Goal: Task Accomplishment & Management: Manage account settings

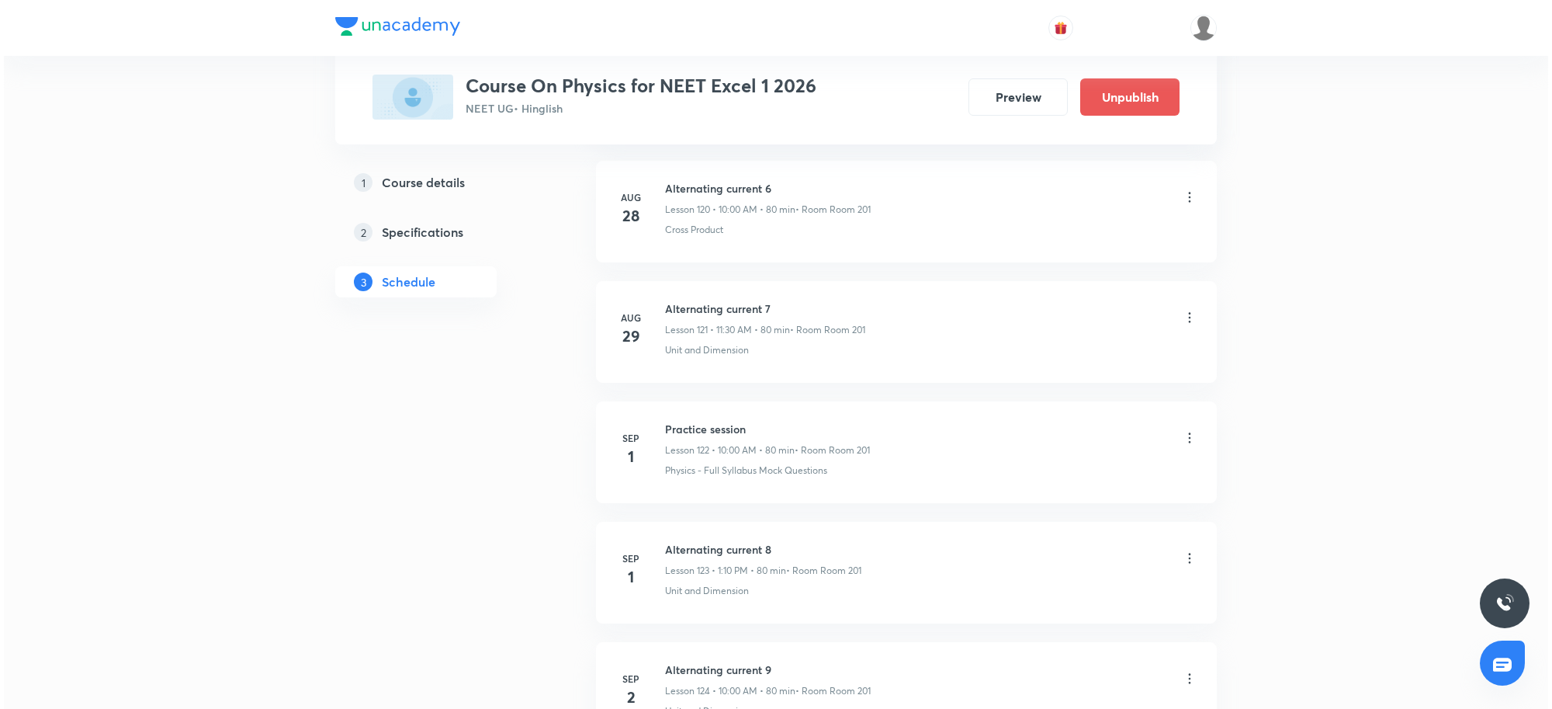
scroll to position [15596, 0]
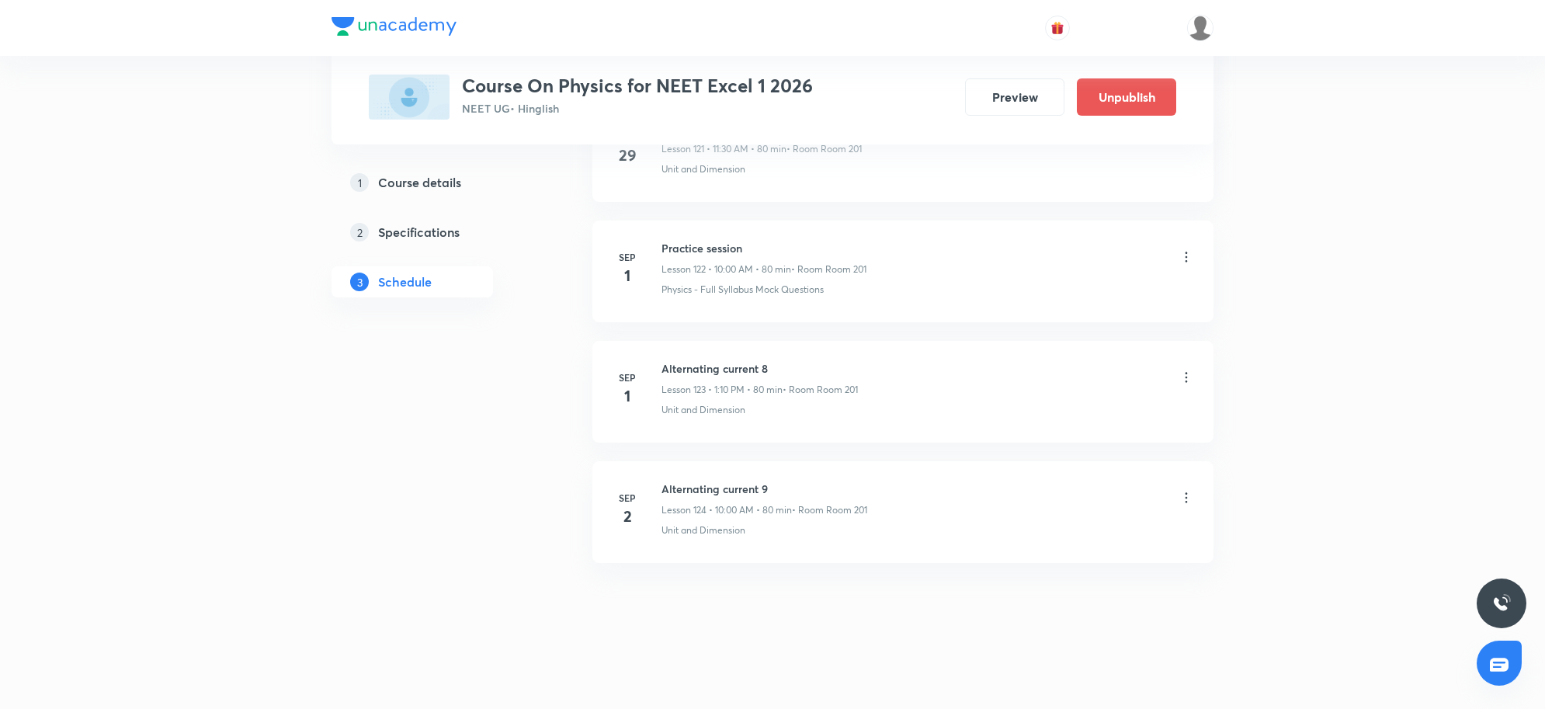
click at [1192, 495] on icon at bounding box center [1186, 498] width 16 height 16
click at [1095, 520] on ul "Edit Delete Add thumbnail" at bounding box center [1104, 567] width 170 height 99
click at [1073, 540] on li "Edit" at bounding box center [1104, 538] width 170 height 29
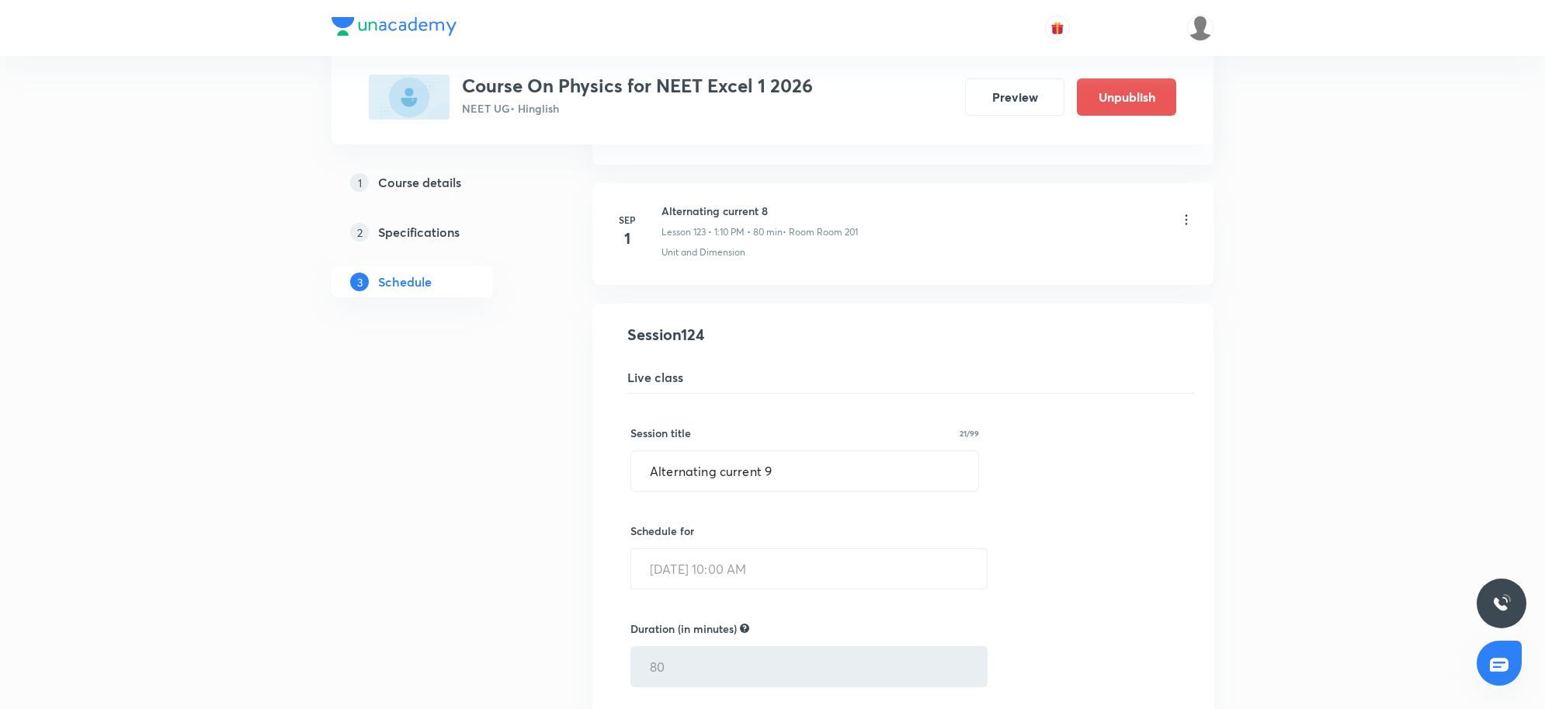
scroll to position [14801, 0]
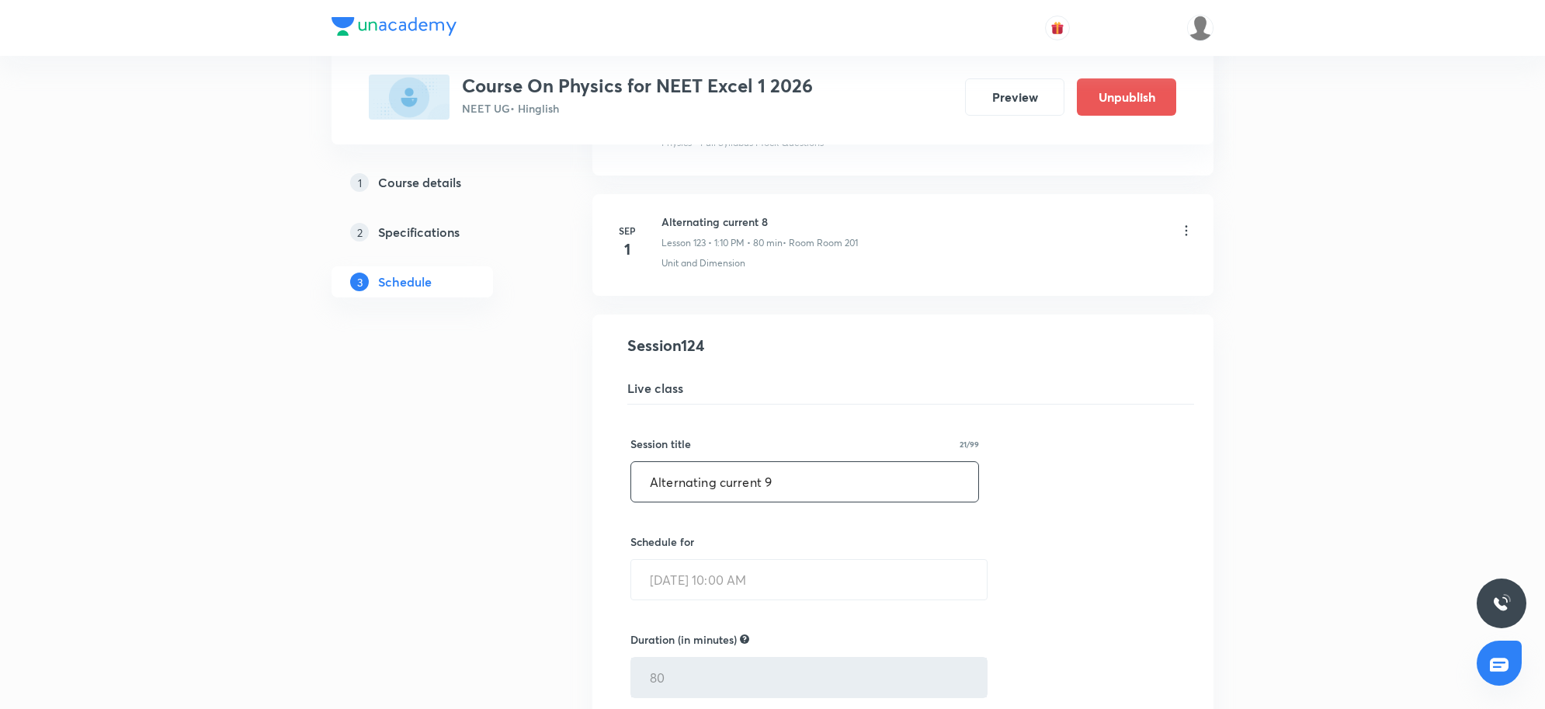
drag, startPoint x: 776, startPoint y: 520, endPoint x: 549, endPoint y: 515, distance: 227.5
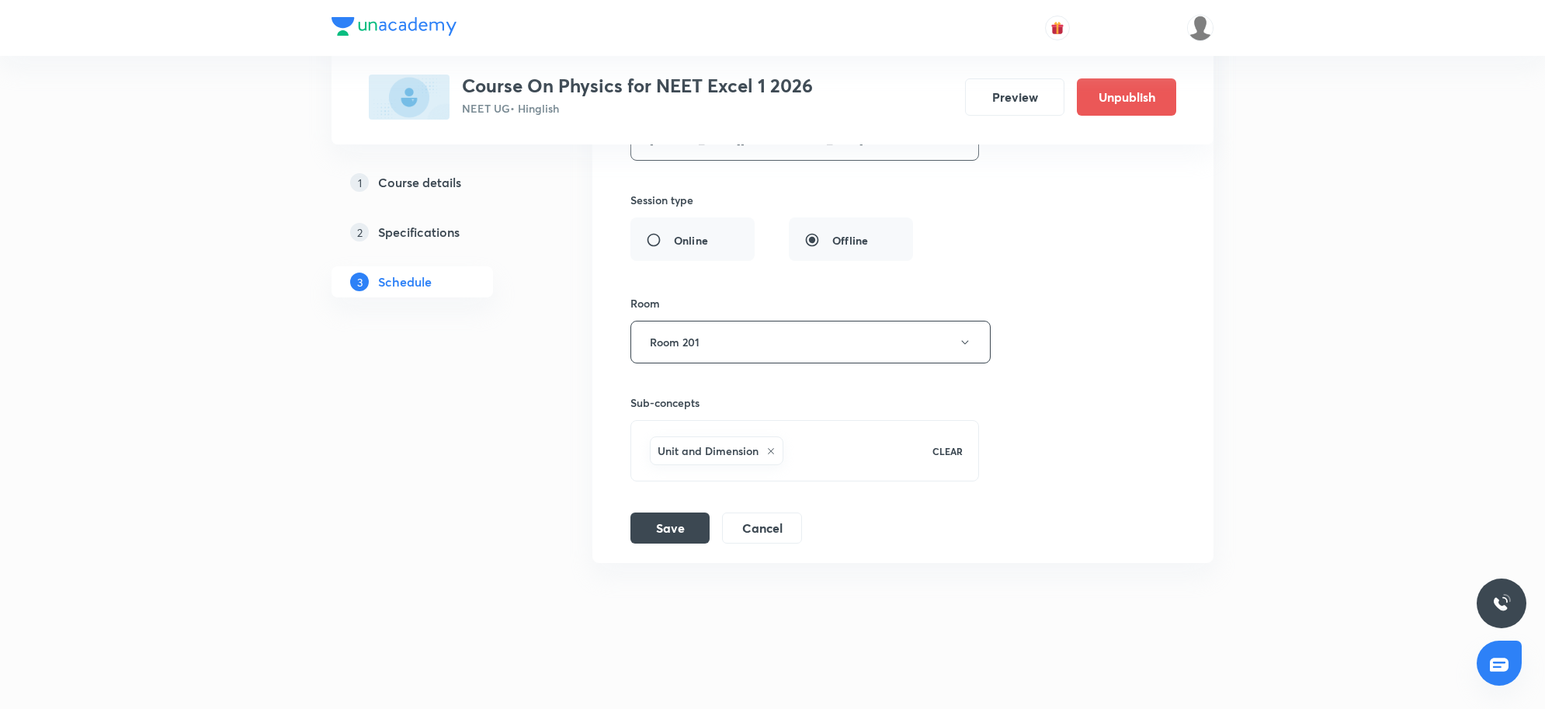
scroll to position [15480, 0]
type input "EM Waves 1"
click at [707, 522] on button "Save" at bounding box center [669, 526] width 79 height 31
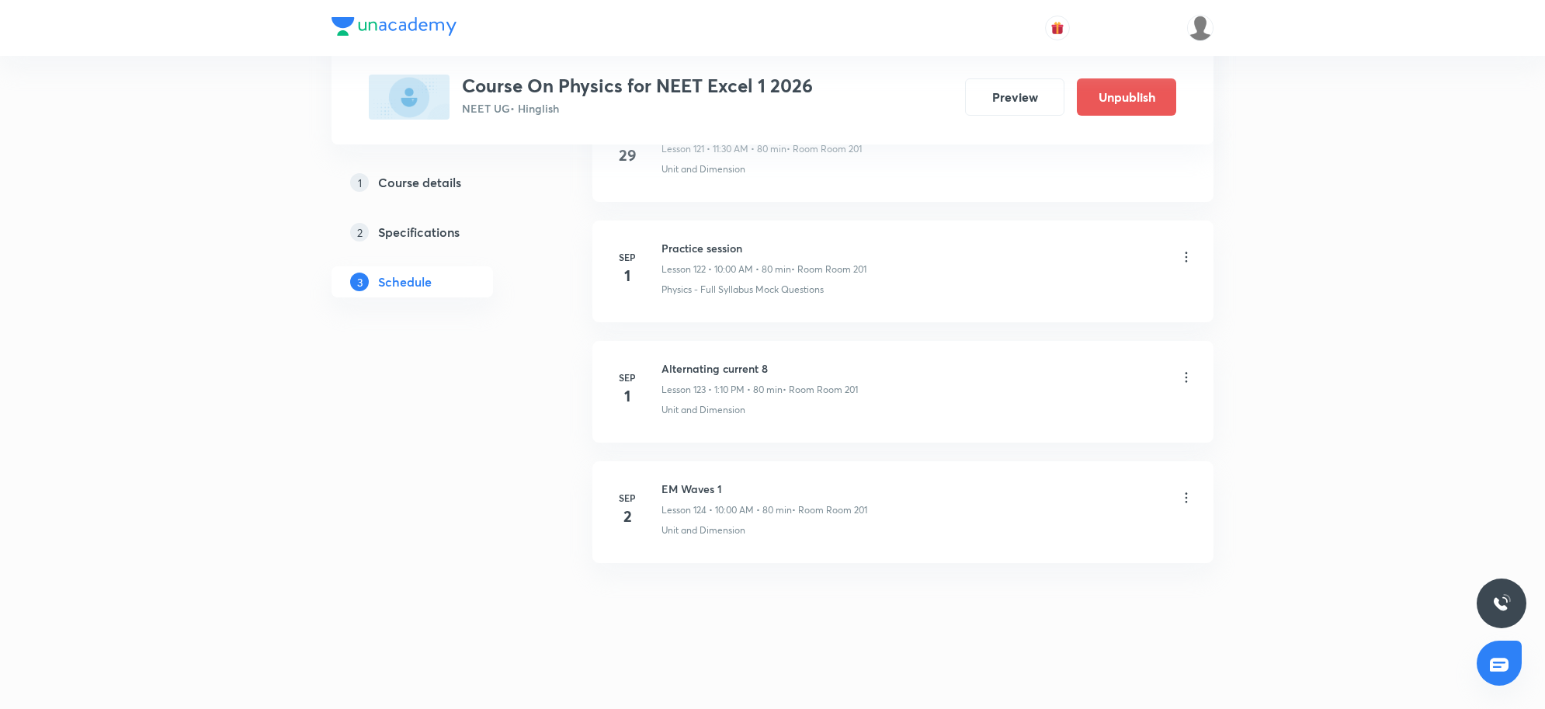
scroll to position [14782, 0]
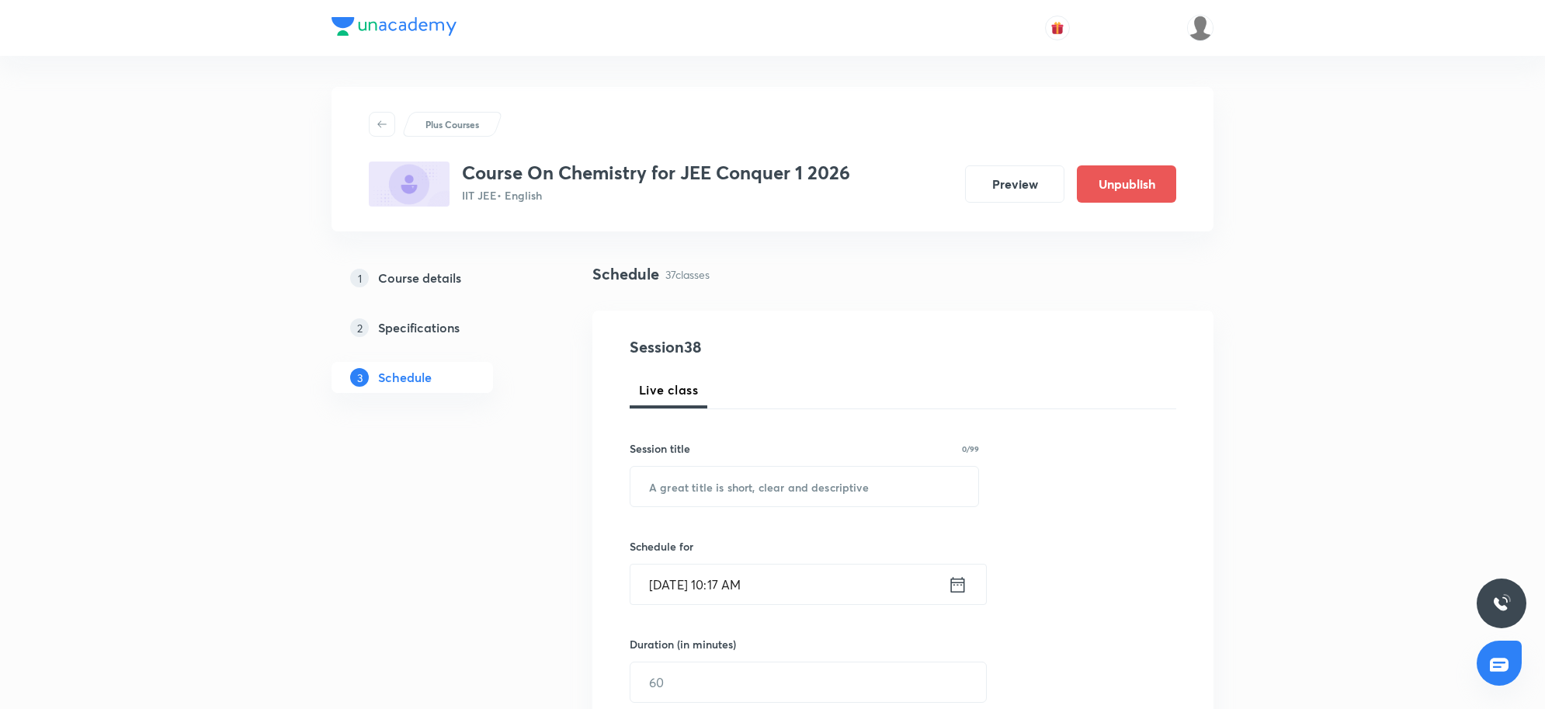
scroll to position [5000, 0]
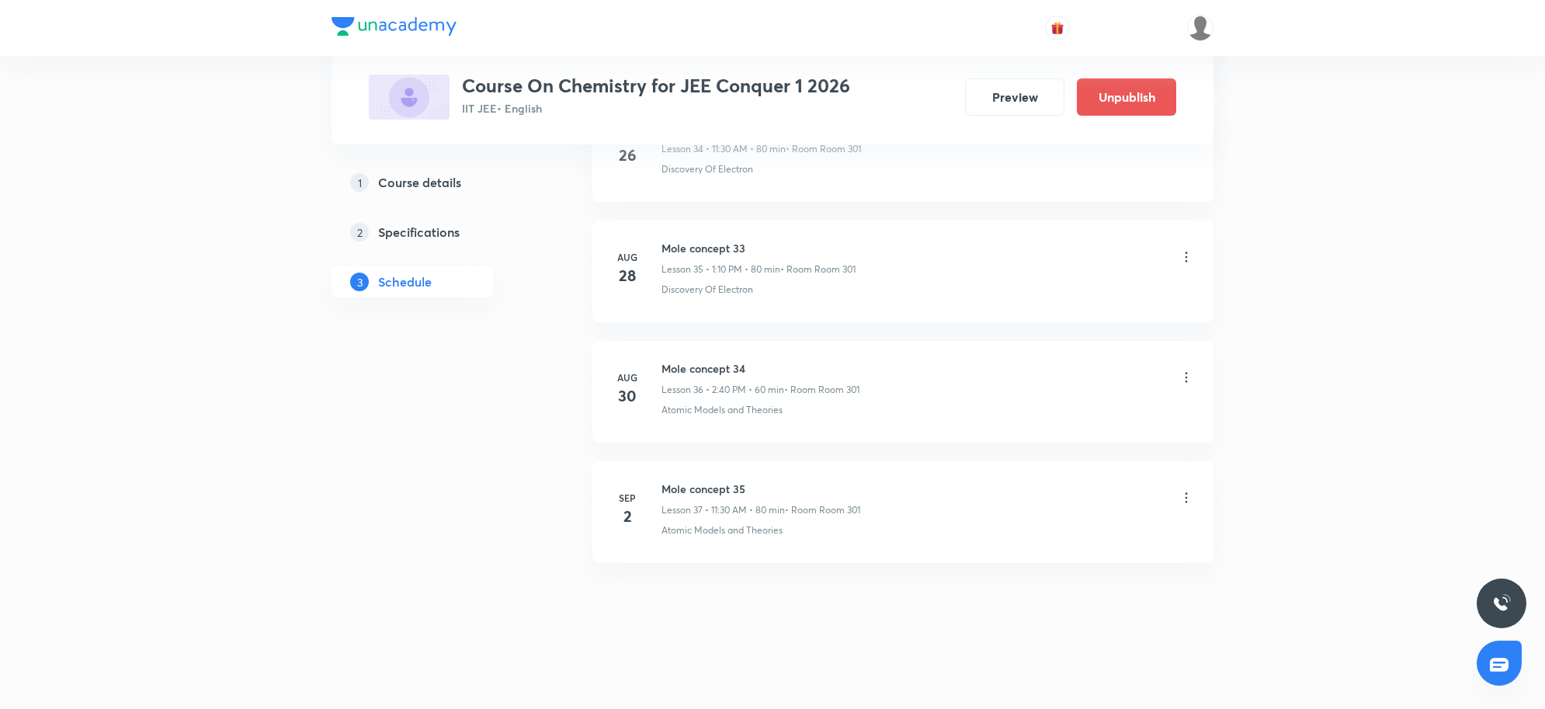
click at [1185, 498] on icon at bounding box center [1186, 498] width 16 height 16
click at [1041, 564] on p "Delete" at bounding box center [1048, 566] width 33 height 16
click at [957, 682] on button "Delete" at bounding box center [996, 675] width 137 height 37
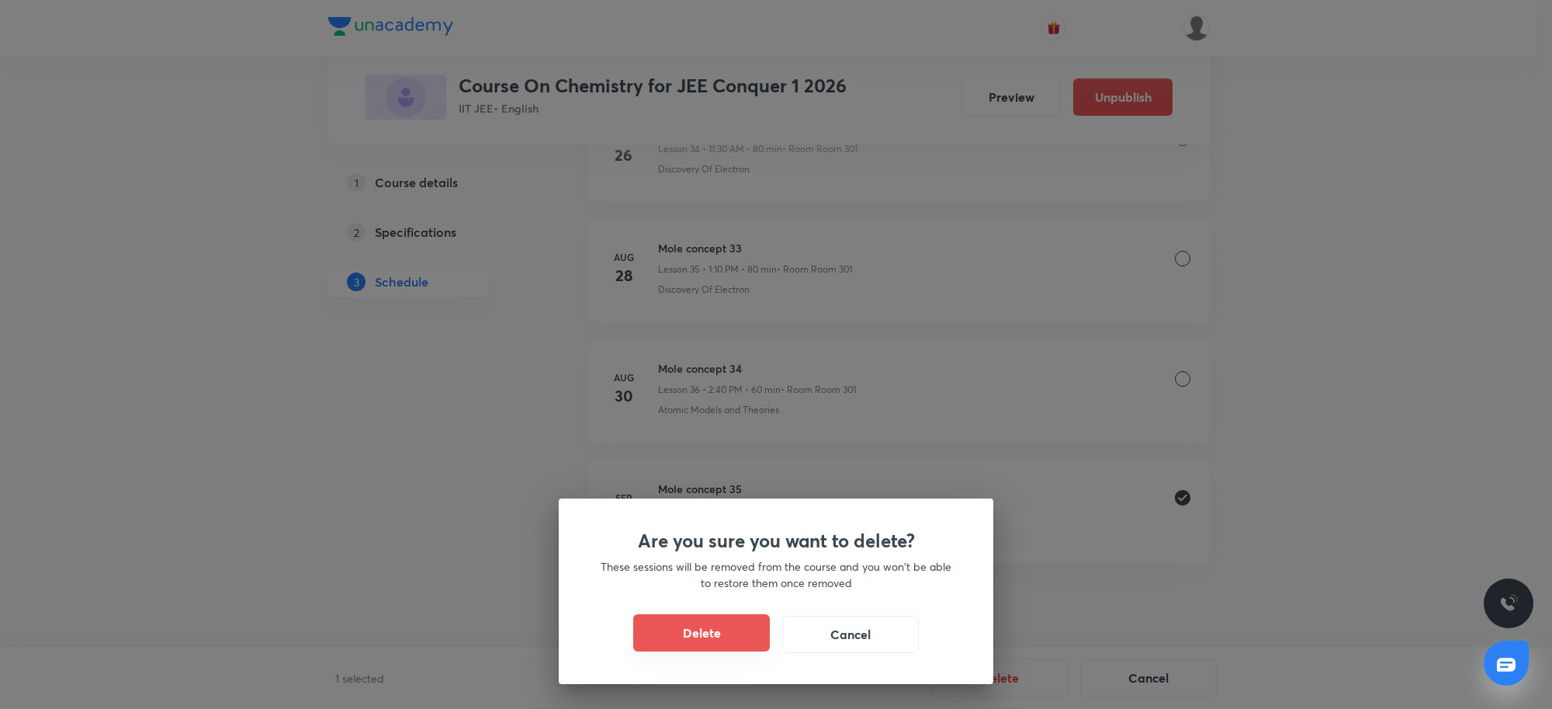
click at [727, 640] on button "Delete" at bounding box center [701, 632] width 137 height 37
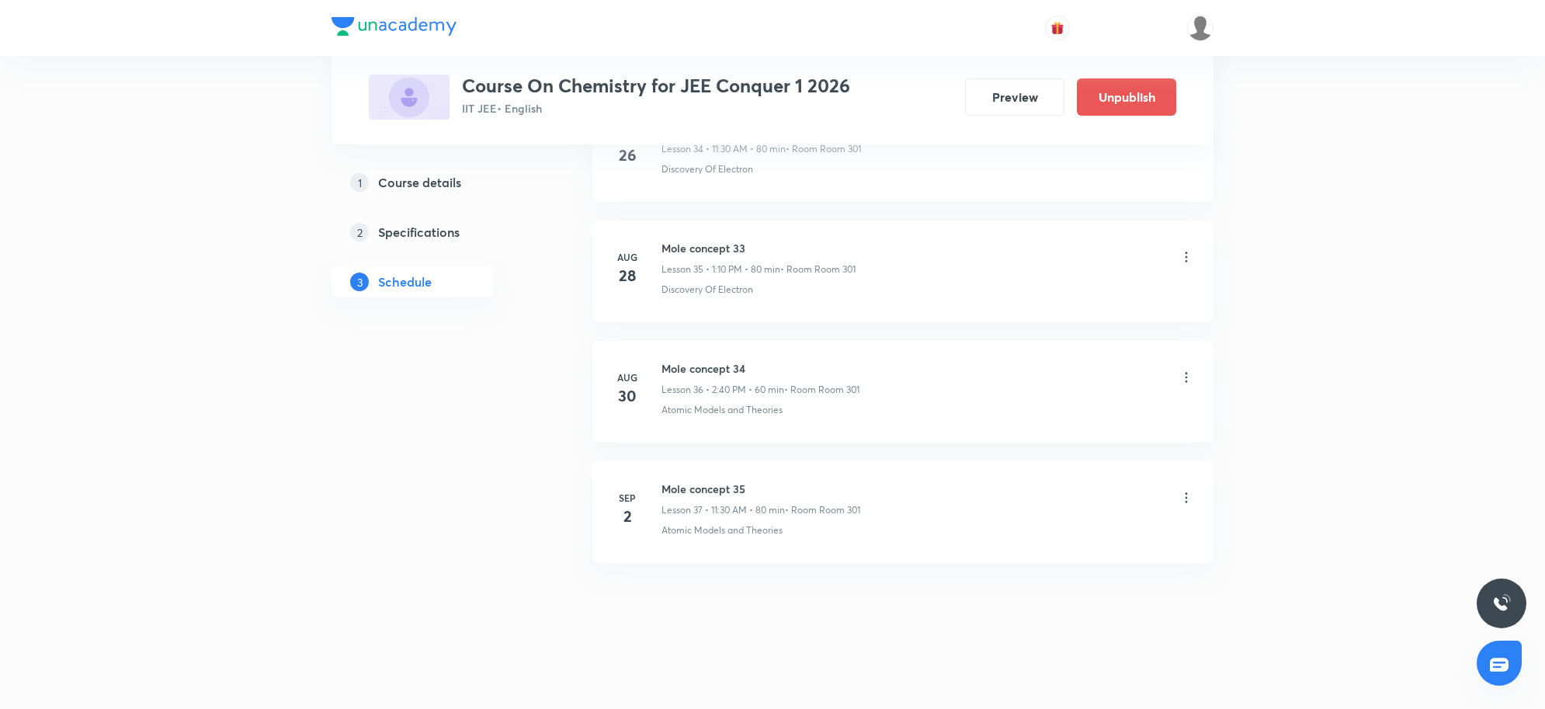
scroll to position [4879, 0]
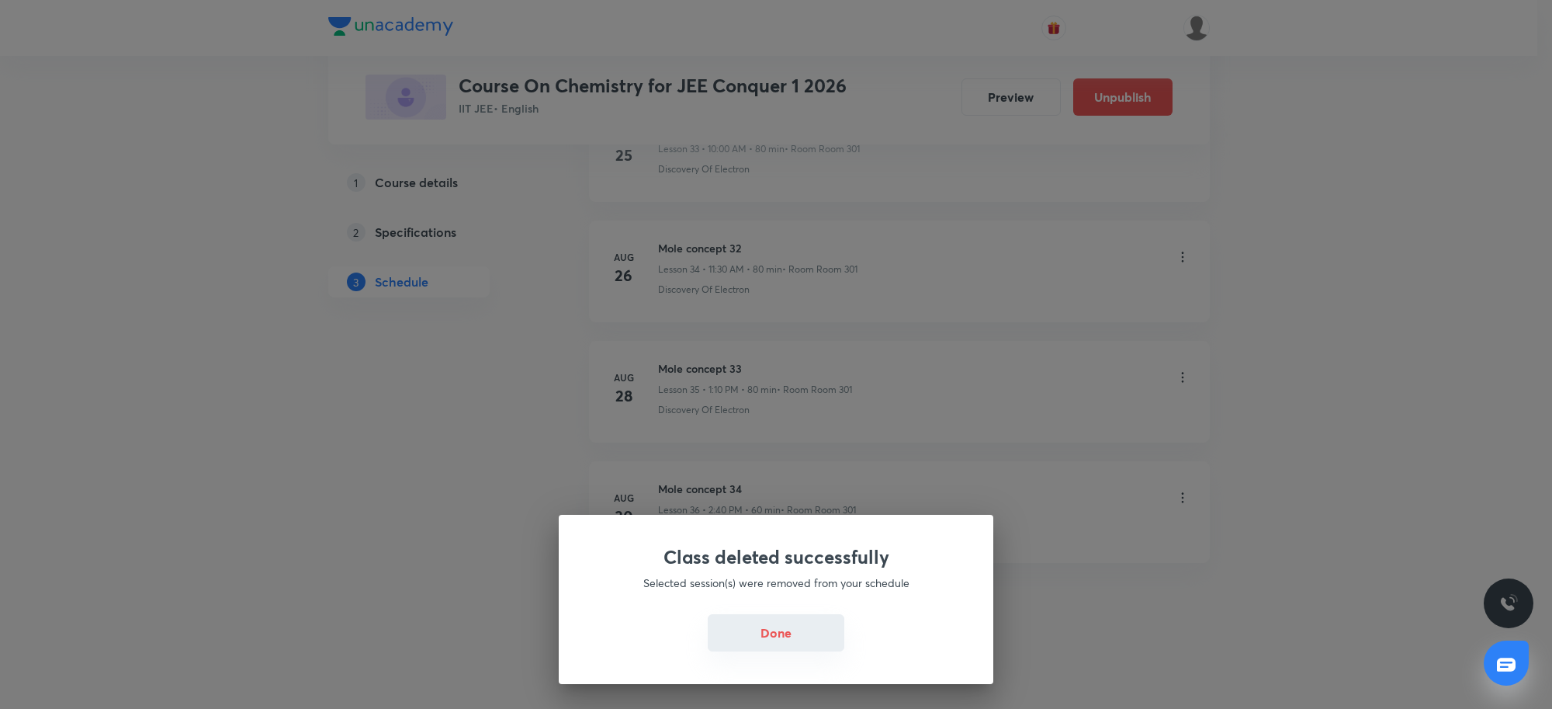
click at [779, 643] on button "Done" at bounding box center [776, 632] width 137 height 37
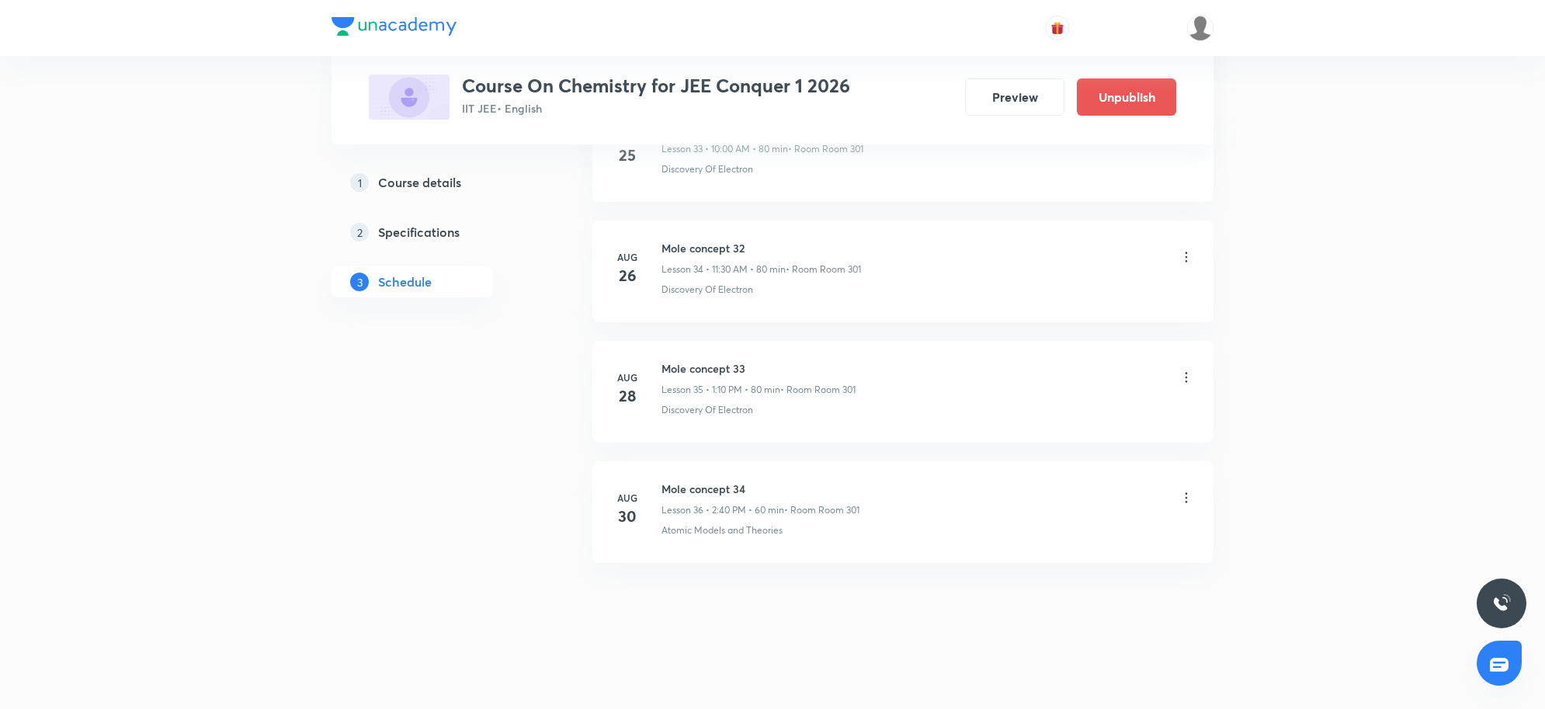
drag, startPoint x: 1368, startPoint y: 214, endPoint x: 1313, endPoint y: 118, distance: 110.9
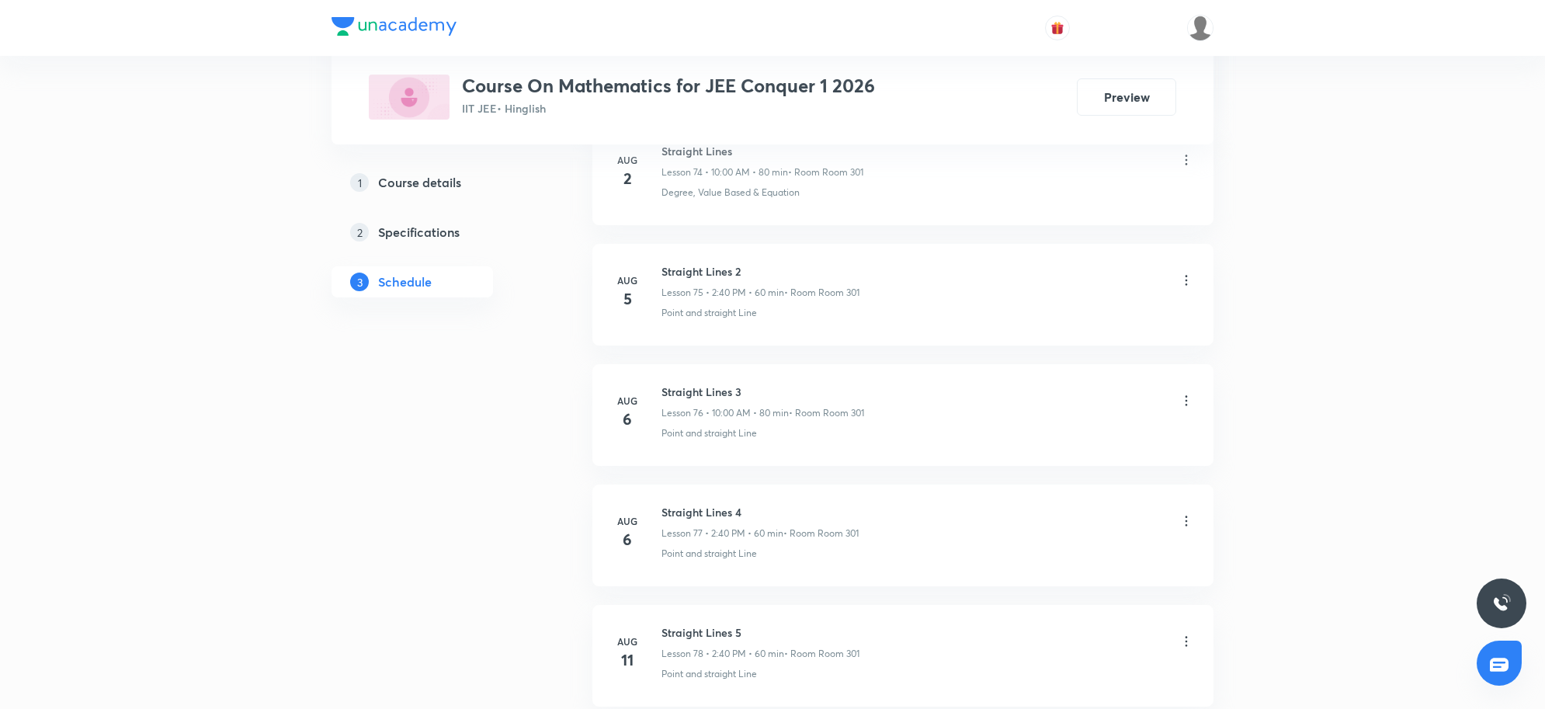
scroll to position [10771, 0]
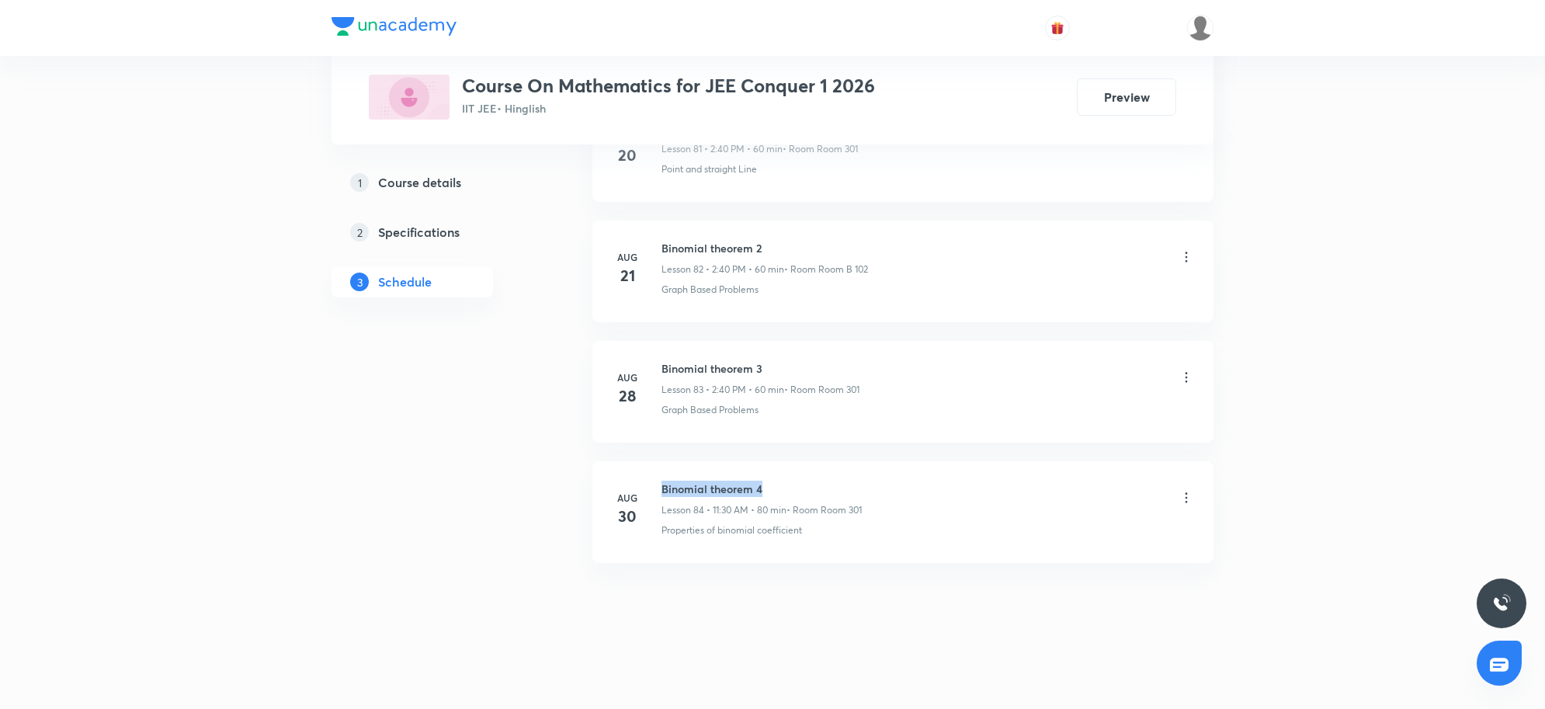
drag, startPoint x: 664, startPoint y: 483, endPoint x: 770, endPoint y: 483, distance: 106.3
click at [770, 483] on h6 "Binomial theorem 4" at bounding box center [761, 488] width 200 height 16
copy h6 "Binomial theorem 4"
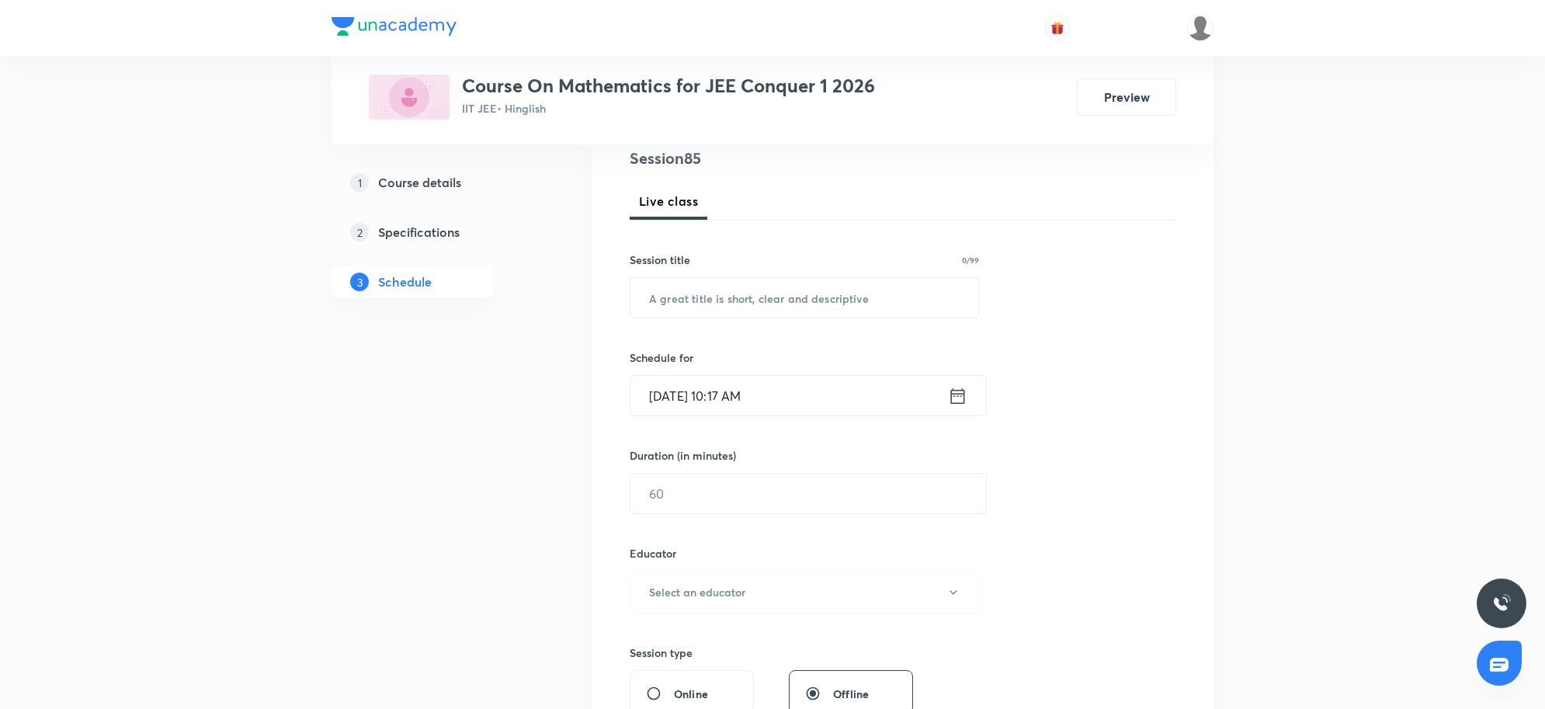
scroll to position [0, 0]
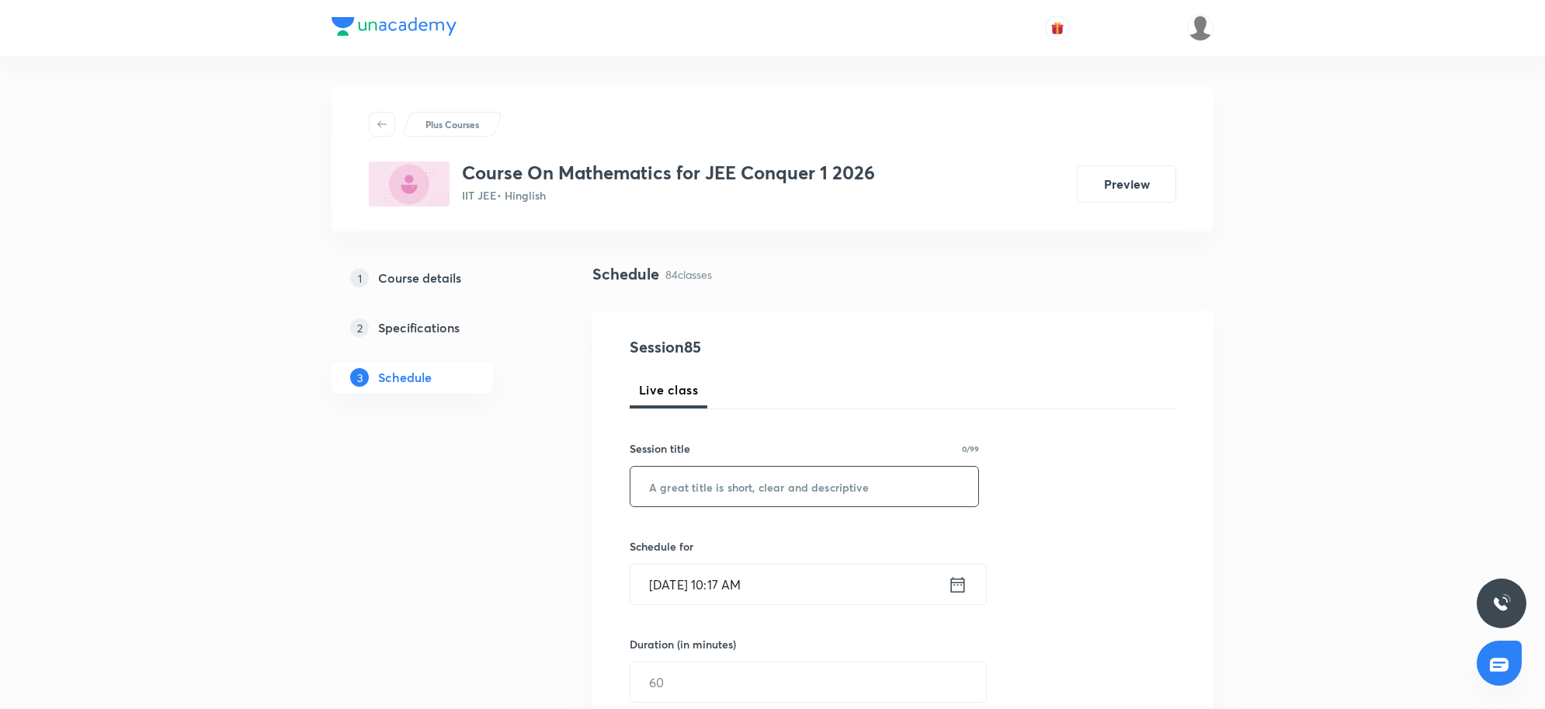
click at [775, 487] on input "text" at bounding box center [804, 487] width 348 height 40
paste input "Binomial theorem 4"
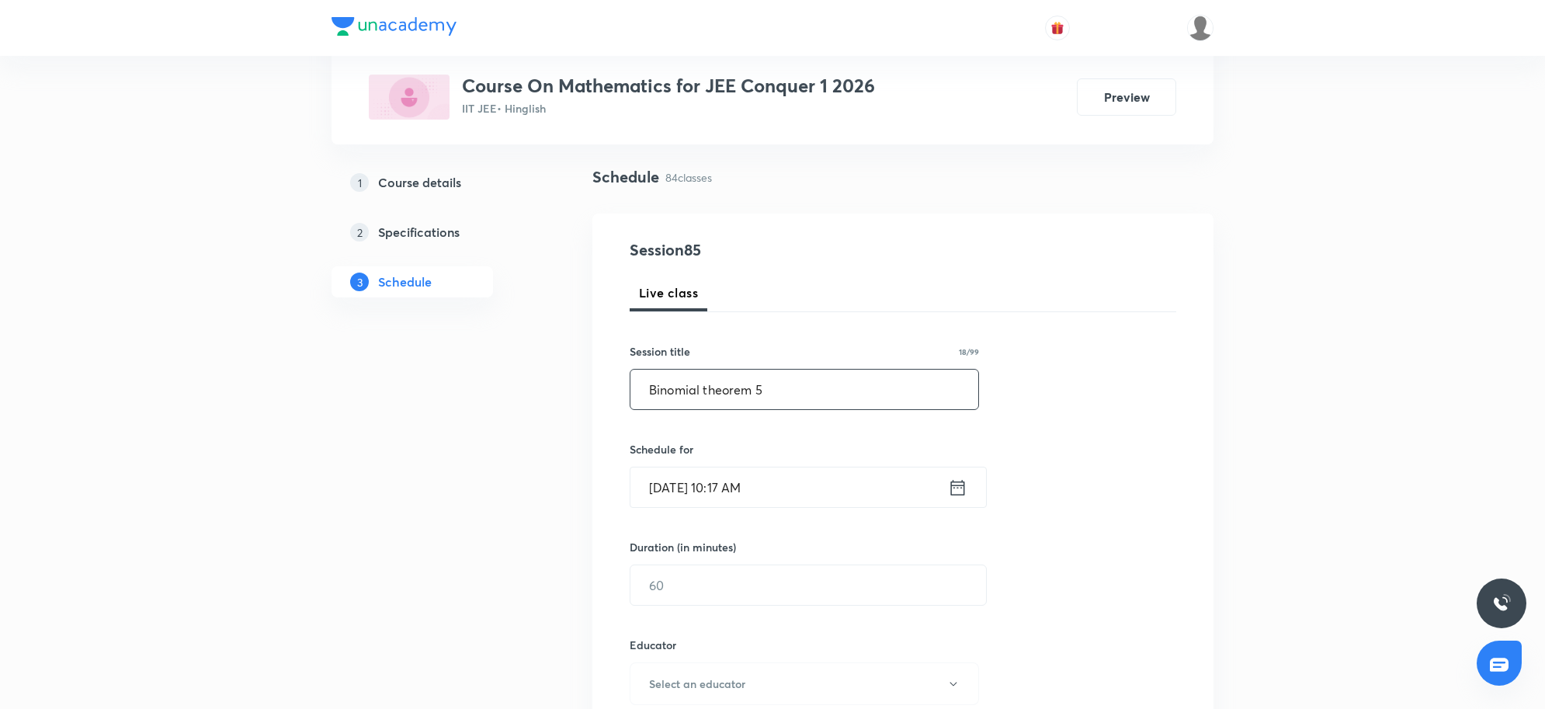
type input "Binomial theorem 5"
click at [754, 481] on input "Sep 2, 2025, 10:17 AM" at bounding box center [788, 487] width 317 height 40
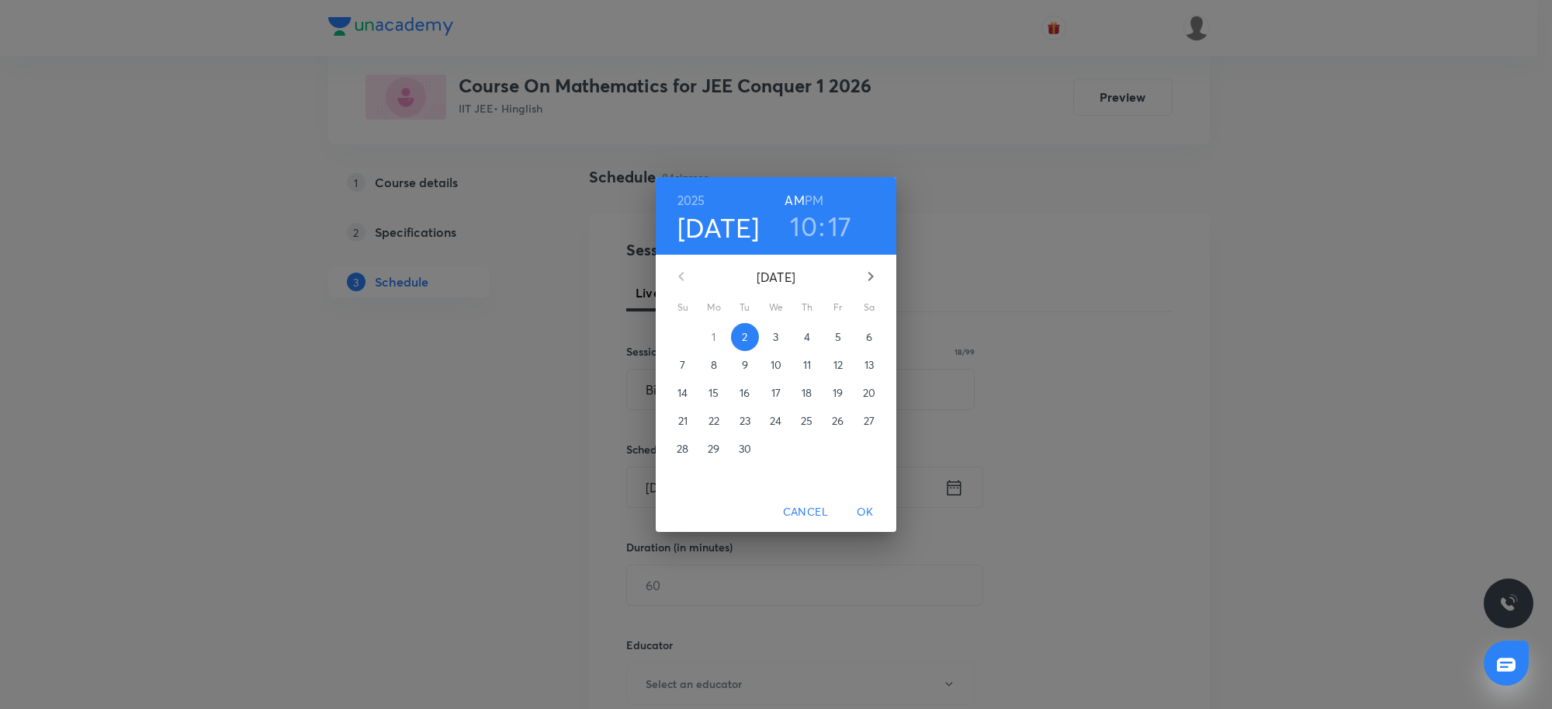
click at [800, 224] on h3 "10" at bounding box center [803, 226] width 27 height 33
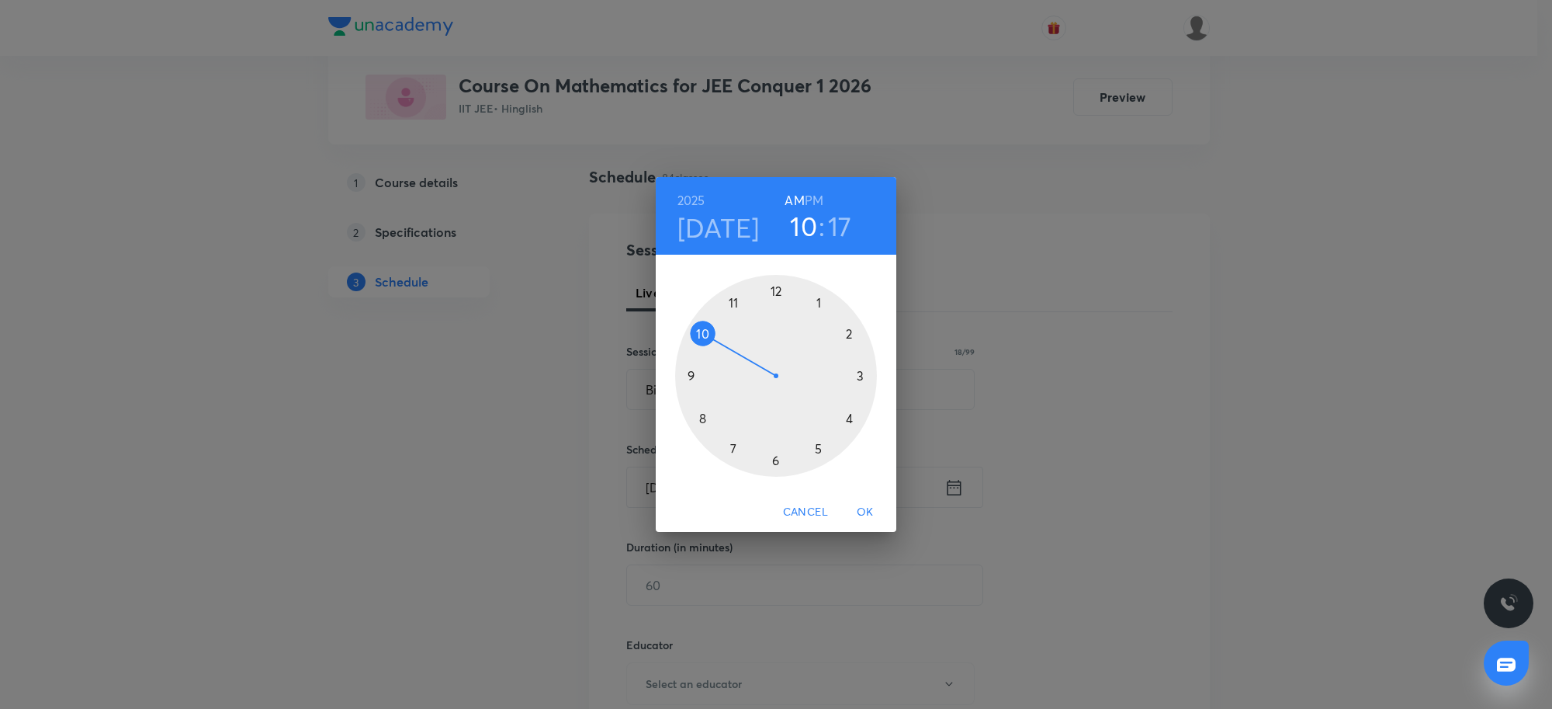
click at [737, 304] on div at bounding box center [776, 376] width 202 height 202
click at [775, 456] on div at bounding box center [776, 376] width 202 height 202
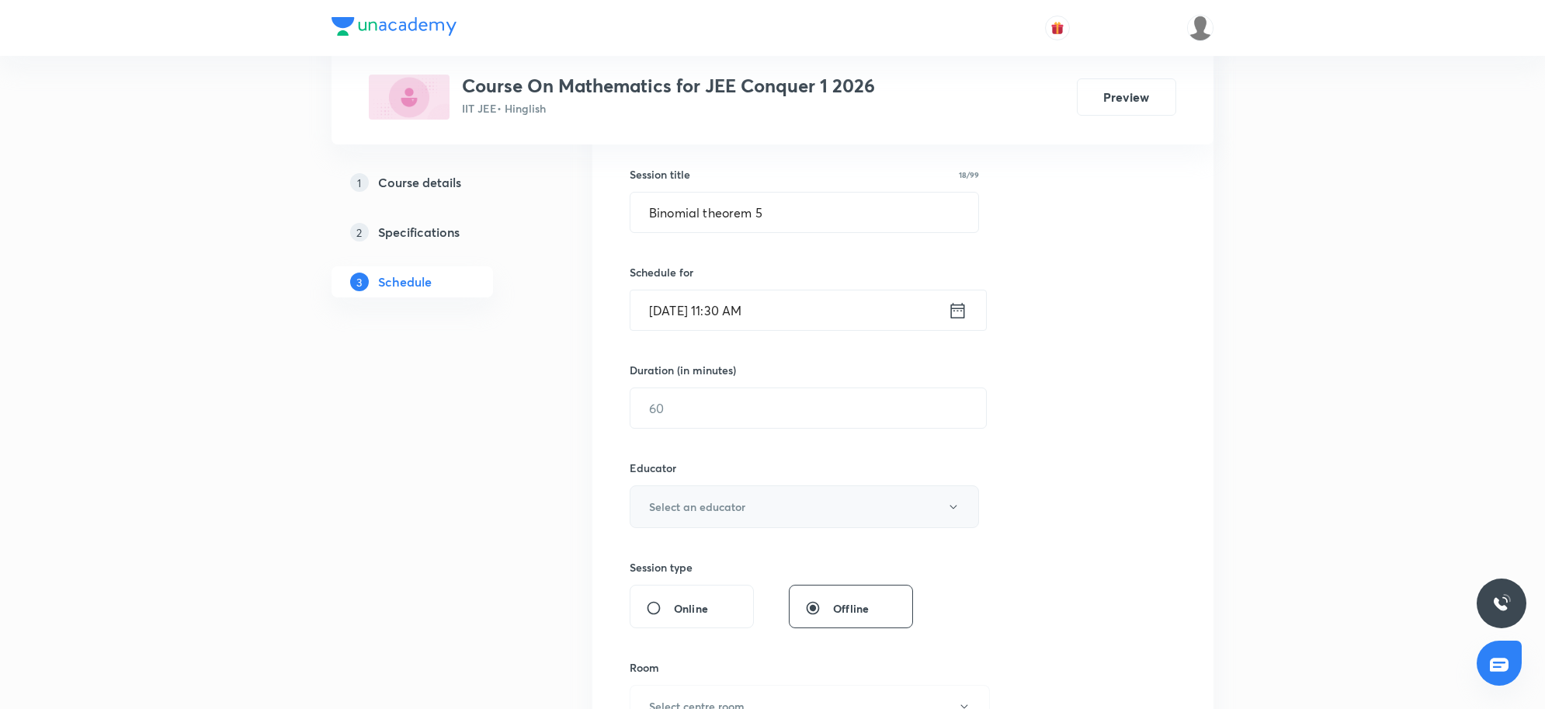
scroll to position [291, 0]
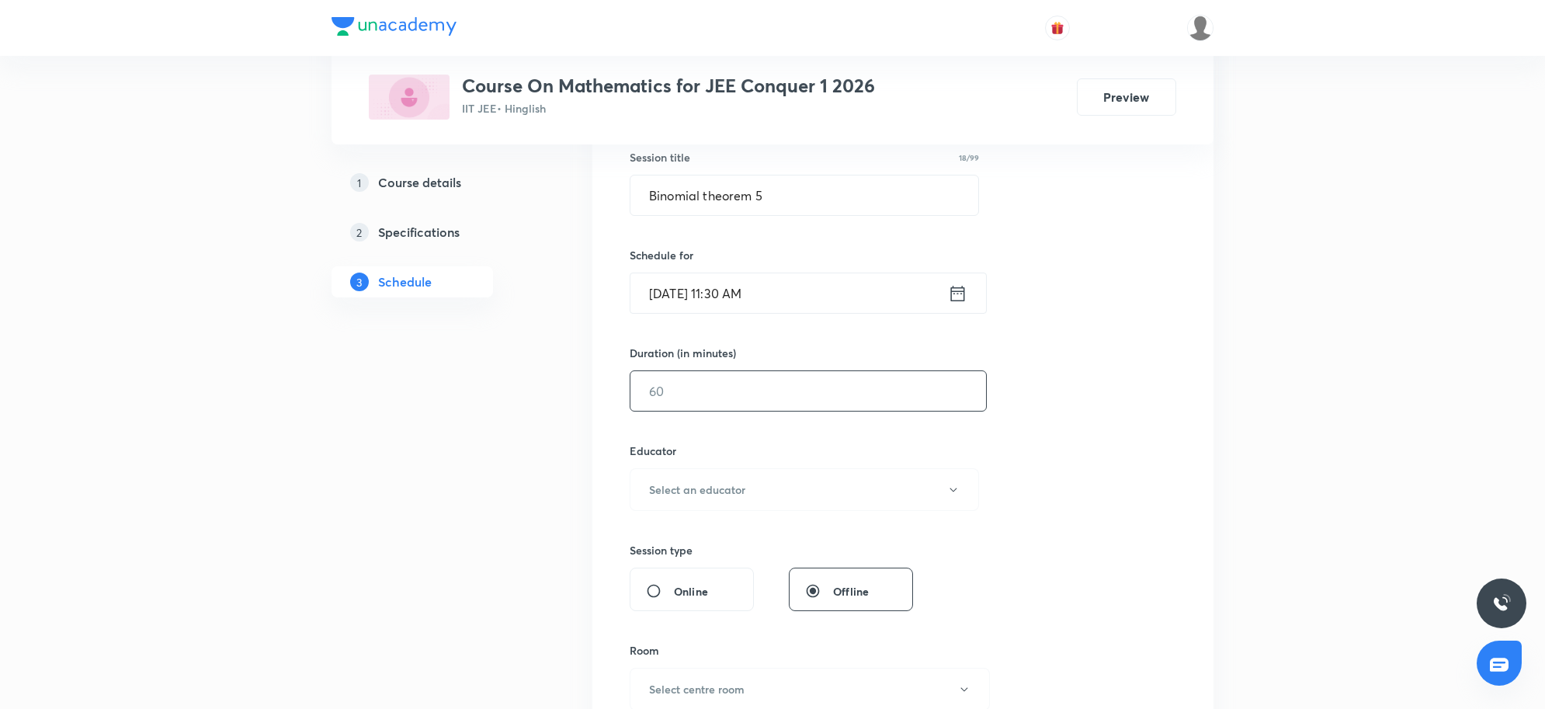
click at [745, 389] on input "text" at bounding box center [808, 391] width 356 height 40
type input "80"
click at [693, 478] on button "Select an educator" at bounding box center [804, 489] width 349 height 43
click at [684, 536] on span "Vijay Meghwal" at bounding box center [806, 541] width 340 height 16
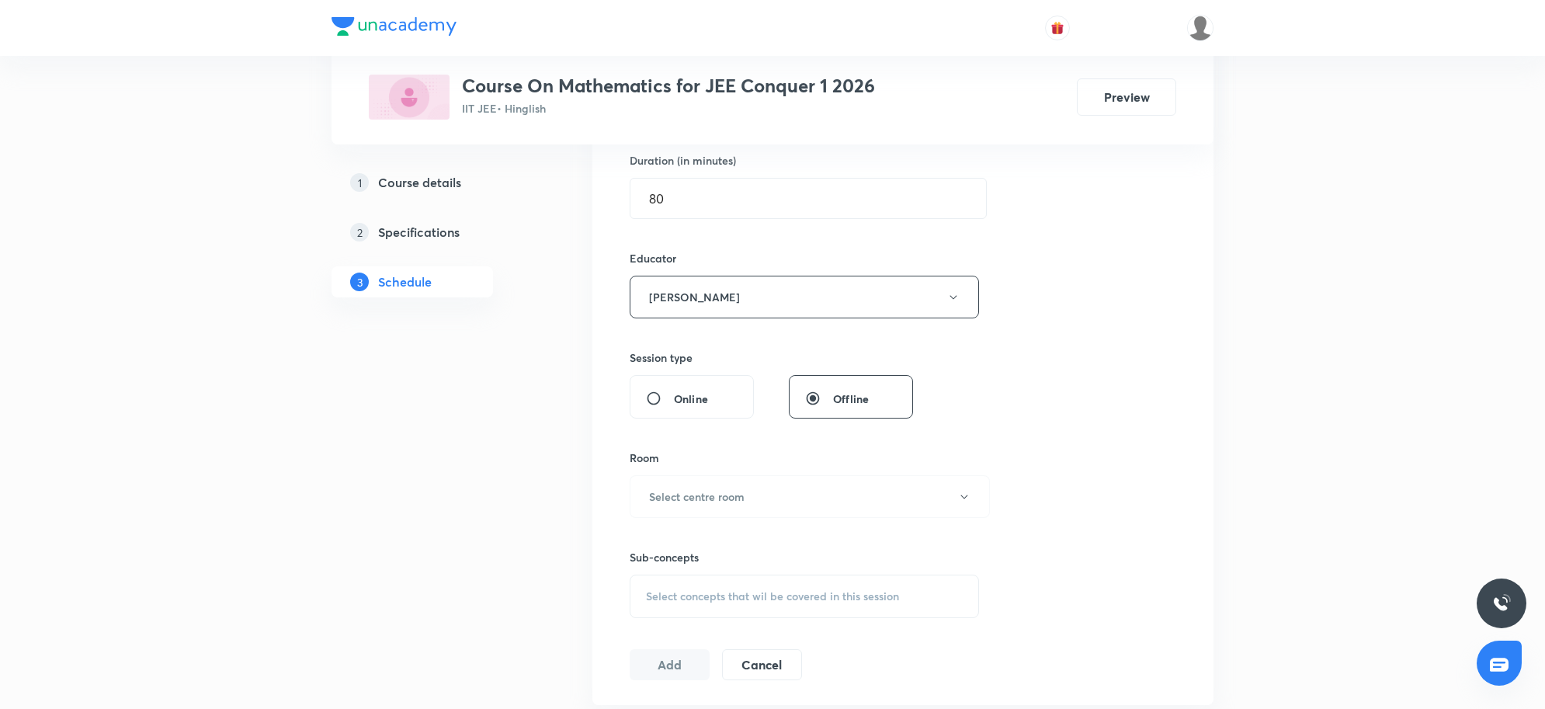
scroll to position [485, 0]
click at [720, 509] on button "Select centre room" at bounding box center [810, 494] width 360 height 43
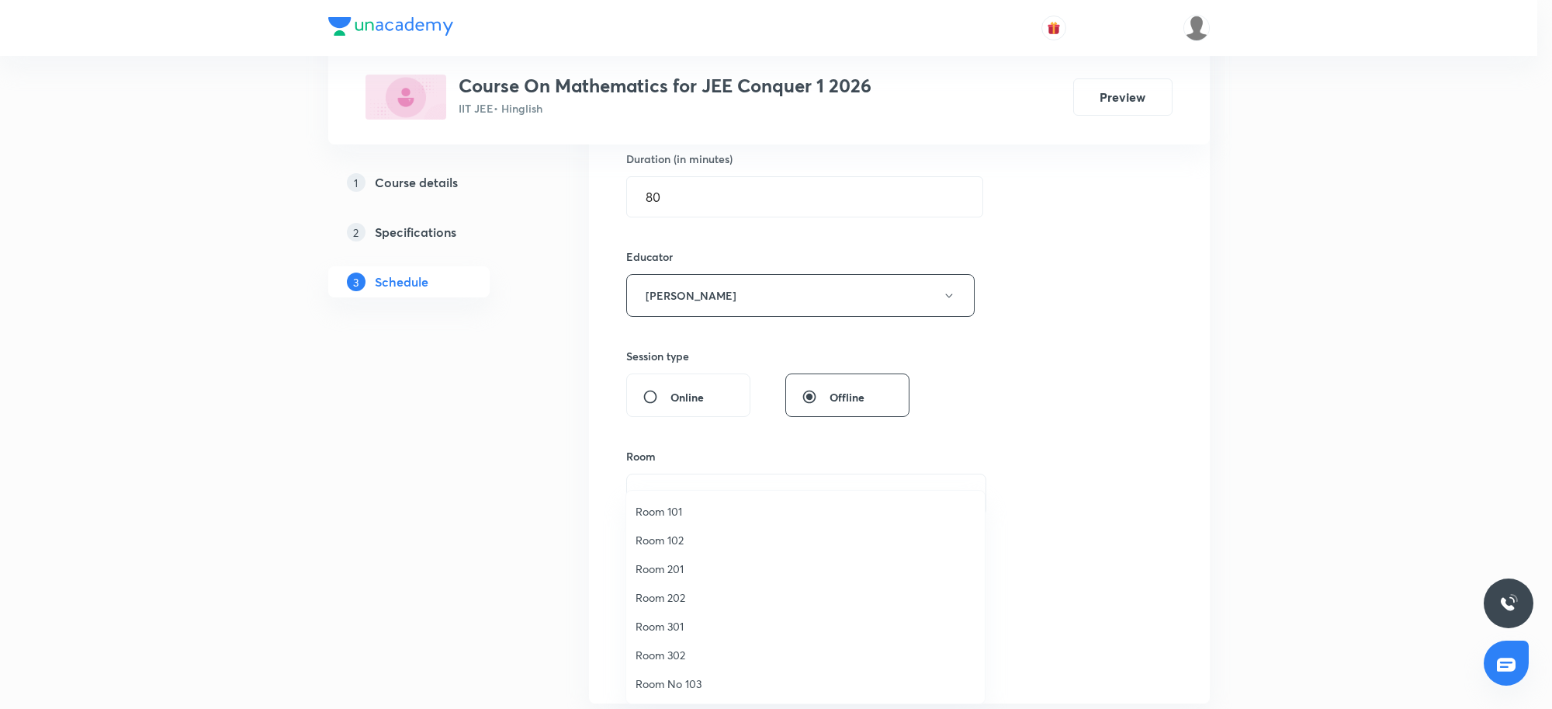
click at [671, 626] on span "Room 301" at bounding box center [806, 626] width 340 height 16
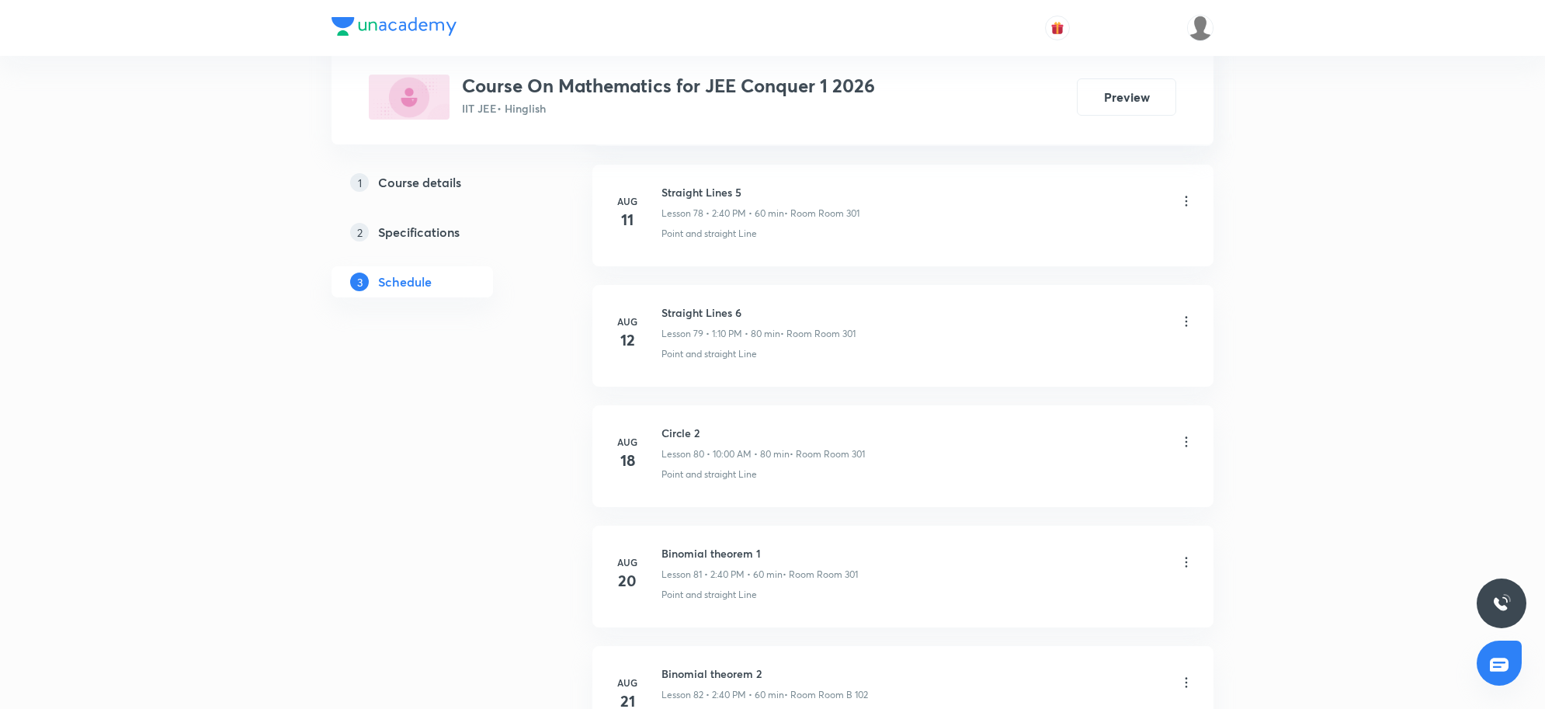
scroll to position [10771, 0]
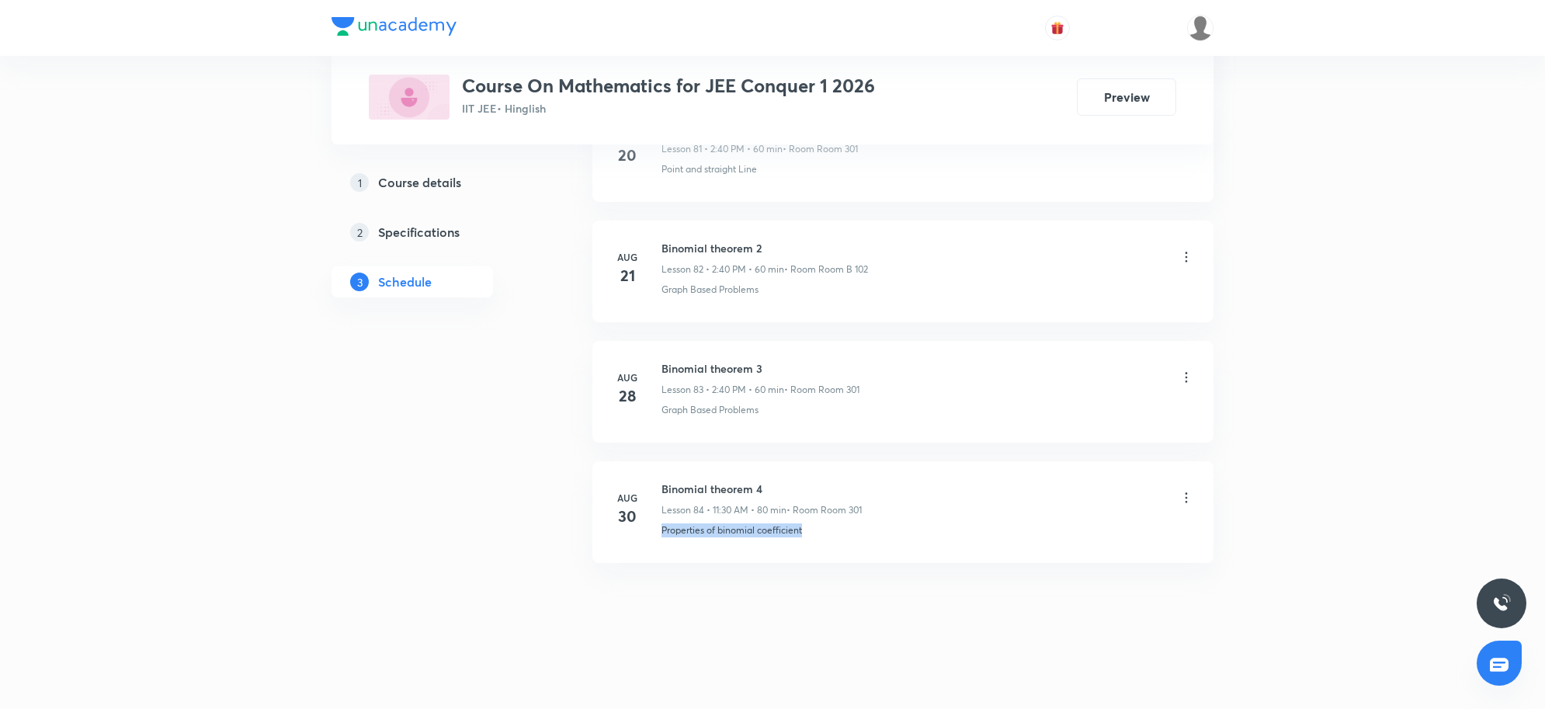
drag, startPoint x: 864, startPoint y: 541, endPoint x: 660, endPoint y: 540, distance: 204.1
click at [660, 540] on li "Aug 30 Binomial theorem 4 Lesson 84 • 11:30 AM • 80 min • Room Room 301 Propert…" at bounding box center [902, 512] width 621 height 102
copy p "Properties of binomial coefficient"
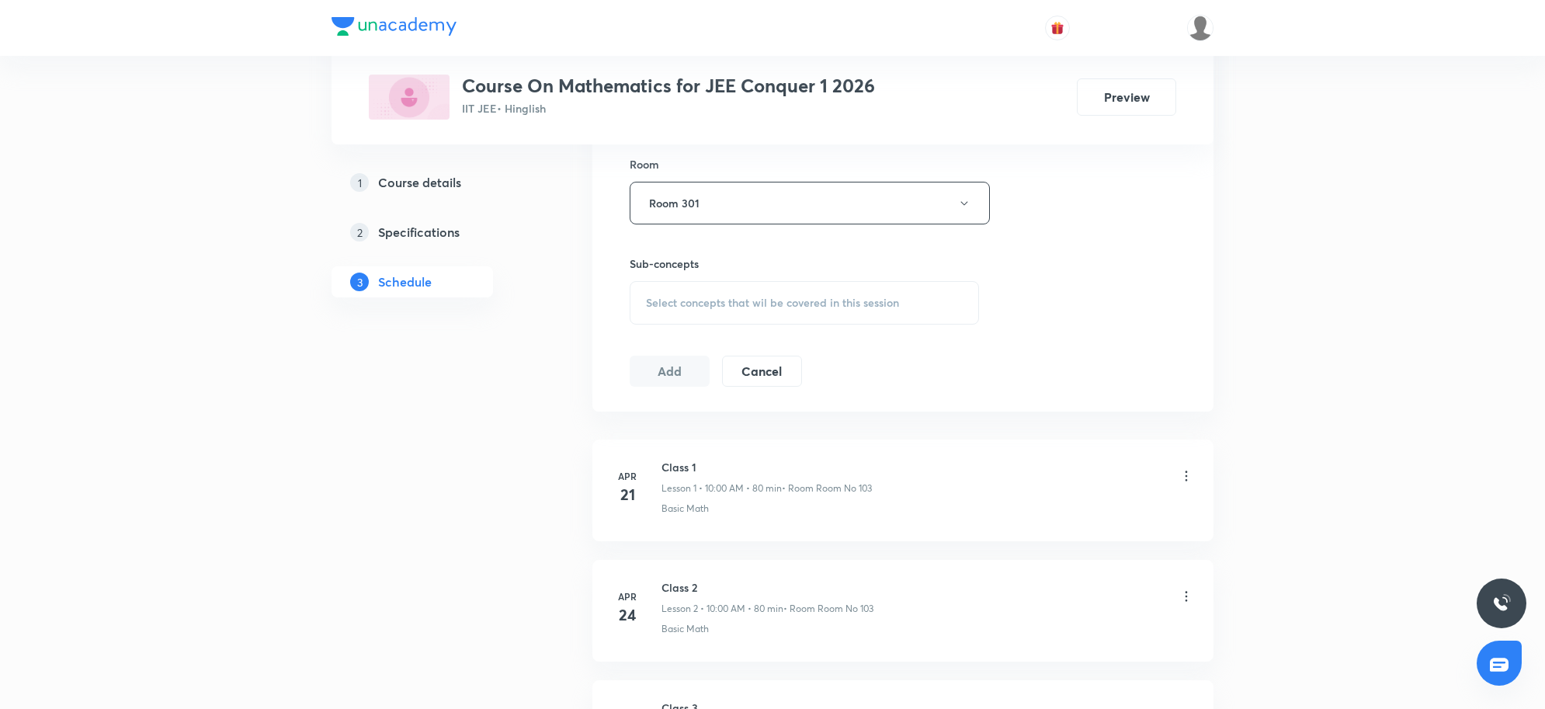
scroll to position [776, 0]
click at [720, 299] on span "Select concepts that wil be covered in this session" at bounding box center [772, 303] width 253 height 12
click at [712, 286] on div "Select concepts that wil be covered in this session" at bounding box center [804, 303] width 349 height 43
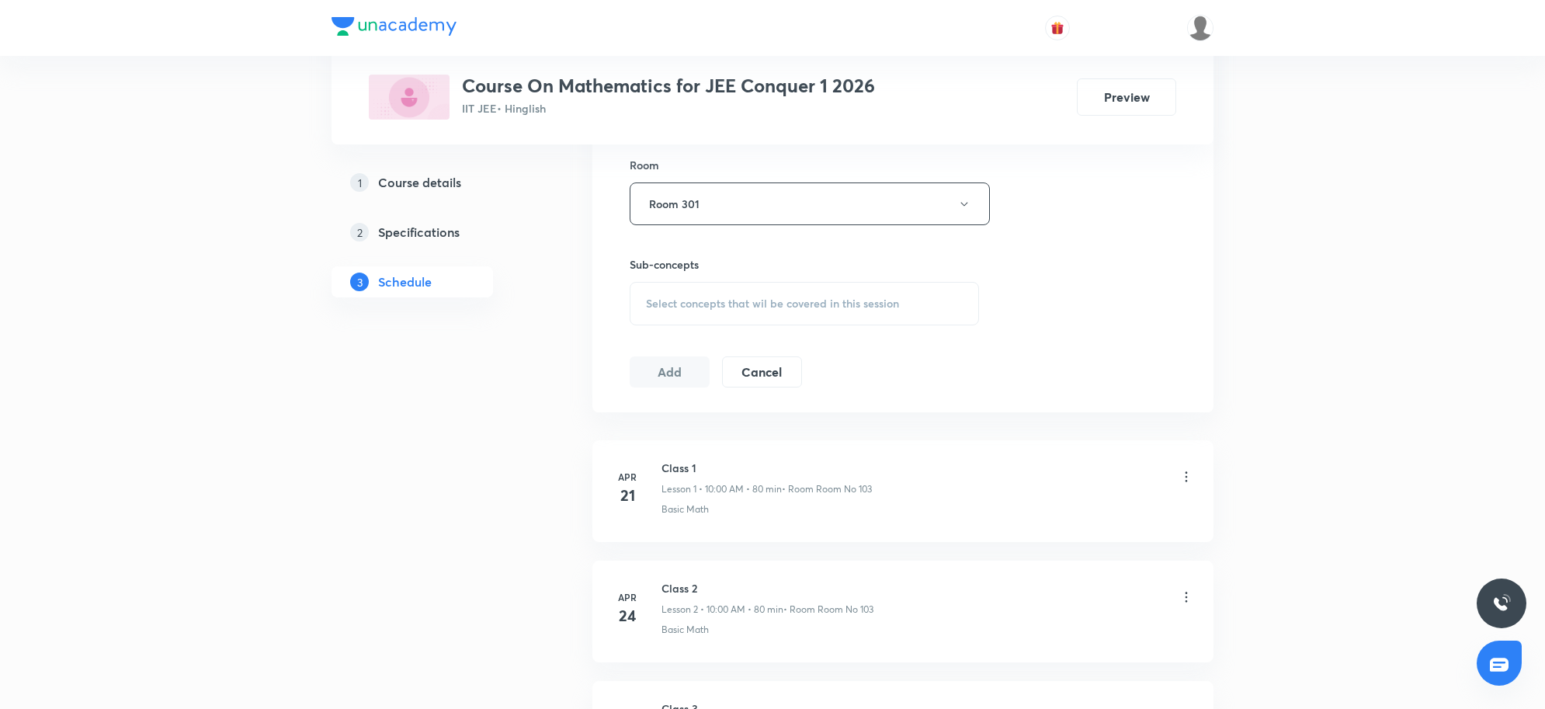
click at [672, 305] on span "Select concepts that wil be covered in this session" at bounding box center [772, 303] width 253 height 12
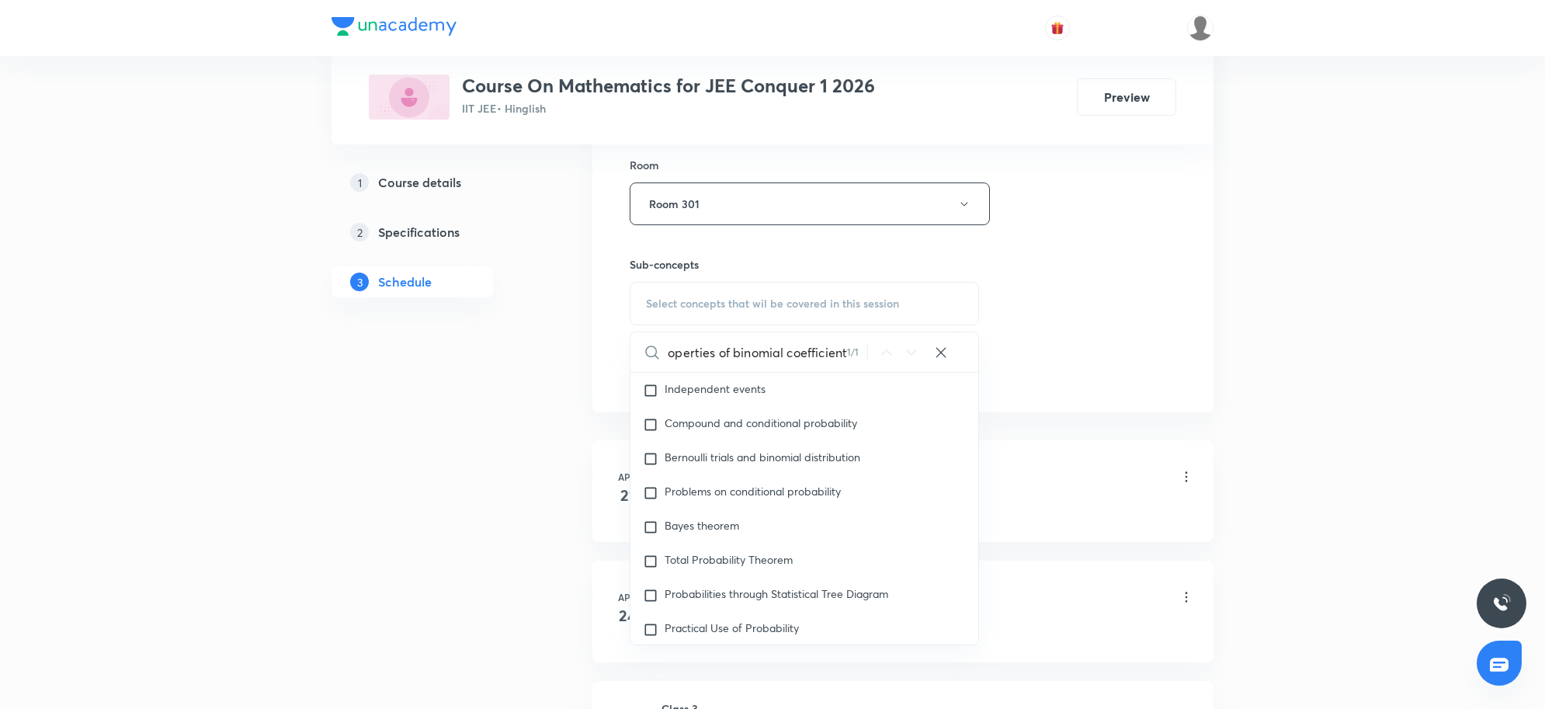
scroll to position [4850, 0]
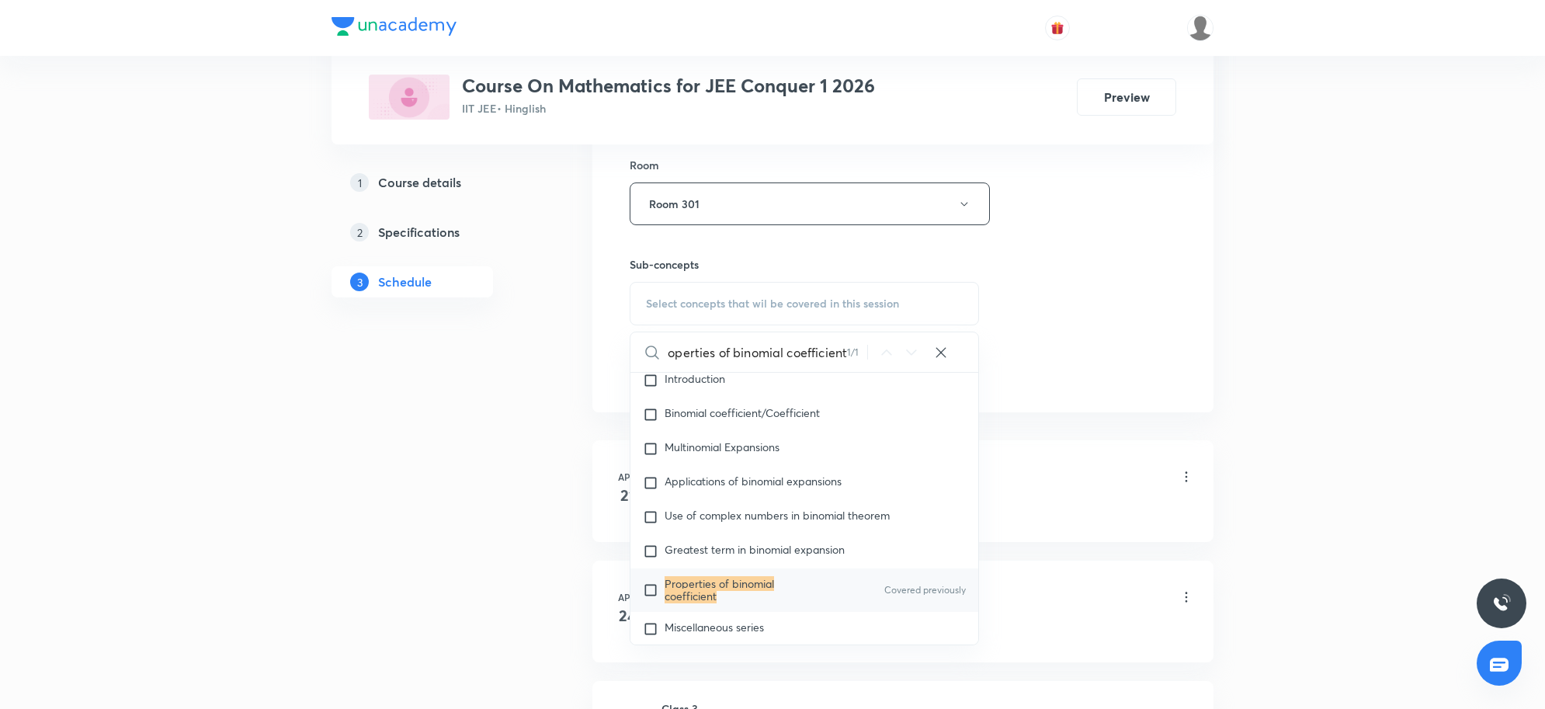
type input "Properties of binomial coefficient"
click at [813, 578] on p "Properties of binomial coefficient" at bounding box center [742, 590] width 157 height 25
checkbox input "true"
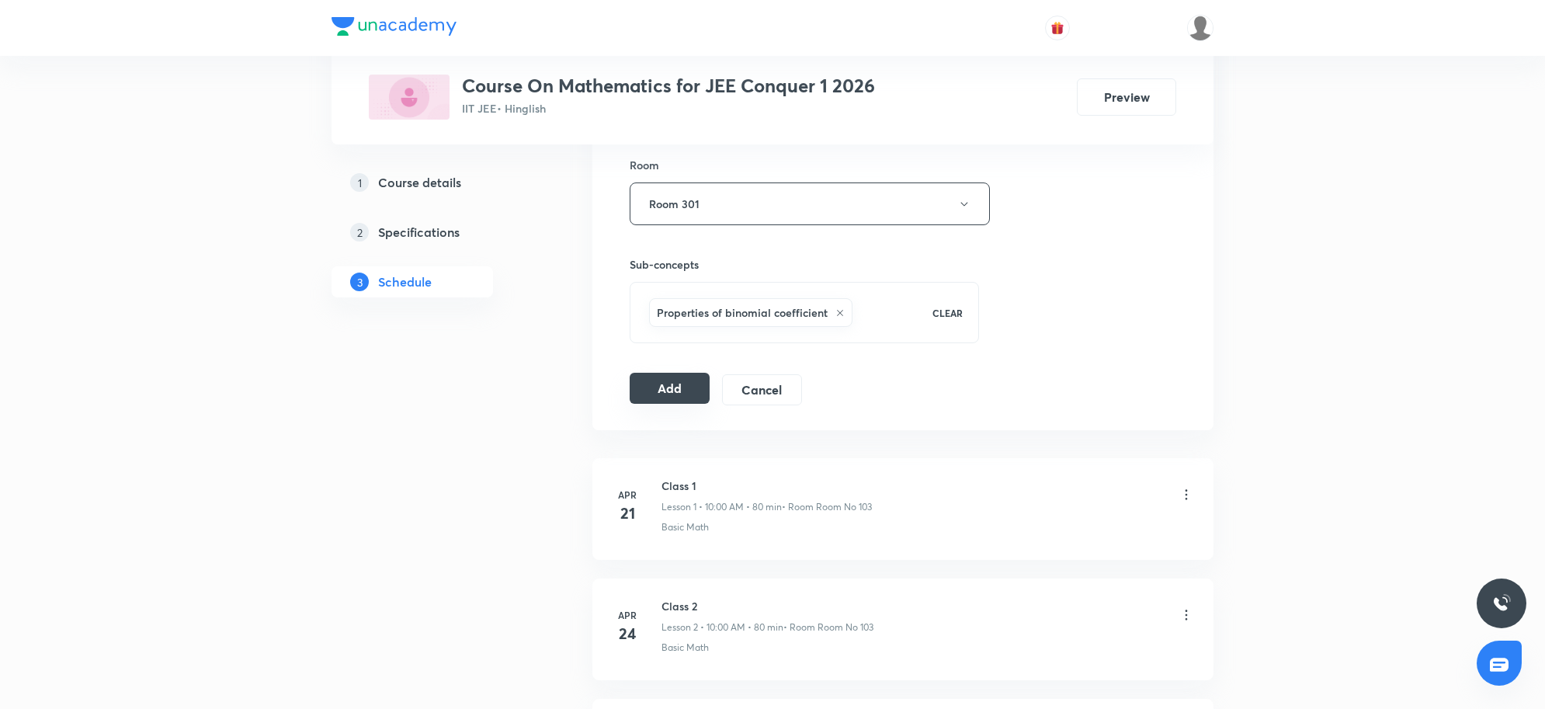
click at [685, 405] on div "Add Cancel" at bounding box center [722, 389] width 185 height 31
click at [685, 397] on button "Add" at bounding box center [670, 388] width 80 height 31
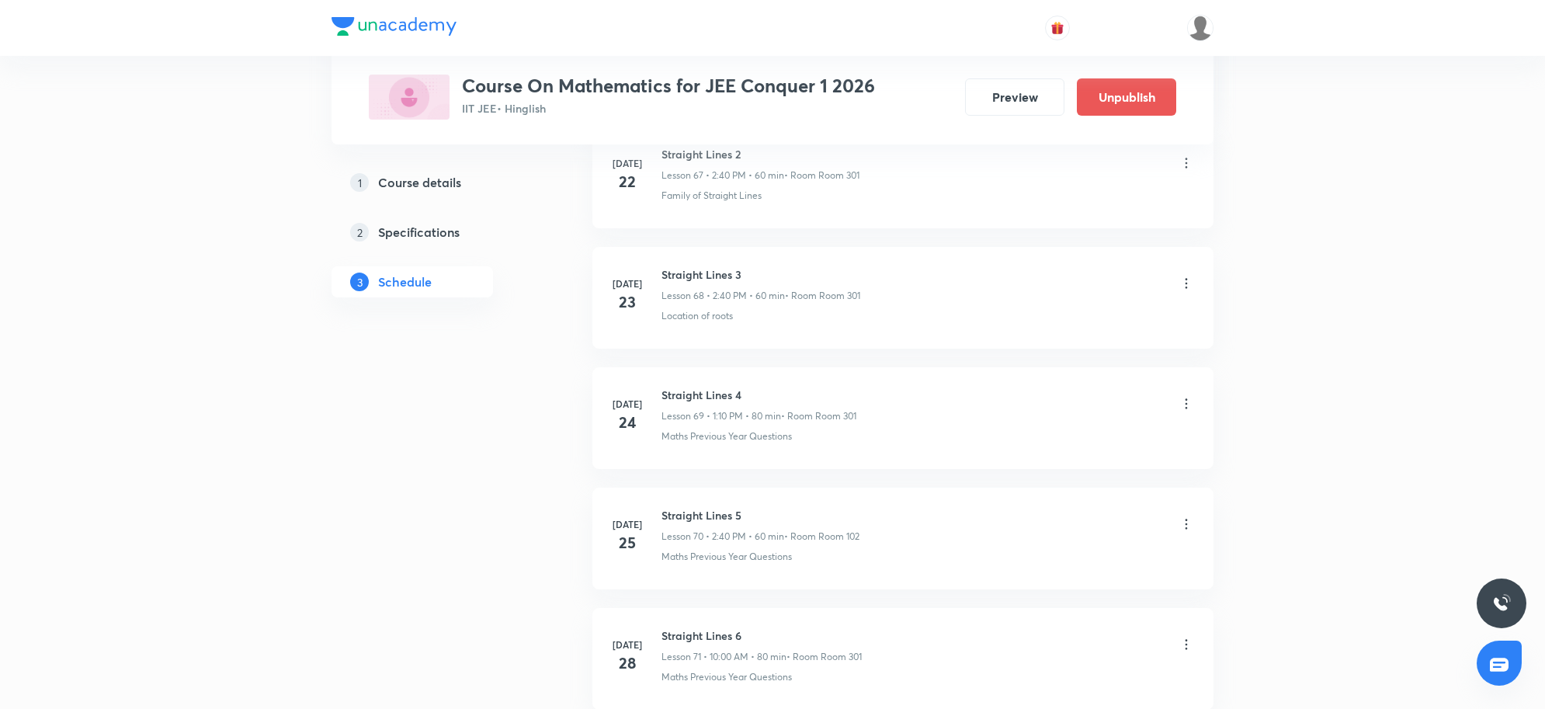
scroll to position [10076, 0]
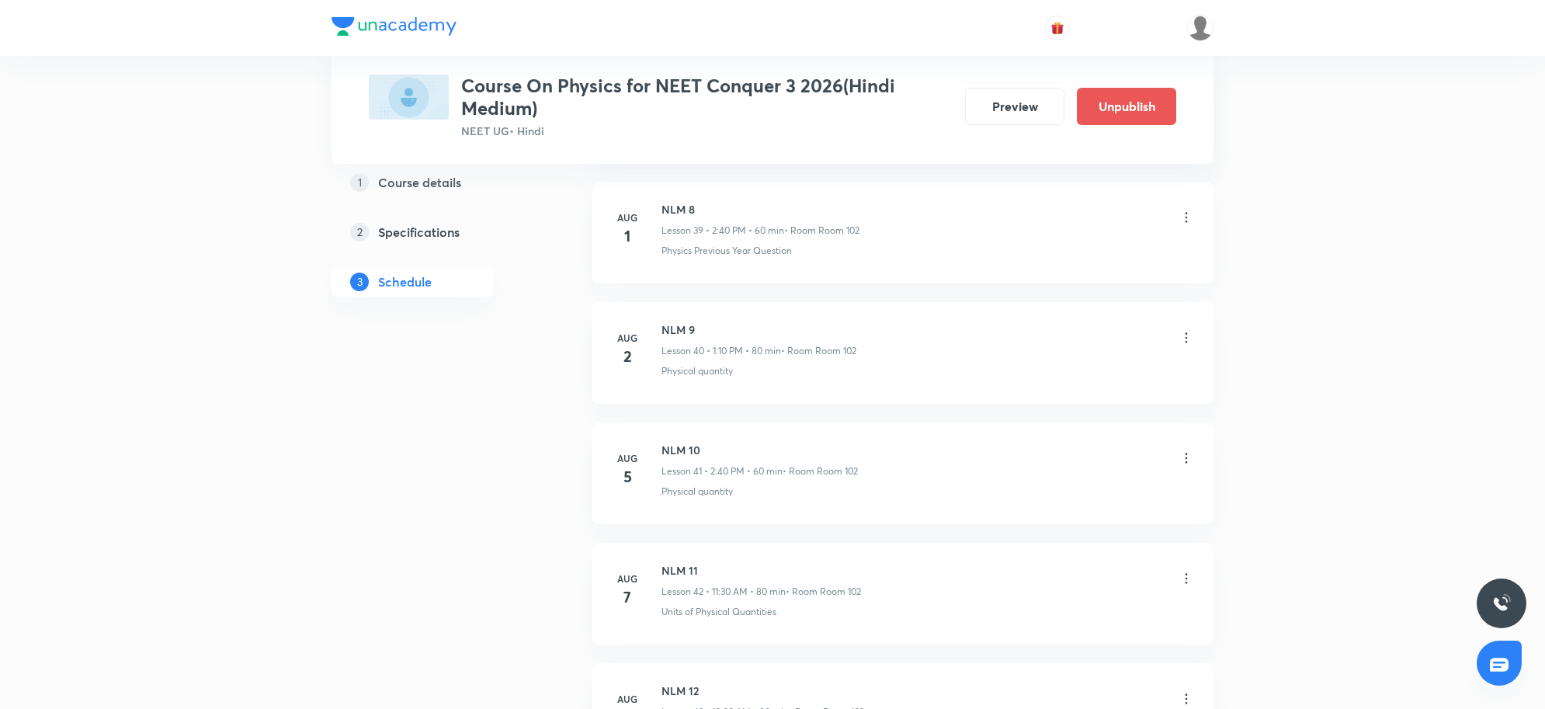
scroll to position [5822, 0]
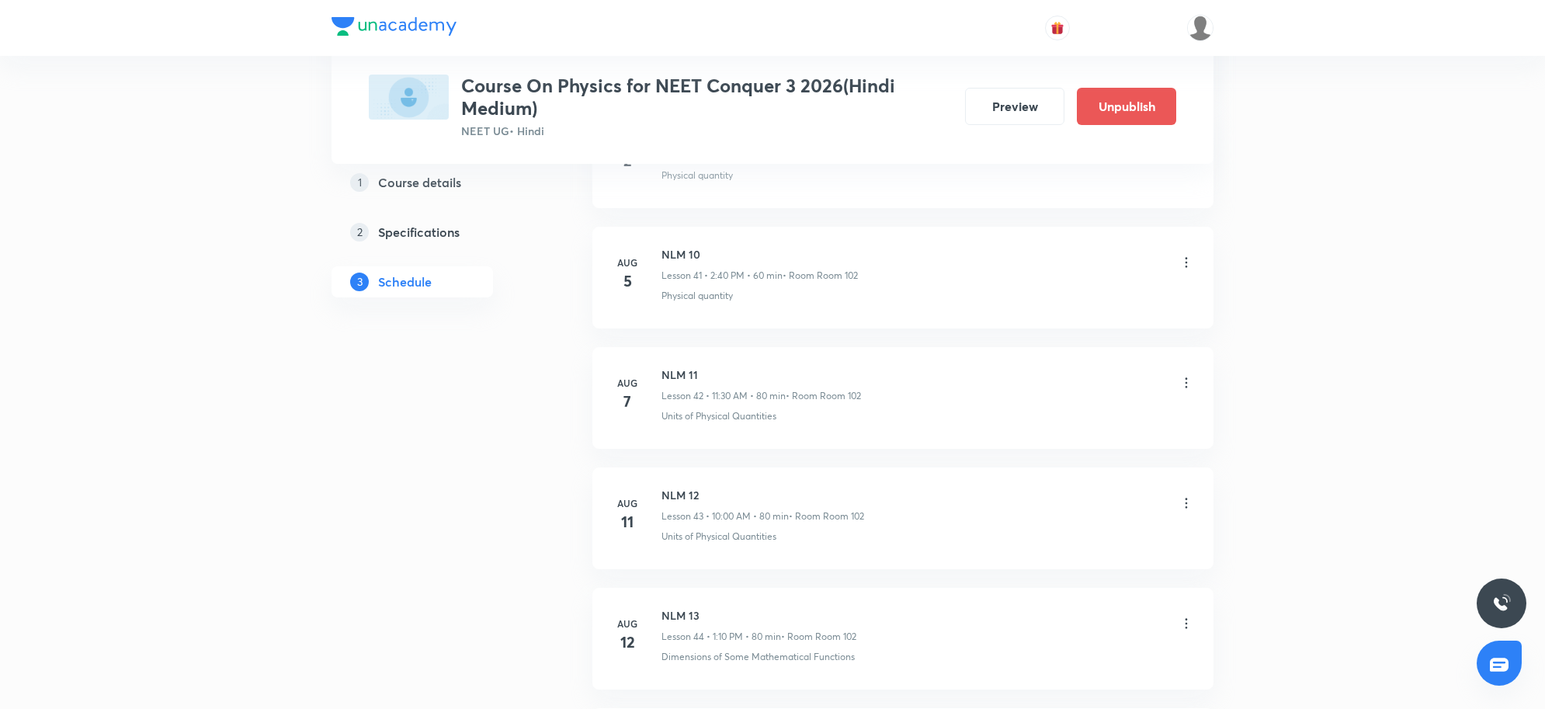
click at [460, 180] on h5 "Course details" at bounding box center [419, 182] width 83 height 19
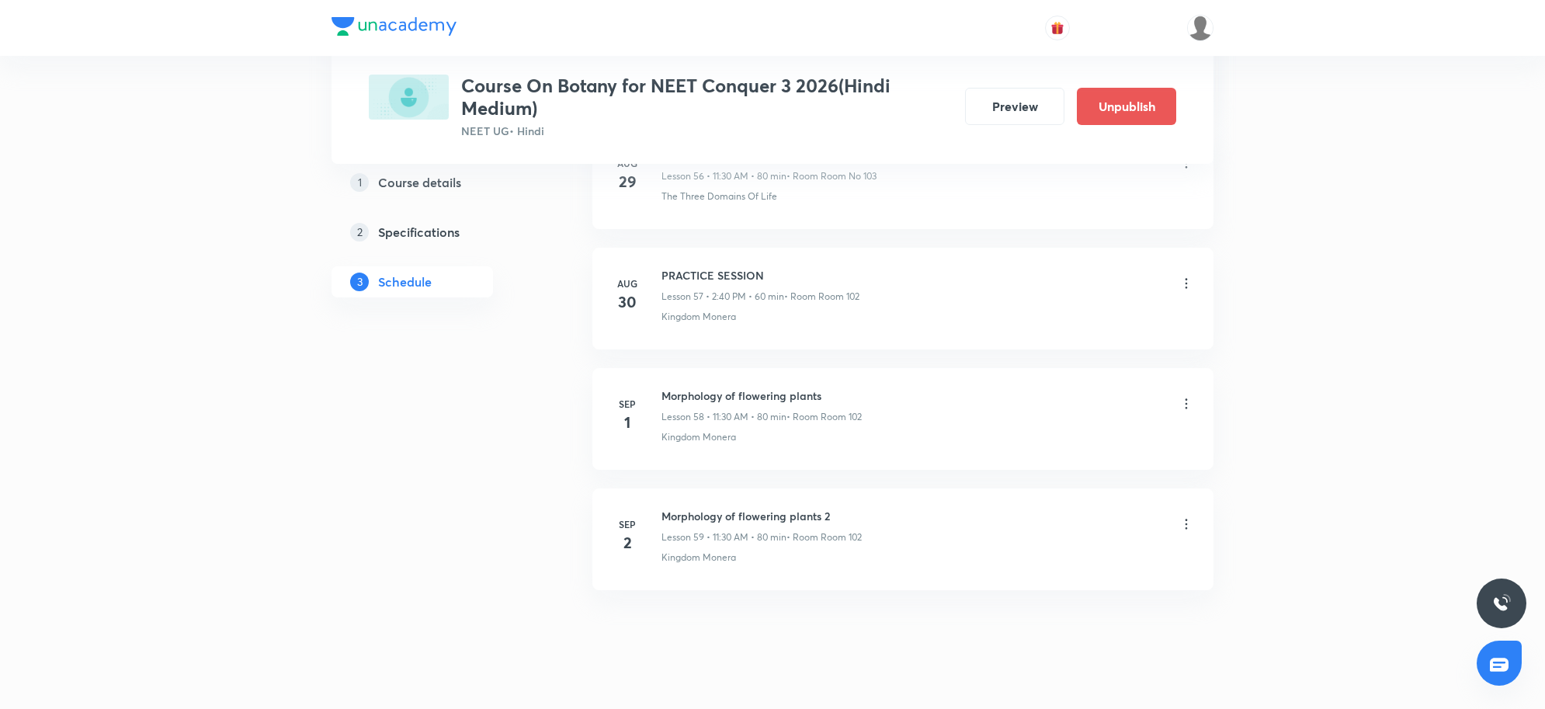
scroll to position [7674, 0]
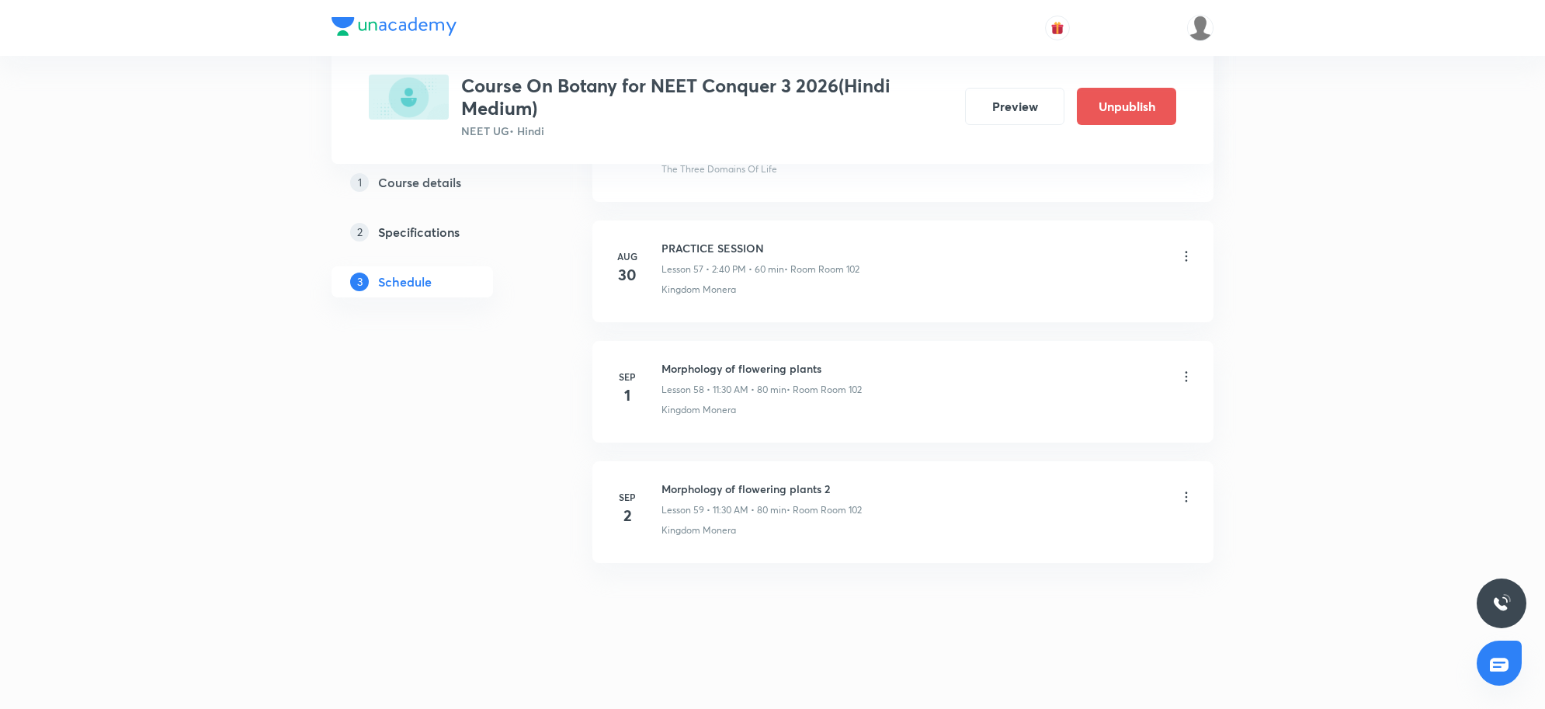
click at [1184, 499] on icon at bounding box center [1186, 497] width 16 height 16
click at [1052, 564] on p "Delete" at bounding box center [1048, 566] width 33 height 16
click at [992, 677] on button "Delete" at bounding box center [996, 675] width 137 height 37
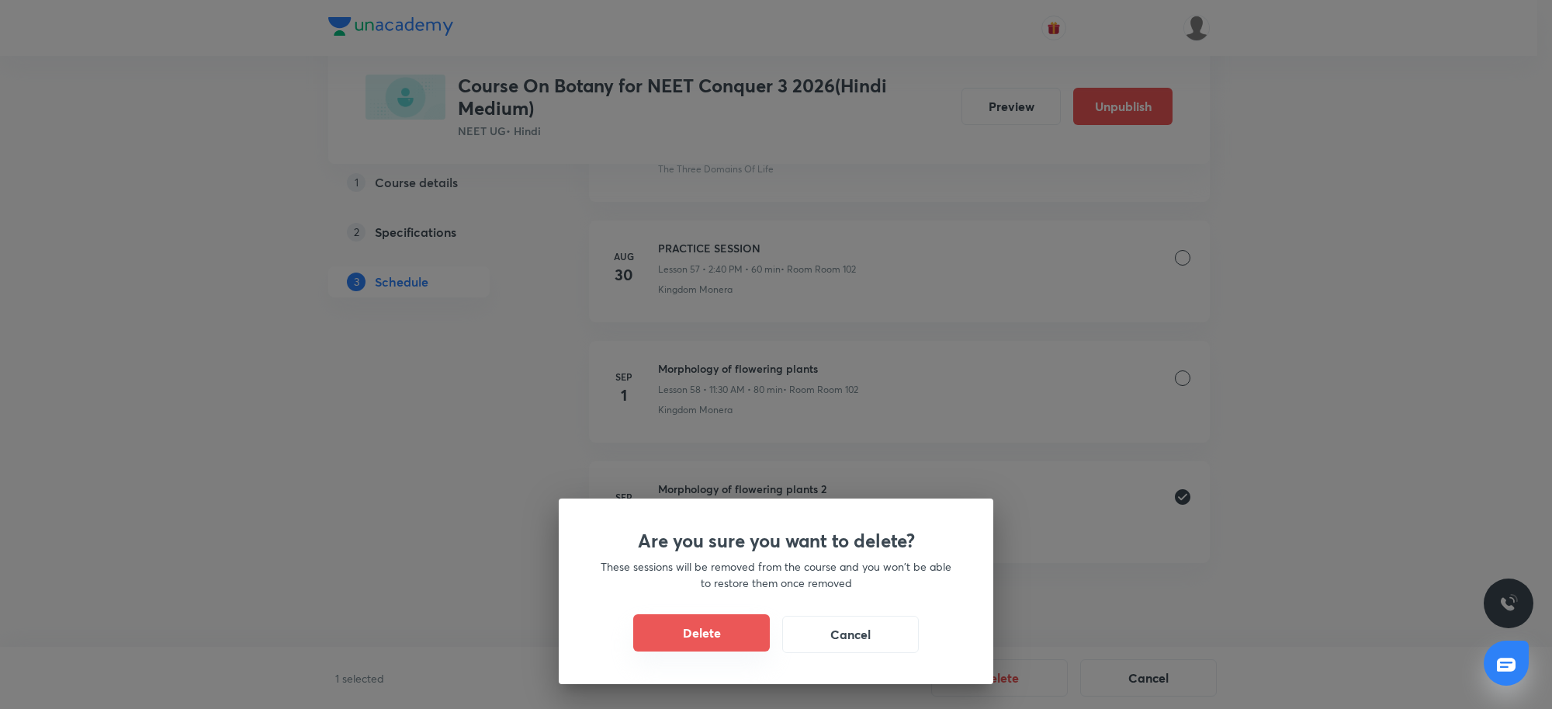
click at [739, 629] on button "Delete" at bounding box center [701, 632] width 137 height 37
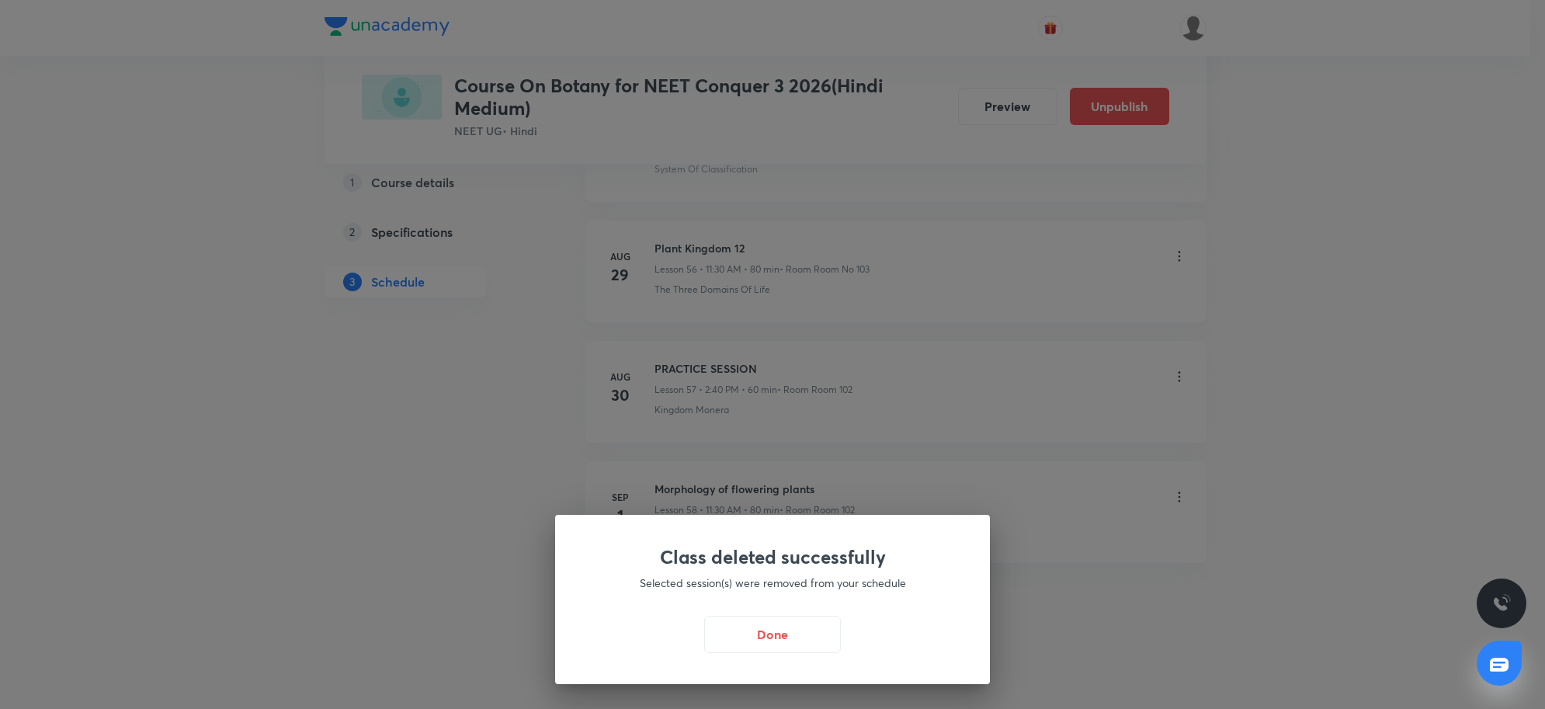
scroll to position [7553, 0]
click at [763, 642] on button "Done" at bounding box center [776, 632] width 137 height 37
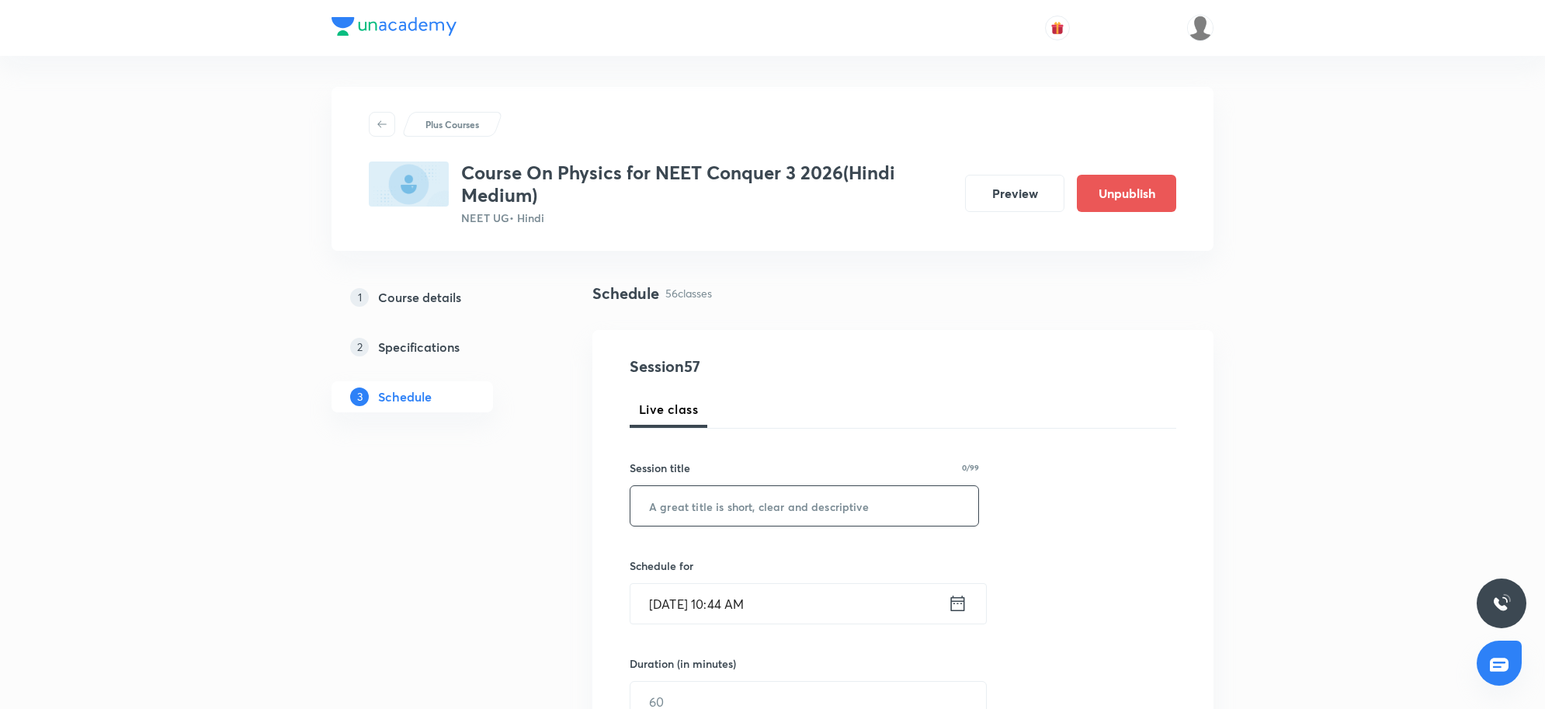
click at [703, 489] on input "text" at bounding box center [804, 506] width 348 height 40
type input "Revision Class PRS"
click at [828, 609] on input "Sep 2, 2025, 10:44 AM" at bounding box center [788, 604] width 317 height 40
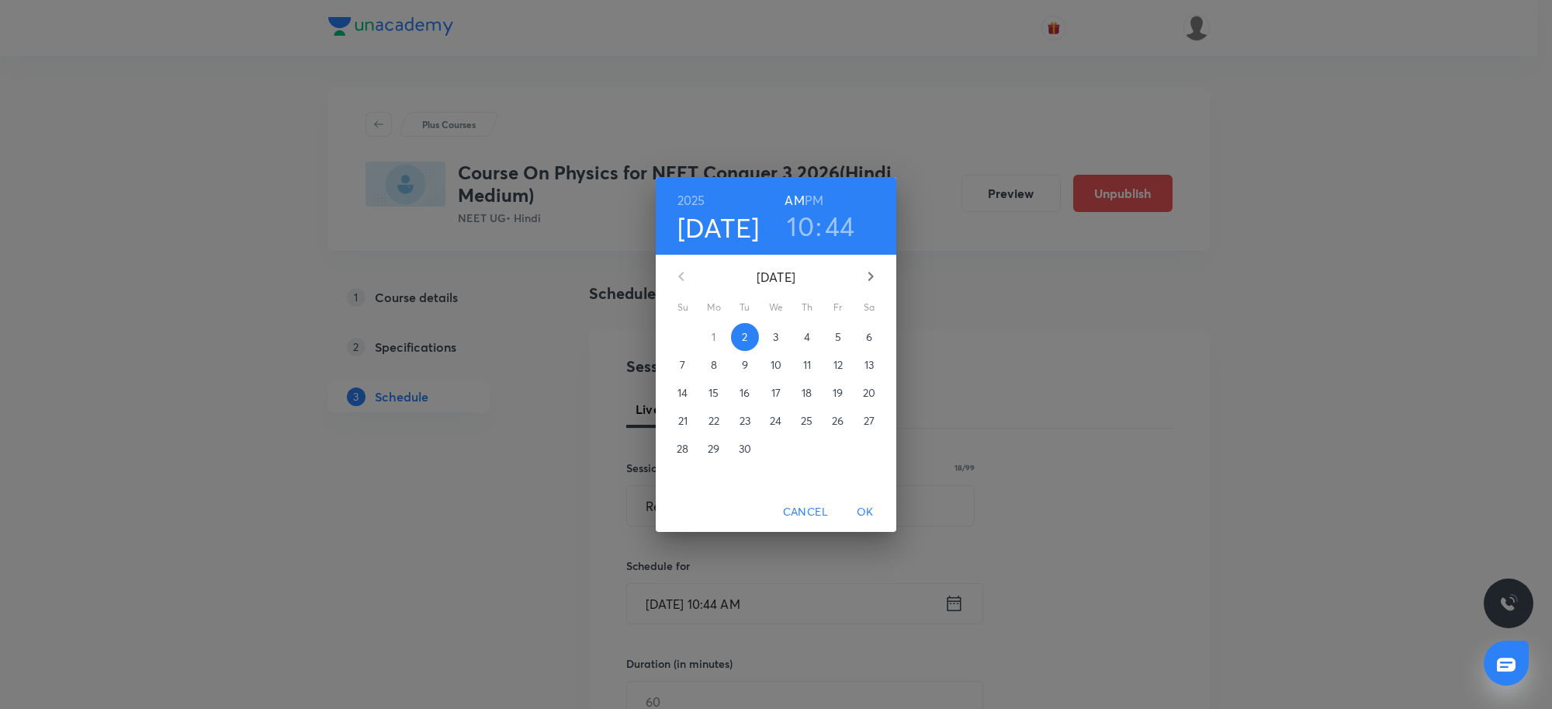
click at [810, 231] on h3 "10" at bounding box center [800, 226] width 27 height 33
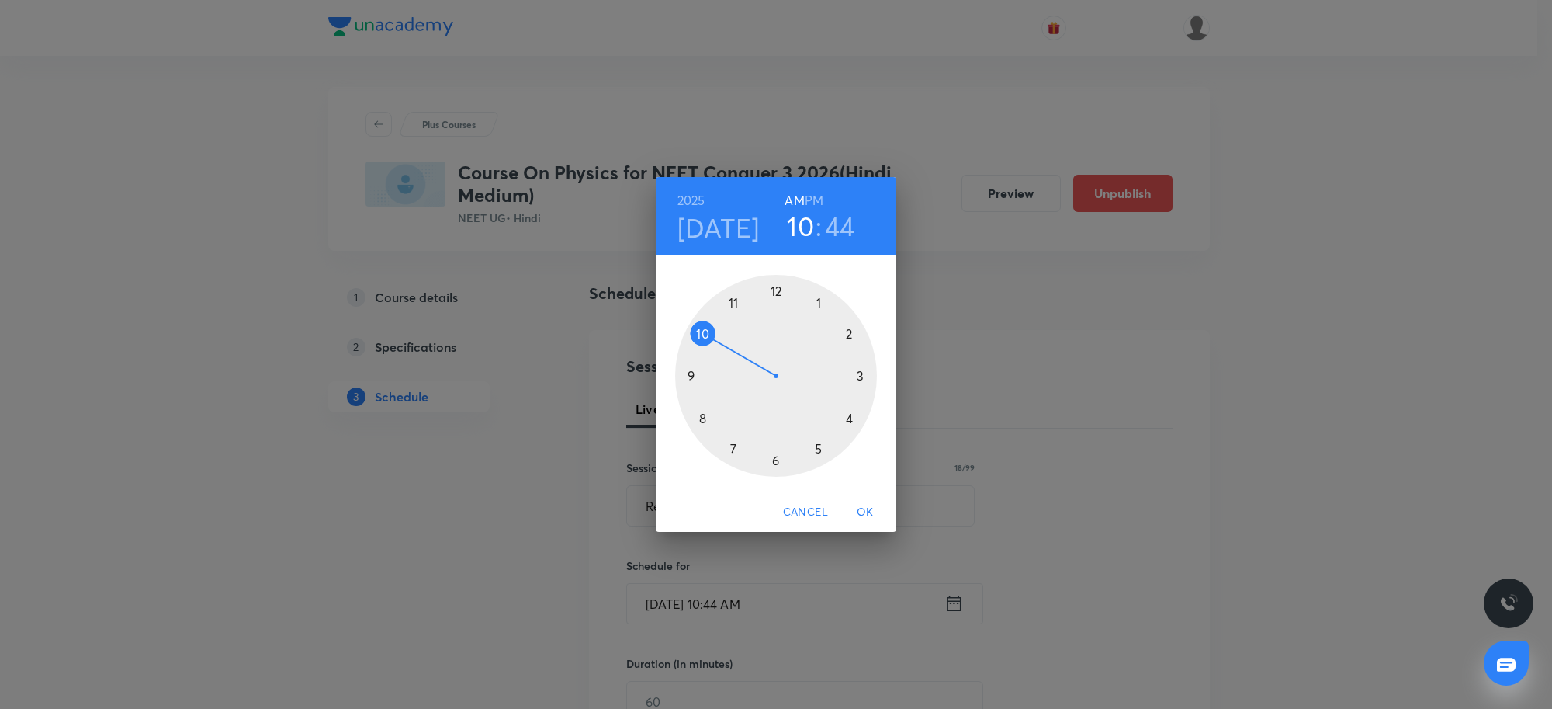
click at [732, 304] on div at bounding box center [776, 376] width 202 height 202
click at [836, 224] on h3 "44" at bounding box center [837, 226] width 30 height 33
click at [700, 332] on div at bounding box center [776, 376] width 202 height 202
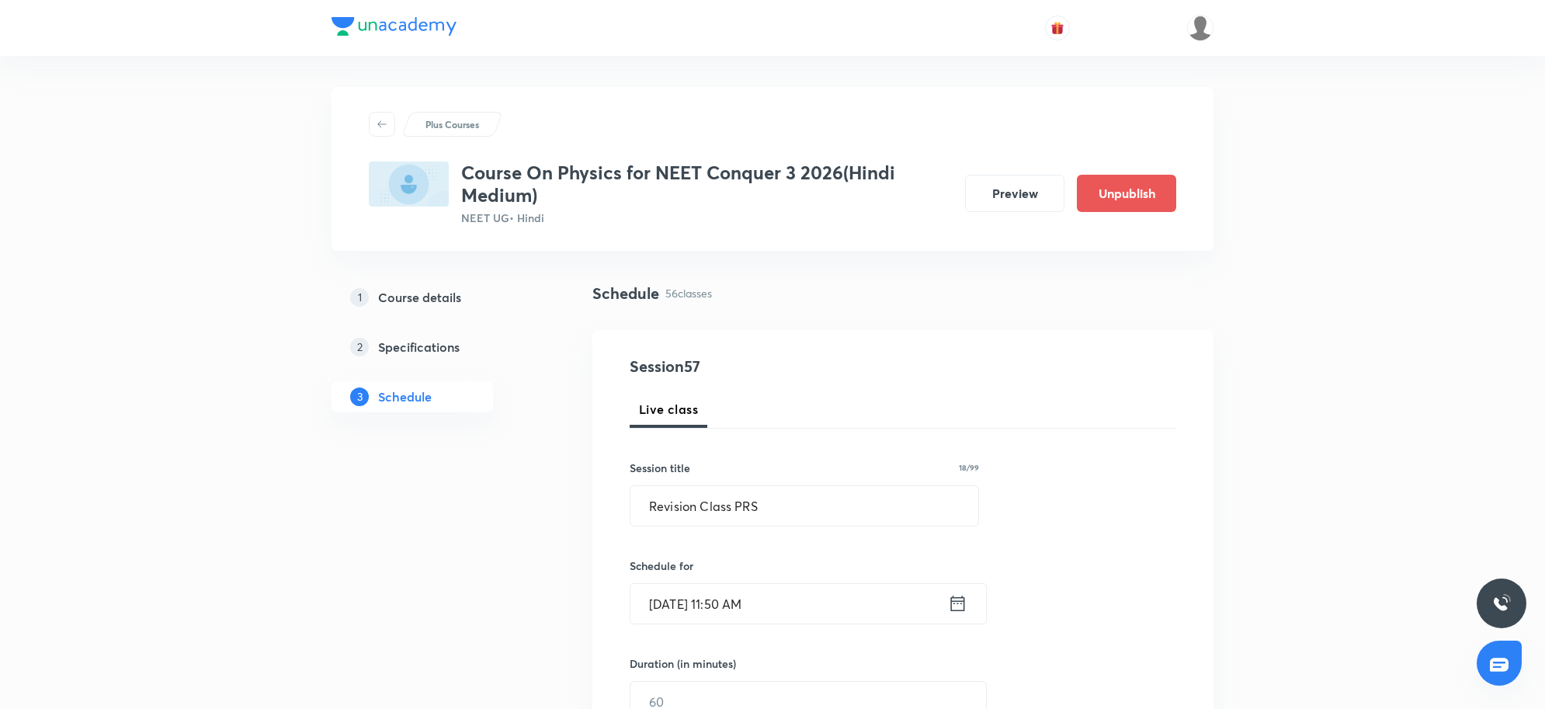
click at [778, 592] on input "Sep 2, 2025, 11:50 AM" at bounding box center [788, 604] width 317 height 40
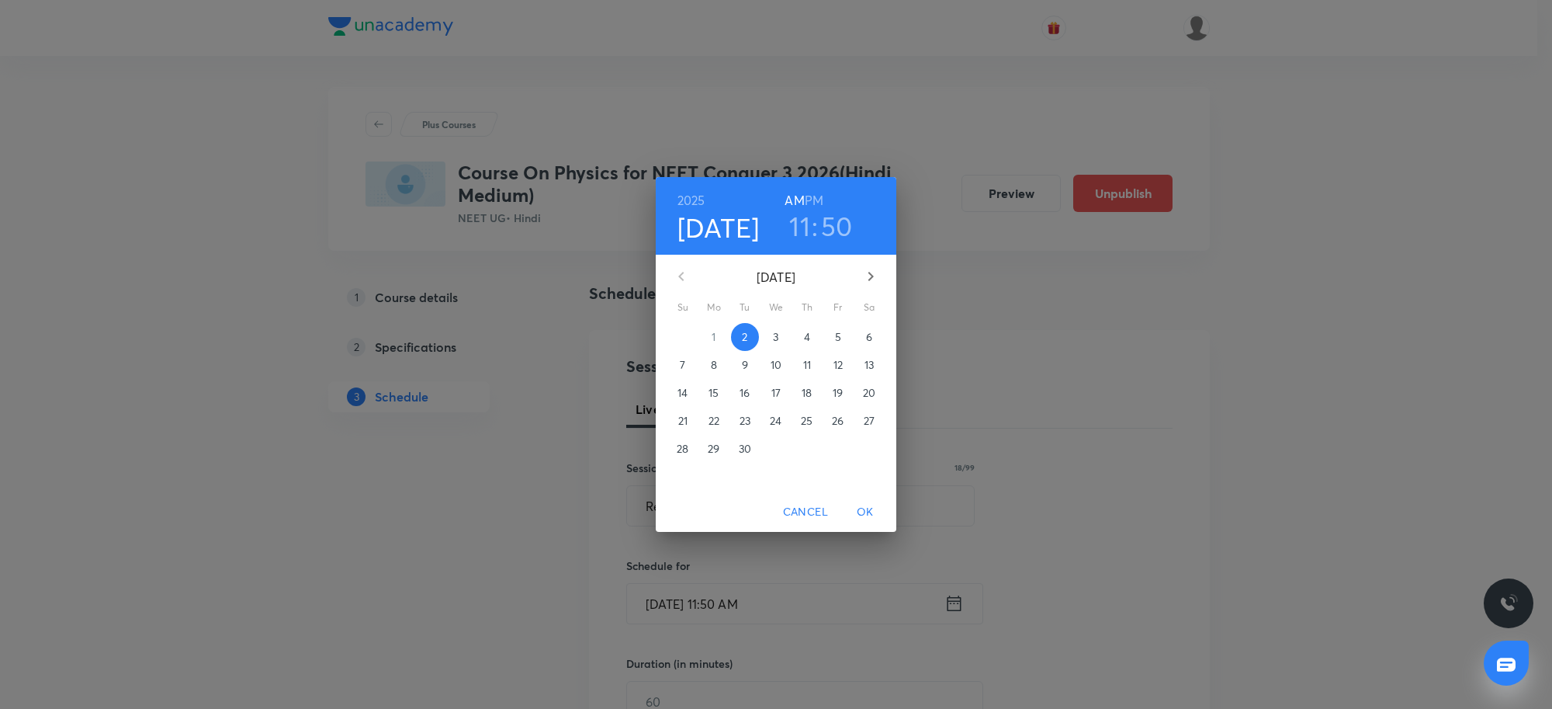
click at [825, 234] on h3 "50" at bounding box center [837, 226] width 32 height 33
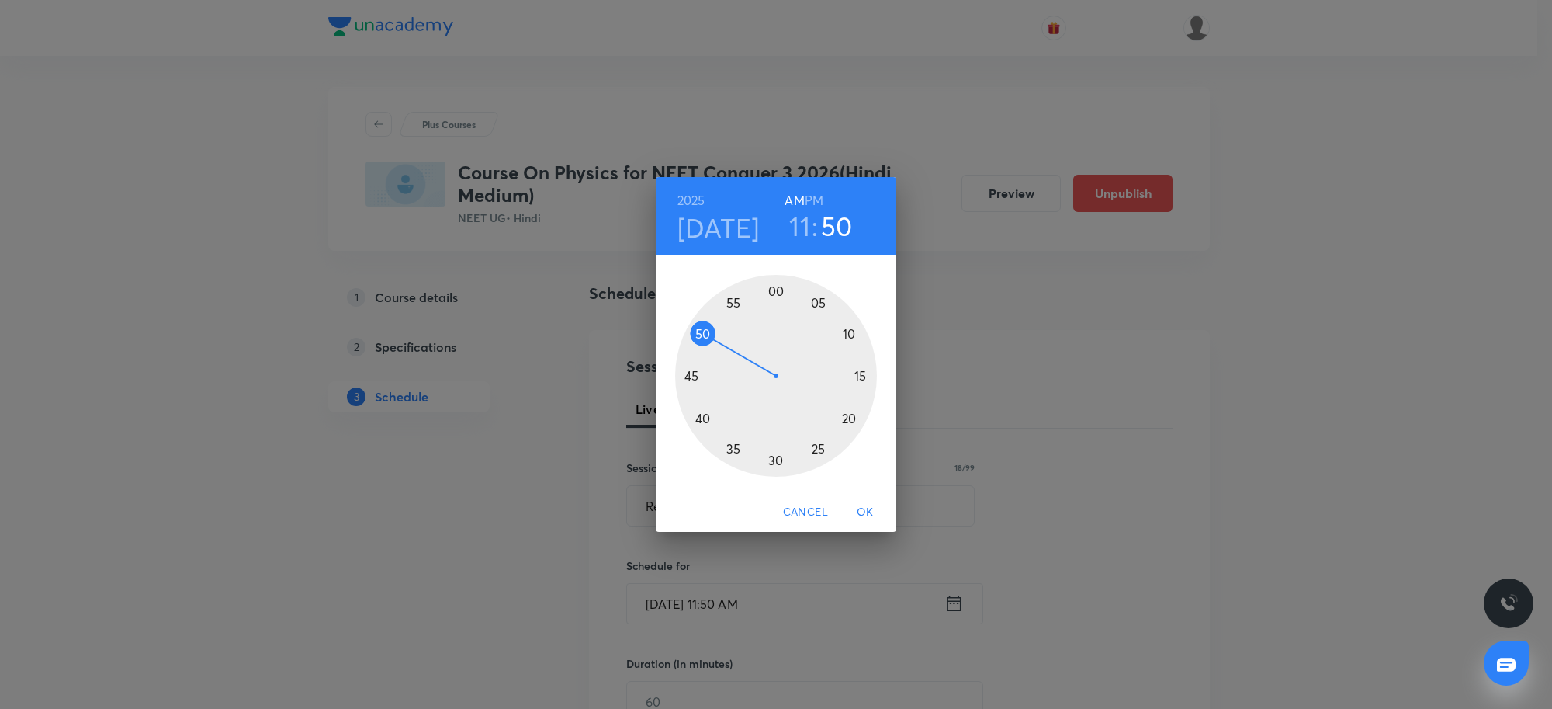
click at [674, 379] on div "00 05 10 15 20 25 30 35 40 45 50 55" at bounding box center [776, 376] width 241 height 202
click at [685, 378] on div at bounding box center [776, 376] width 202 height 202
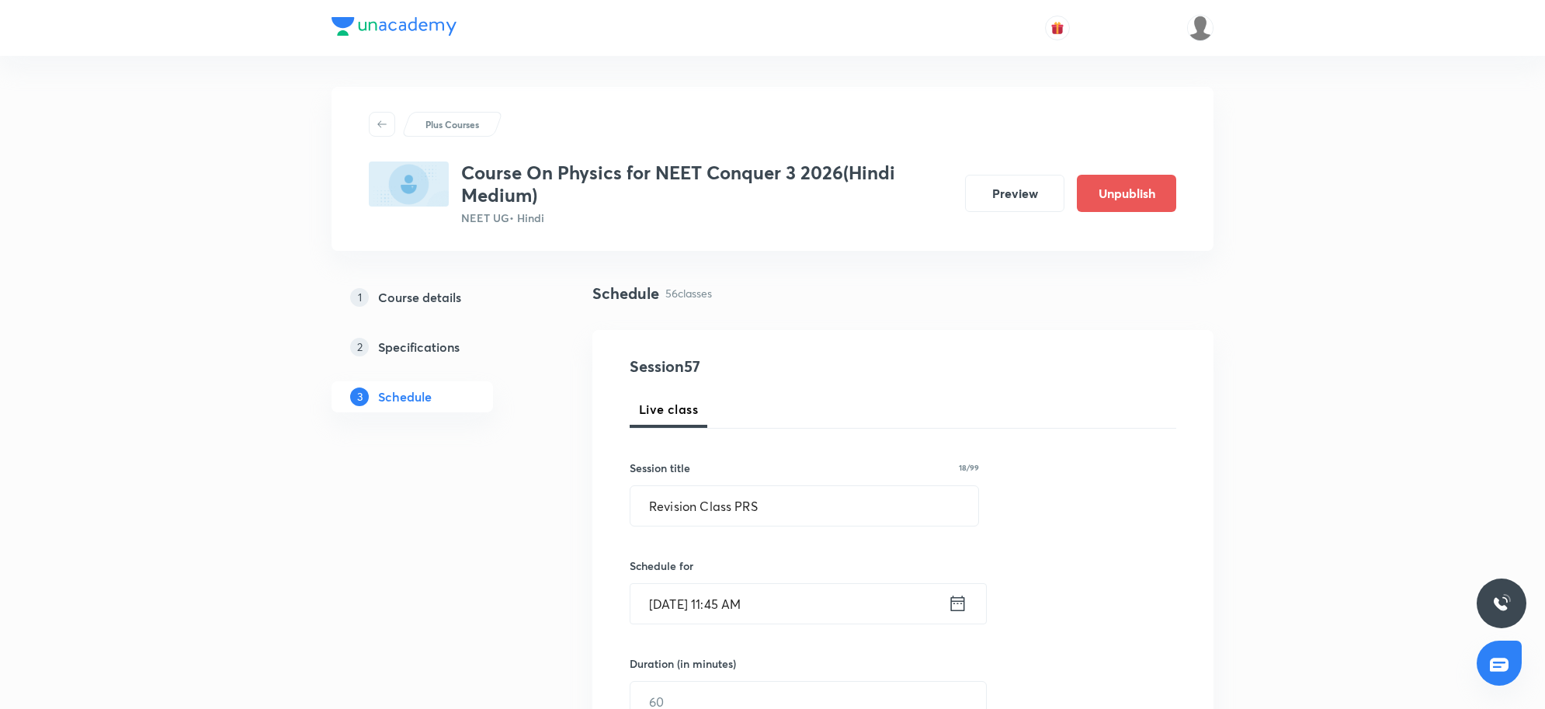
click at [1132, 417] on div "Live class" at bounding box center [903, 408] width 546 height 37
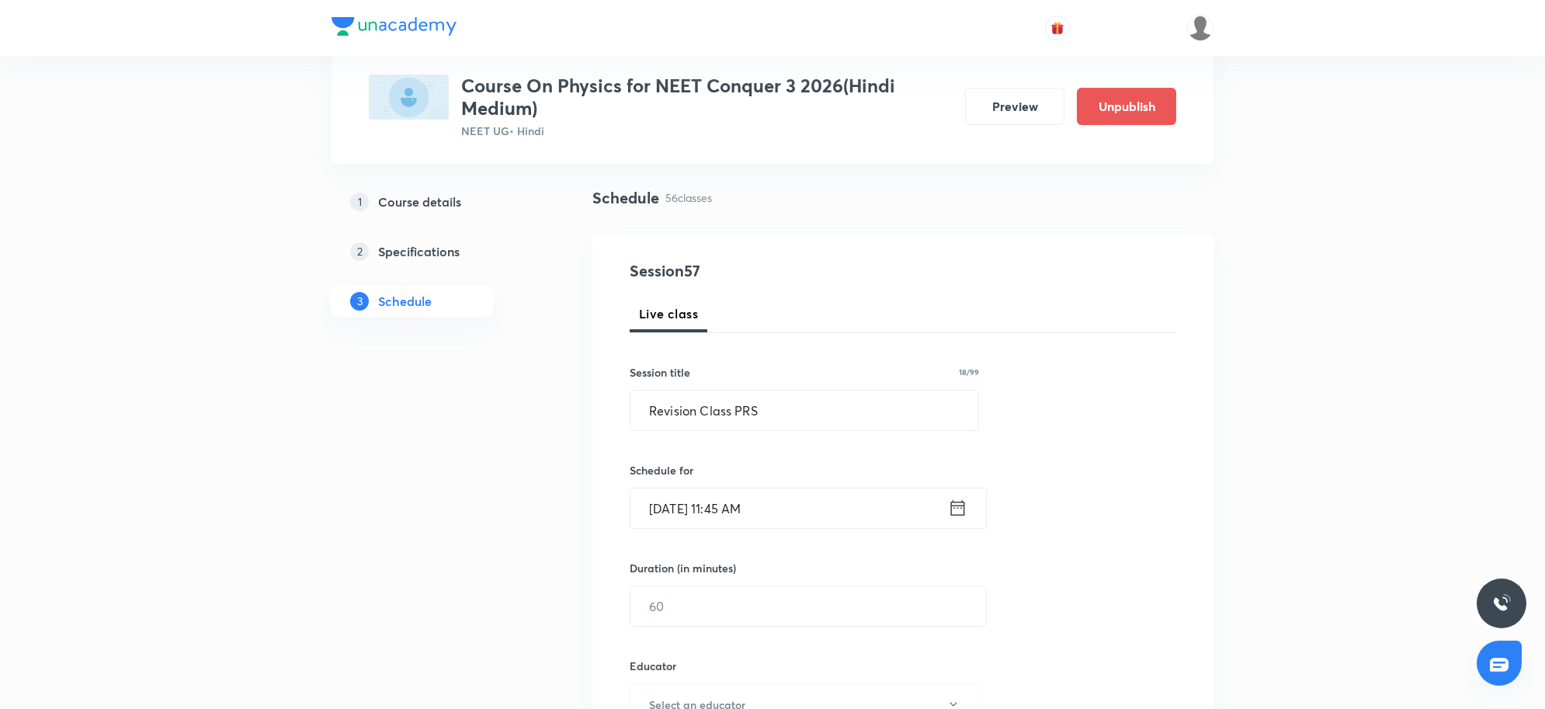
scroll to position [97, 0]
click at [802, 493] on input "Sep 2, 2025, 11:45 AM" at bounding box center [788, 507] width 317 height 40
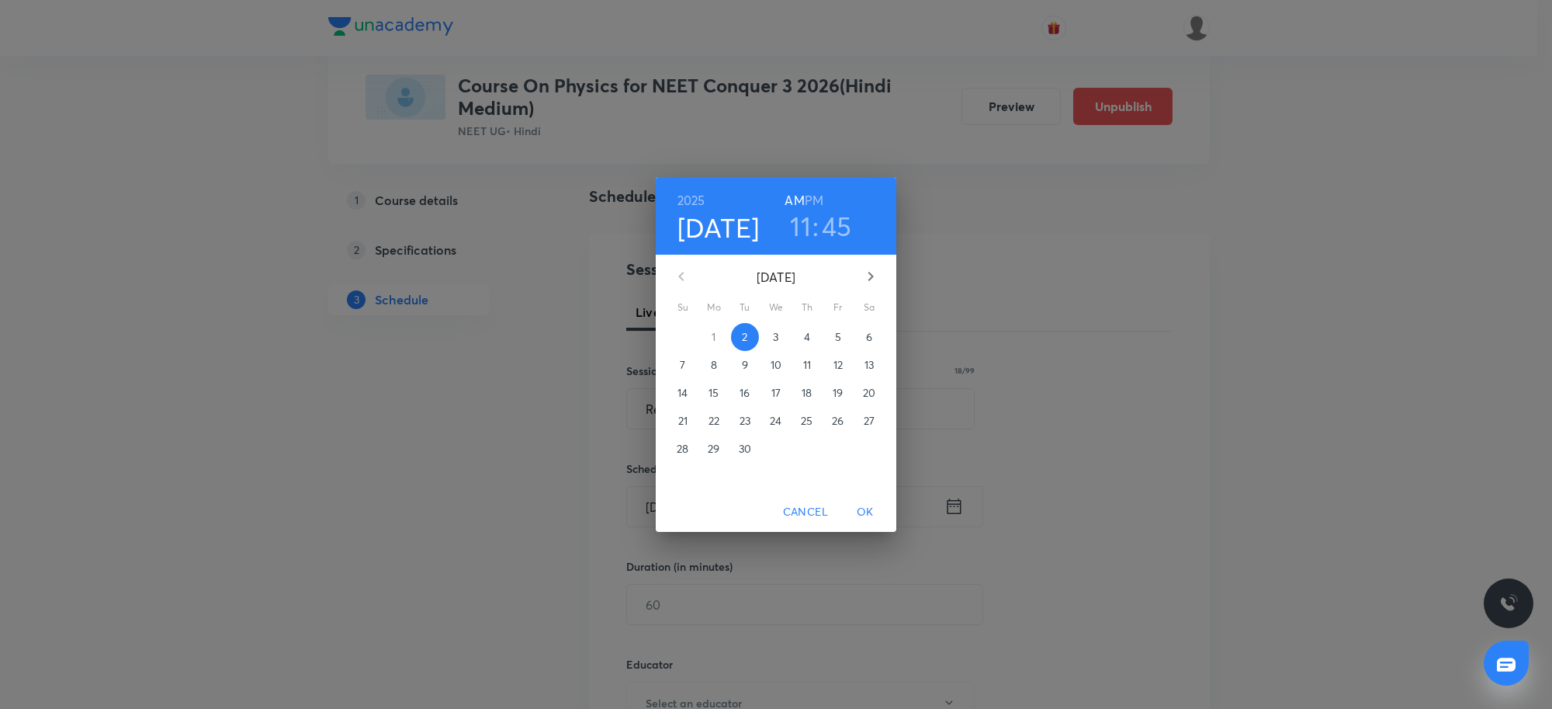
click at [842, 229] on h3 "45" at bounding box center [837, 226] width 30 height 33
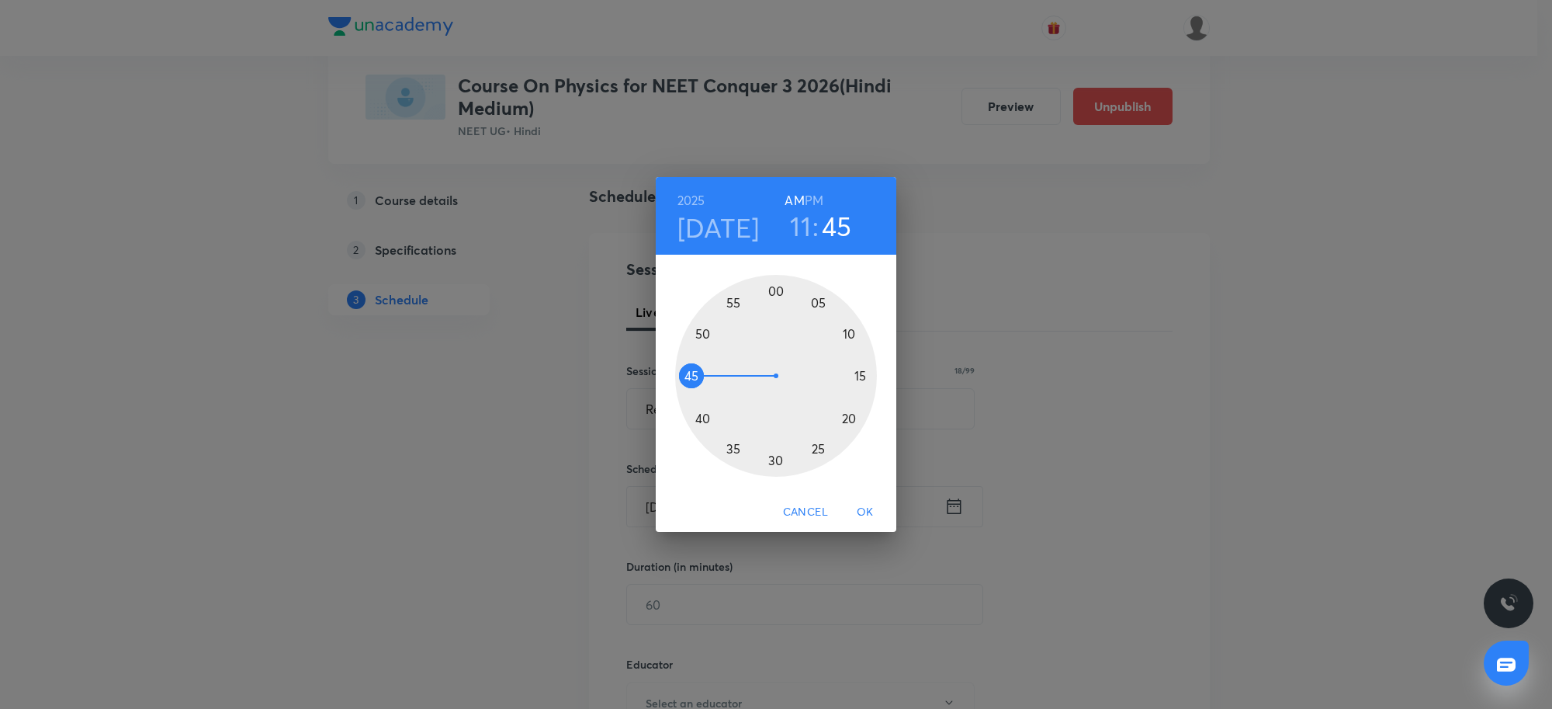
click at [704, 335] on div at bounding box center [776, 376] width 202 height 202
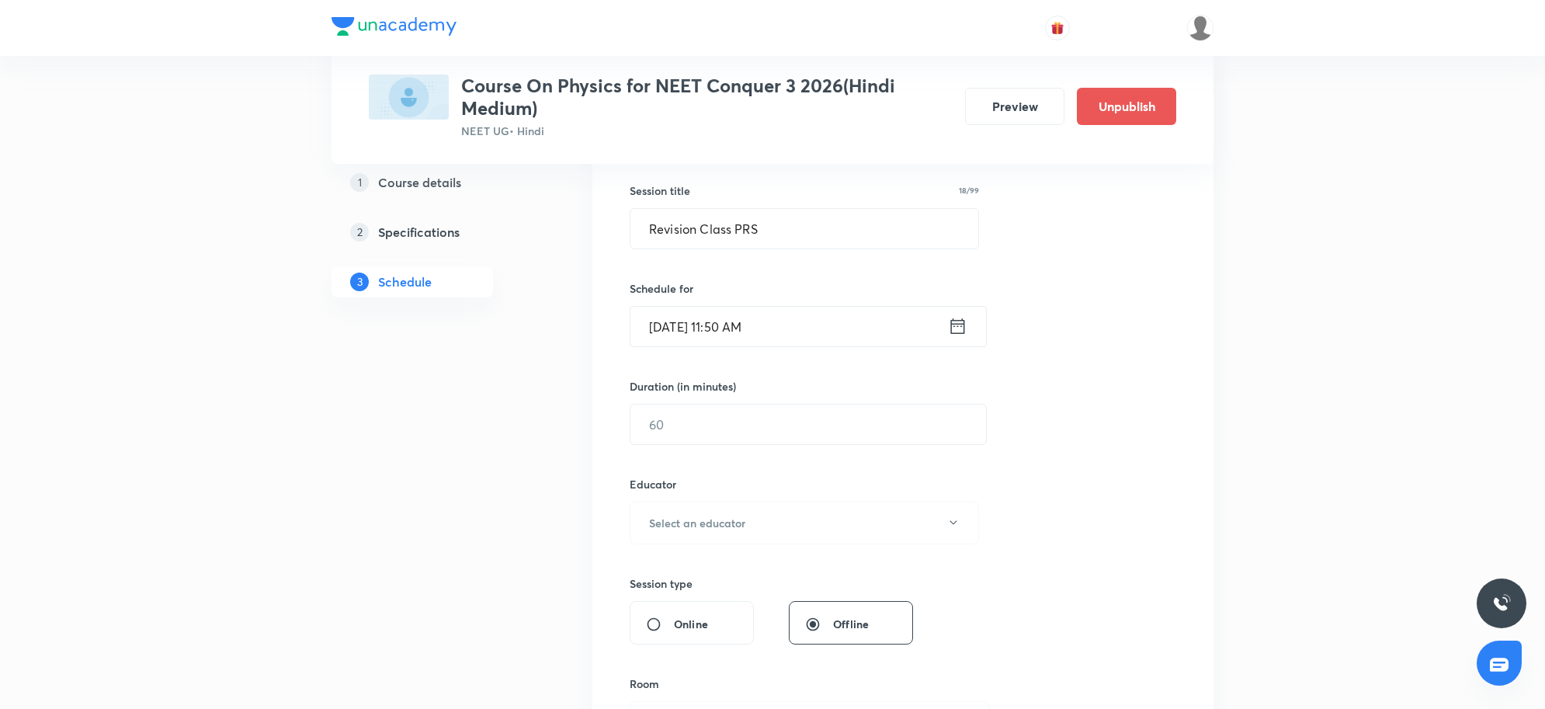
scroll to position [291, 0]
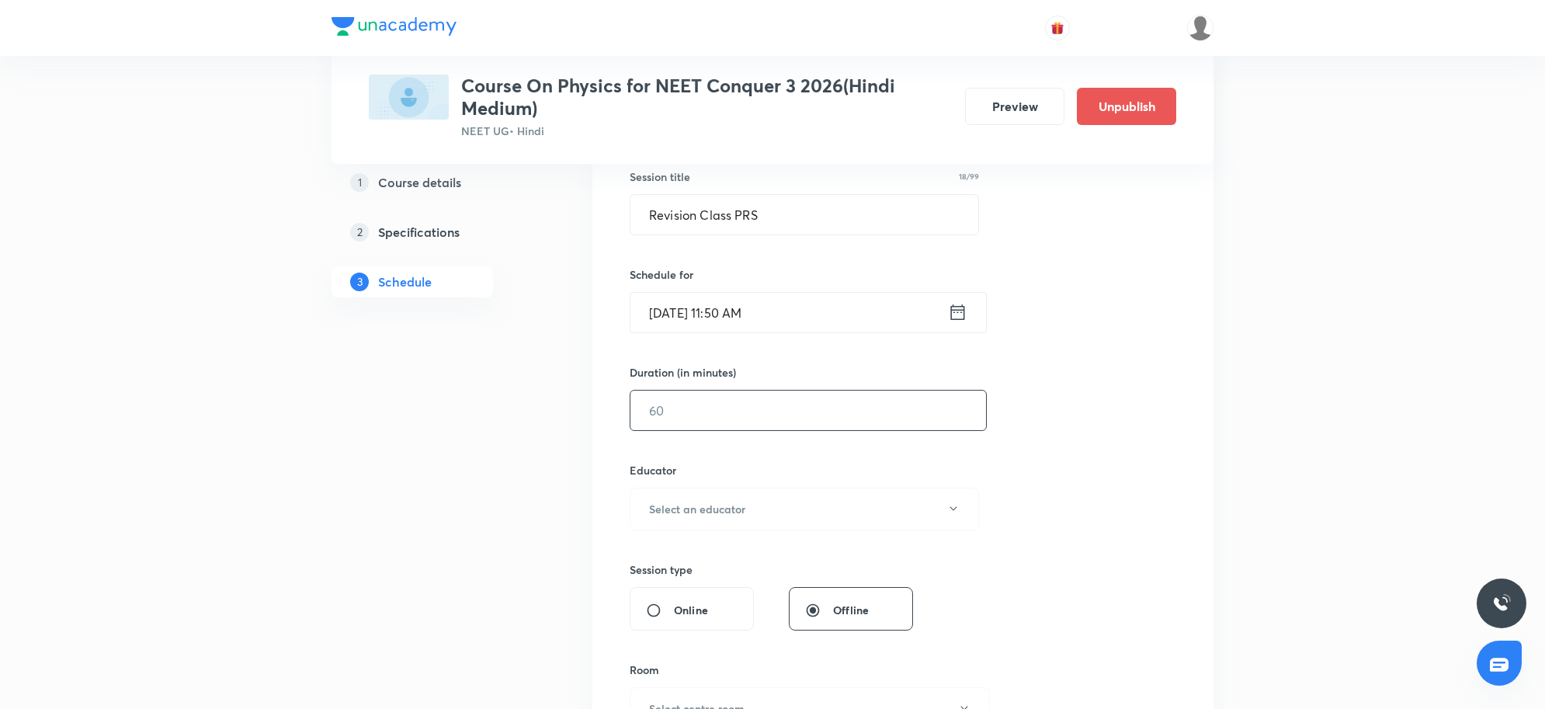
click at [734, 427] on input "text" at bounding box center [808, 410] width 356 height 40
type input "60"
click at [661, 507] on h6 "Select an educator" at bounding box center [697, 509] width 96 height 16
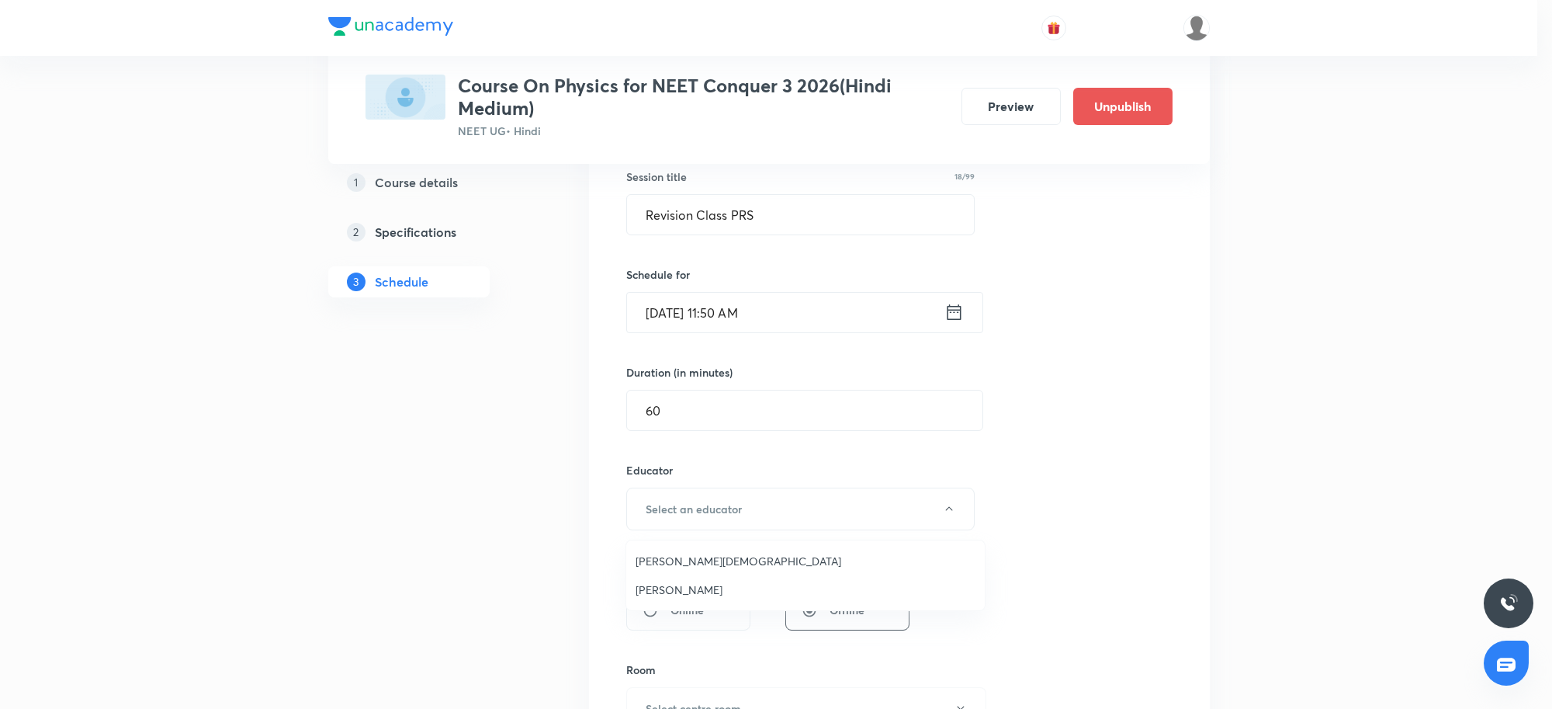
click at [670, 584] on span "Ritesh Kumar" at bounding box center [806, 589] width 340 height 16
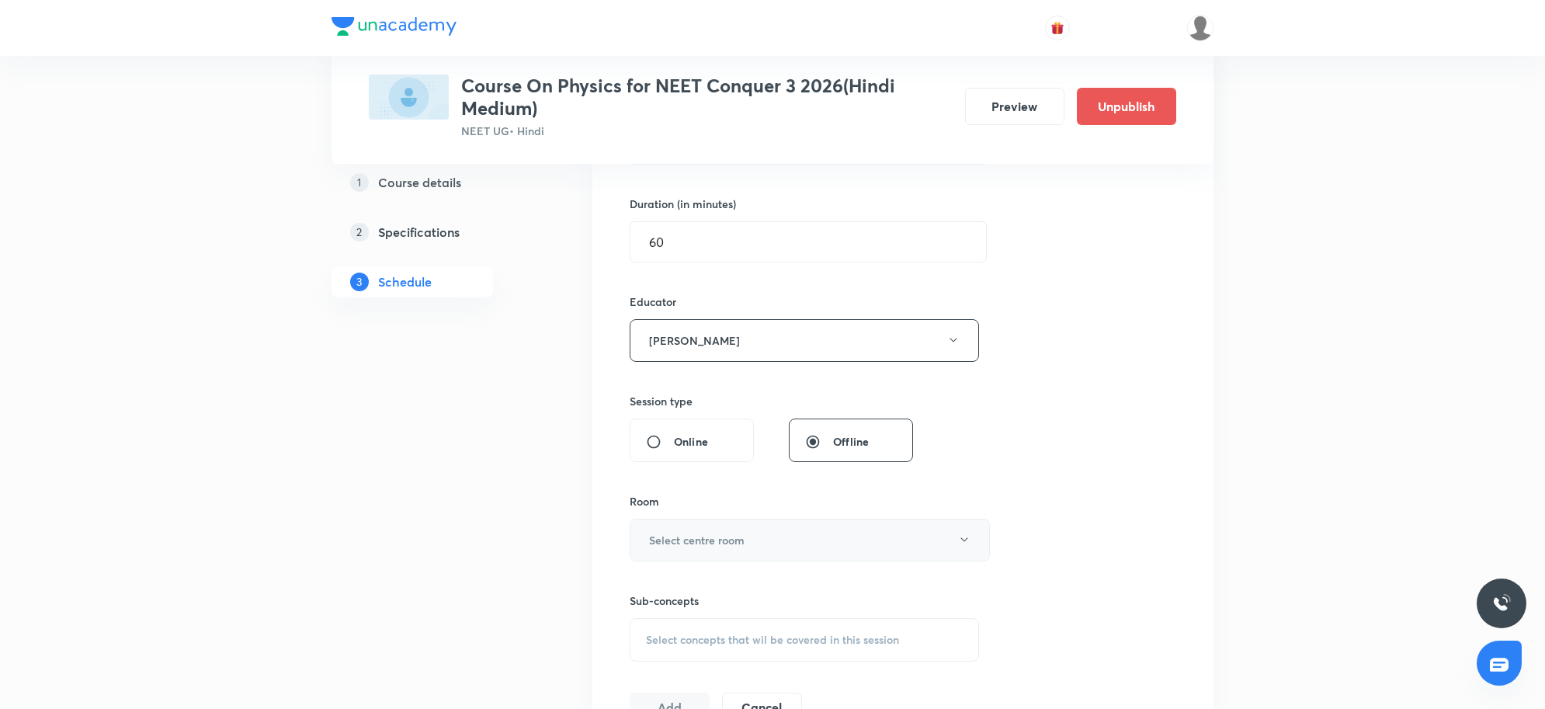
scroll to position [485, 0]
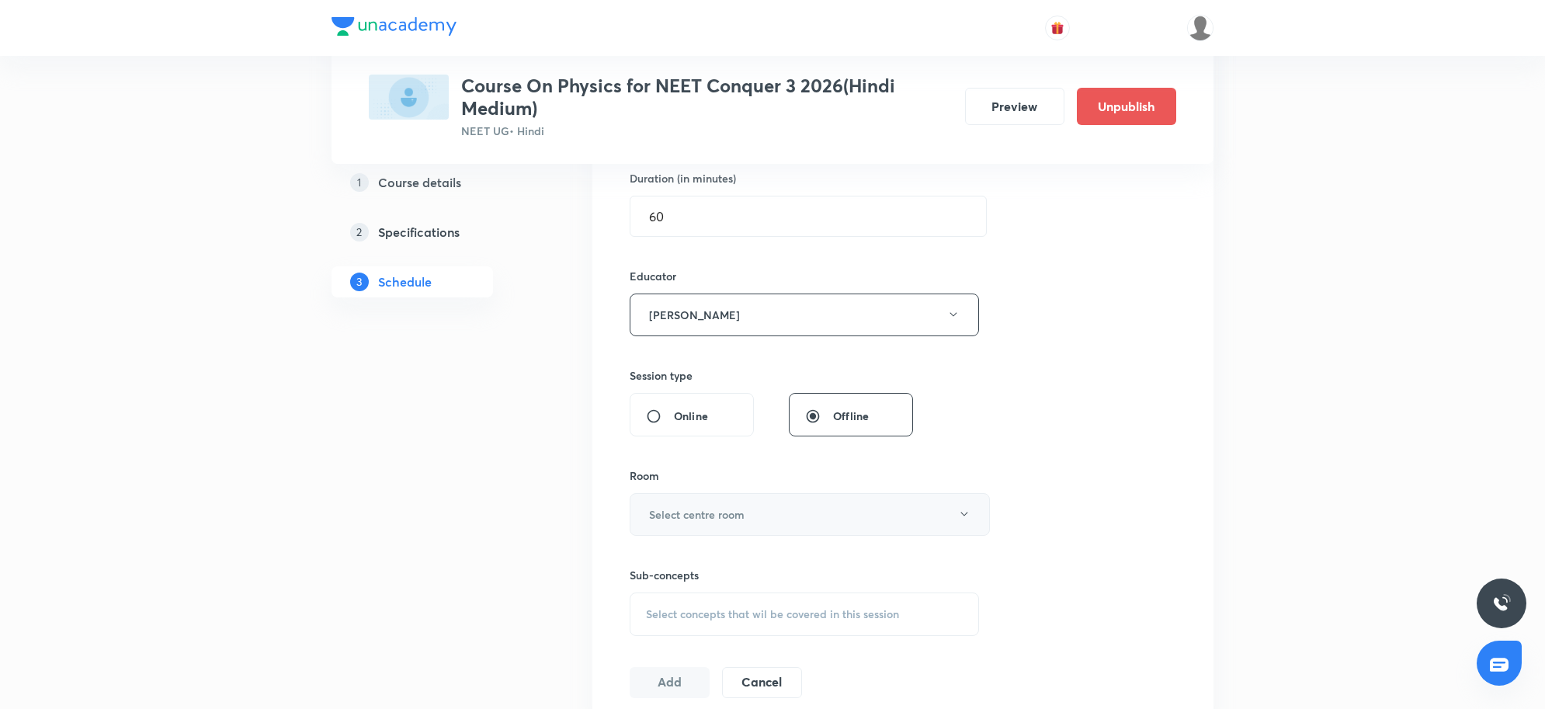
click at [699, 518] on h6 "Select centre room" at bounding box center [696, 514] width 95 height 16
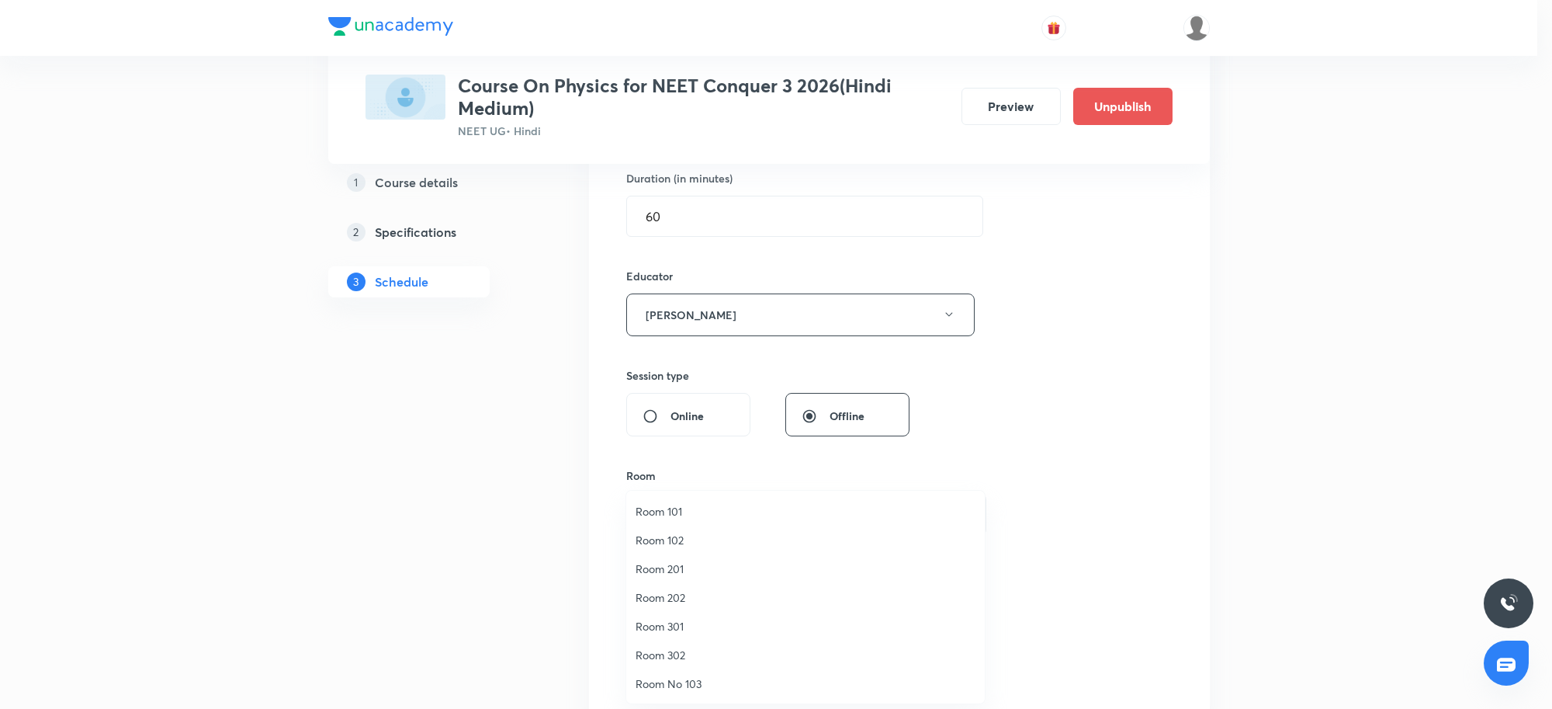
click at [693, 676] on span "Room No 103" at bounding box center [806, 683] width 340 height 16
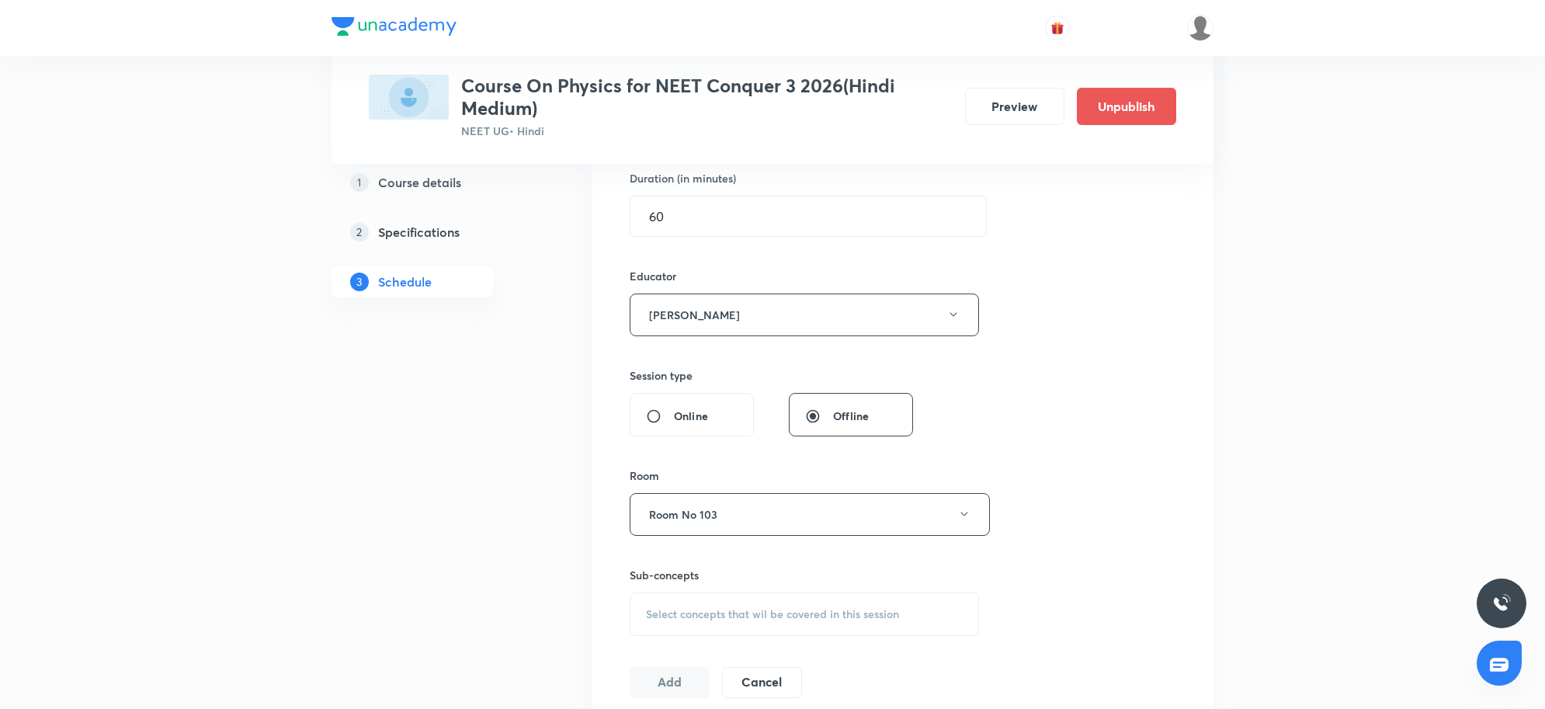
drag, startPoint x: 1331, startPoint y: 435, endPoint x: 1335, endPoint y: 425, distance: 10.1
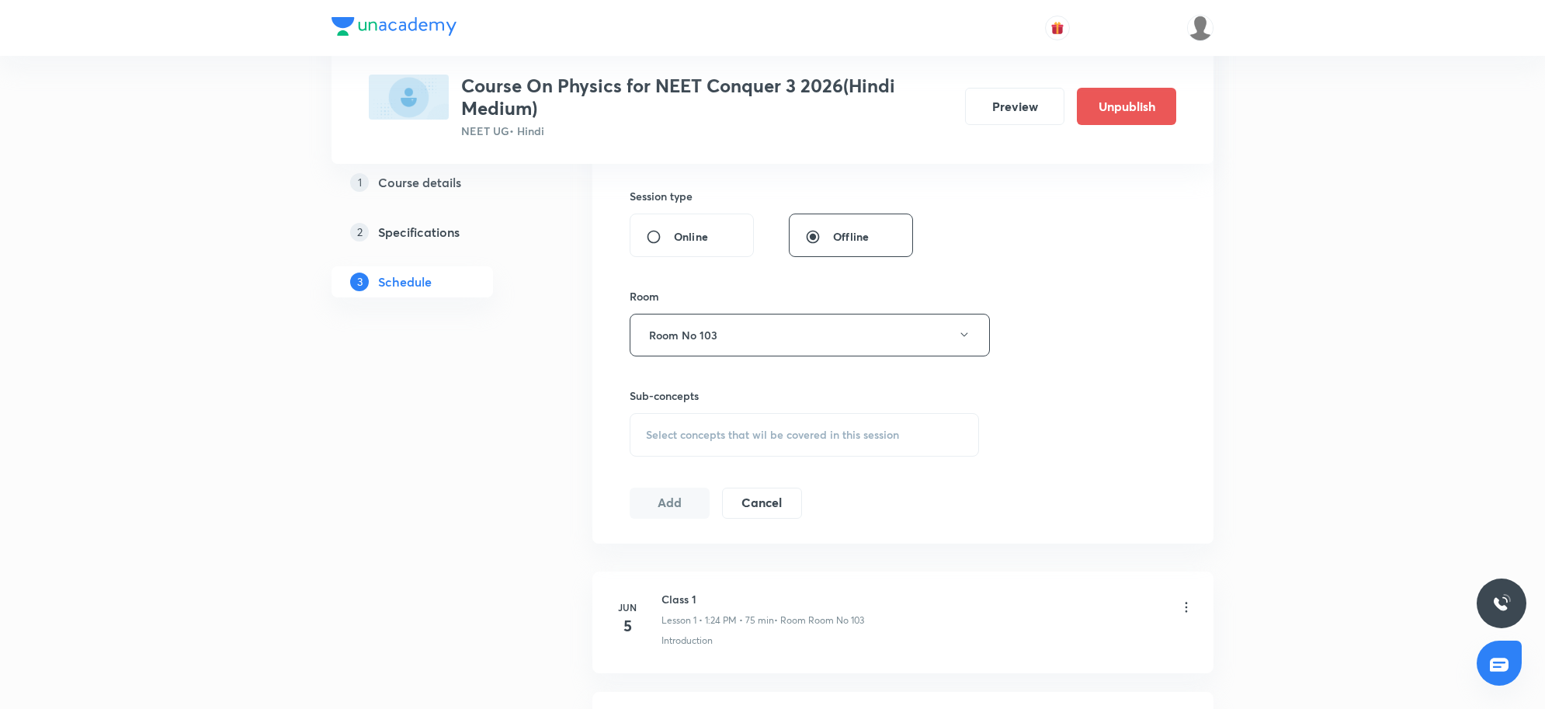
scroll to position [679, 0]
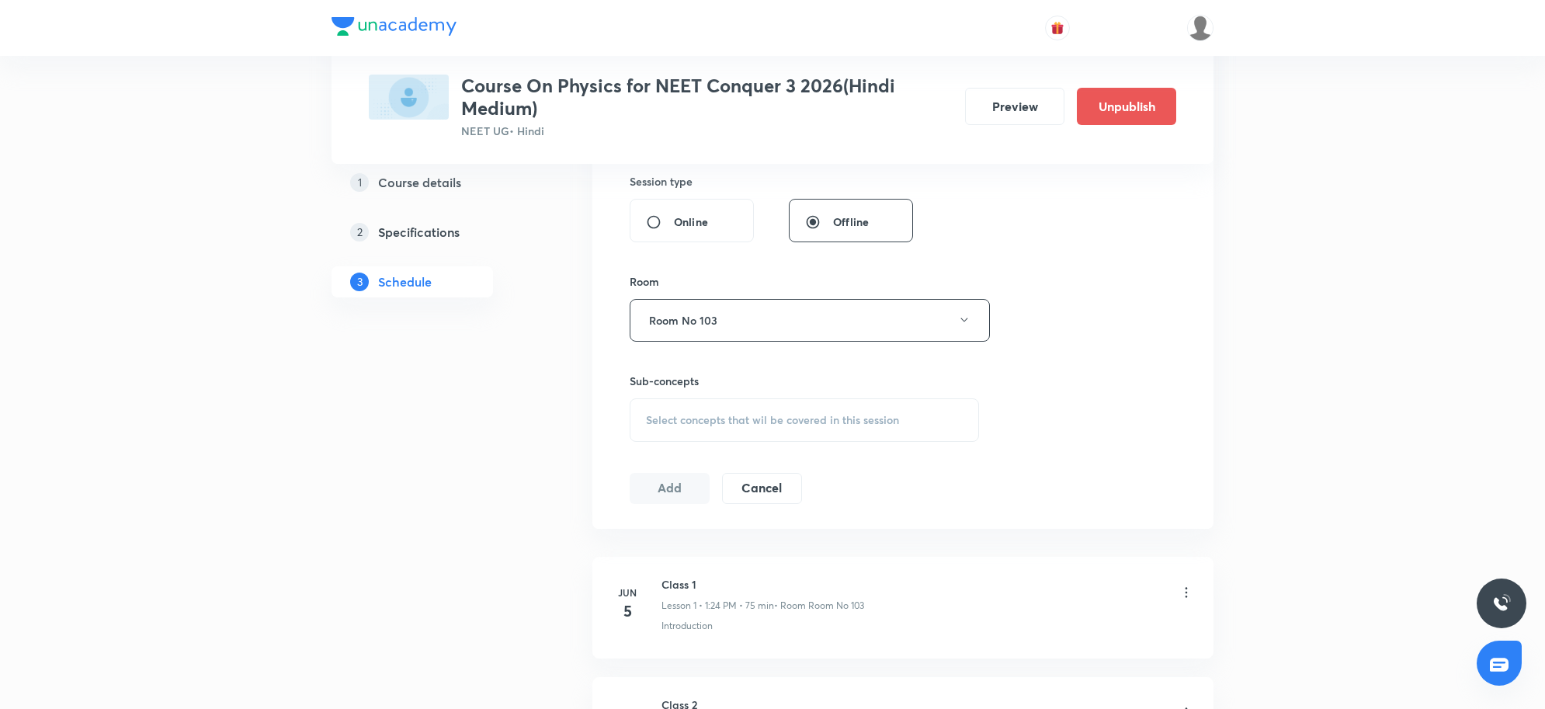
click at [658, 432] on div "Select concepts that wil be covered in this session" at bounding box center [804, 419] width 349 height 43
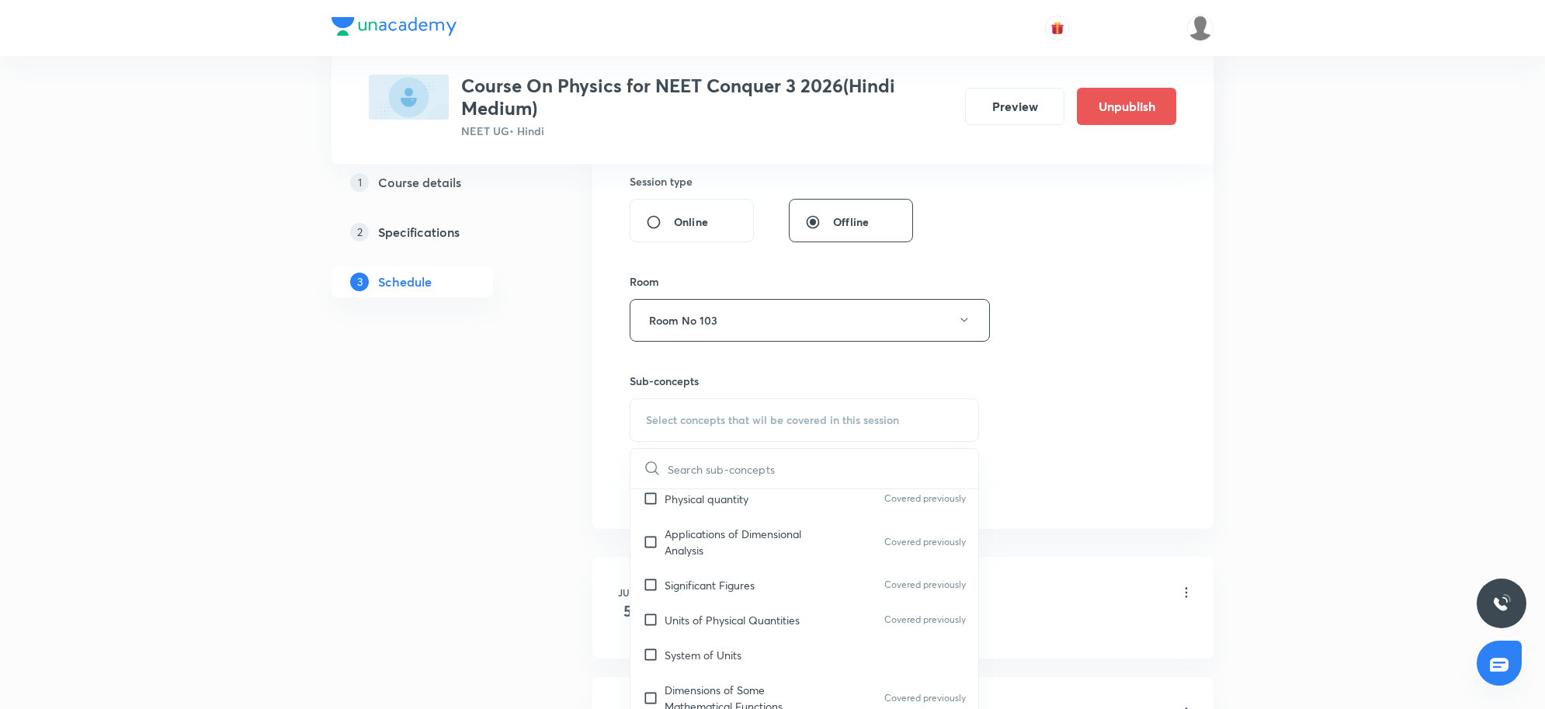
scroll to position [485, 0]
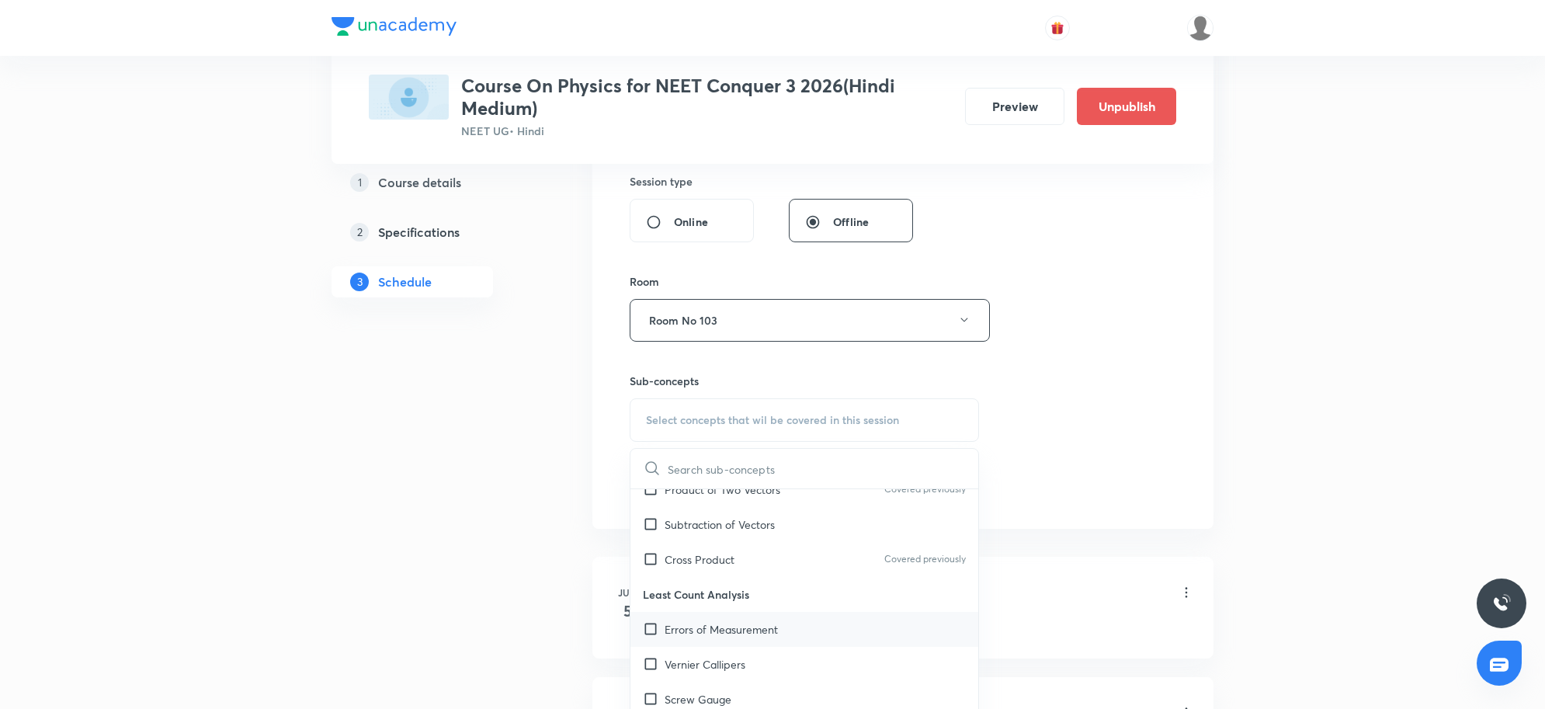
click at [724, 623] on p "Errors of Measurement" at bounding box center [720, 629] width 113 height 16
checkbox input "true"
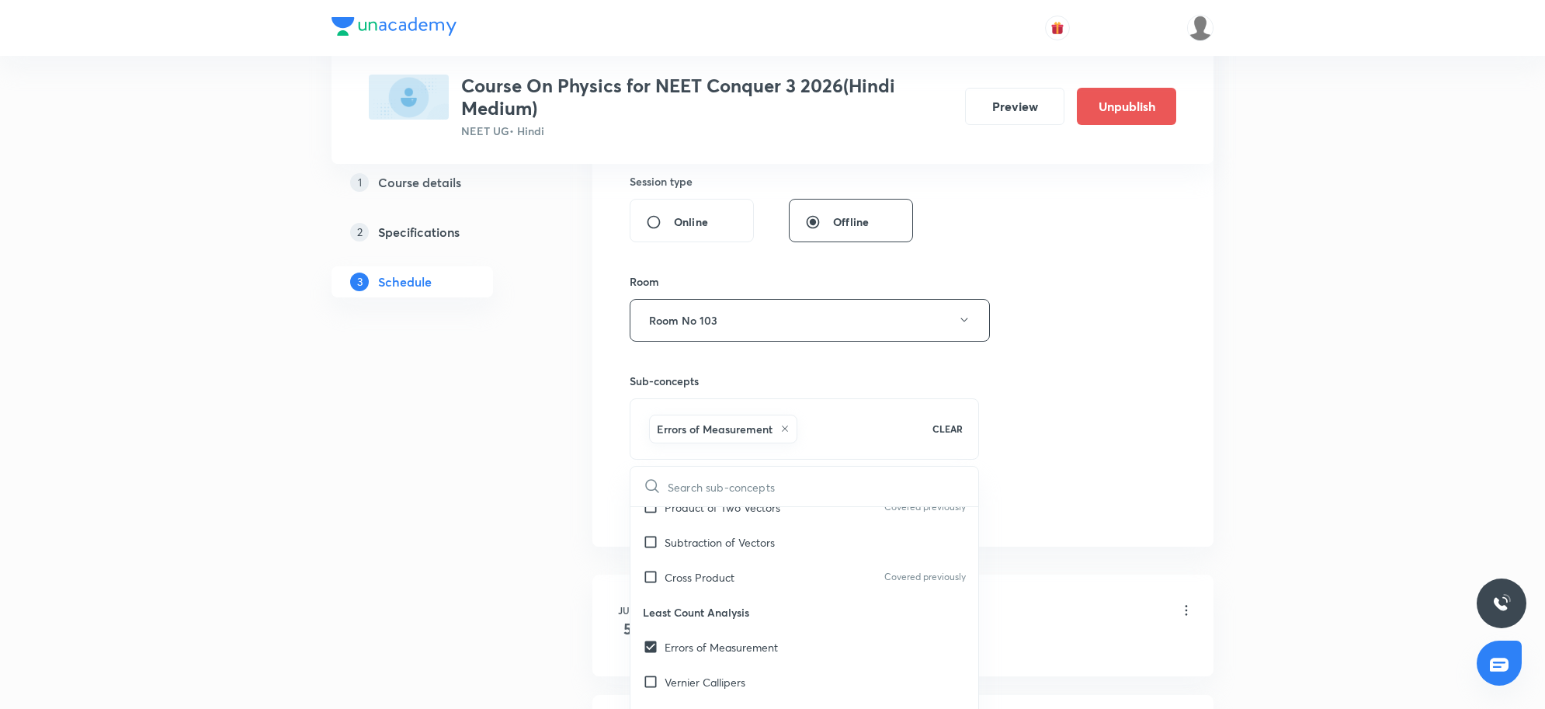
click at [1126, 474] on div "Session 57 Live class Session title 18/99 Revision Class PRS ​ Schedule for Sep…" at bounding box center [903, 99] width 546 height 846
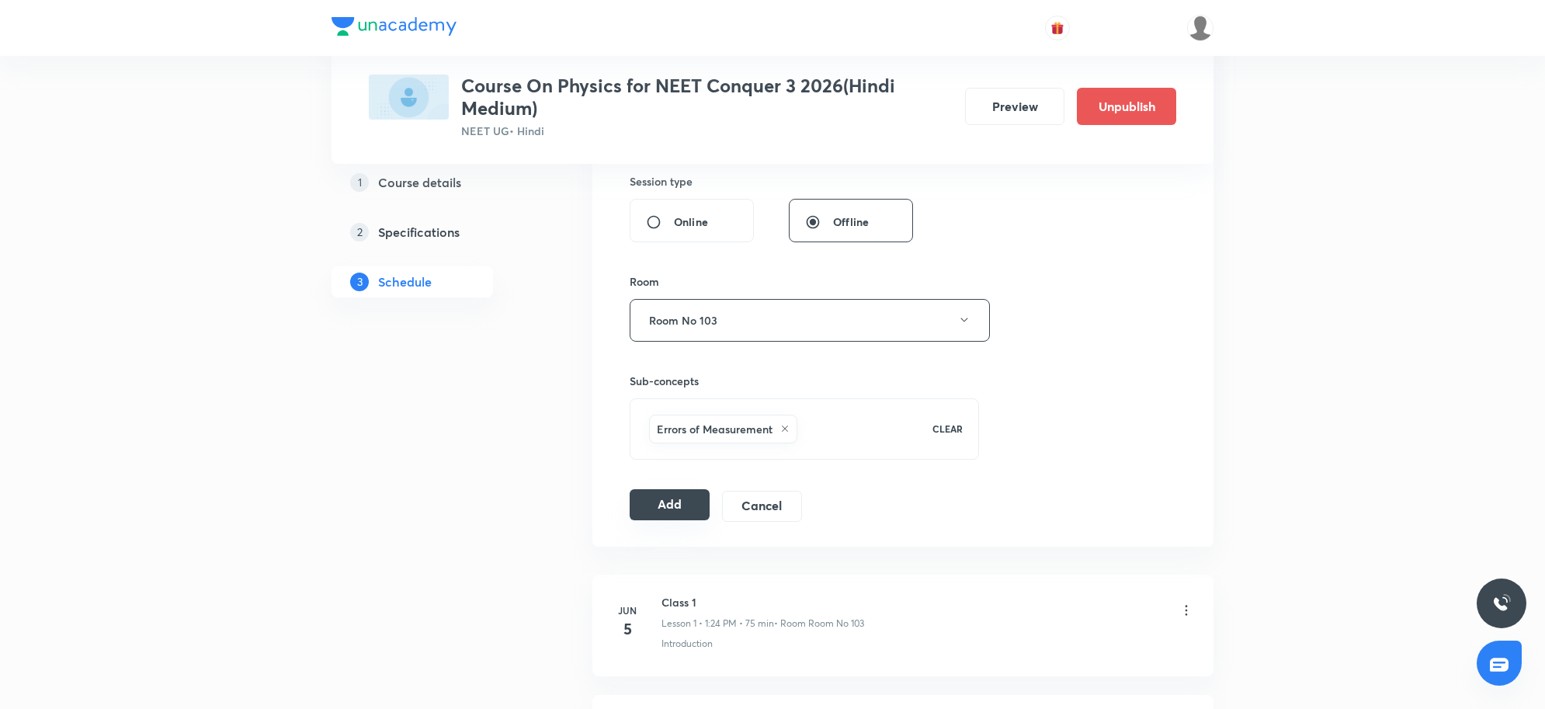
click at [681, 513] on button "Add" at bounding box center [670, 504] width 80 height 31
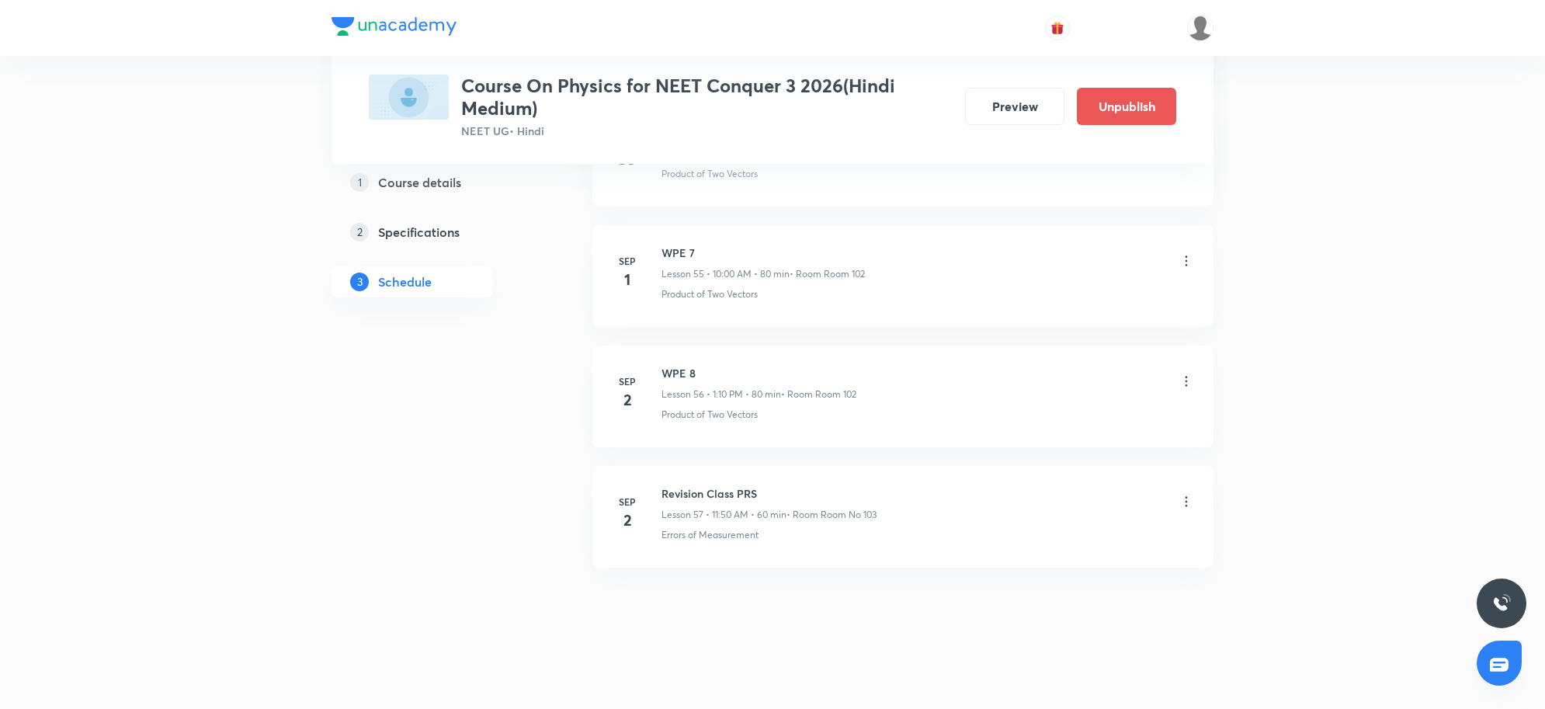
scroll to position [6717, 0]
drag, startPoint x: 664, startPoint y: 489, endPoint x: 828, endPoint y: 489, distance: 163.8
click at [828, 489] on h6 "Revision Class PRS" at bounding box center [768, 488] width 215 height 16
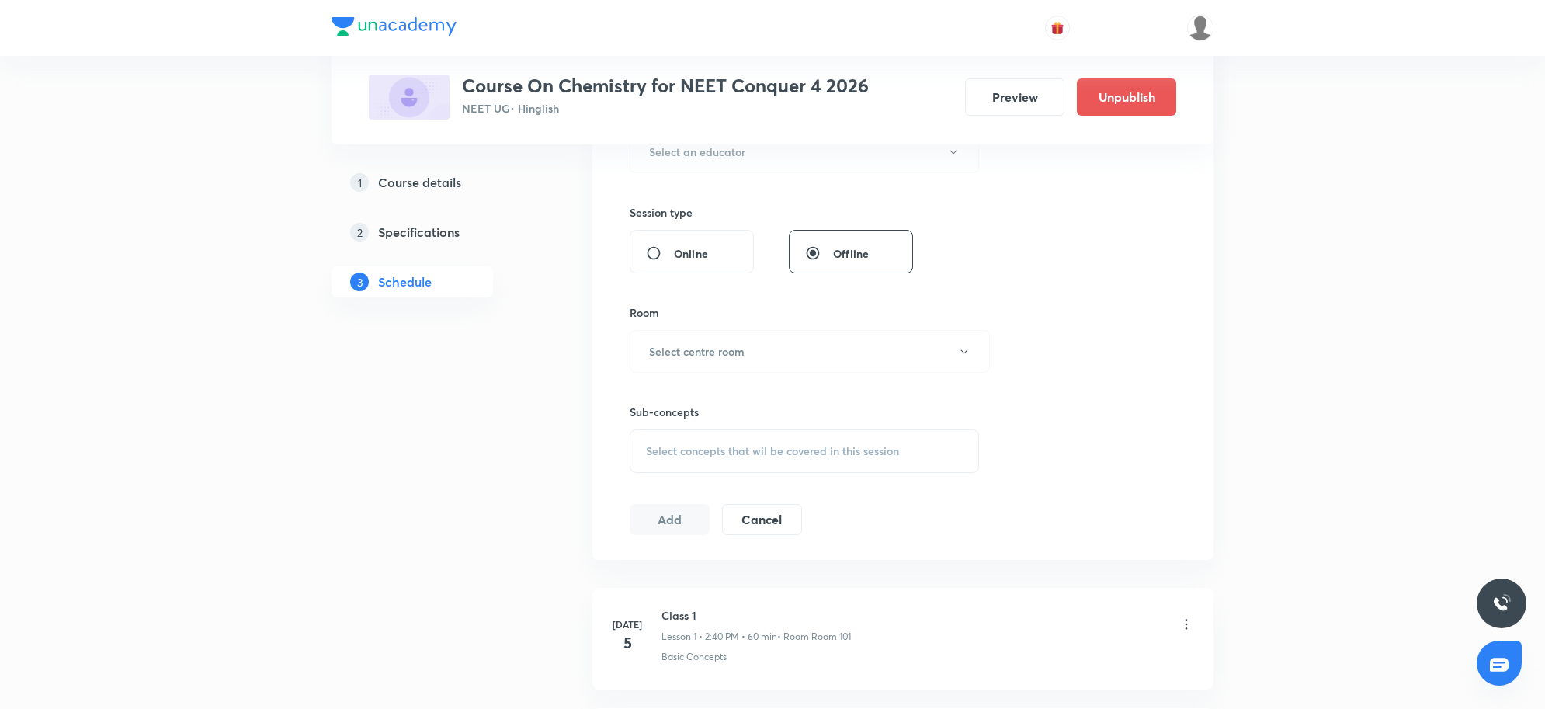
scroll to position [582, 0]
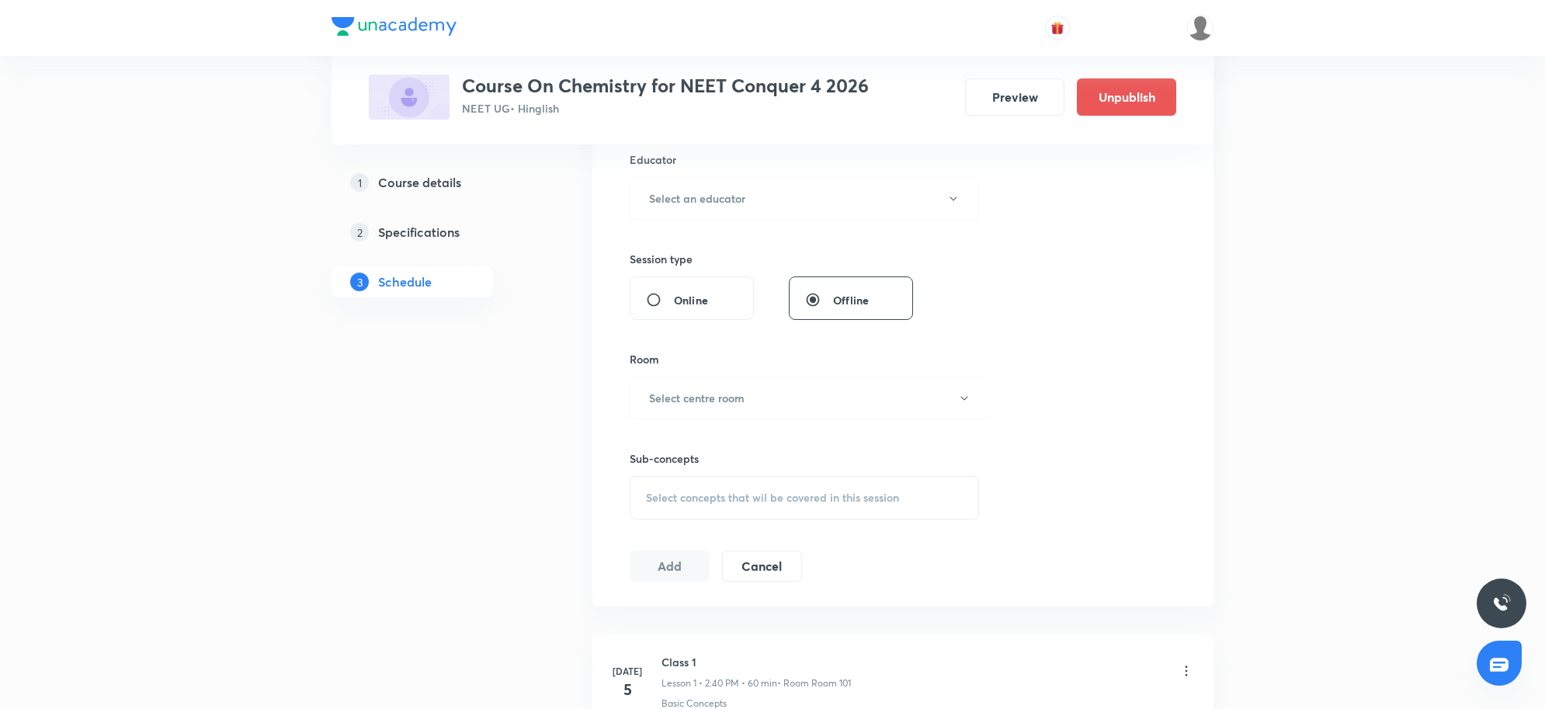
click at [437, 245] on link "2 Specifications" at bounding box center [436, 232] width 211 height 31
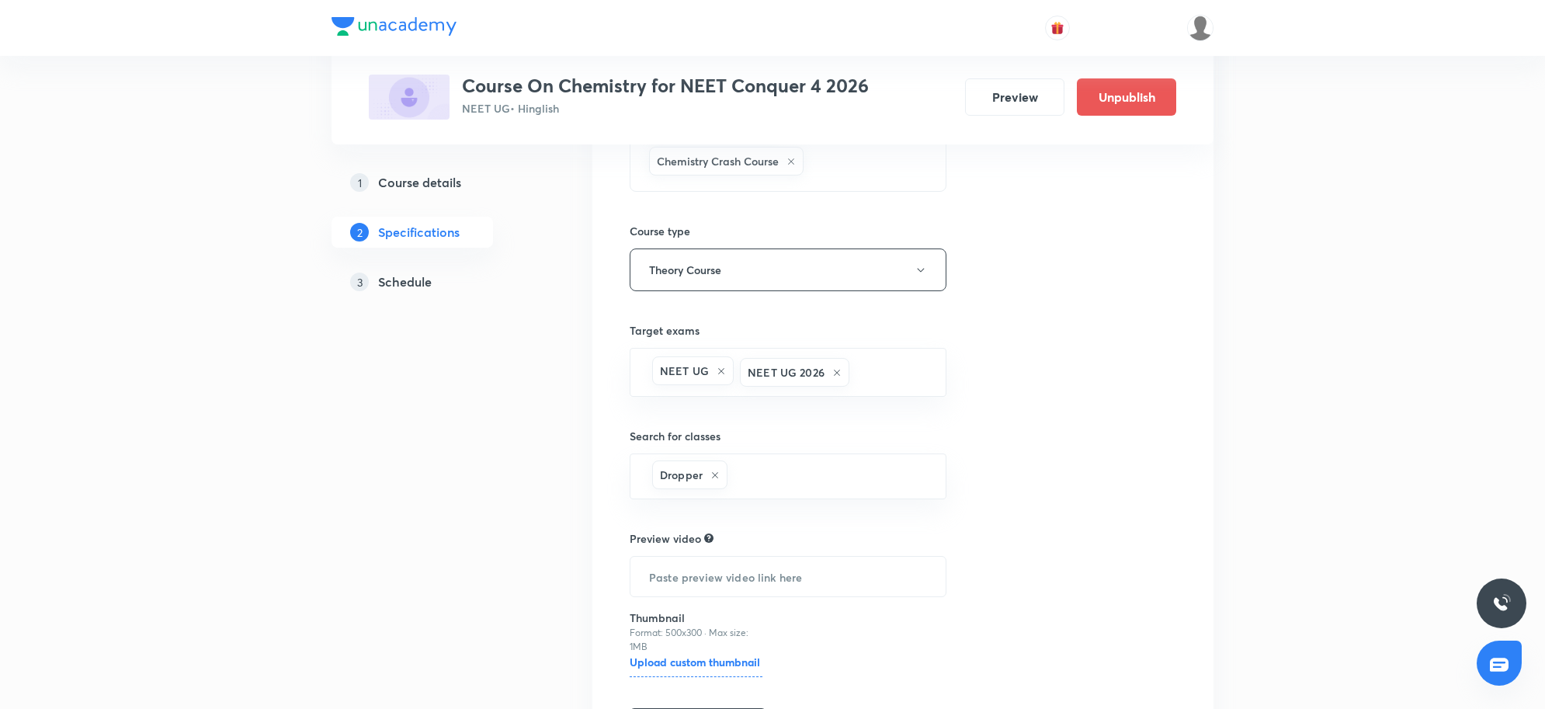
scroll to position [145, 0]
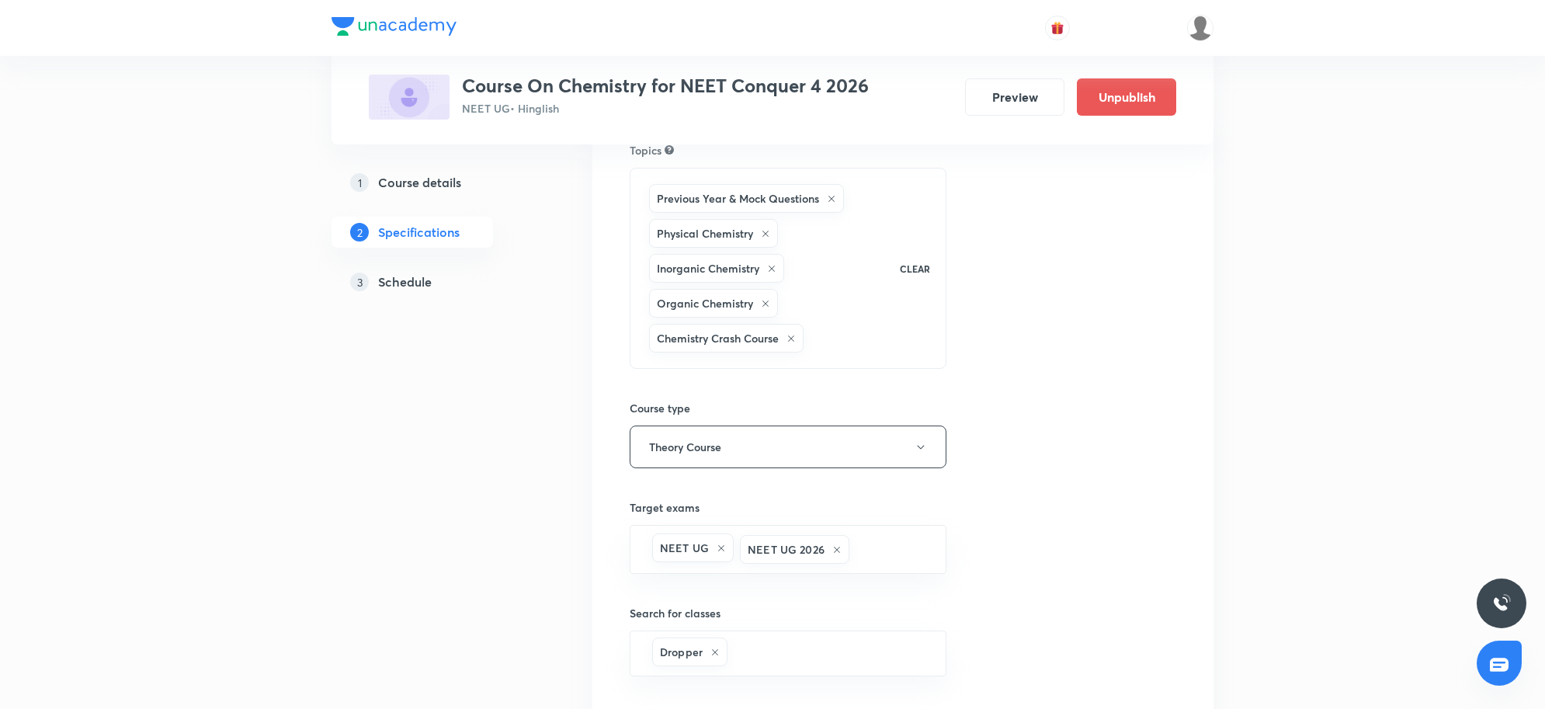
click at [405, 192] on link "1 Course details" at bounding box center [436, 182] width 211 height 31
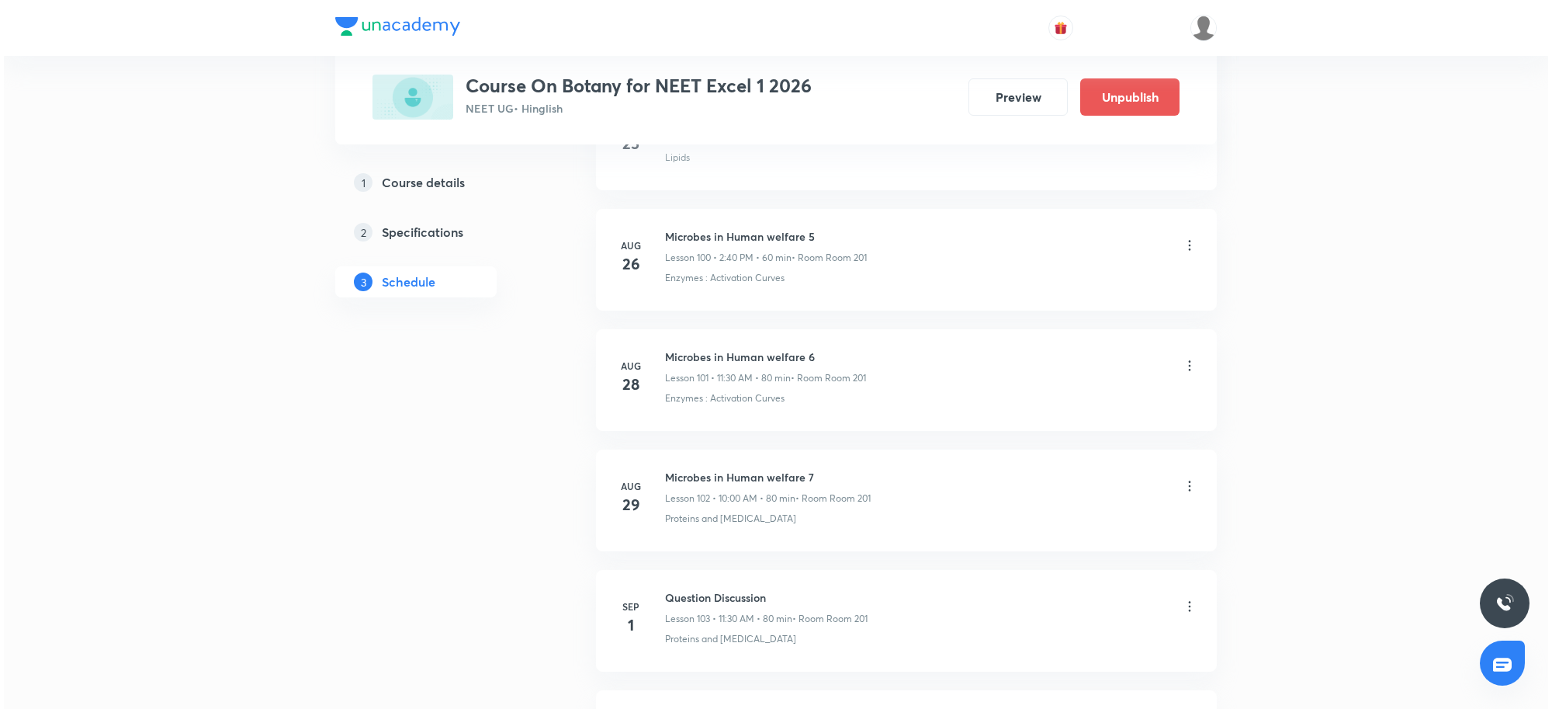
scroll to position [13084, 0]
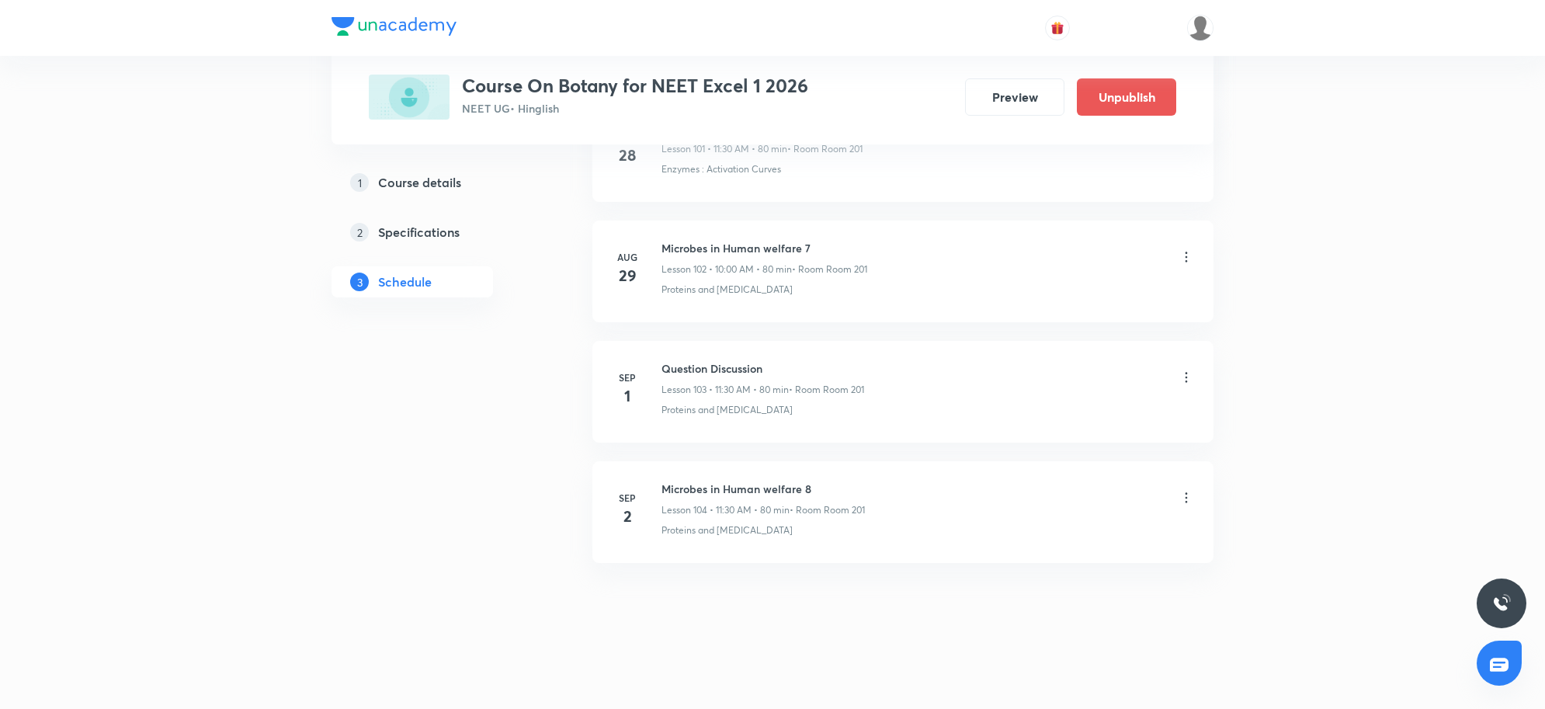
click at [1185, 498] on icon at bounding box center [1186, 498] width 2 height 10
click at [1085, 529] on li "Edit" at bounding box center [1104, 537] width 170 height 29
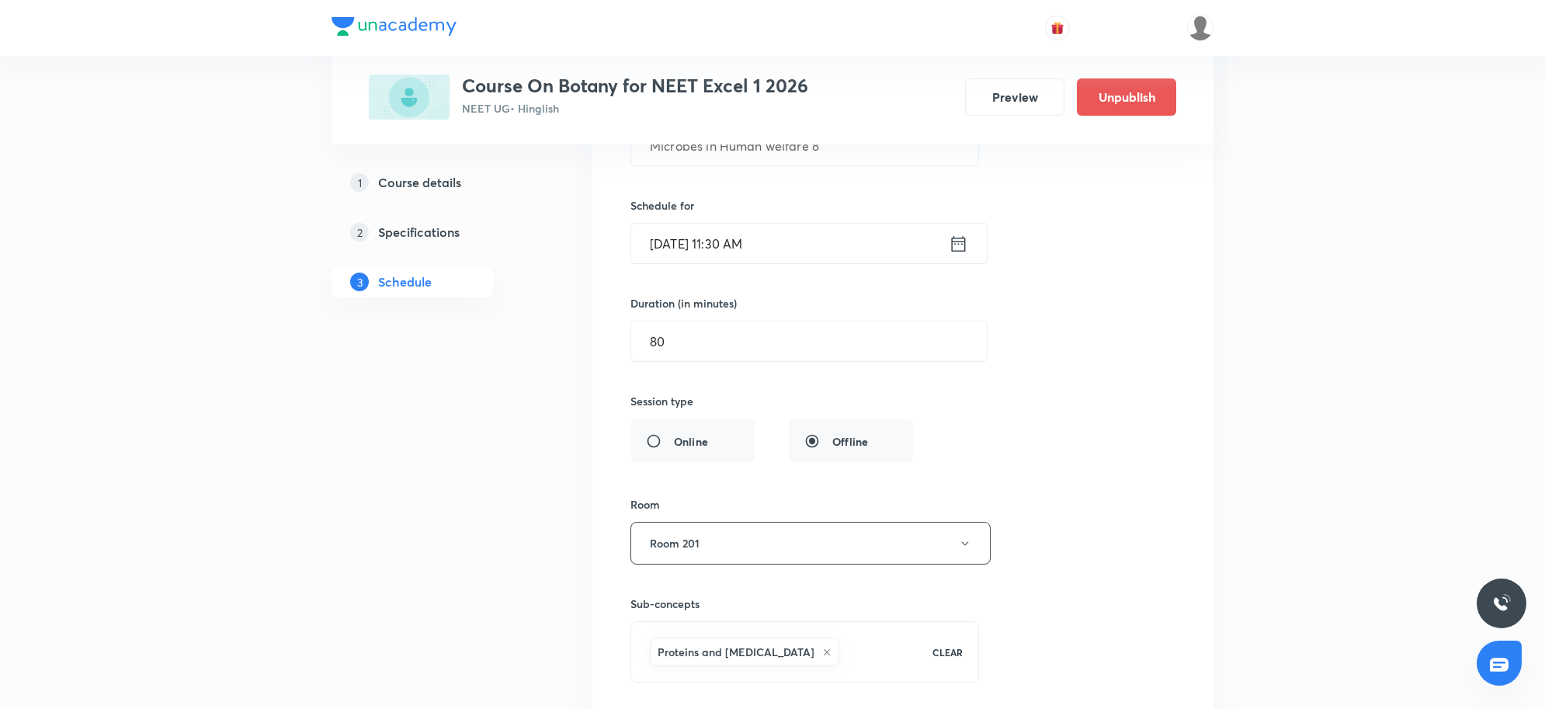
scroll to position [12677, 0]
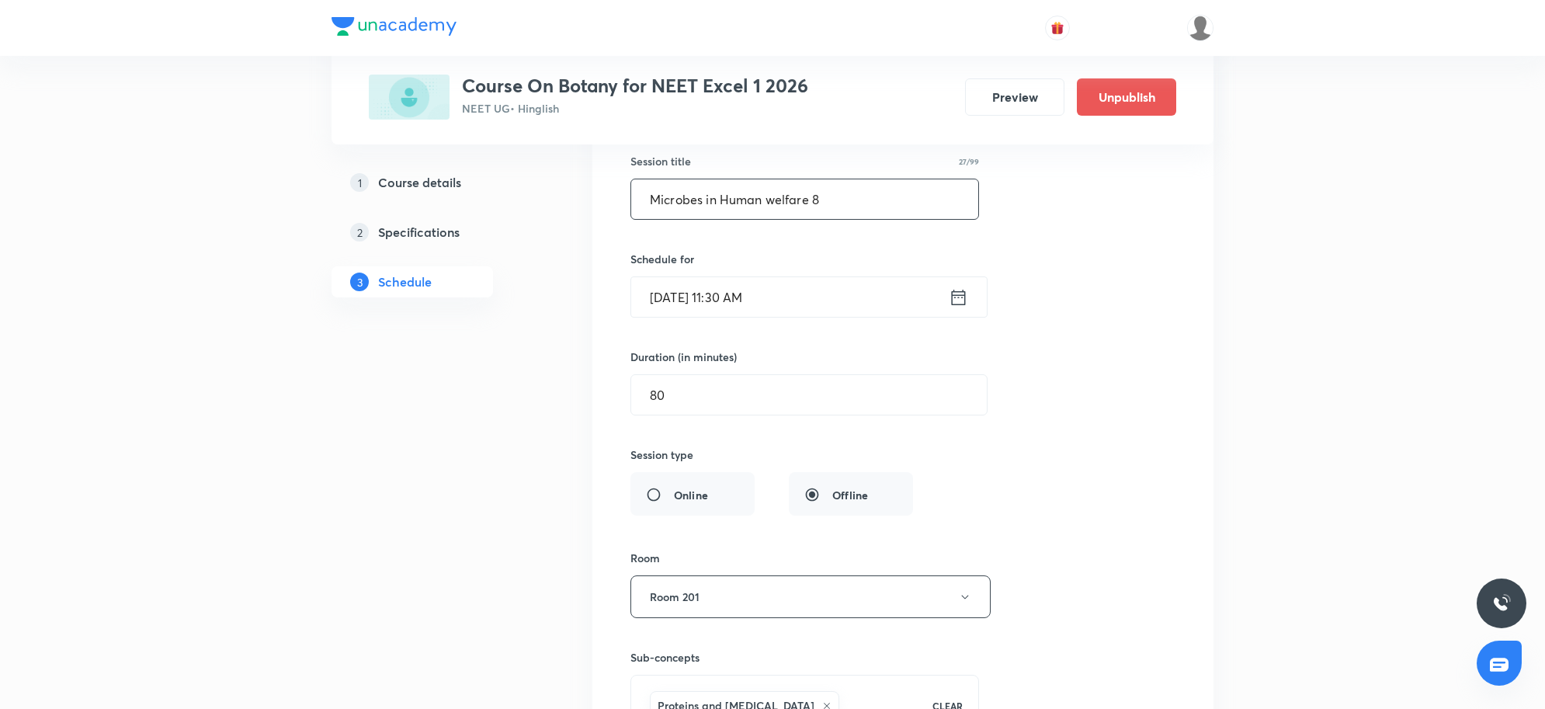
drag, startPoint x: 820, startPoint y: 234, endPoint x: 598, endPoint y: 255, distance: 223.7
click at [598, 255] on li "Microbes in Human welfare 8 Lesson 104 • Room Room 201 Proteins and Amino acids…" at bounding box center [902, 425] width 621 height 786
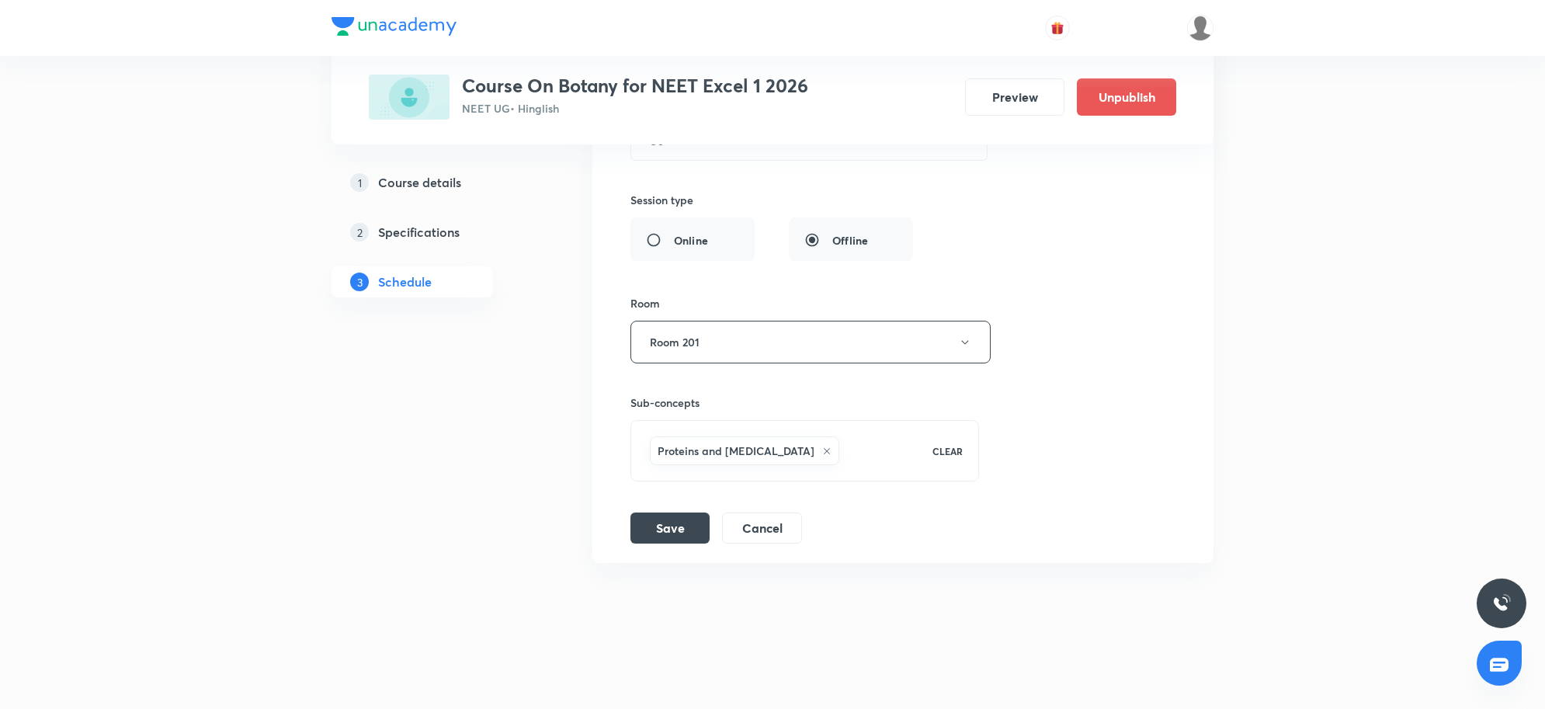
scroll to position [12968, 0]
type input "Organisms and populations 1"
click at [654, 515] on button "Save" at bounding box center [669, 526] width 79 height 31
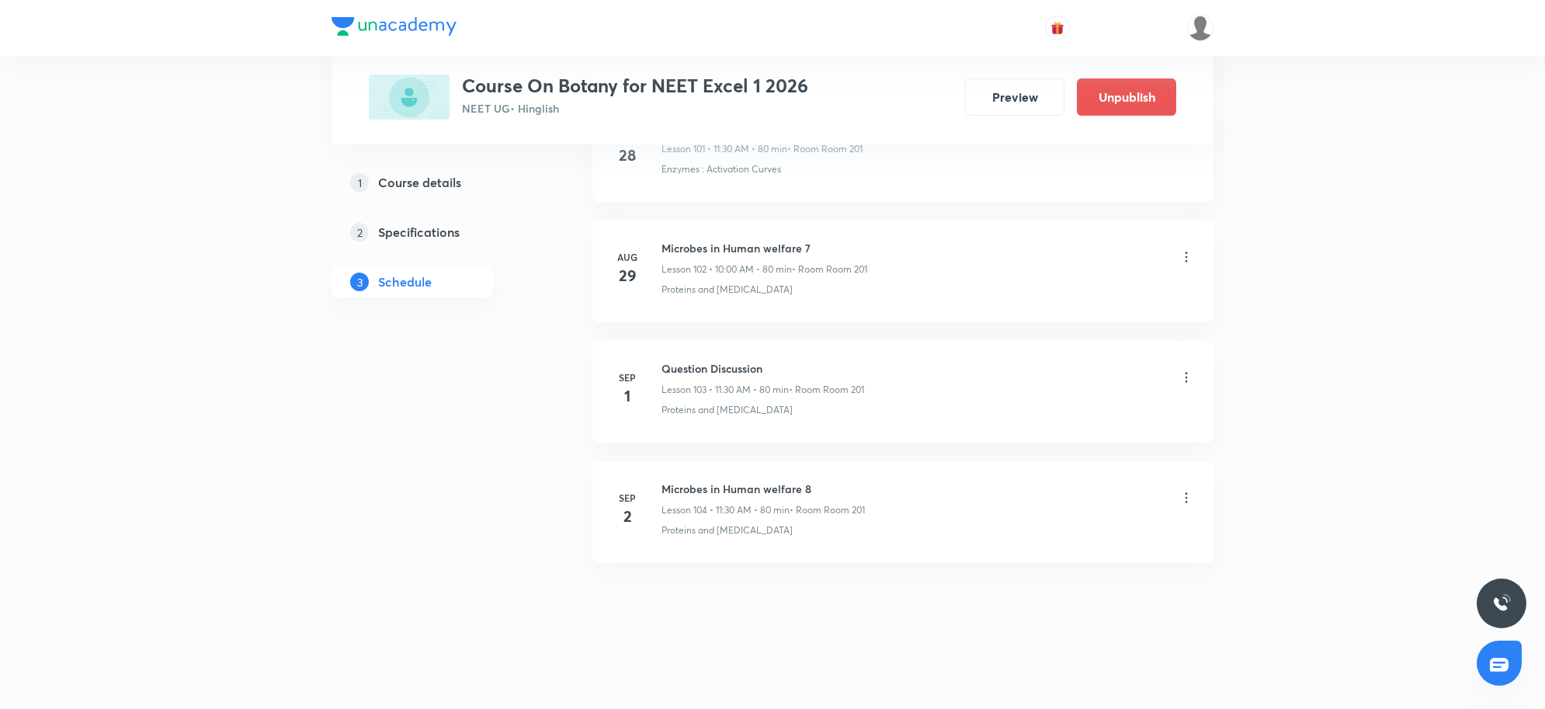
scroll to position [12369, 0]
drag, startPoint x: 664, startPoint y: 489, endPoint x: 829, endPoint y: 487, distance: 164.6
click at [829, 487] on h6 "Organisms and populations 1" at bounding box center [762, 488] width 203 height 16
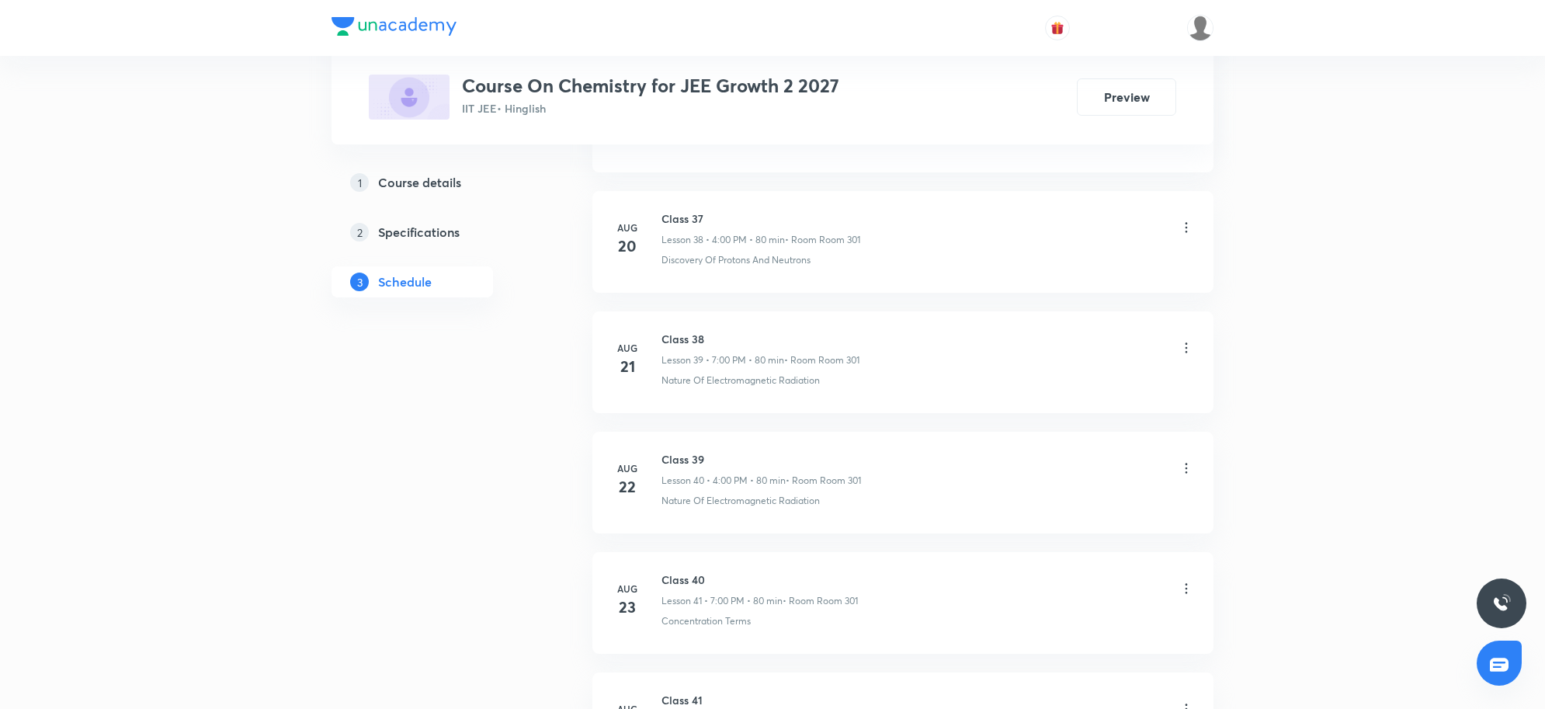
scroll to position [5845, 0]
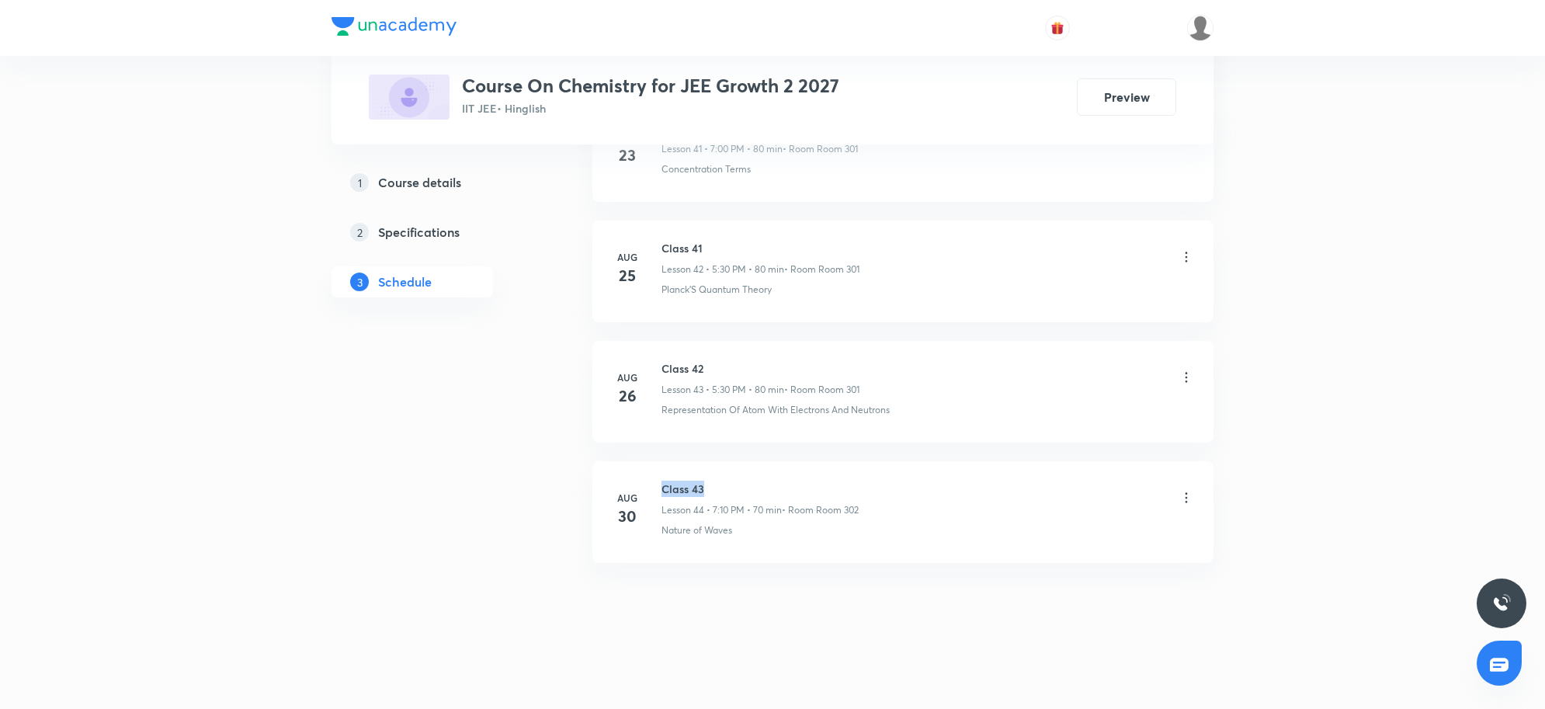
drag, startPoint x: 661, startPoint y: 487, endPoint x: 730, endPoint y: 486, distance: 68.3
click at [730, 486] on h6 "Class 43" at bounding box center [759, 488] width 197 height 16
copy h6 "Class 43"
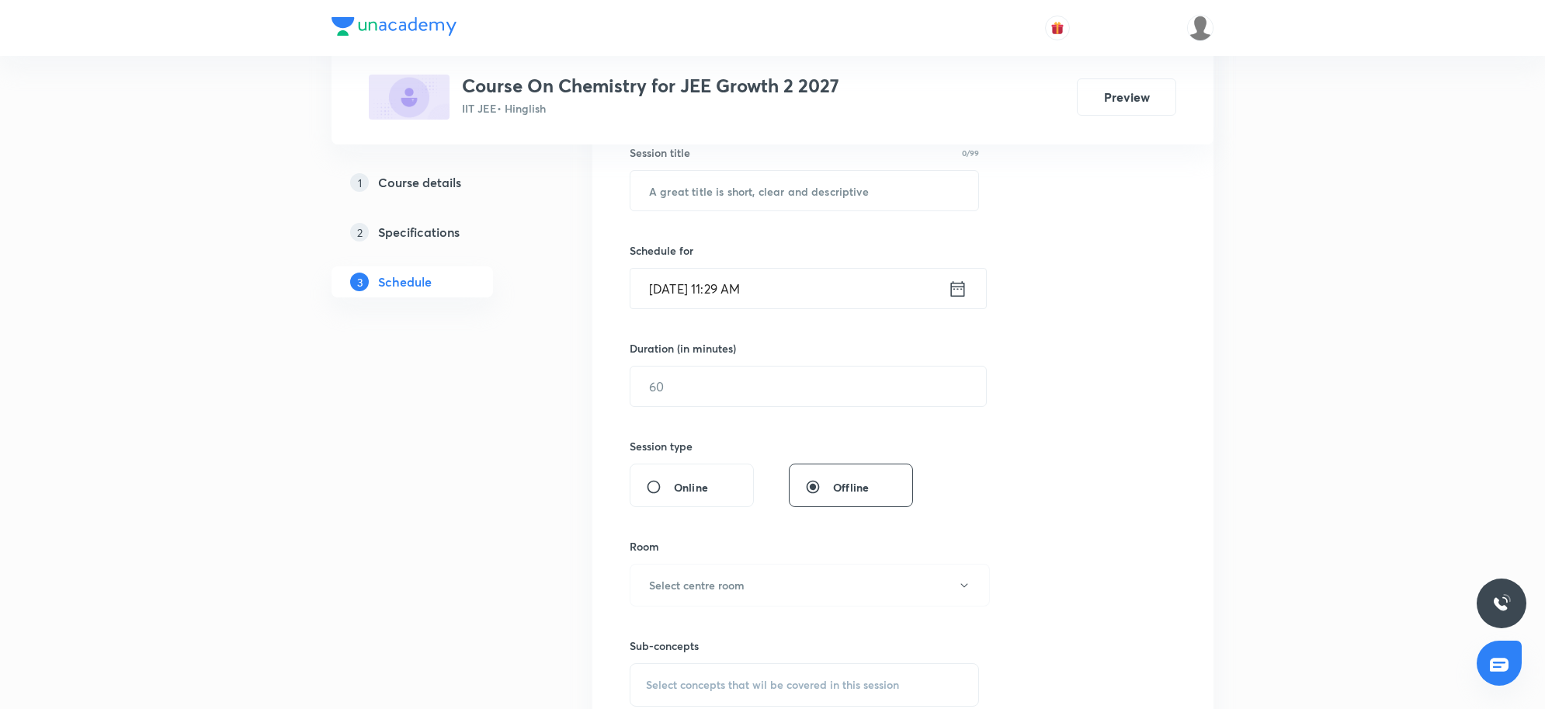
scroll to position [0, 0]
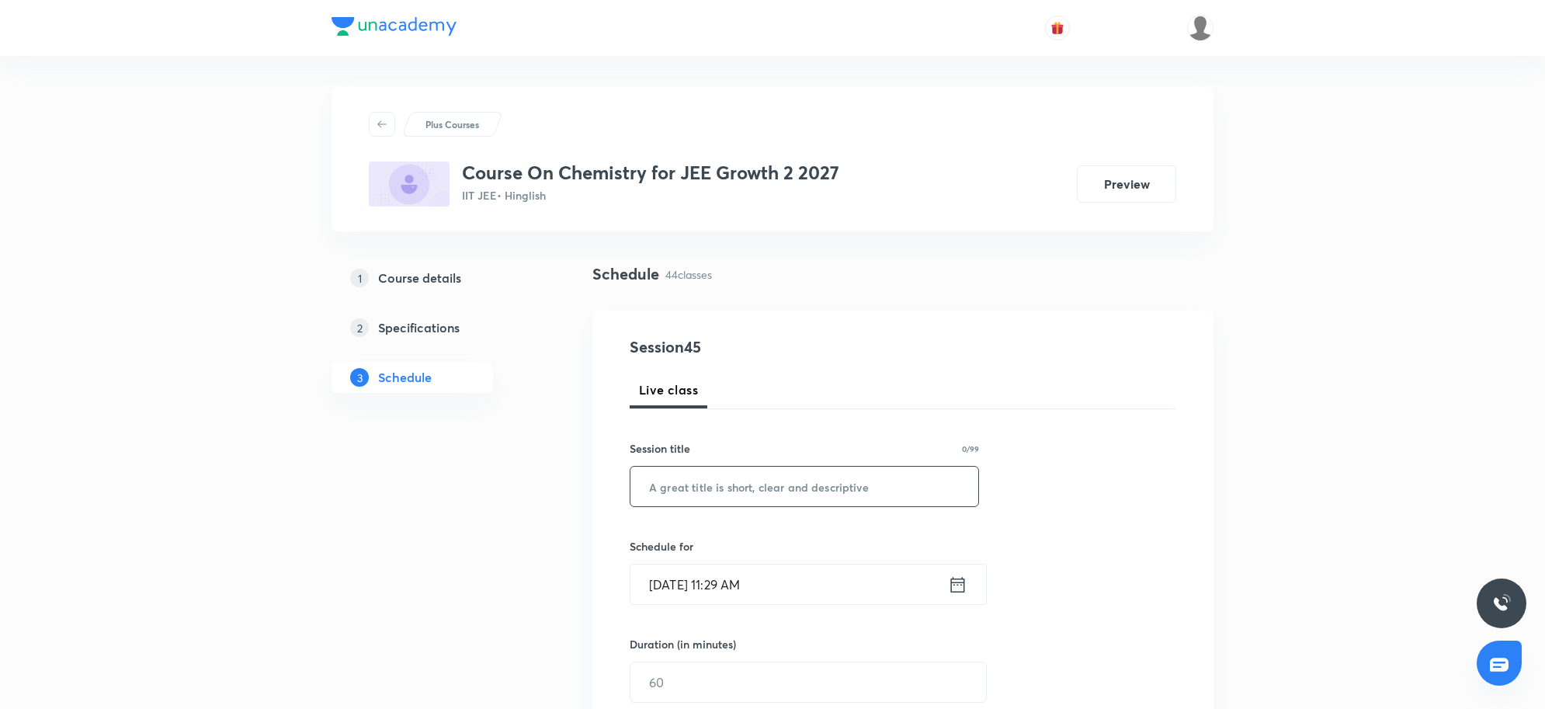
click at [645, 501] on input "text" at bounding box center [804, 487] width 348 height 40
paste input "Class 43"
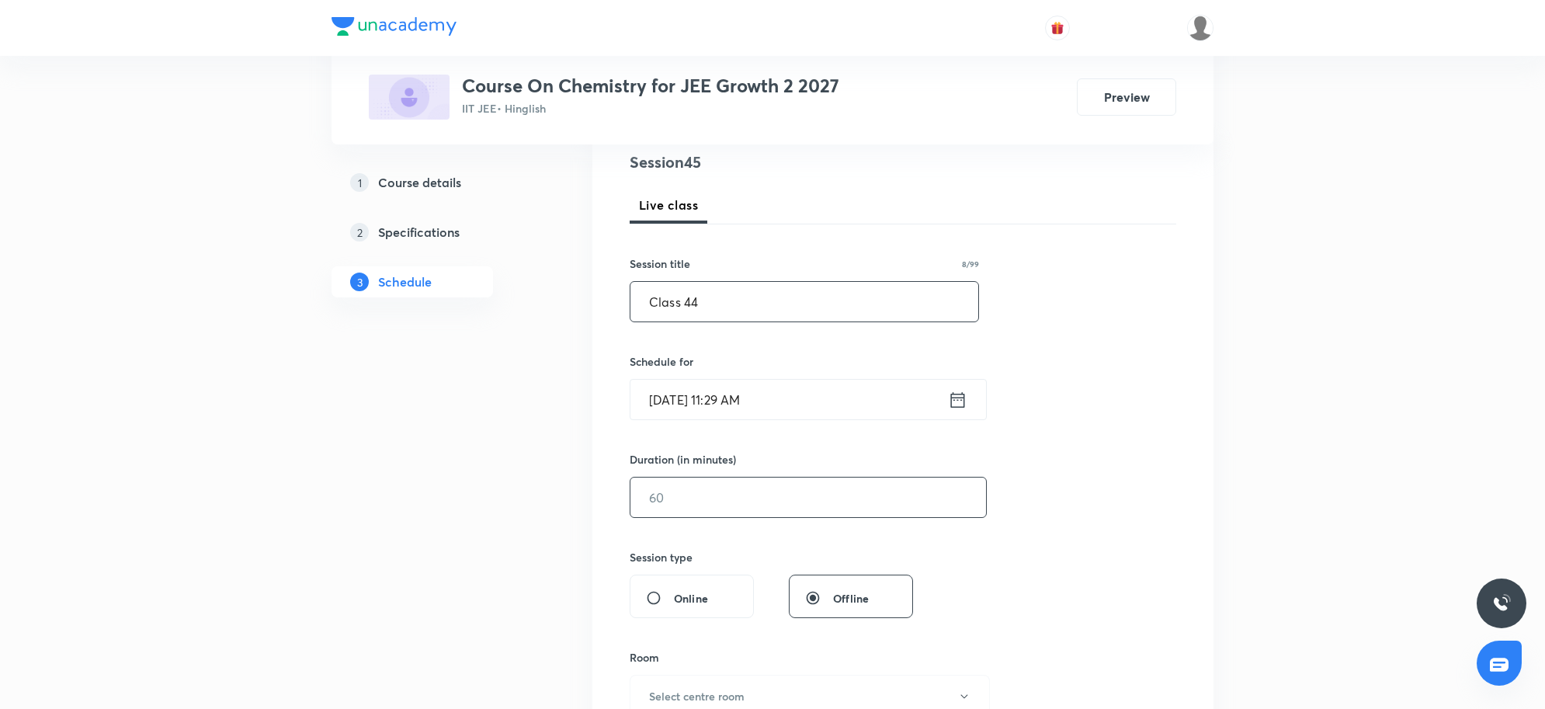
scroll to position [194, 0]
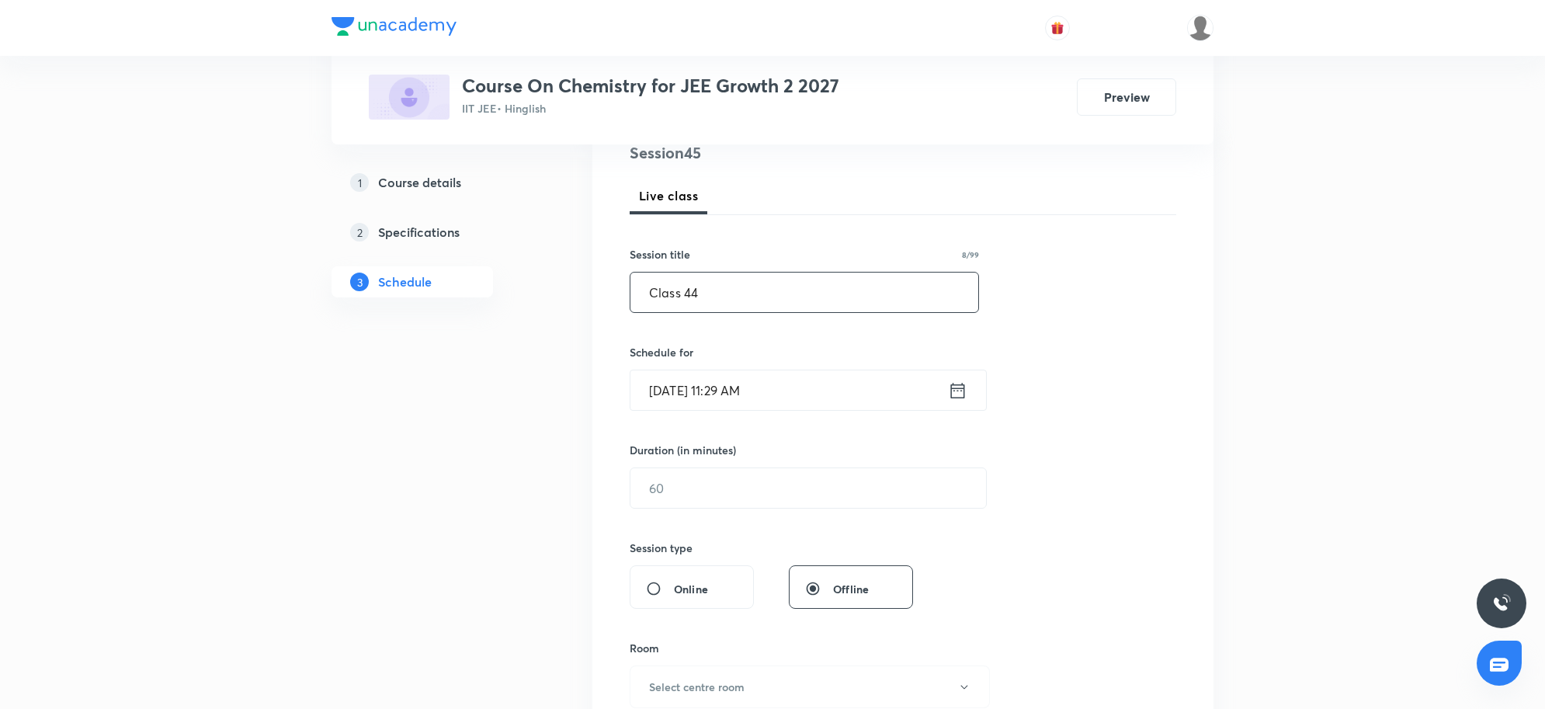
type input "Class 44"
click at [782, 405] on input "[DATE] 11:29 AM" at bounding box center [788, 390] width 317 height 40
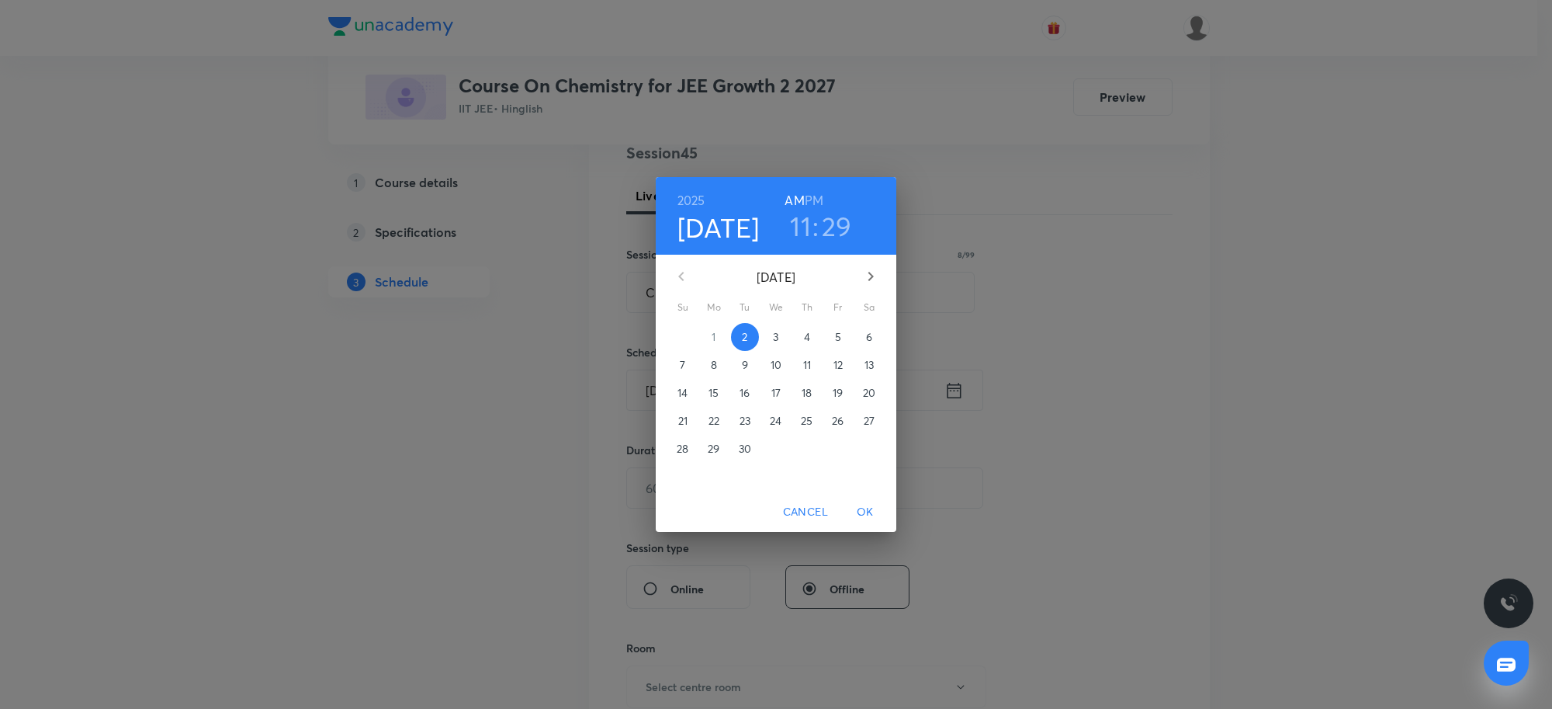
click at [796, 234] on h3 "11" at bounding box center [800, 226] width 21 height 33
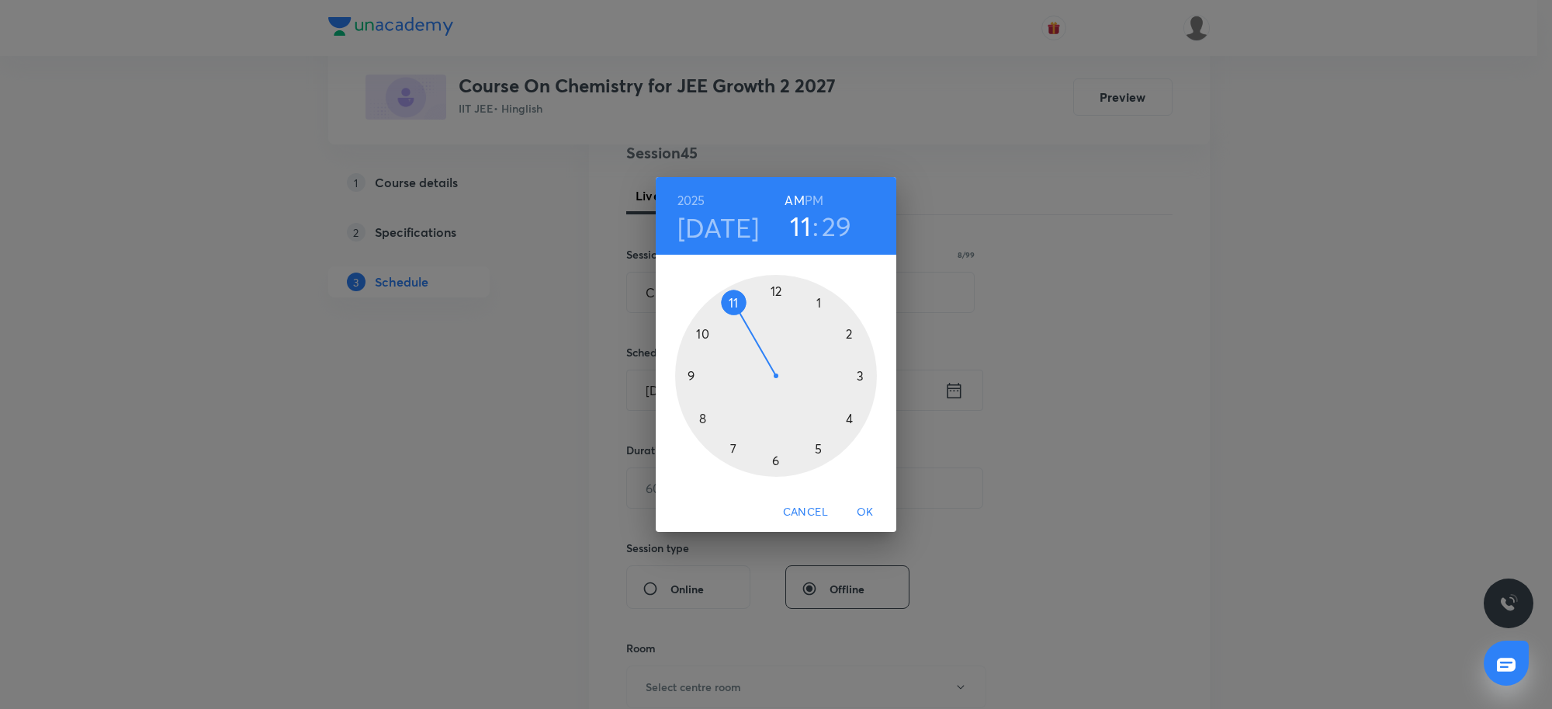
click at [850, 419] on div at bounding box center [776, 376] width 202 height 202
click at [775, 290] on div at bounding box center [776, 376] width 202 height 202
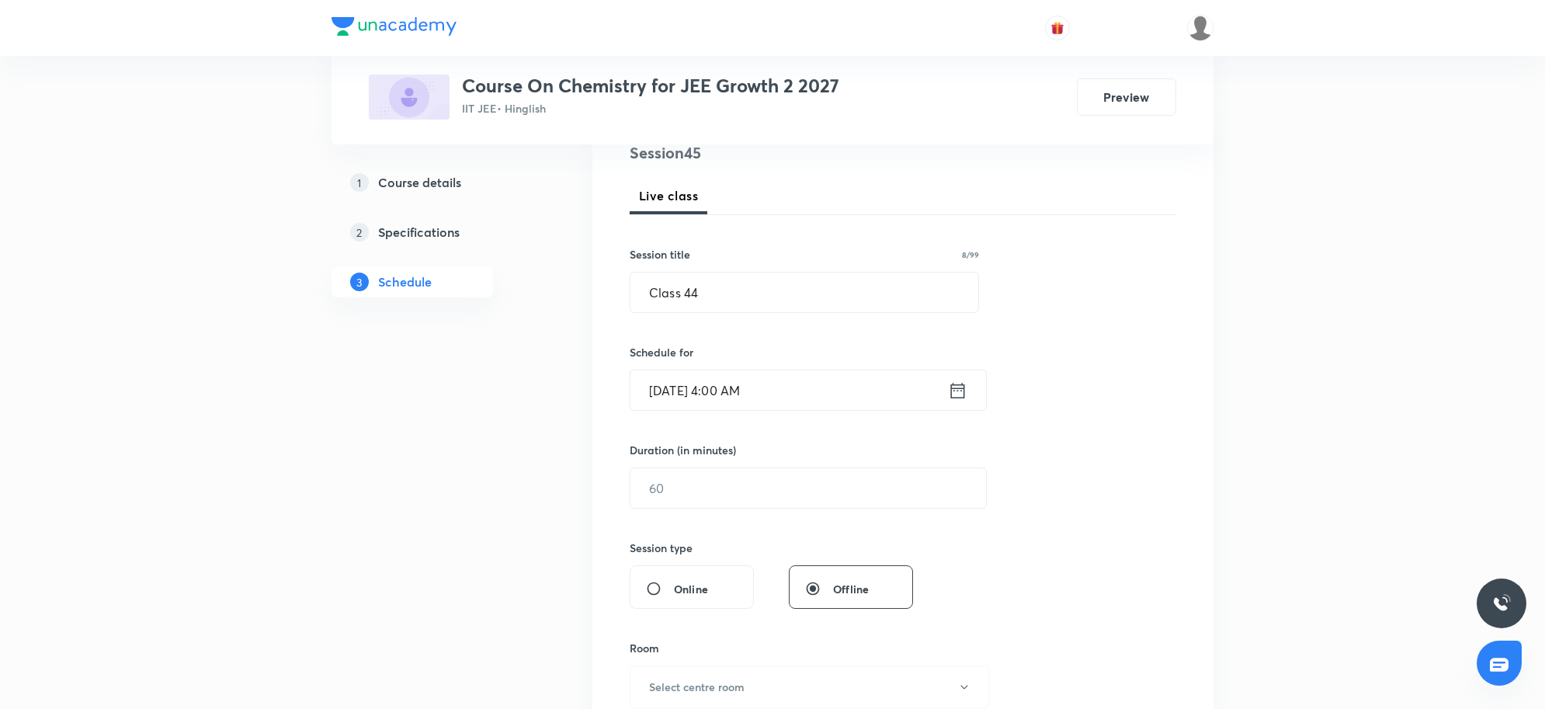
click at [800, 398] on input "[DATE] 4:00 AM" at bounding box center [788, 390] width 317 height 40
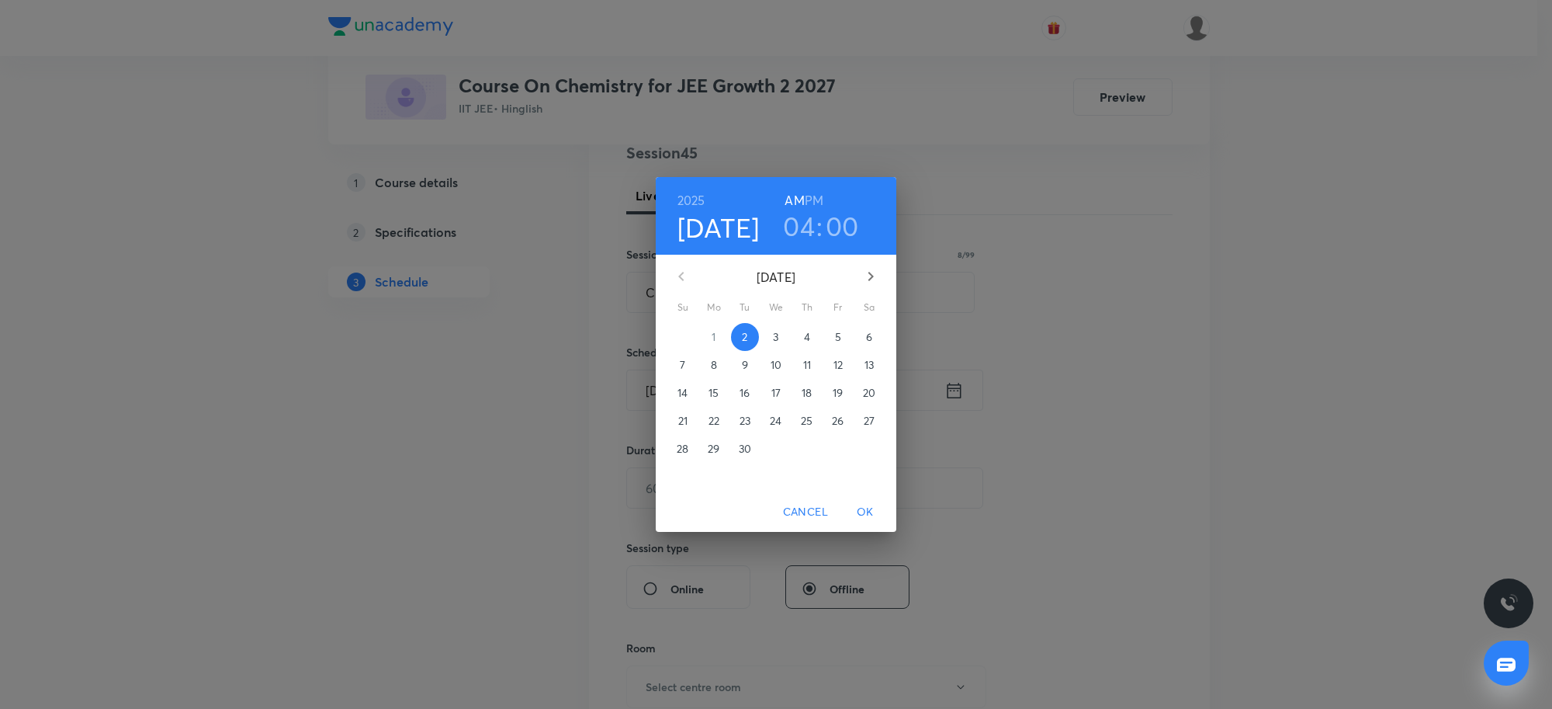
click at [816, 198] on h6 "PM" at bounding box center [814, 200] width 19 height 22
click at [863, 505] on span "OK" at bounding box center [865, 511] width 37 height 19
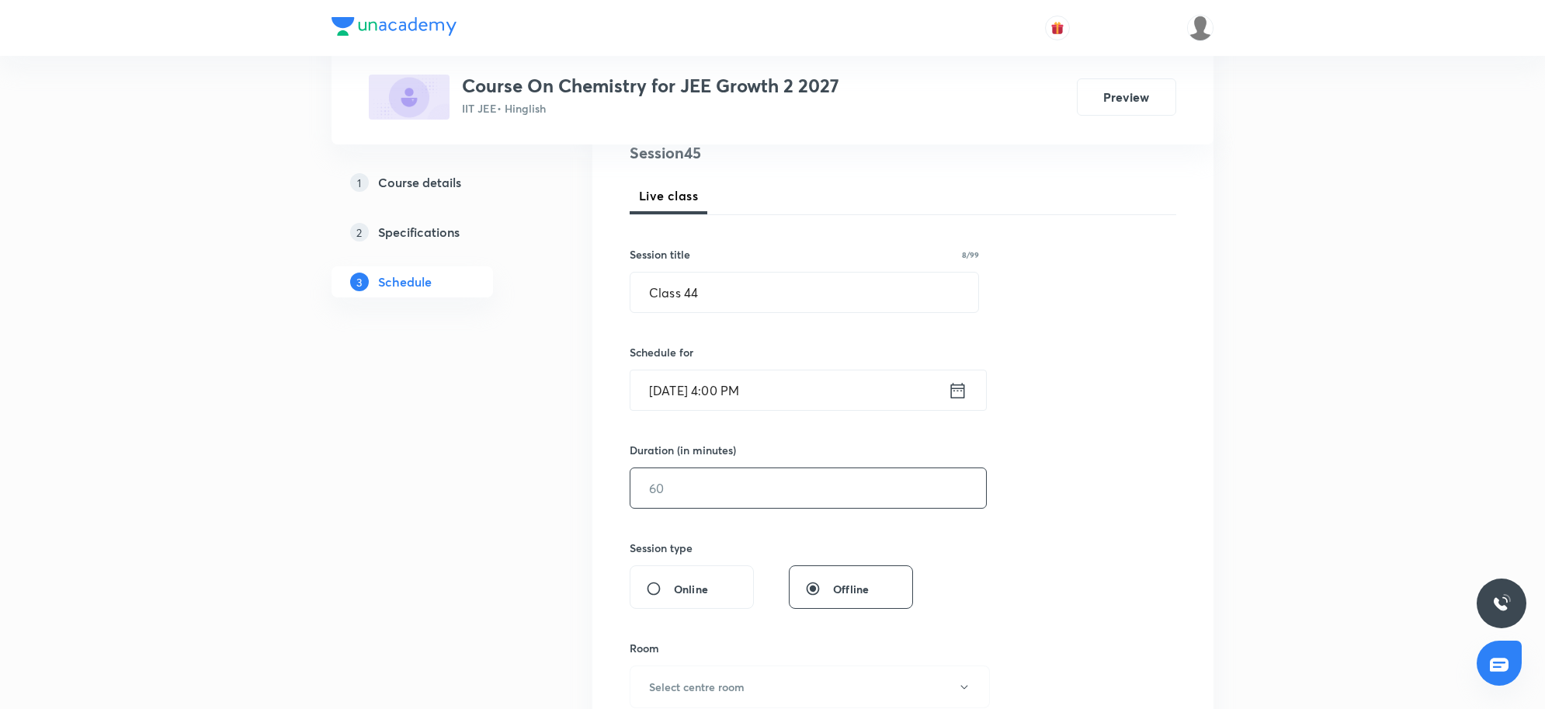
click at [755, 481] on input "text" at bounding box center [808, 488] width 356 height 40
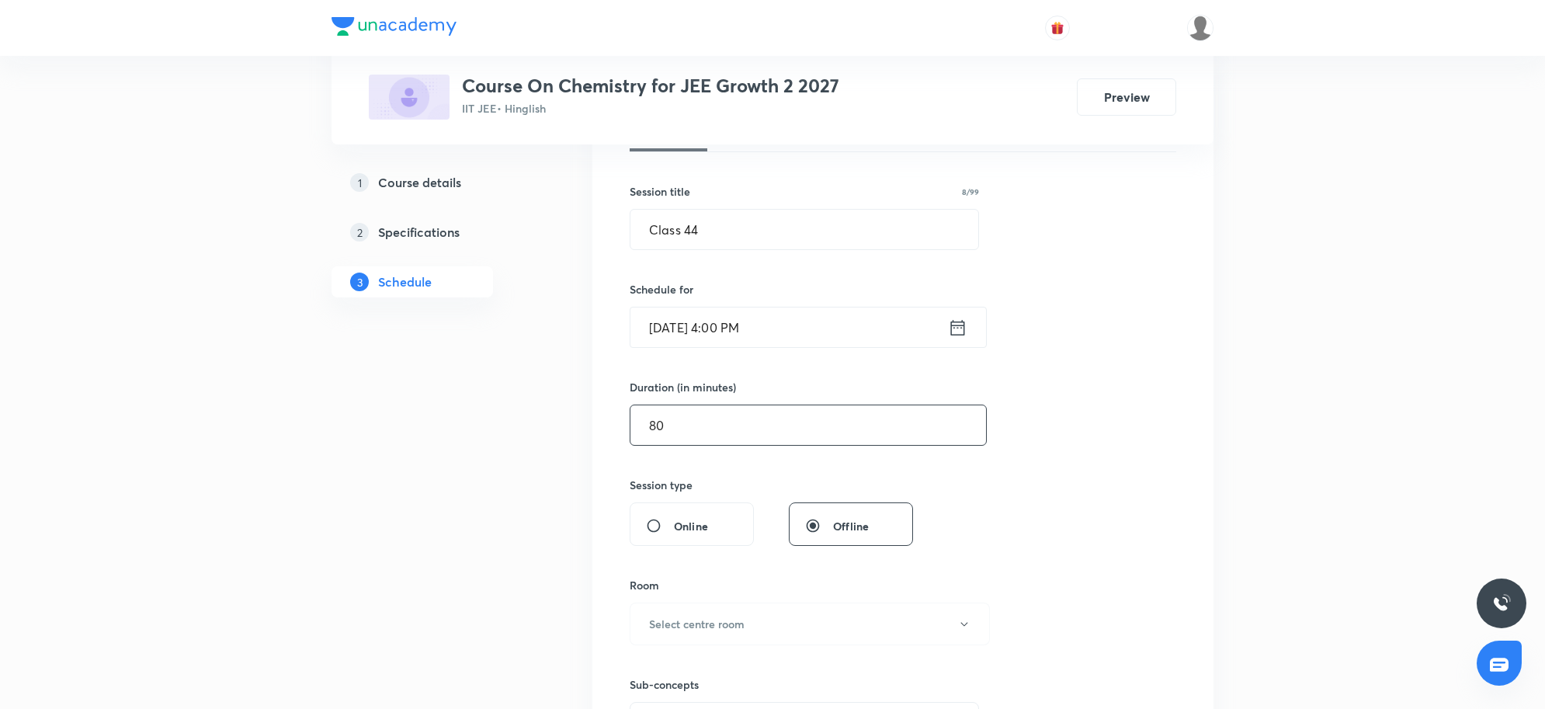
scroll to position [291, 0]
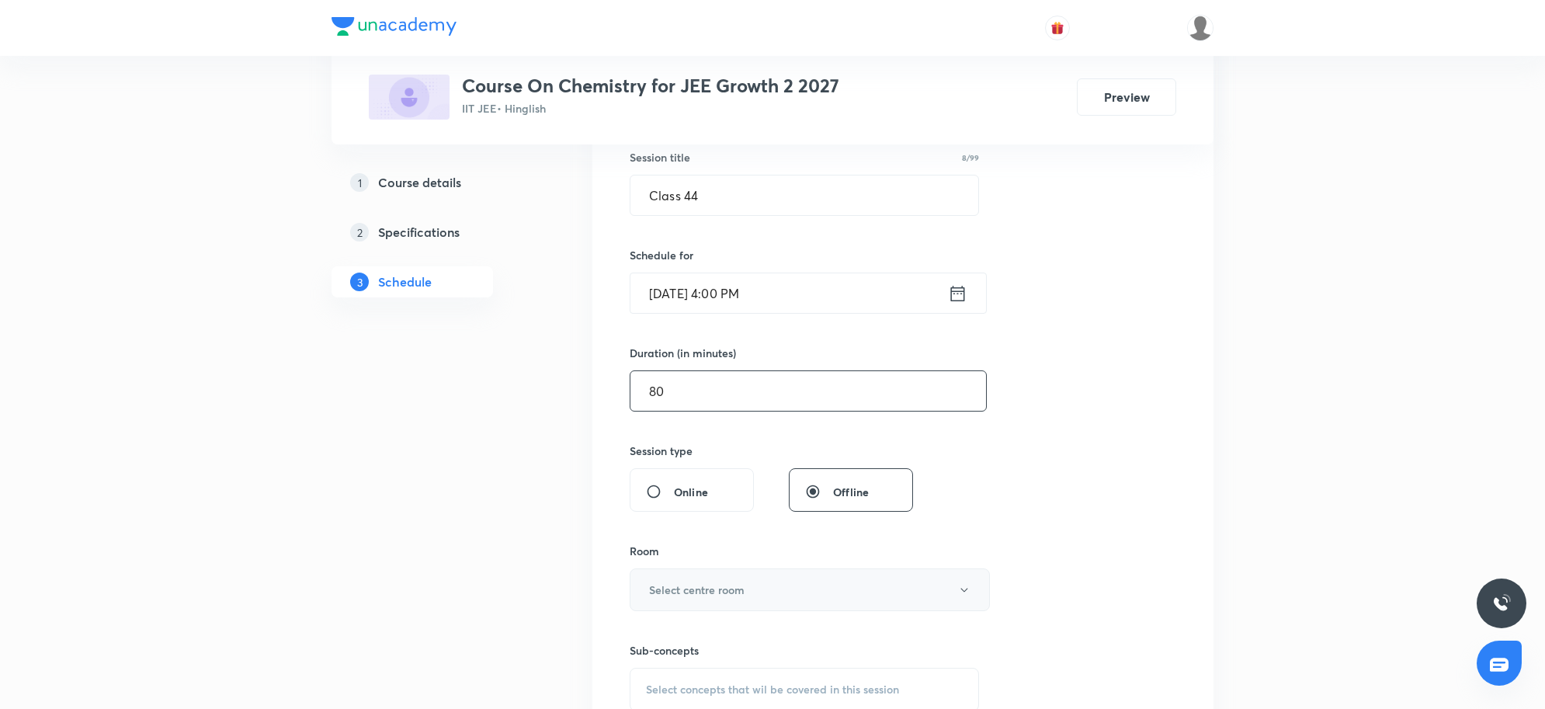
type input "80"
click at [741, 584] on h6 "Select centre room" at bounding box center [696, 589] width 95 height 16
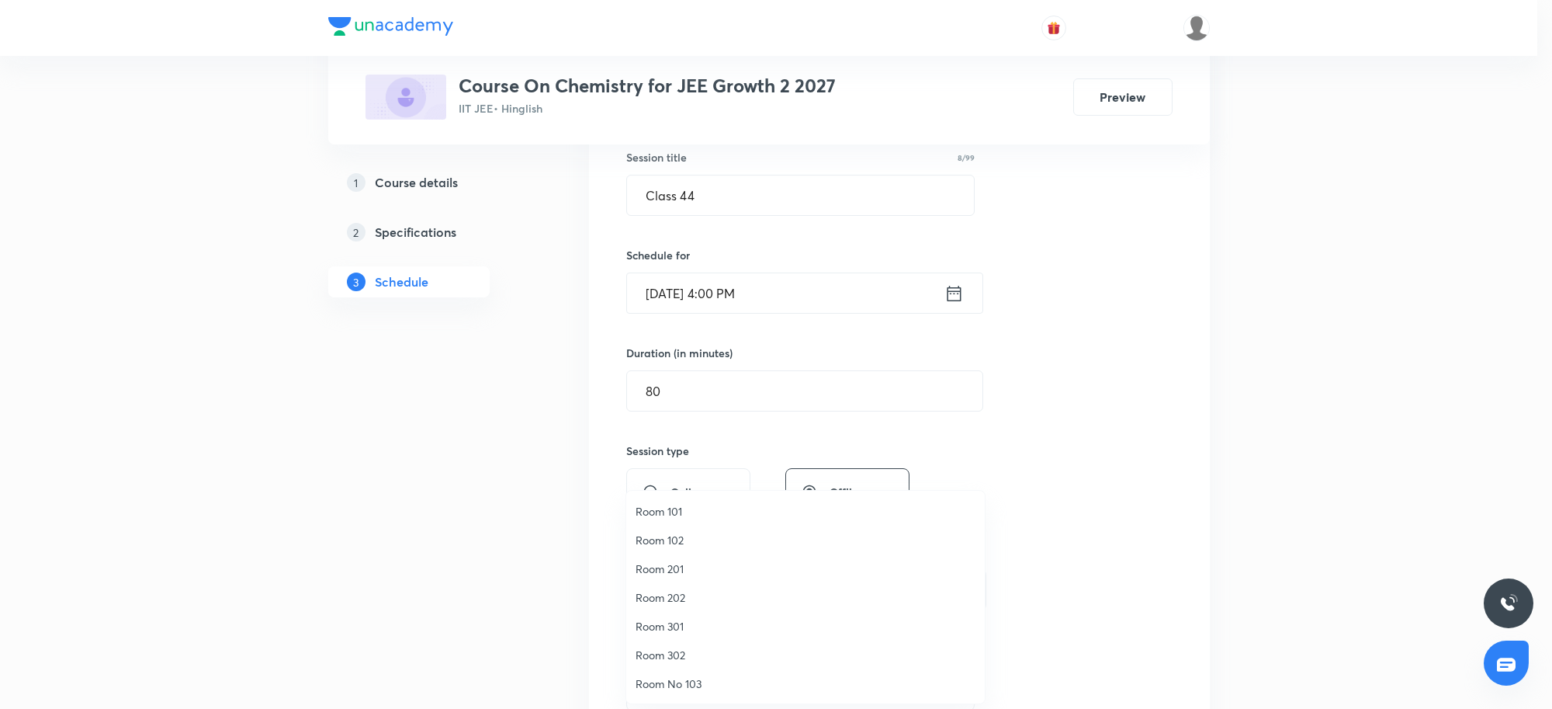
click at [679, 626] on span "Room 301" at bounding box center [806, 626] width 340 height 16
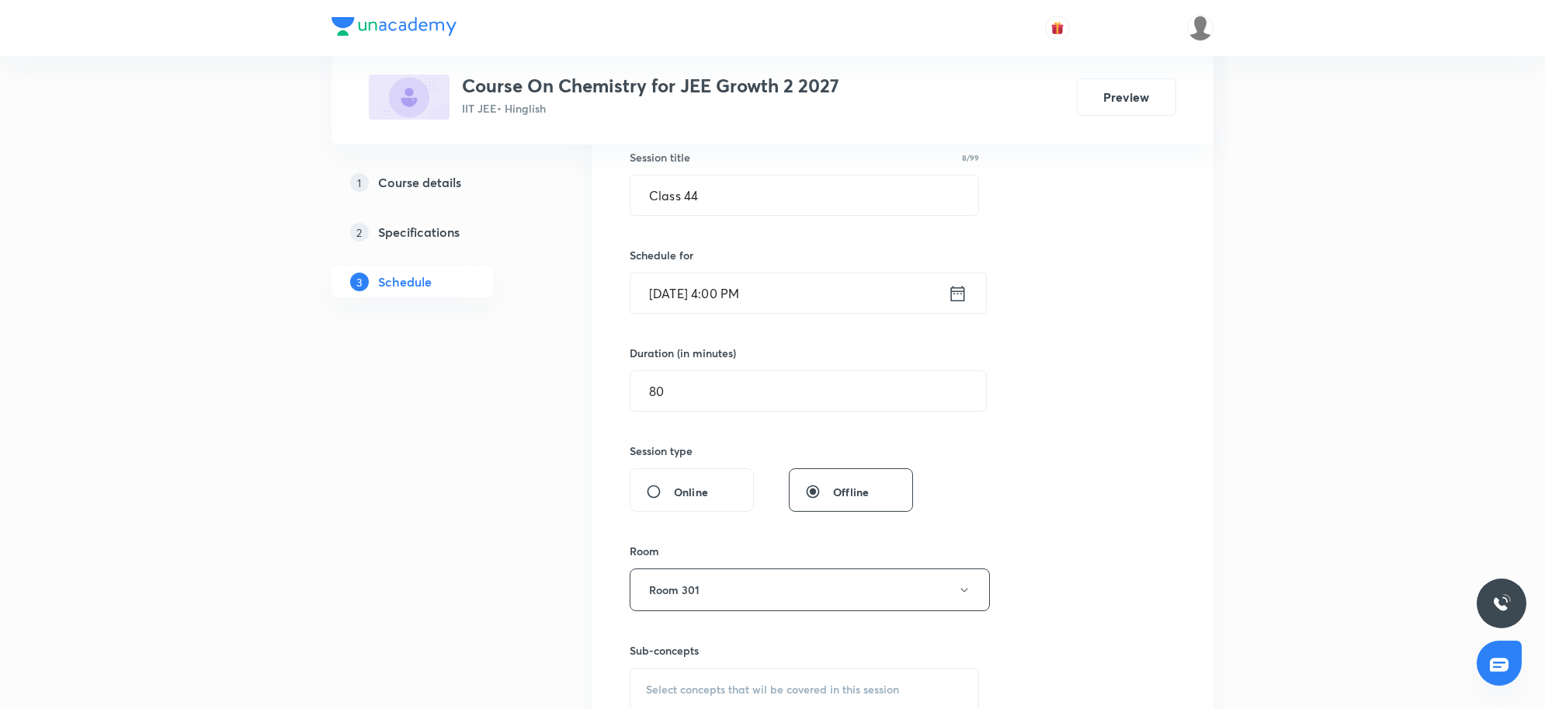
click at [1209, 459] on div "Session 45 Live class Session title 8/99 Class 44 ​ Schedule for [DATE] 4:00 PM…" at bounding box center [902, 408] width 621 height 779
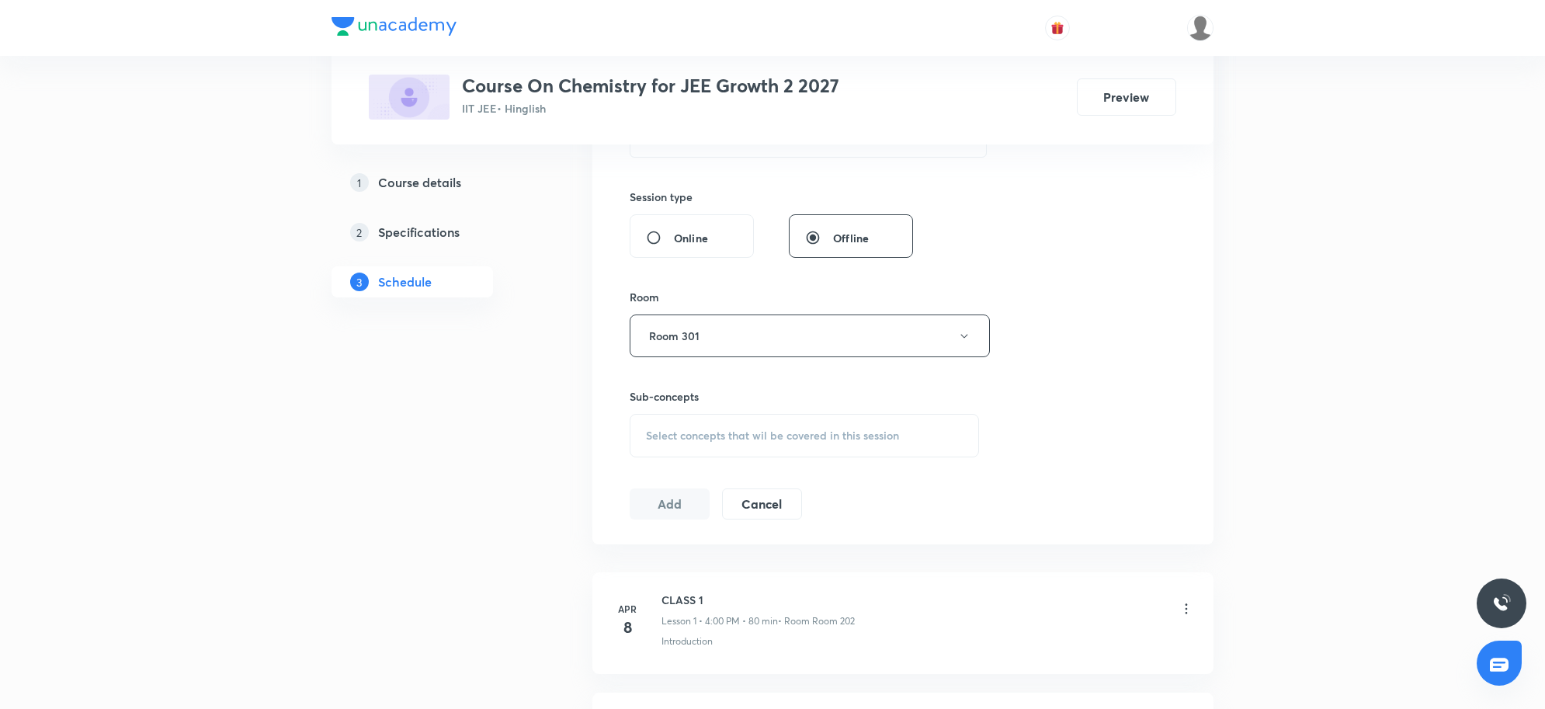
scroll to position [582, 0]
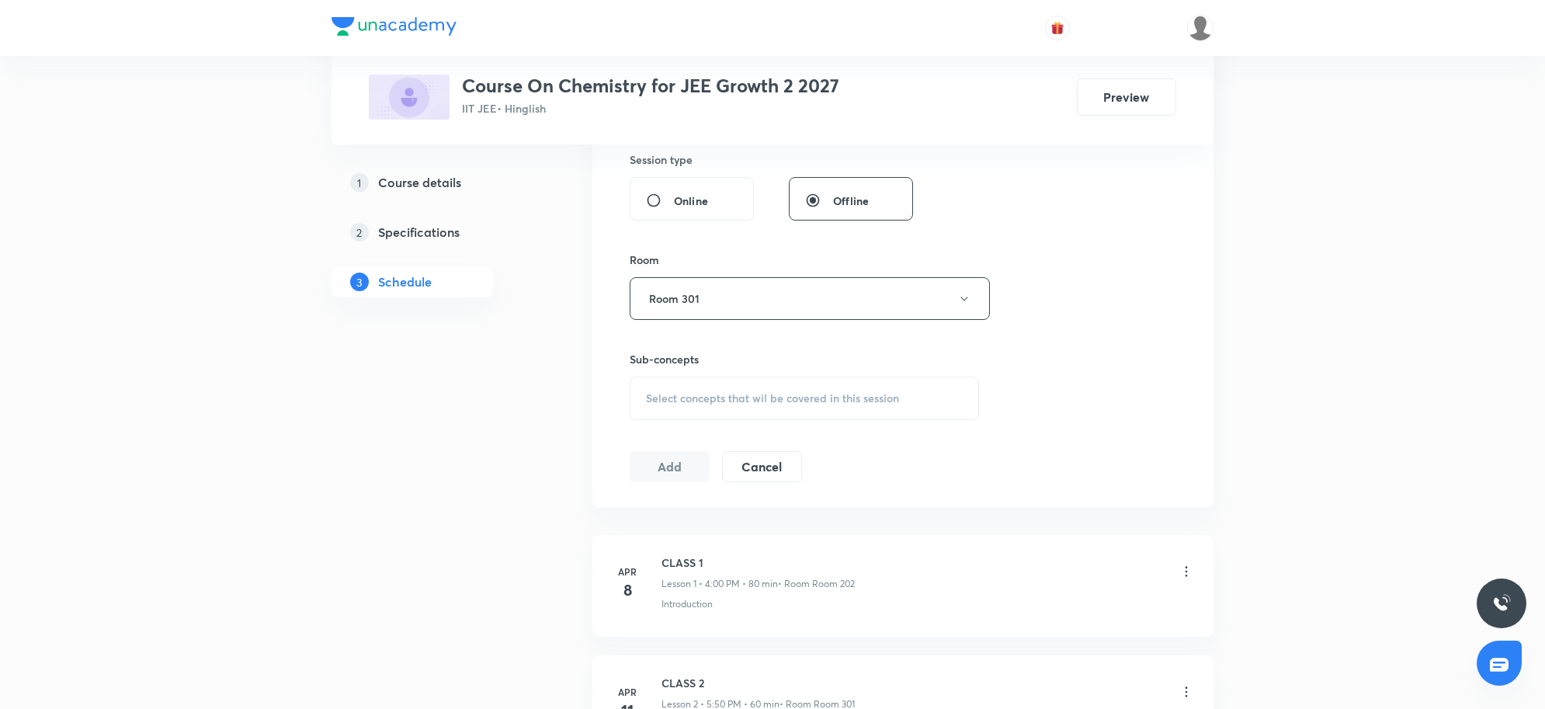
click at [746, 401] on span "Select concepts that wil be covered in this session" at bounding box center [772, 398] width 253 height 12
click at [700, 392] on span "Select concepts that wil be covered in this session" at bounding box center [772, 398] width 253 height 12
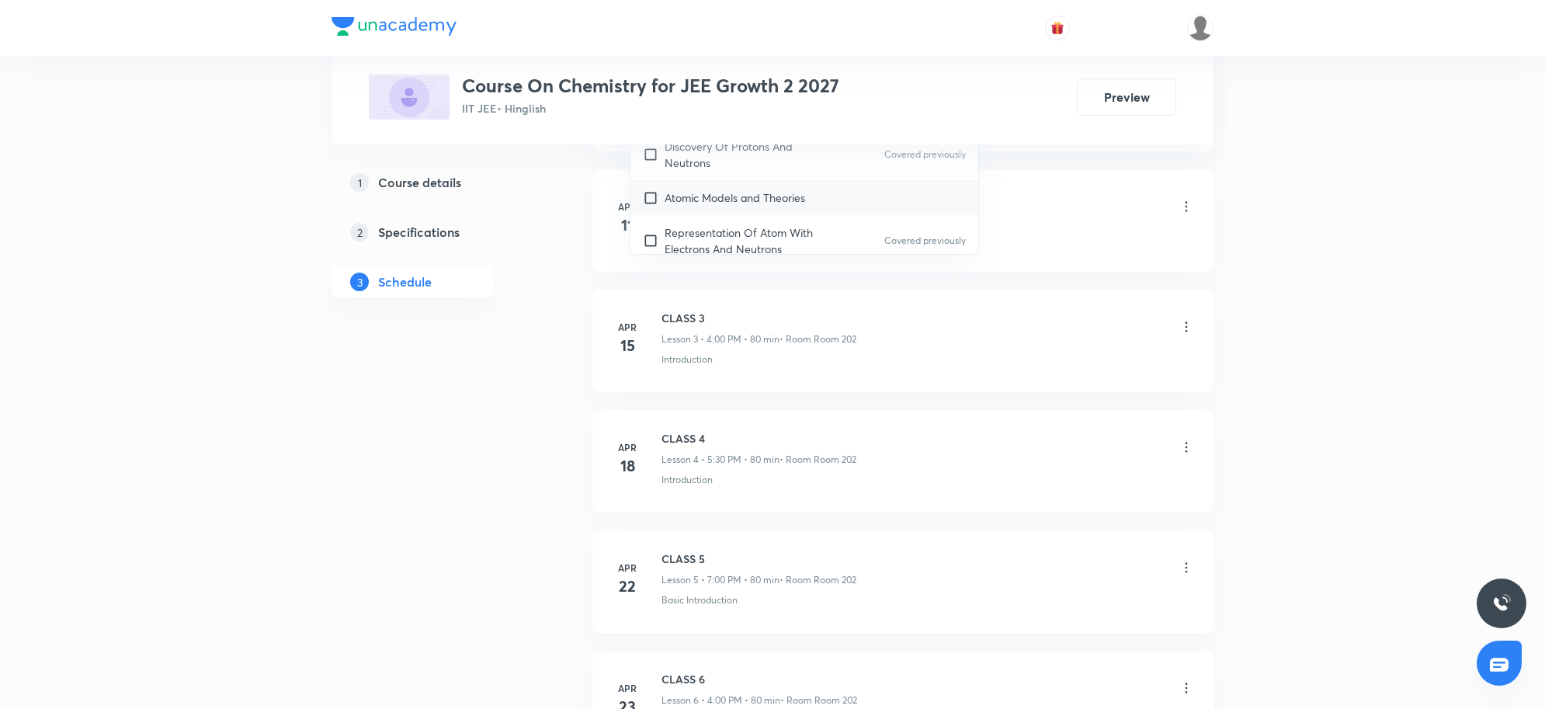
click at [786, 199] on p "Atomic Models and Theories" at bounding box center [734, 197] width 140 height 16
checkbox input "true"
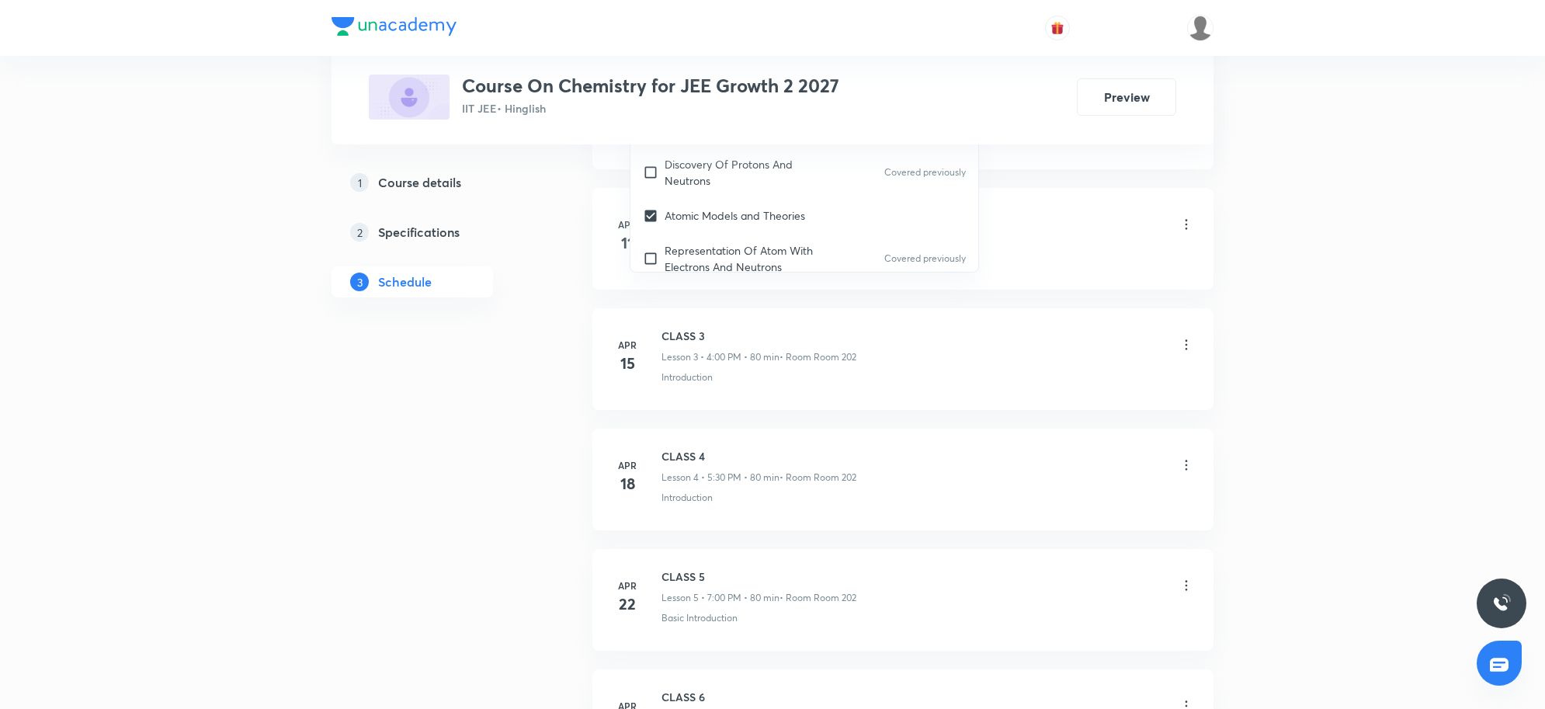
click at [1092, 214] on div "CLASS 2 Lesson 2 • 5:50 PM • 60 min • Room Room 301" at bounding box center [927, 225] width 532 height 36
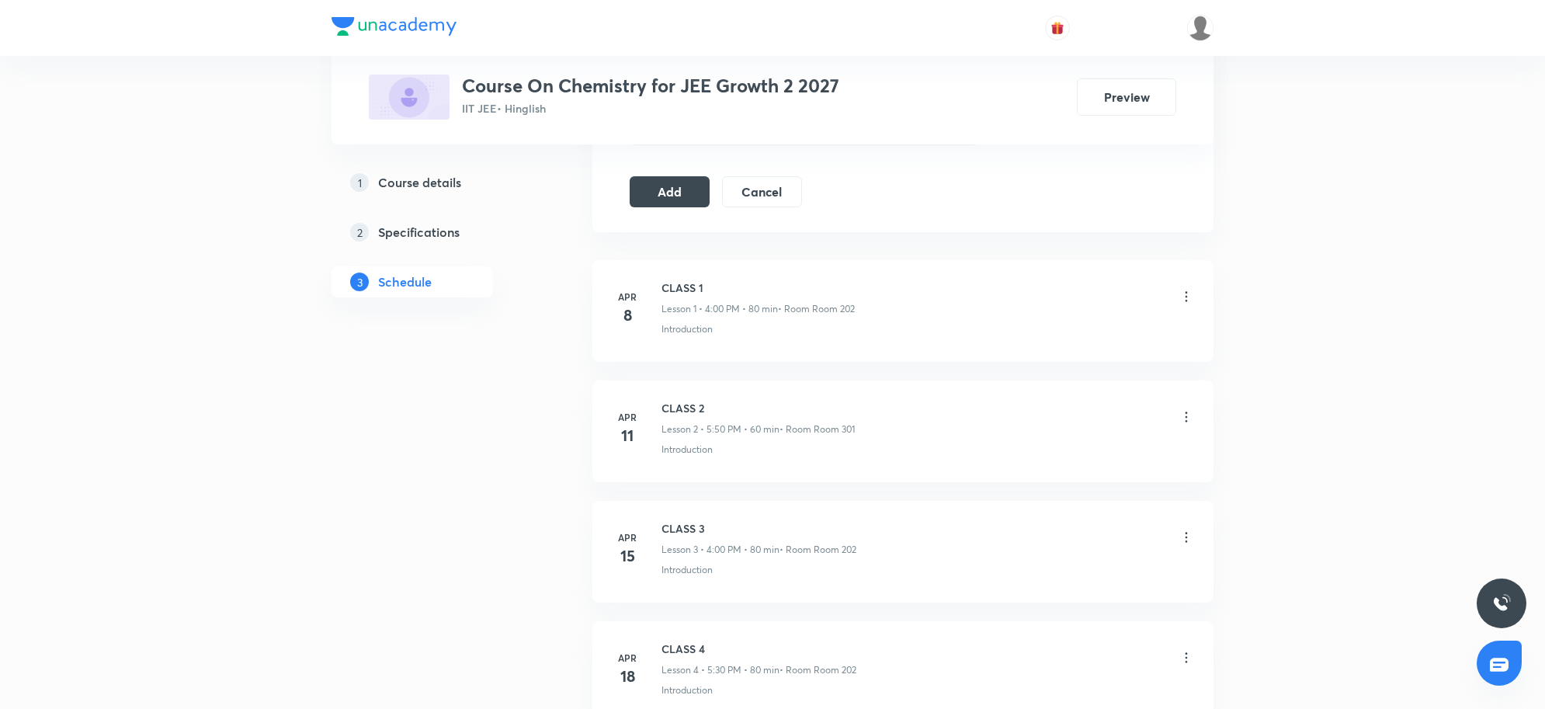
scroll to position [873, 0]
click at [676, 199] on button "Add" at bounding box center [670, 191] width 80 height 31
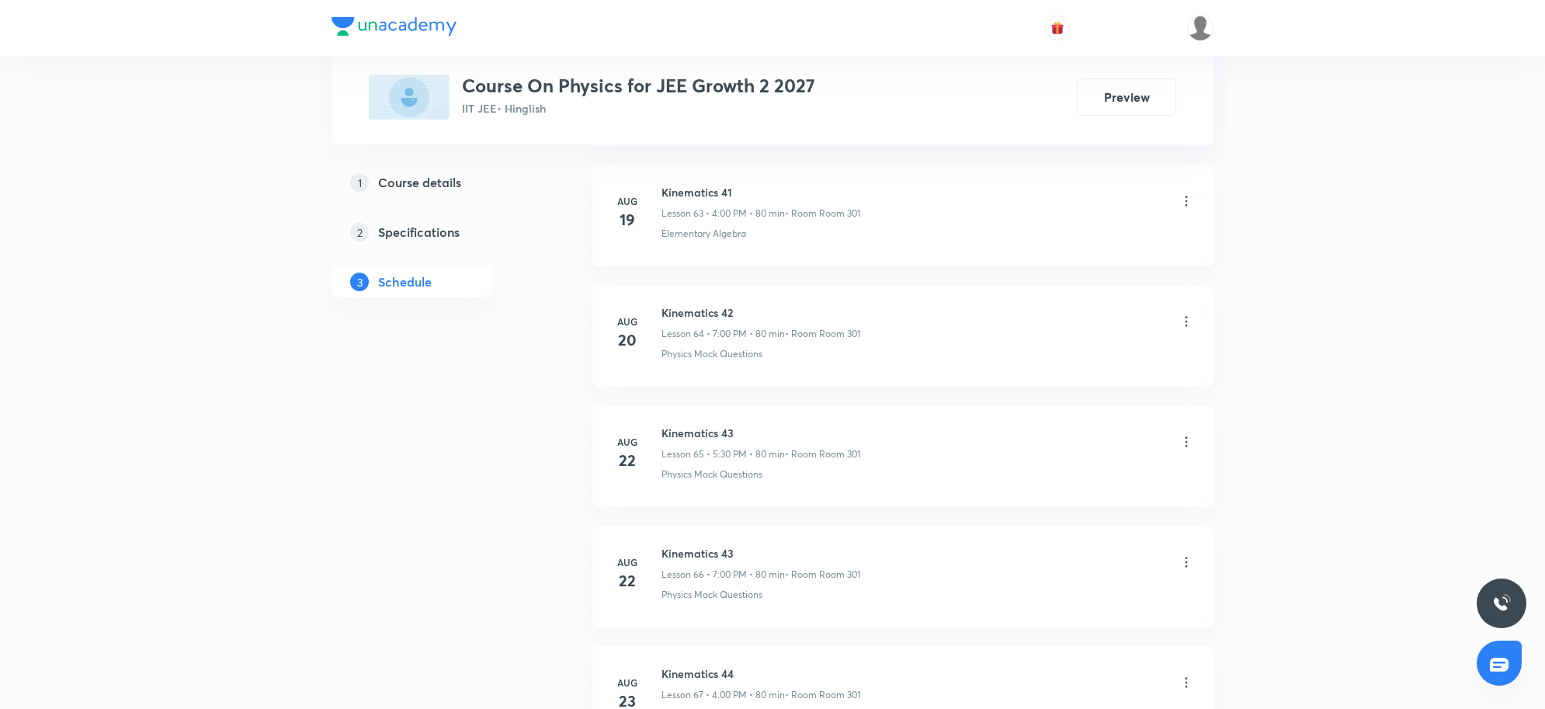
scroll to position [9202, 0]
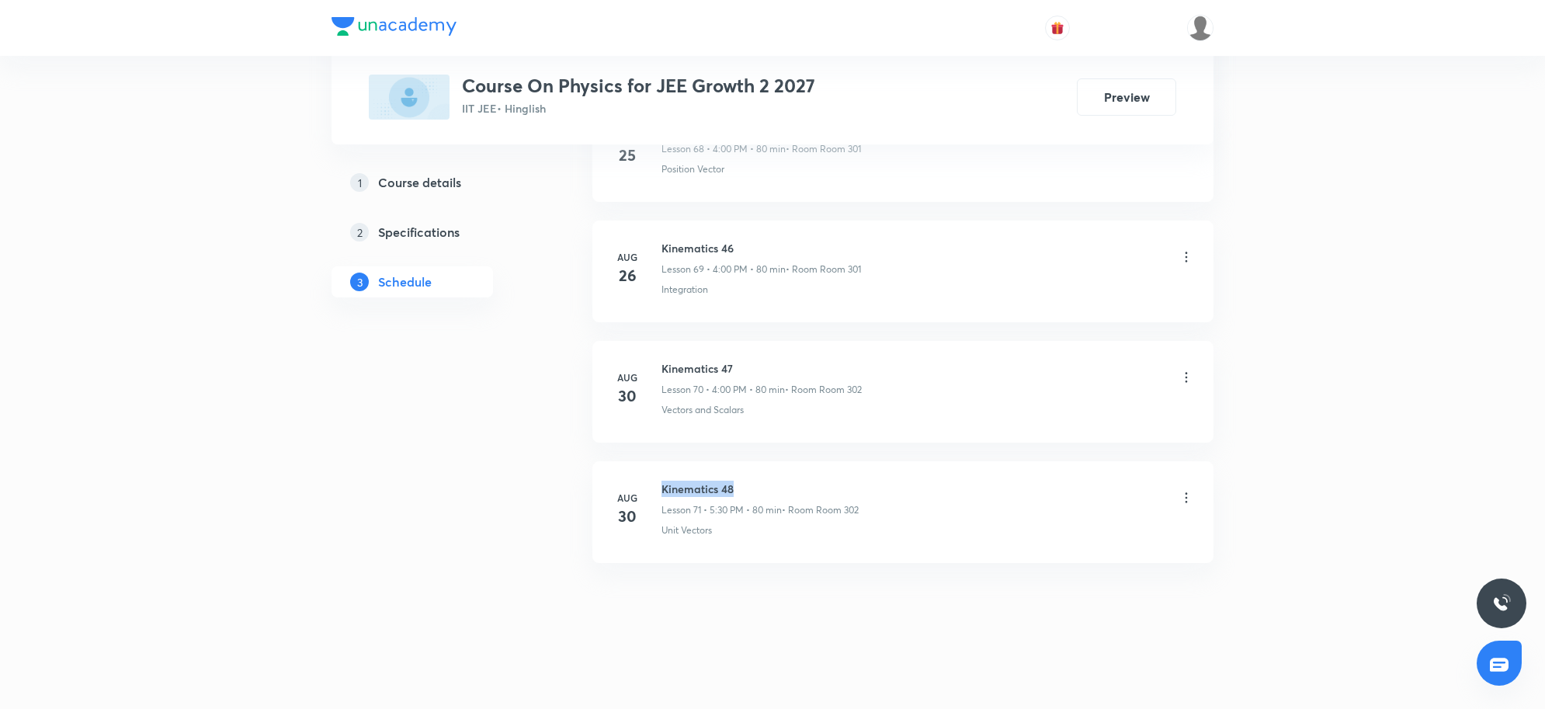
drag, startPoint x: 664, startPoint y: 481, endPoint x: 852, endPoint y: 485, distance: 187.9
click at [852, 485] on h6 "Kinematics 48" at bounding box center [759, 488] width 197 height 16
copy h6 "Kinematics 48"
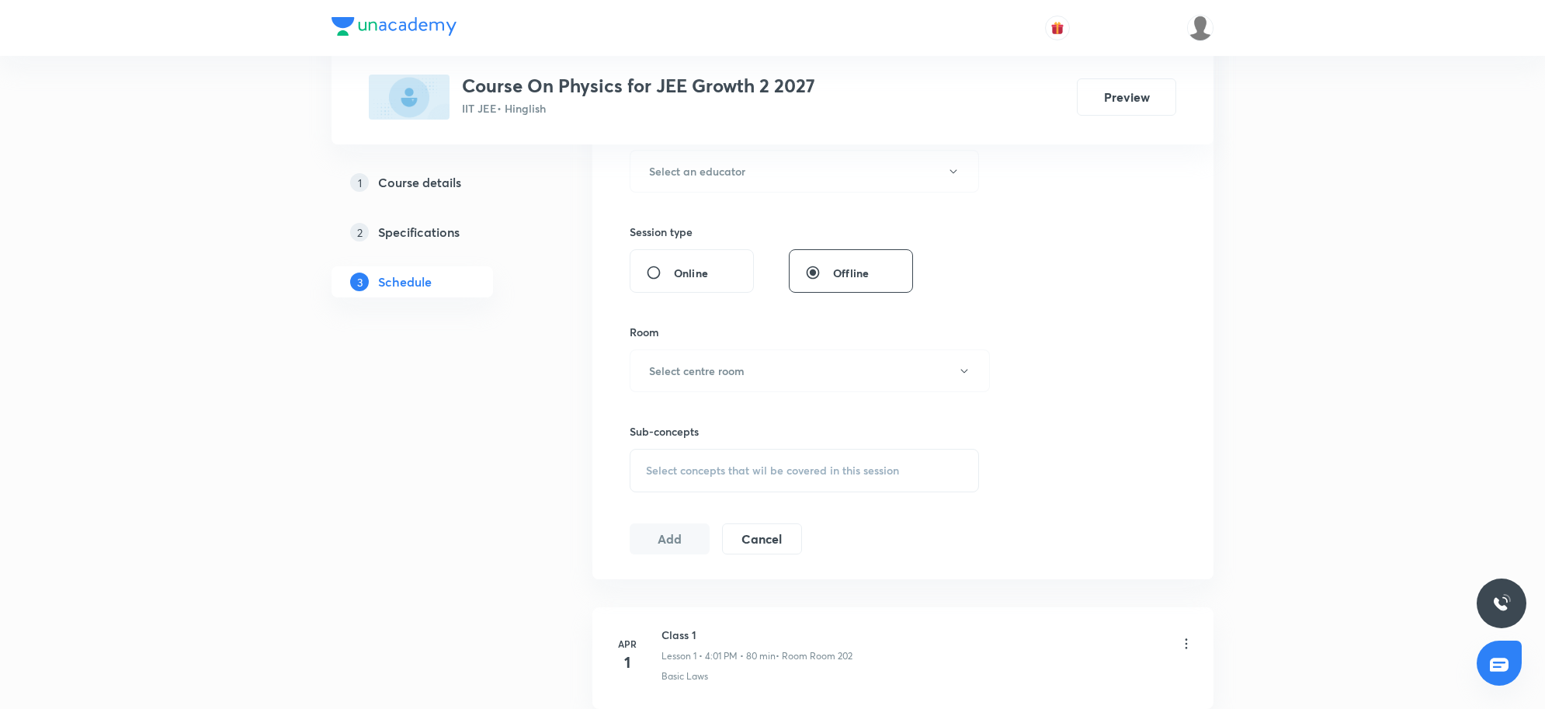
scroll to position [0, 0]
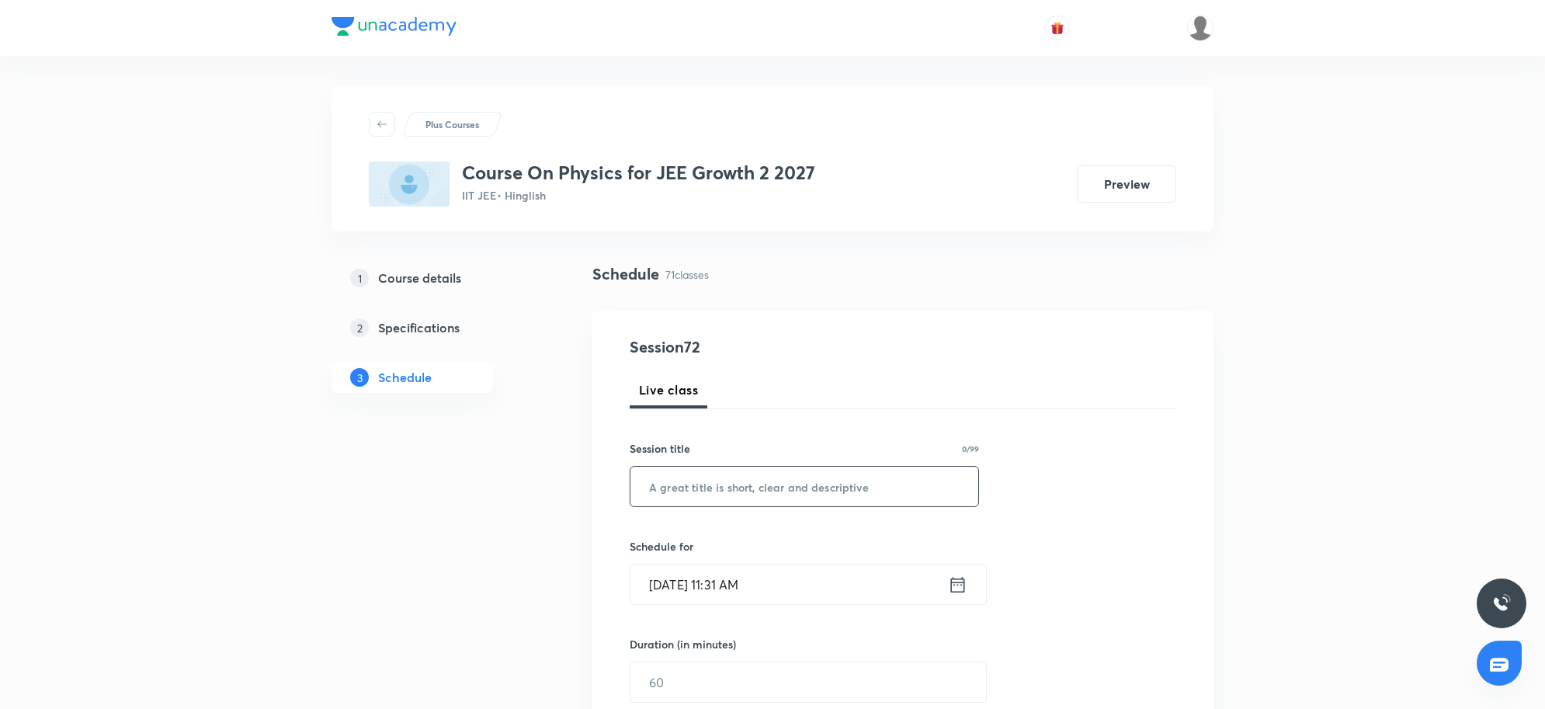
click at [746, 487] on input "text" at bounding box center [804, 487] width 348 height 40
paste input "Kinematics 48"
type input "Kinematics 48"
drag, startPoint x: 772, startPoint y: 494, endPoint x: 522, endPoint y: 491, distance: 250.0
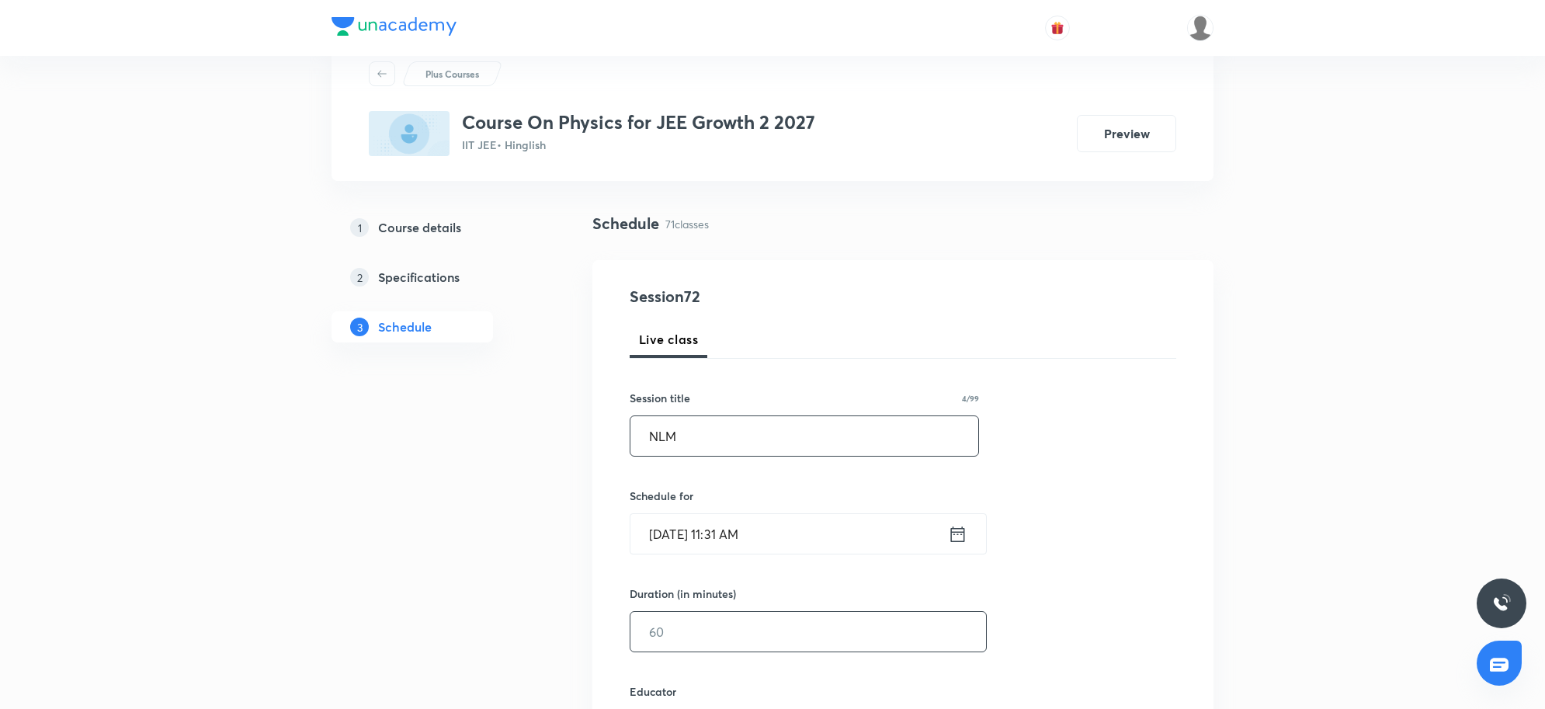
scroll to position [97, 0]
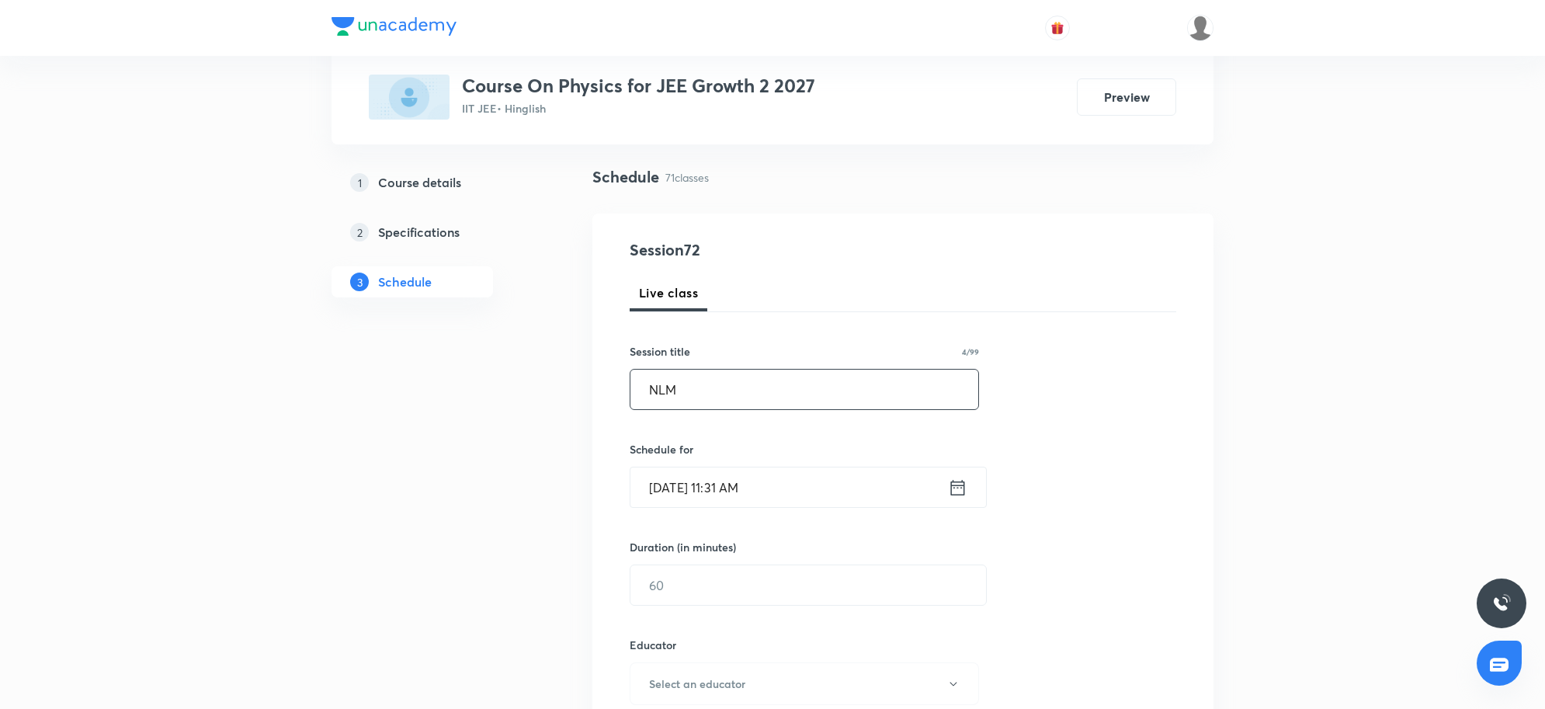
type input "NLM"
click at [797, 501] on input "[DATE] 11:31 AM" at bounding box center [788, 487] width 317 height 40
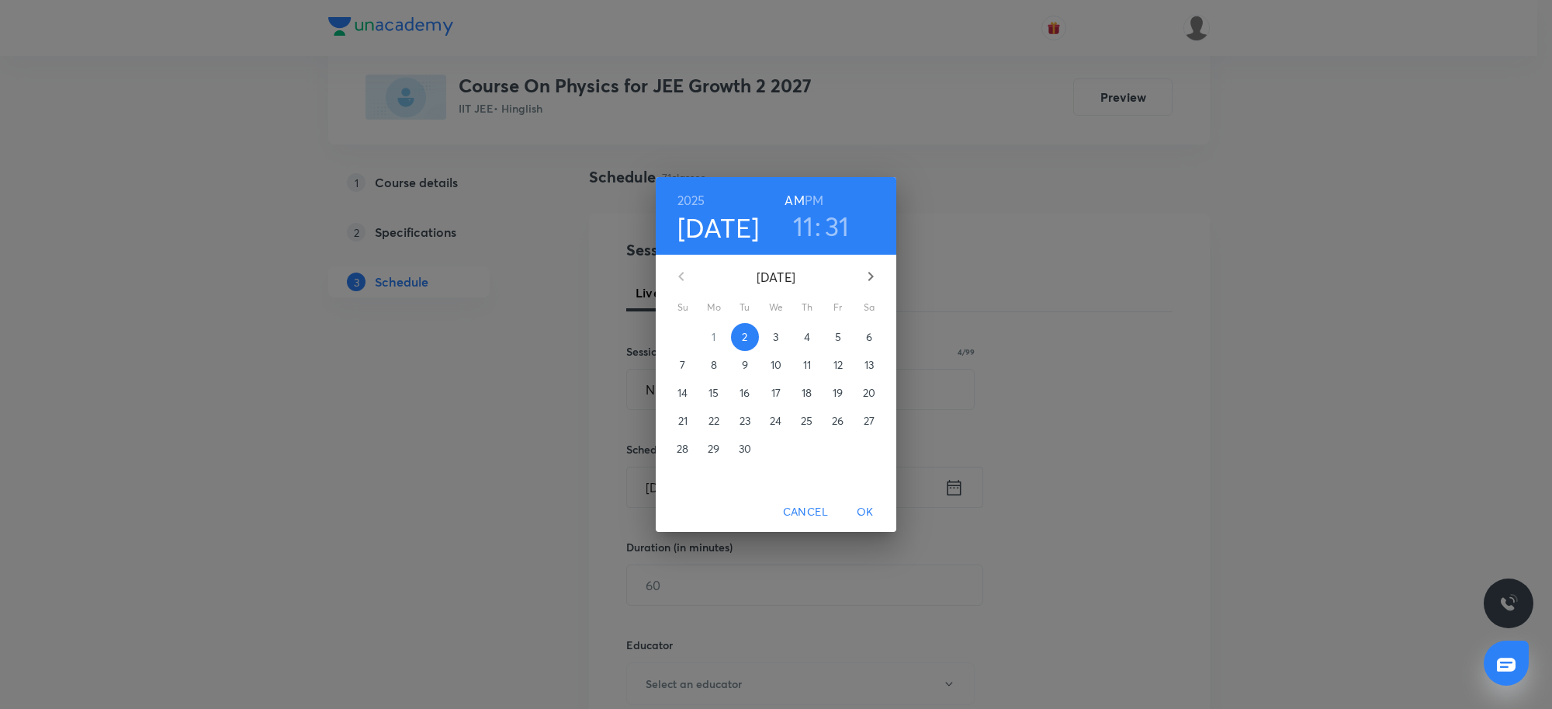
click at [805, 226] on h3 "11" at bounding box center [803, 226] width 21 height 33
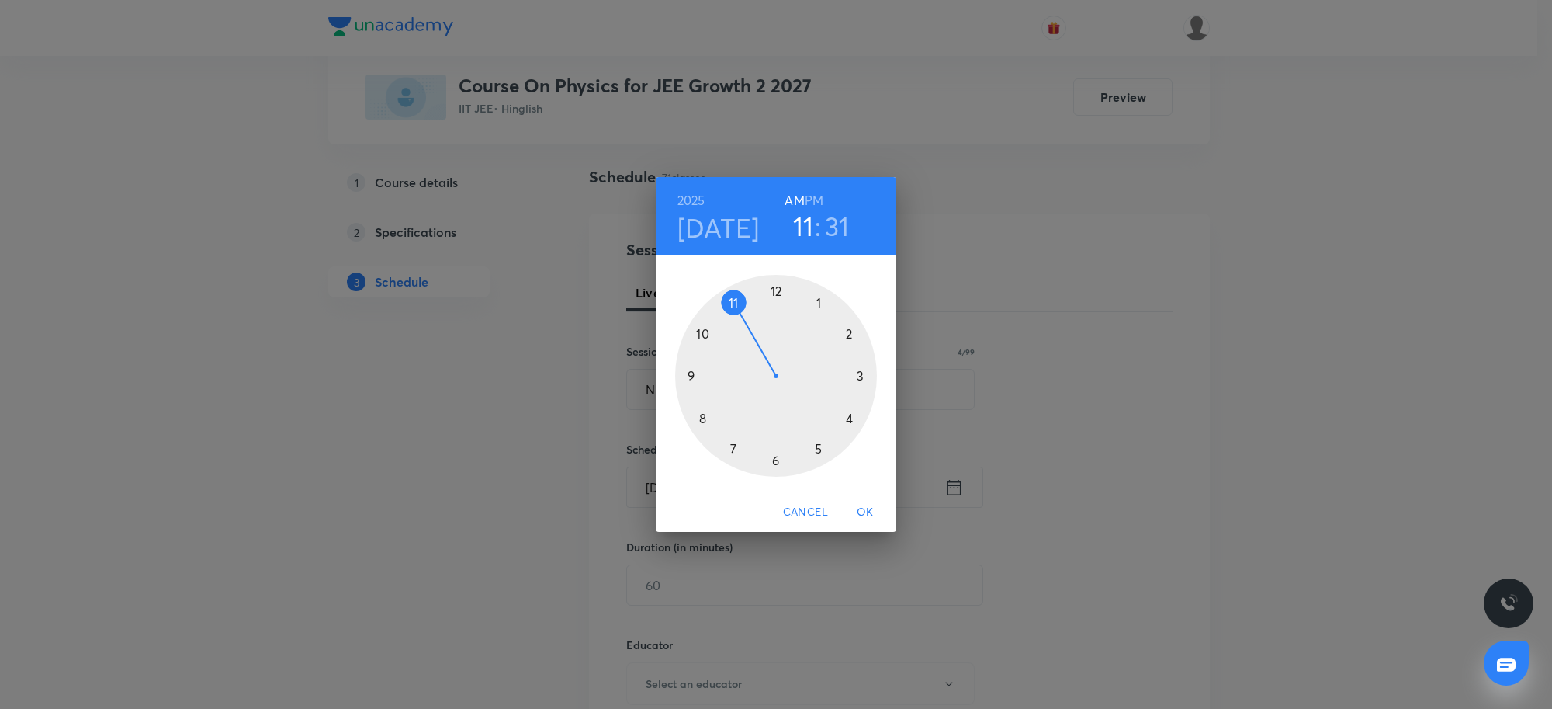
click at [815, 449] on div at bounding box center [776, 376] width 202 height 202
click at [769, 286] on div at bounding box center [776, 376] width 202 height 202
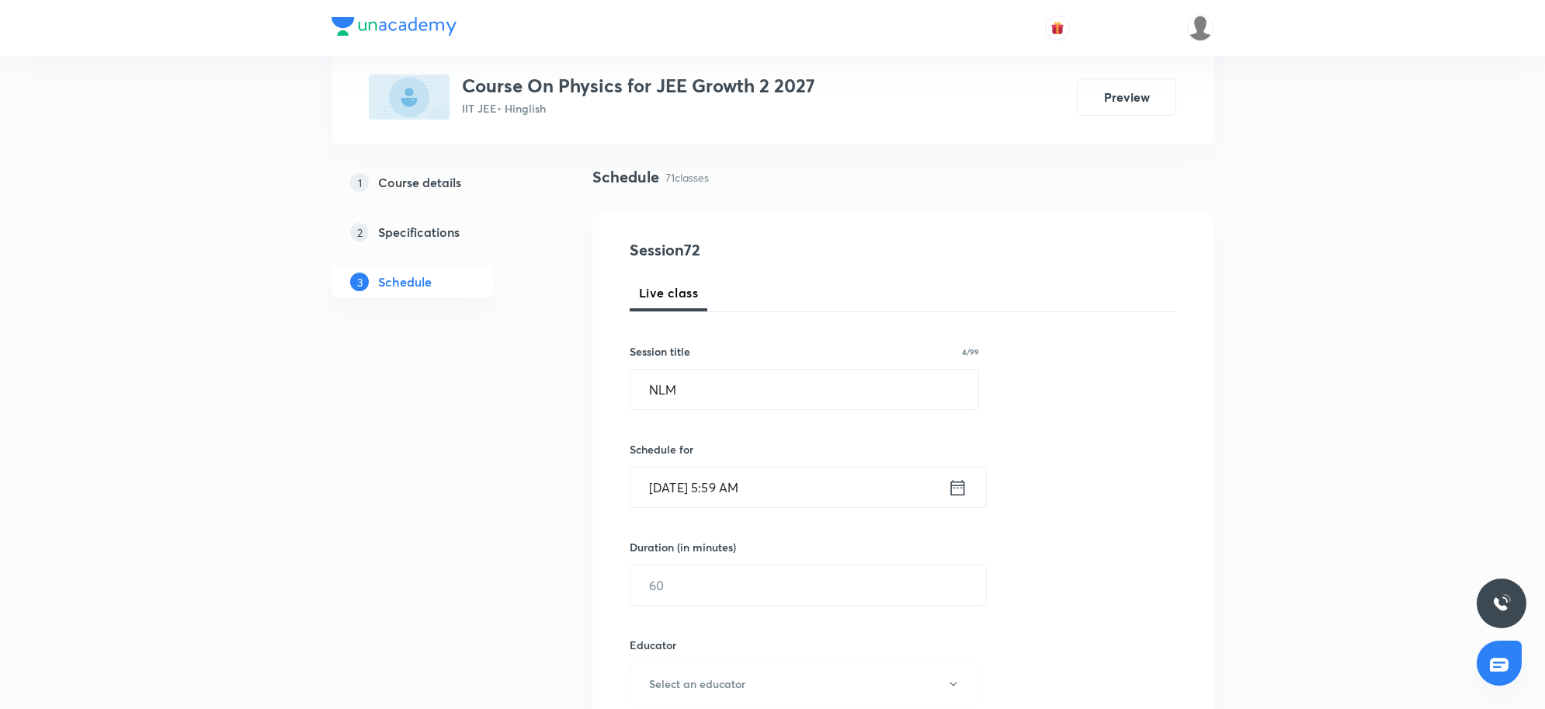
click at [813, 491] on input "[DATE] 5:59 AM" at bounding box center [788, 487] width 317 height 40
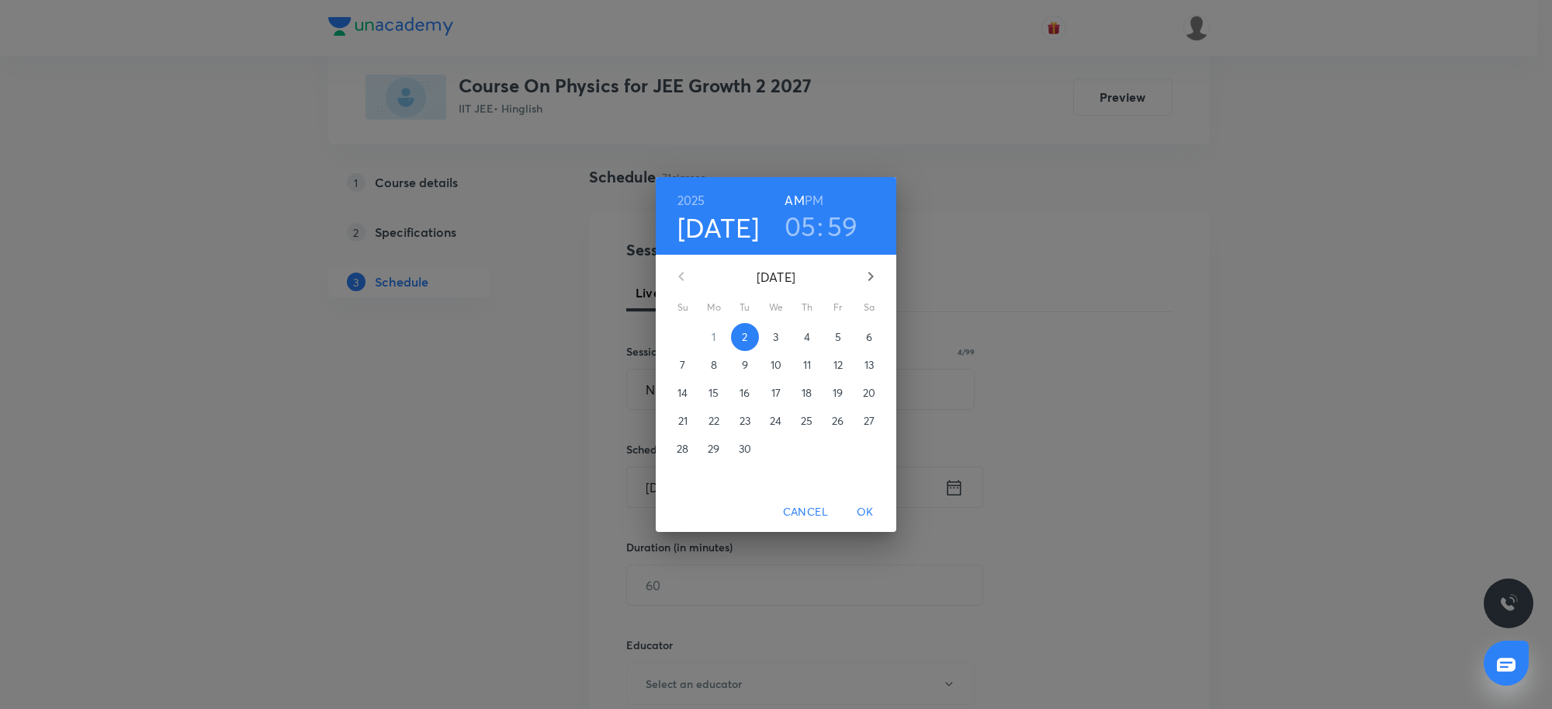
click at [848, 218] on h3 "59" at bounding box center [842, 226] width 31 height 33
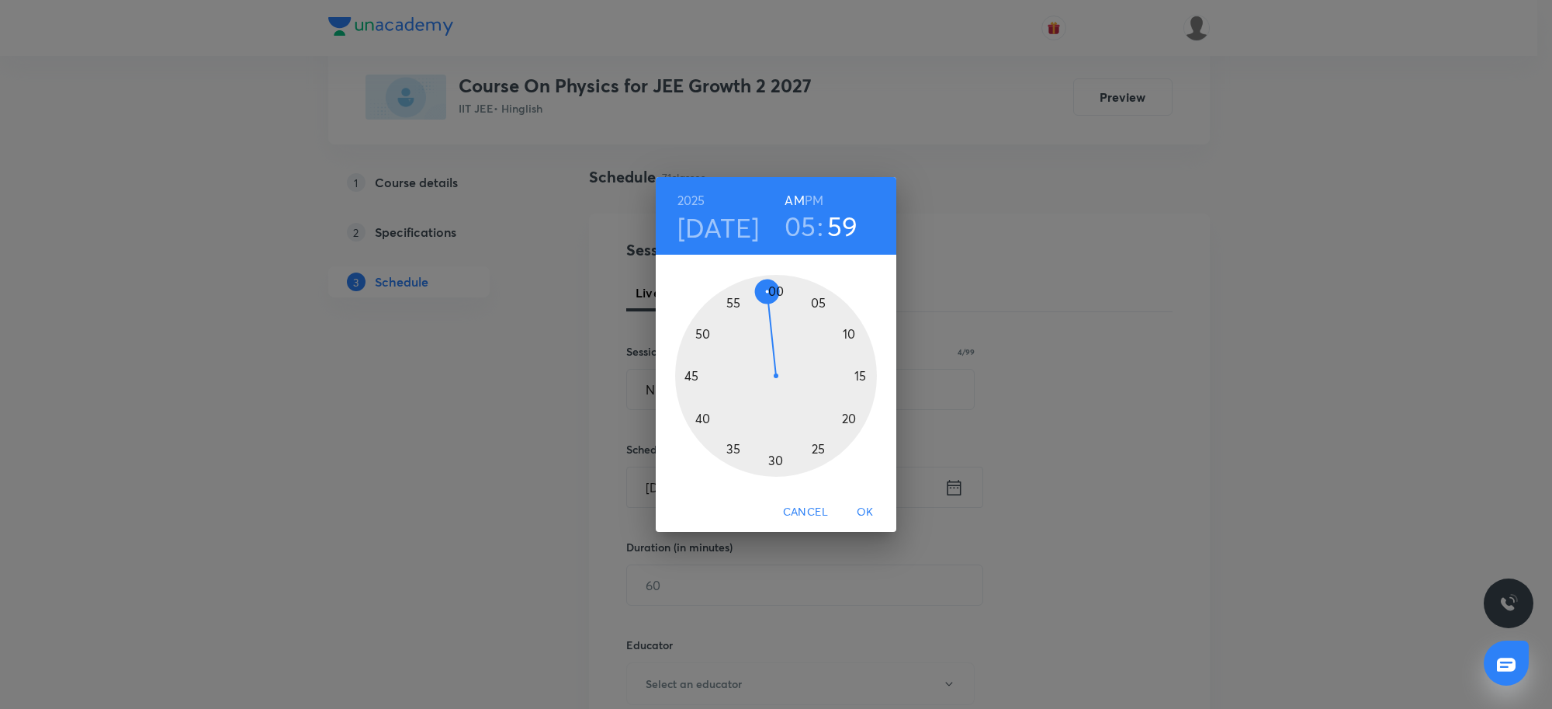
click at [776, 287] on div at bounding box center [776, 376] width 202 height 202
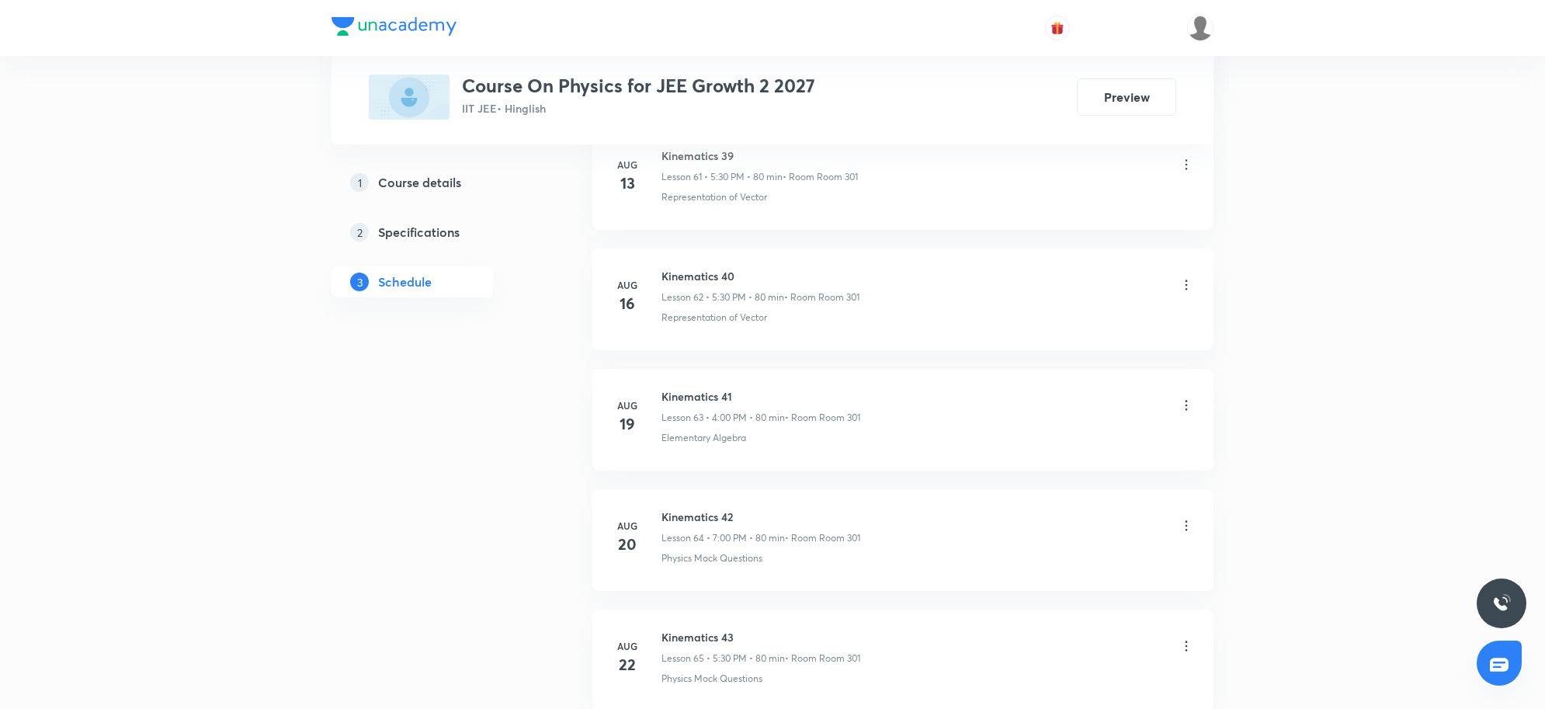
scroll to position [9202, 0]
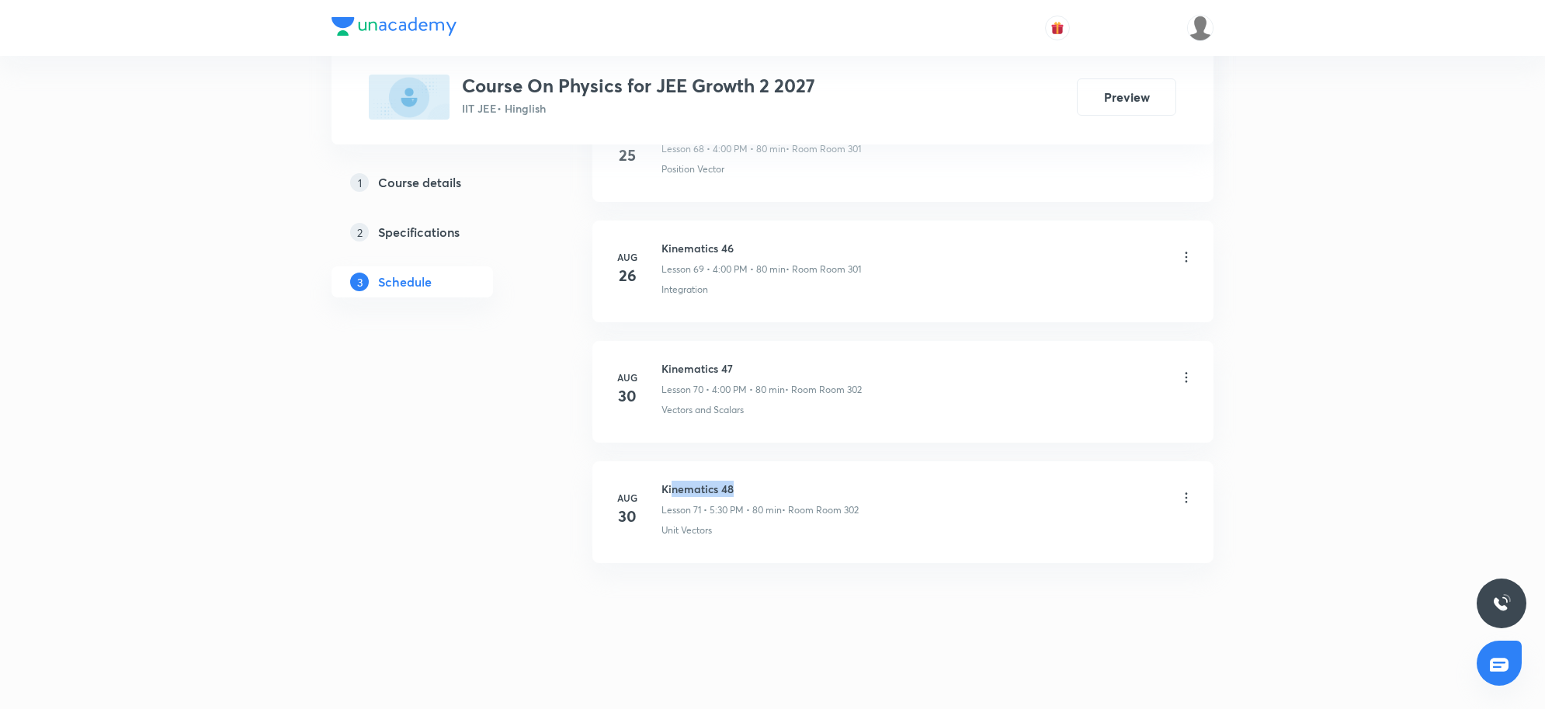
drag, startPoint x: 671, startPoint y: 485, endPoint x: 798, endPoint y: 487, distance: 126.5
click at [798, 487] on h6 "Kinematics 48" at bounding box center [759, 488] width 197 height 16
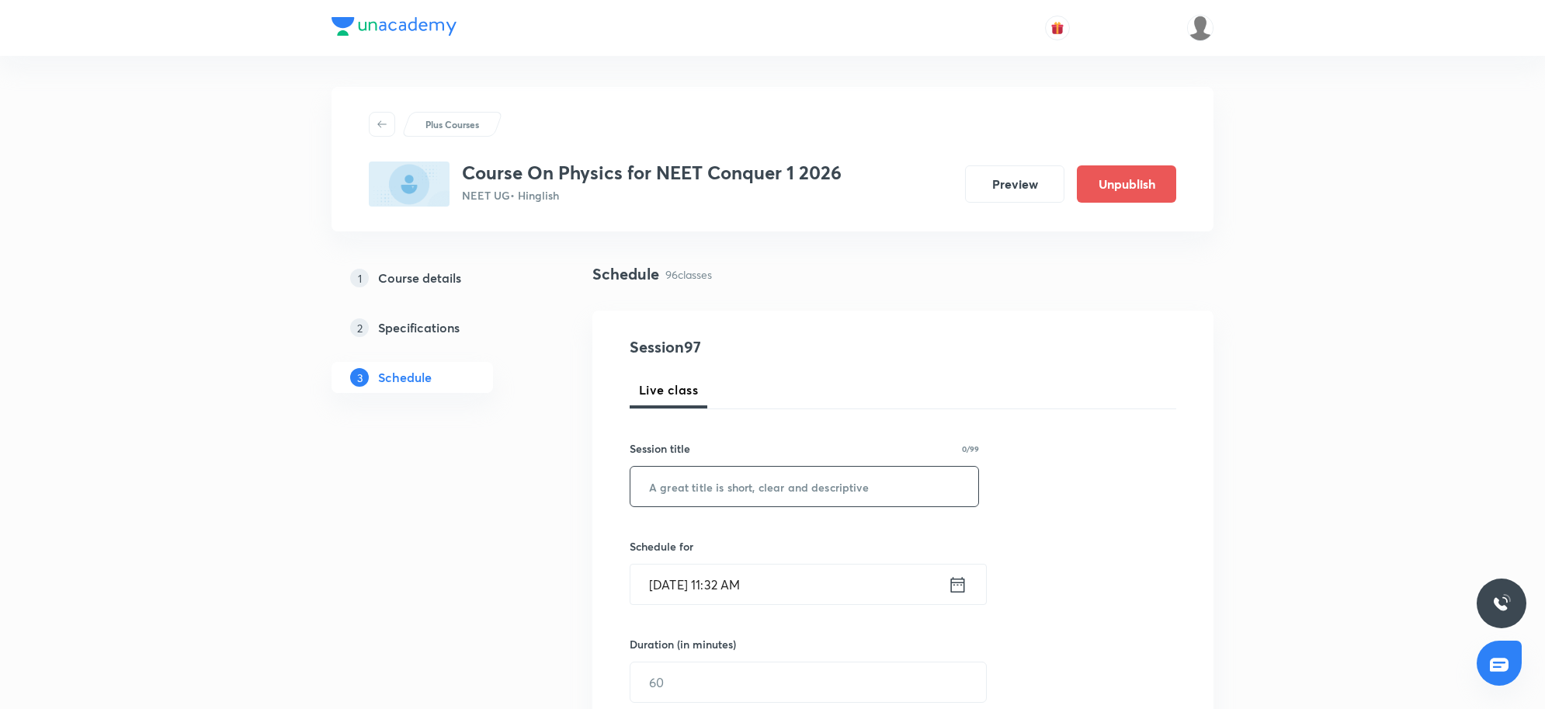
drag, startPoint x: 820, startPoint y: 491, endPoint x: 831, endPoint y: 468, distance: 25.7
click at [823, 479] on input "text" at bounding box center [804, 487] width 348 height 40
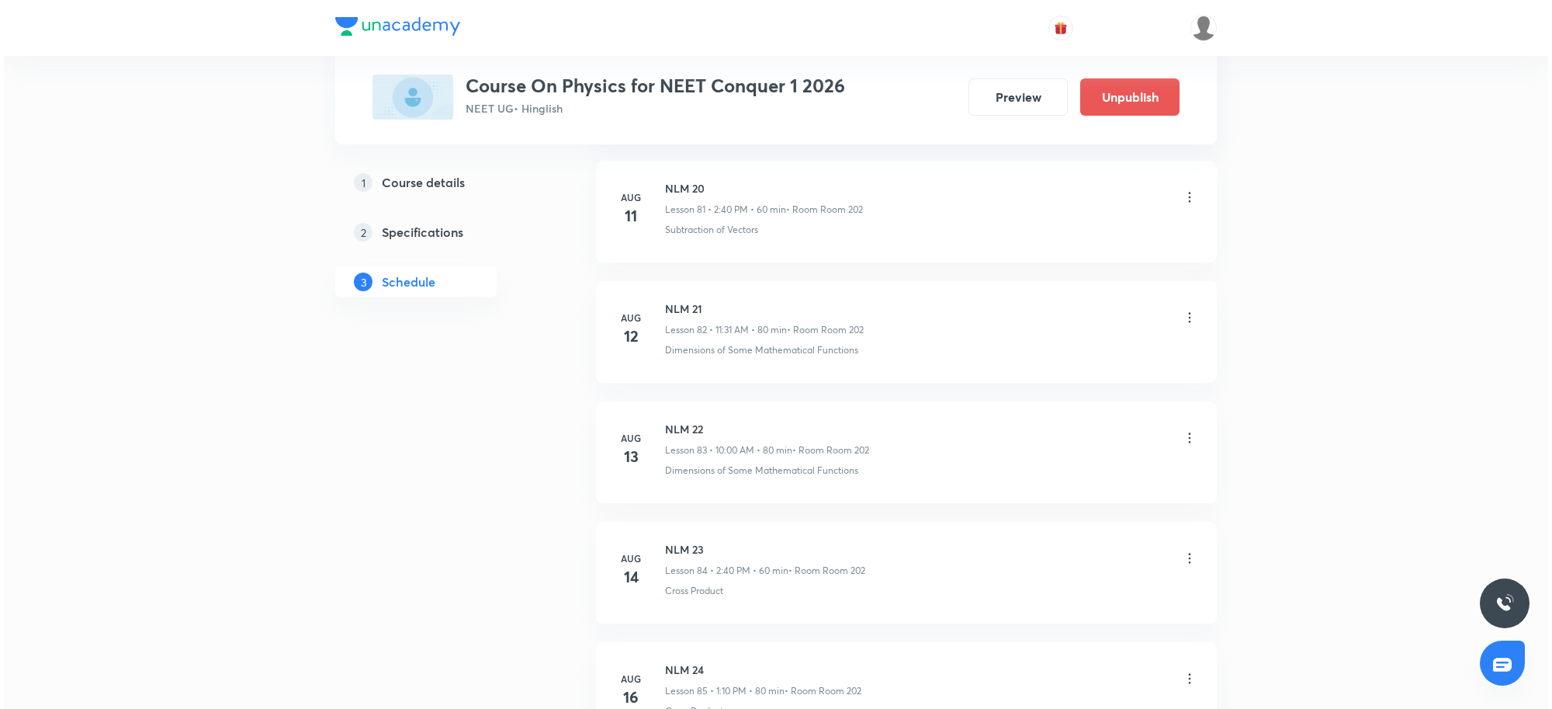
scroll to position [12219, 0]
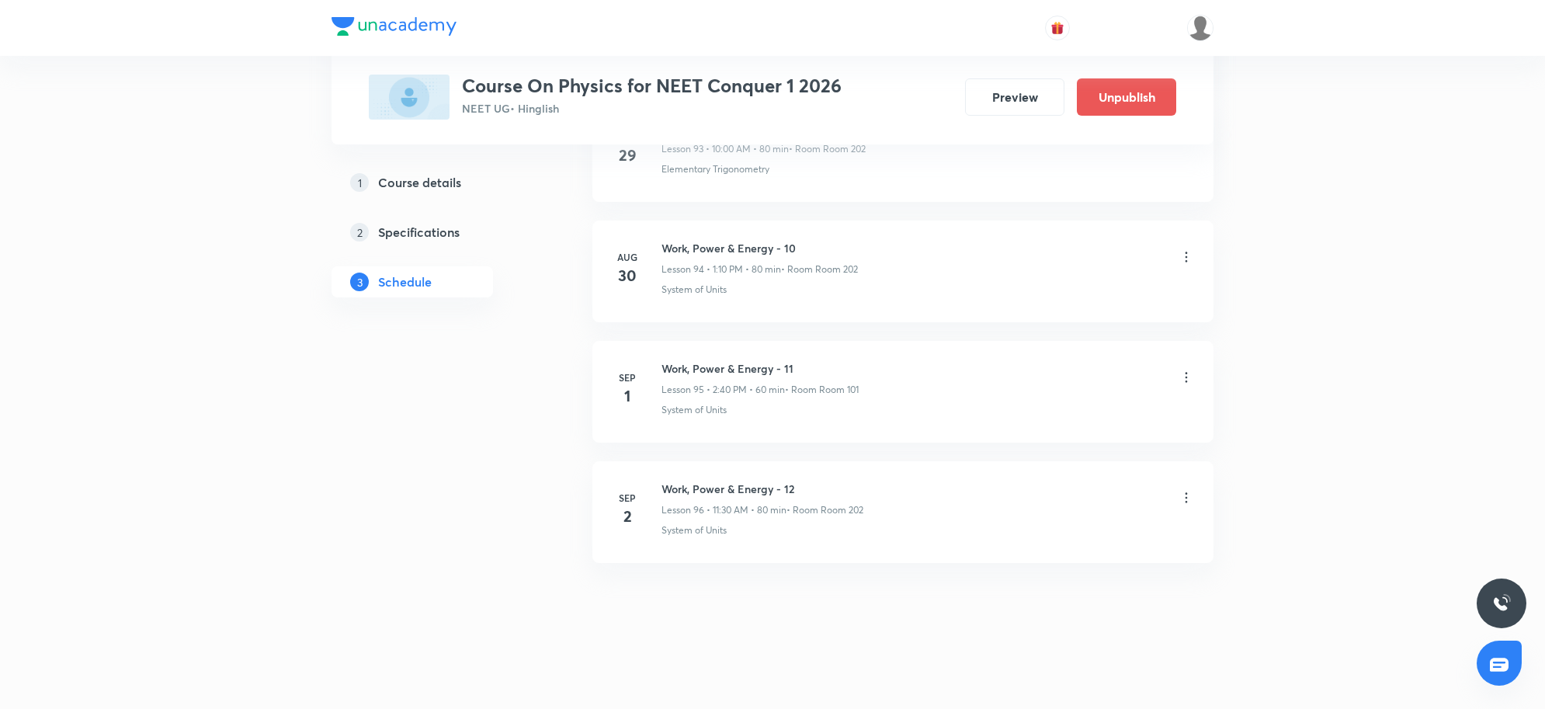
type input "COM and"
click at [1188, 494] on icon at bounding box center [1186, 498] width 16 height 16
click at [1050, 545] on p "Edit" at bounding box center [1041, 537] width 19 height 16
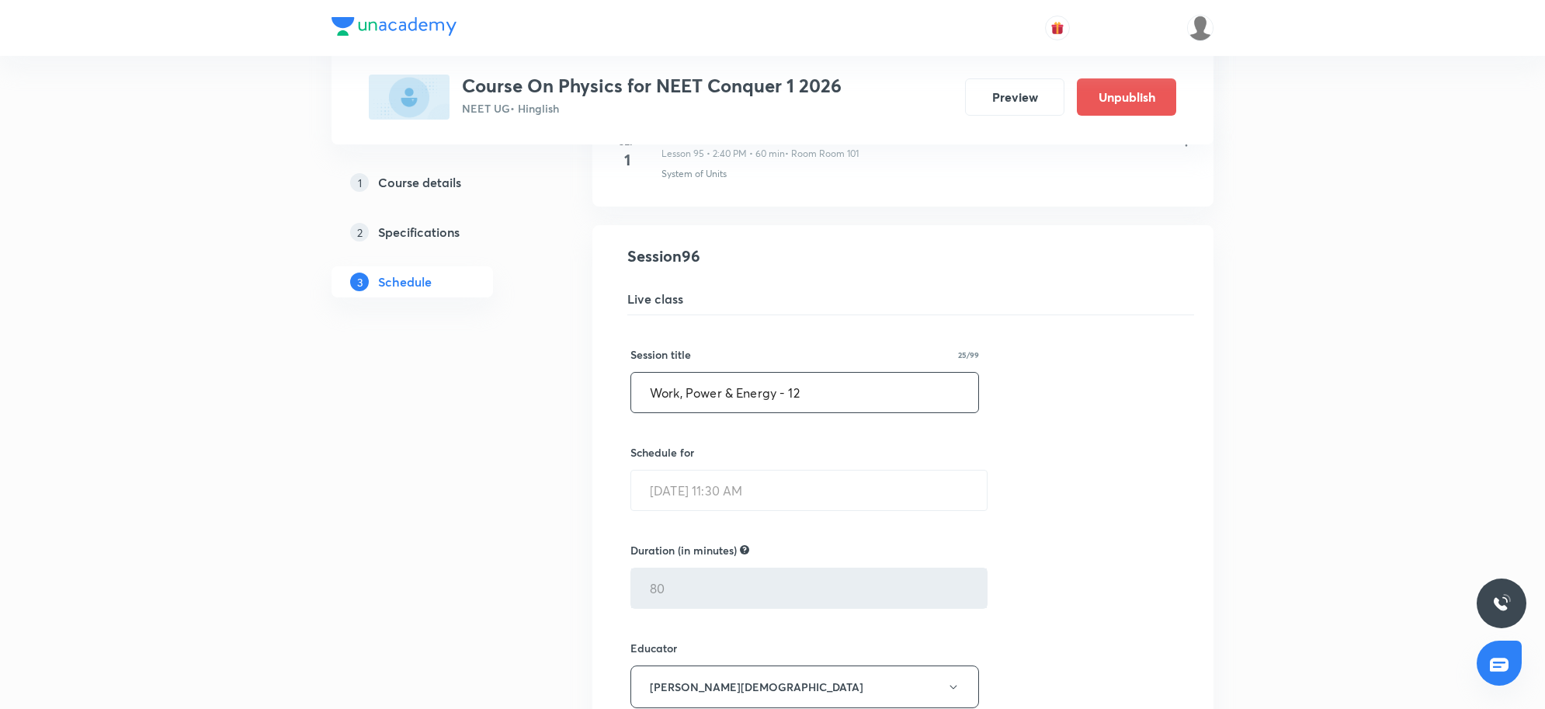
scroll to position [11521, 0]
drag, startPoint x: 811, startPoint y: 432, endPoint x: 482, endPoint y: 432, distance: 329.1
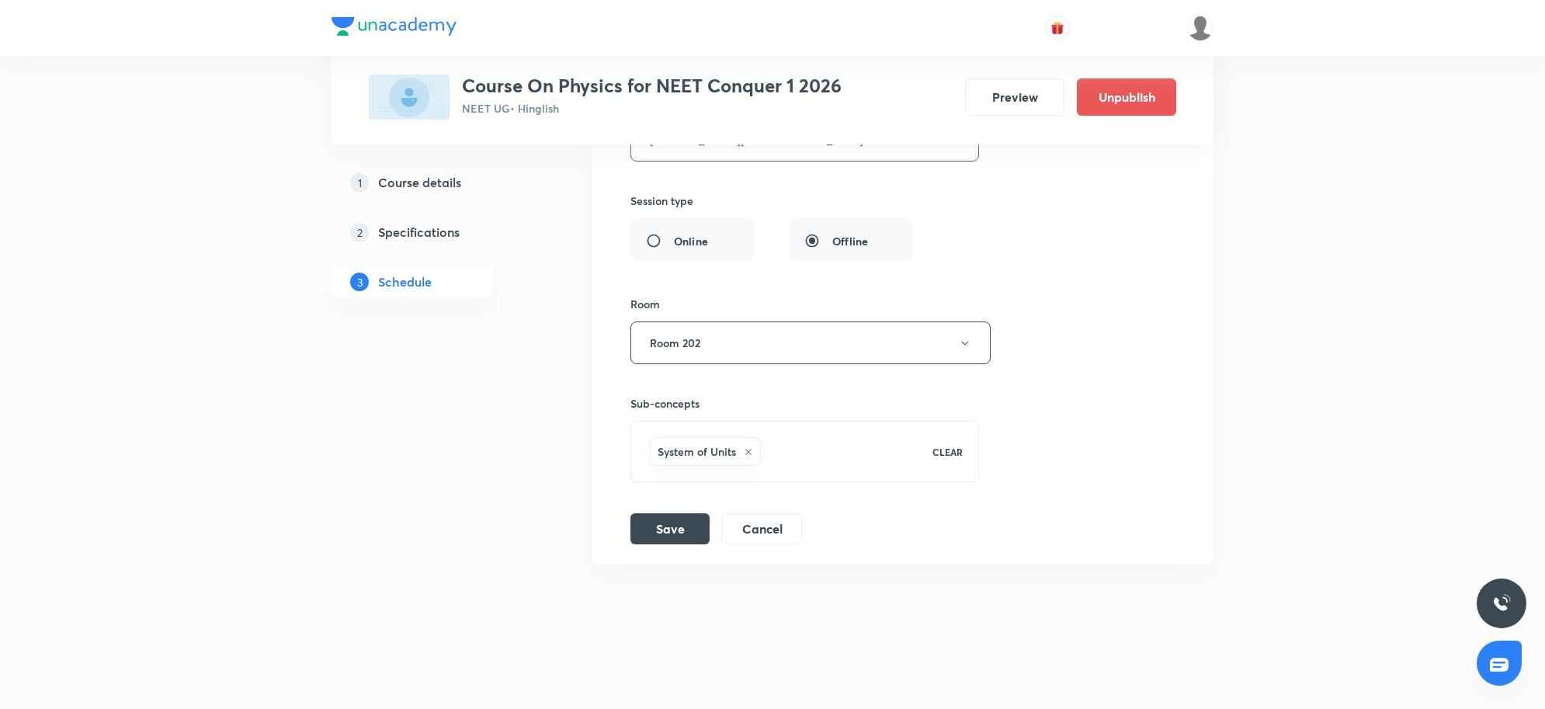
scroll to position [12103, 0]
type input "COM and Collision 1"
click at [672, 534] on button "Save" at bounding box center [669, 526] width 79 height 31
click at [682, 525] on button "Save" at bounding box center [669, 526] width 79 height 31
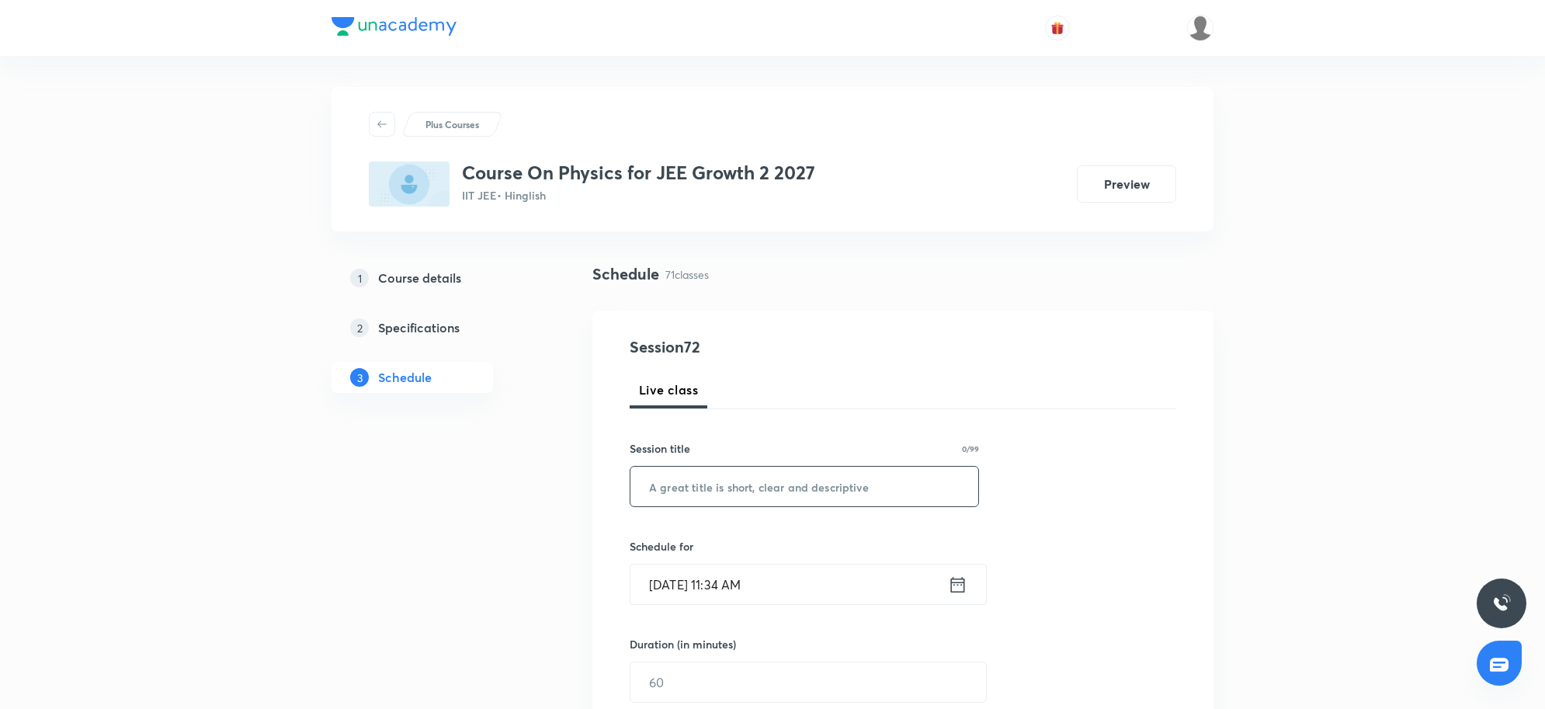
click at [685, 486] on input "text" at bounding box center [804, 487] width 348 height 40
type input "NLM"
click at [806, 590] on input "Sep 2, 2025, 11:34 AM" at bounding box center [788, 584] width 317 height 40
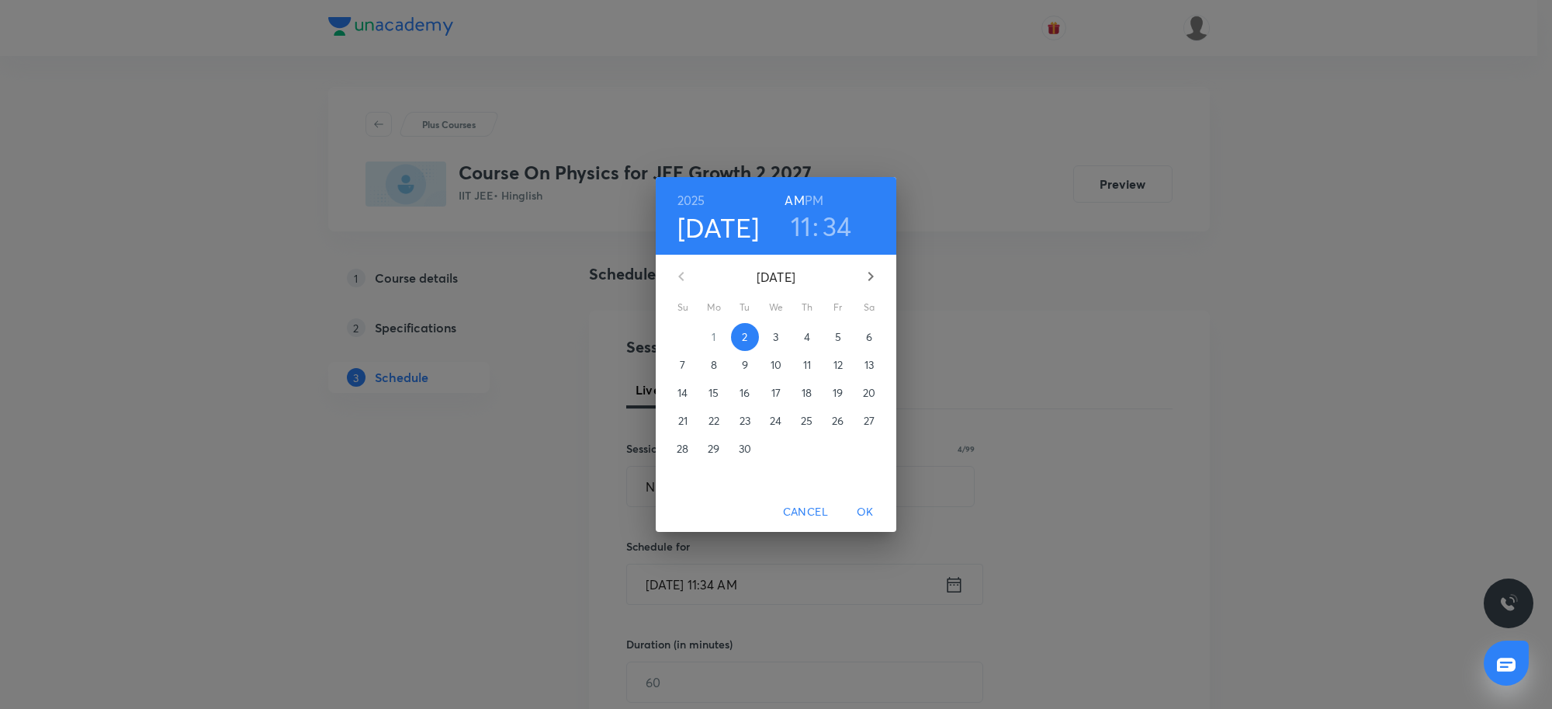
click at [805, 221] on h3 "11" at bounding box center [801, 226] width 21 height 33
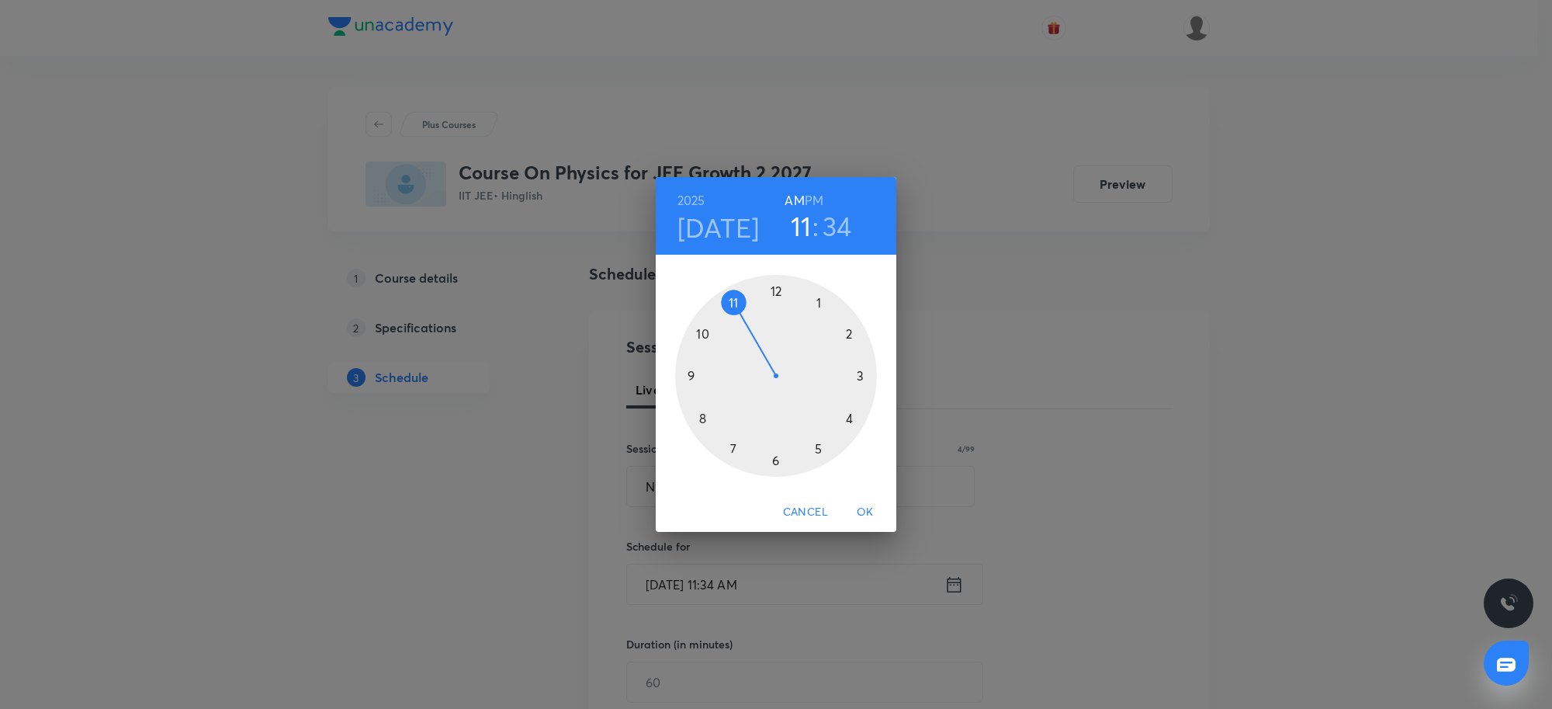
click at [817, 449] on div at bounding box center [776, 376] width 202 height 202
click at [776, 463] on div at bounding box center [776, 376] width 202 height 202
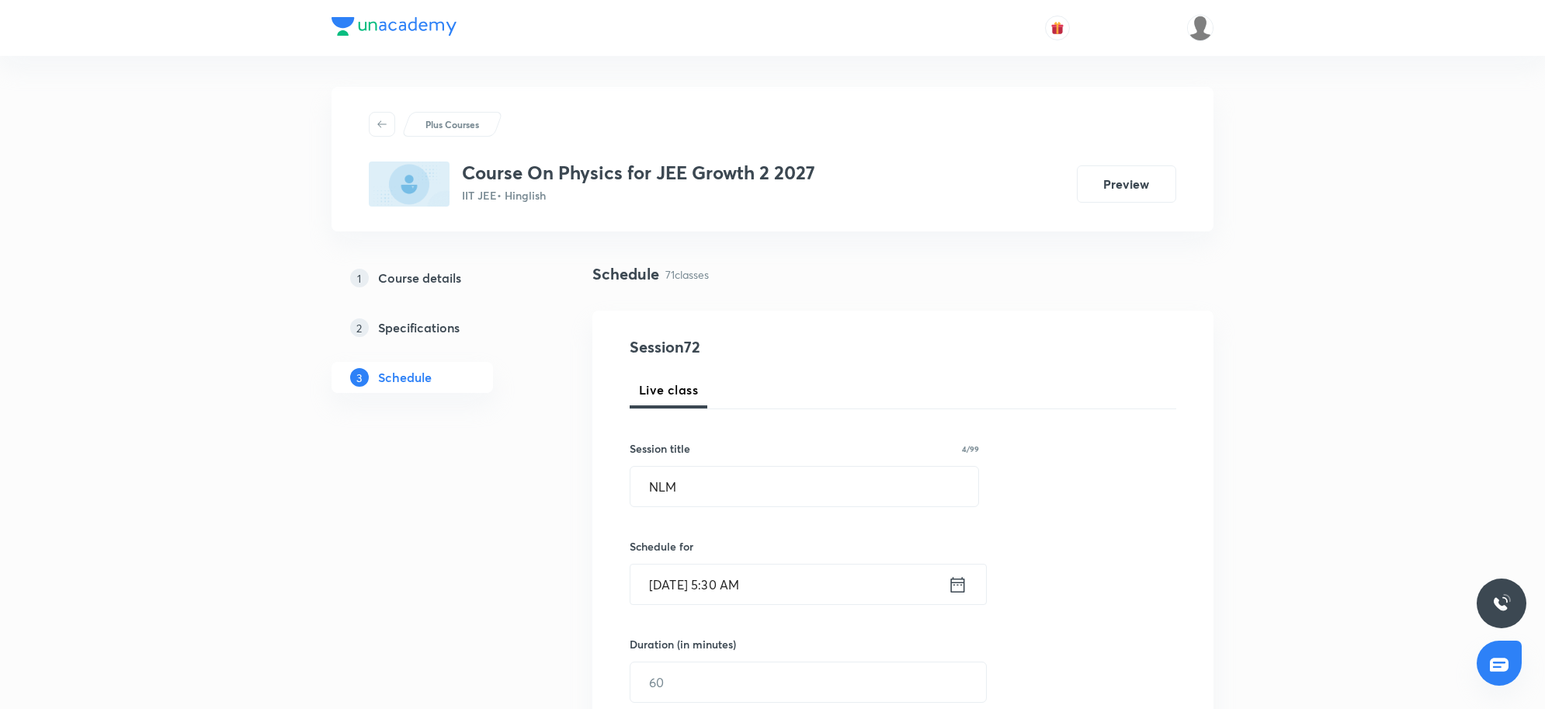
click at [800, 582] on input "Sep 2, 2025, 5:30 AM" at bounding box center [788, 584] width 317 height 40
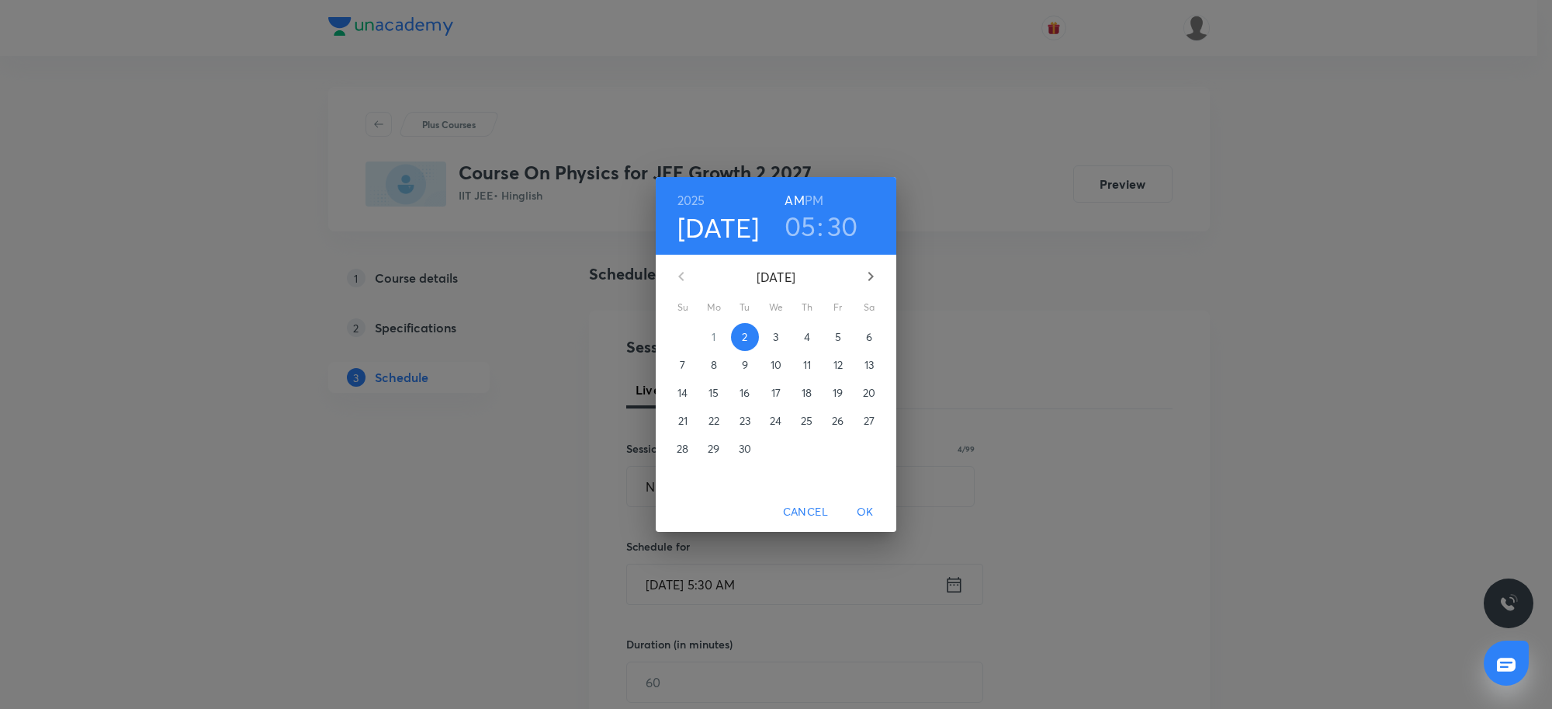
click at [812, 196] on h6 "PM" at bounding box center [814, 200] width 19 height 22
click at [870, 505] on span "OK" at bounding box center [865, 511] width 37 height 19
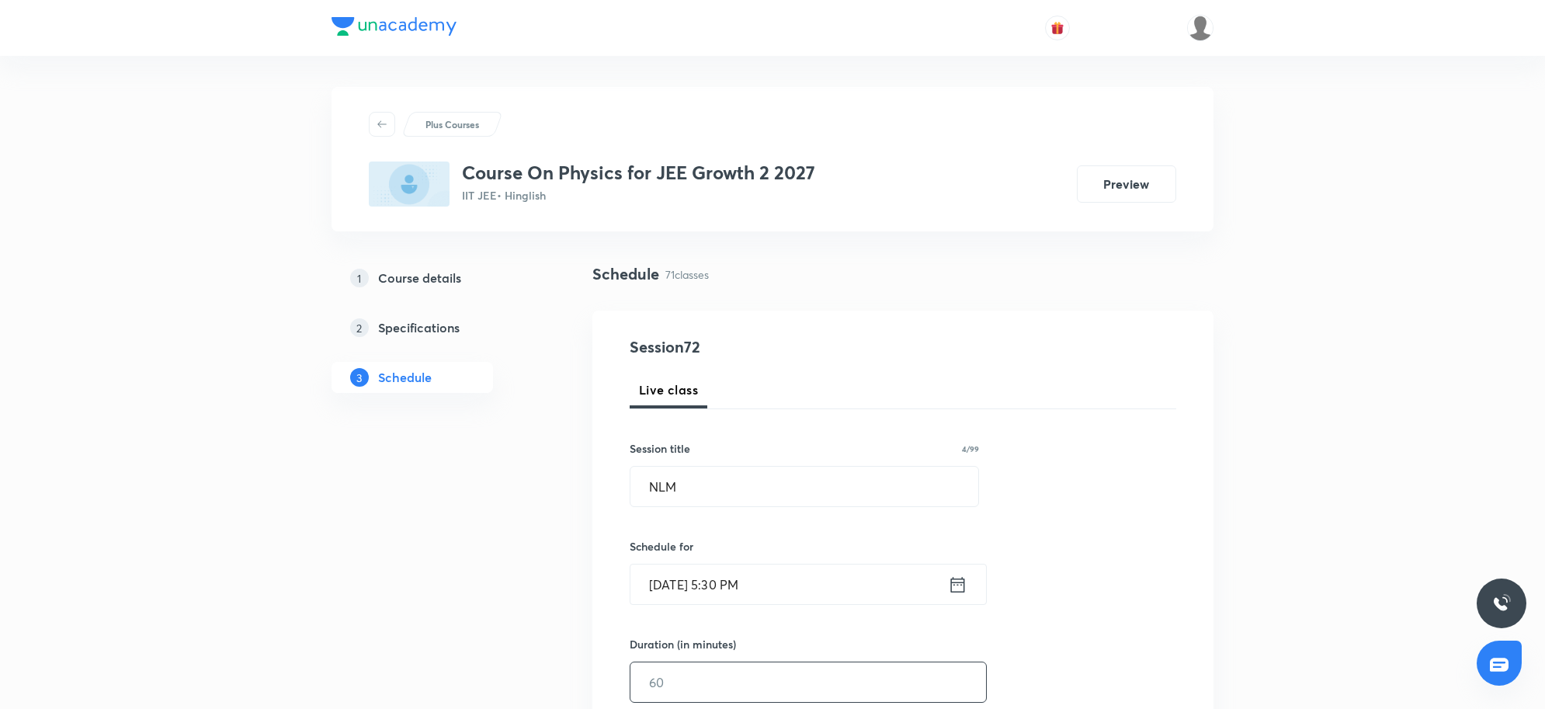
click at [750, 683] on input "text" at bounding box center [808, 682] width 356 height 40
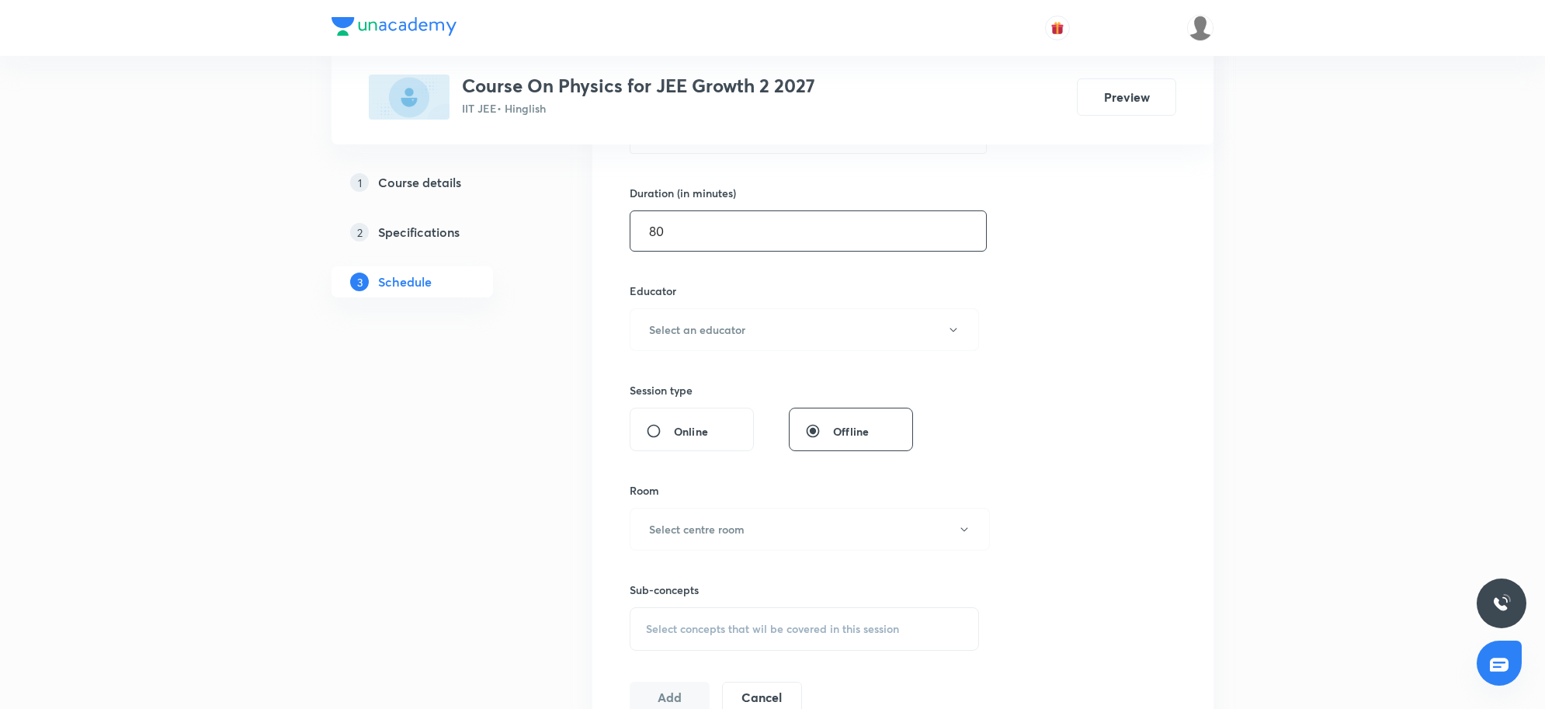
scroll to position [485, 0]
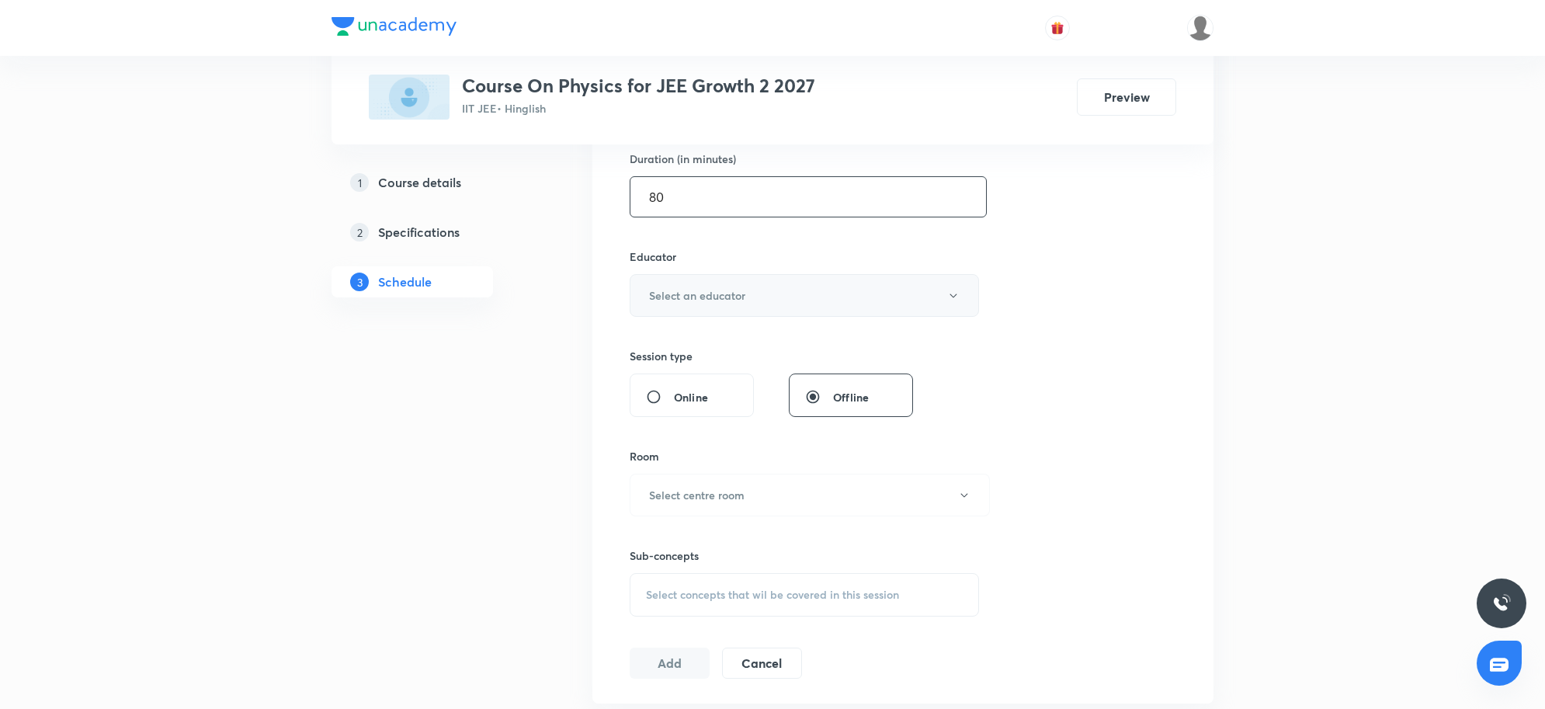
type input "80"
click at [731, 304] on h6 "Select an educator" at bounding box center [697, 295] width 96 height 16
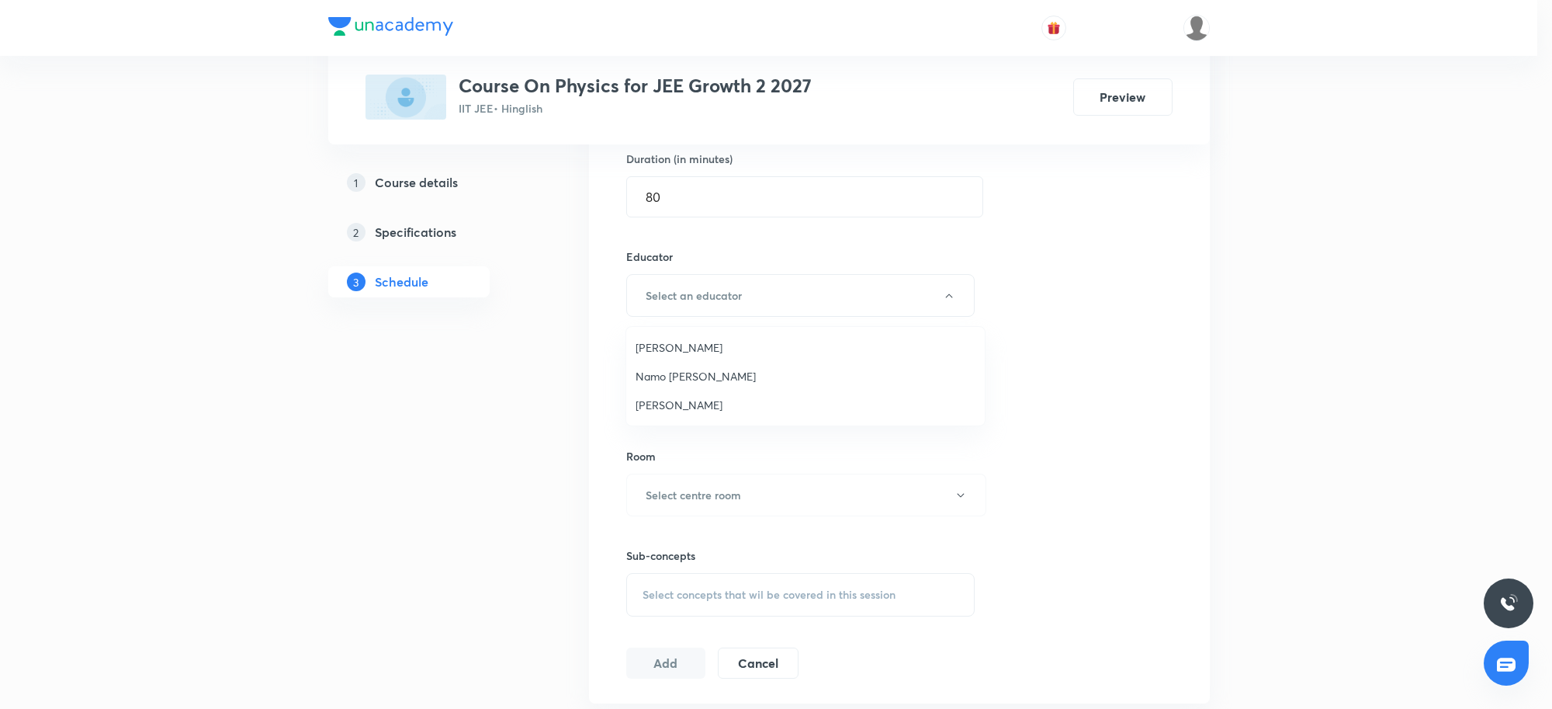
click at [671, 377] on span "Namo Narayan Pathak" at bounding box center [806, 376] width 340 height 16
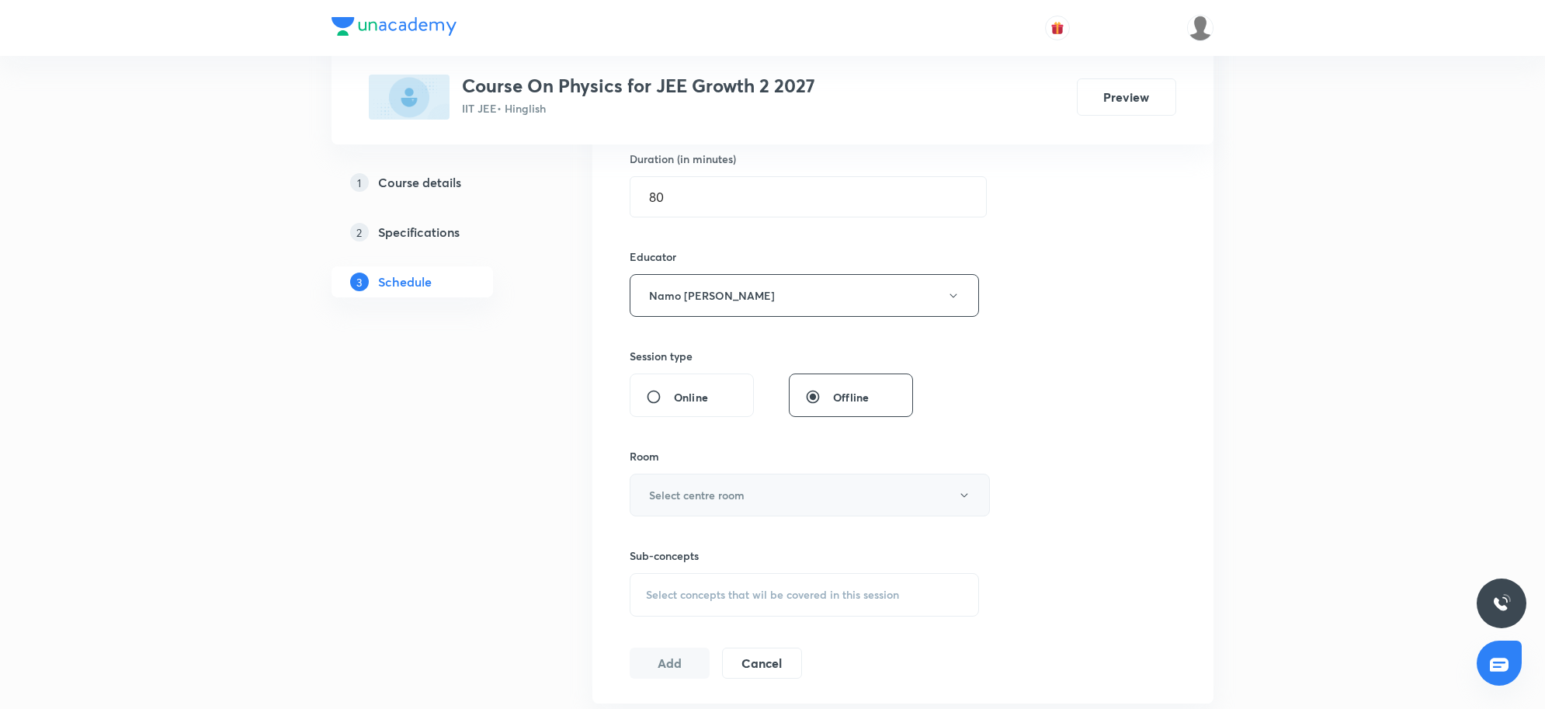
click at [749, 494] on button "Select centre room" at bounding box center [810, 494] width 360 height 43
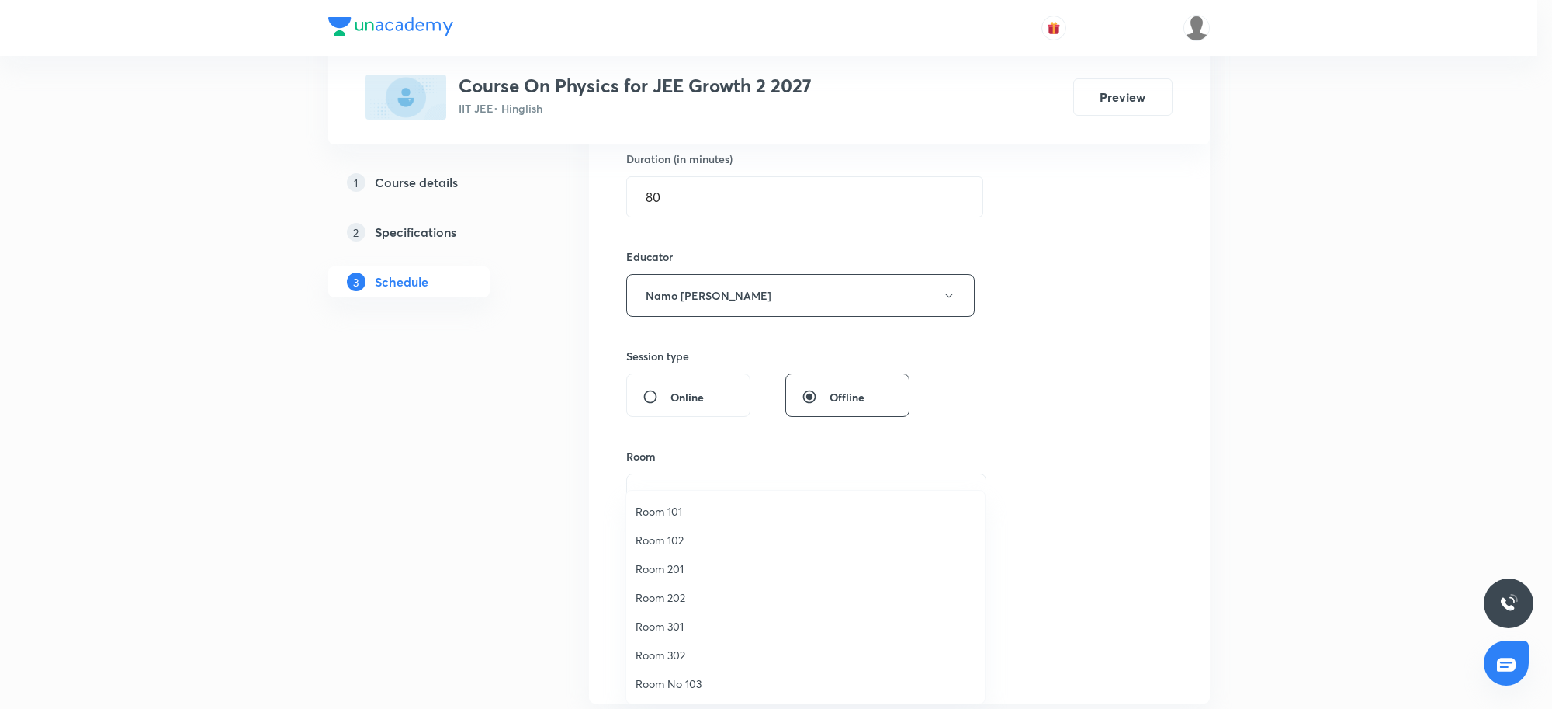
click at [683, 626] on span "Room 301" at bounding box center [806, 626] width 340 height 16
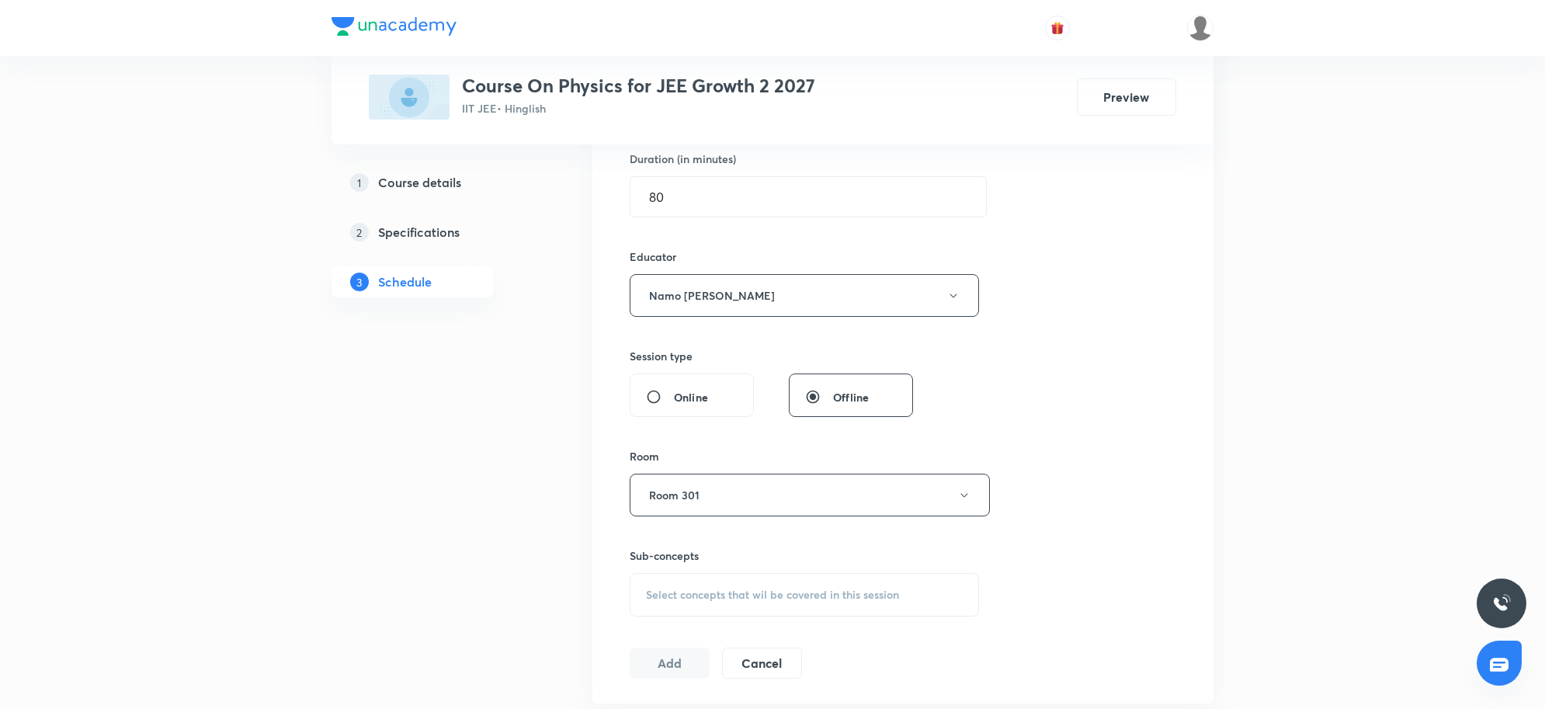
click at [1141, 440] on div "Session 72 Live class Session title 4/99 NLM ​ Schedule for Sep 2, 2025, 5:30 P…" at bounding box center [903, 264] width 546 height 828
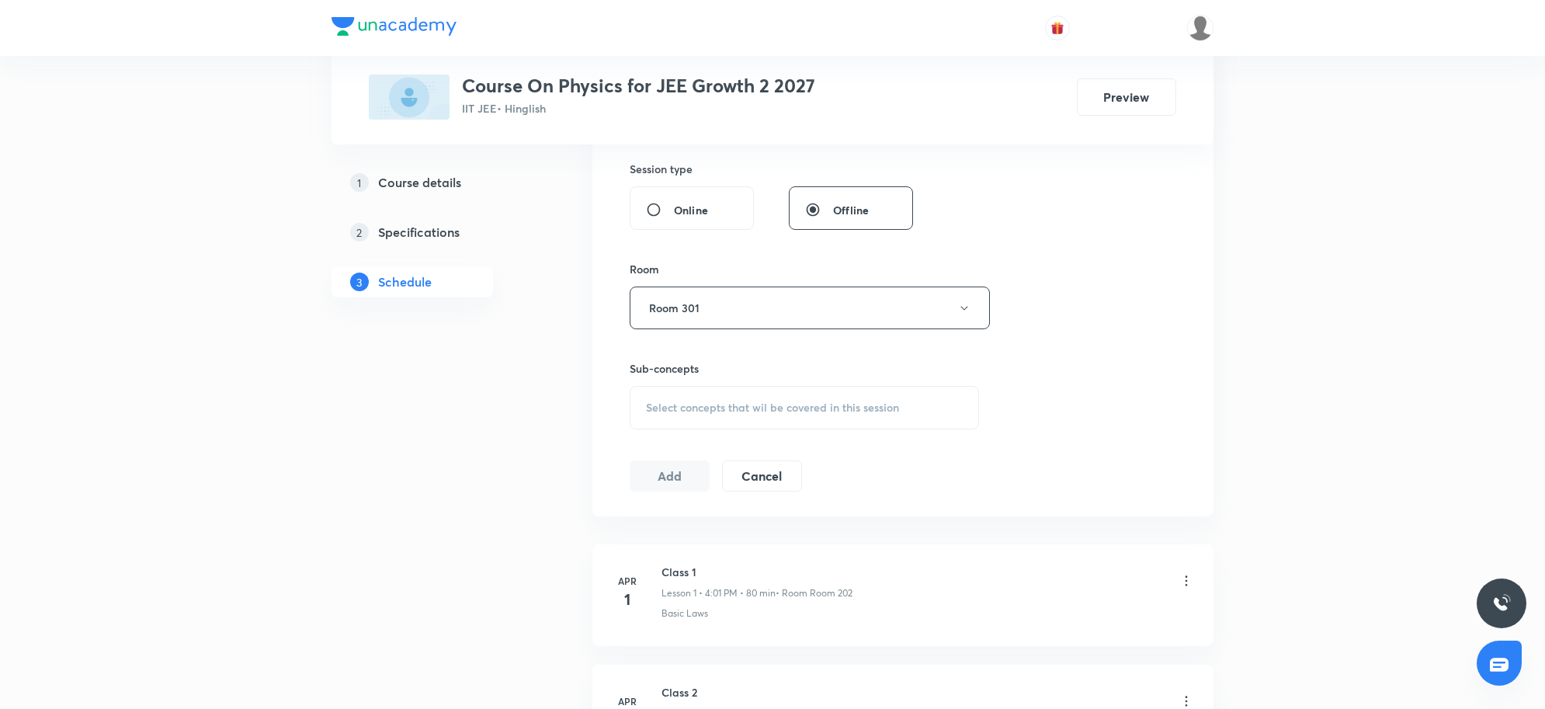
scroll to position [679, 0]
click at [731, 381] on div "Select concepts that wil be covered in this session" at bounding box center [804, 400] width 349 height 43
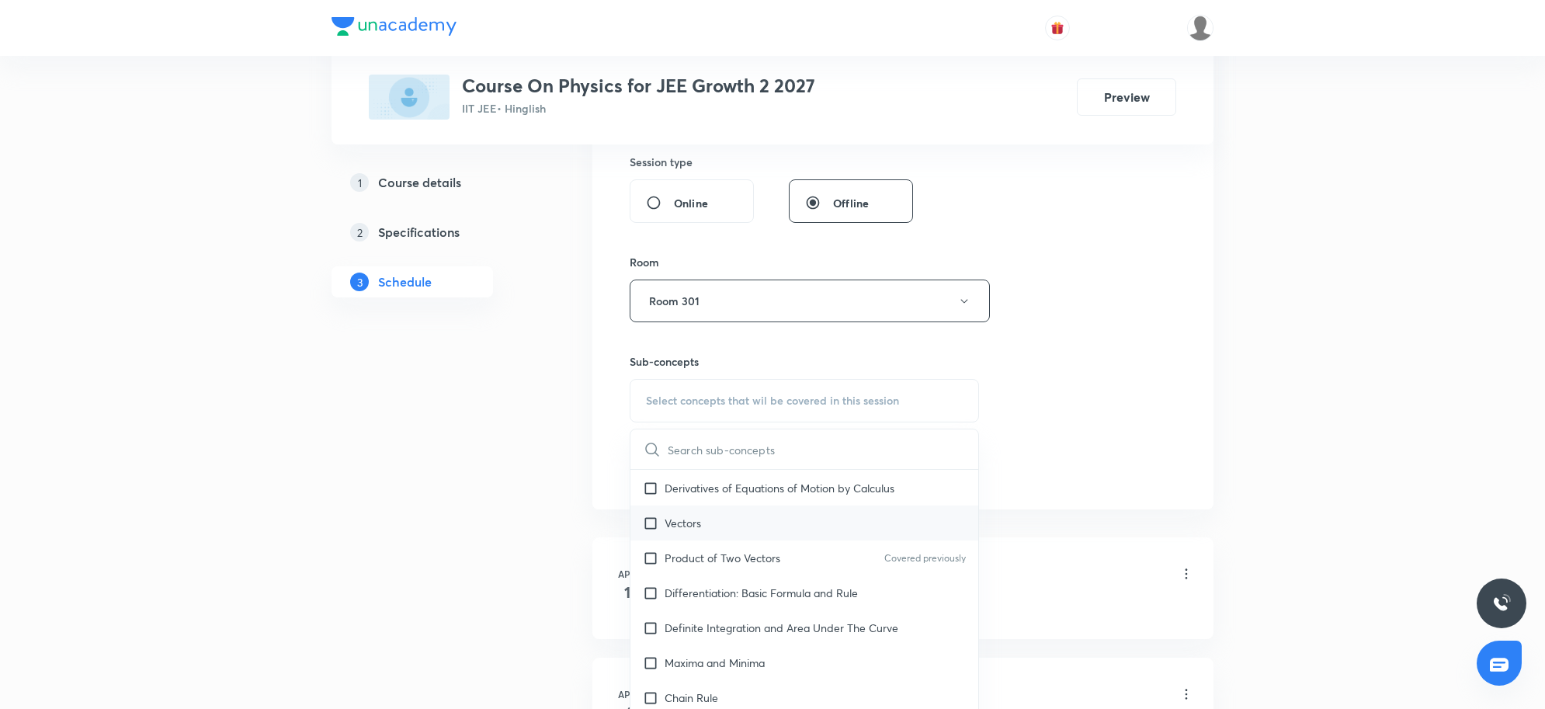
click at [713, 540] on div "Vectors" at bounding box center [804, 522] width 348 height 35
checkbox input "true"
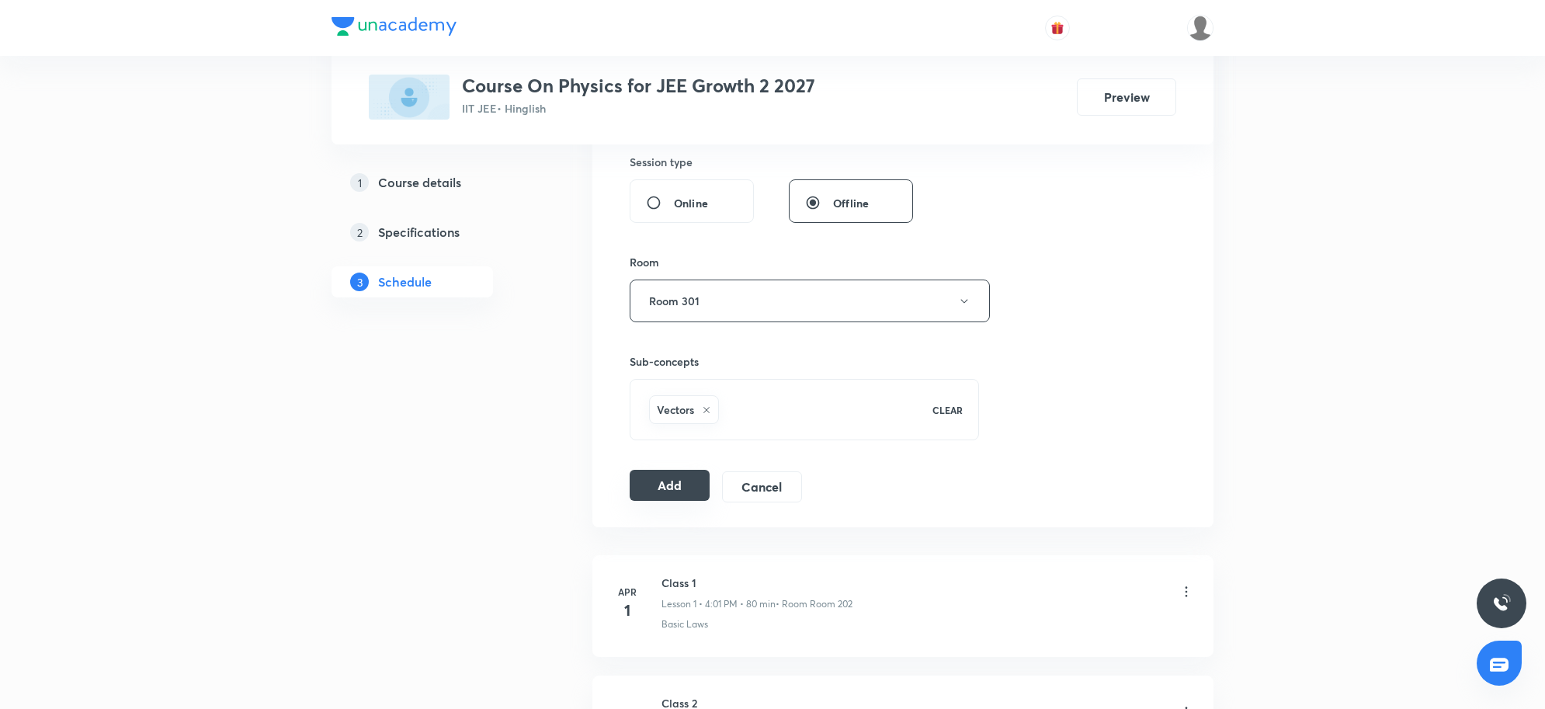
click at [674, 497] on button "Add" at bounding box center [670, 485] width 80 height 31
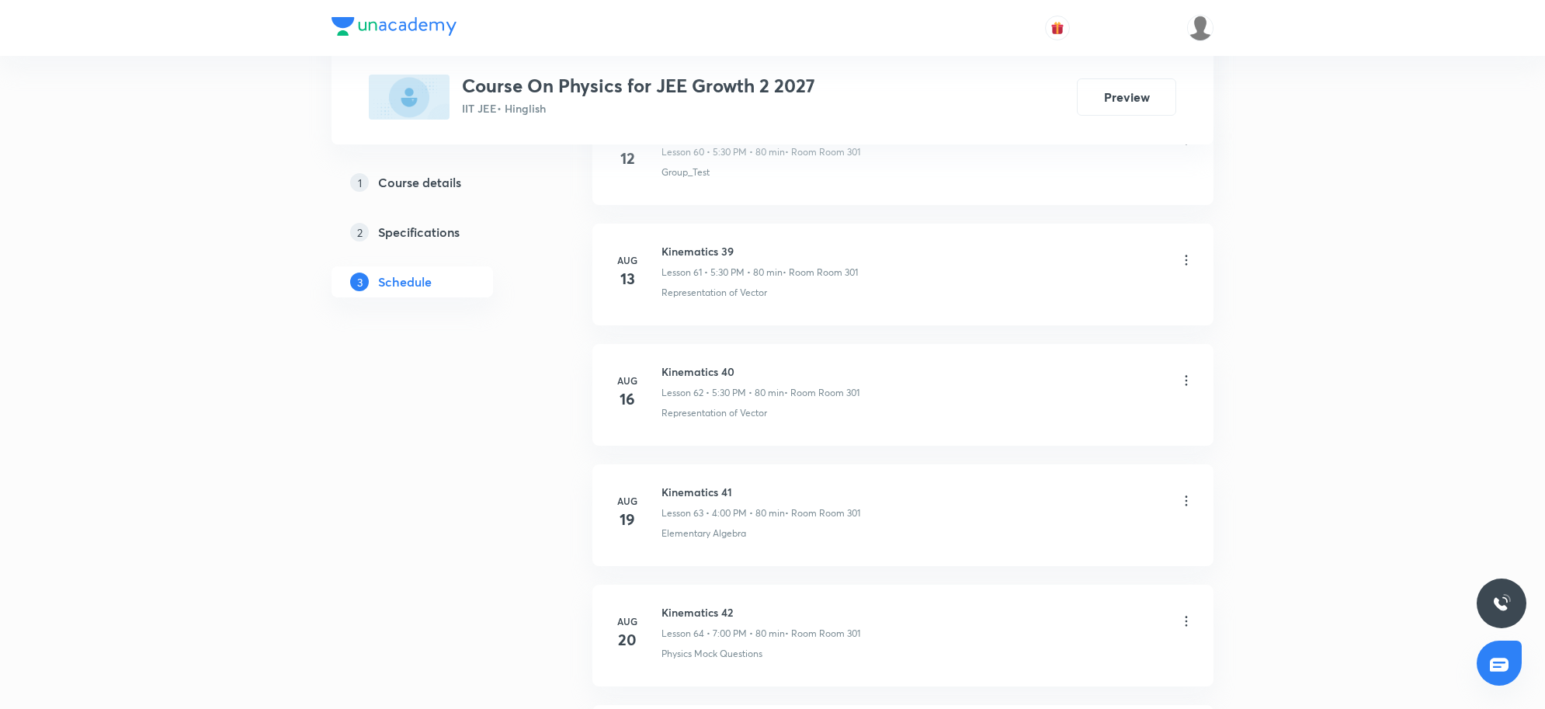
scroll to position [9220, 0]
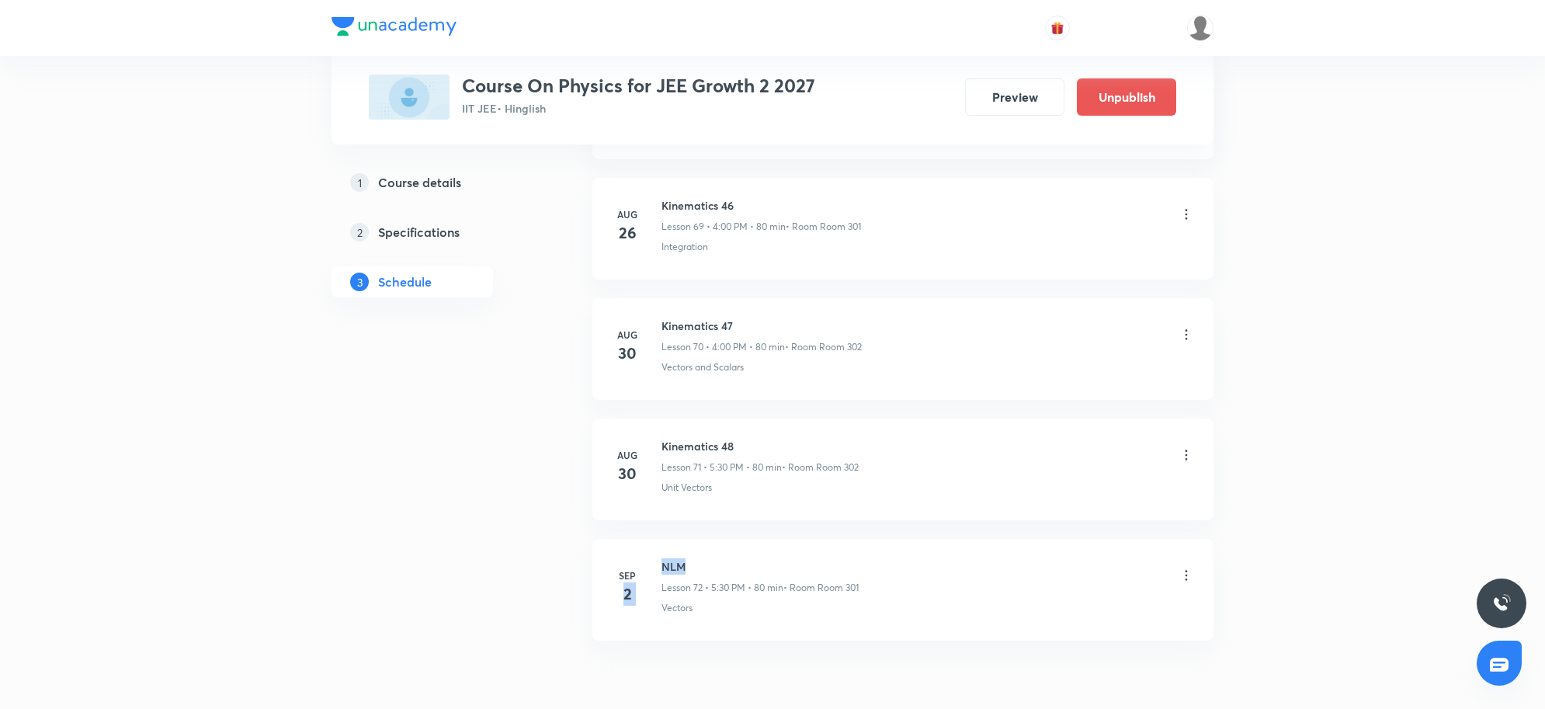
drag, startPoint x: 656, startPoint y: 592, endPoint x: 903, endPoint y: 586, distance: 246.9
click at [802, 588] on div "[DATE] NLM Lesson 72 • 5:30 PM • 80 min • Room Room 301 Vectors" at bounding box center [903, 586] width 582 height 57
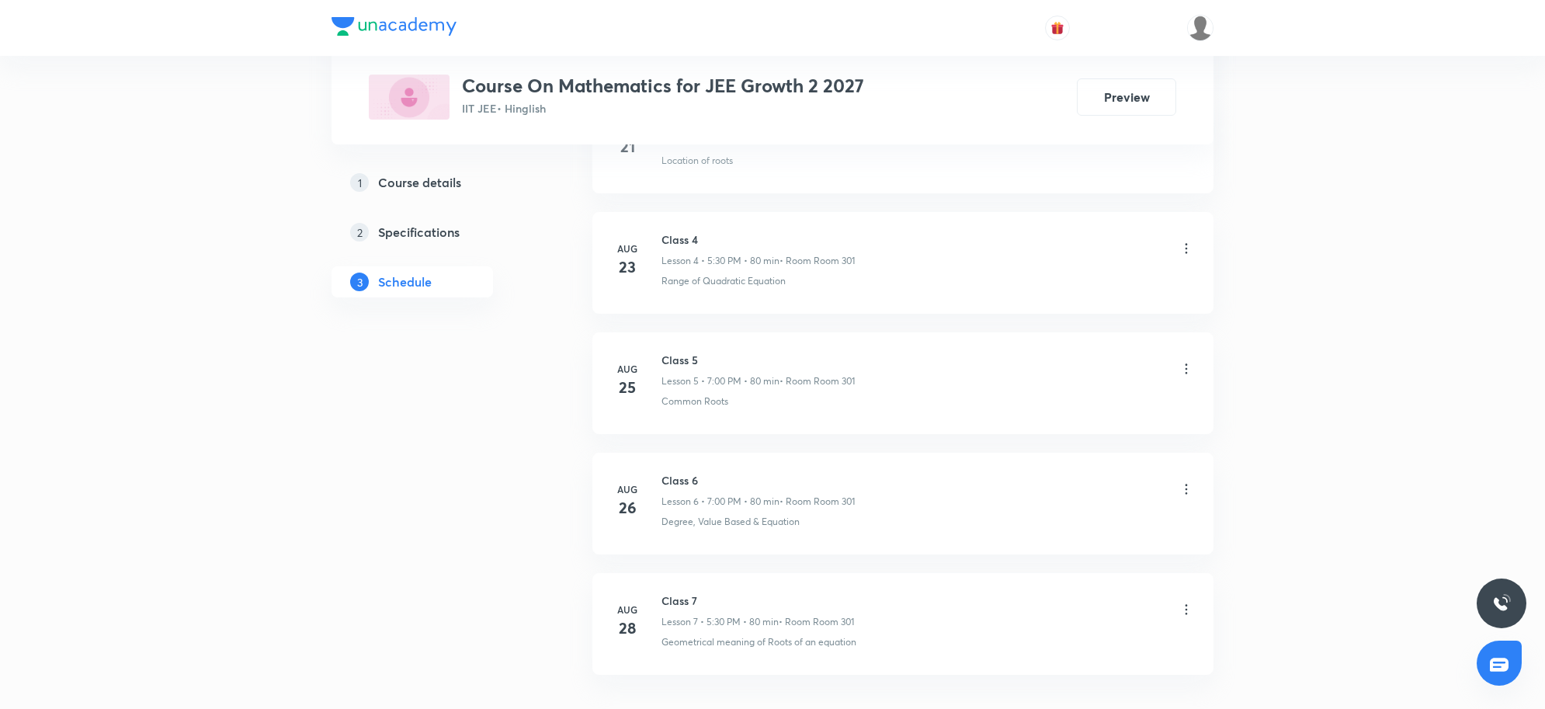
scroll to position [1380, 0]
drag, startPoint x: 661, startPoint y: 480, endPoint x: 720, endPoint y: 487, distance: 58.6
click at [720, 487] on li "[DATE] Class 7 Lesson 7 • 5:30 PM • 80 min • Room Room 301 Geometrical meaning …" at bounding box center [902, 512] width 621 height 102
copy h6 "Class 7"
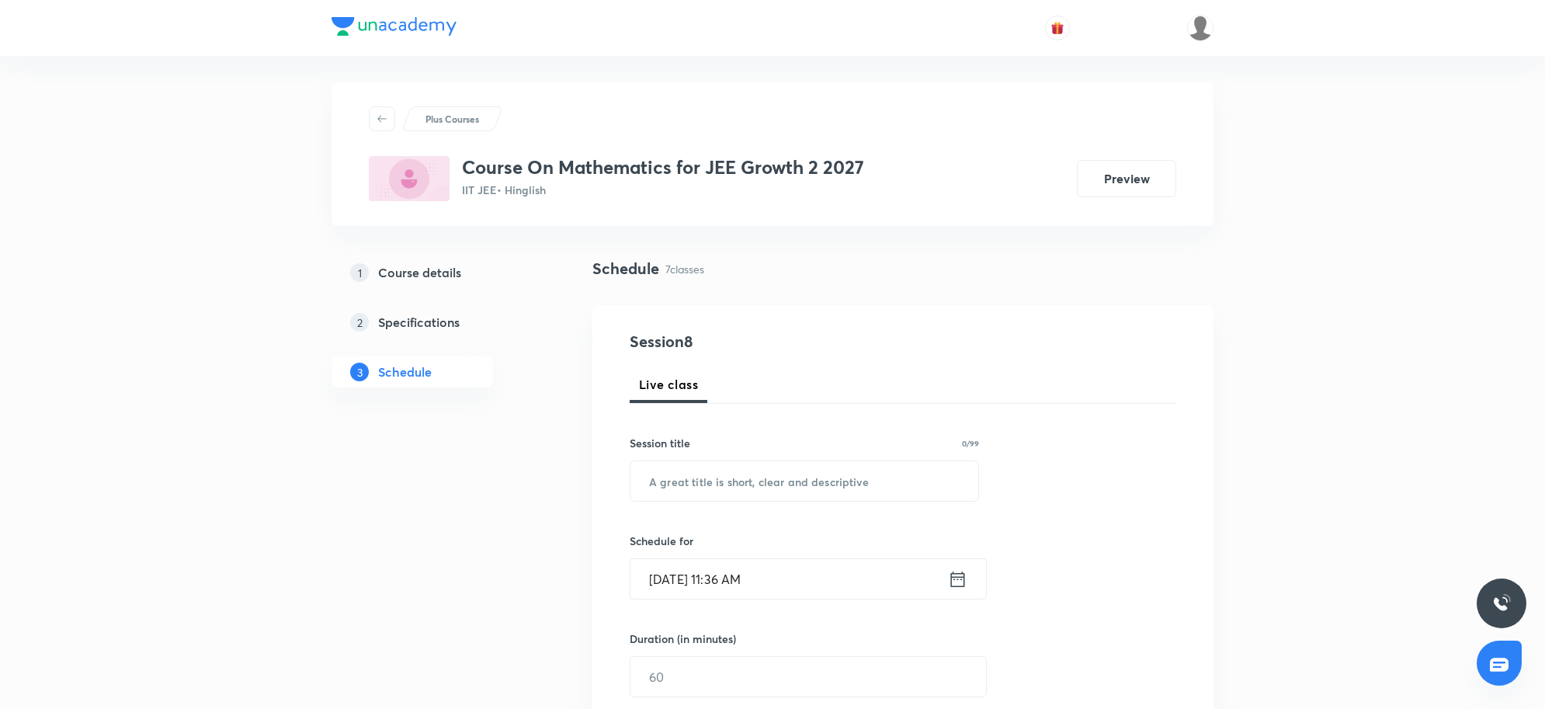
scroll to position [0, 0]
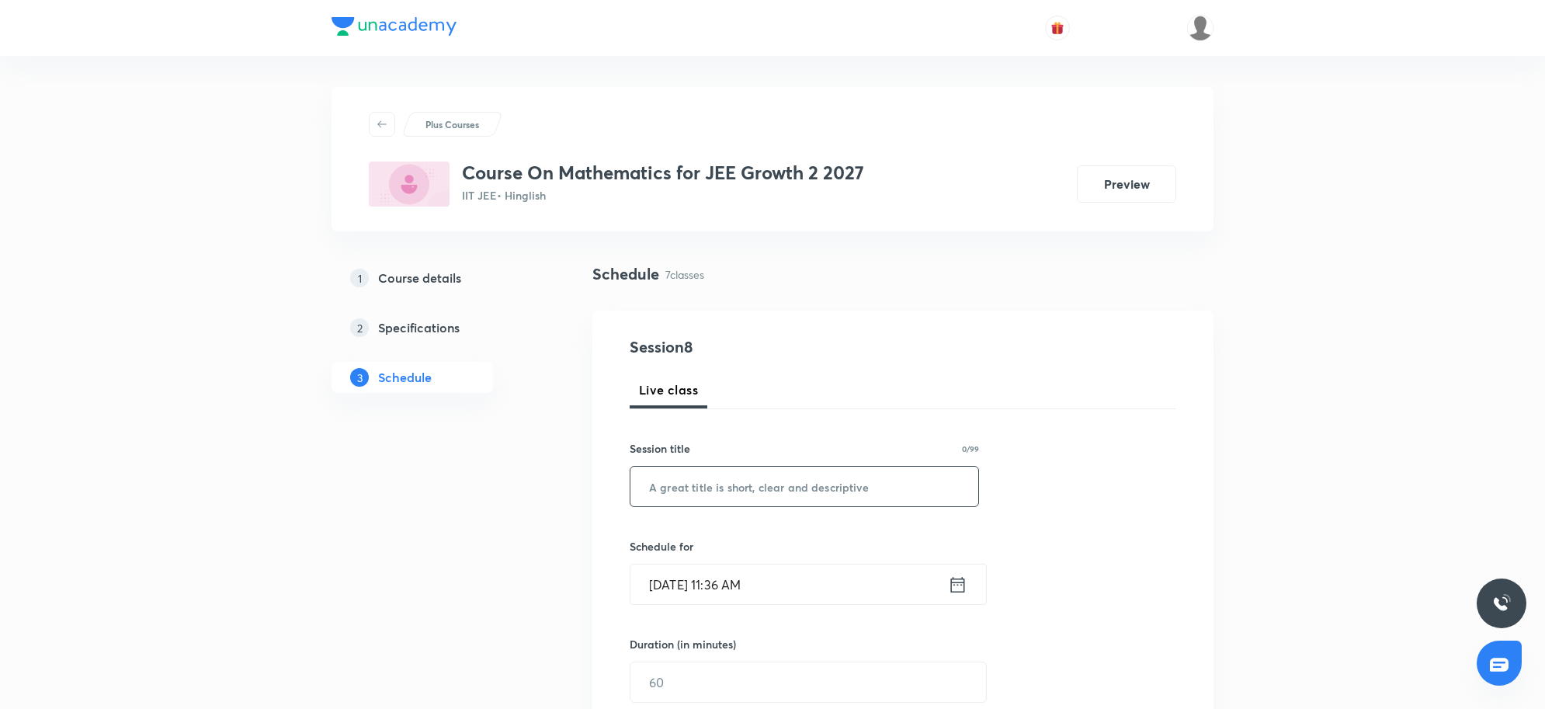
click at [700, 491] on input "text" at bounding box center [804, 487] width 348 height 40
paste input "Class 7"
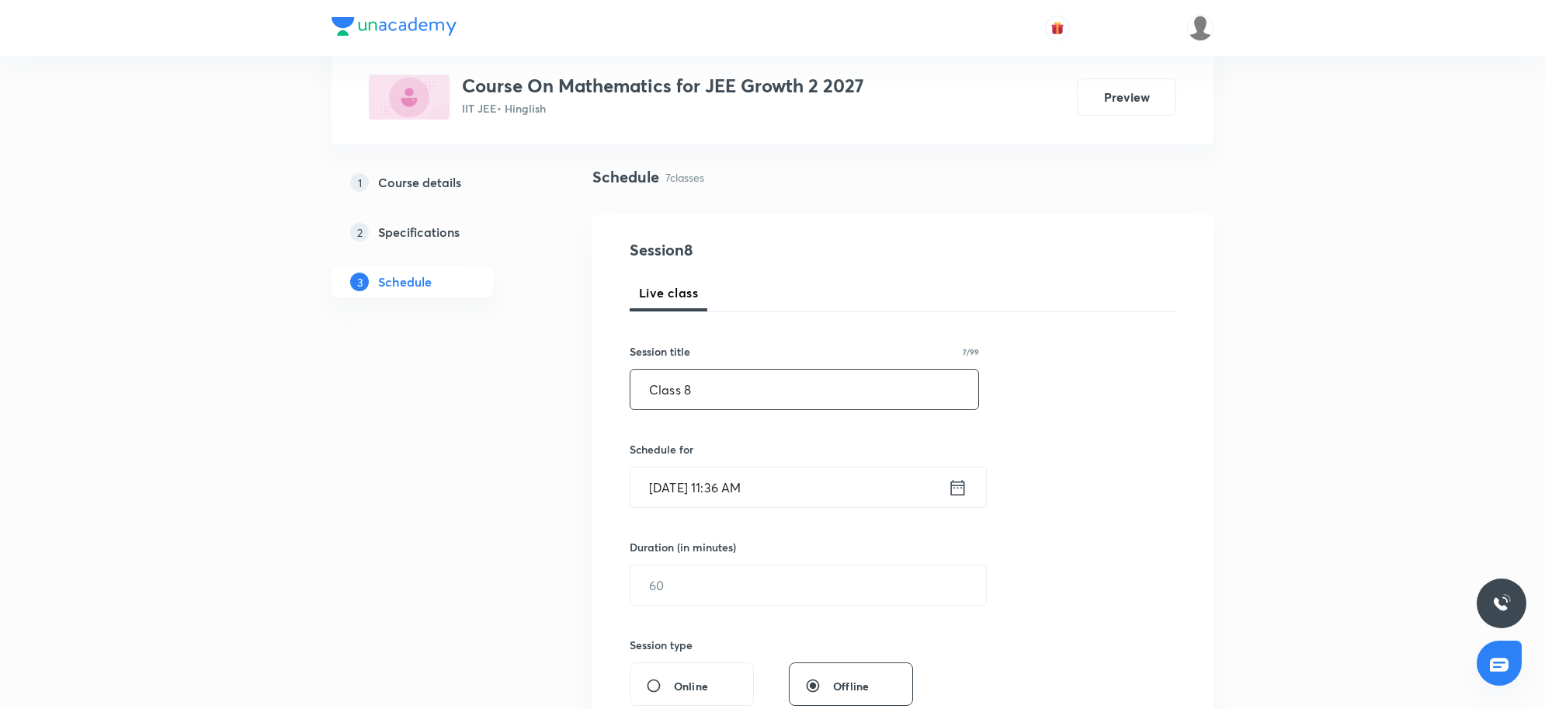
type input "Class 8"
click at [838, 499] on input "[DATE] 11:36 AM" at bounding box center [788, 487] width 317 height 40
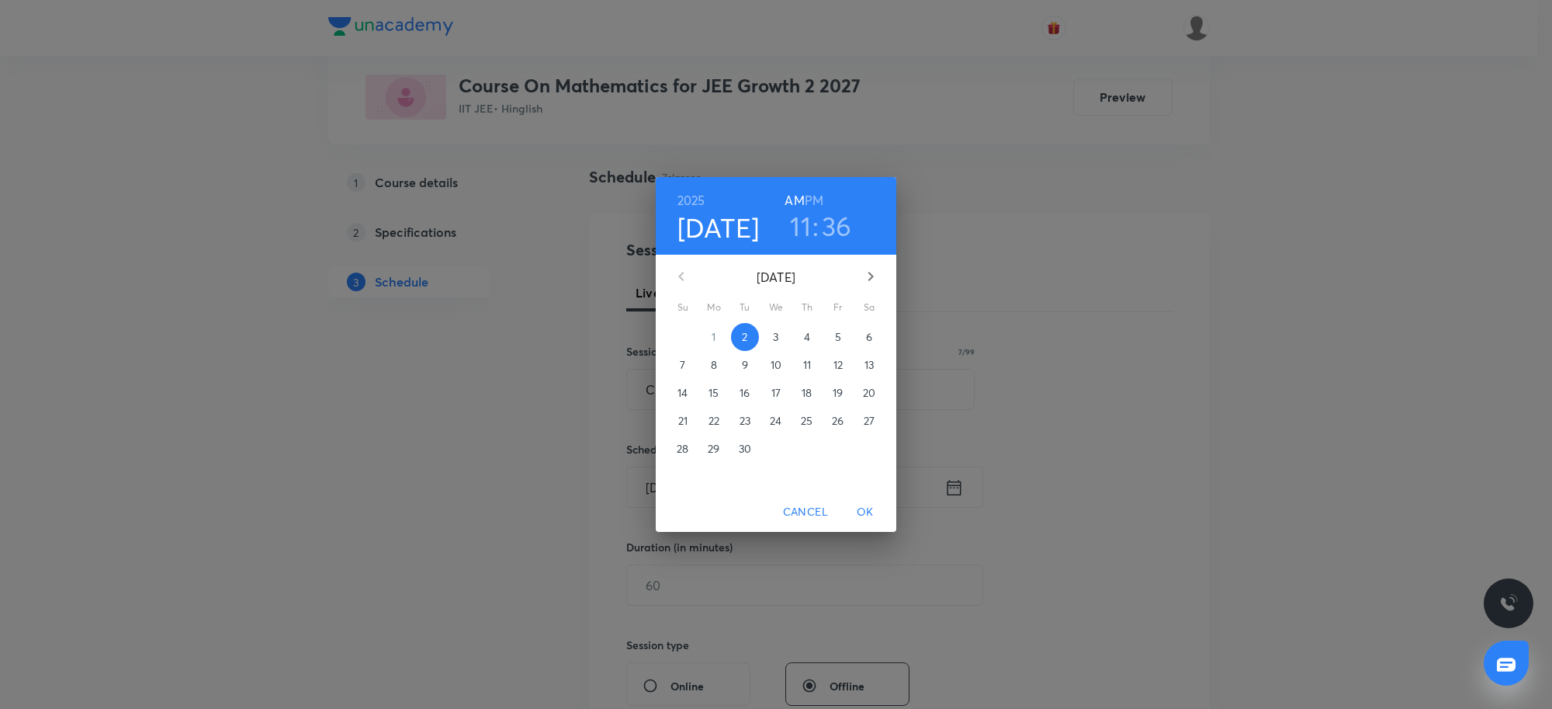
click at [800, 222] on h3 "11" at bounding box center [800, 226] width 21 height 33
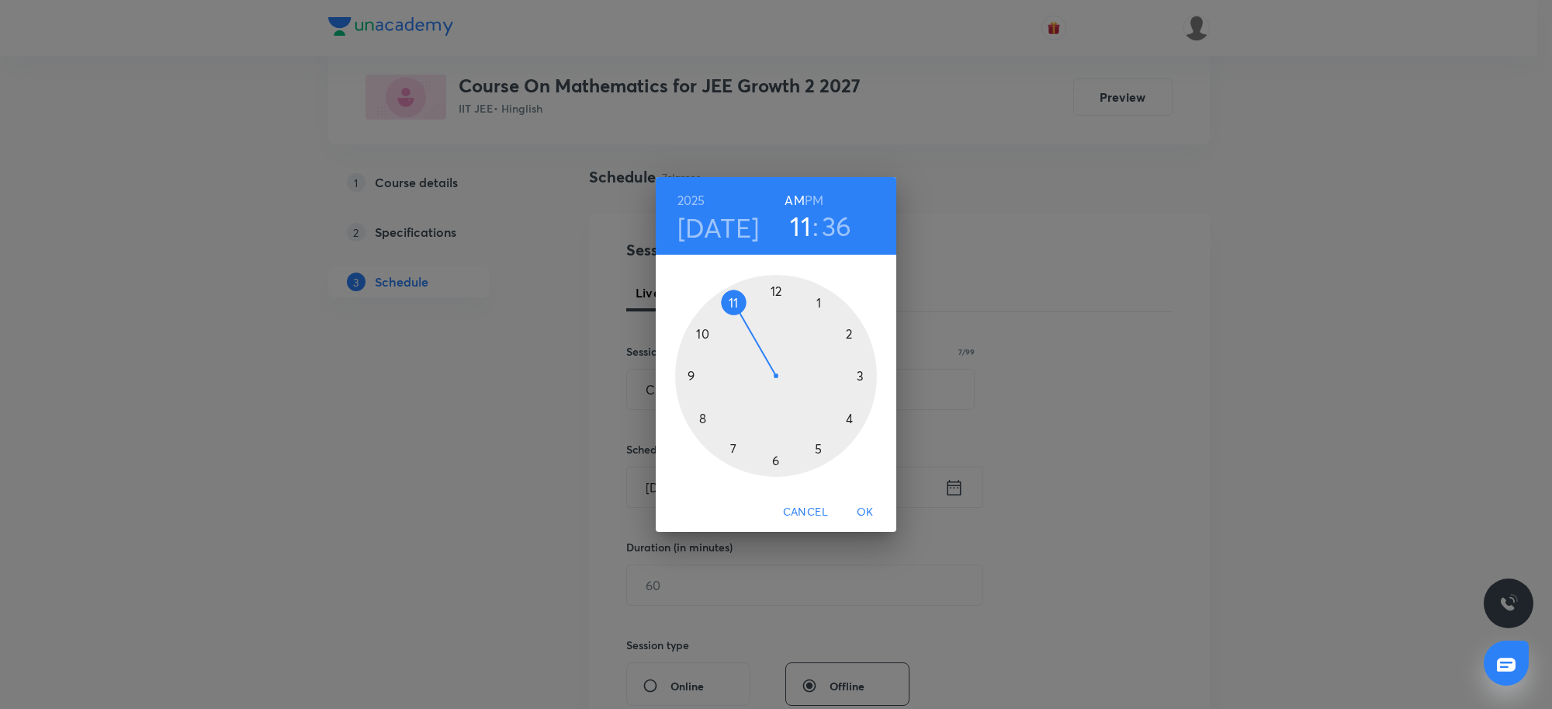
click at [734, 448] on div at bounding box center [776, 376] width 202 height 202
click at [774, 292] on div at bounding box center [776, 376] width 202 height 202
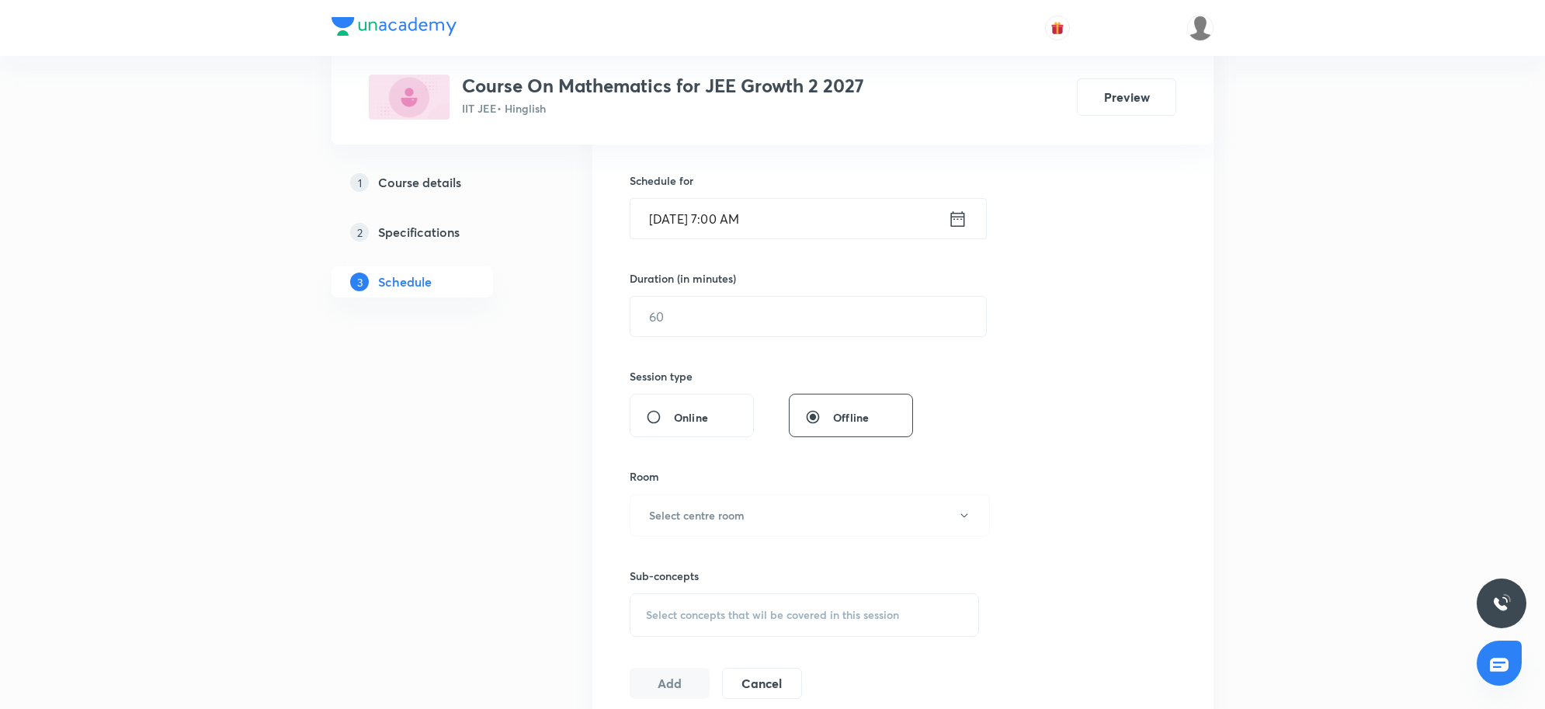
scroll to position [388, 0]
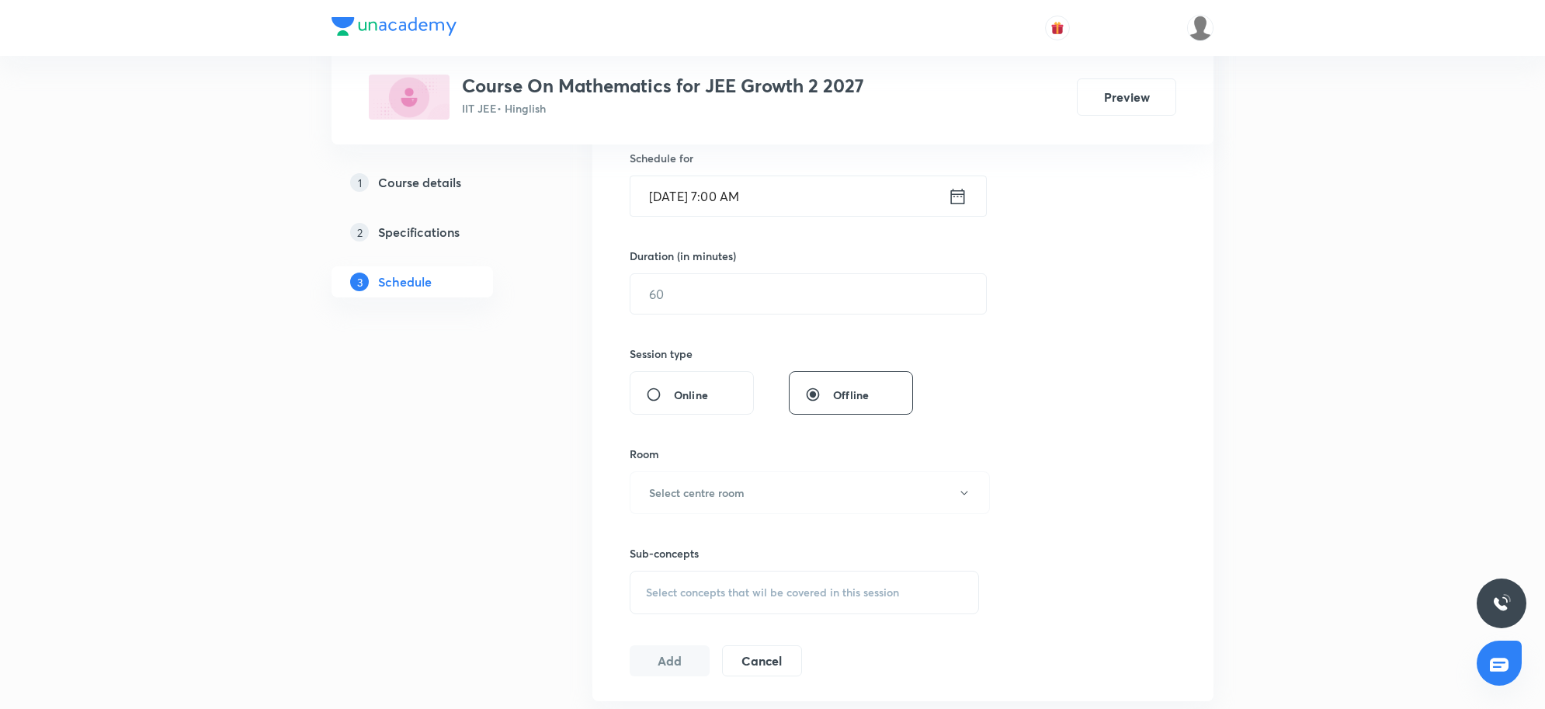
click at [786, 189] on input "Sep 2, 2025, 7:00 AM" at bounding box center [788, 196] width 317 height 40
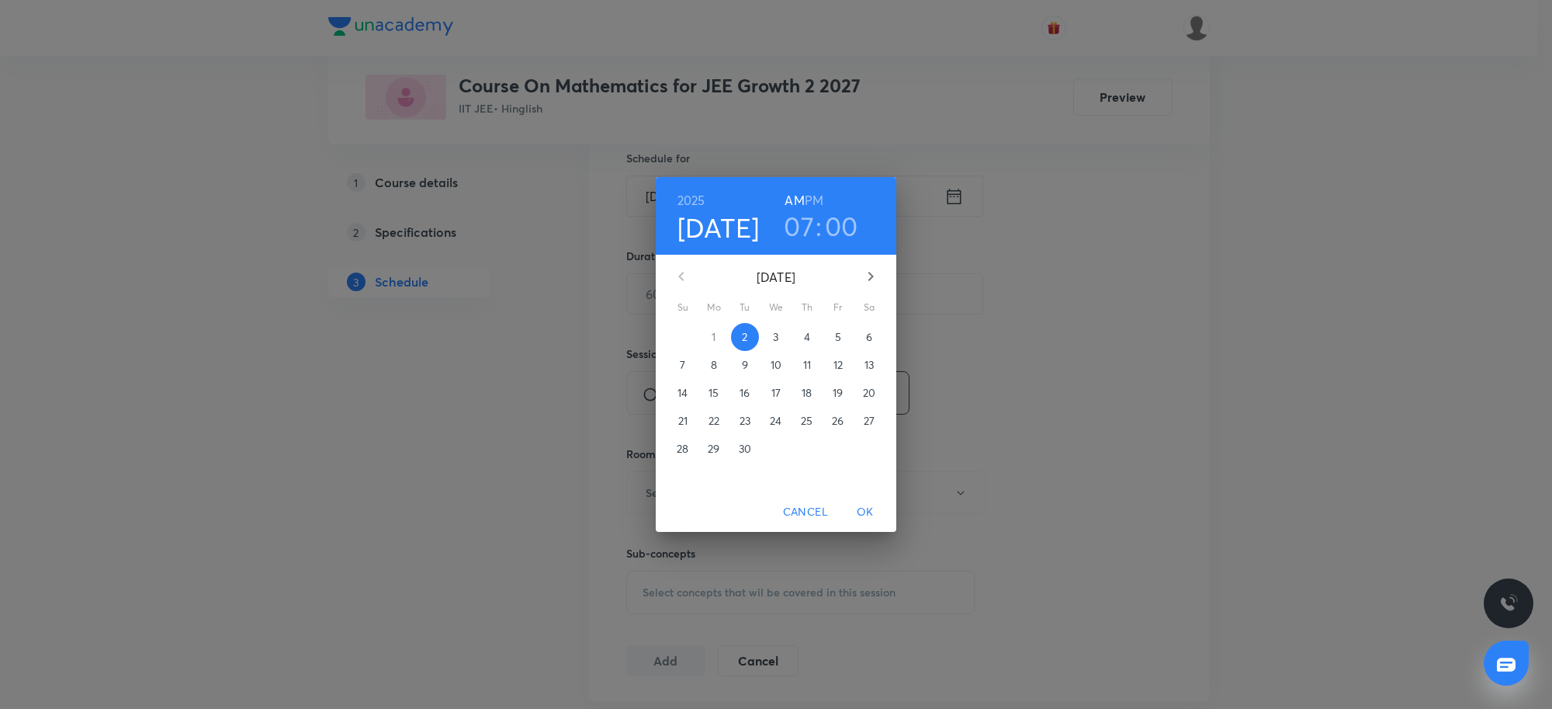
click at [816, 196] on h6 "PM" at bounding box center [814, 200] width 19 height 22
click at [872, 508] on span "OK" at bounding box center [865, 511] width 37 height 19
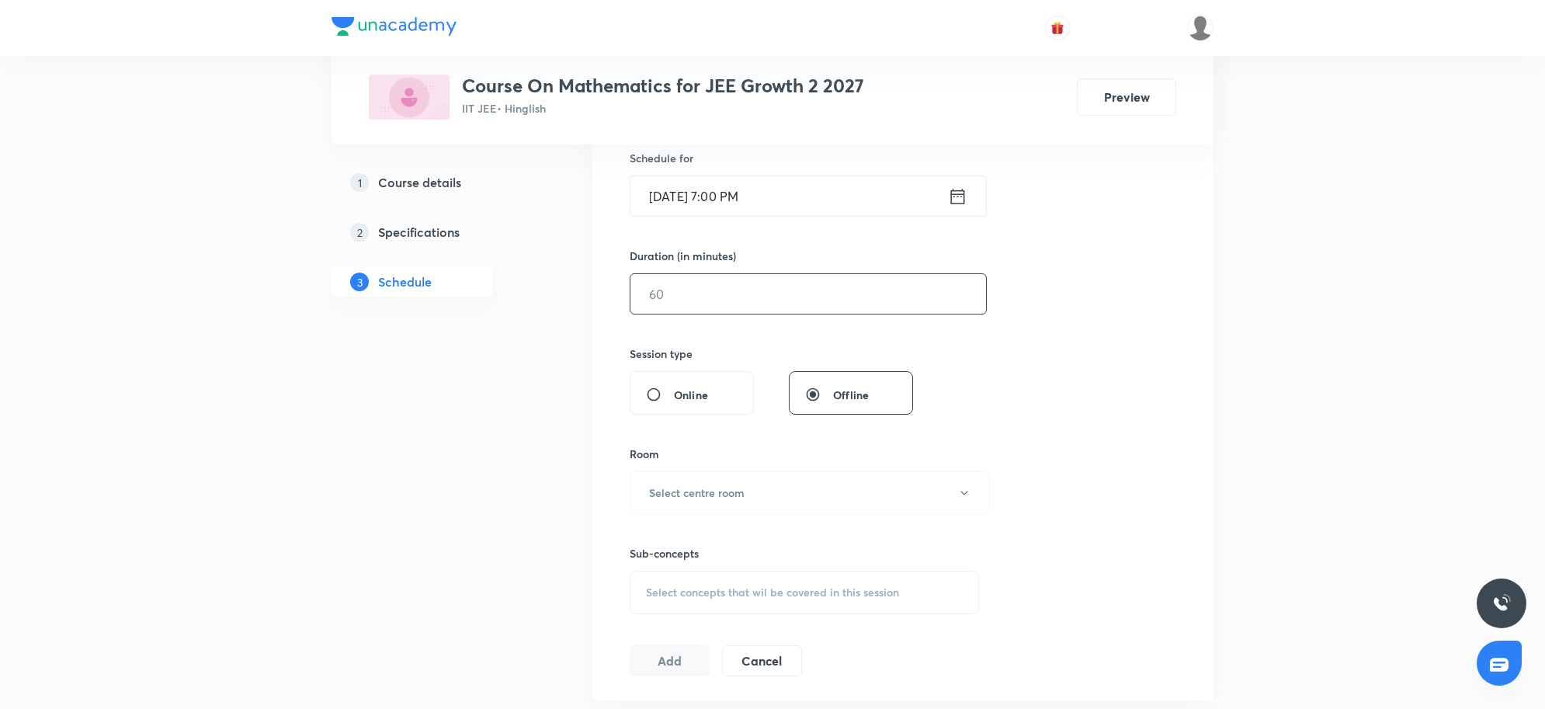
click at [662, 301] on input "text" at bounding box center [808, 294] width 356 height 40
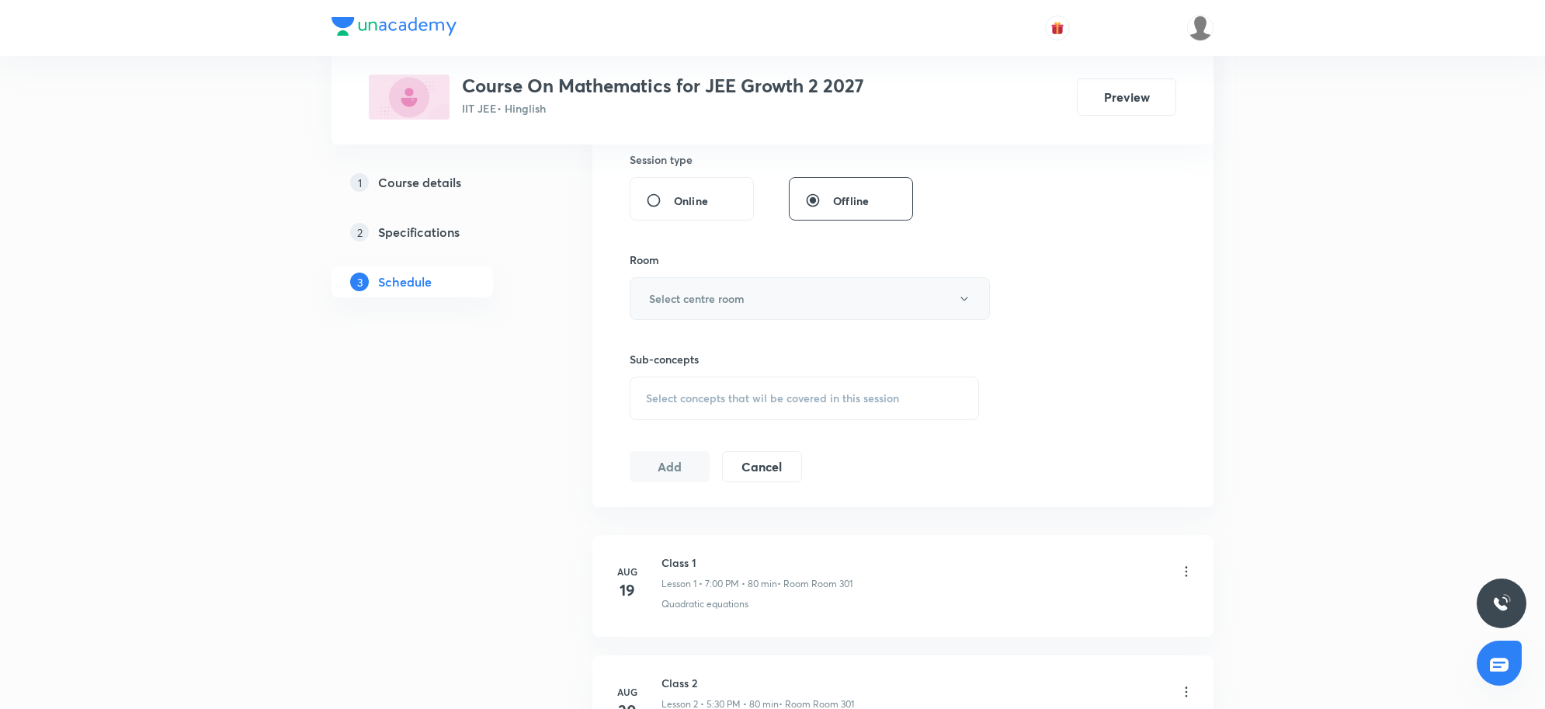
type input "80"
click at [730, 304] on h6 "Select centre room" at bounding box center [696, 298] width 95 height 16
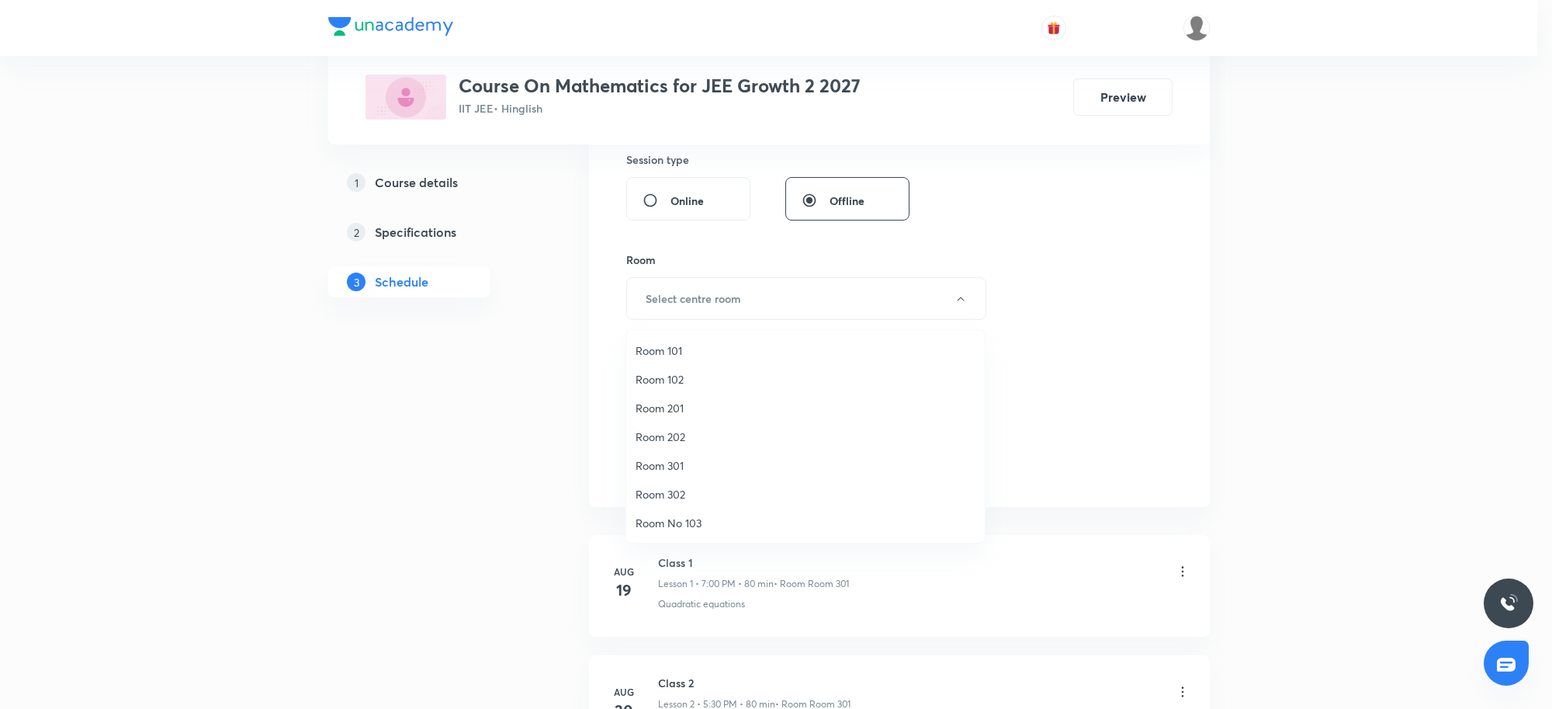
click at [679, 466] on span "Room 301" at bounding box center [806, 465] width 340 height 16
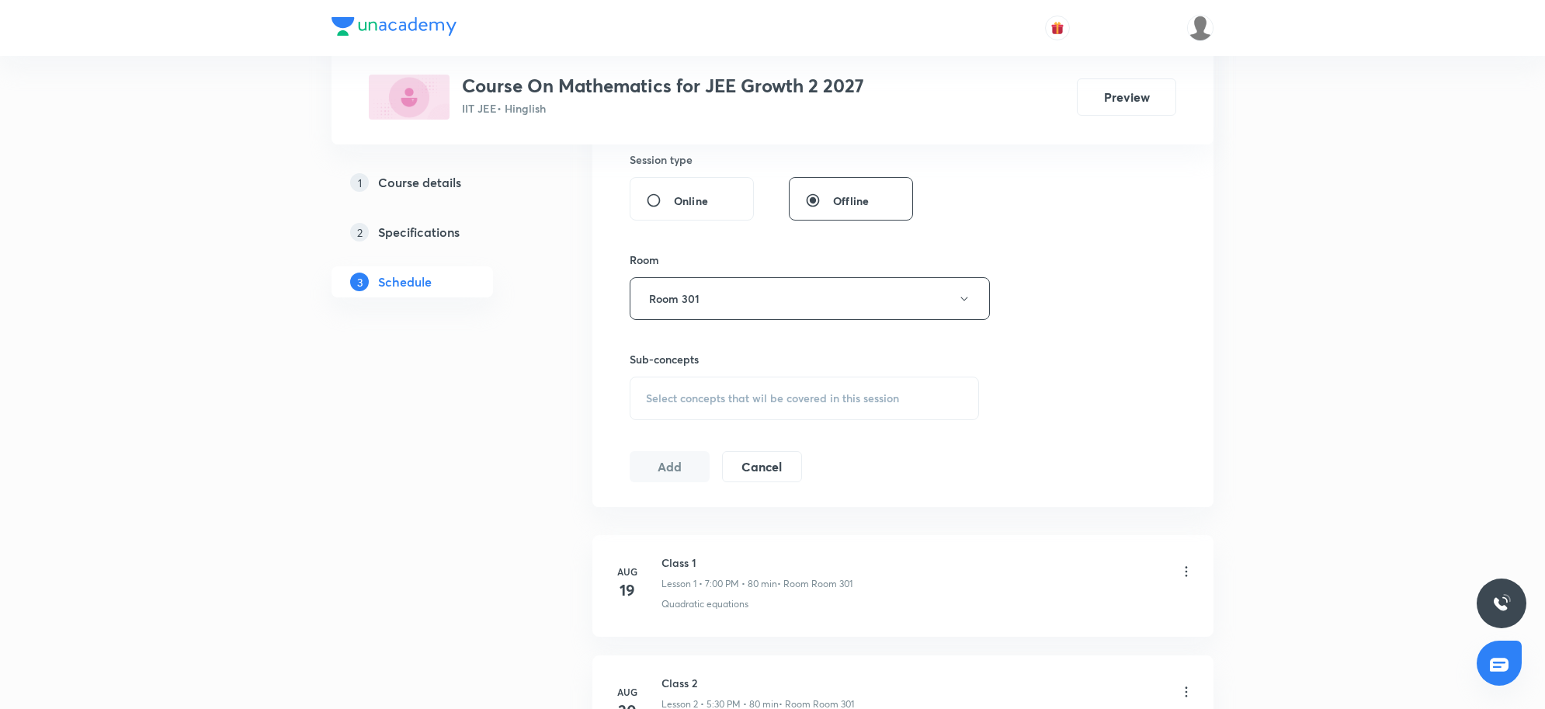
click at [1193, 328] on div "Session 8 Live class Session title 7/99 Class 8 ​ Schedule for Sep 2, 2025, 7:0…" at bounding box center [902, 117] width 621 height 779
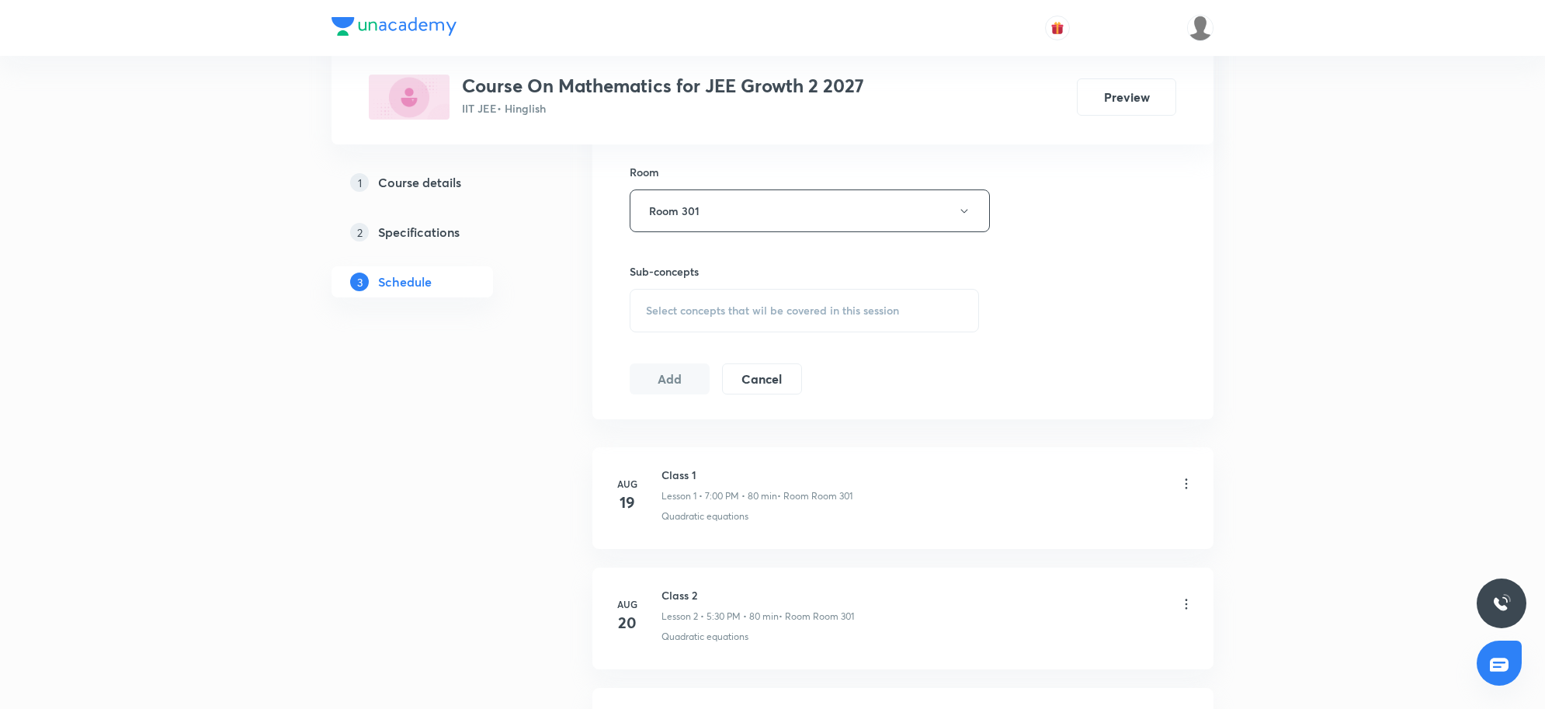
scroll to position [776, 0]
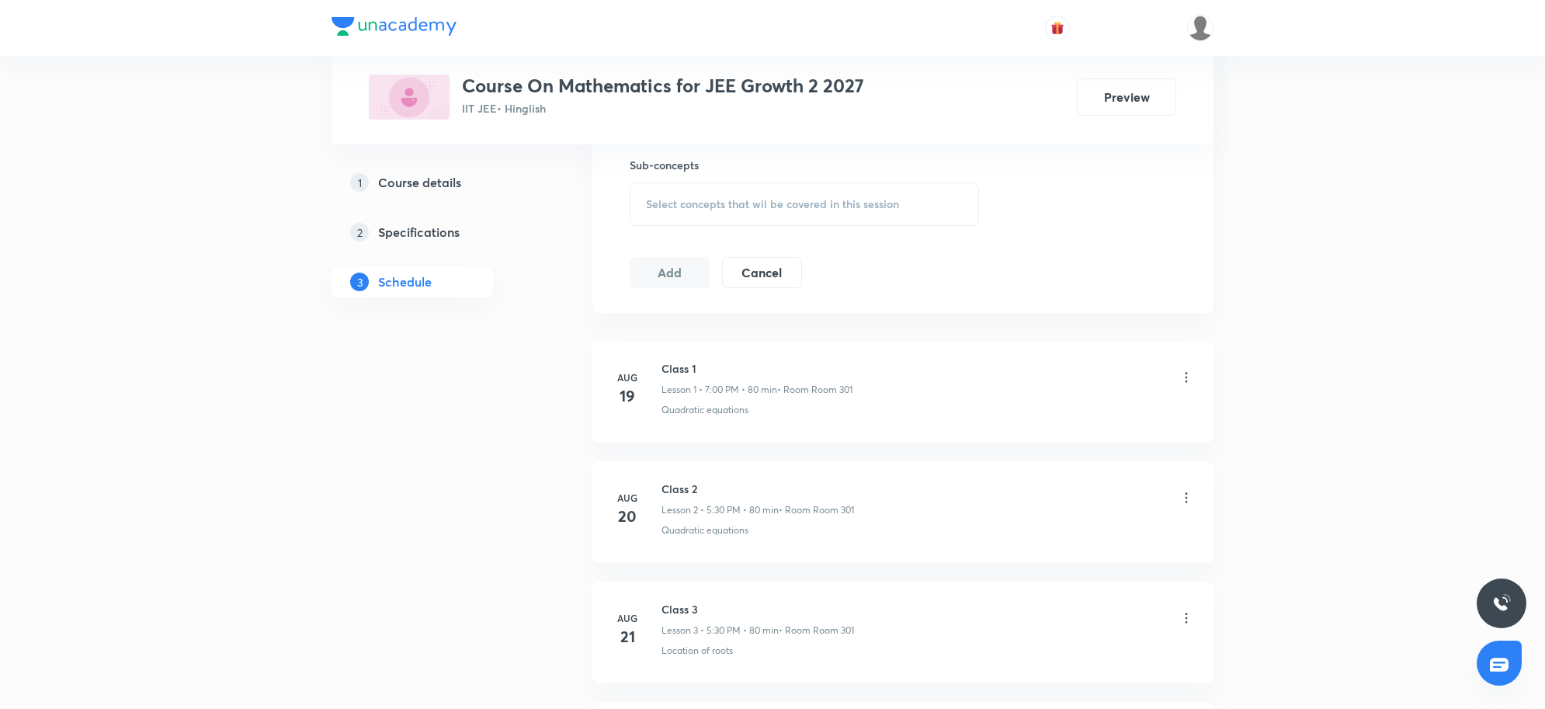
click at [759, 199] on span "Select concepts that wil be covered in this session" at bounding box center [772, 204] width 253 height 12
click at [761, 200] on span "Select concepts that wil be covered in this session" at bounding box center [772, 204] width 253 height 12
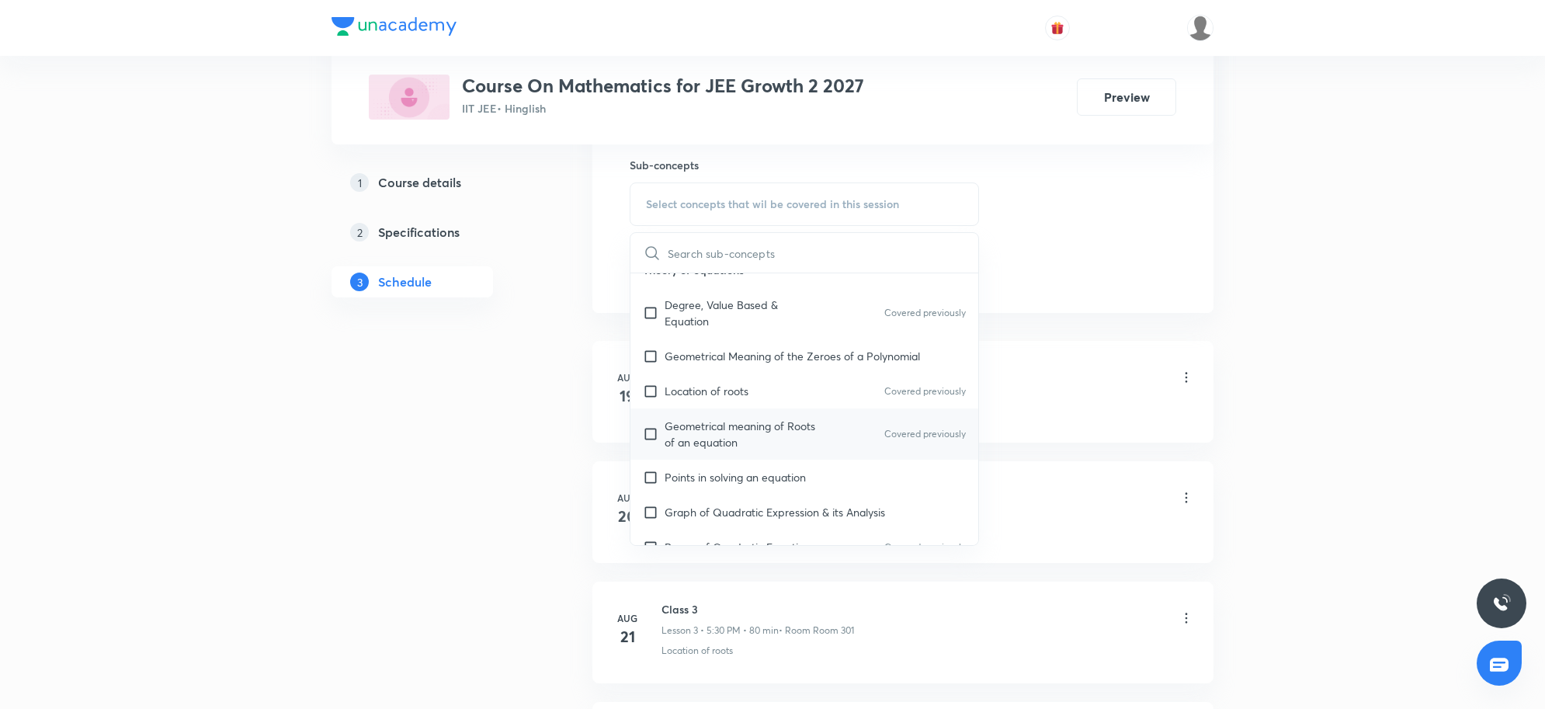
scroll to position [194, 0]
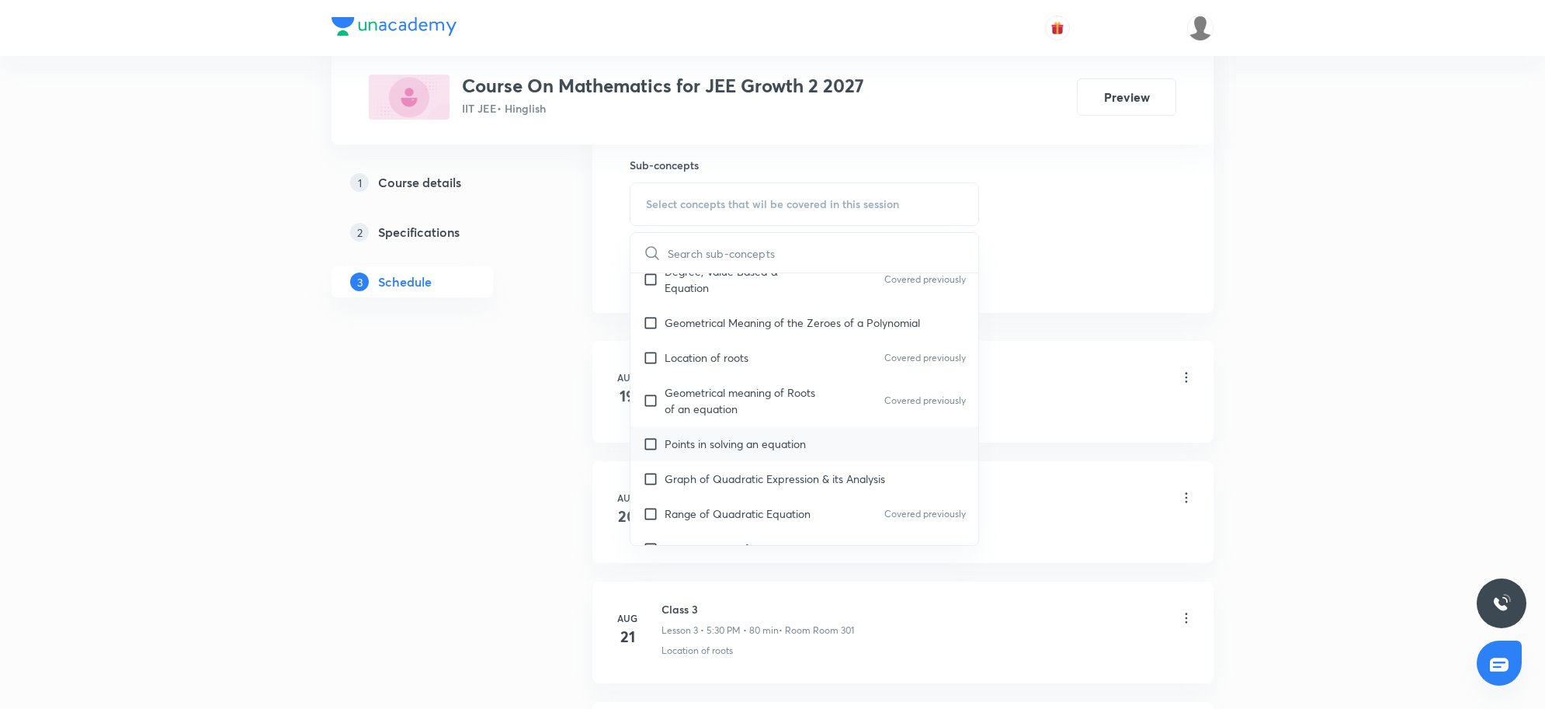
click at [726, 451] on p "Points in solving an equation" at bounding box center [734, 443] width 141 height 16
checkbox input "true"
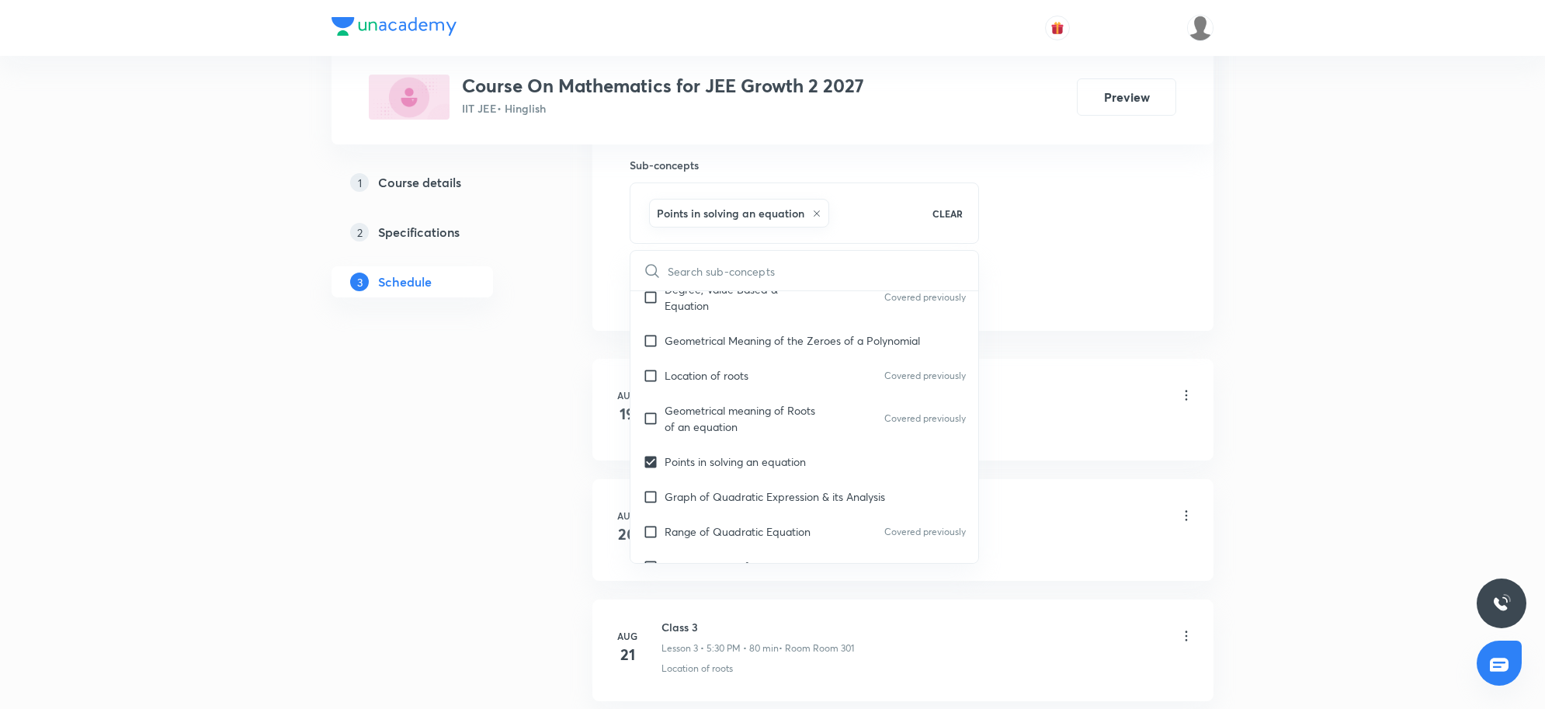
click at [1379, 370] on div "Plus Courses Course On Mathematics for JEE Growth 2 2027 IIT JEE • Hinglish Pre…" at bounding box center [772, 276] width 1545 height 2104
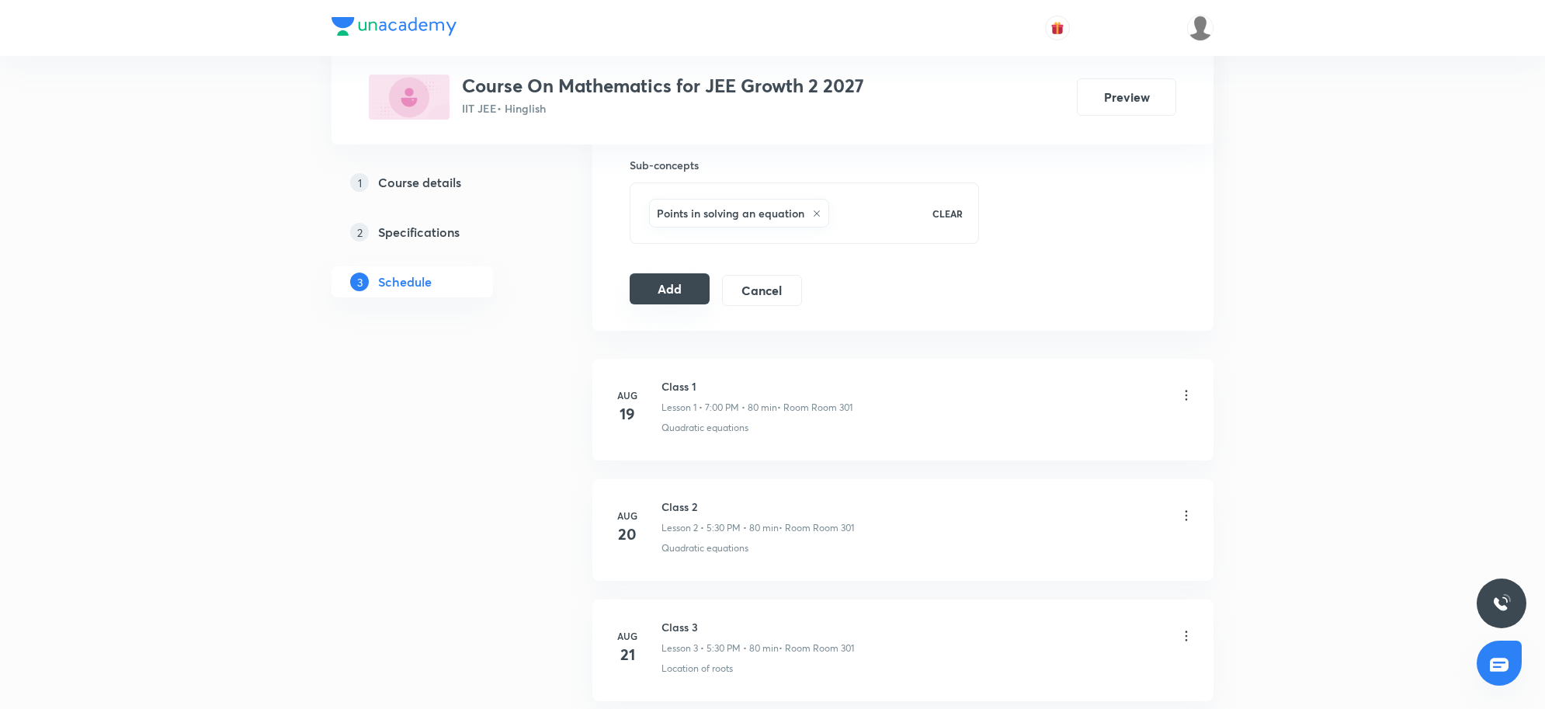
click at [687, 296] on button "Add" at bounding box center [670, 288] width 80 height 31
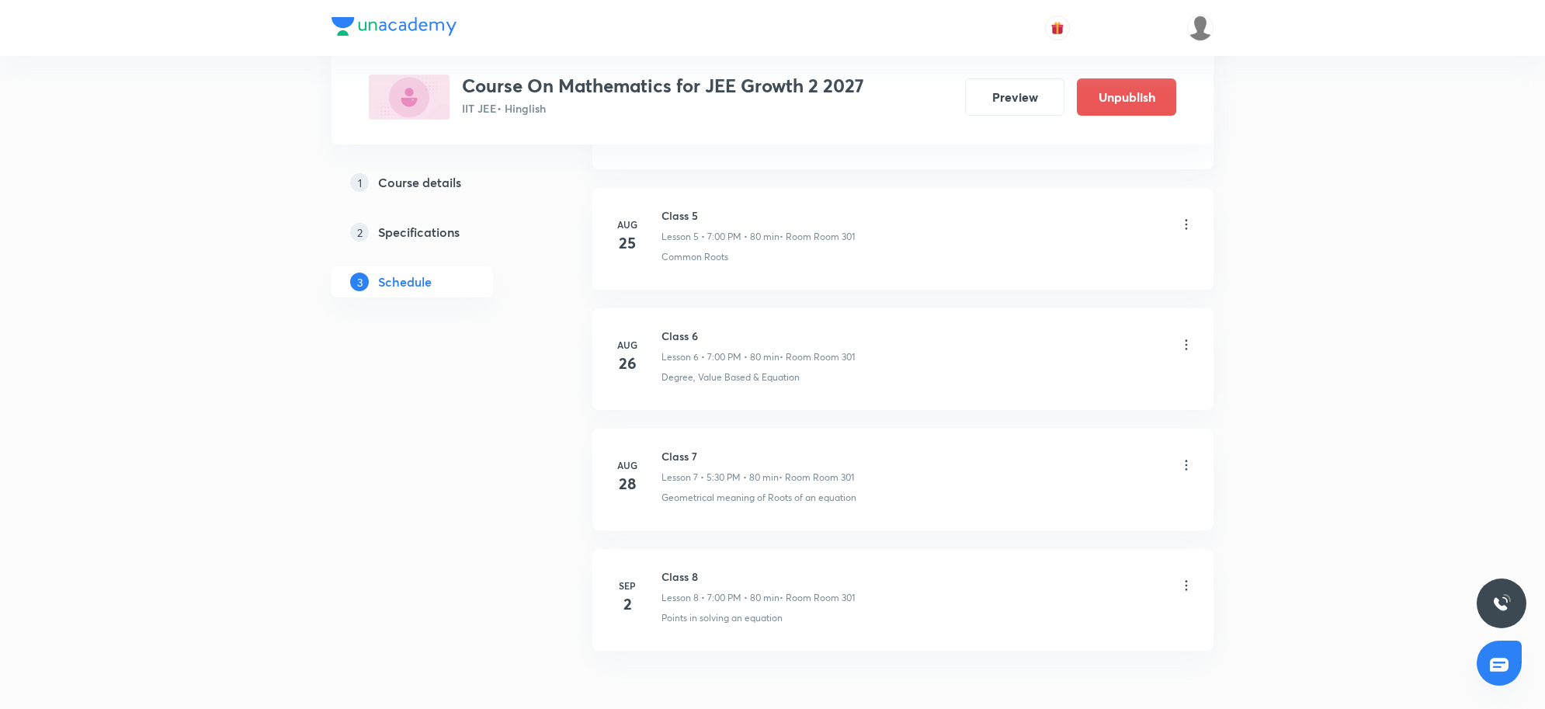
scroll to position [786, 0]
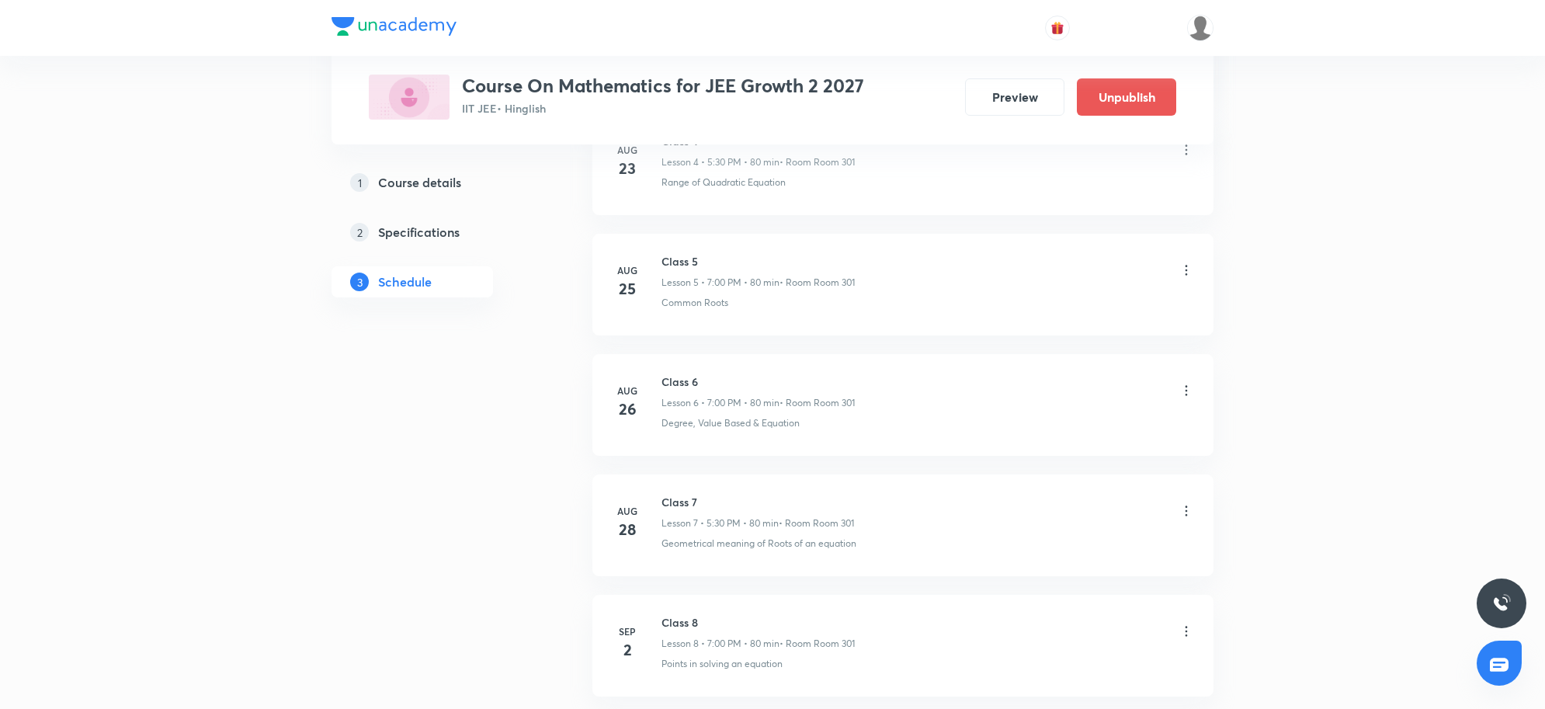
scroll to position [1502, 0]
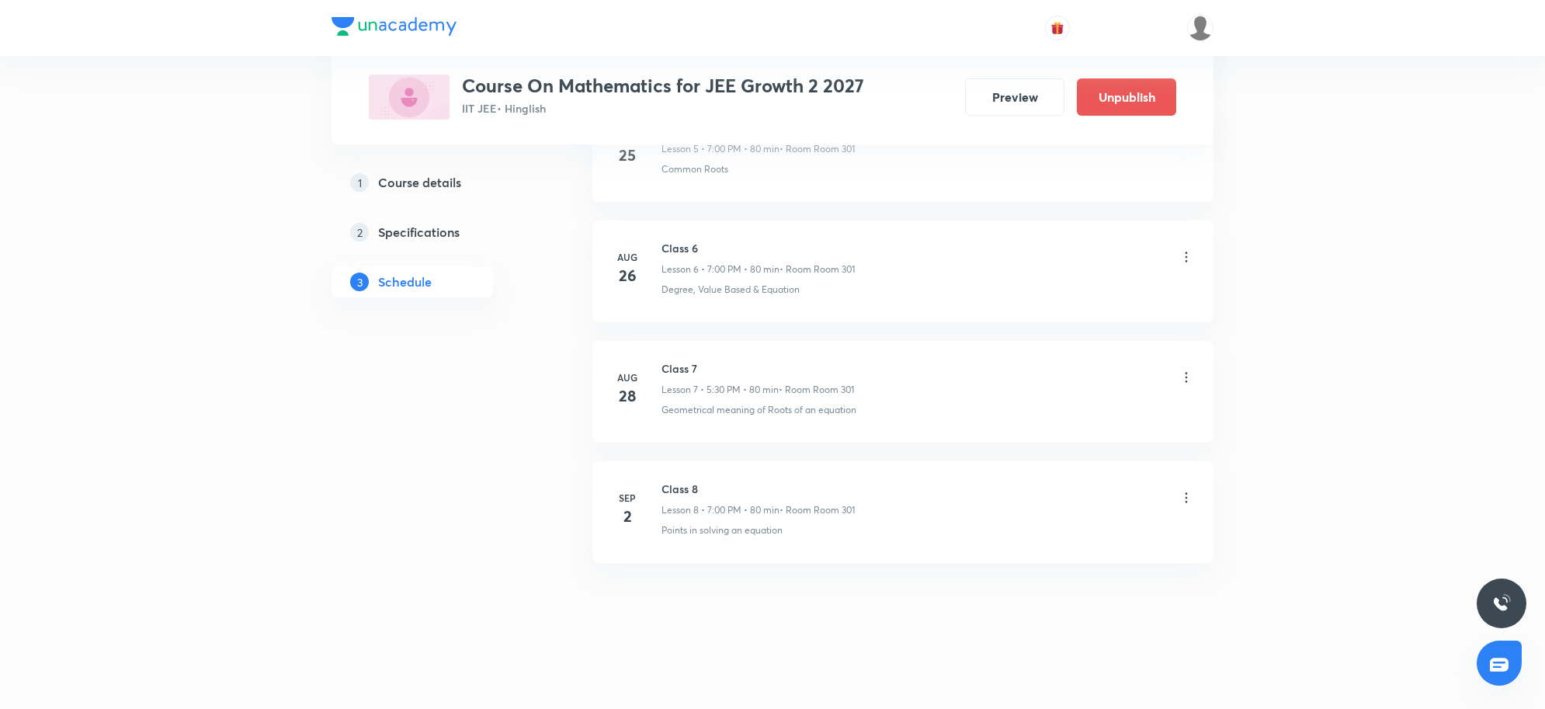
click at [734, 578] on div "[DATE] Class 1 Lesson 1 • 7:00 PM • 80 min • Room Room 301 Quadratic equations …" at bounding box center [902, 97] width 621 height 969
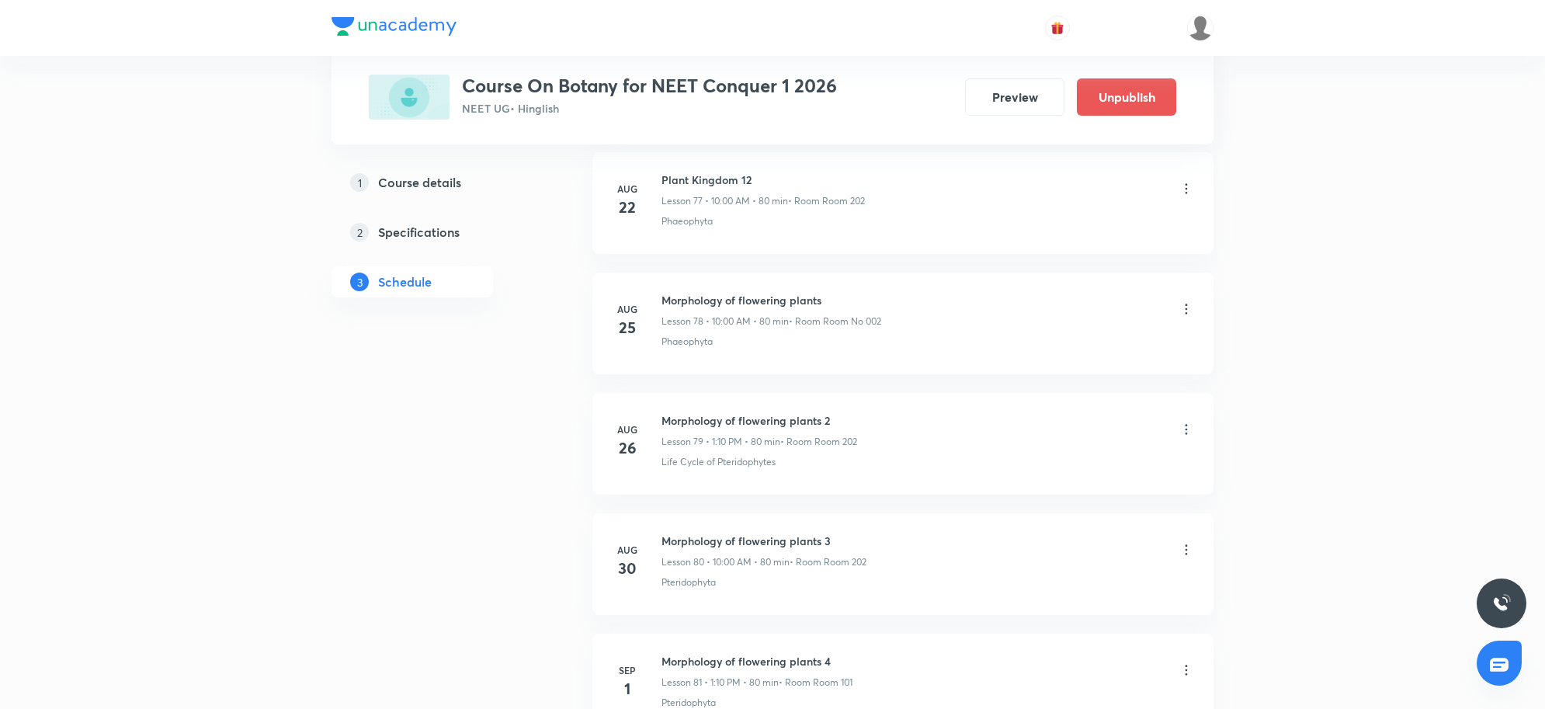
scroll to position [10429, 0]
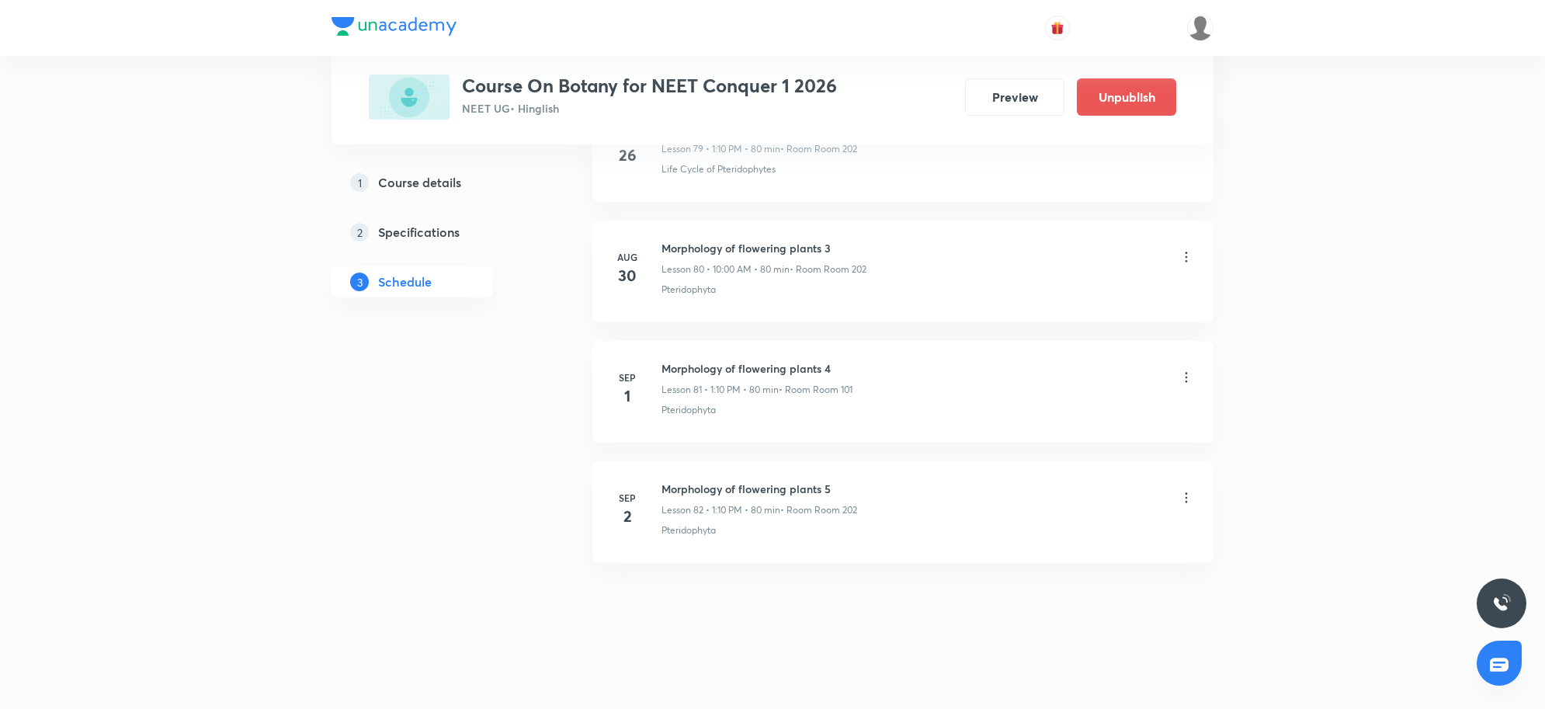
click at [1181, 494] on icon at bounding box center [1186, 498] width 16 height 16
click at [1057, 565] on p "Delete" at bounding box center [1048, 567] width 33 height 16
click at [1007, 681] on button "Delete" at bounding box center [996, 677] width 137 height 37
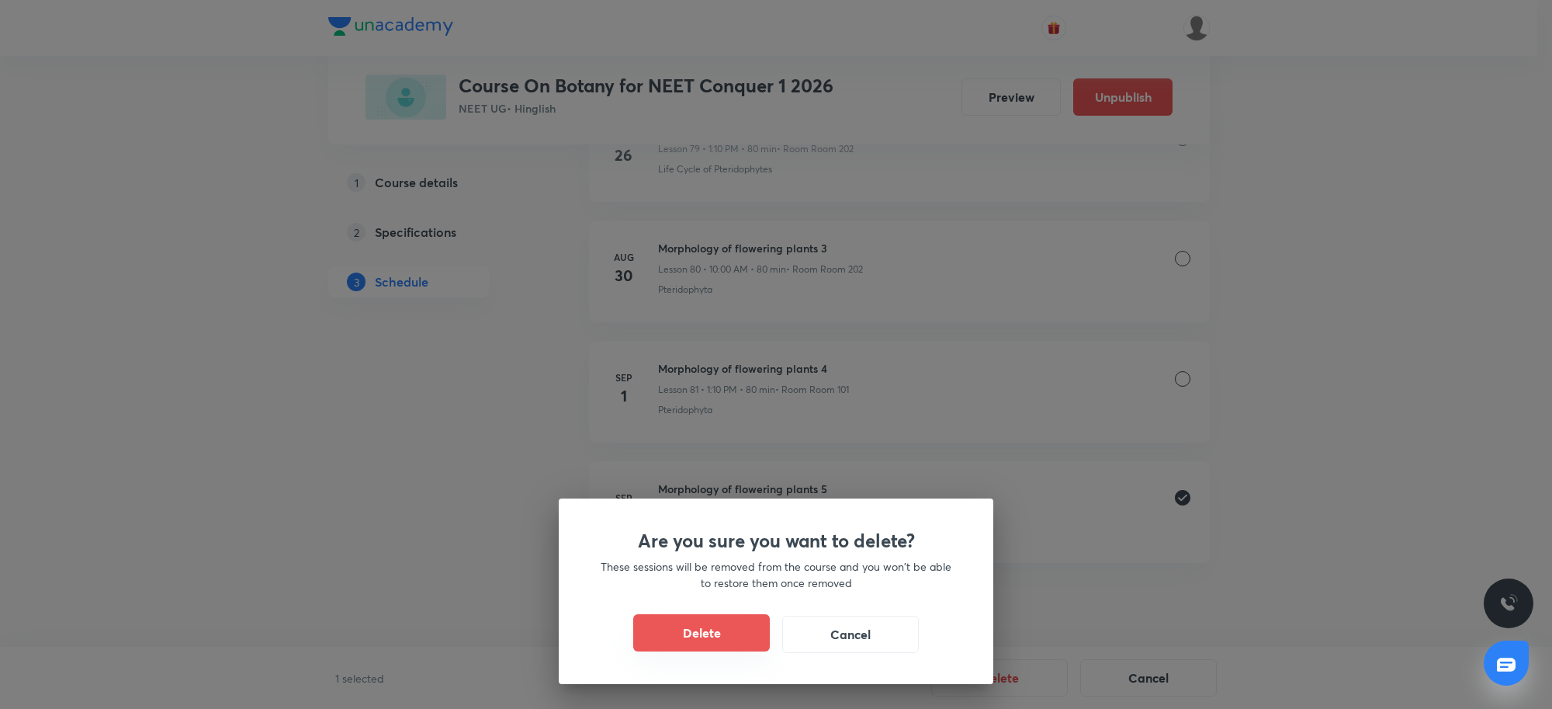
click at [723, 640] on button "Delete" at bounding box center [701, 632] width 137 height 37
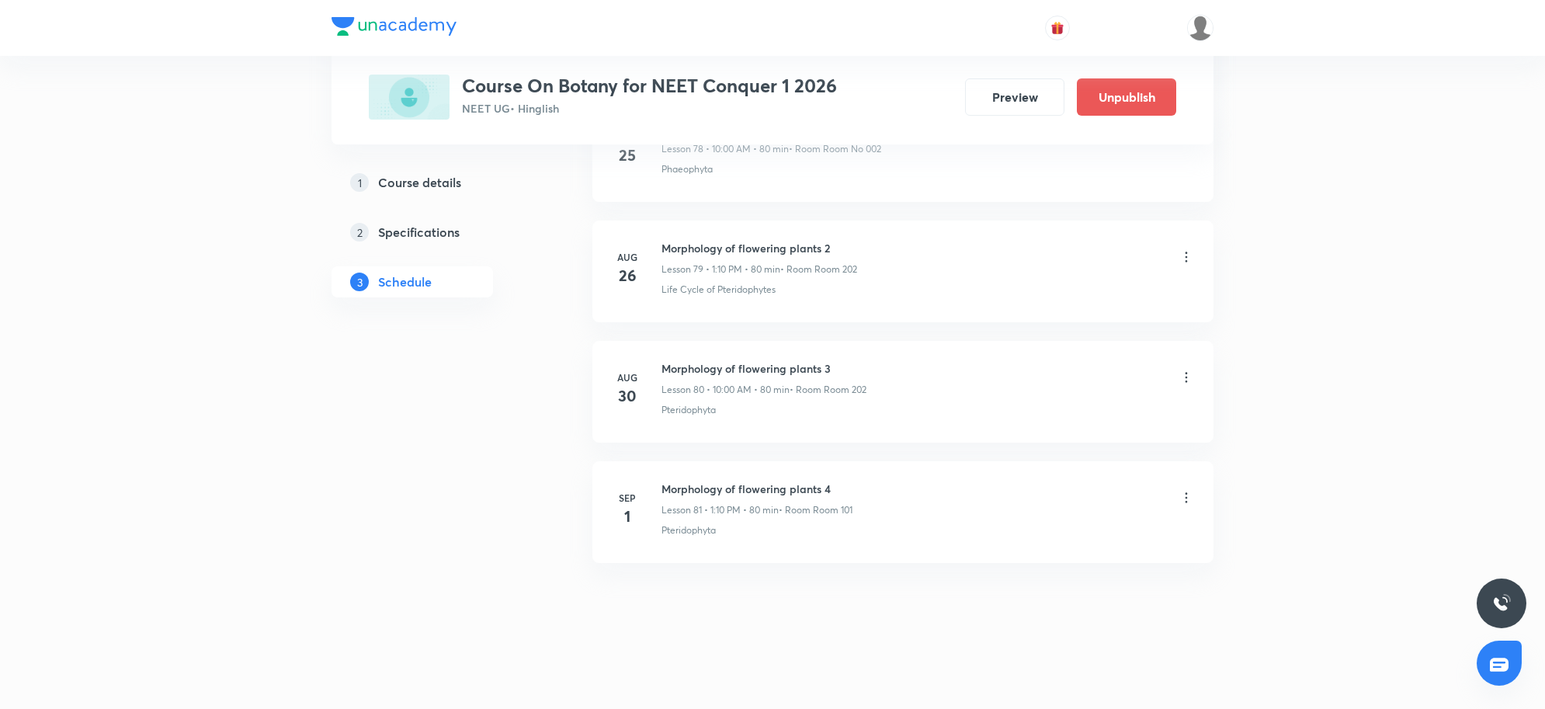
scroll to position [10309, 0]
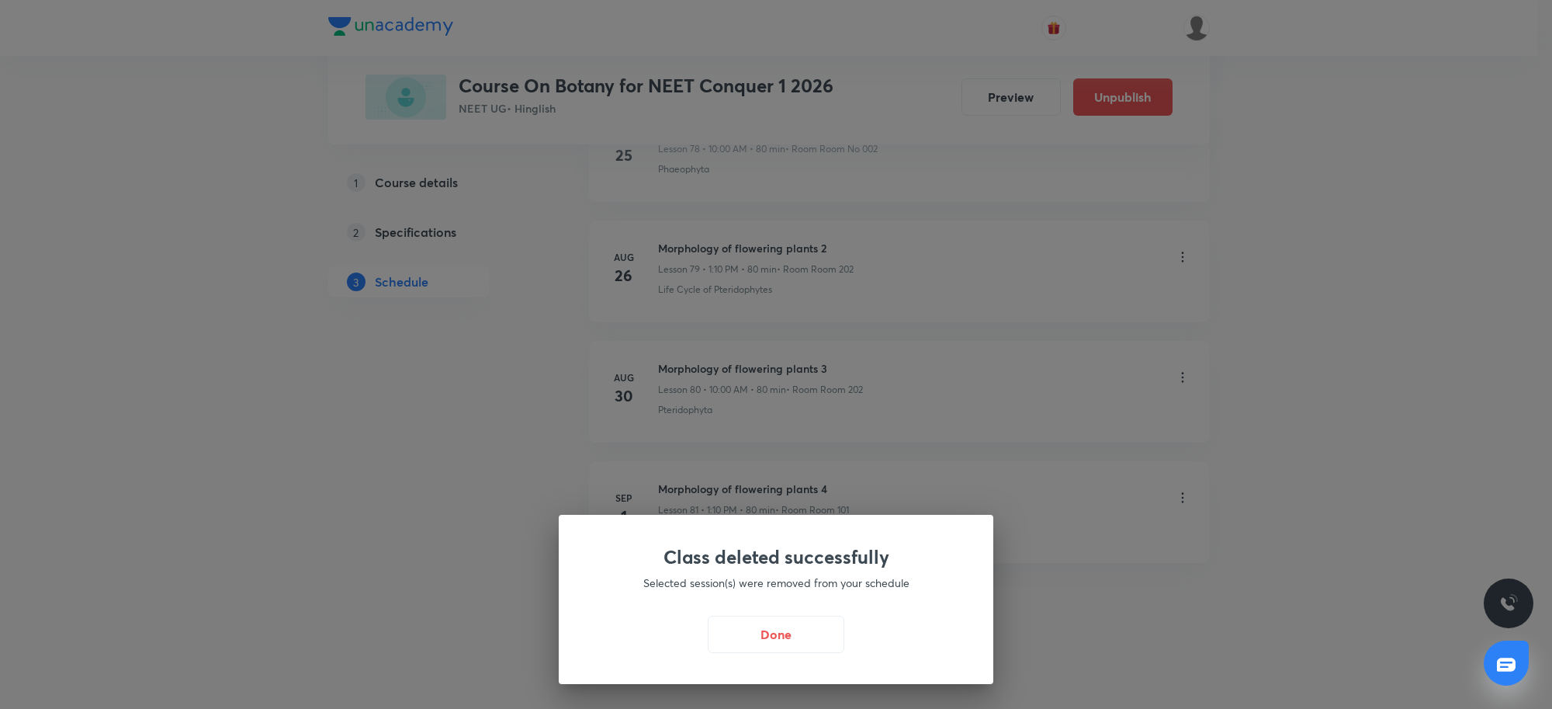
click at [748, 623] on button "Done" at bounding box center [776, 634] width 137 height 37
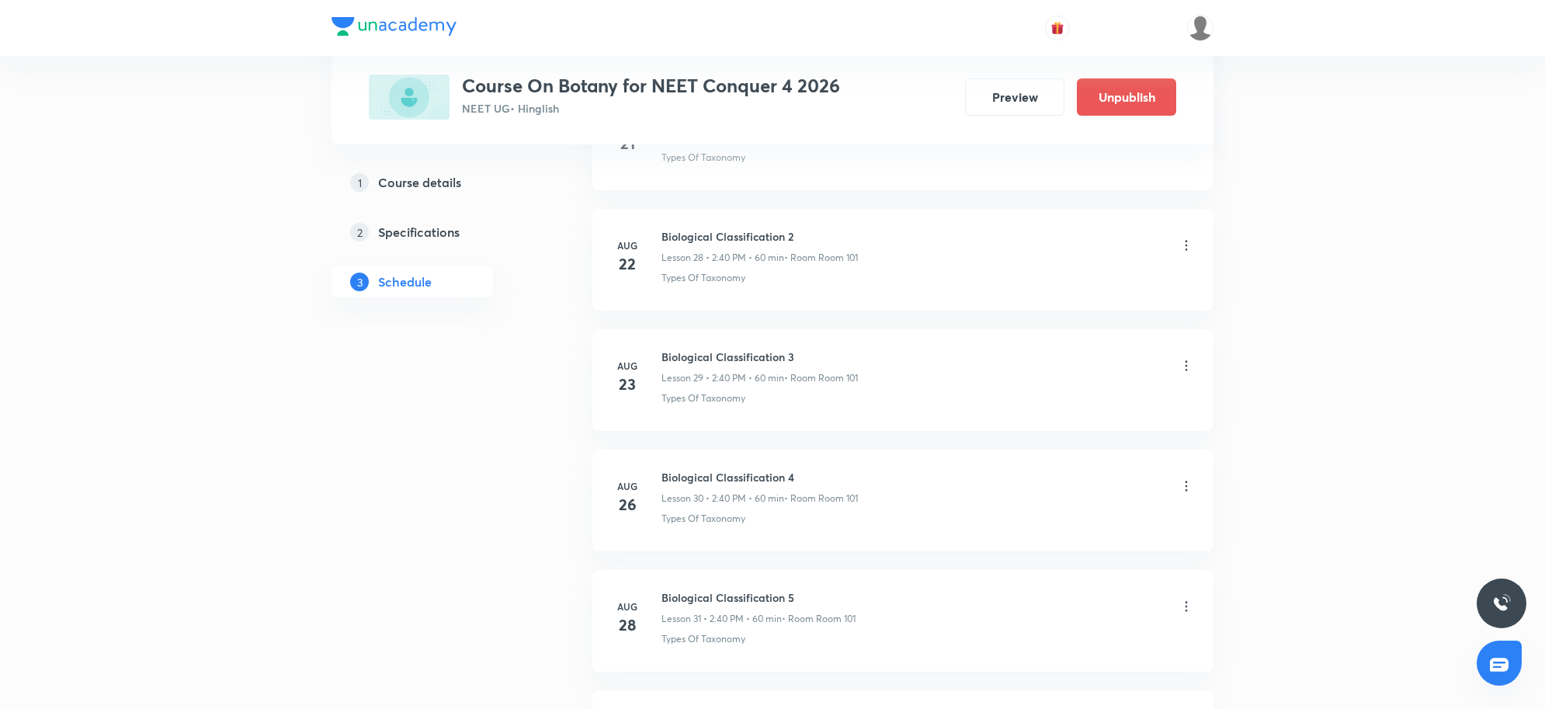
scroll to position [4639, 0]
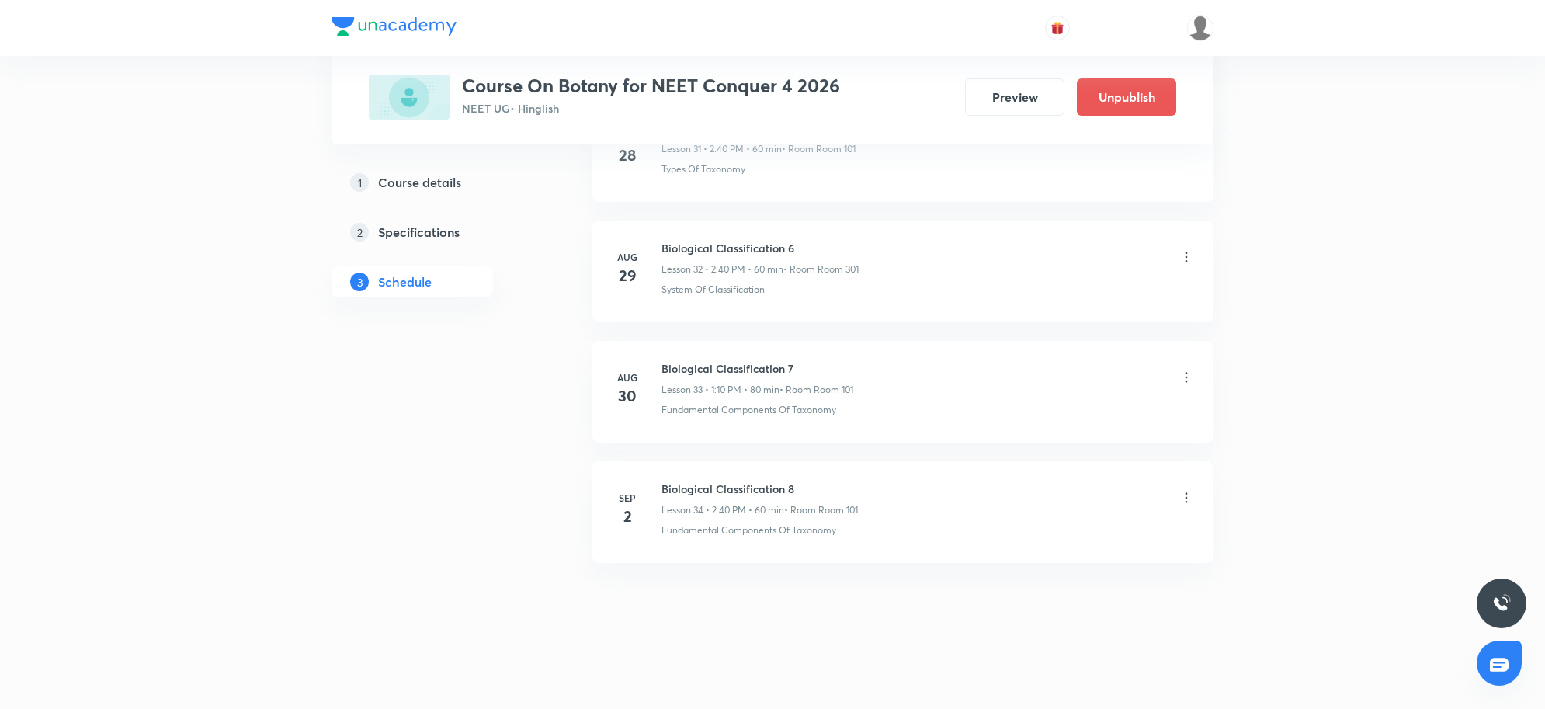
click at [1184, 494] on icon at bounding box center [1186, 498] width 16 height 16
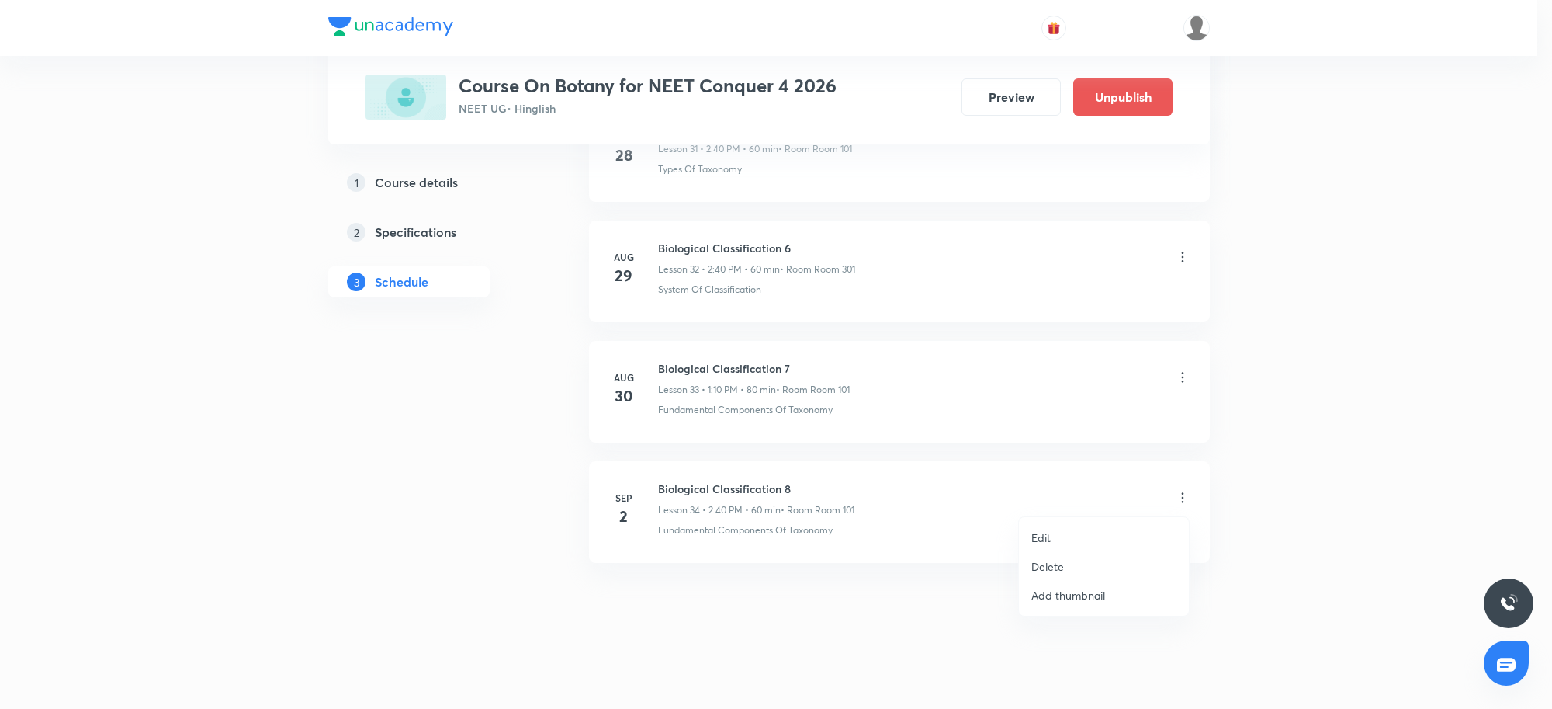
click at [1076, 572] on li "Delete" at bounding box center [1104, 566] width 170 height 29
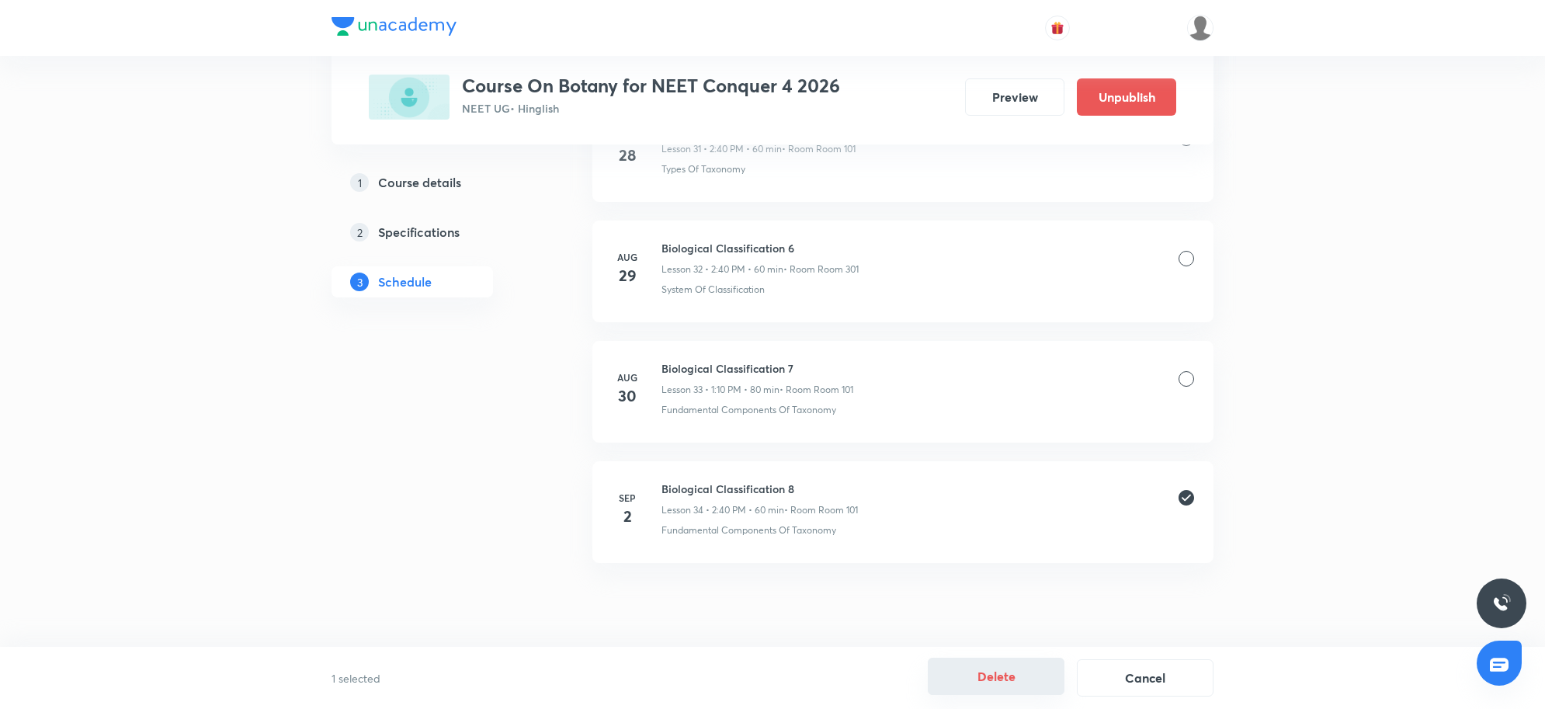
click at [1025, 685] on button "Delete" at bounding box center [996, 675] width 137 height 37
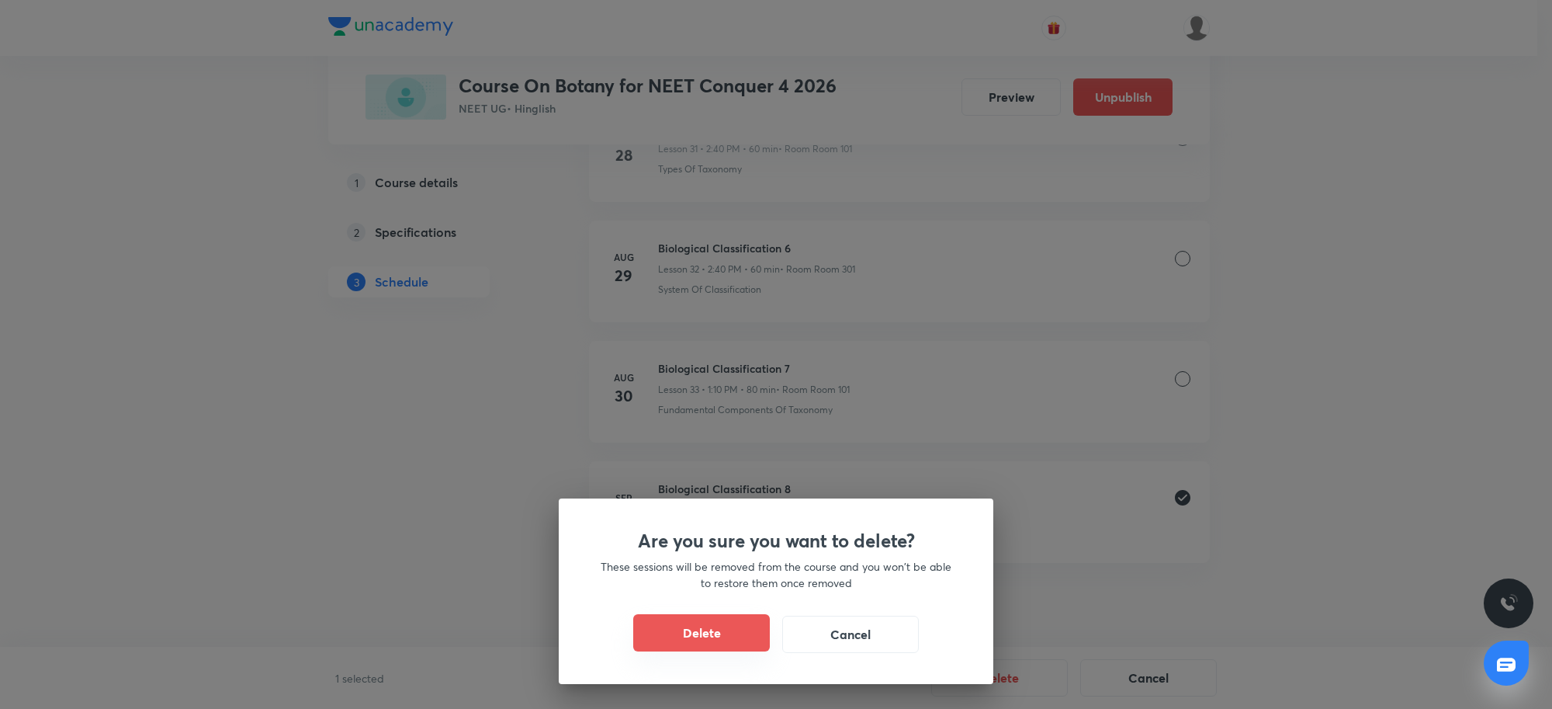
click at [723, 619] on button "Delete" at bounding box center [701, 632] width 137 height 37
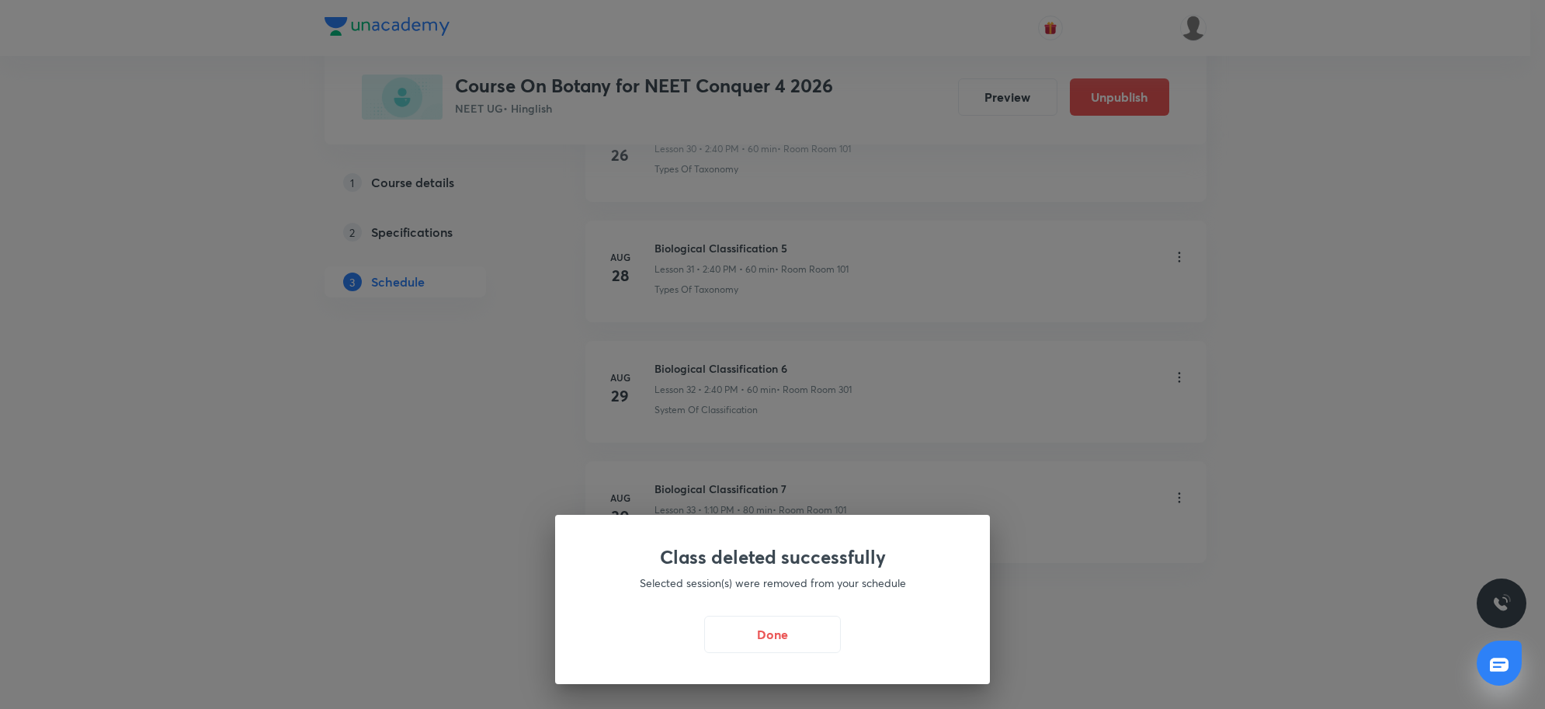
scroll to position [4518, 0]
click at [784, 645] on button "Done" at bounding box center [776, 632] width 137 height 37
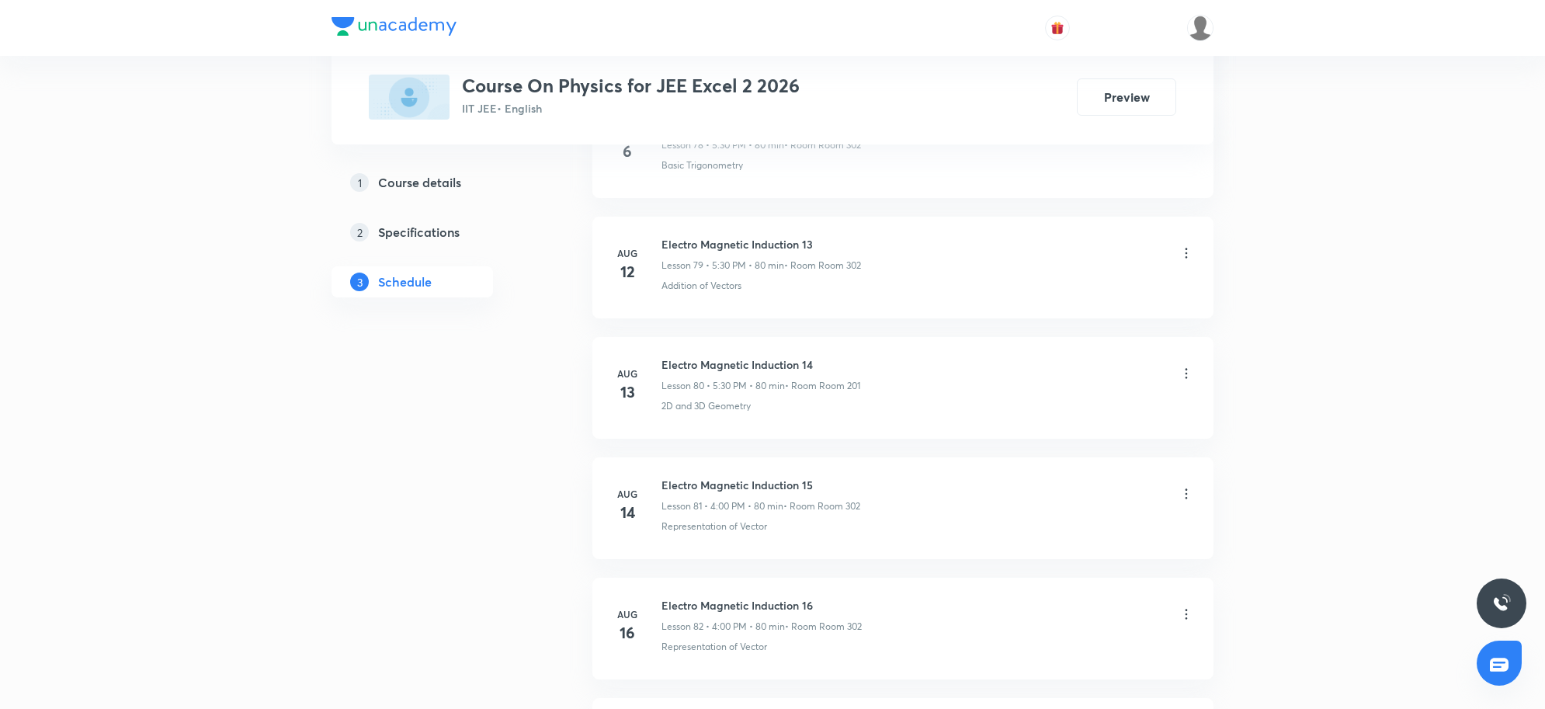
scroll to position [11395, 0]
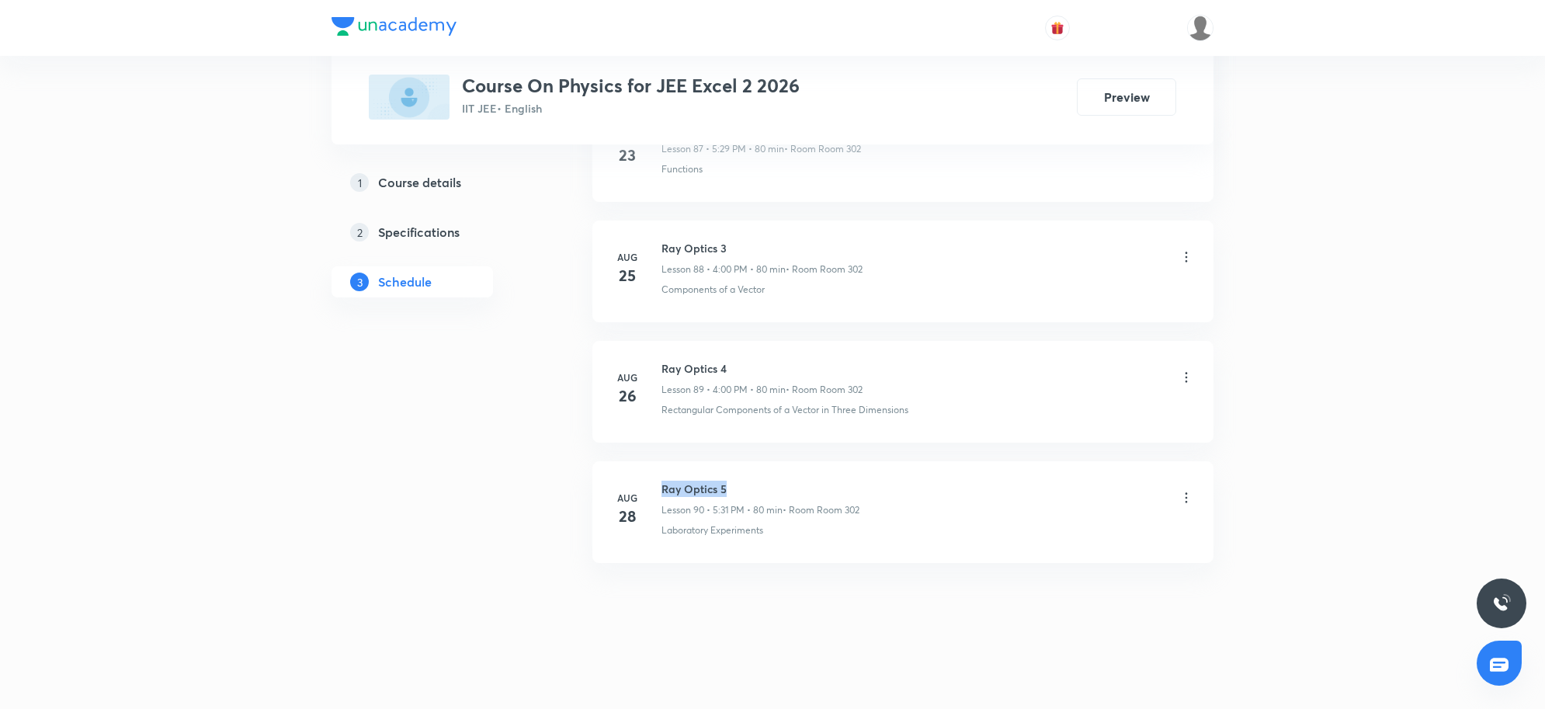
drag, startPoint x: 664, startPoint y: 483, endPoint x: 792, endPoint y: 484, distance: 128.1
click at [792, 484] on h6 "Ray Optics 5" at bounding box center [760, 488] width 198 height 16
copy h6 "Ray Optics 5"
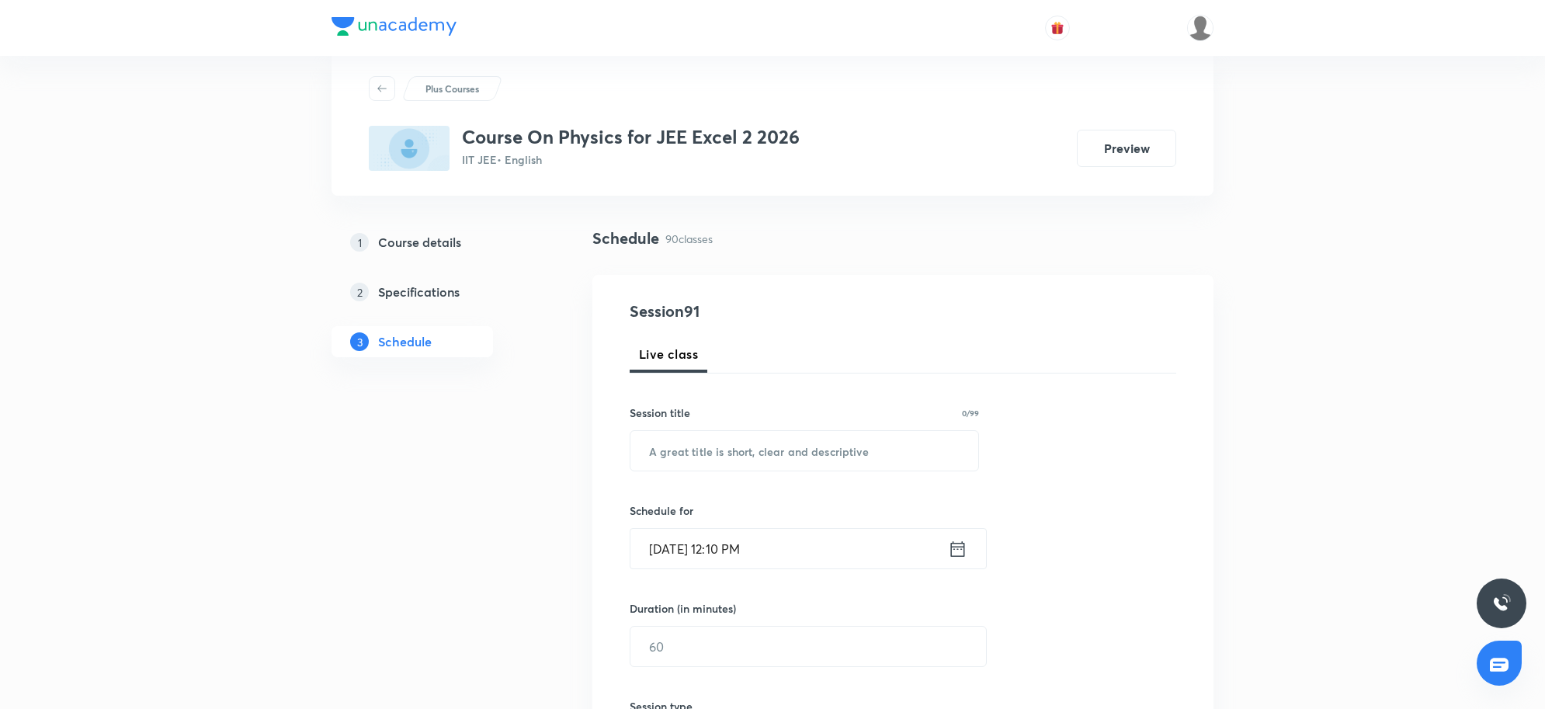
scroll to position [0, 0]
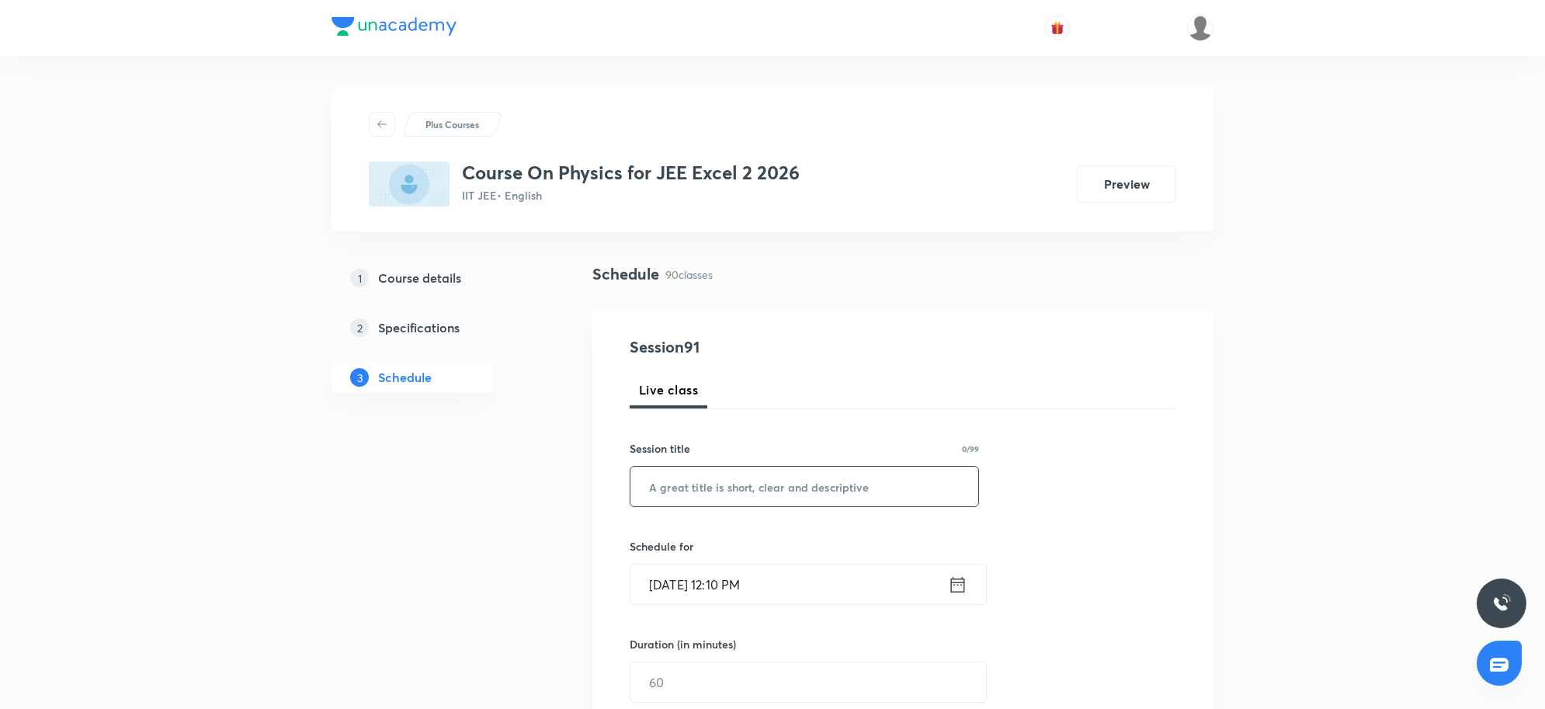
click at [702, 489] on input "text" at bounding box center [804, 487] width 348 height 40
paste input "Ray Optics 5"
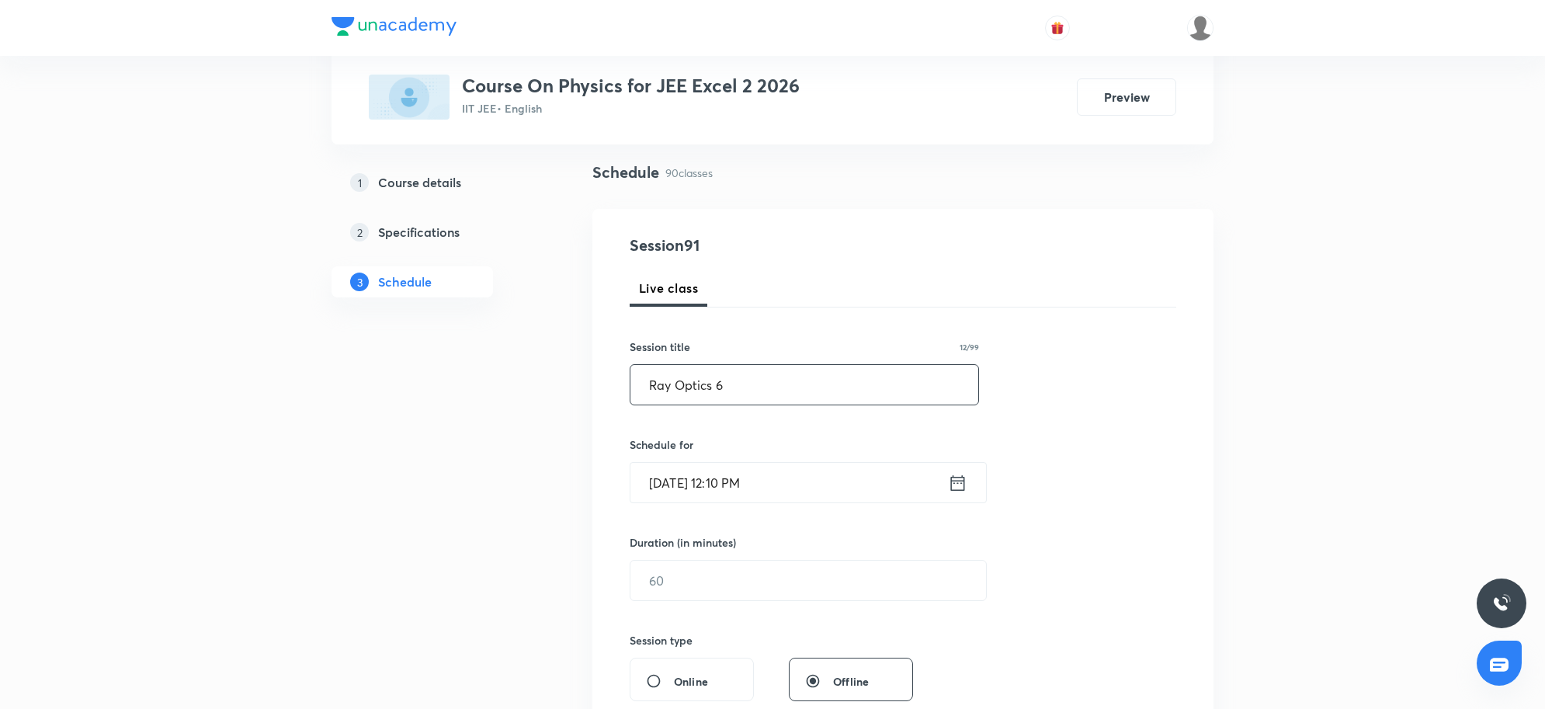
scroll to position [291, 0]
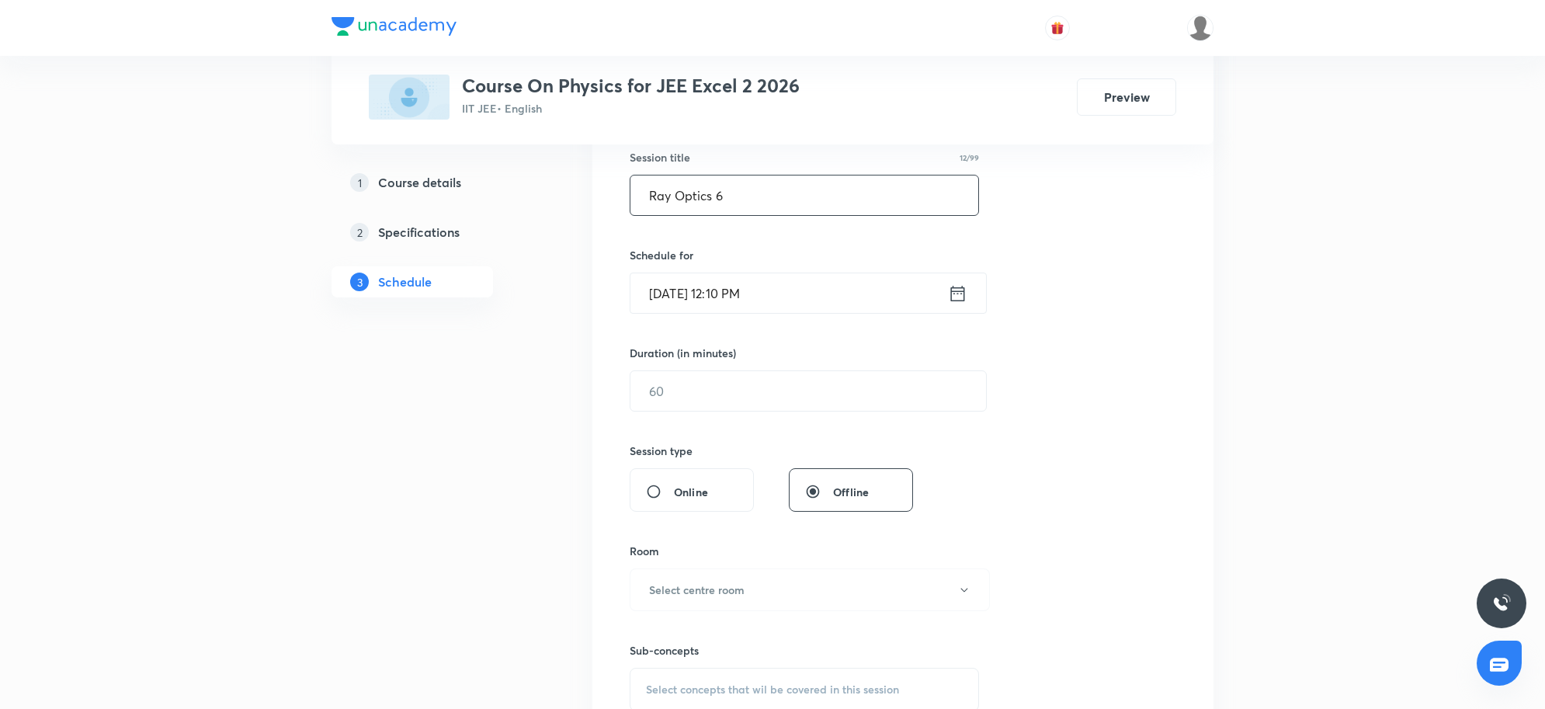
type input "Ray Optics 6"
click at [824, 300] on input "[DATE] 12:10 PM" at bounding box center [788, 293] width 317 height 40
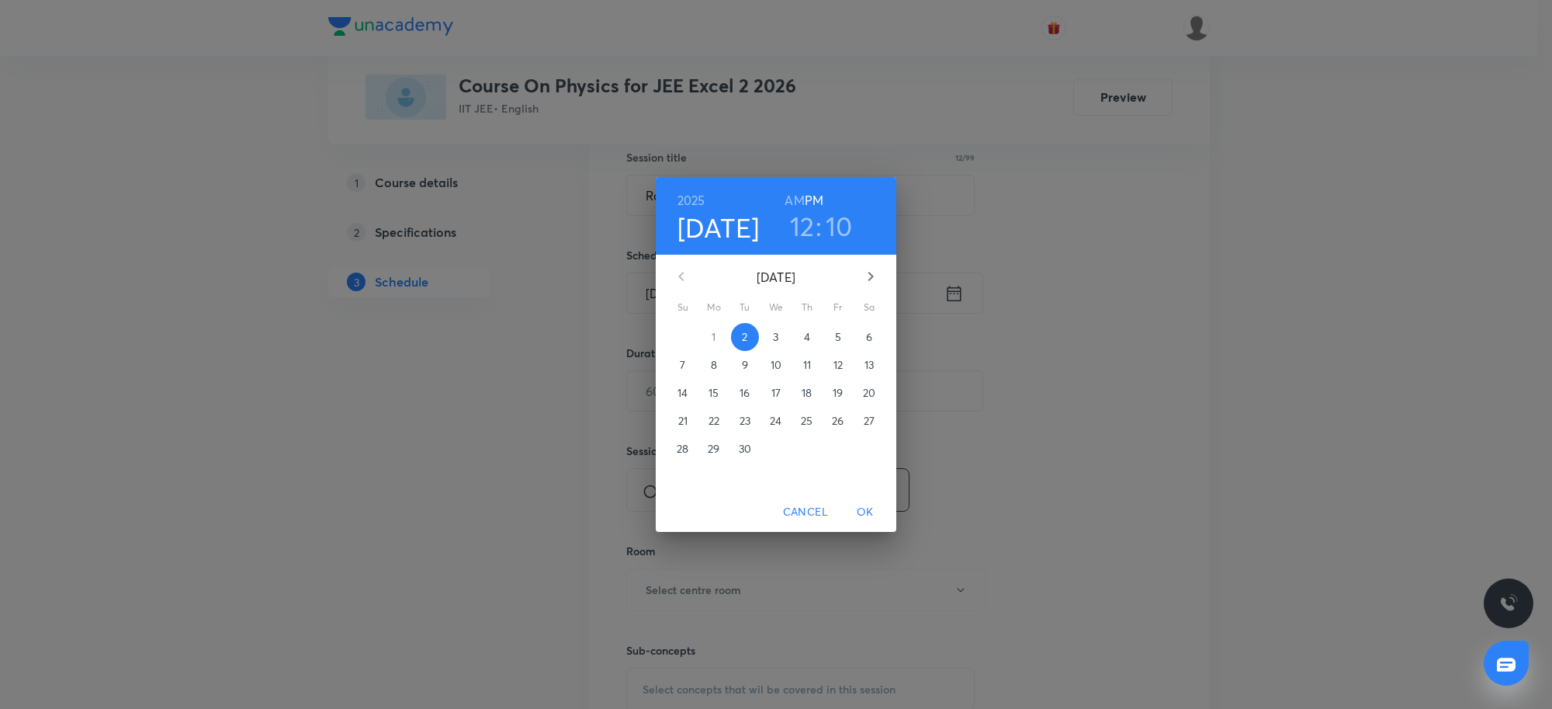
click at [1089, 480] on div "[DATE] 12 : 10 AM PM [DATE] Su Mo Tu We Th Fr Sa 31 1 2 3 4 5 6 7 8 9 10 11 12 …" at bounding box center [776, 354] width 1552 height 709
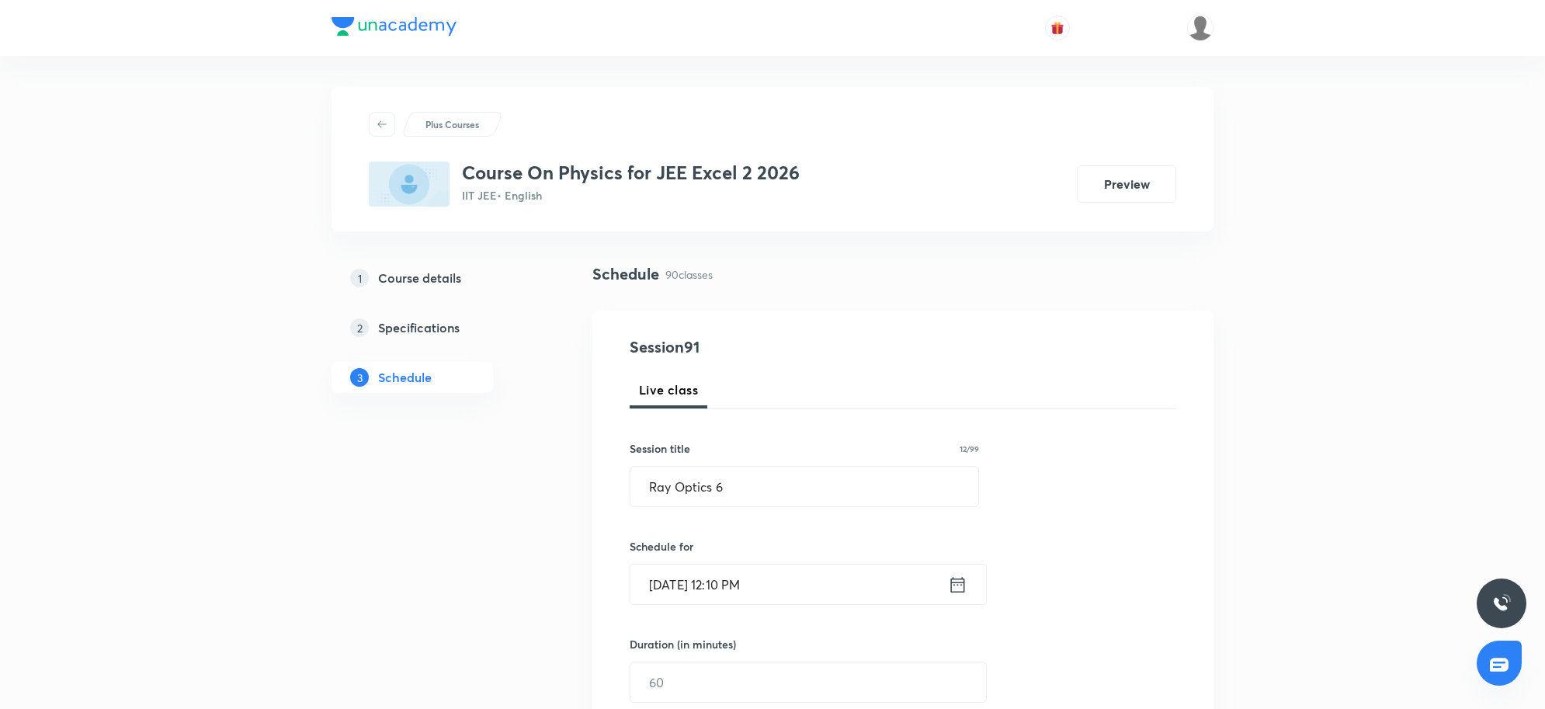
scroll to position [97, 0]
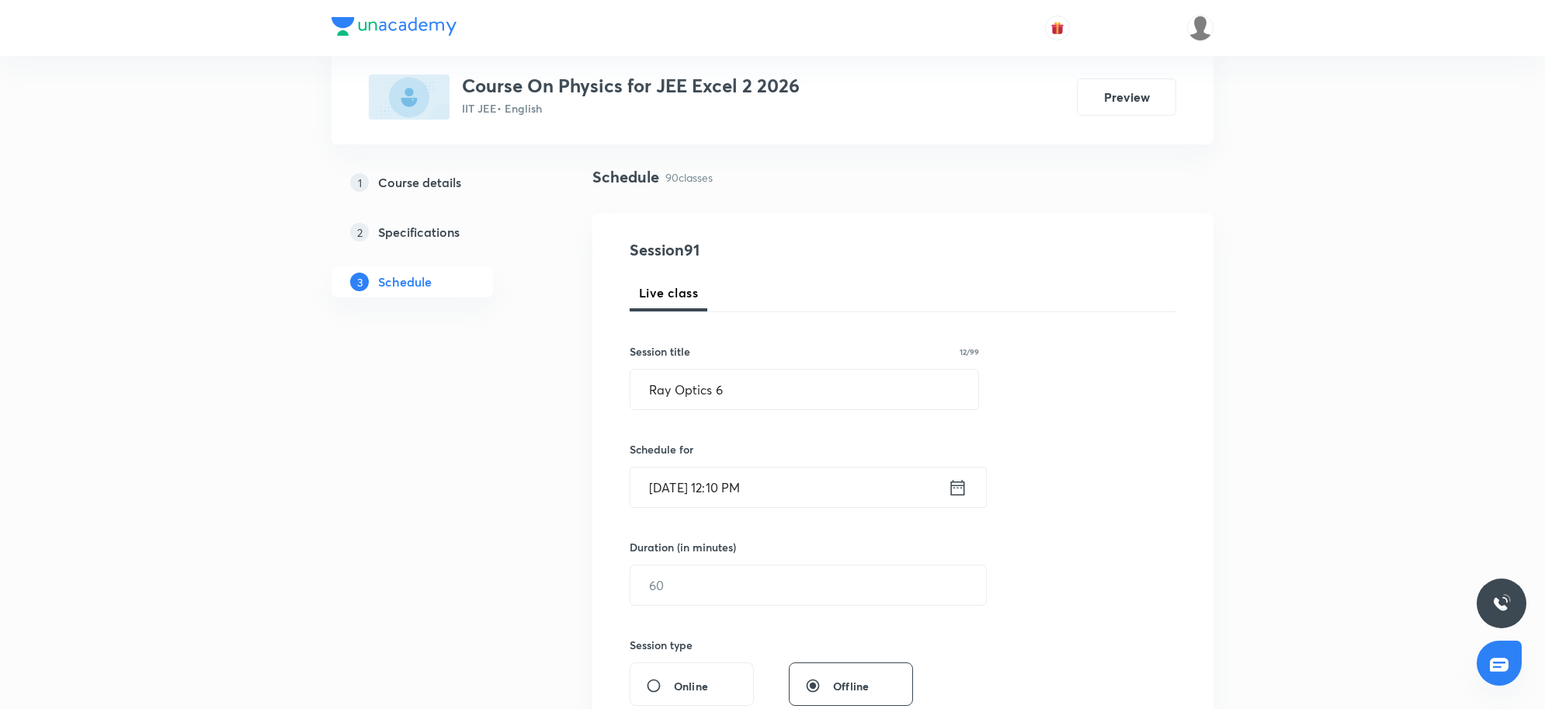
click at [800, 493] on input "[DATE] 12:10 PM" at bounding box center [788, 487] width 317 height 40
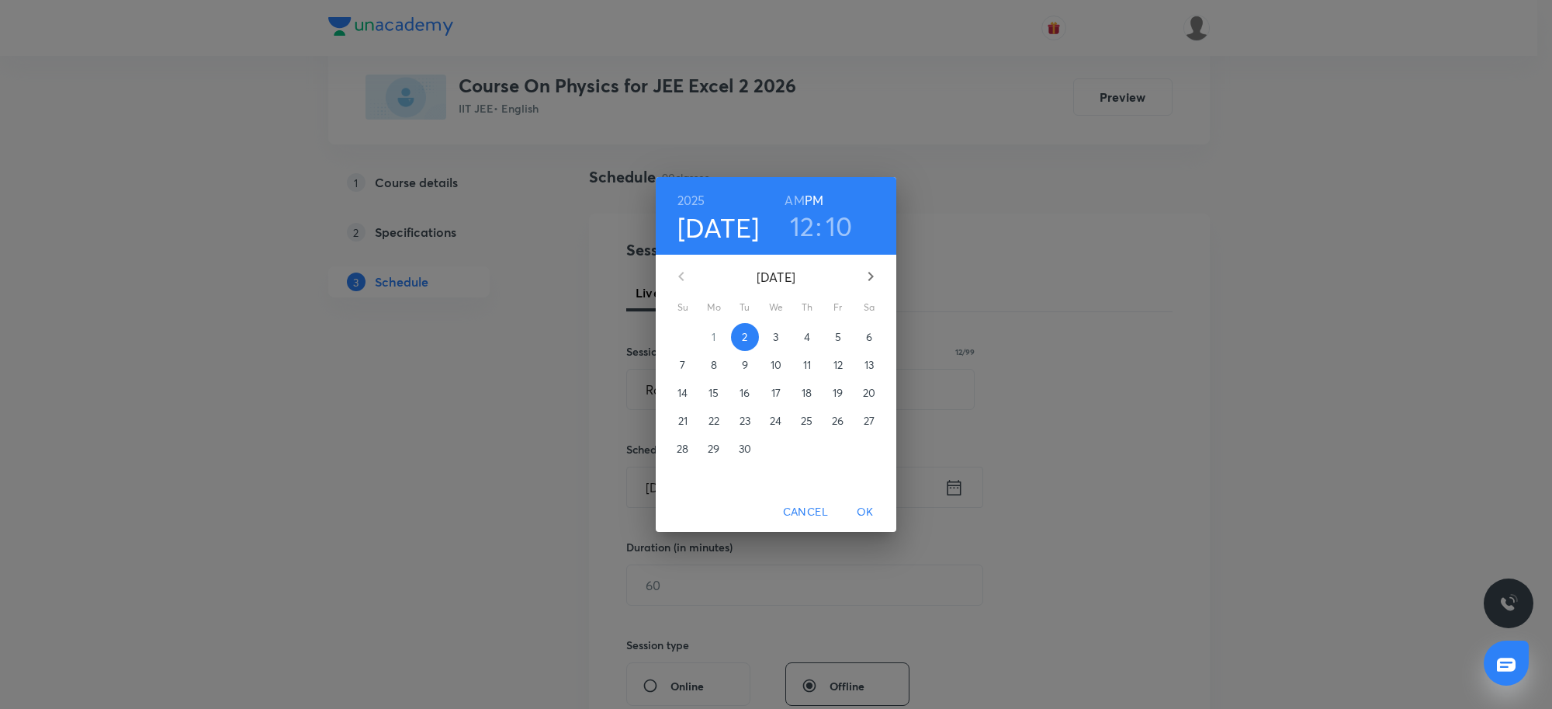
click at [813, 218] on h3 "12" at bounding box center [802, 226] width 25 height 33
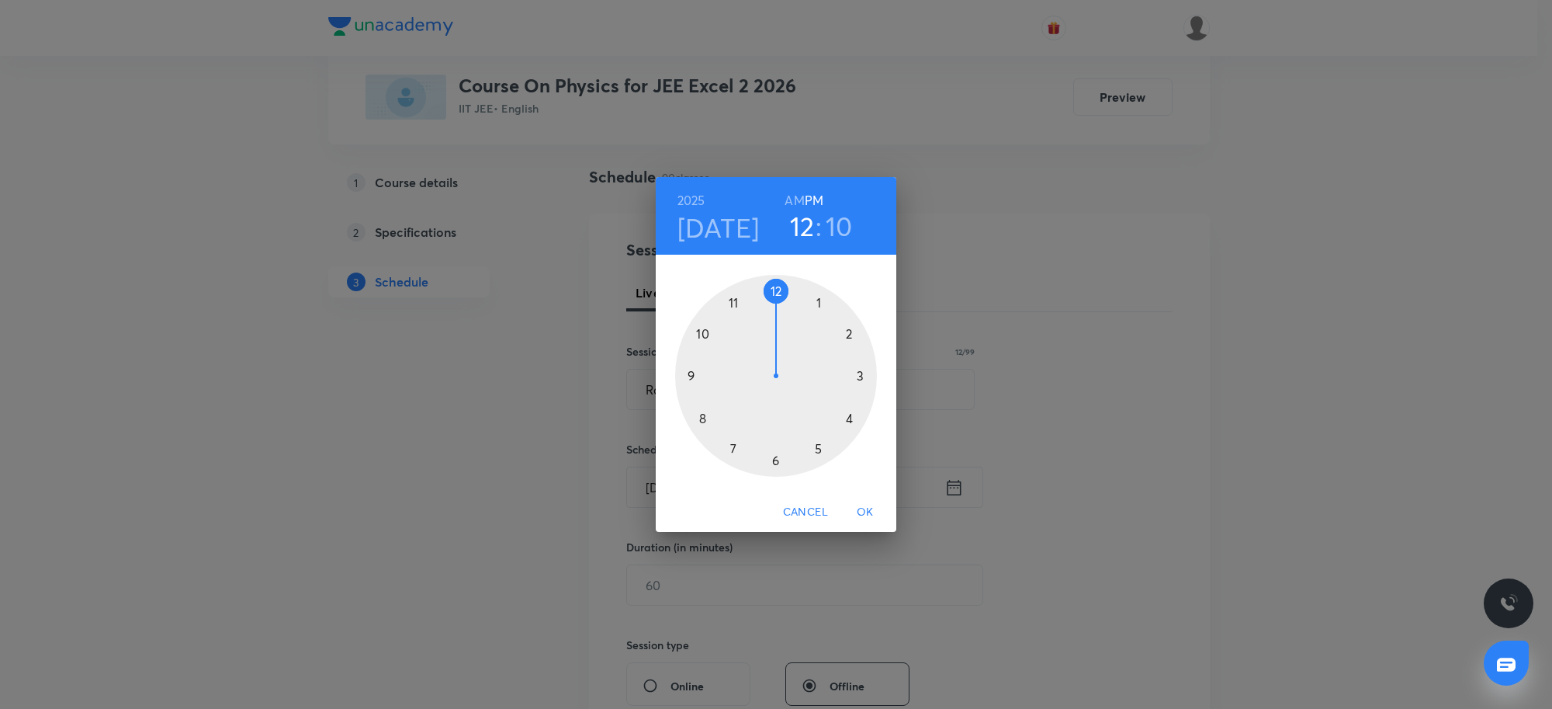
click at [852, 415] on div at bounding box center [776, 376] width 202 height 202
click at [775, 286] on div at bounding box center [776, 376] width 202 height 202
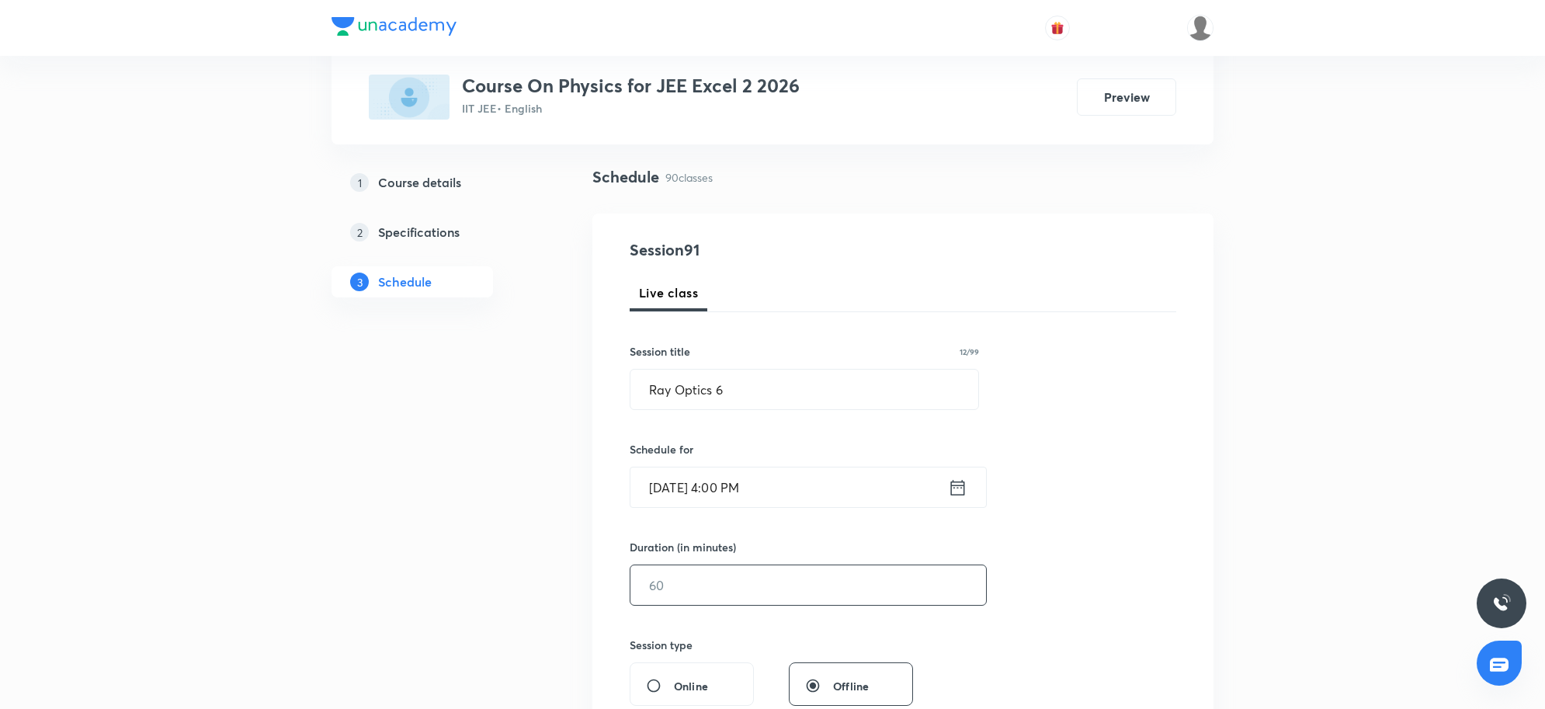
click at [755, 582] on input "text" at bounding box center [808, 585] width 356 height 40
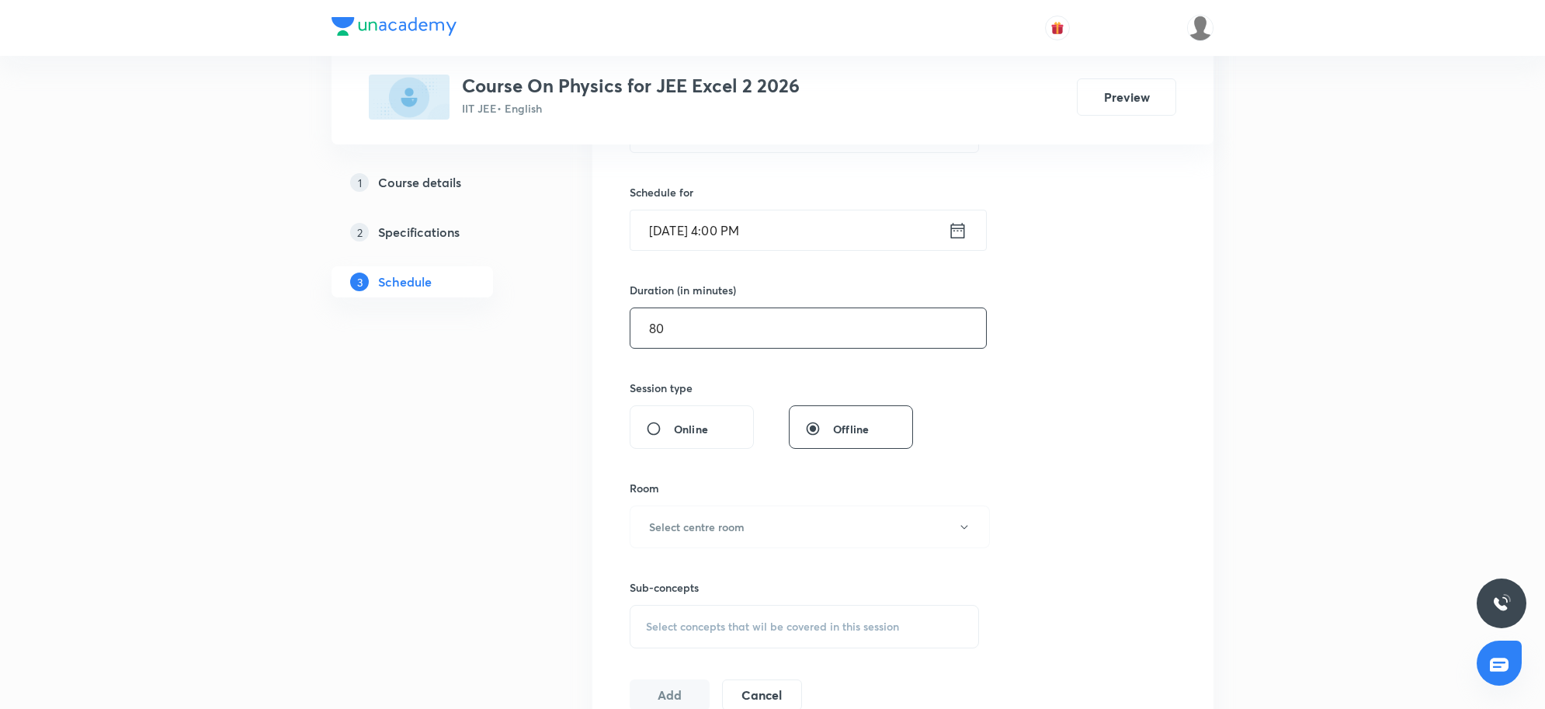
scroll to position [388, 0]
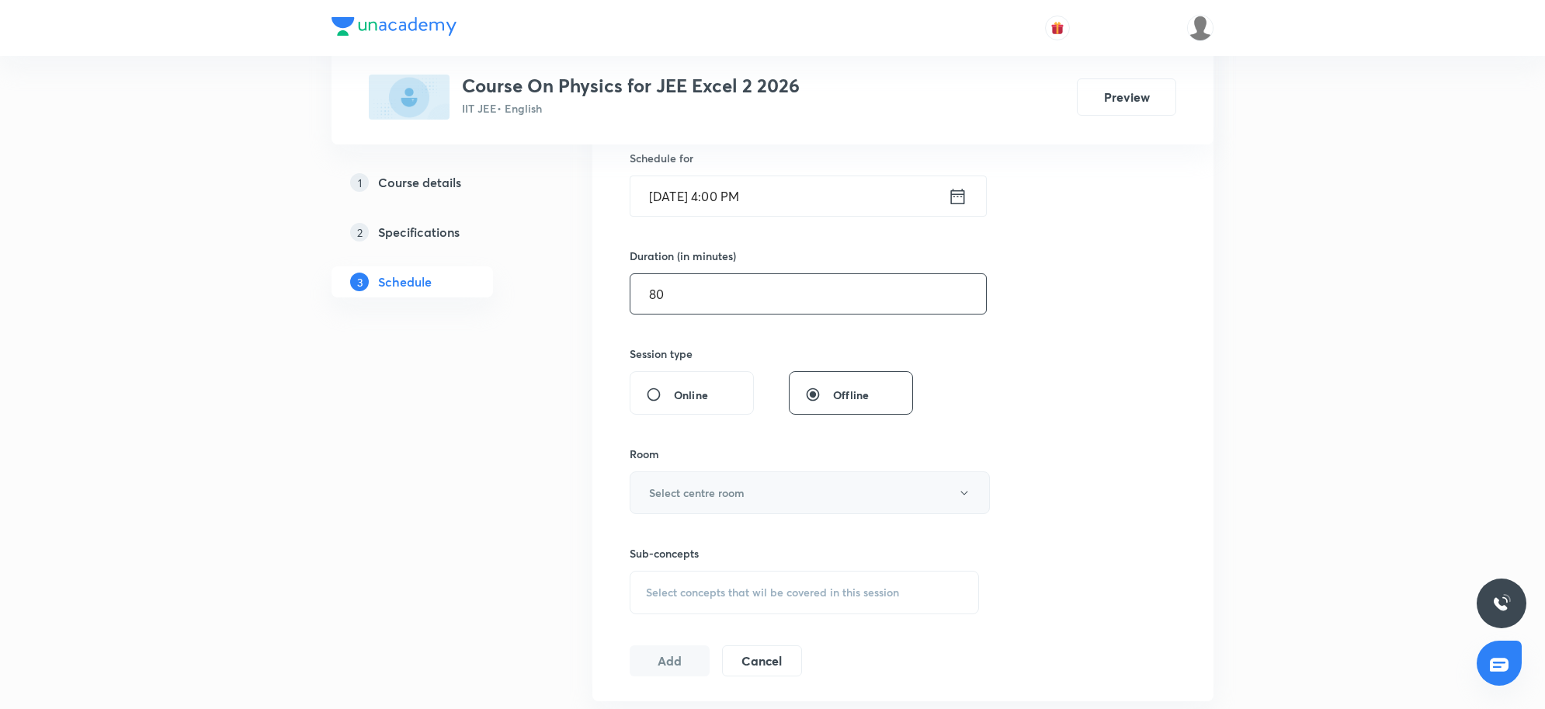
type input "80"
click at [758, 510] on button "Select centre room" at bounding box center [810, 492] width 360 height 43
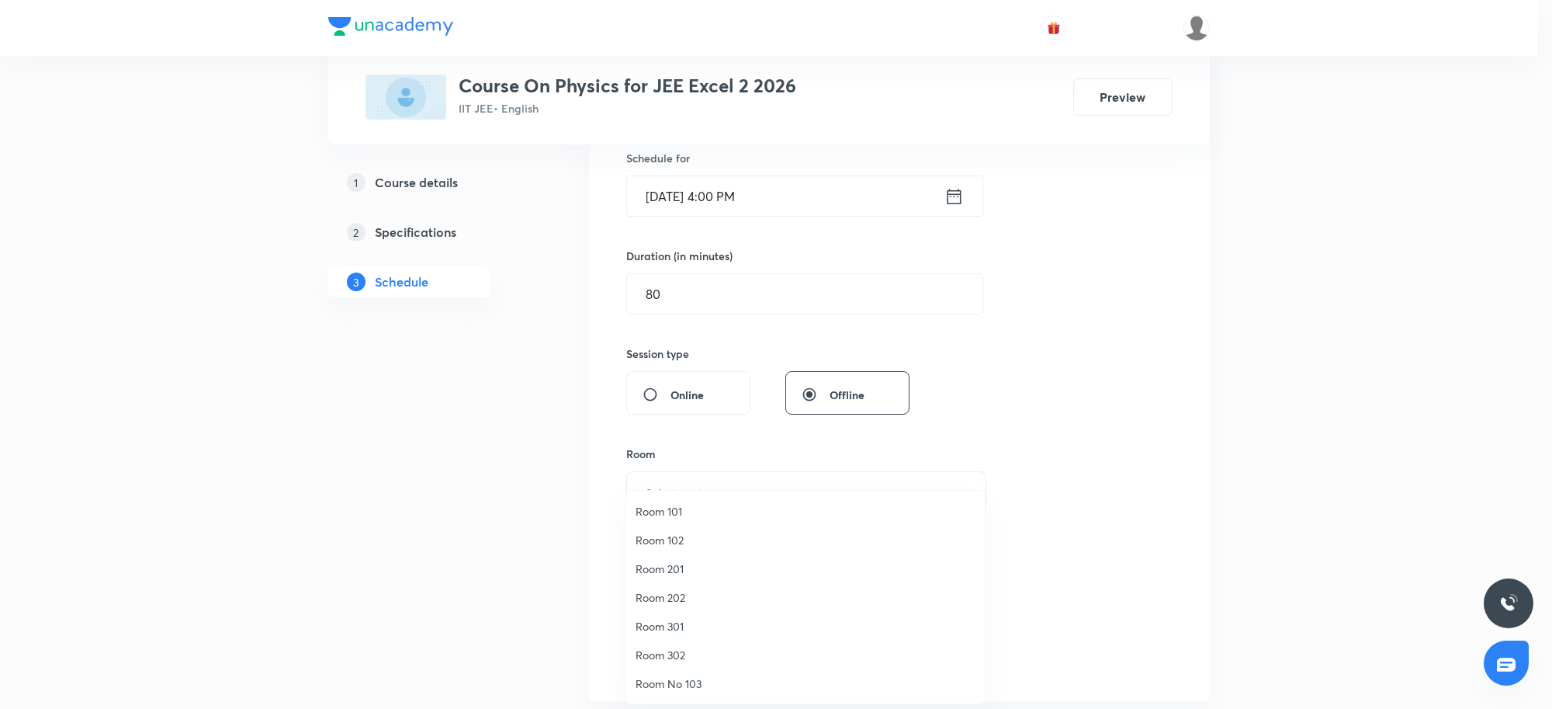
click at [678, 647] on span "Room 302" at bounding box center [806, 655] width 340 height 16
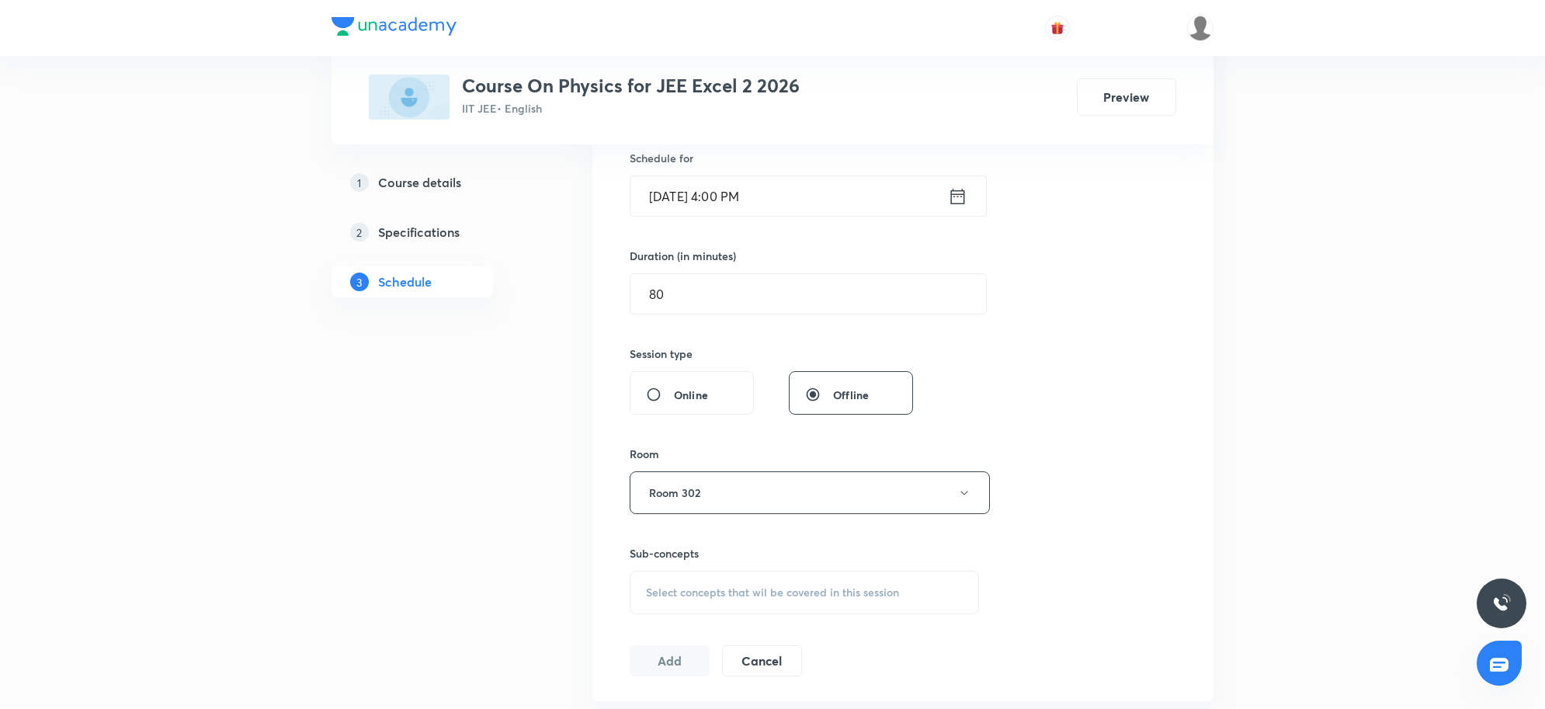
click at [1154, 493] on div "Session 91 Live class Session title 12/99 Ray Optics 6 ​ Schedule for [DATE] 4:…" at bounding box center [903, 311] width 546 height 729
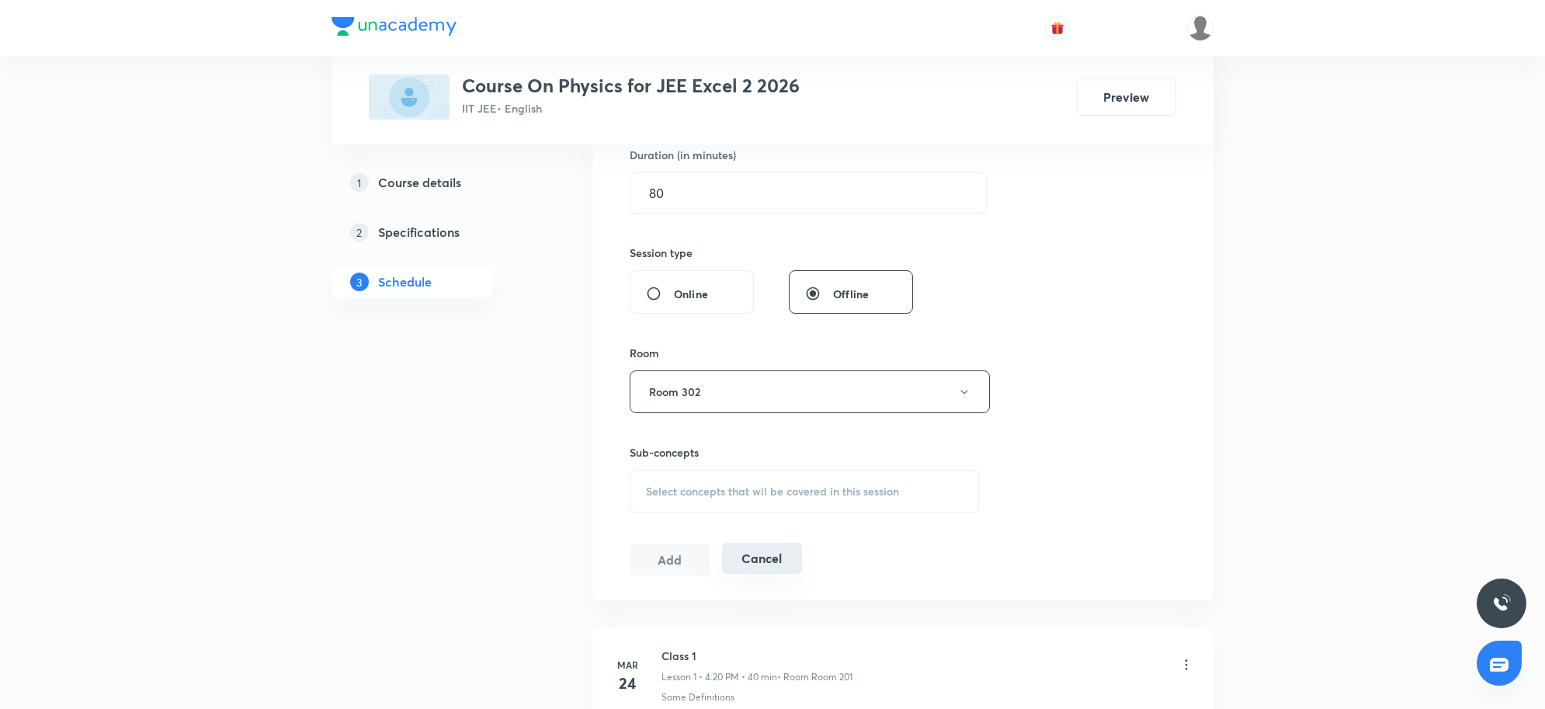
scroll to position [582, 0]
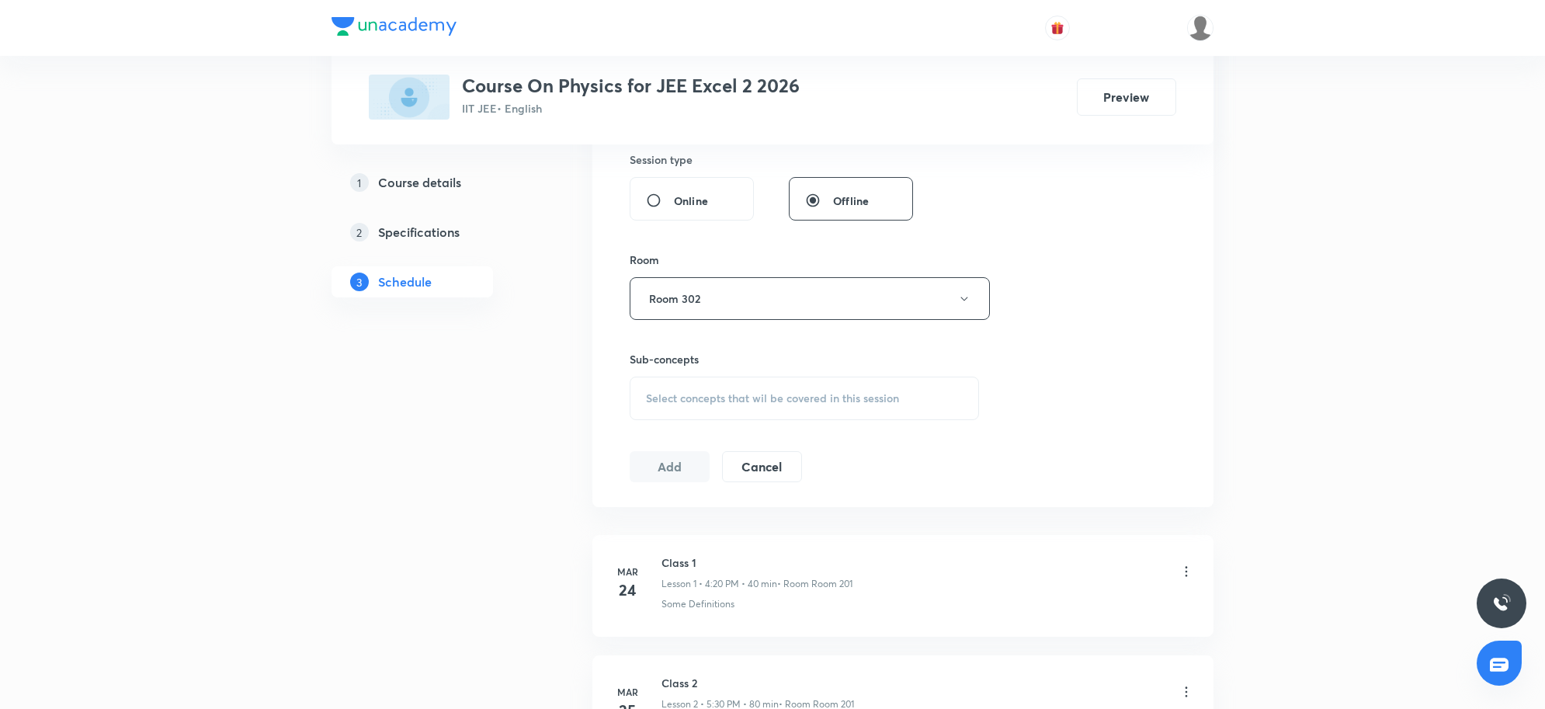
click at [720, 367] on h6 "Sub-concepts" at bounding box center [804, 359] width 349 height 16
click at [730, 397] on span "Select concepts that wil be covered in this session" at bounding box center [772, 398] width 253 height 12
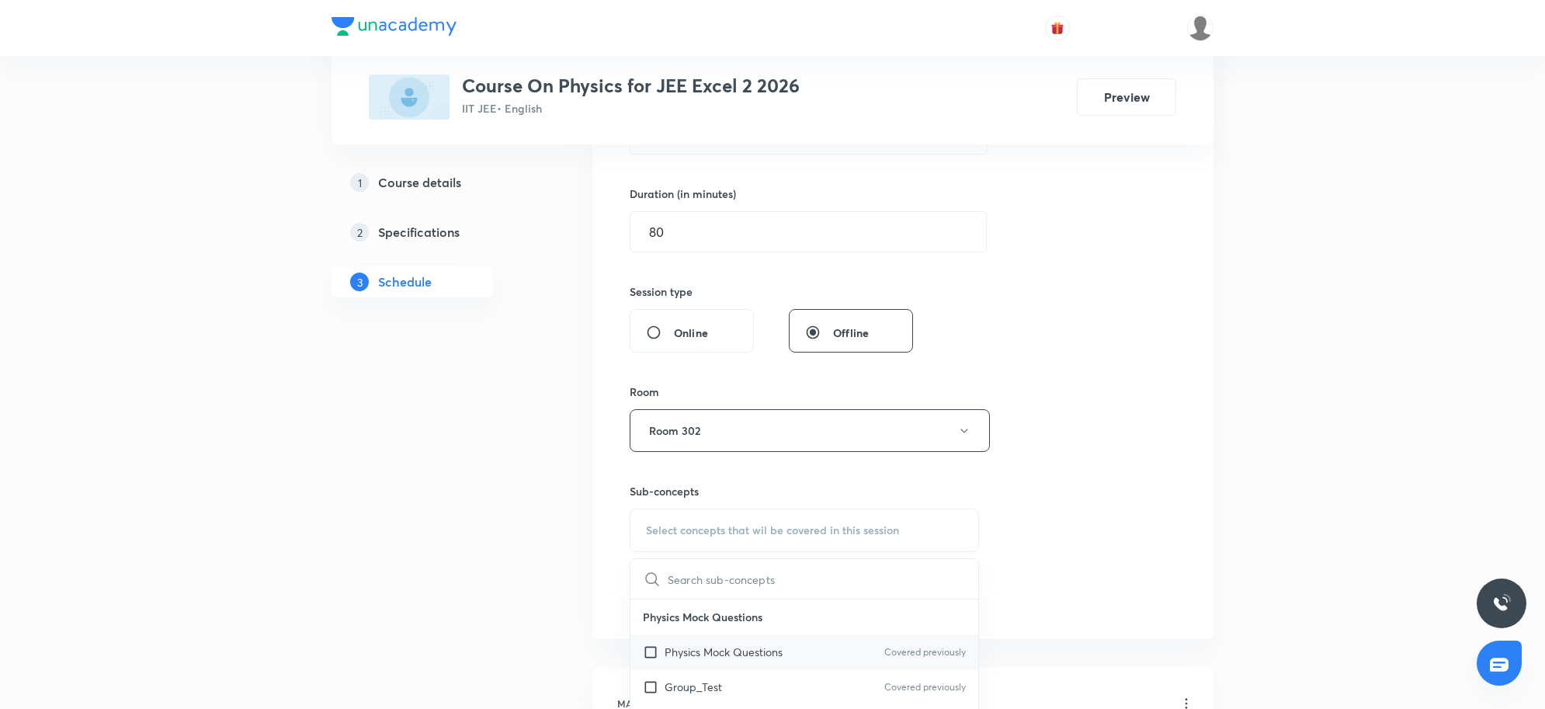
scroll to position [485, 0]
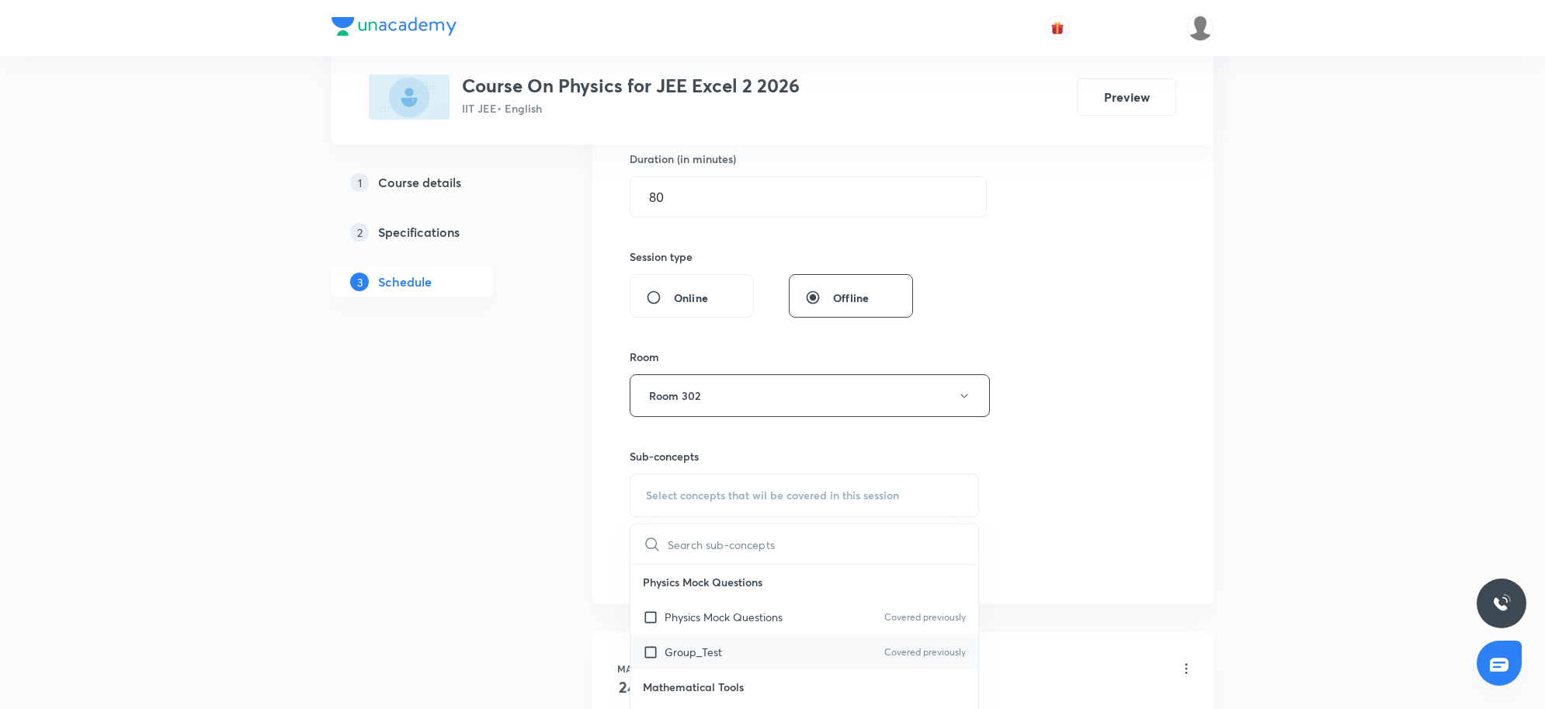
click at [730, 649] on div "Group_Test Covered previously" at bounding box center [804, 651] width 348 height 35
checkbox input "true"
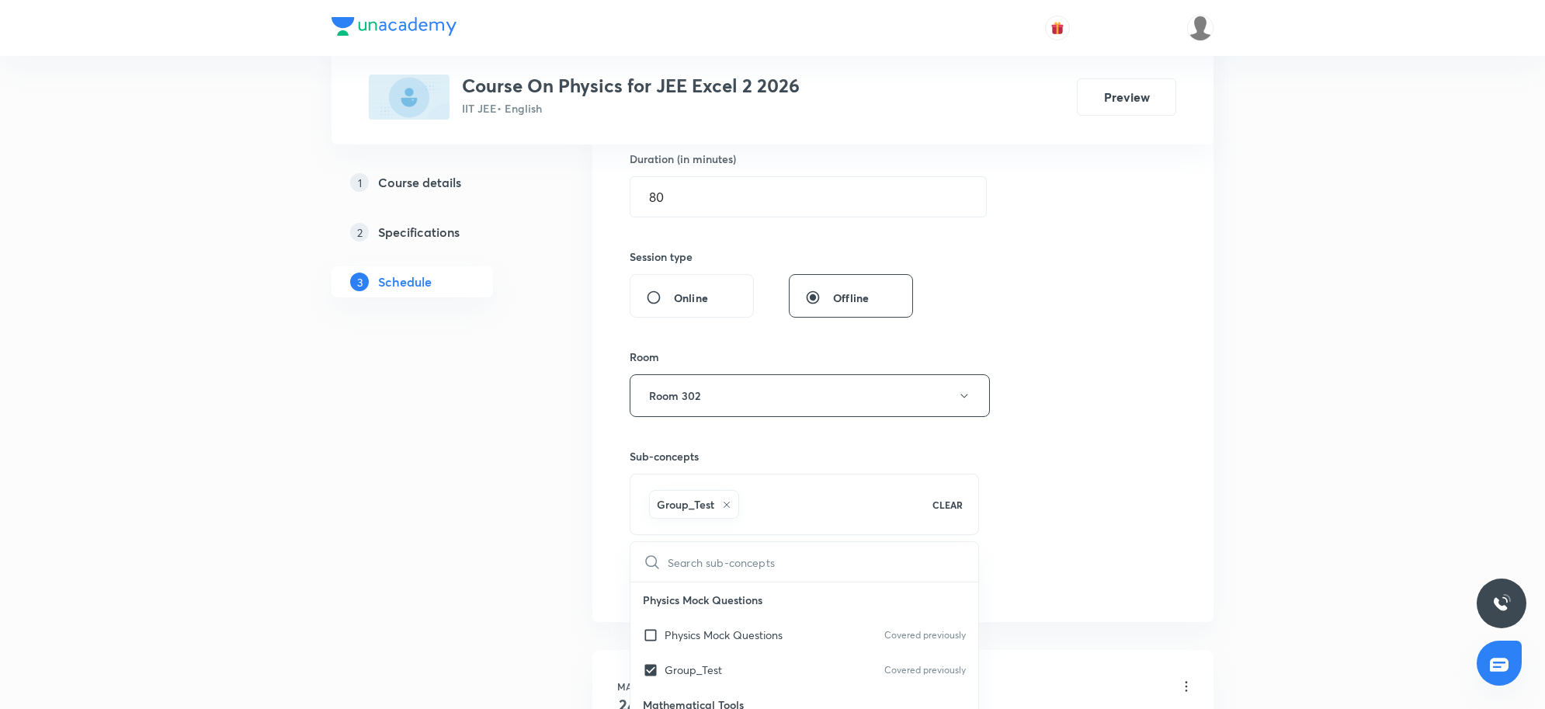
click at [1102, 597] on div "Session 91 Live class Session title 12/99 Ray Optics 6 ​ Schedule for Sep 2, 20…" at bounding box center [903, 223] width 546 height 747
click at [665, 591] on button "Add" at bounding box center [670, 579] width 80 height 31
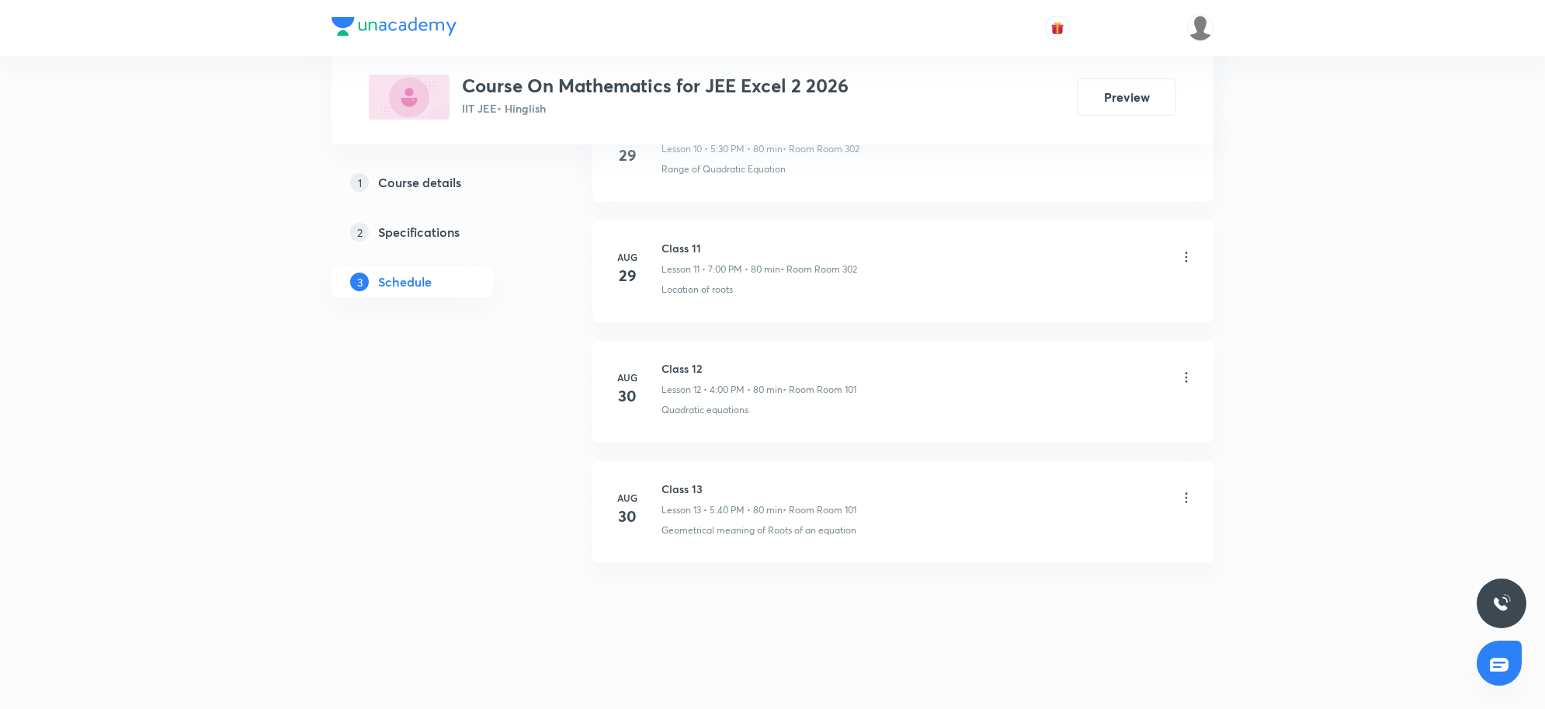
scroll to position [2104, 0]
drag, startPoint x: 654, startPoint y: 474, endPoint x: 773, endPoint y: 480, distance: 118.9
click at [773, 480] on li "[DATE] Class 13 Lesson 13 • 5:40 PM • 80 min • Room Room 101 Geometrical meanin…" at bounding box center [902, 512] width 621 height 102
copy h6 "Class 13"
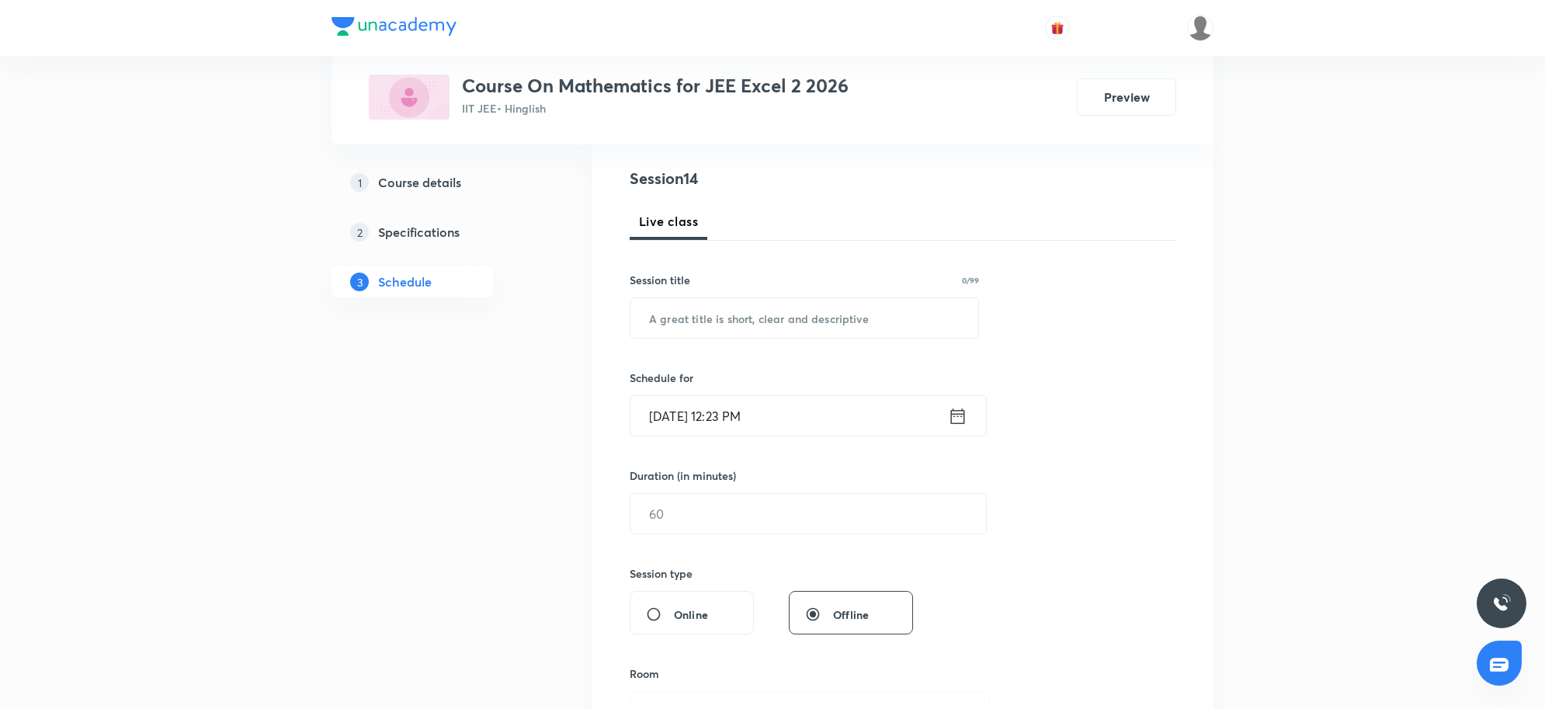
scroll to position [0, 0]
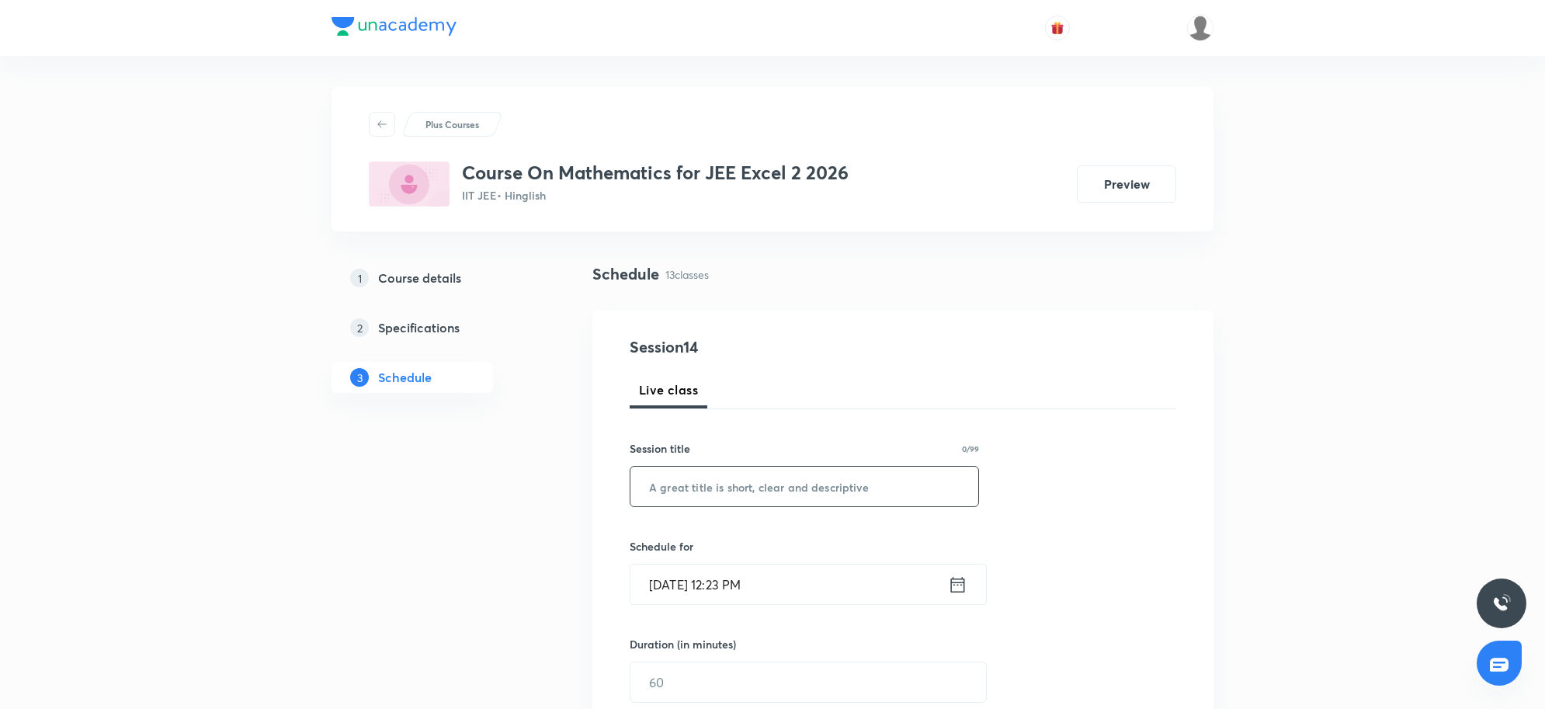
click at [779, 494] on input "text" at bounding box center [804, 487] width 348 height 40
paste input "Class 13"
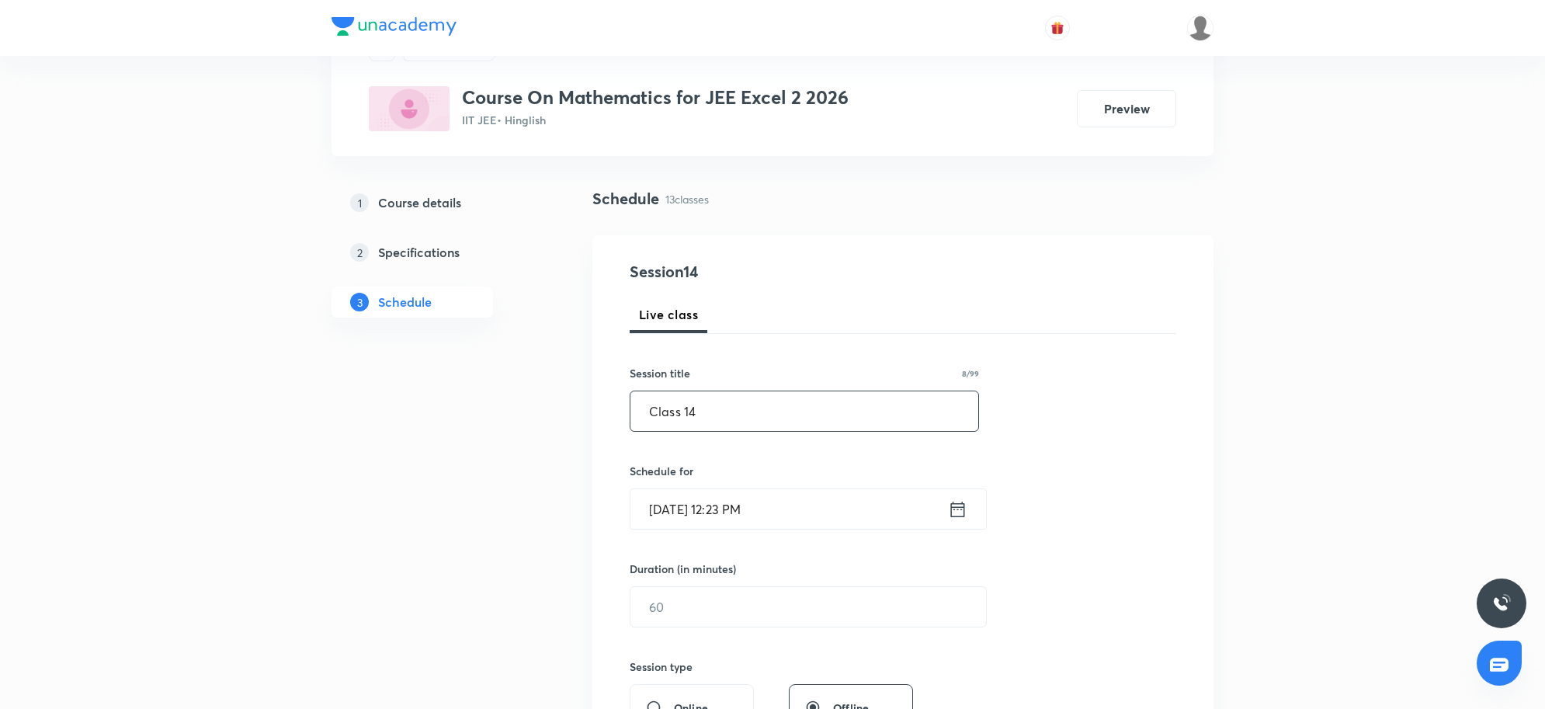
scroll to position [97, 0]
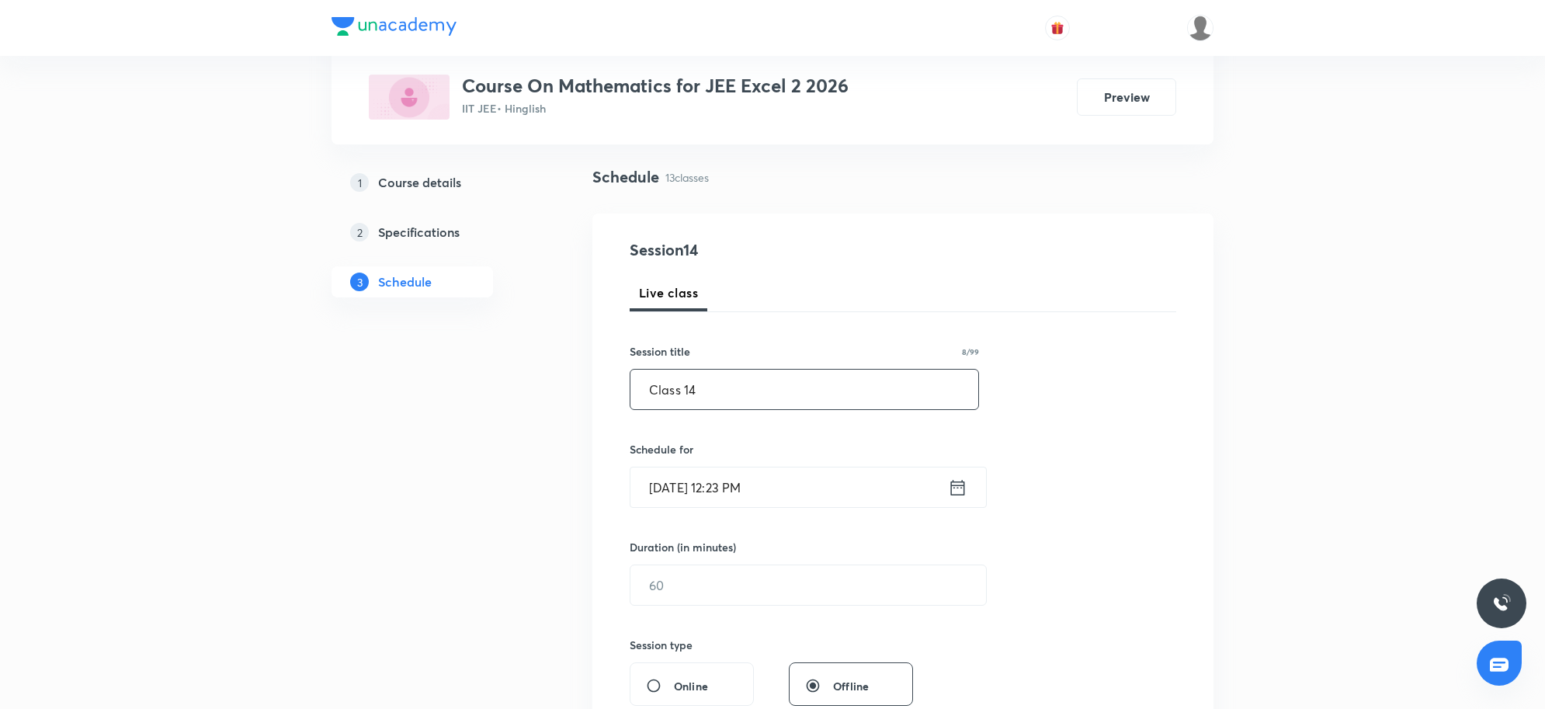
type input "Class 14"
click at [786, 487] on input "[DATE] 12:23 PM" at bounding box center [788, 487] width 317 height 40
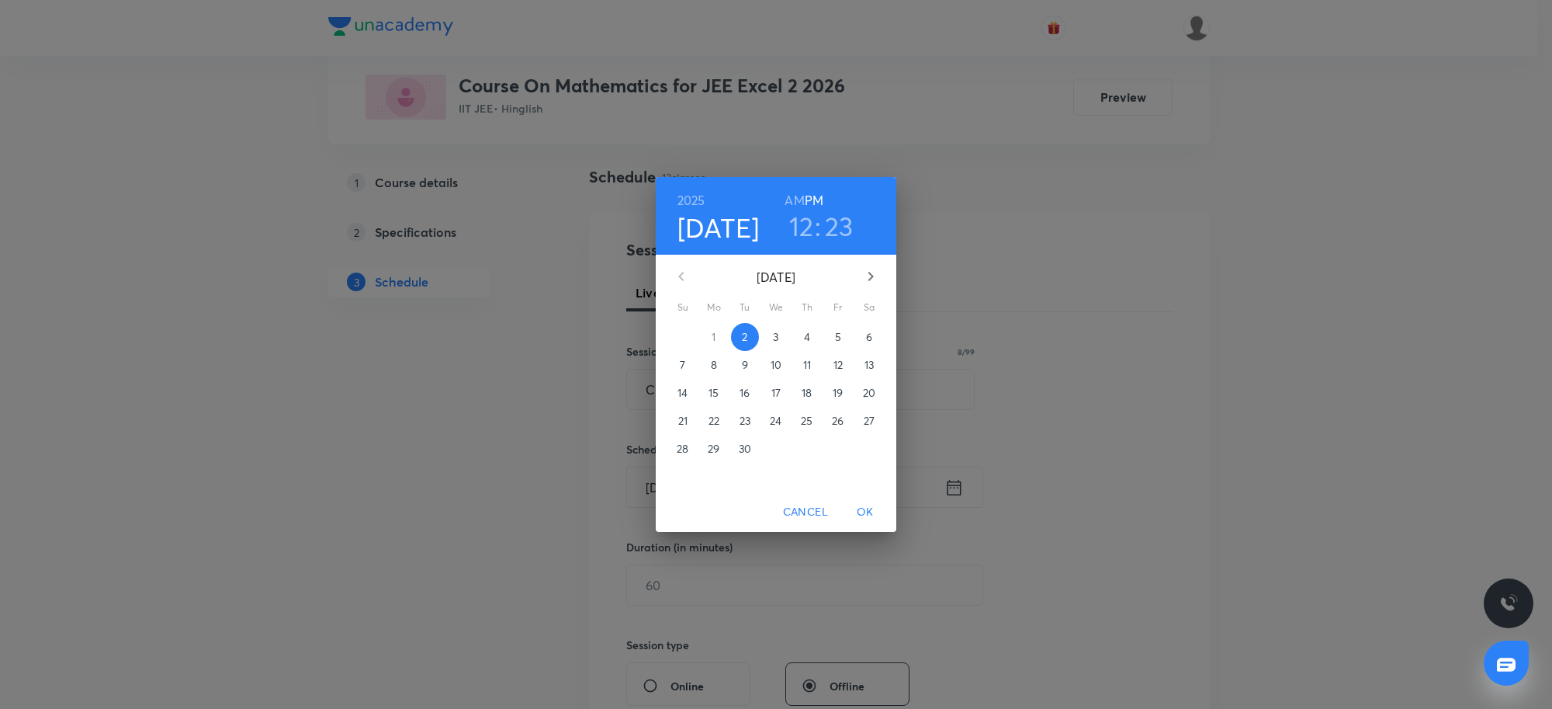
click at [803, 234] on h3 "12" at bounding box center [801, 226] width 25 height 33
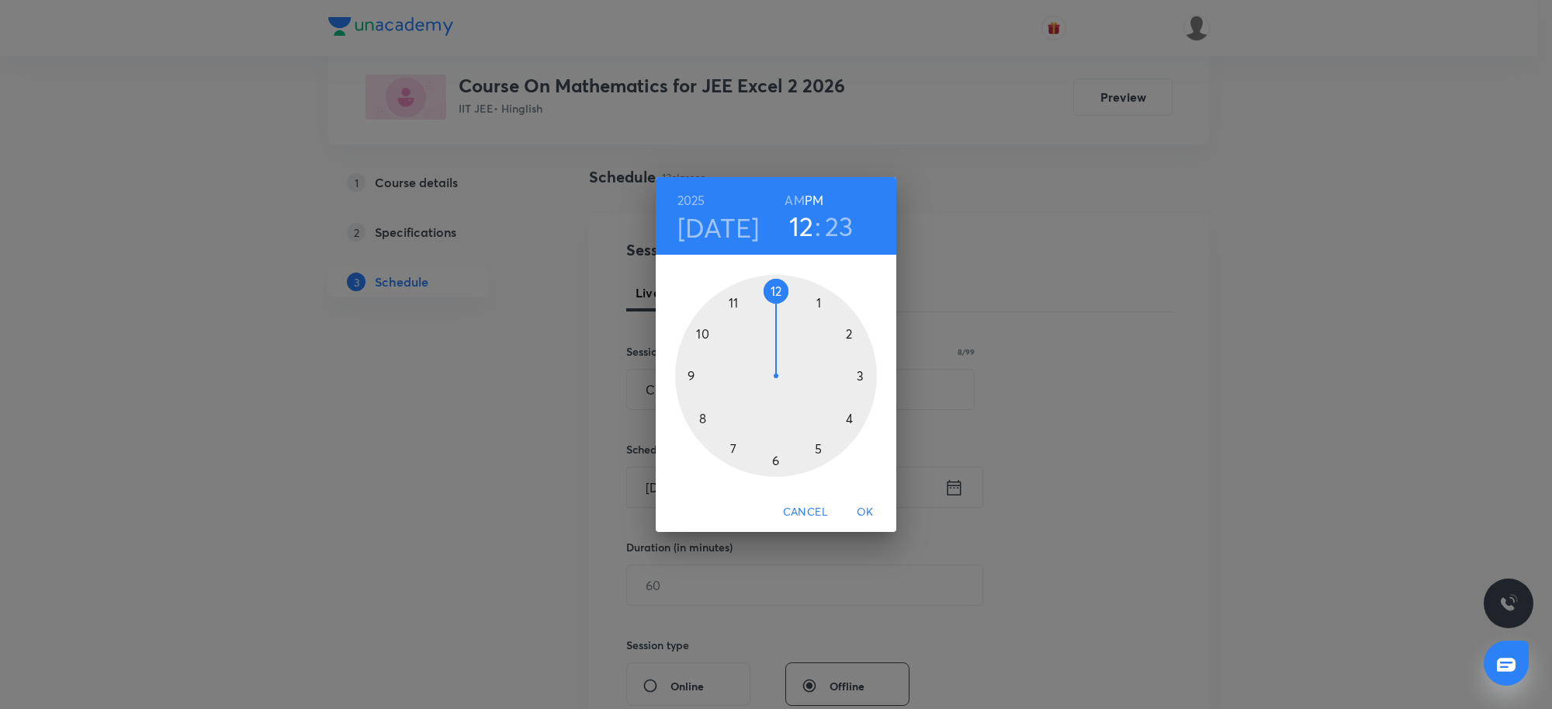
click at [819, 451] on div at bounding box center [776, 376] width 202 height 202
click at [775, 460] on div at bounding box center [776, 376] width 202 height 202
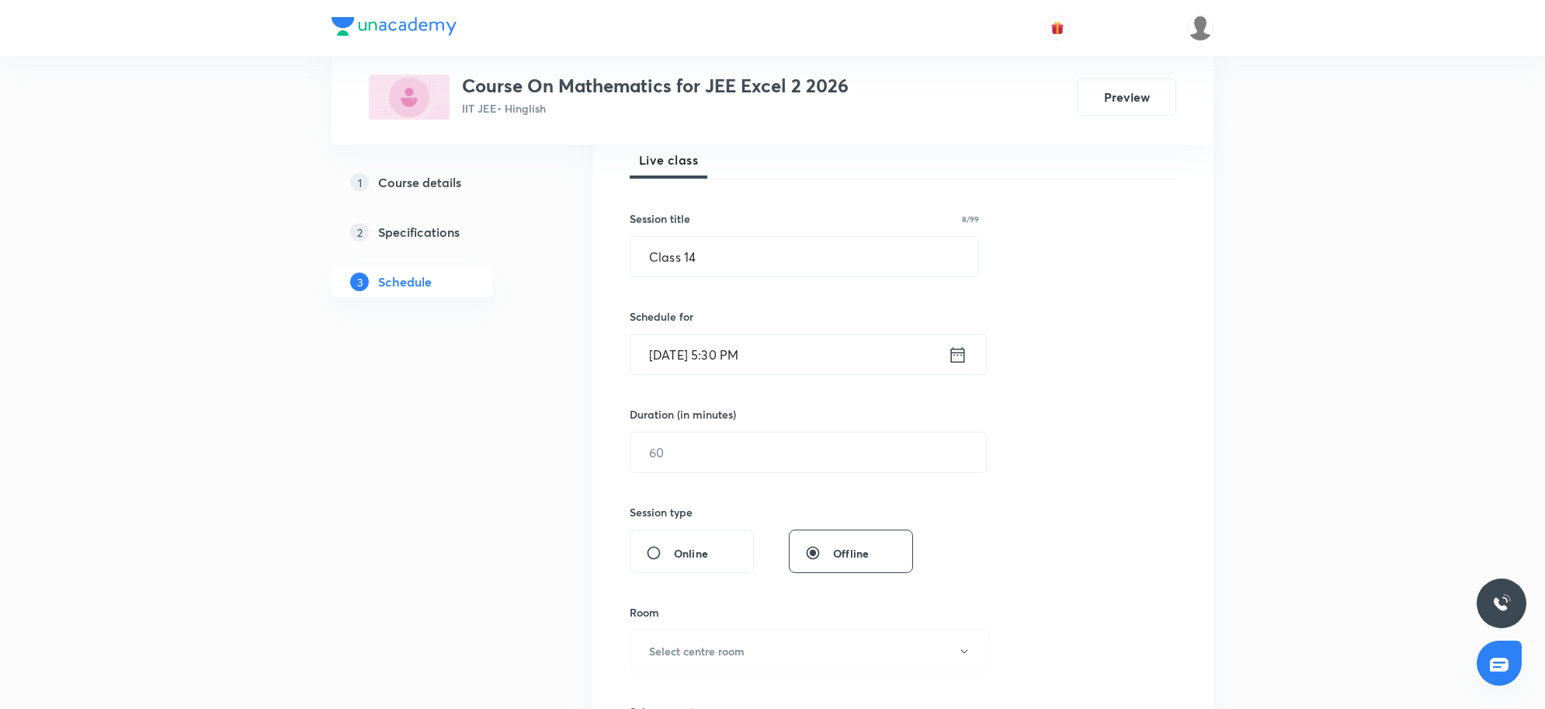
scroll to position [291, 0]
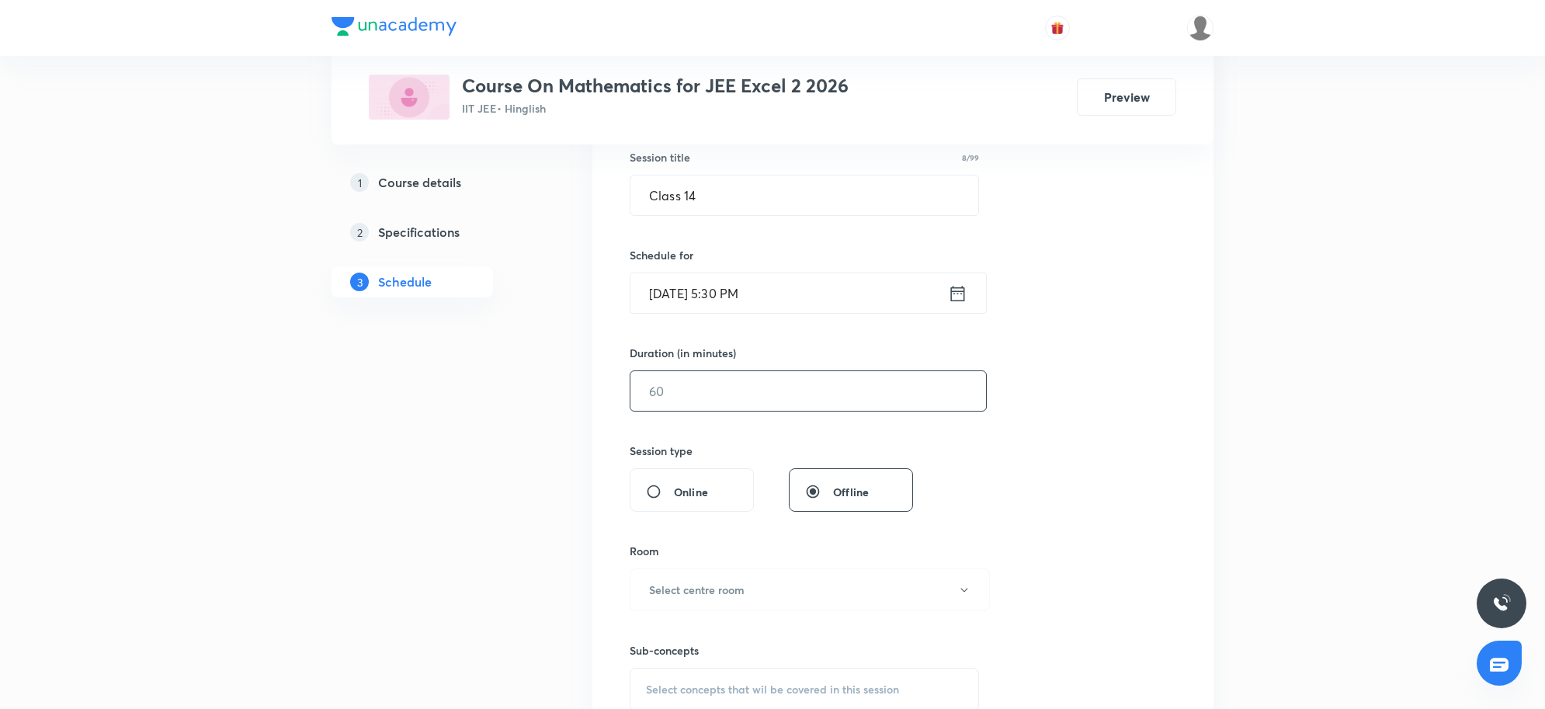
click at [742, 390] on input "text" at bounding box center [808, 391] width 356 height 40
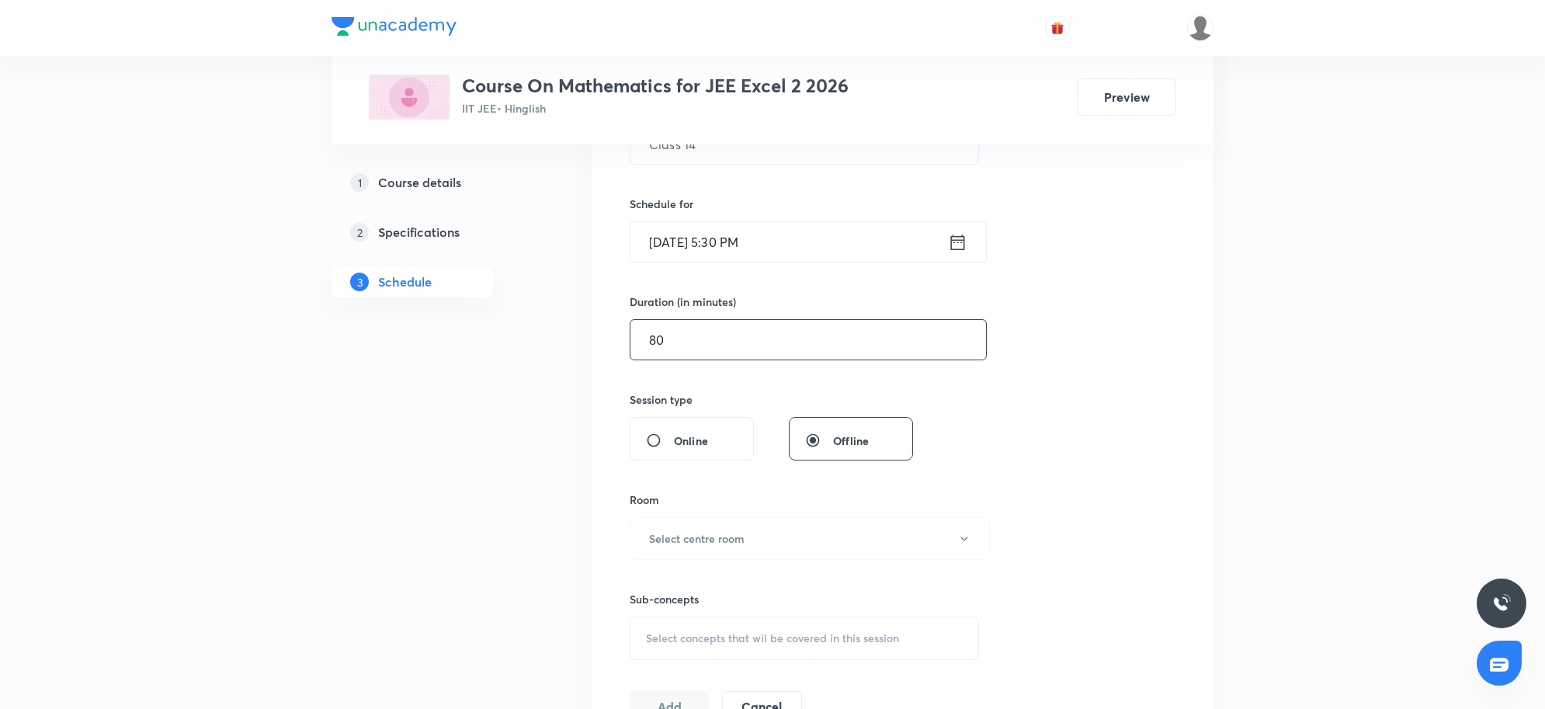
scroll to position [388, 0]
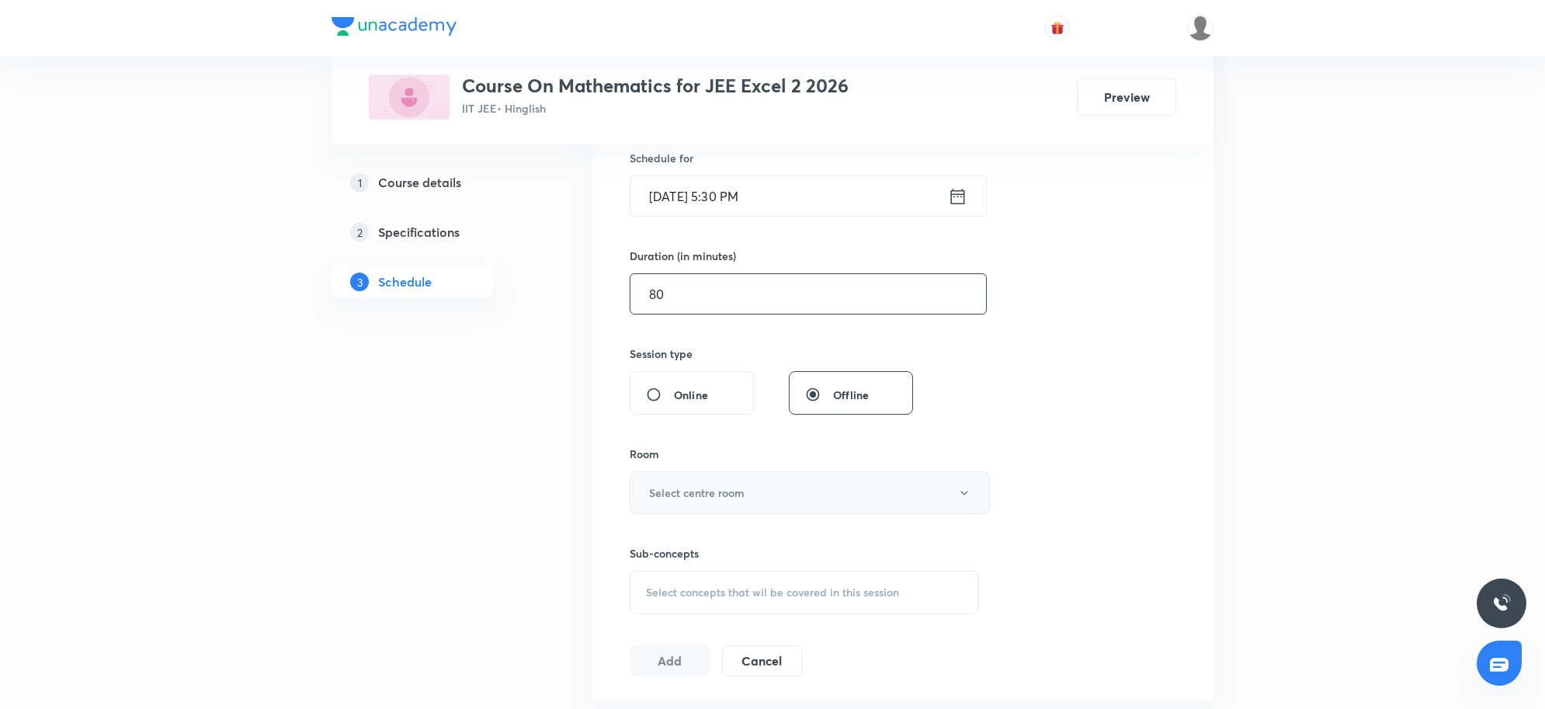
type input "80"
click at [735, 501] on h6 "Select centre room" at bounding box center [696, 492] width 95 height 16
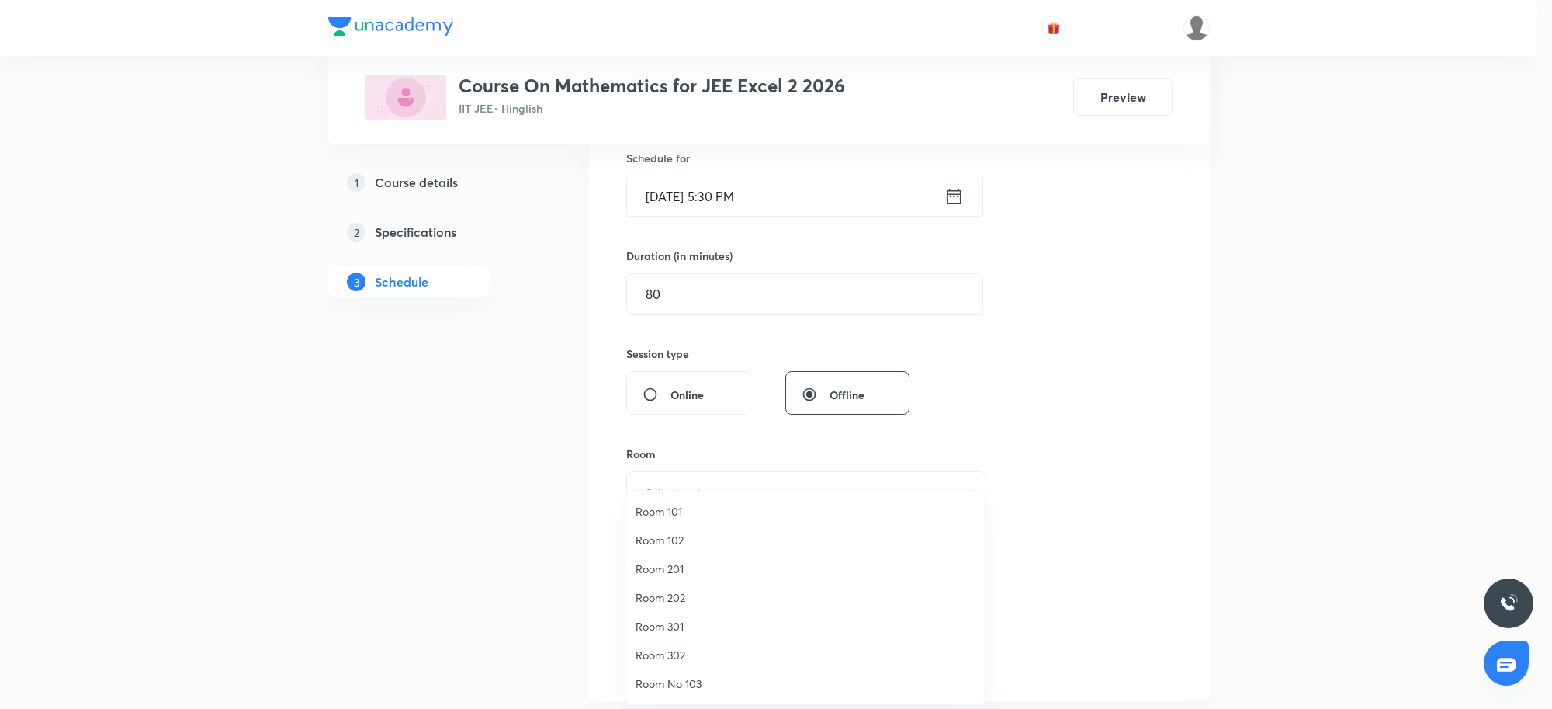
click at [699, 649] on span "Room 302" at bounding box center [806, 655] width 340 height 16
click at [1116, 534] on div "Session 14 Live class Session title 8/99 Class 14 ​ Schedule for [DATE] 5:30 PM…" at bounding box center [903, 311] width 546 height 729
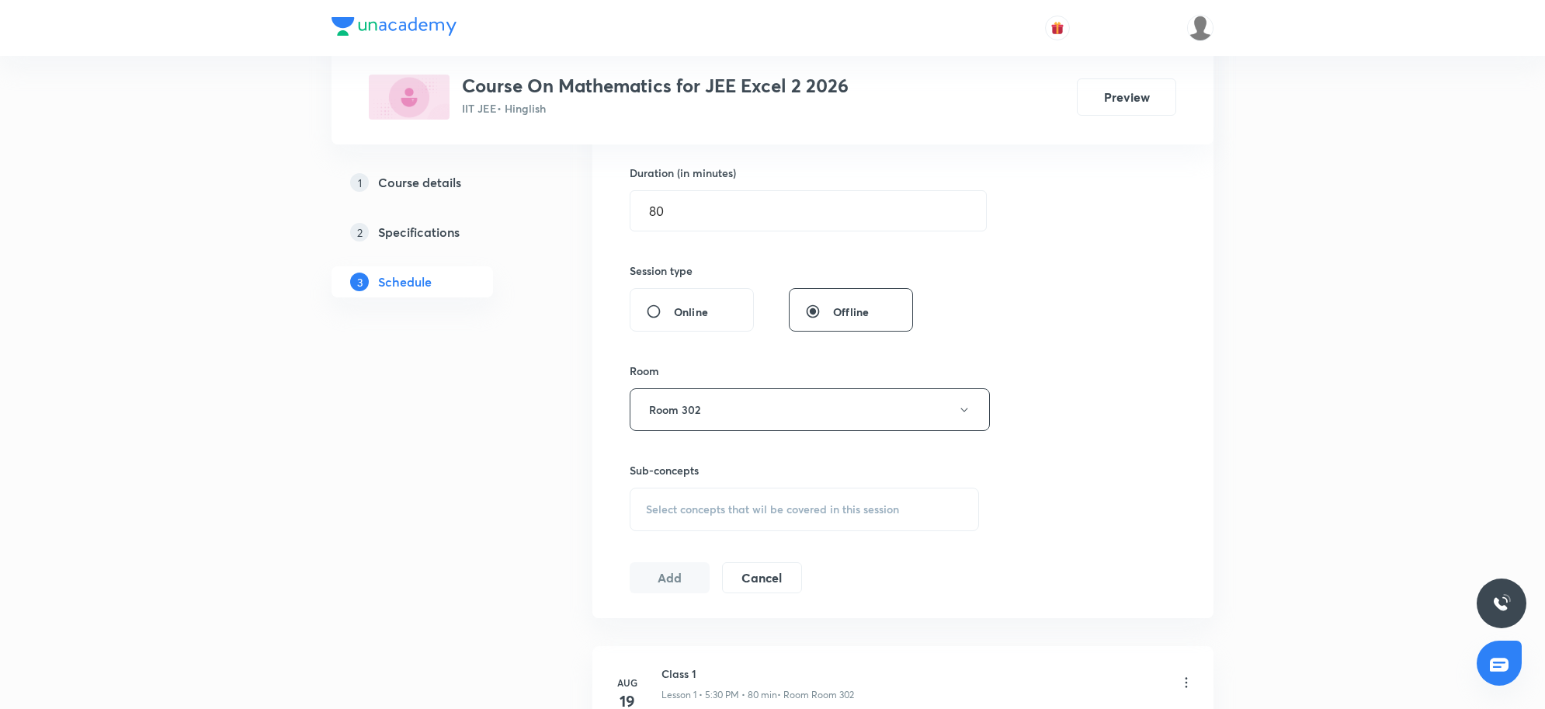
scroll to position [582, 0]
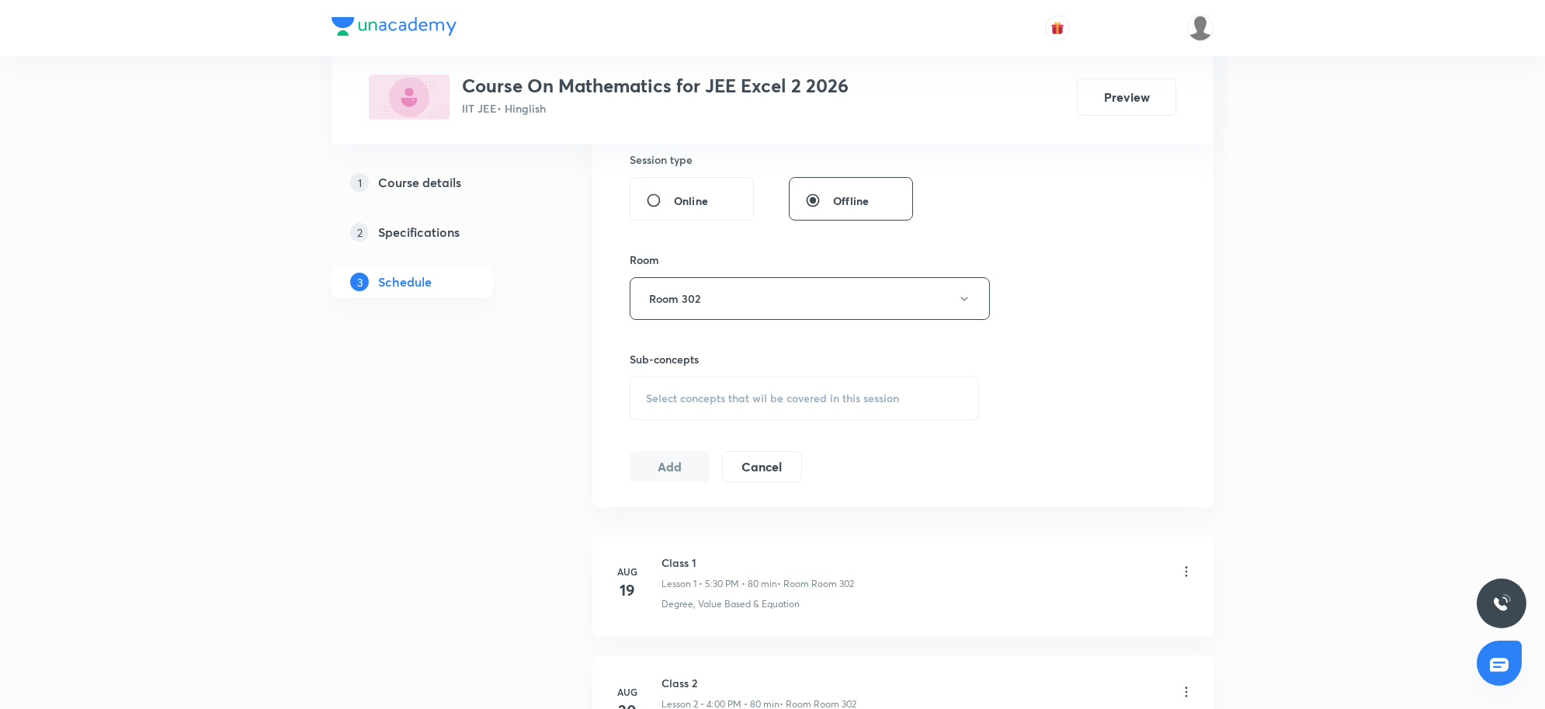
click at [848, 382] on div "Select concepts that wil be covered in this session" at bounding box center [804, 397] width 349 height 43
click at [832, 394] on span "Select concepts that wil be covered in this session" at bounding box center [772, 398] width 253 height 12
click at [727, 398] on span "Select concepts that wil be covered in this session" at bounding box center [772, 398] width 253 height 12
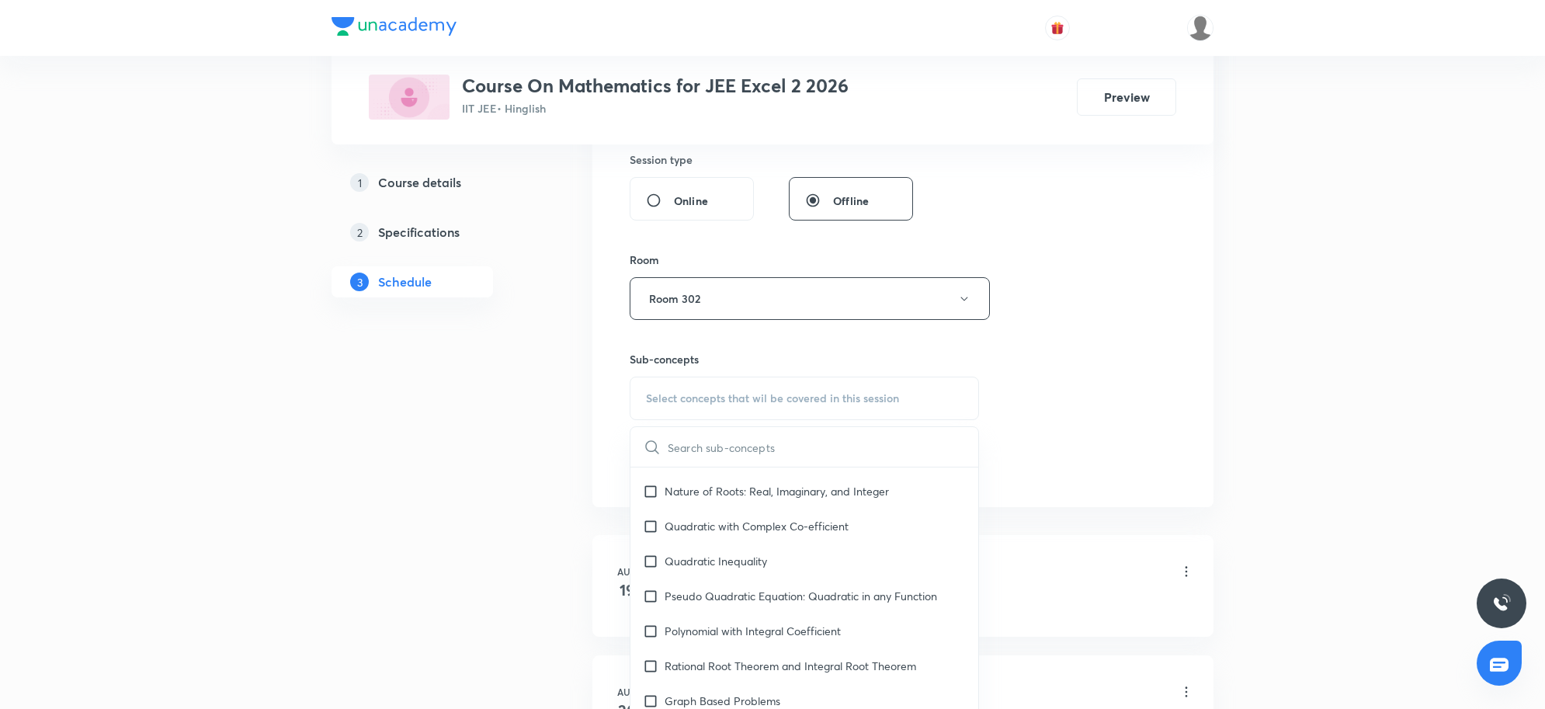
scroll to position [776, 0]
click at [742, 539] on div "Quadratic Inequality" at bounding box center [804, 525] width 348 height 35
checkbox input "true"
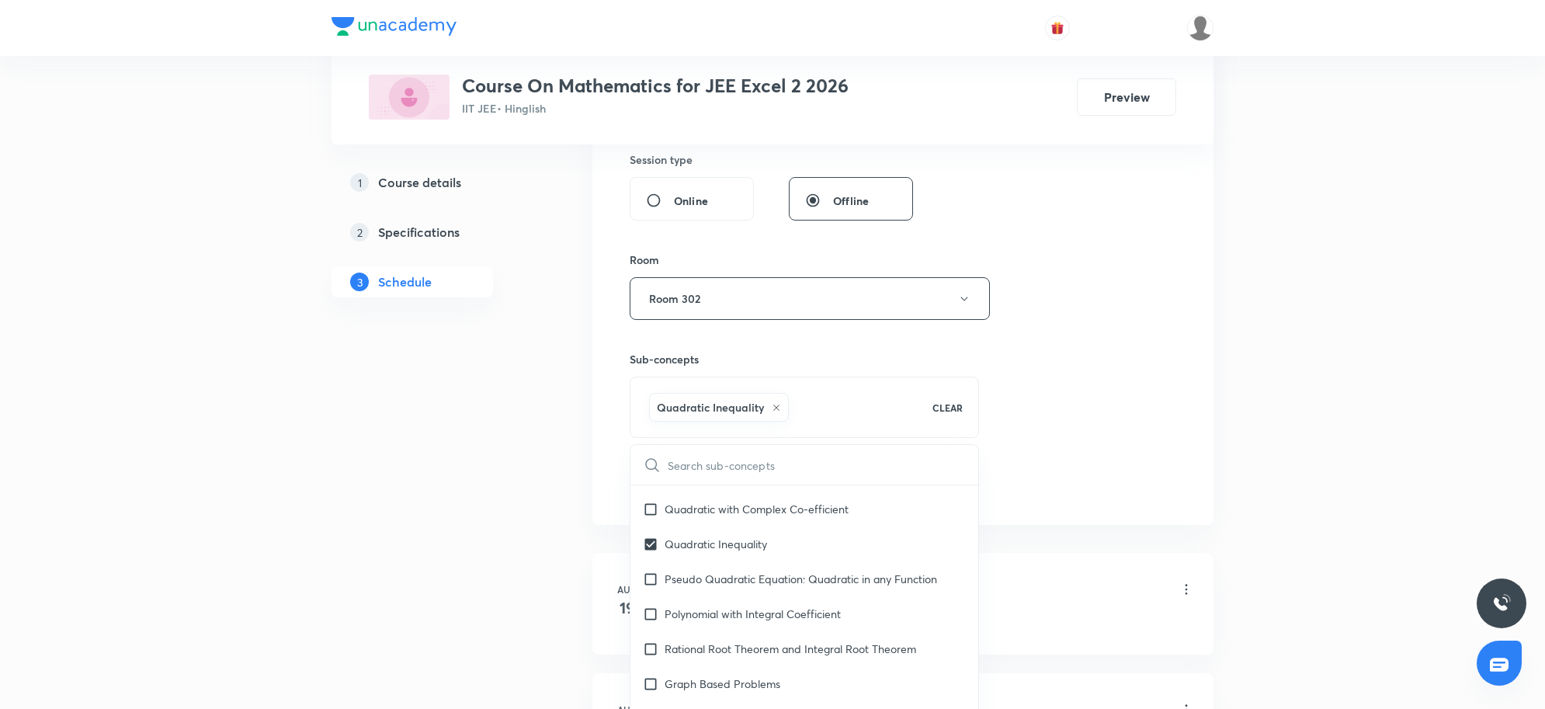
click at [1147, 460] on div "Session 14 Live class Session title 8/99 Class 14 ​ Schedule for Sep 2, 2025, 5…" at bounding box center [903, 126] width 546 height 747
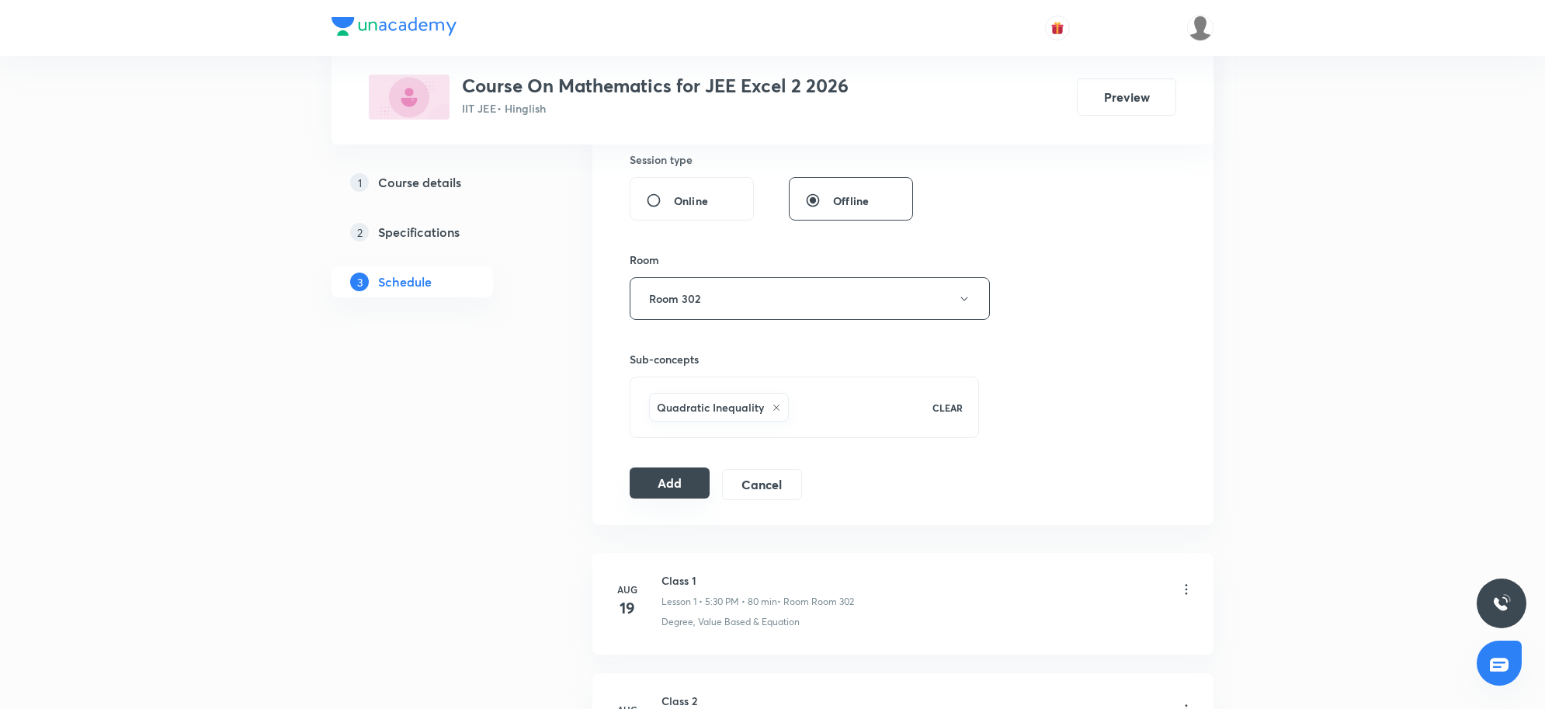
click at [695, 485] on button "Add" at bounding box center [670, 482] width 80 height 31
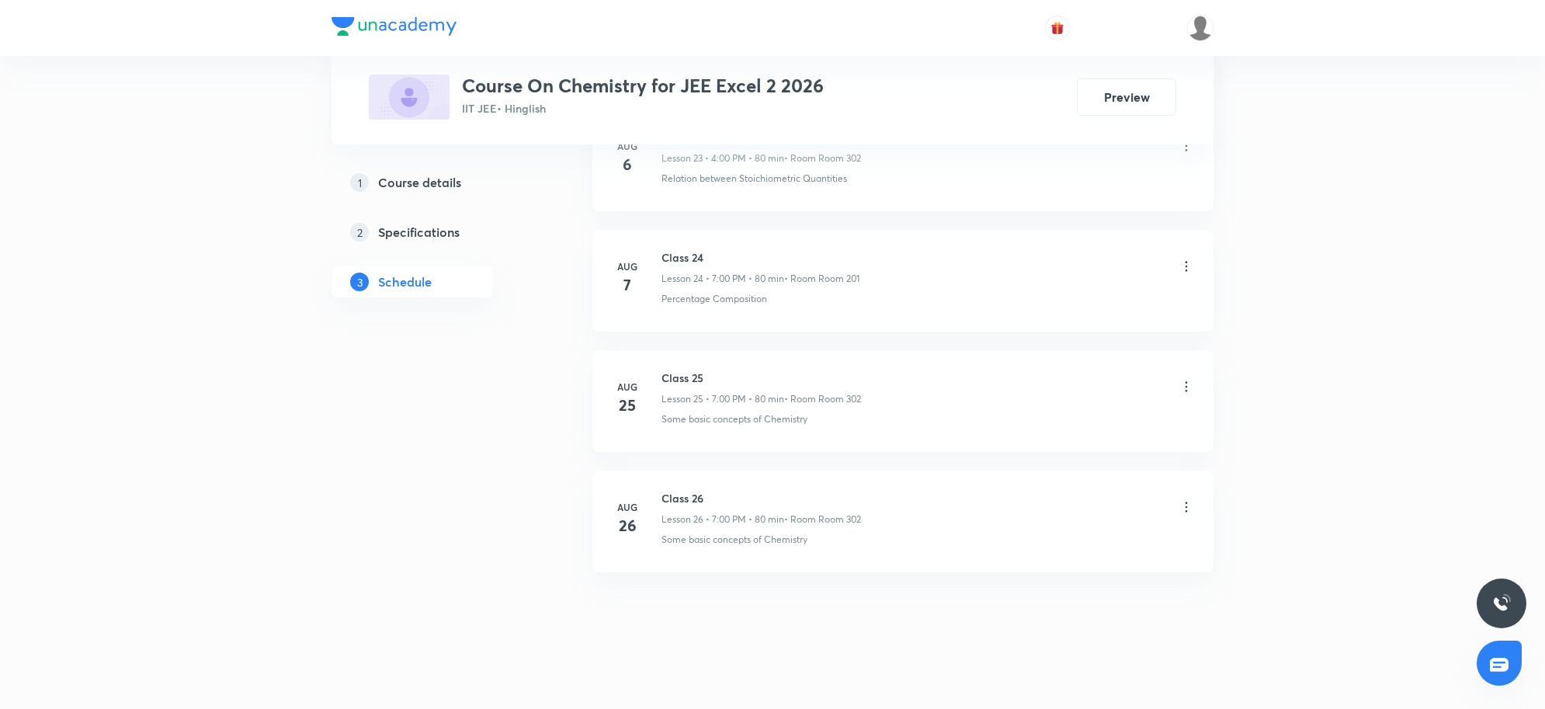
scroll to position [3673, 0]
drag, startPoint x: 662, startPoint y: 485, endPoint x: 743, endPoint y: 485, distance: 80.7
click at [743, 485] on h6 "Class 26" at bounding box center [760, 488] width 199 height 16
copy h6 "Class 26"
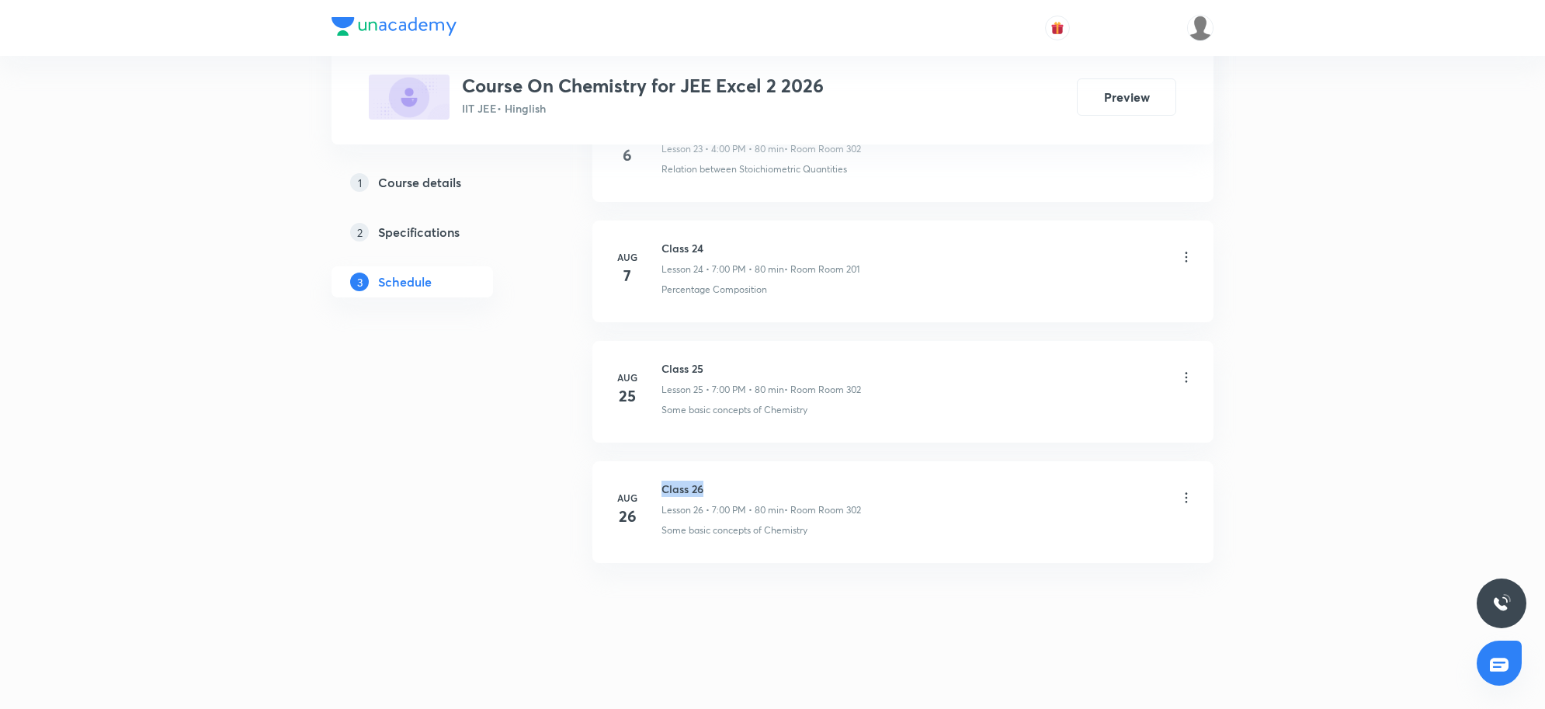
drag, startPoint x: 661, startPoint y: 482, endPoint x: 716, endPoint y: 487, distance: 54.5
click at [716, 487] on h6 "Class 26" at bounding box center [760, 488] width 199 height 16
drag, startPoint x: 664, startPoint y: 482, endPoint x: 755, endPoint y: 484, distance: 90.8
click at [755, 484] on h6 "Class 26" at bounding box center [760, 488] width 199 height 16
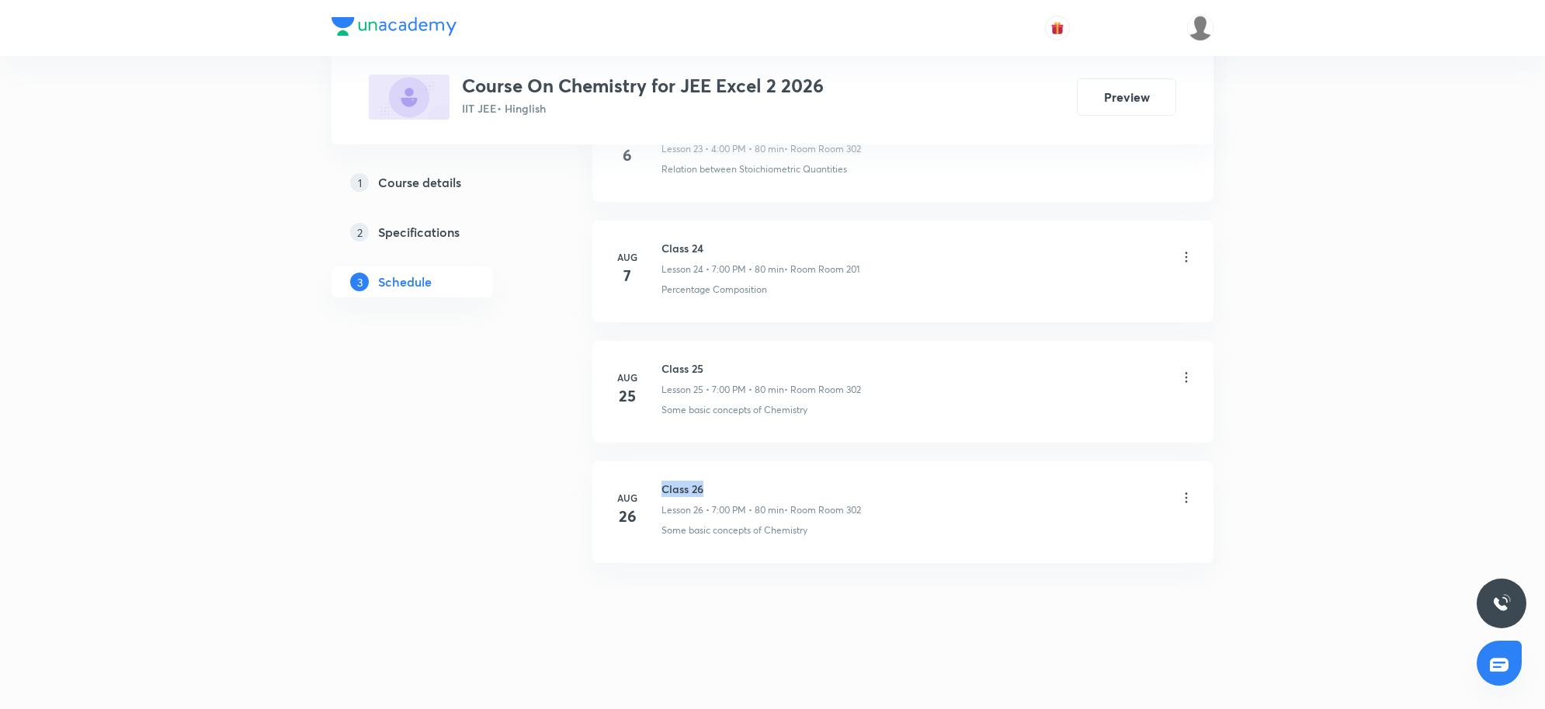
copy h6 "Class 26"
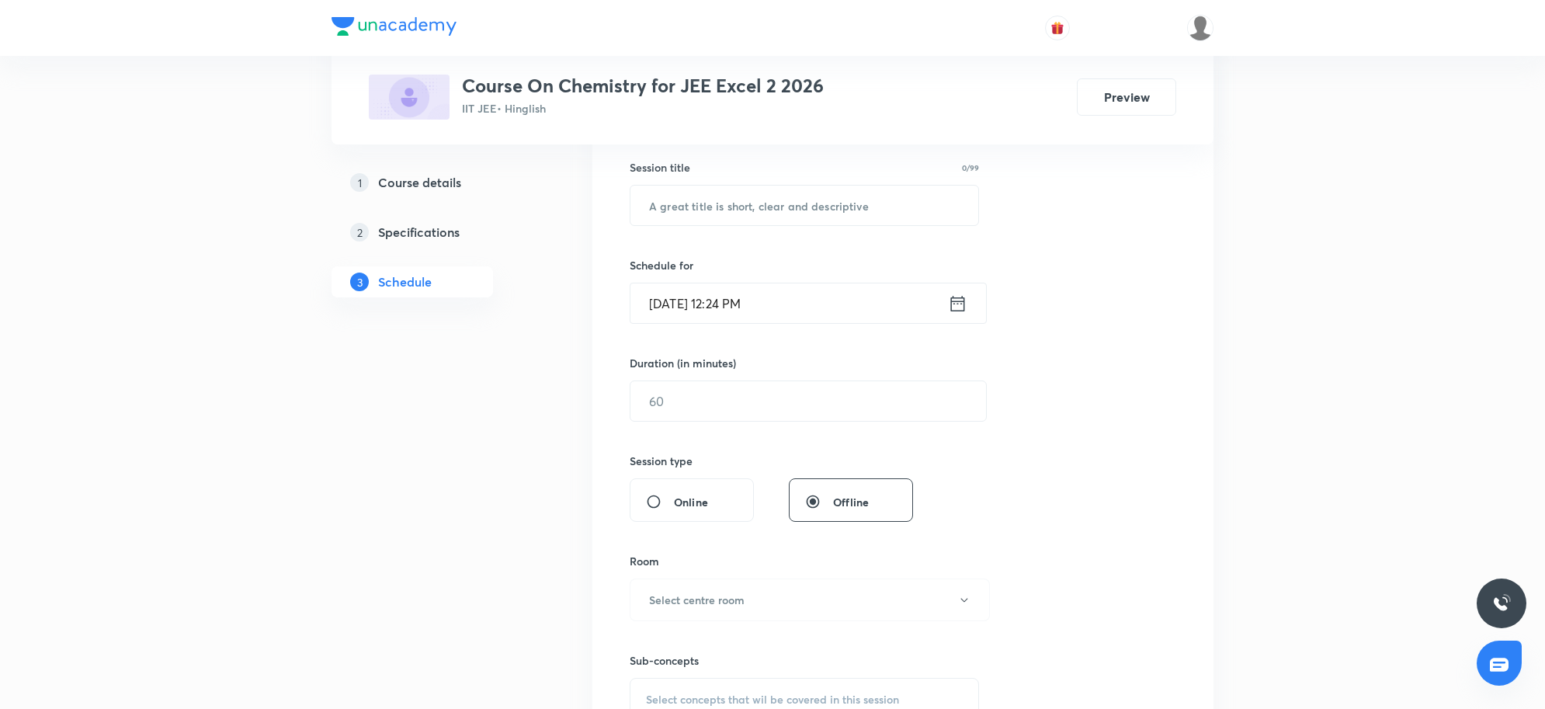
scroll to position [0, 0]
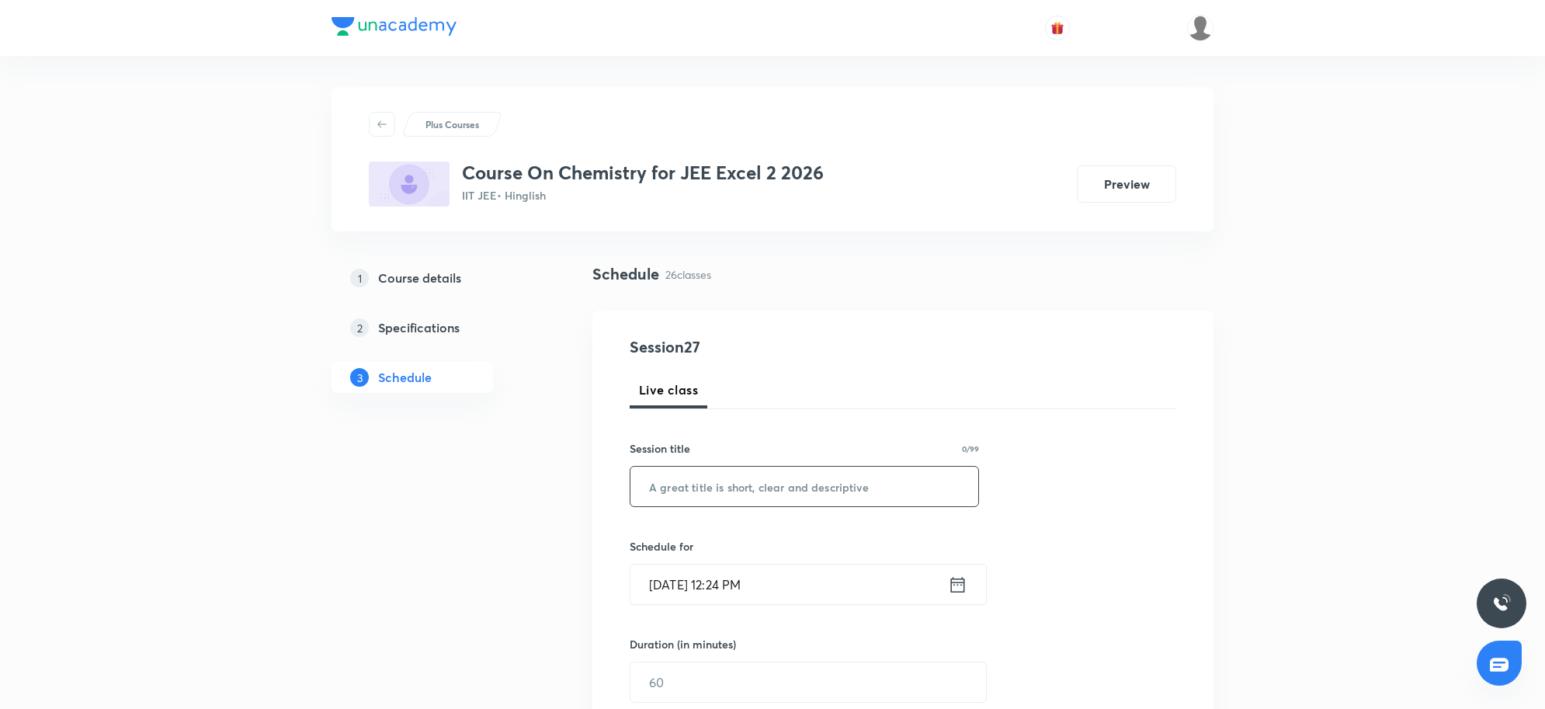
click at [734, 494] on input "text" at bounding box center [804, 487] width 348 height 40
paste input "Class 26"
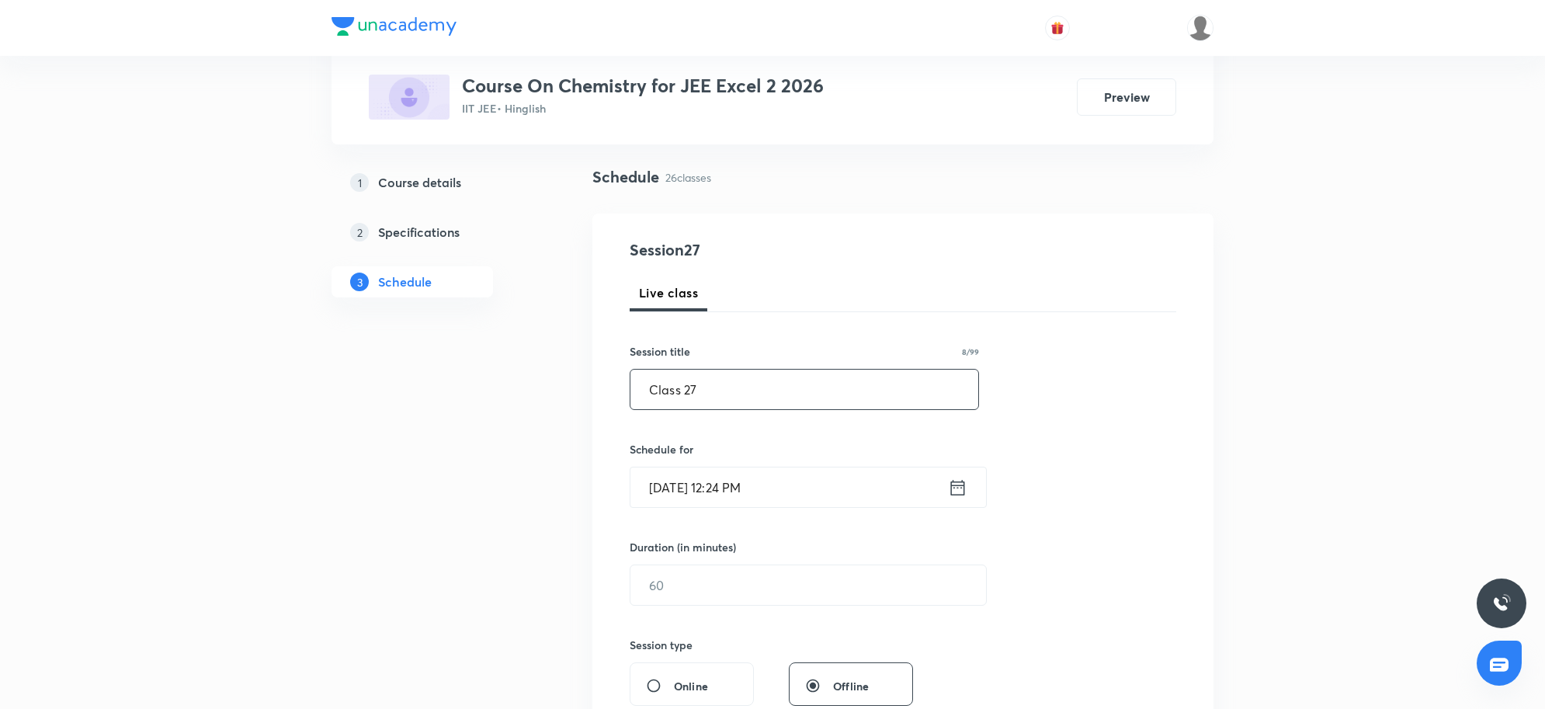
type input "Class 27"
click at [806, 491] on input "Sep 2, 2025, 12:24 PM" at bounding box center [788, 487] width 317 height 40
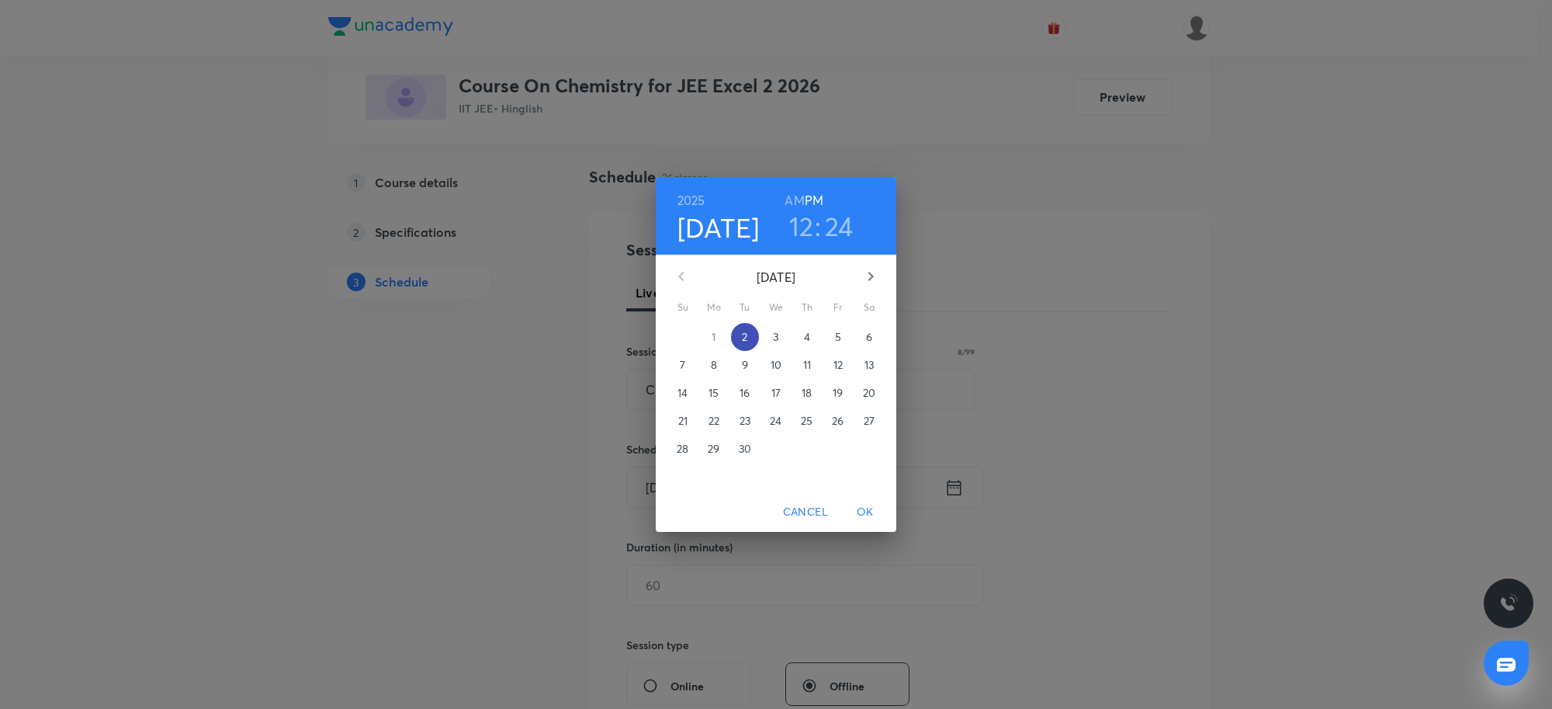
click at [740, 335] on span "2" at bounding box center [745, 337] width 28 height 16
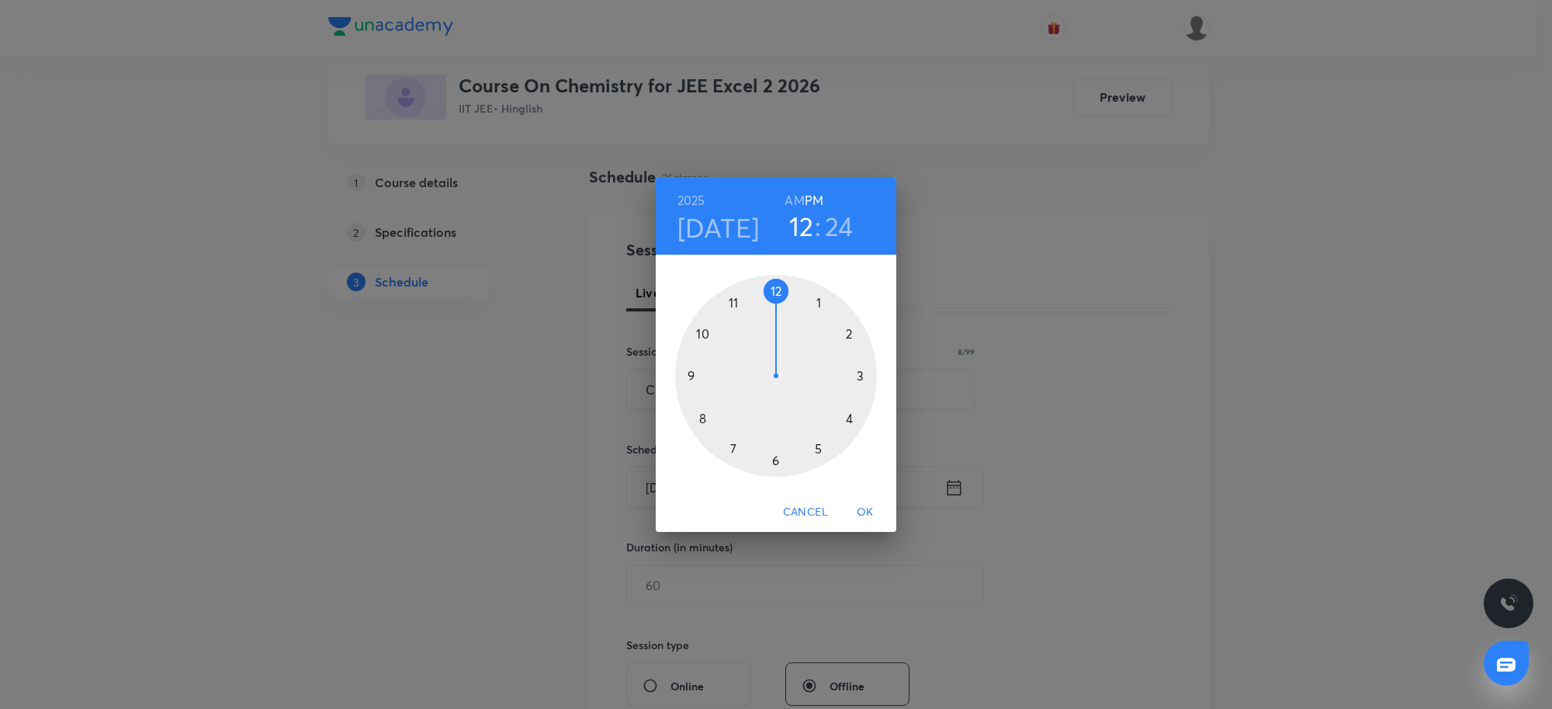
click at [1290, 400] on div "2025 Sep 2 12 : 24 AM PM 1 2 3 4 5 6 7 8 9 10 11 12 Cancel OK" at bounding box center [776, 354] width 1552 height 709
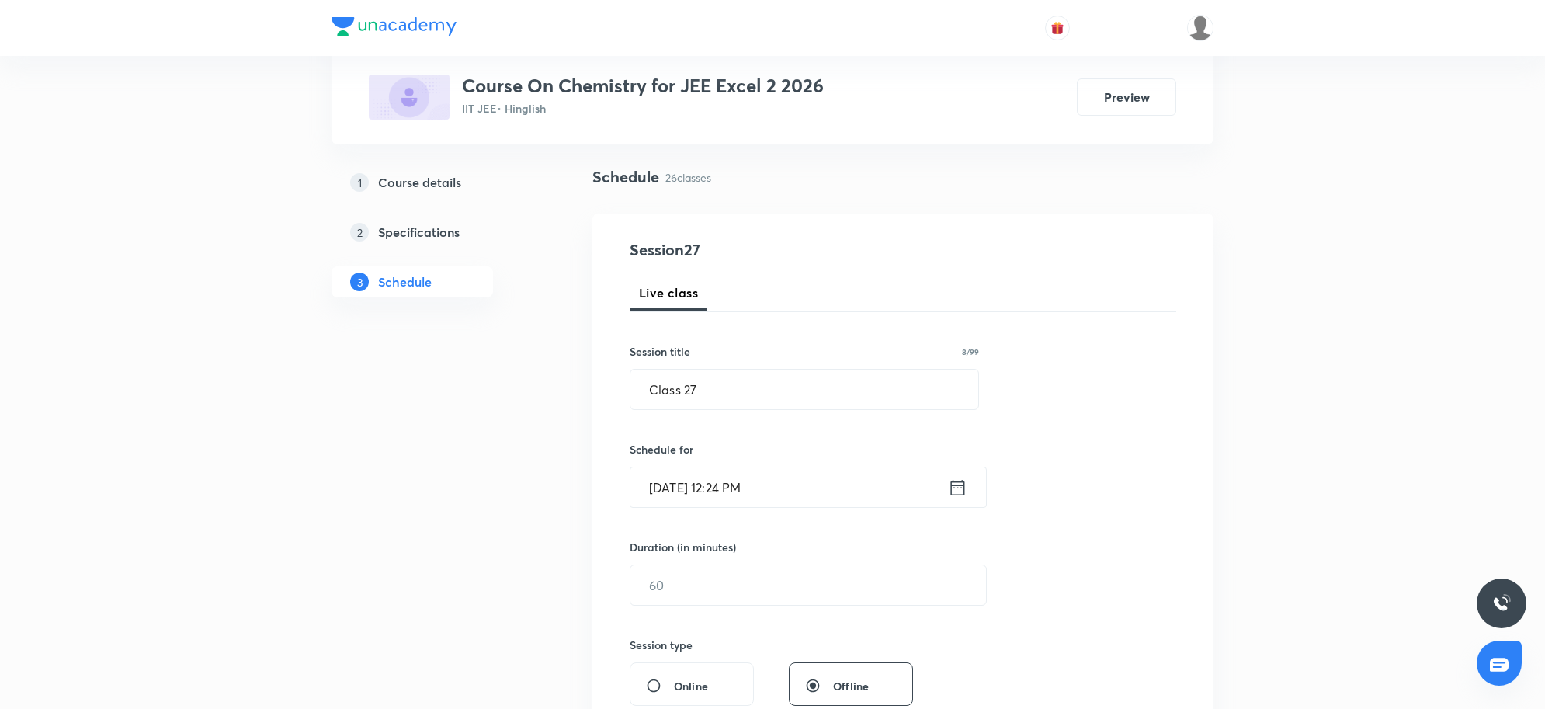
click at [817, 491] on input "Sep 2, 2025, 12:24 PM" at bounding box center [788, 487] width 317 height 40
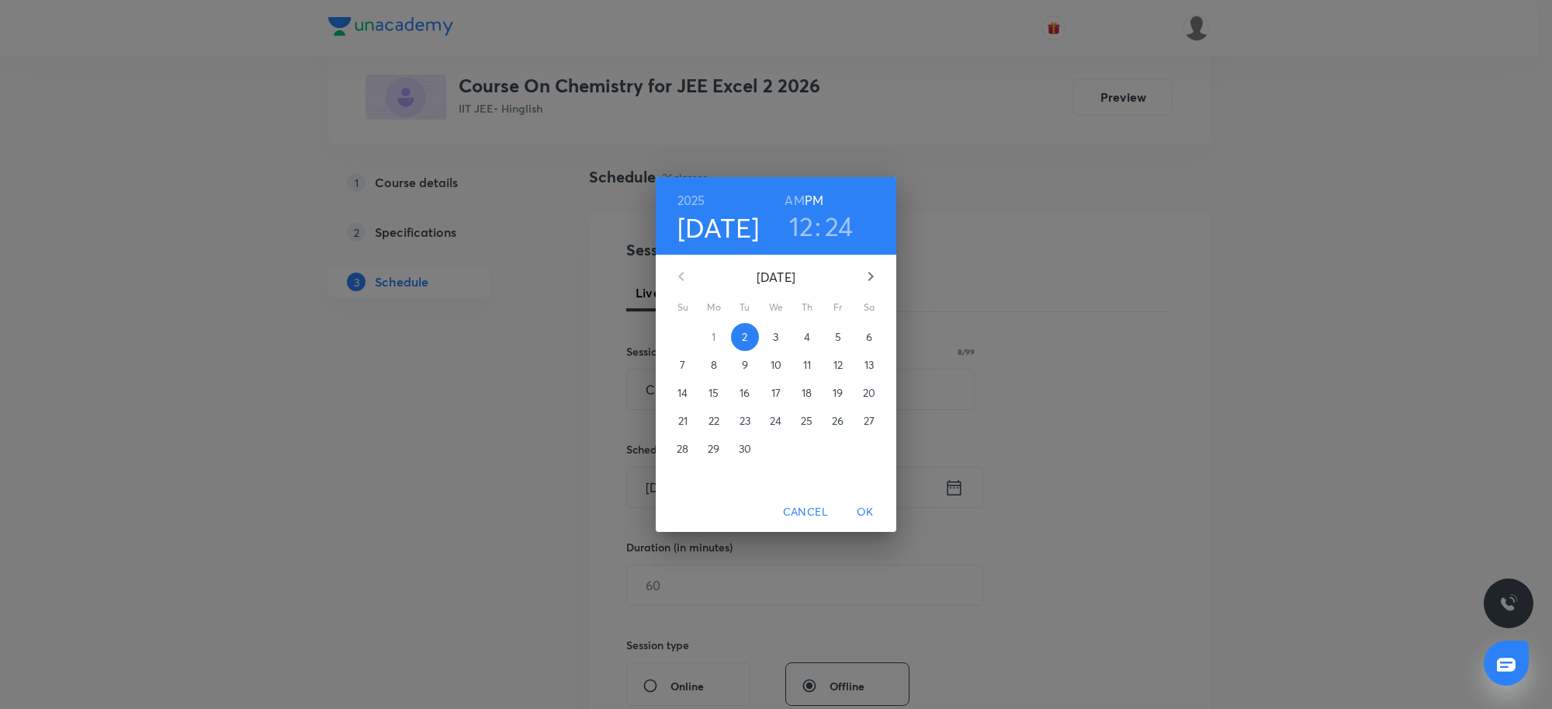
click at [1248, 447] on div "2025 Sep 2 12 : 24 AM PM September 2025 Su Mo Tu We Th Fr Sa 31 1 2 3 4 5 6 7 8…" at bounding box center [776, 354] width 1552 height 709
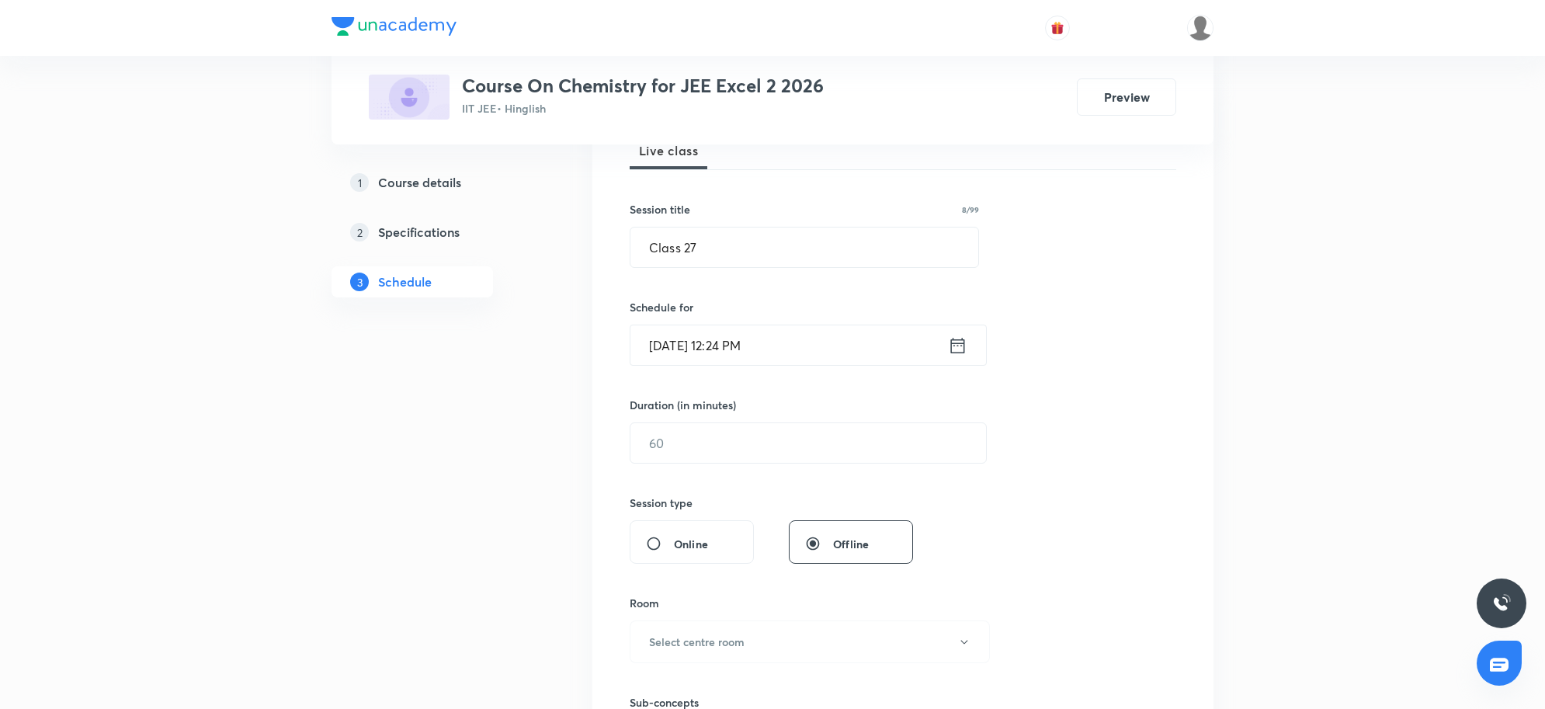
scroll to position [194, 0]
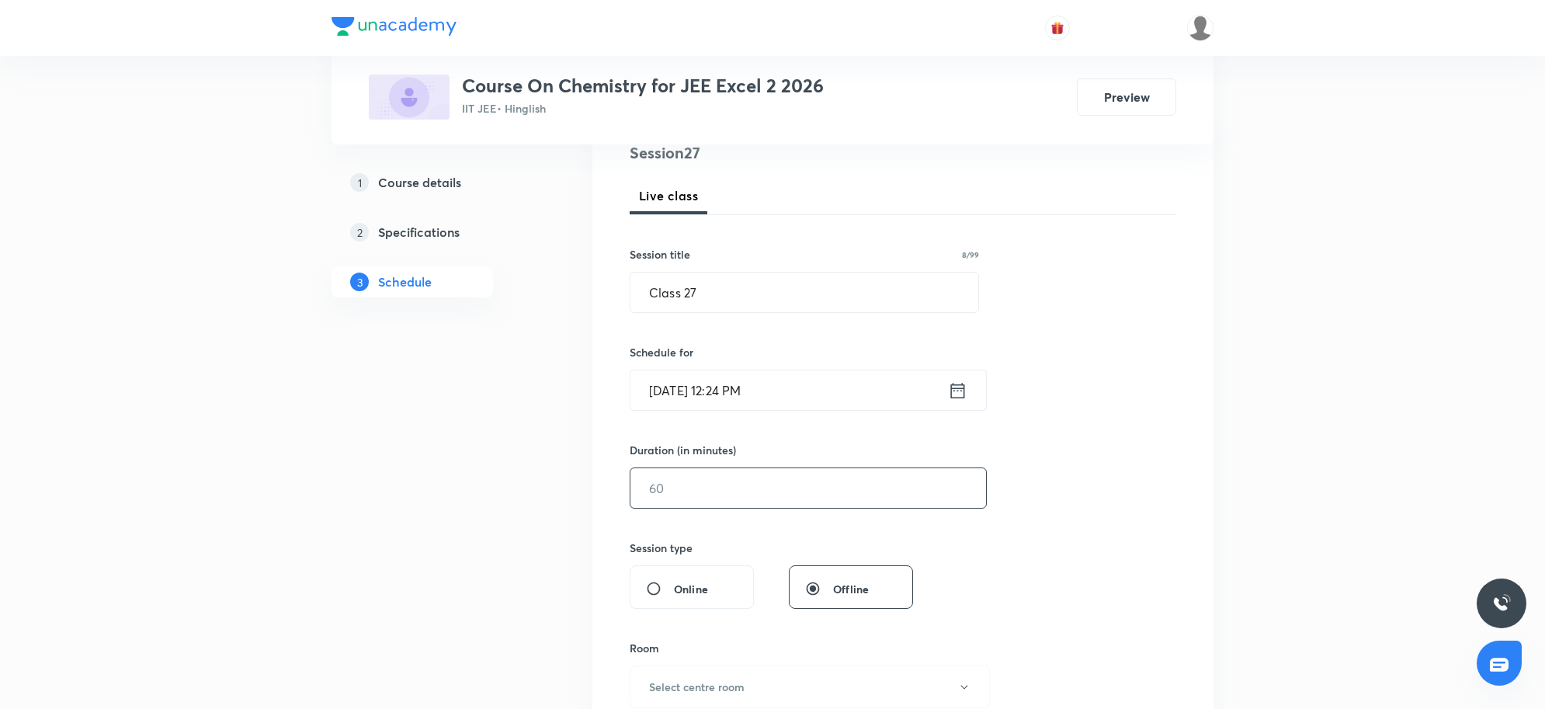
click at [716, 497] on input "text" at bounding box center [808, 488] width 356 height 40
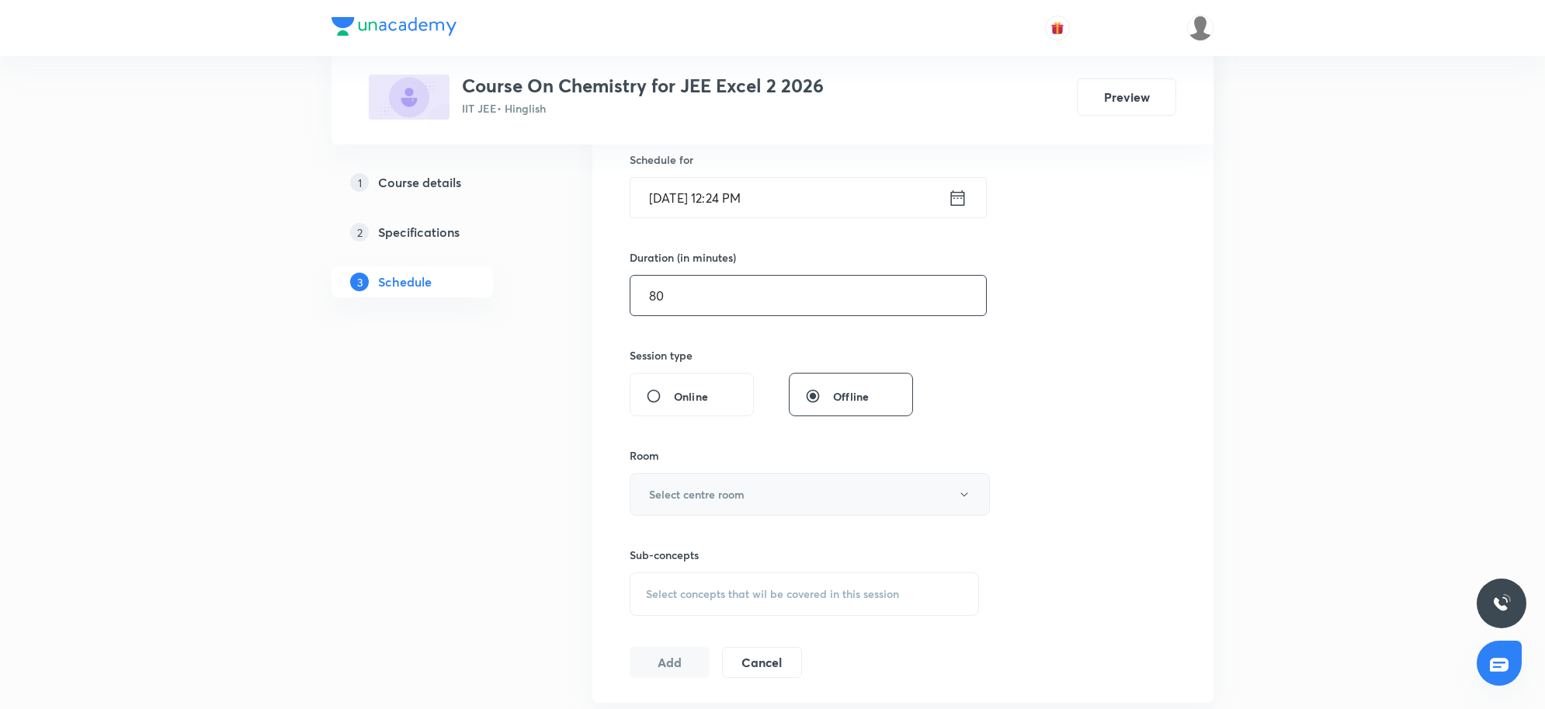
scroll to position [388, 0]
type input "80"
click at [699, 509] on button "Select centre room" at bounding box center [810, 492] width 360 height 43
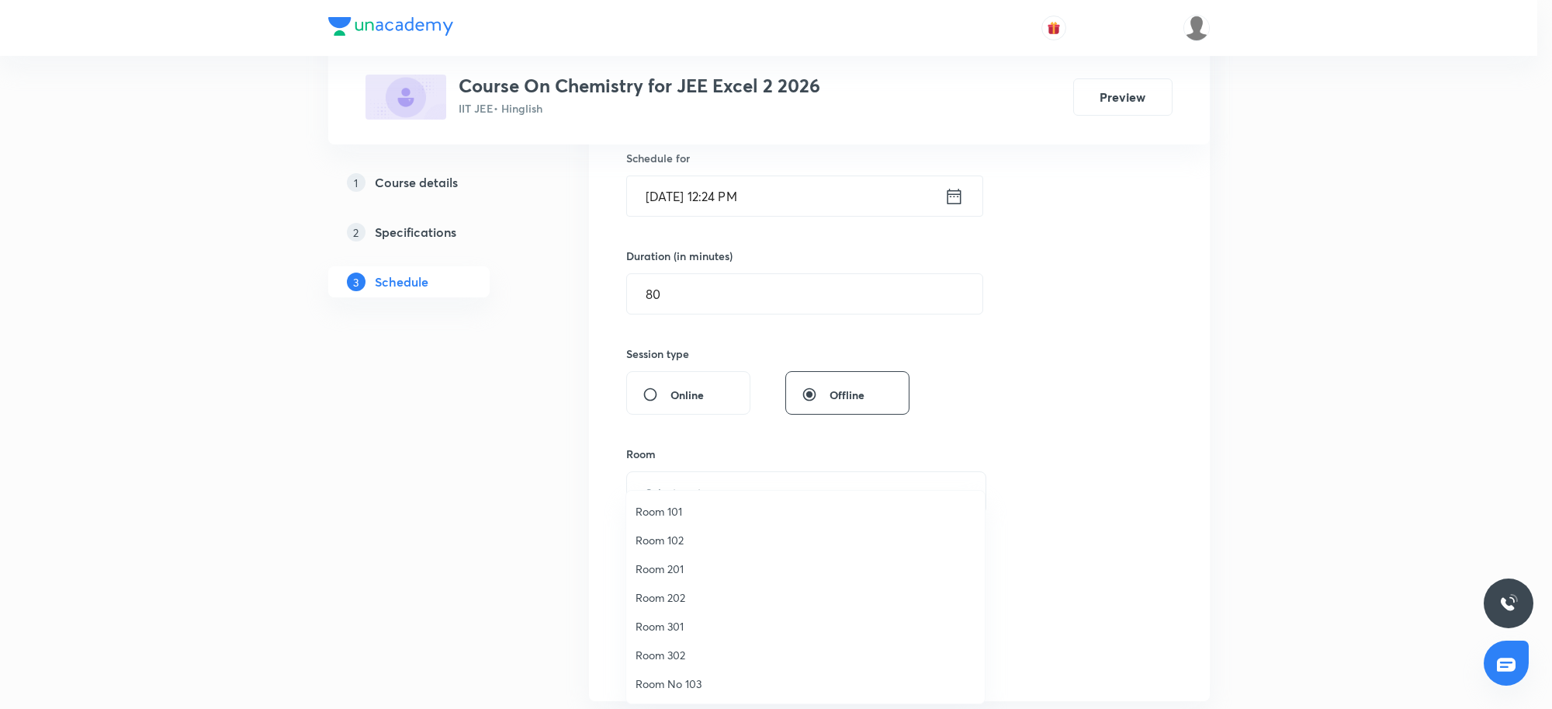
click at [683, 650] on span "Room 302" at bounding box center [806, 655] width 340 height 16
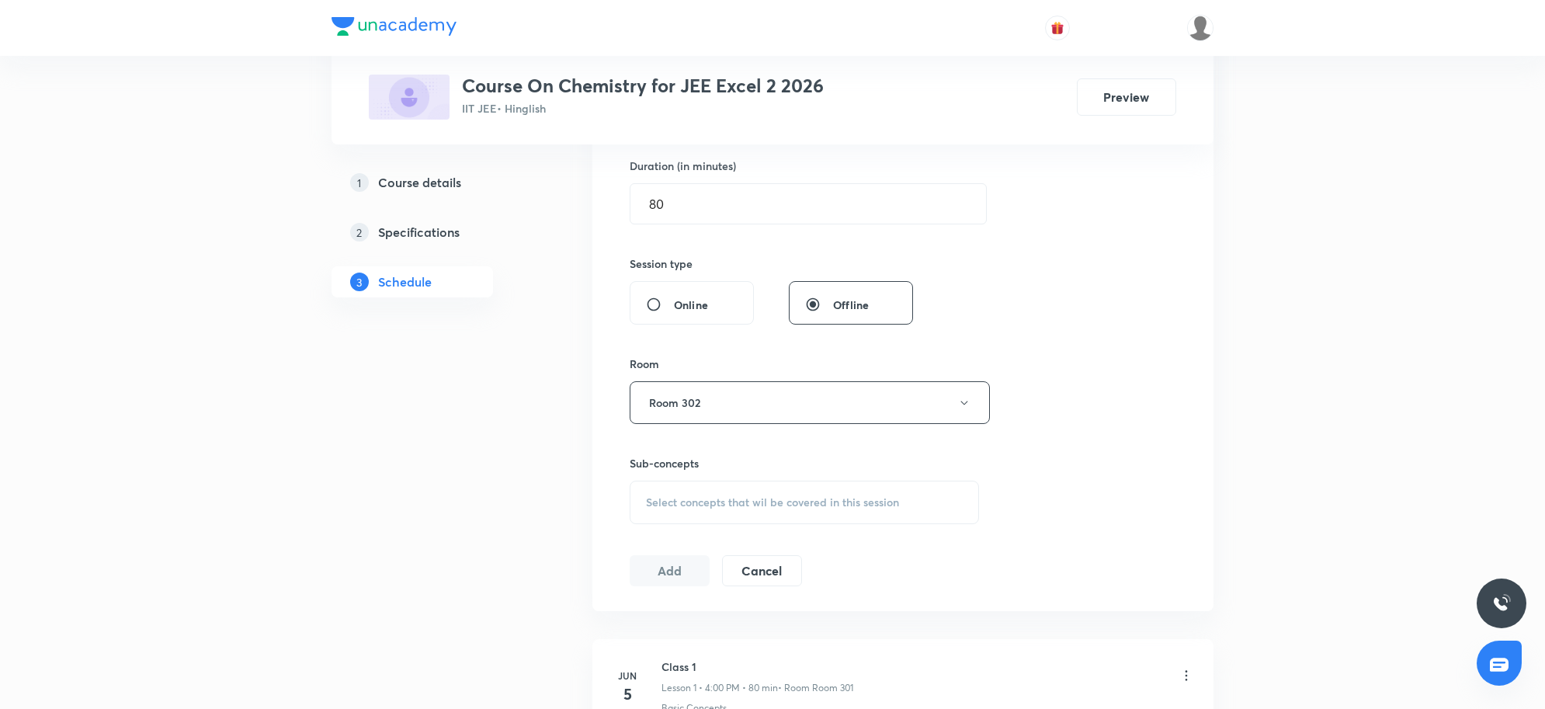
scroll to position [582, 0]
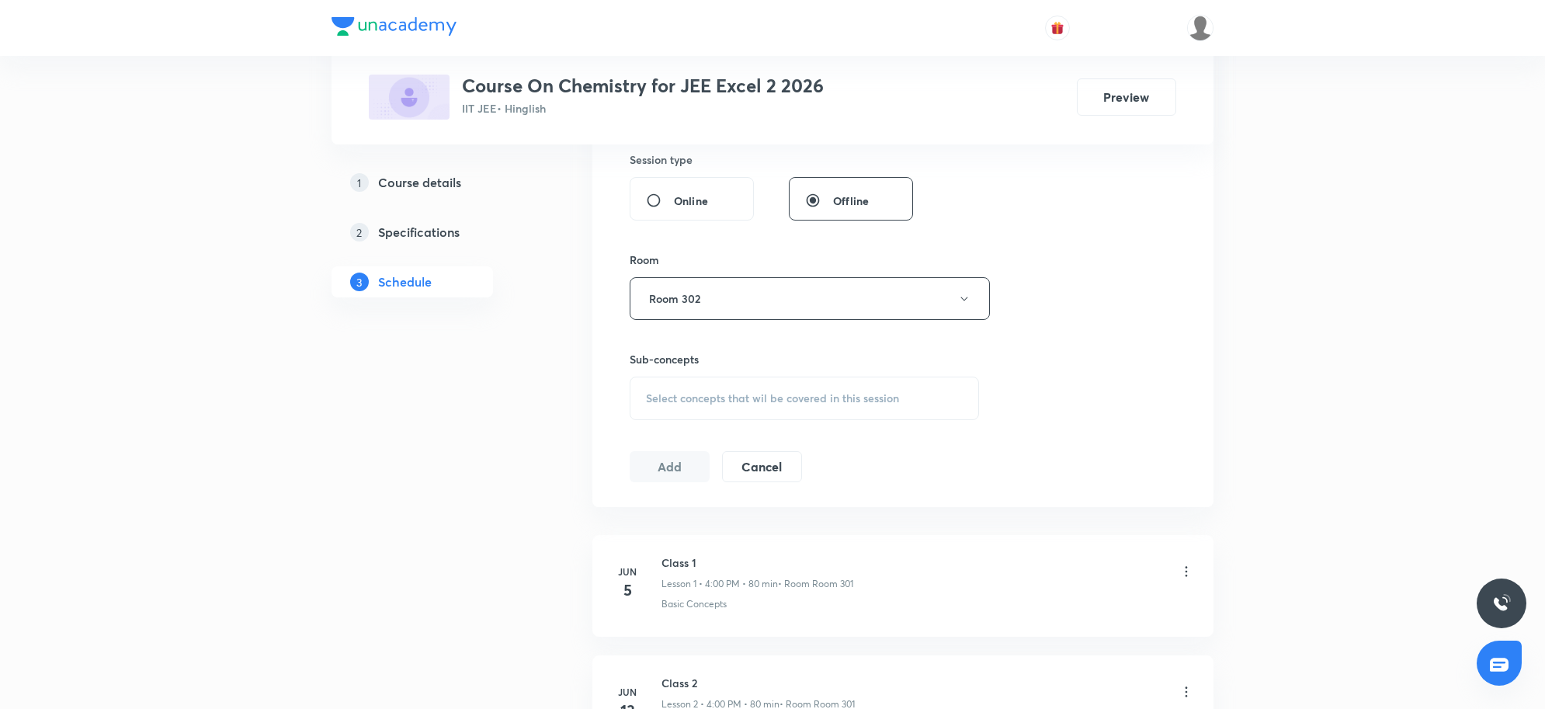
click at [789, 390] on div "Select concepts that wil be covered in this session" at bounding box center [804, 397] width 349 height 43
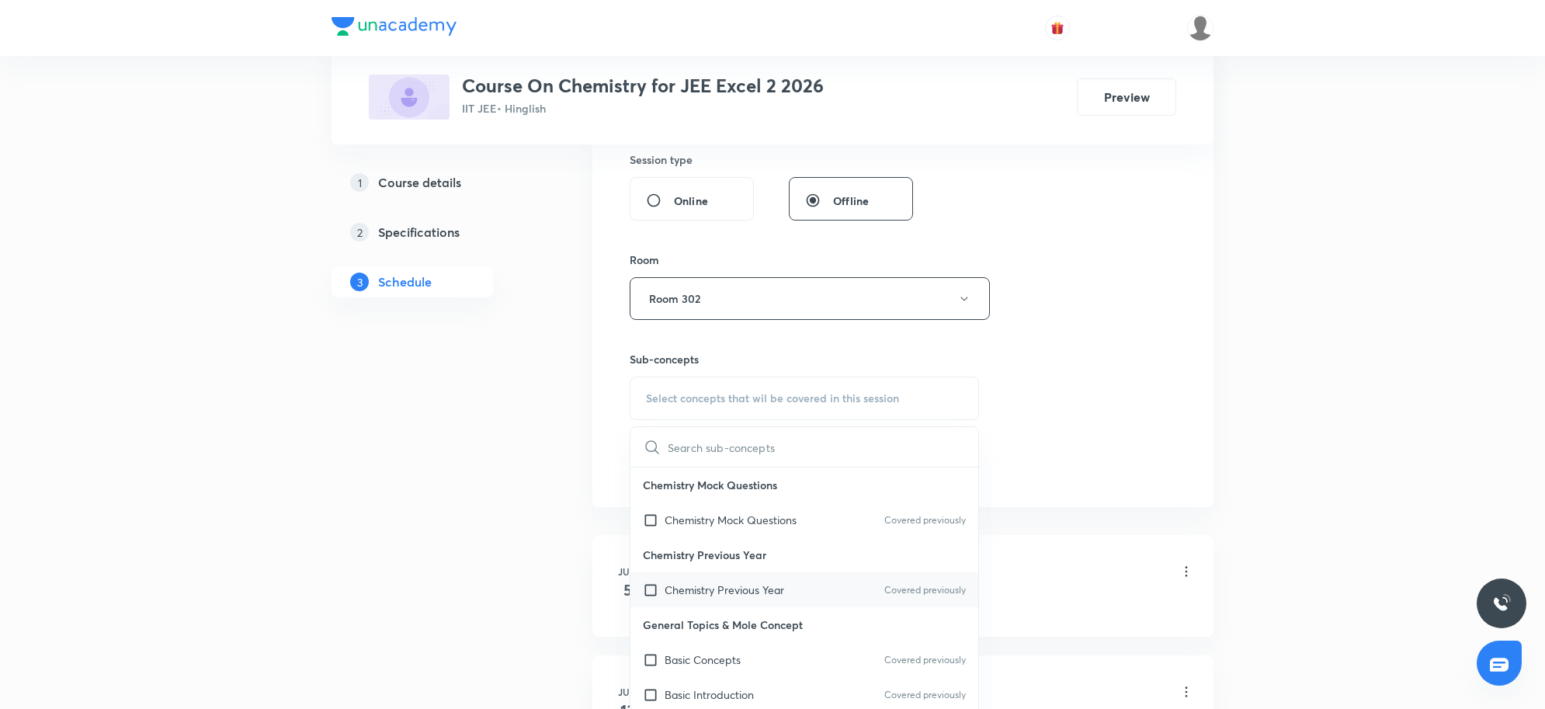
click at [749, 588] on p "Chemistry Previous Year" at bounding box center [724, 589] width 120 height 16
checkbox input "true"
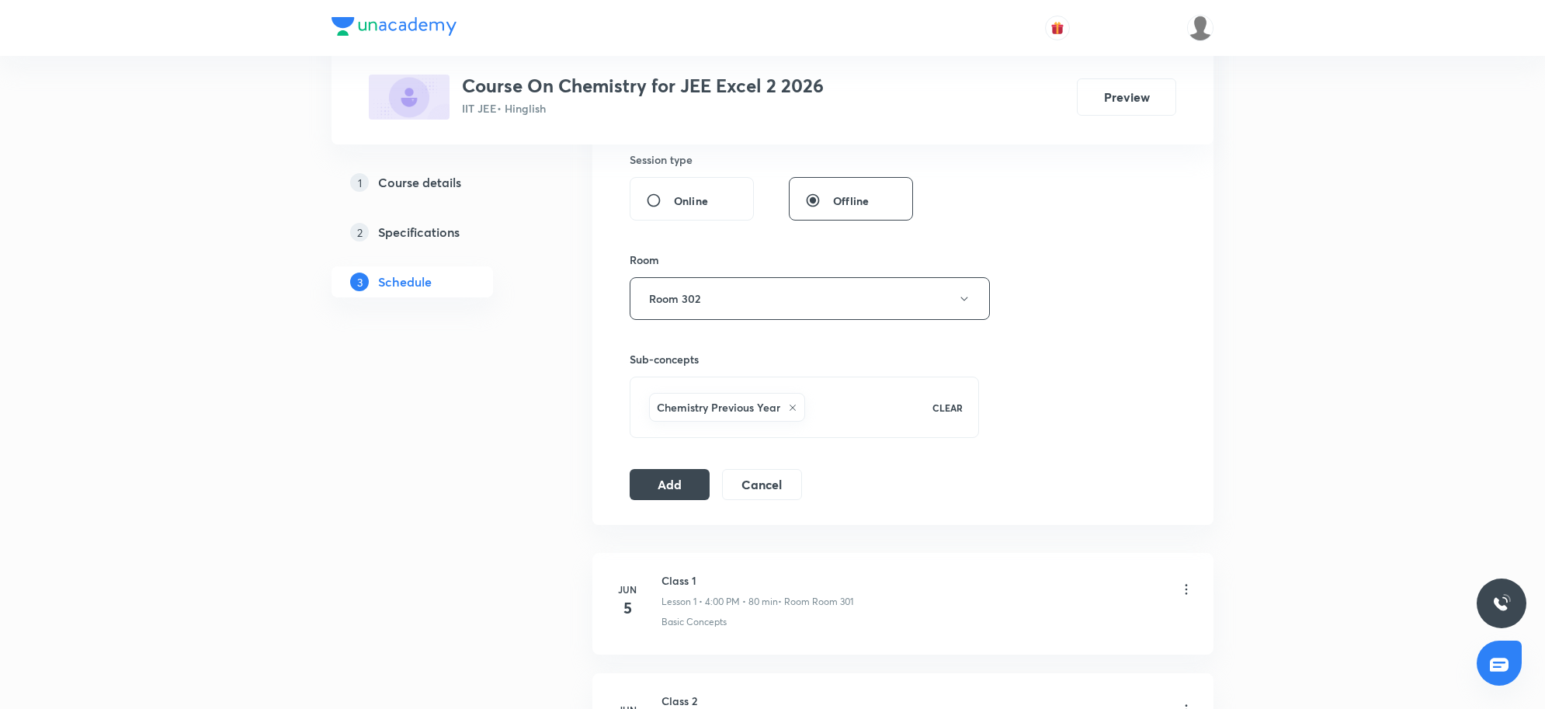
scroll to position [388, 0]
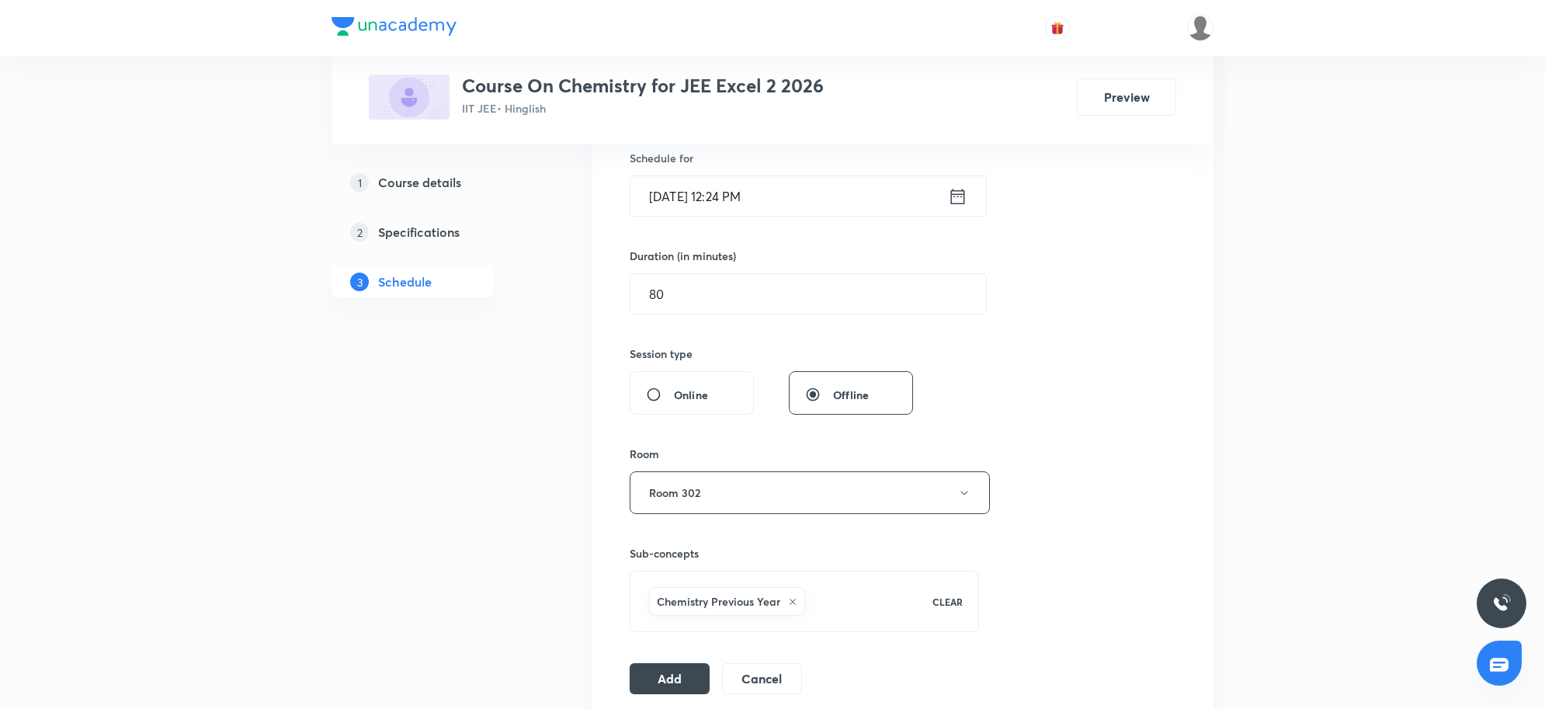
click at [761, 210] on input "Sep 2, 2025, 12:24 PM" at bounding box center [788, 196] width 317 height 40
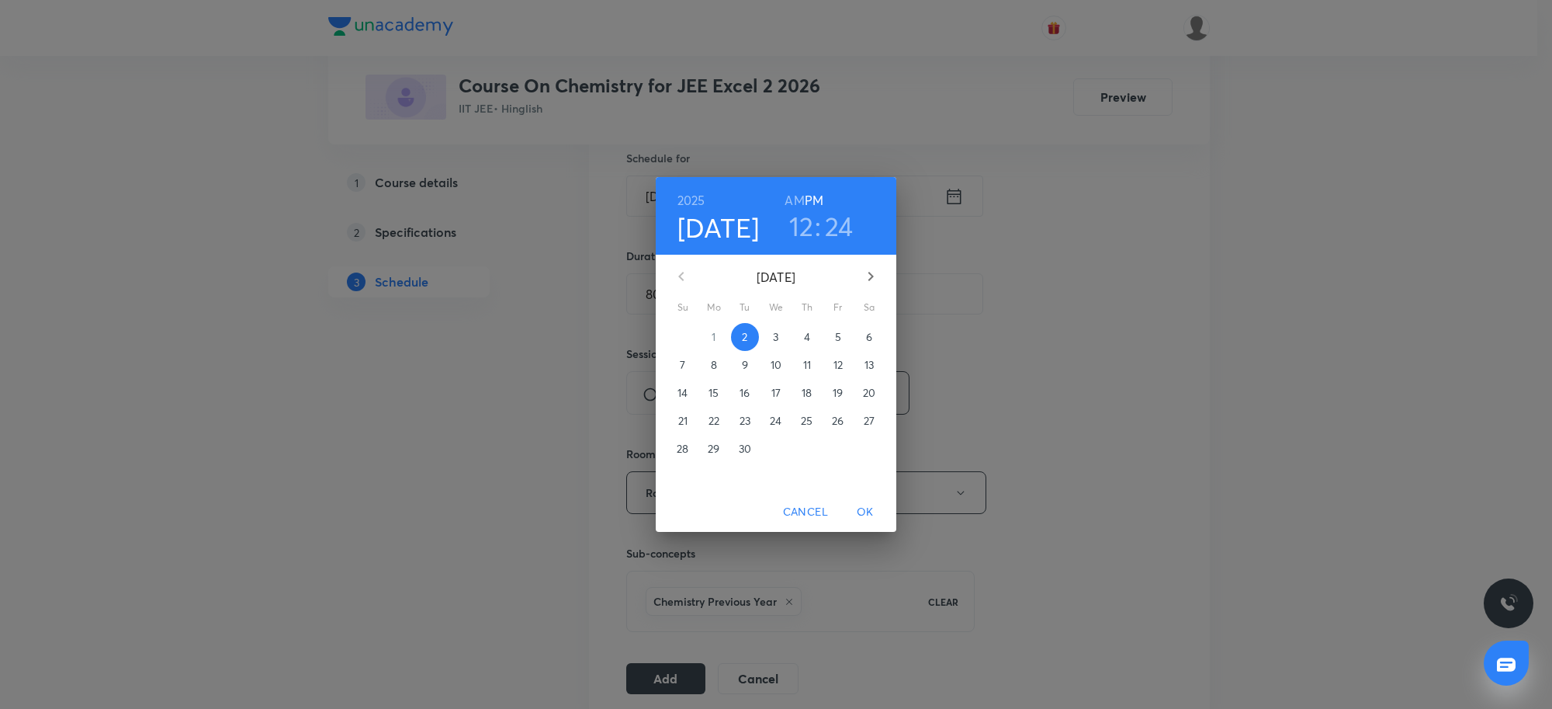
click at [801, 230] on h3 "12" at bounding box center [801, 226] width 25 height 33
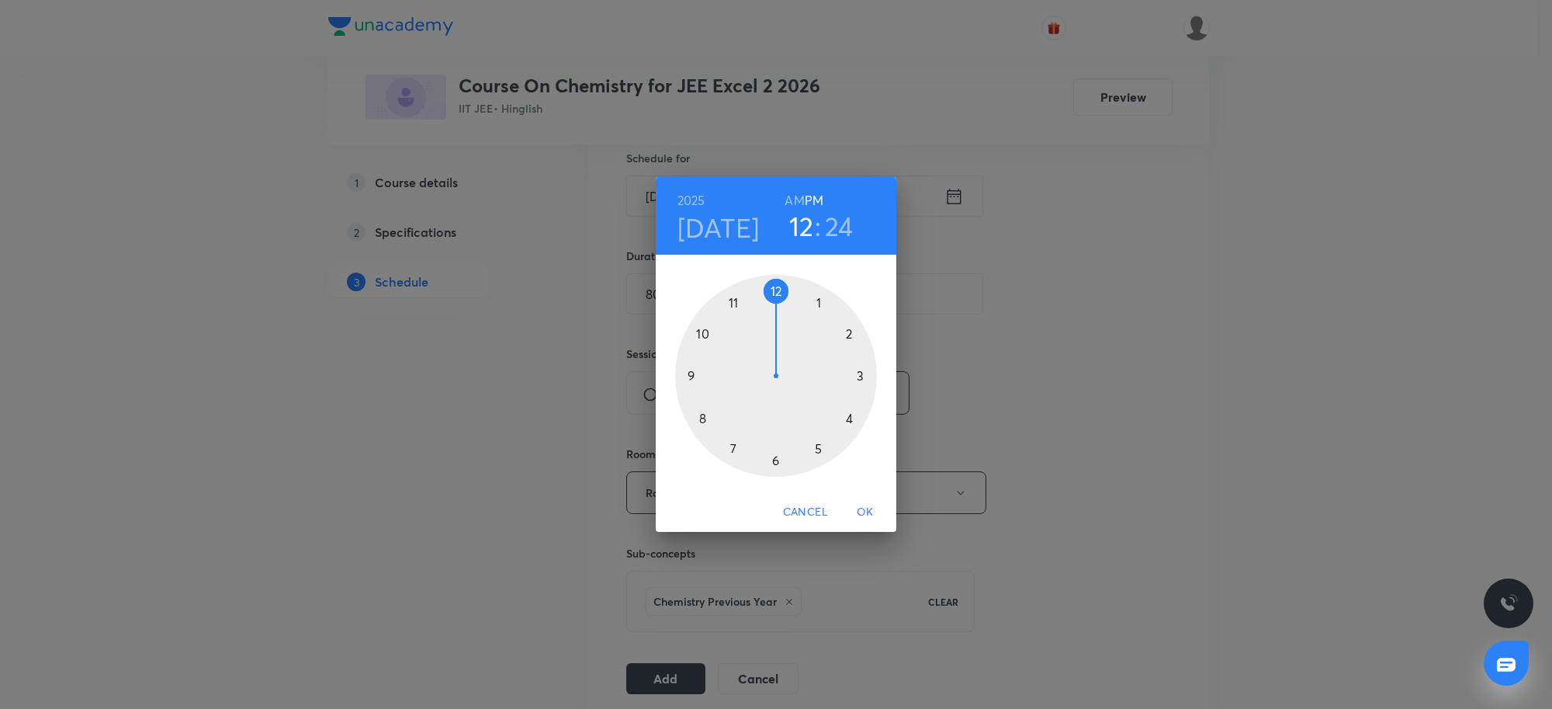
click at [728, 447] on div at bounding box center [776, 376] width 202 height 202
click at [778, 293] on div at bounding box center [776, 376] width 202 height 202
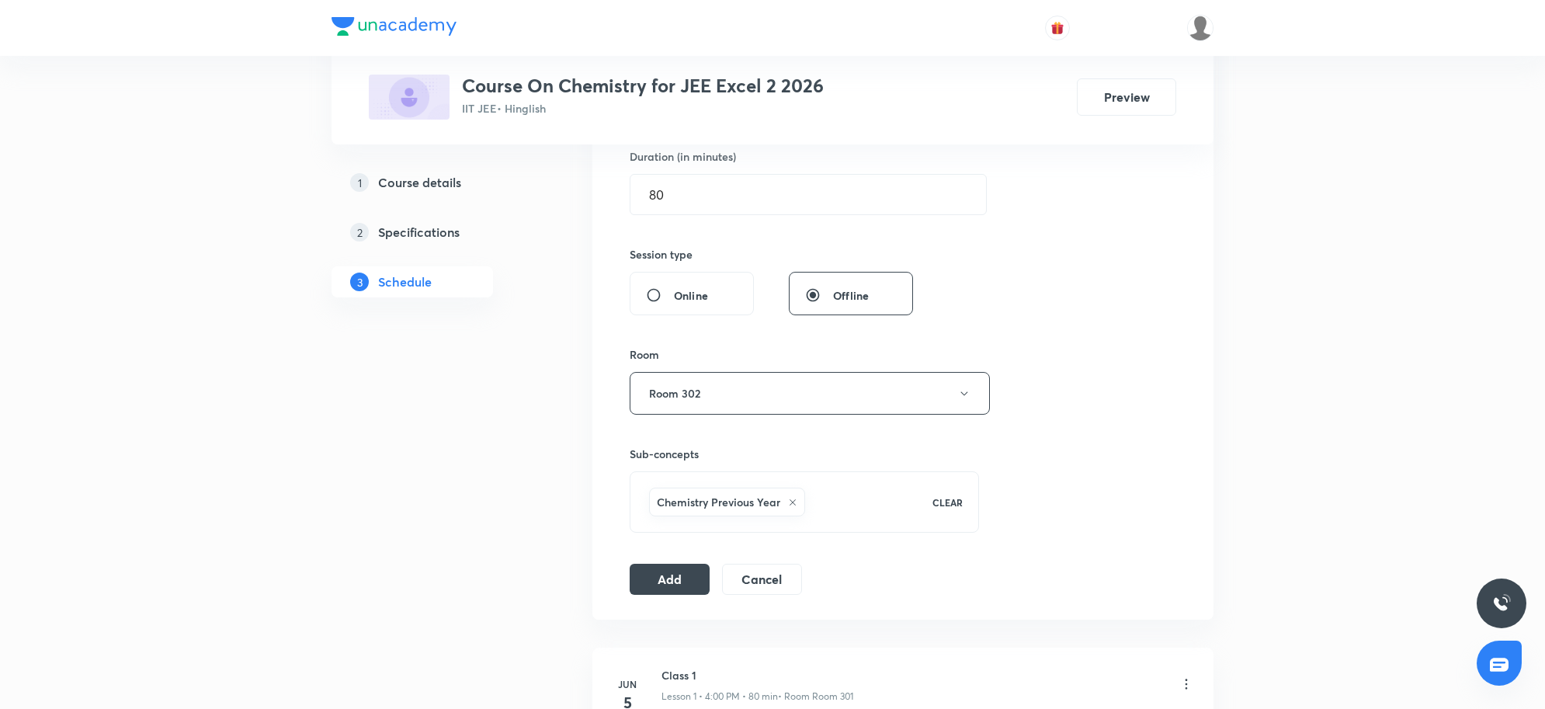
scroll to position [582, 0]
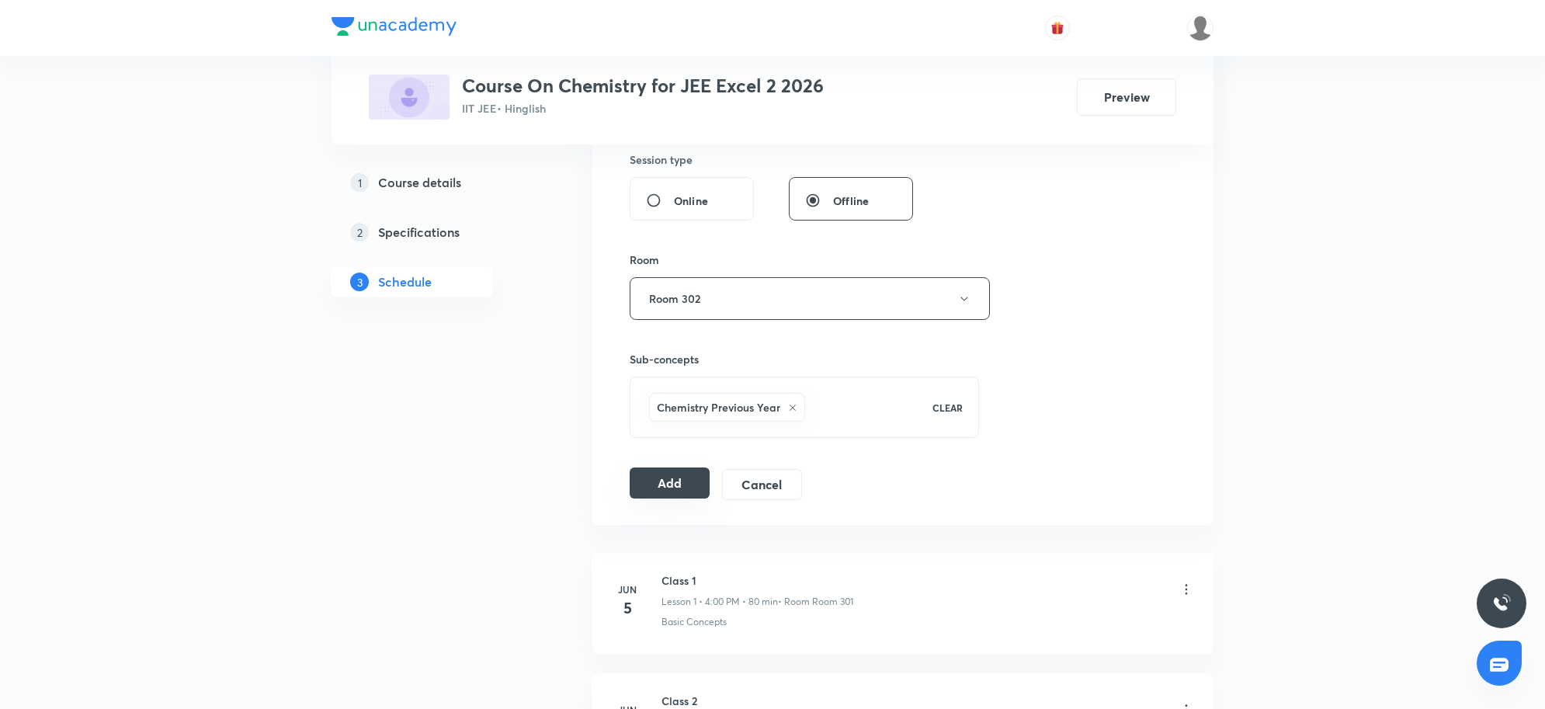
click at [662, 487] on button "Add" at bounding box center [670, 482] width 80 height 31
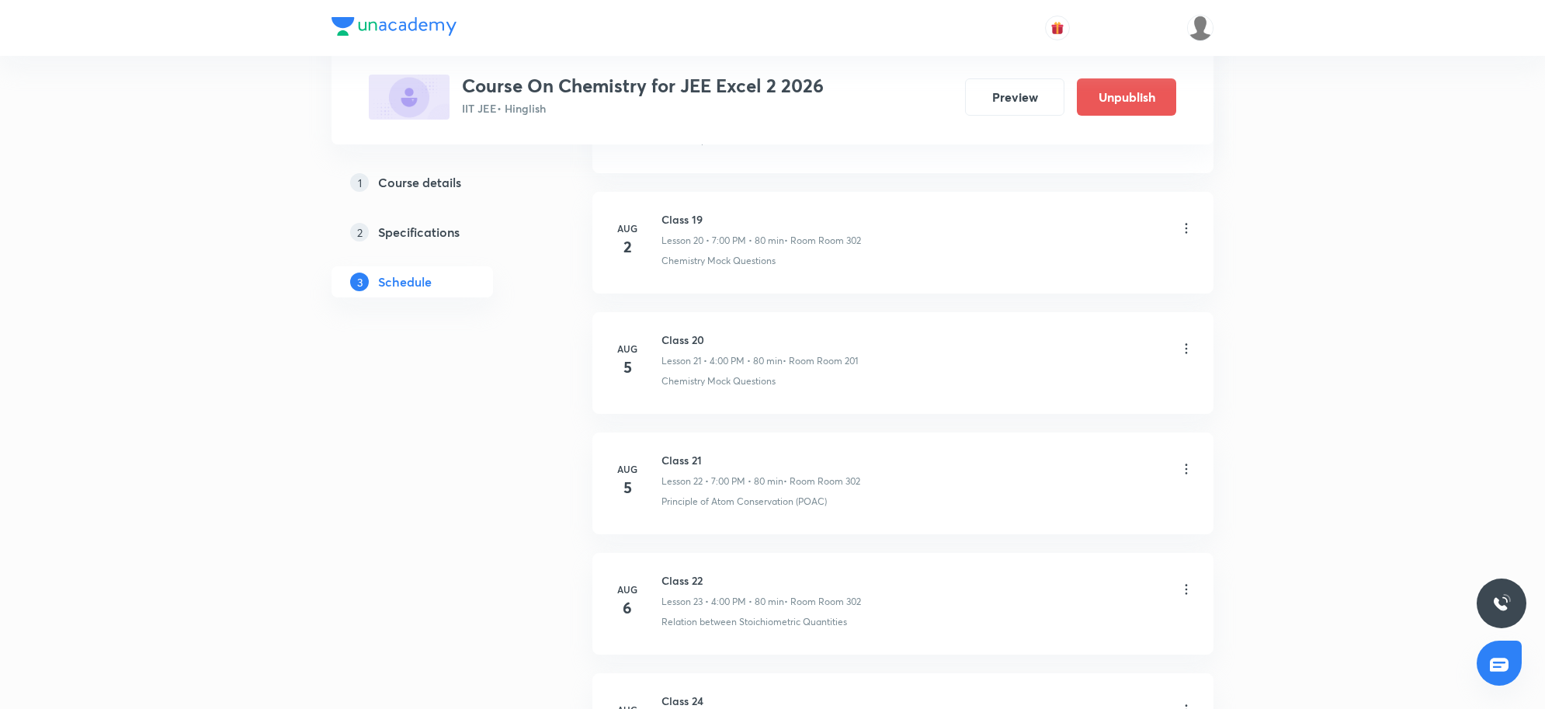
scroll to position [3079, 0]
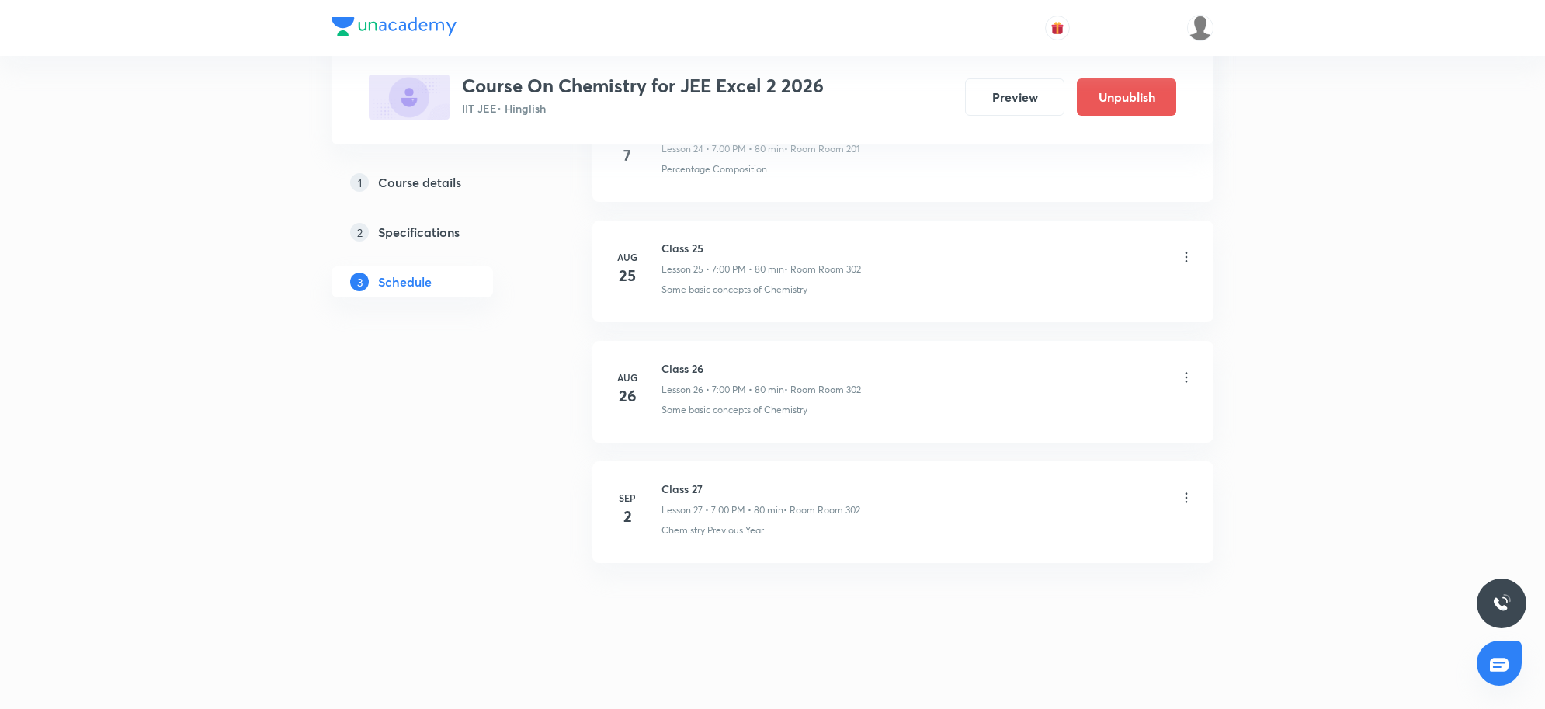
click at [668, 493] on h6 "Class 27" at bounding box center [760, 488] width 199 height 16
drag, startPoint x: 668, startPoint y: 493, endPoint x: 716, endPoint y: 498, distance: 48.4
click at [712, 498] on div "Class 27 Lesson 27 • 7:00 PM • 80 min • Room Room 302" at bounding box center [760, 498] width 199 height 36
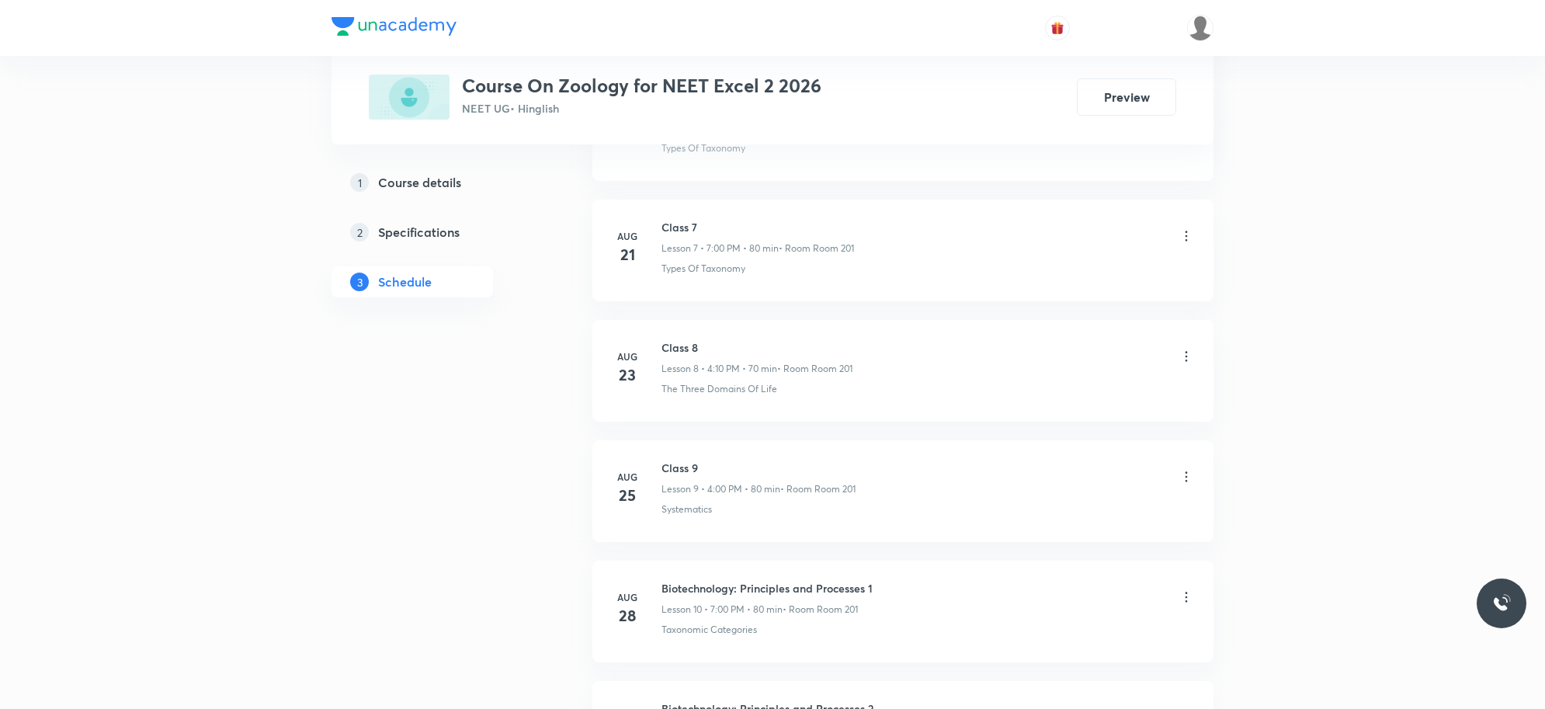
scroll to position [2104, 0]
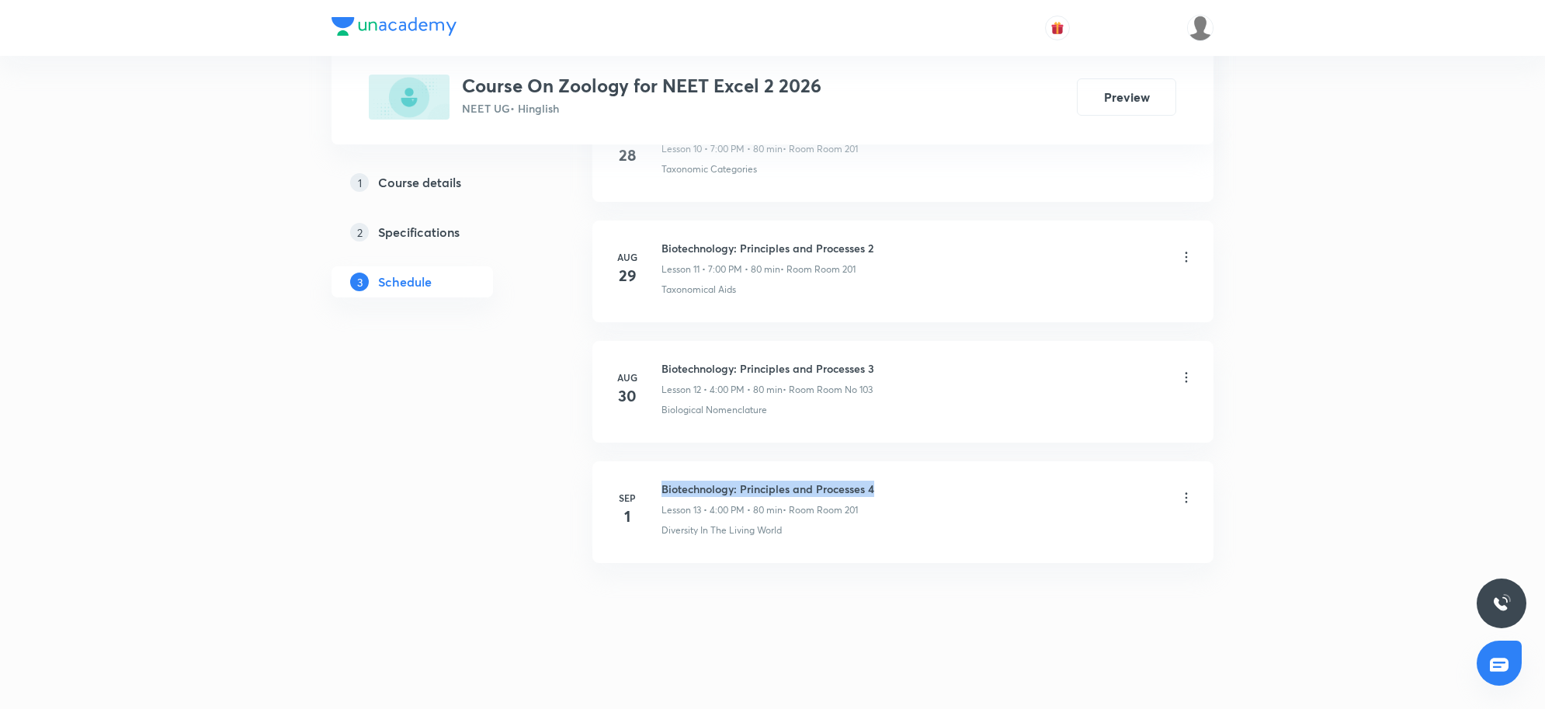
drag, startPoint x: 662, startPoint y: 484, endPoint x: 931, endPoint y: 487, distance: 269.4
click at [931, 487] on div "Biotechnology: Principles and Processes 4 Lesson 13 • 4:00 PM • 80 min • Room R…" at bounding box center [927, 498] width 532 height 36
copy h6 "Biotechnology: Principles and Processes 4"
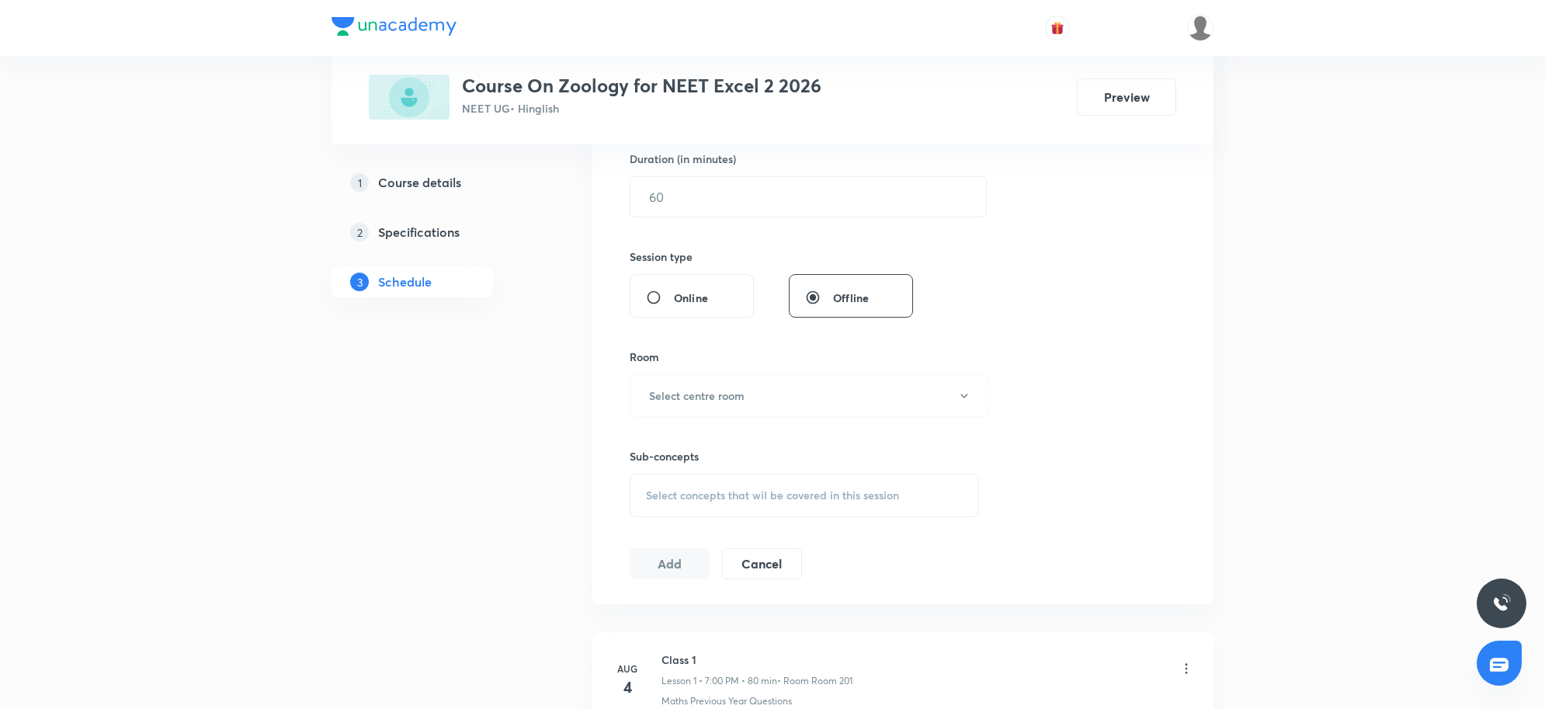
scroll to position [0, 0]
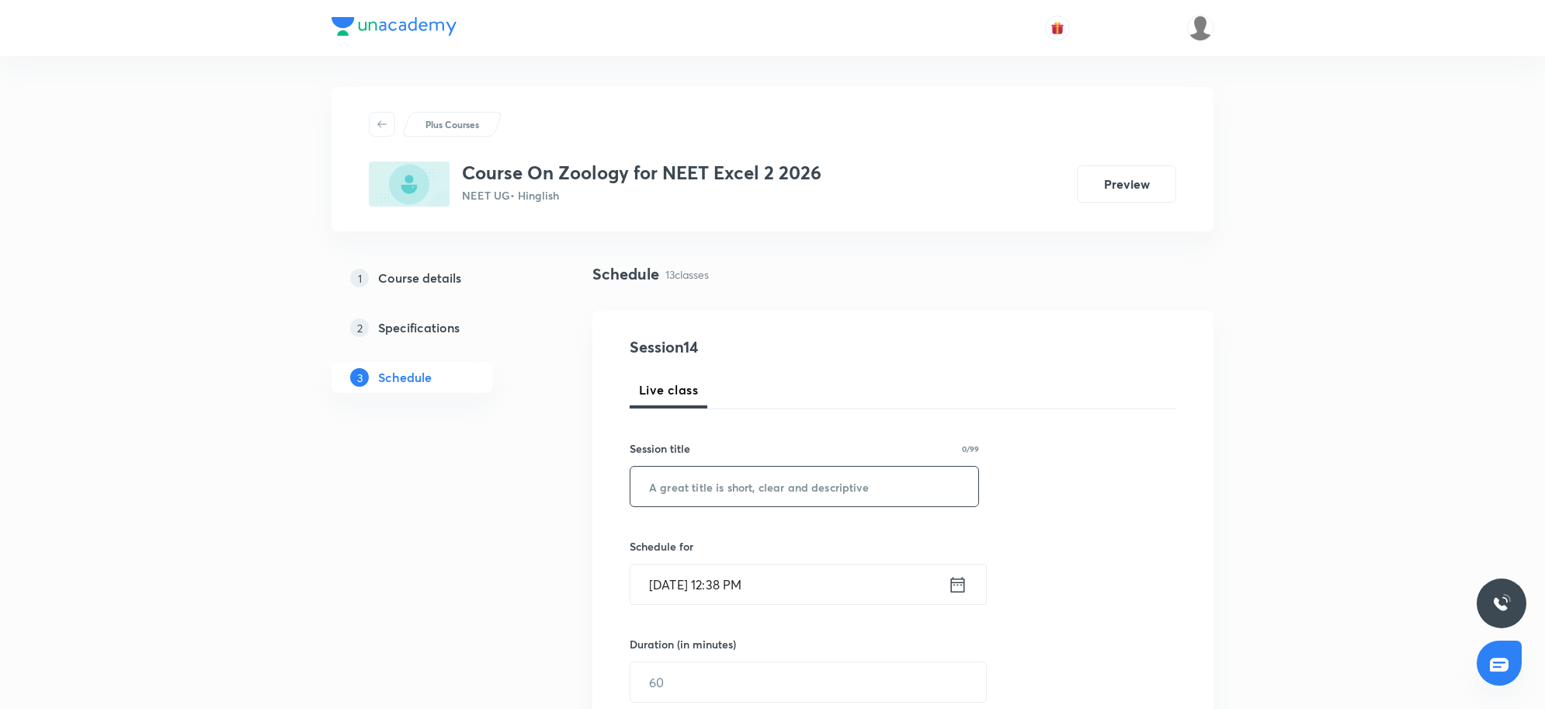
click at [693, 484] on input "text" at bounding box center [804, 487] width 348 height 40
paste input "Biotechnology: Principles and Processes 4"
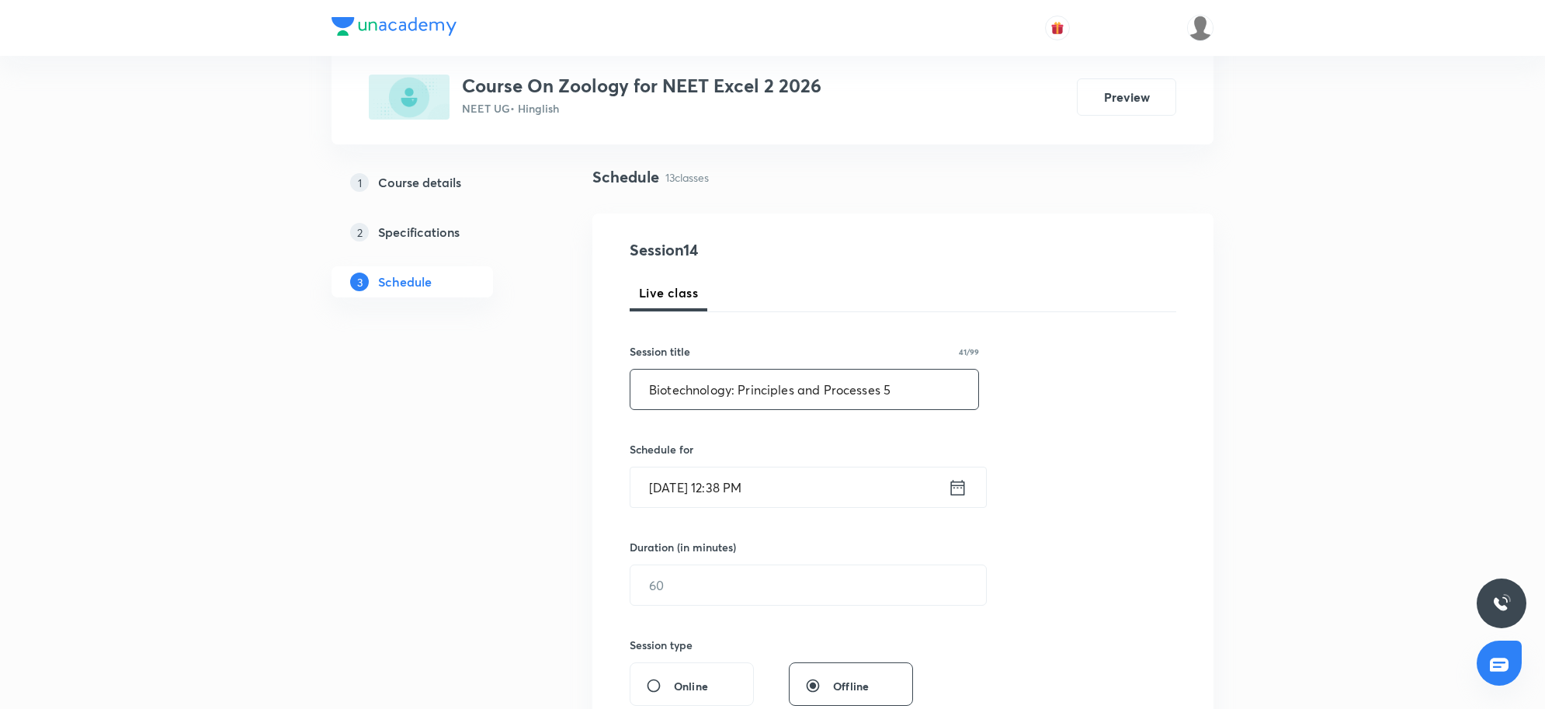
type input "Biotechnology: Principles and Processes 5"
click at [815, 498] on input "[DATE] 12:38 PM" at bounding box center [788, 487] width 317 height 40
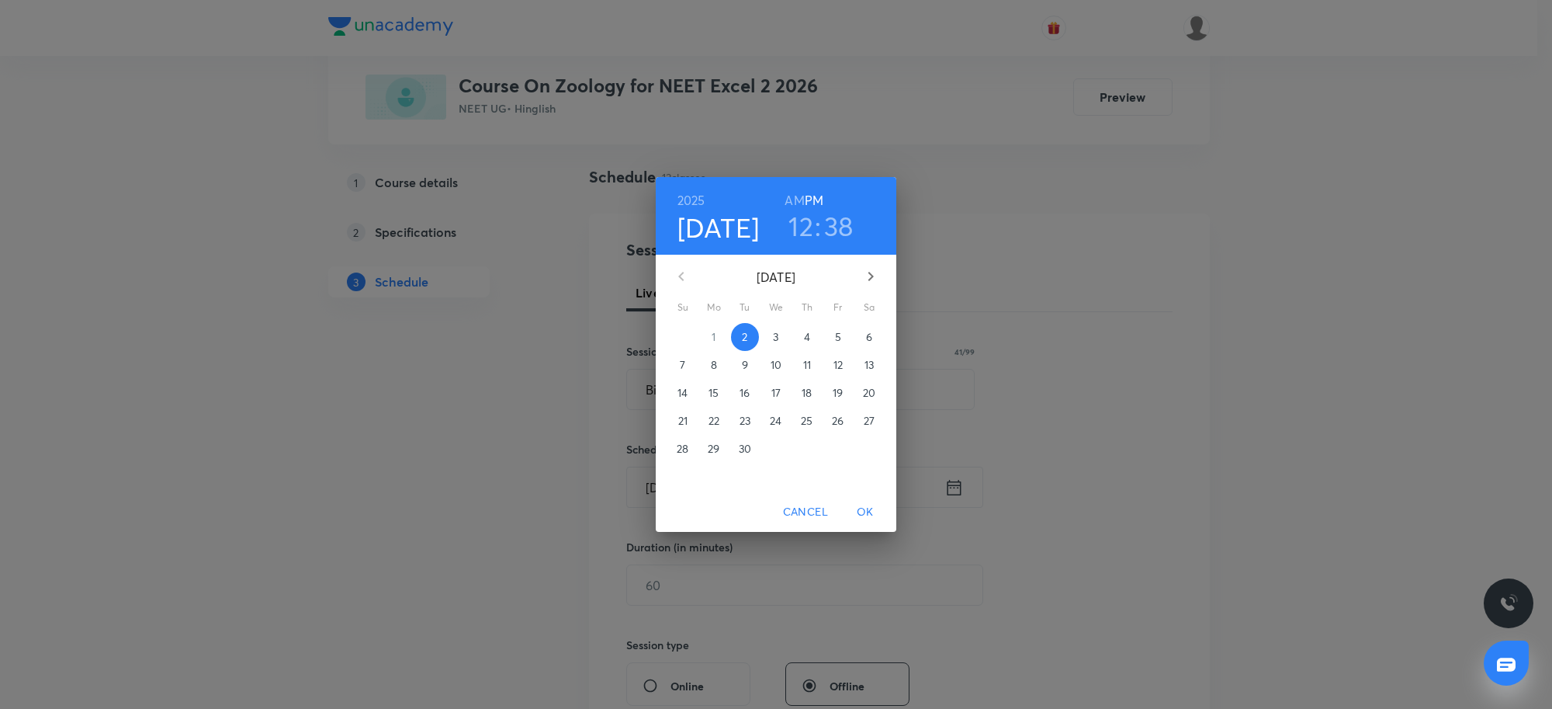
click at [800, 231] on h3 "12" at bounding box center [801, 226] width 25 height 33
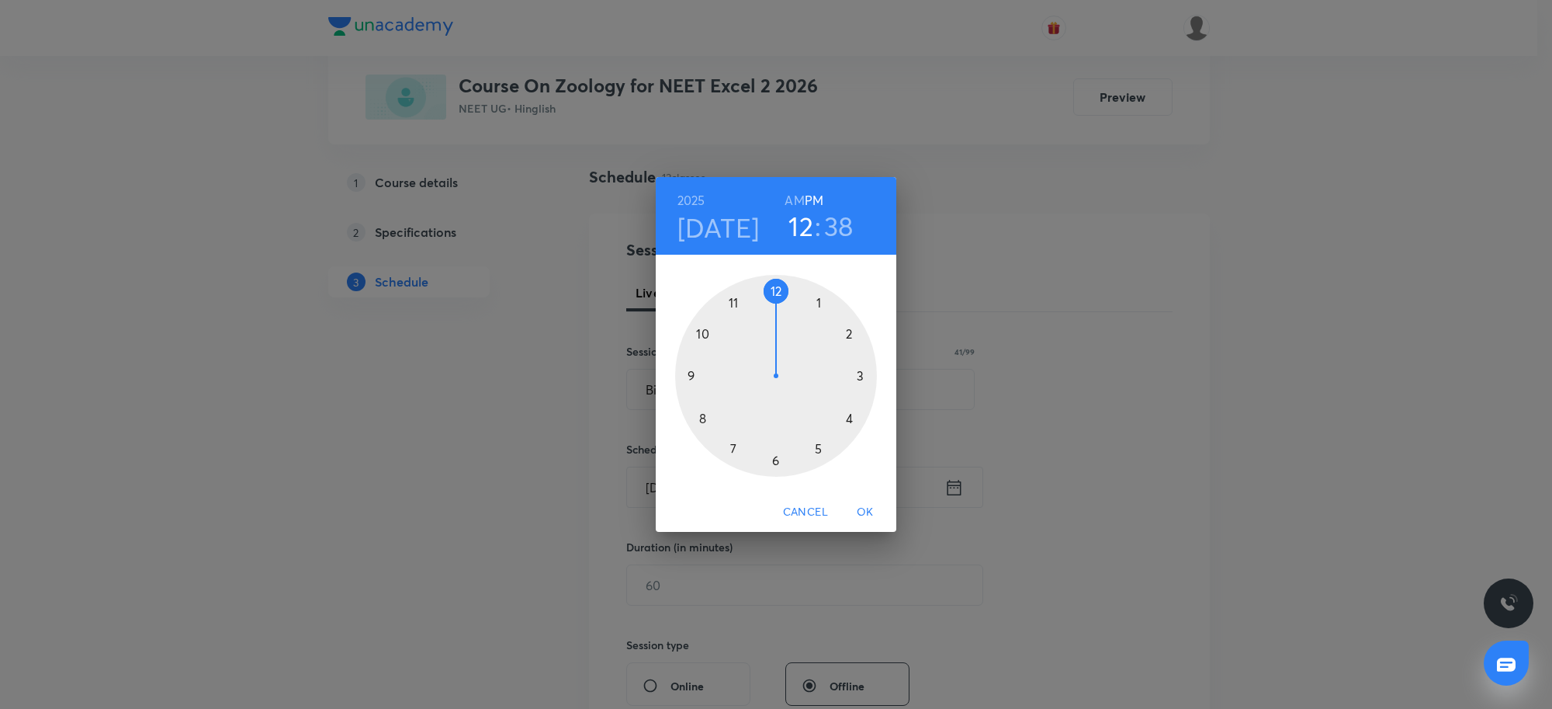
click at [850, 419] on div at bounding box center [776, 376] width 202 height 202
click at [780, 287] on div at bounding box center [776, 376] width 202 height 202
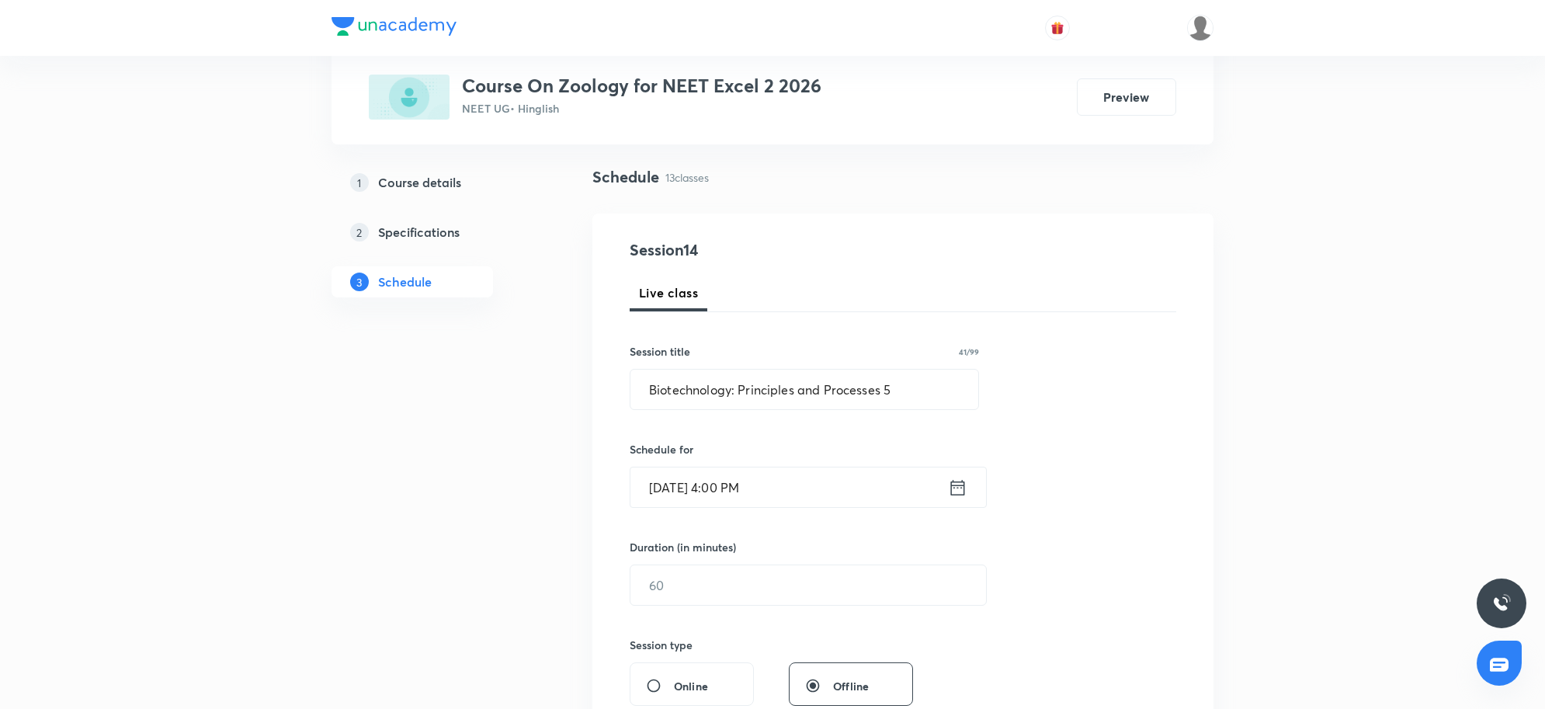
click at [804, 486] on input "[DATE] 4:00 PM" at bounding box center [788, 487] width 317 height 40
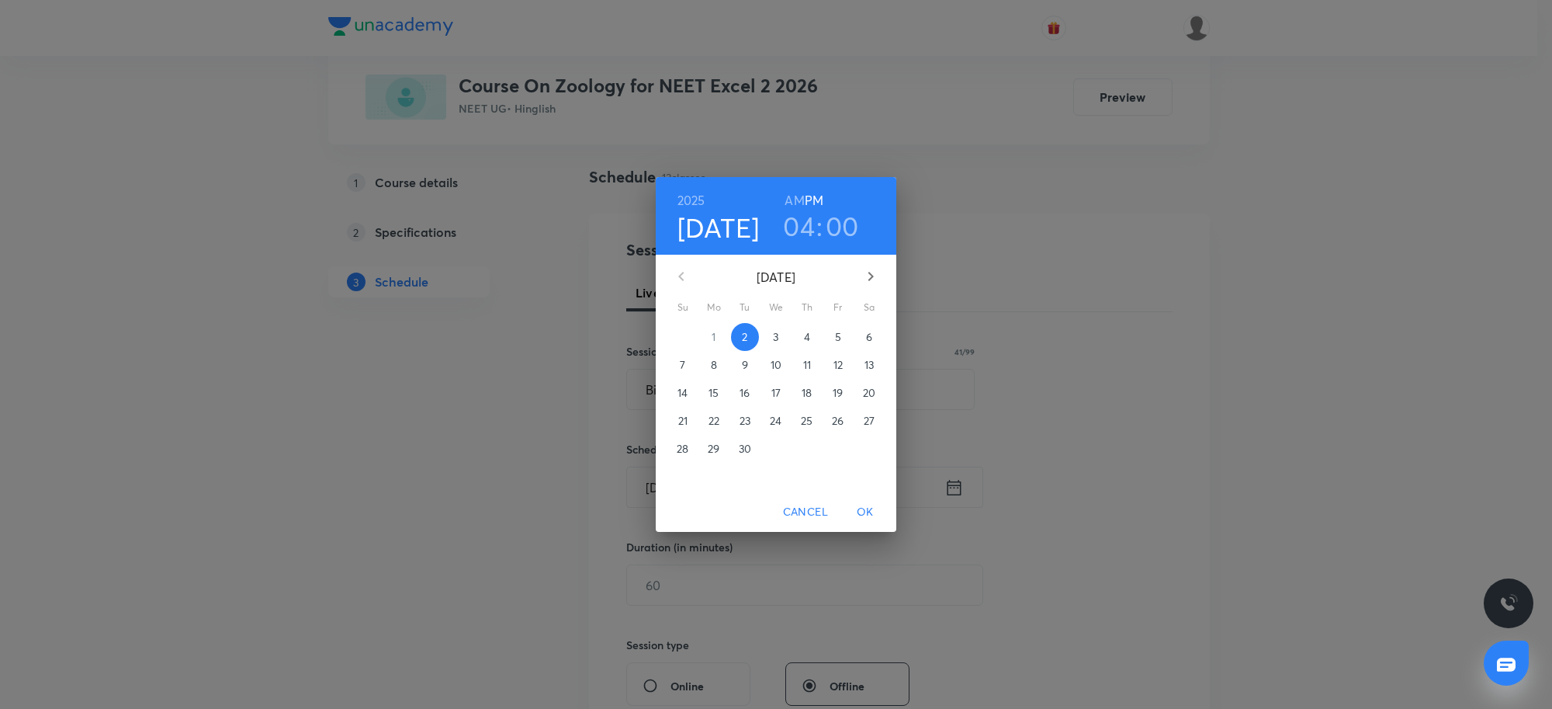
click at [797, 234] on h3 "04" at bounding box center [799, 226] width 32 height 33
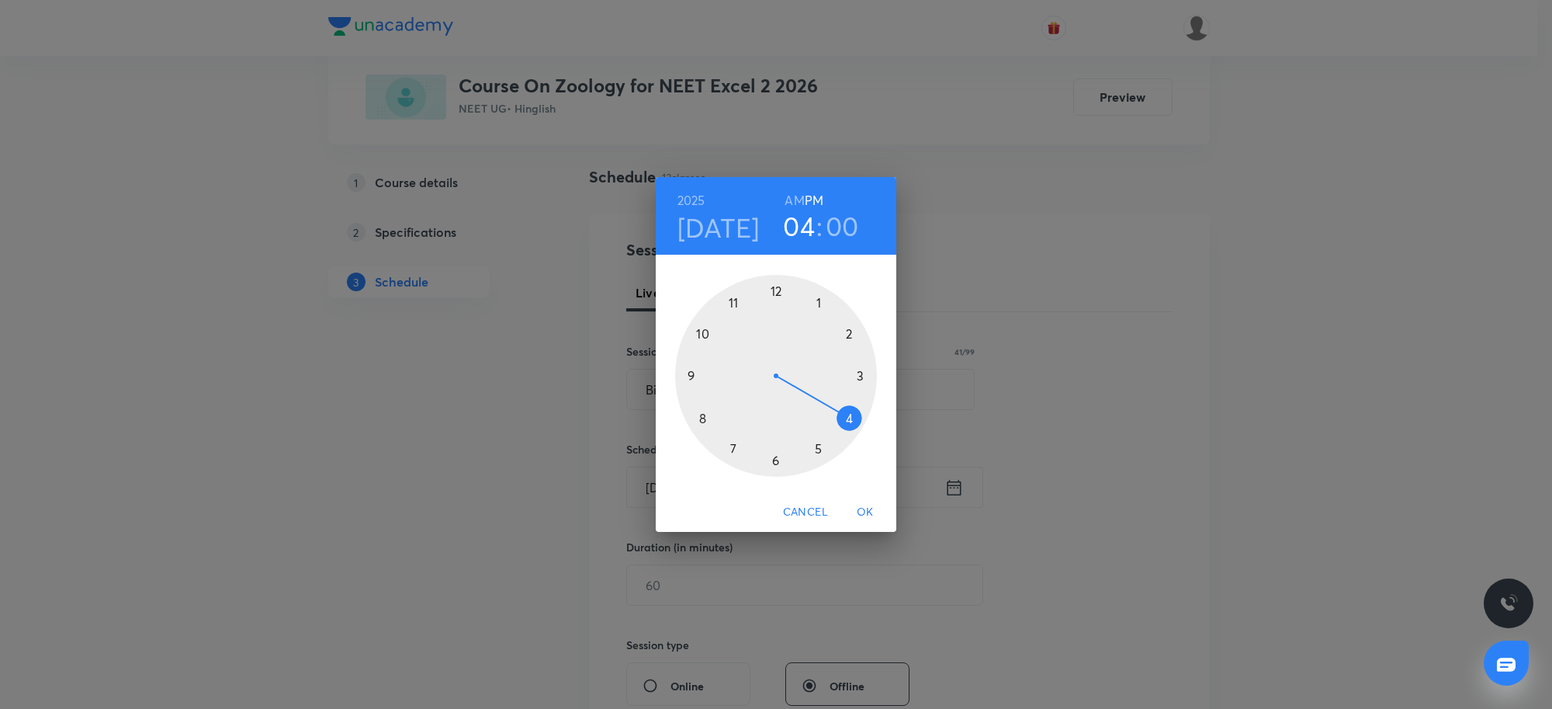
click at [1007, 234] on div "[DATE] 04 : 00 AM PM 1 2 3 4 5 6 7 8 9 10 11 12 Cancel OK" at bounding box center [776, 354] width 1552 height 709
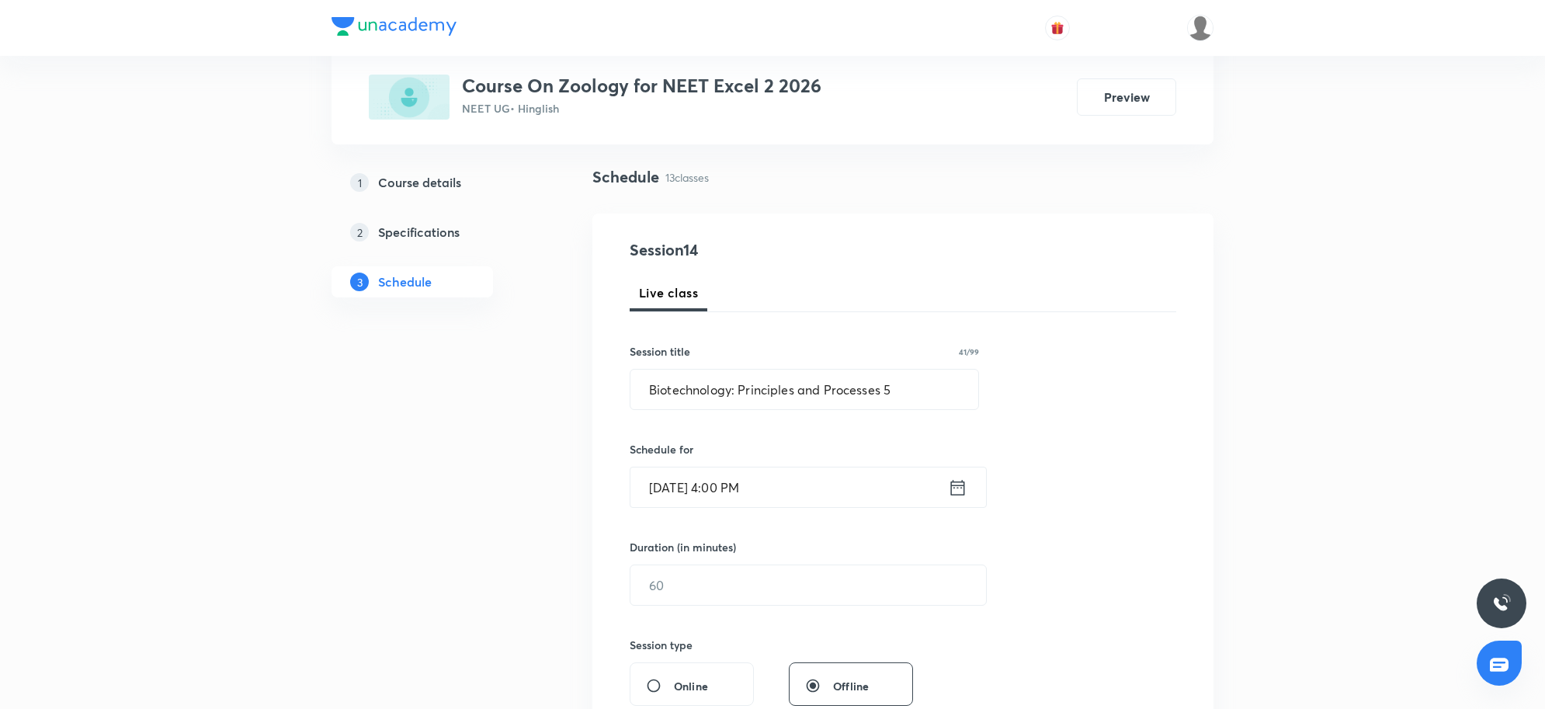
click at [759, 561] on div "Duration (in minutes) ​" at bounding box center [771, 572] width 283 height 67
click at [751, 595] on input "text" at bounding box center [808, 585] width 356 height 40
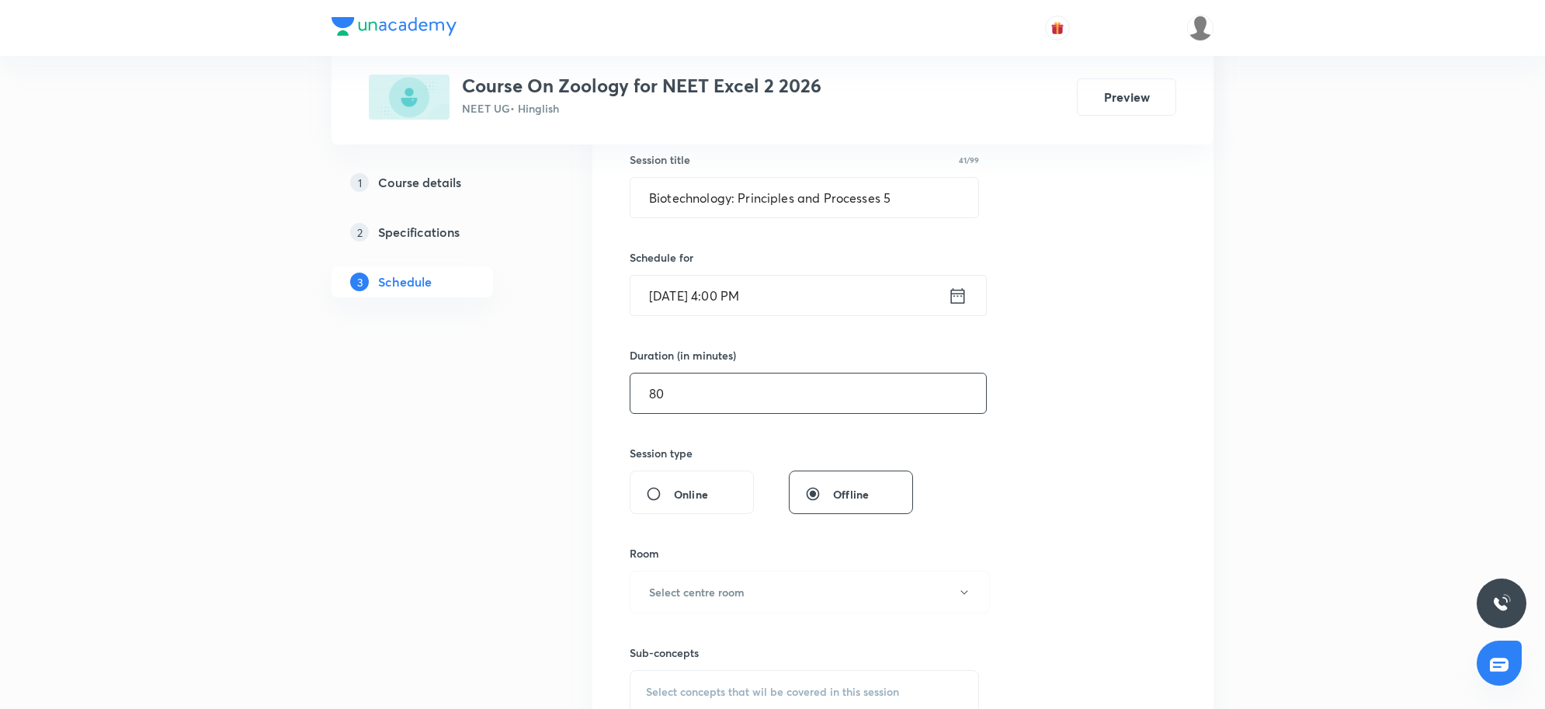
scroll to position [291, 0]
type input "80"
click at [772, 595] on button "Select centre room" at bounding box center [810, 589] width 360 height 43
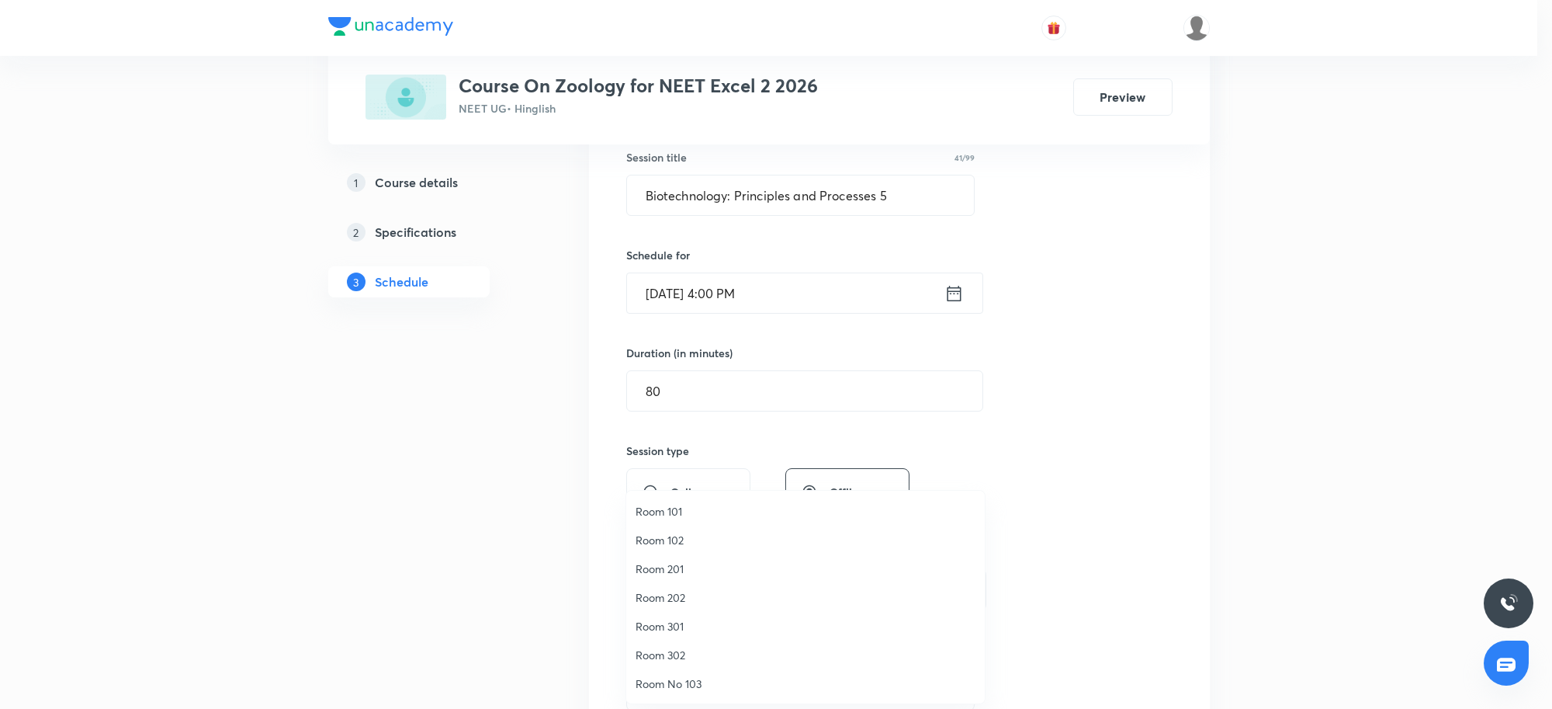
click at [674, 577] on li "Room 201" at bounding box center [805, 568] width 359 height 29
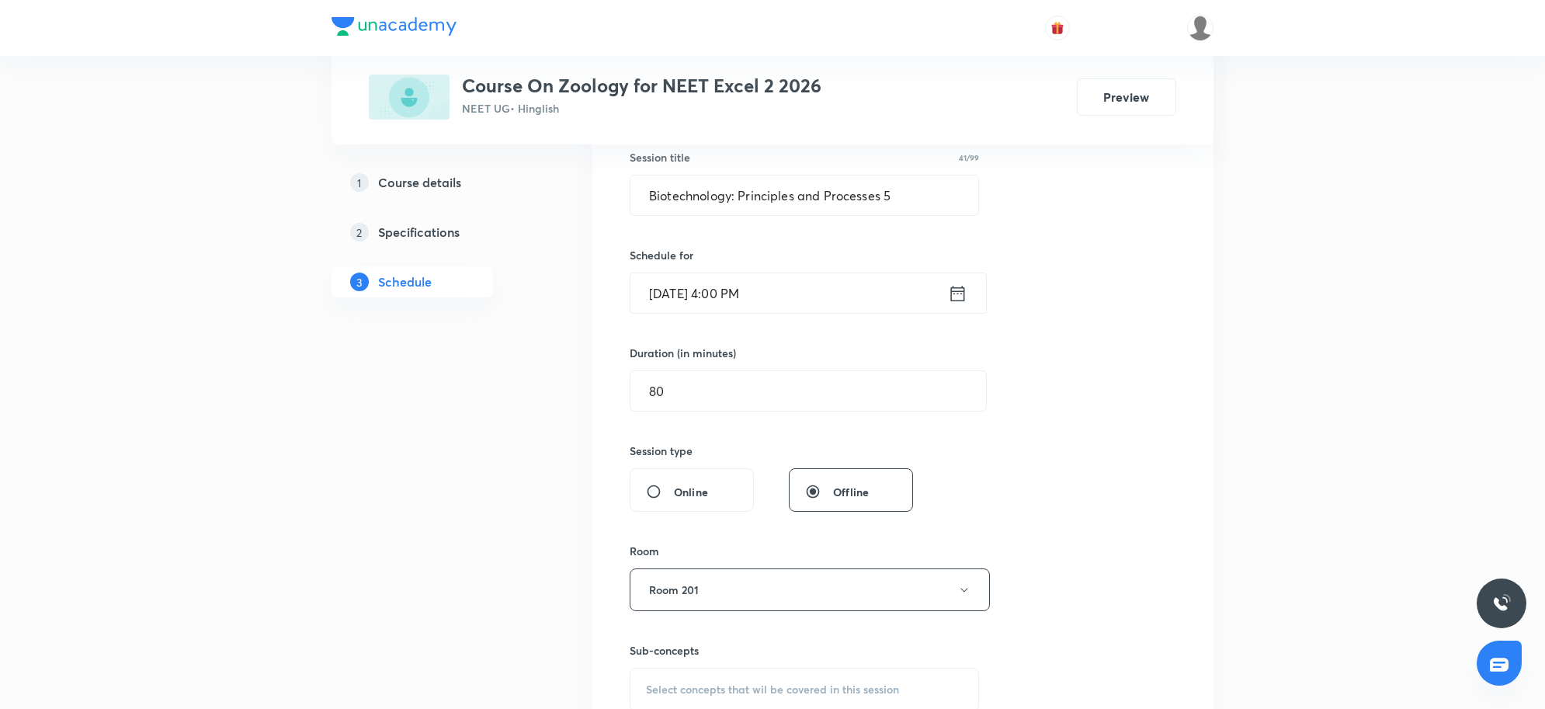
click at [1077, 548] on div "Session 14 Live class Session title 41/99 Biotechnology: Principles and Process…" at bounding box center [903, 408] width 546 height 729
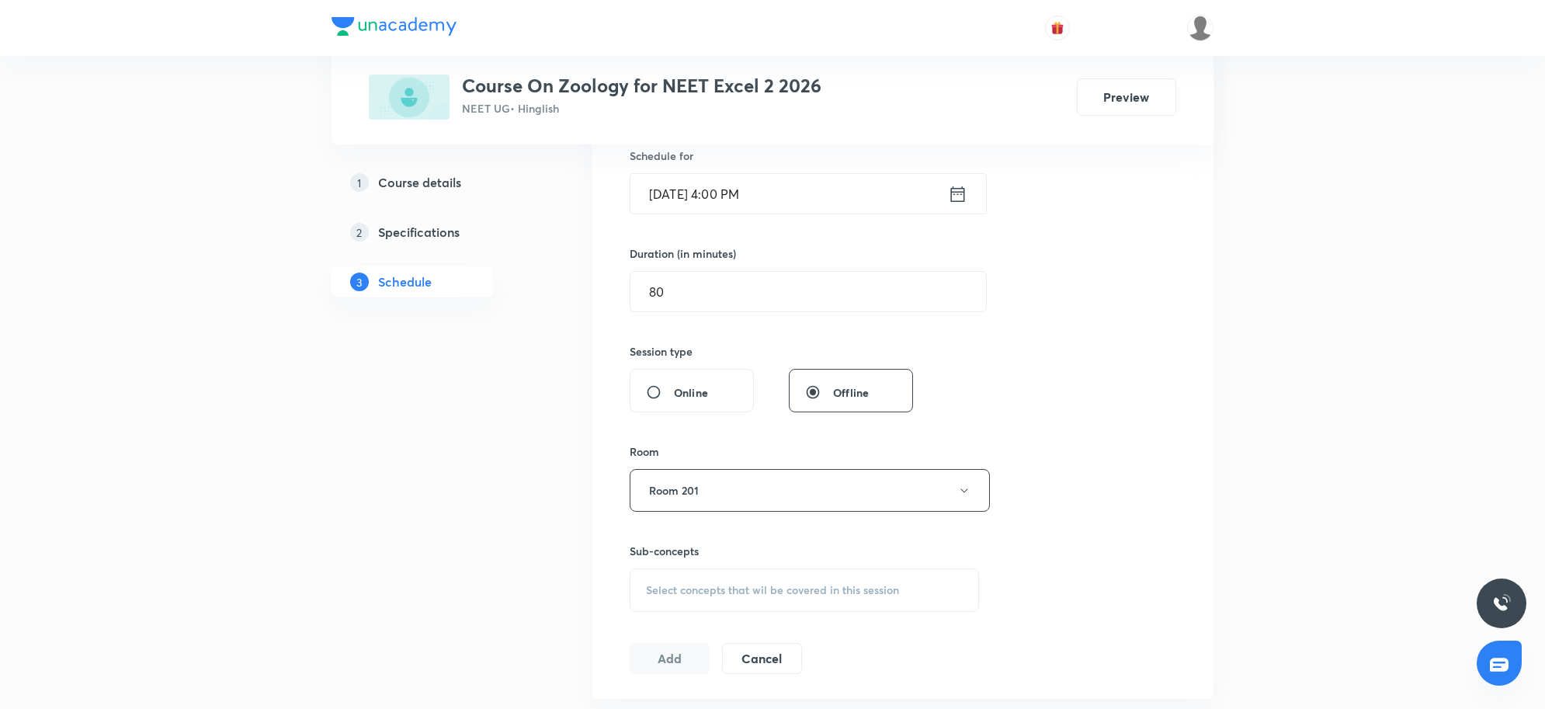
scroll to position [485, 0]
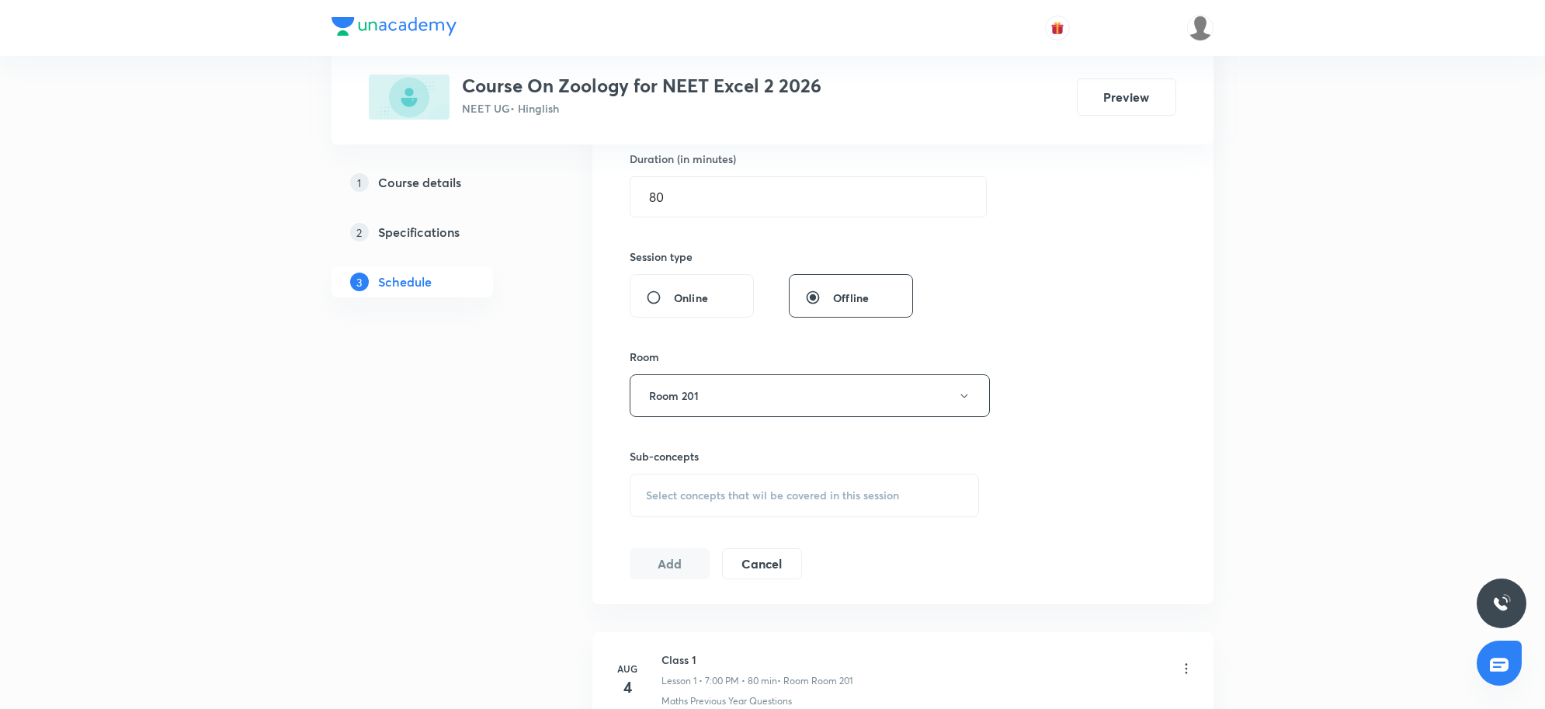
click at [758, 503] on div "Select concepts that wil be covered in this session" at bounding box center [804, 494] width 349 height 43
click at [759, 489] on span "Select concepts that wil be covered in this session" at bounding box center [772, 495] width 253 height 12
click at [731, 501] on span "Select concepts that wil be covered in this session" at bounding box center [772, 495] width 253 height 12
click at [713, 498] on span "Select concepts that wil be covered in this session" at bounding box center [772, 495] width 253 height 12
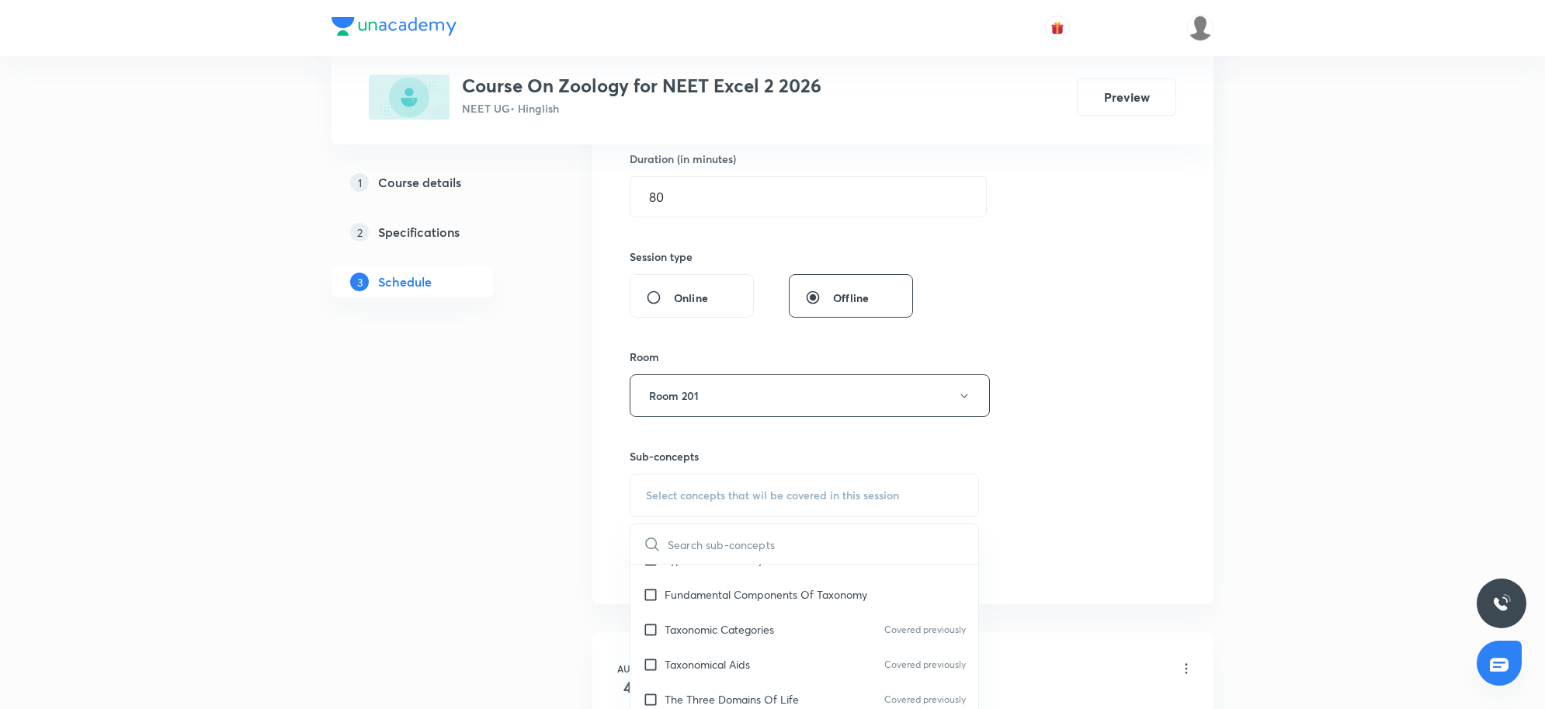
click at [723, 634] on p "Taxonomic Categories" at bounding box center [718, 629] width 109 height 16
checkbox input "true"
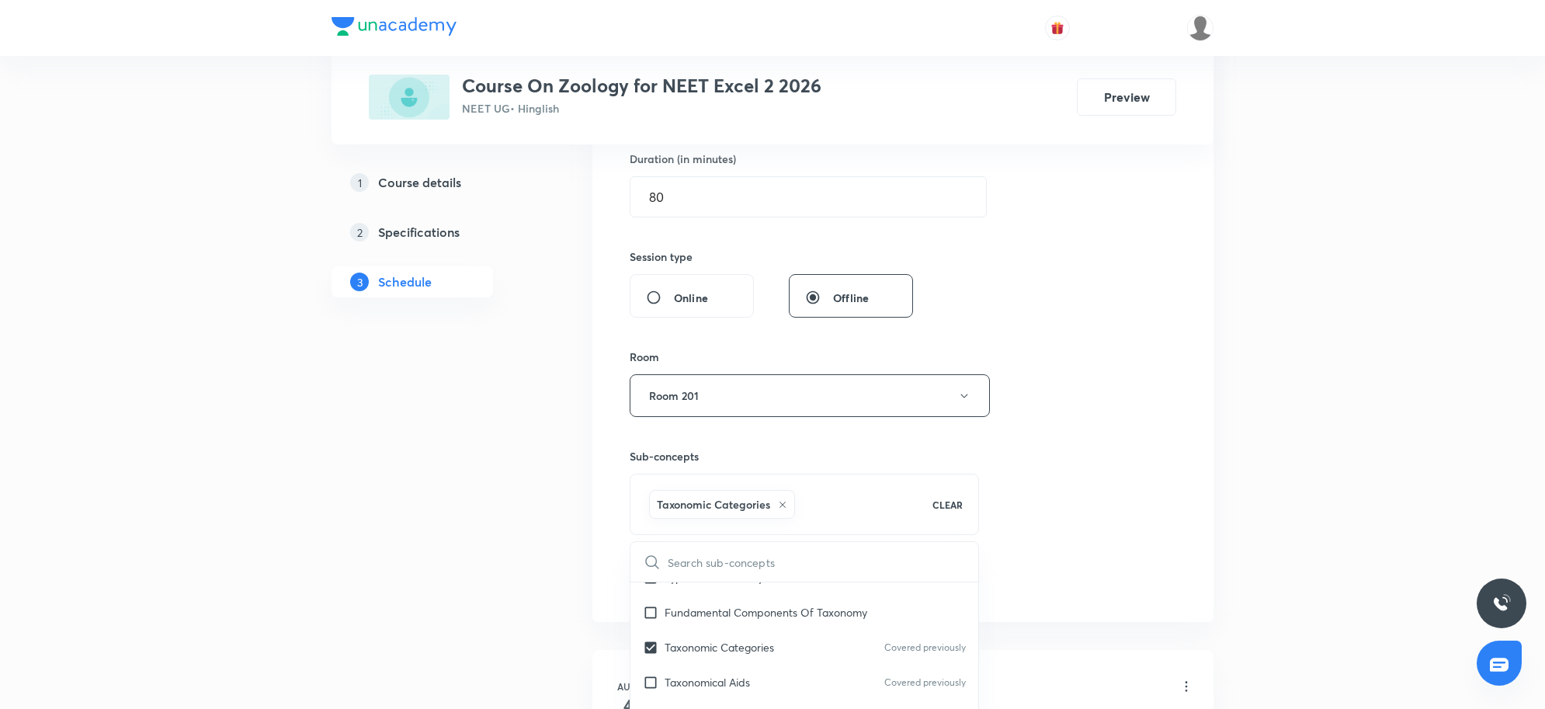
click at [1141, 573] on div "Session 14 Live class Session title 41/99 Biotechnology: Principles and Process…" at bounding box center [903, 223] width 546 height 747
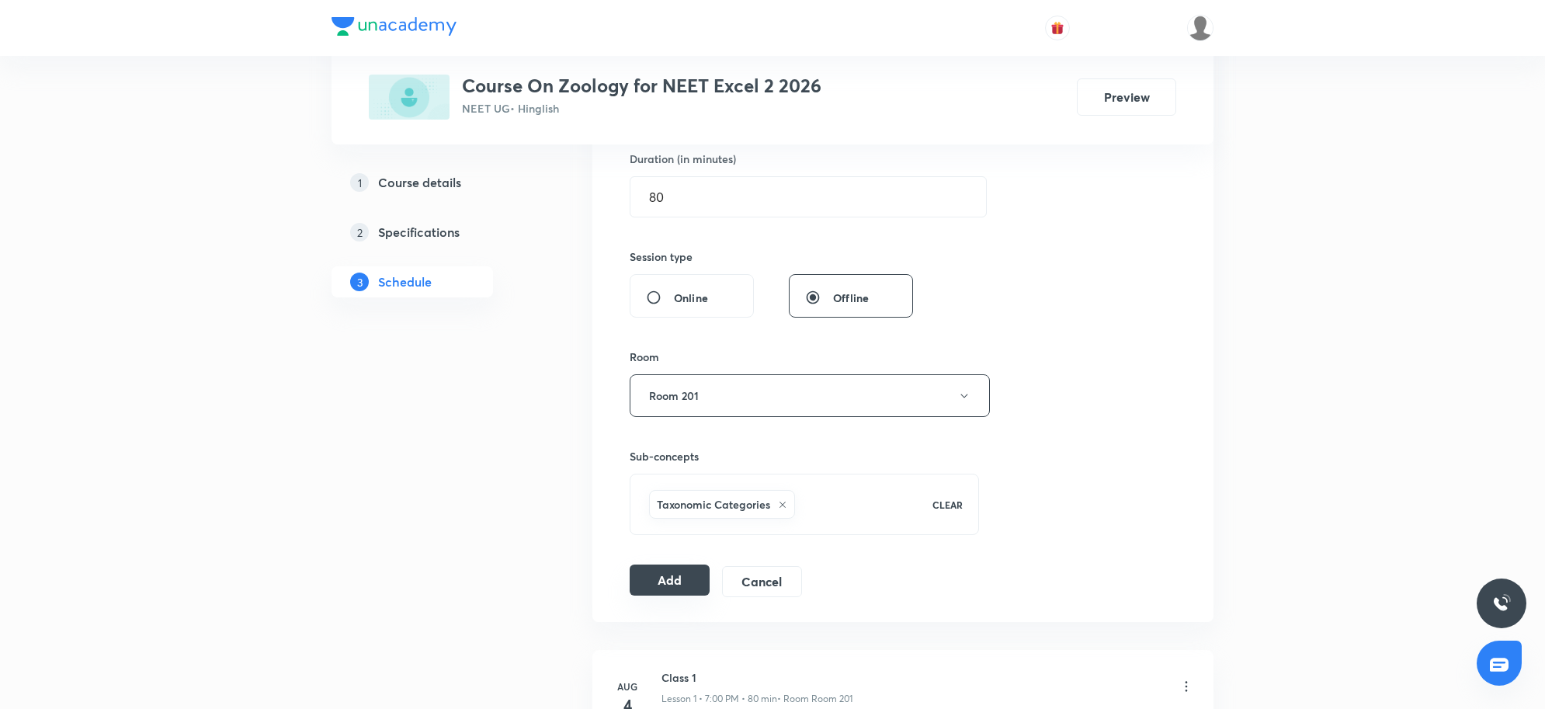
click at [671, 591] on button "Add" at bounding box center [670, 579] width 80 height 31
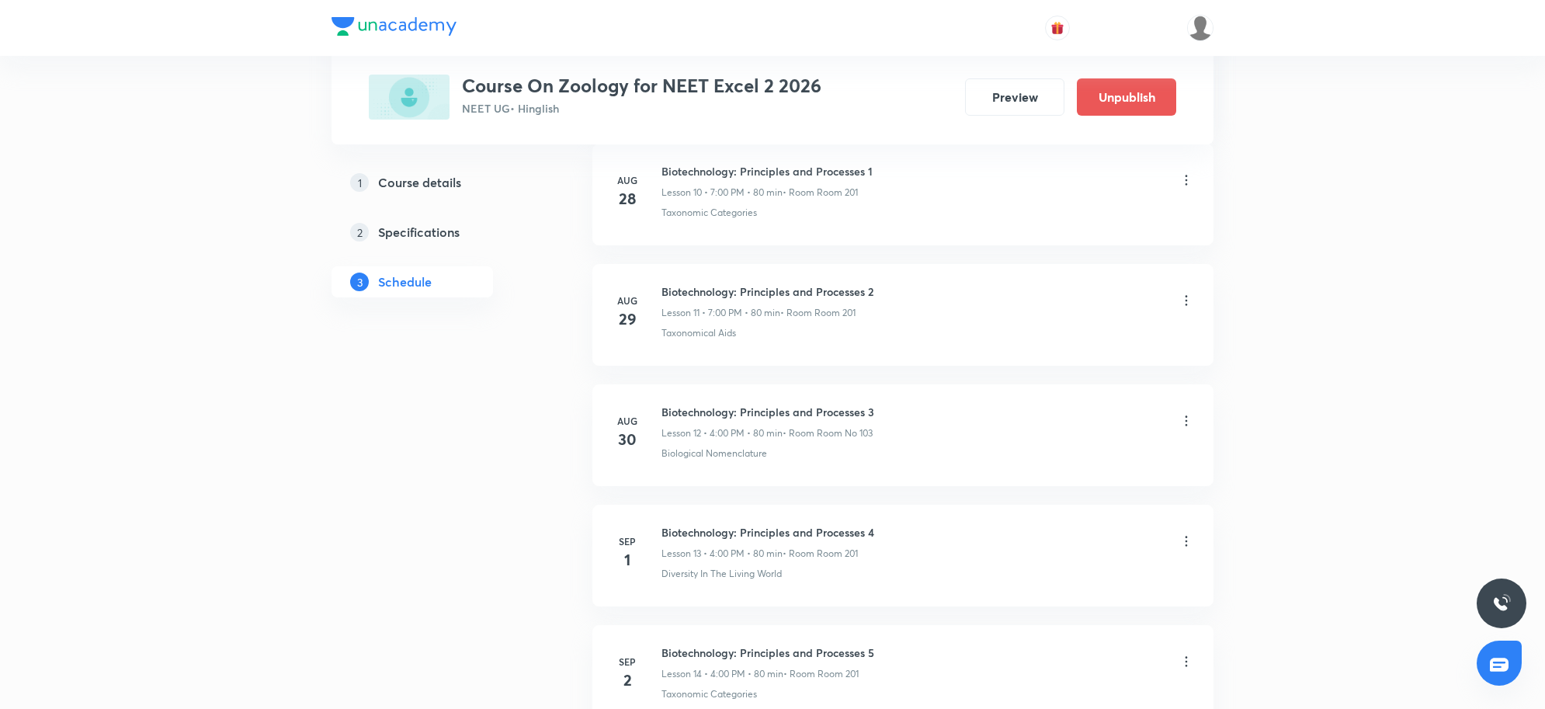
scroll to position [1511, 0]
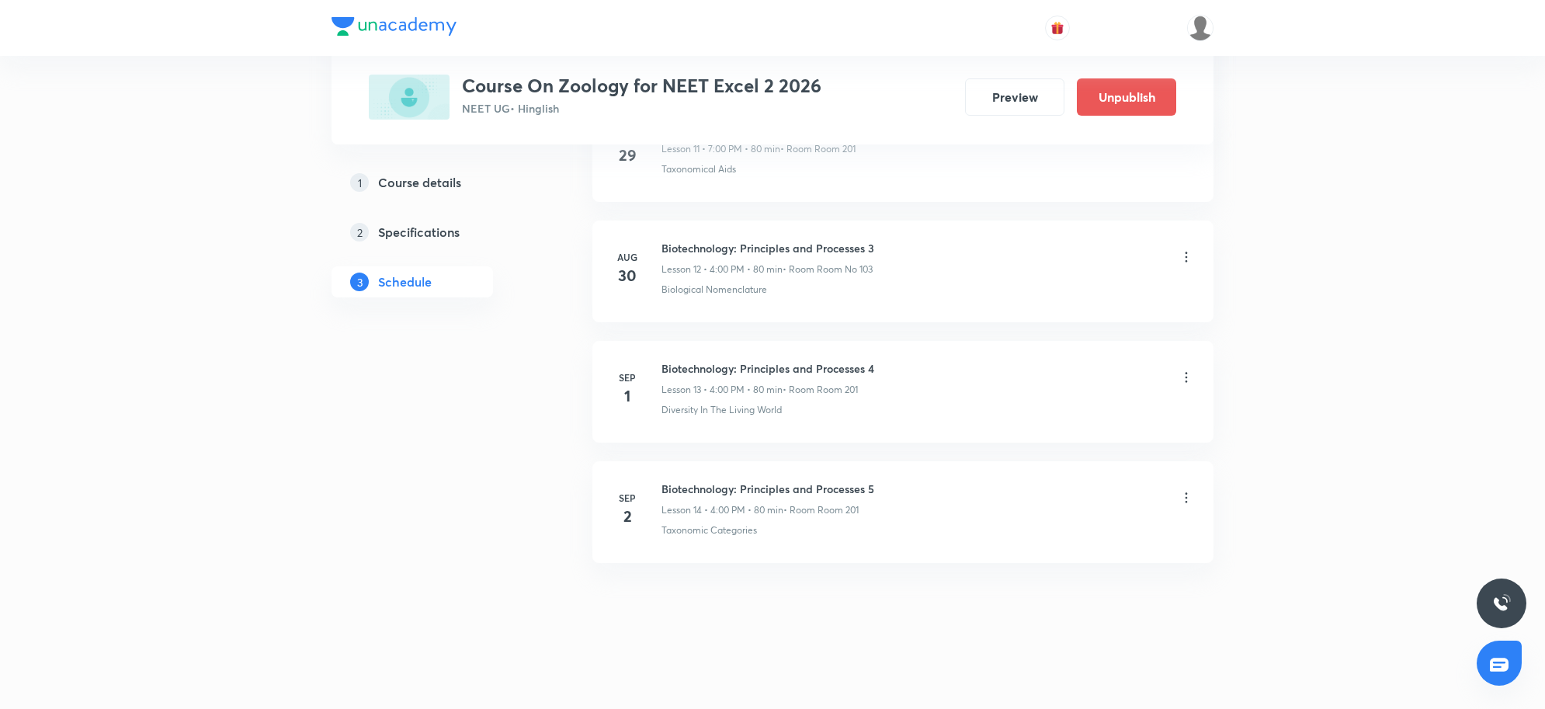
click at [961, 498] on div "Biotechnology: Principles and Processes 5 Lesson 14 • 4:00 PM • 80 min • Room R…" at bounding box center [927, 498] width 532 height 36
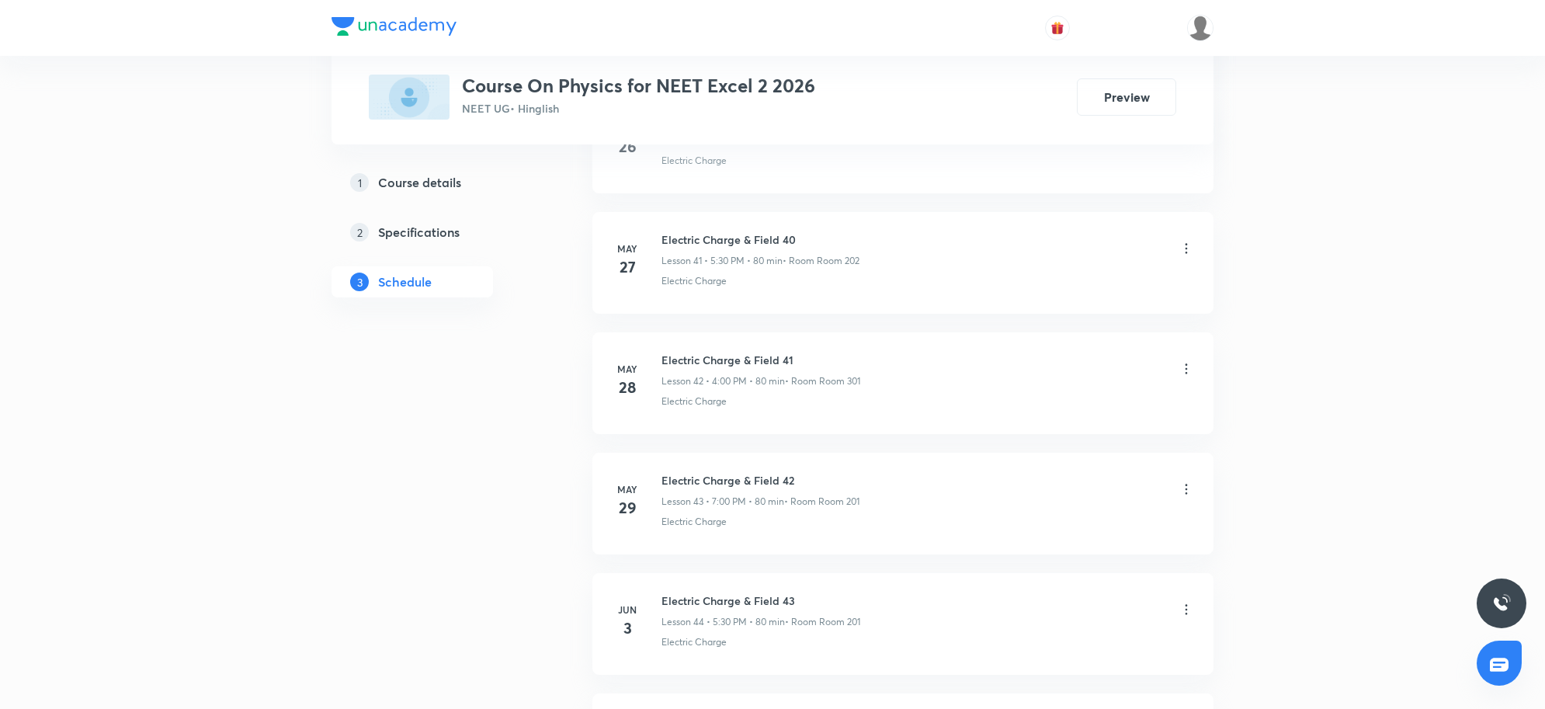
scroll to position [12118, 0]
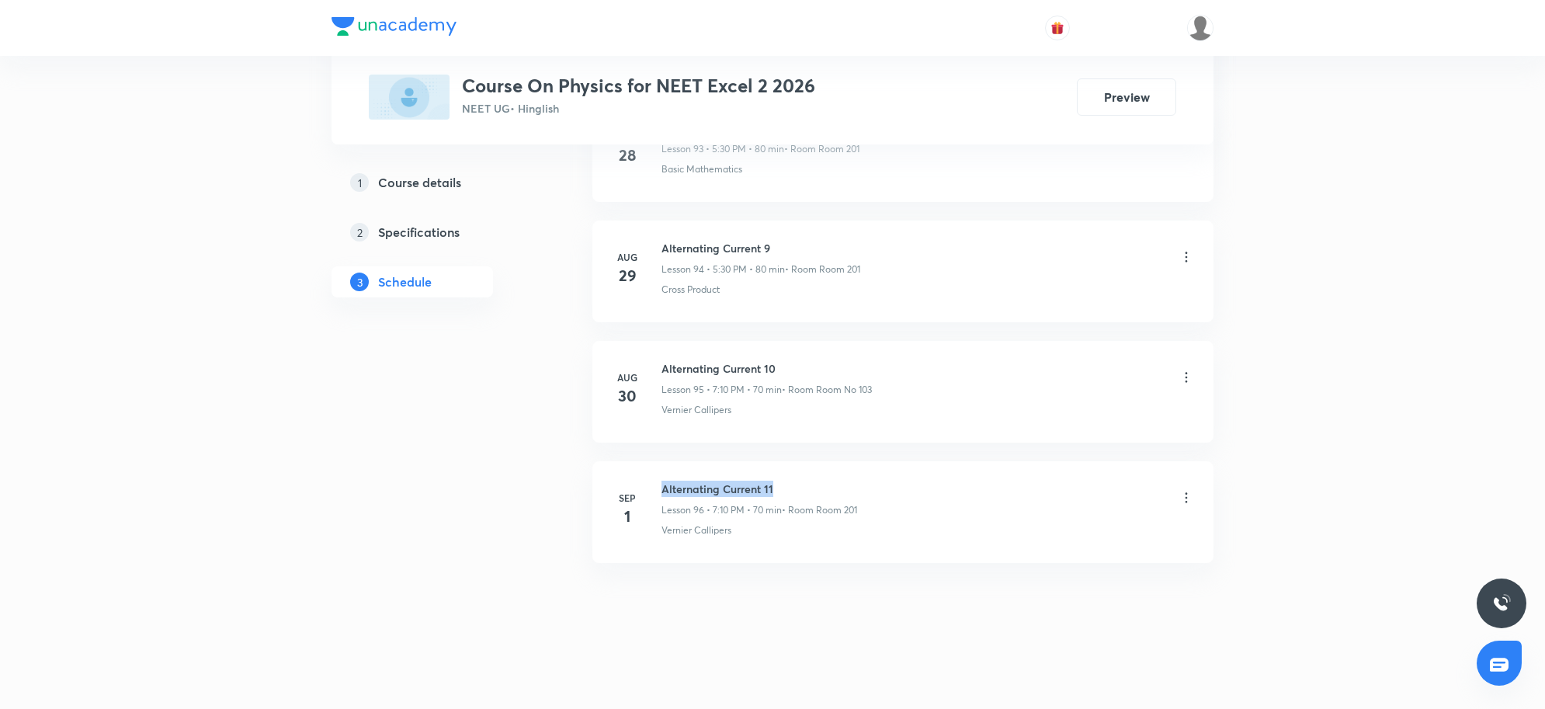
drag, startPoint x: 662, startPoint y: 486, endPoint x: 817, endPoint y: 493, distance: 155.4
click at [817, 493] on h6 "Alternating Current 11" at bounding box center [759, 488] width 196 height 16
copy h6 "Alternating Current 11"
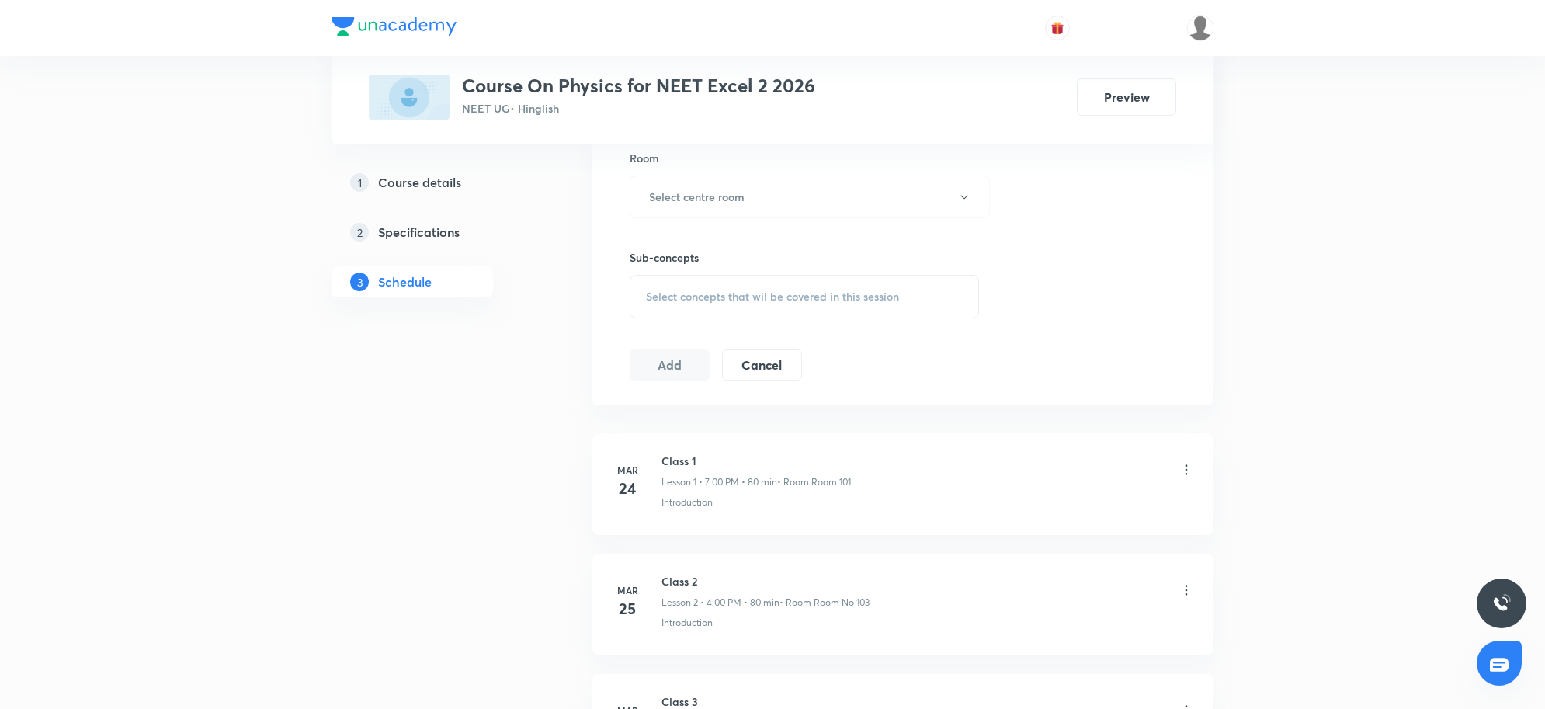
scroll to position [0, 0]
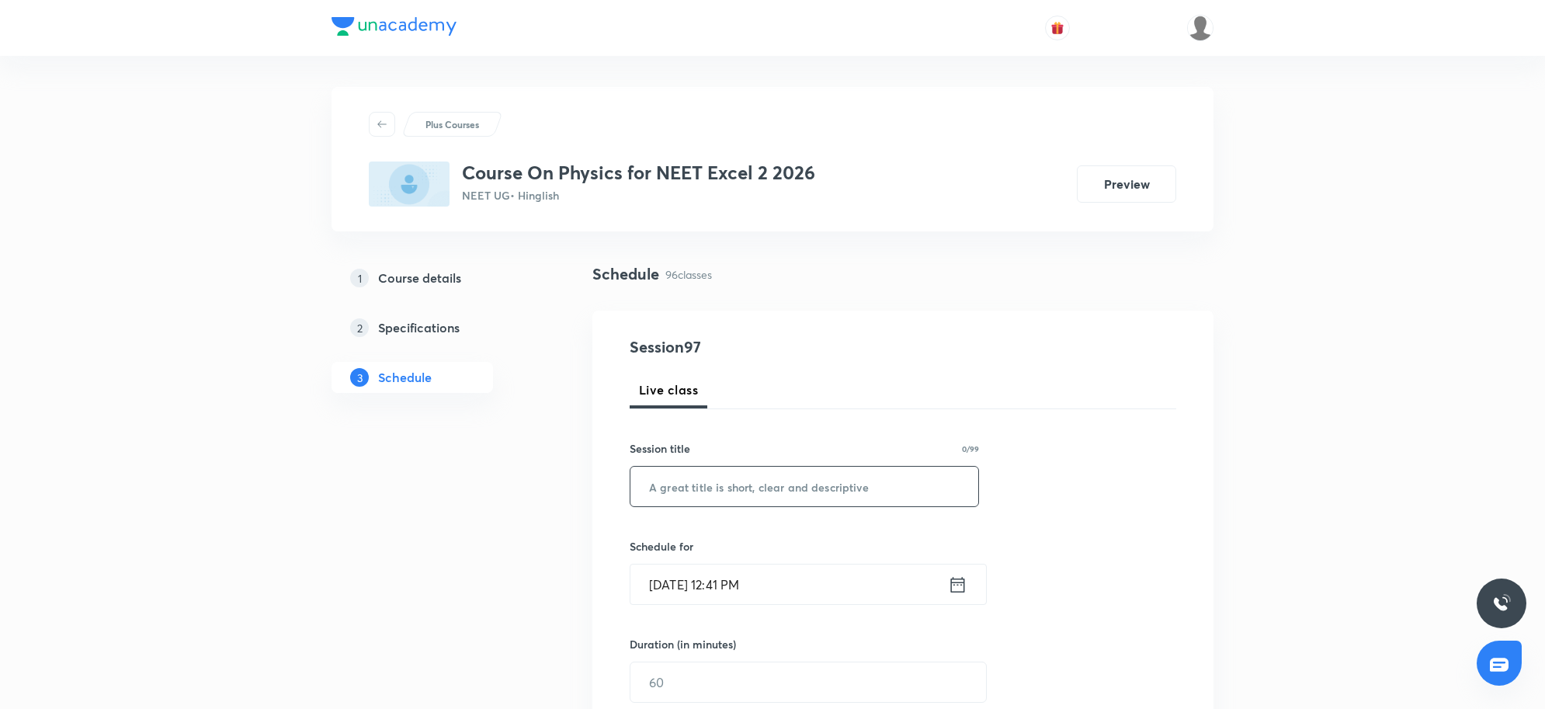
click at [672, 478] on input "text" at bounding box center [804, 487] width 348 height 40
paste input "Alternating Current 11"
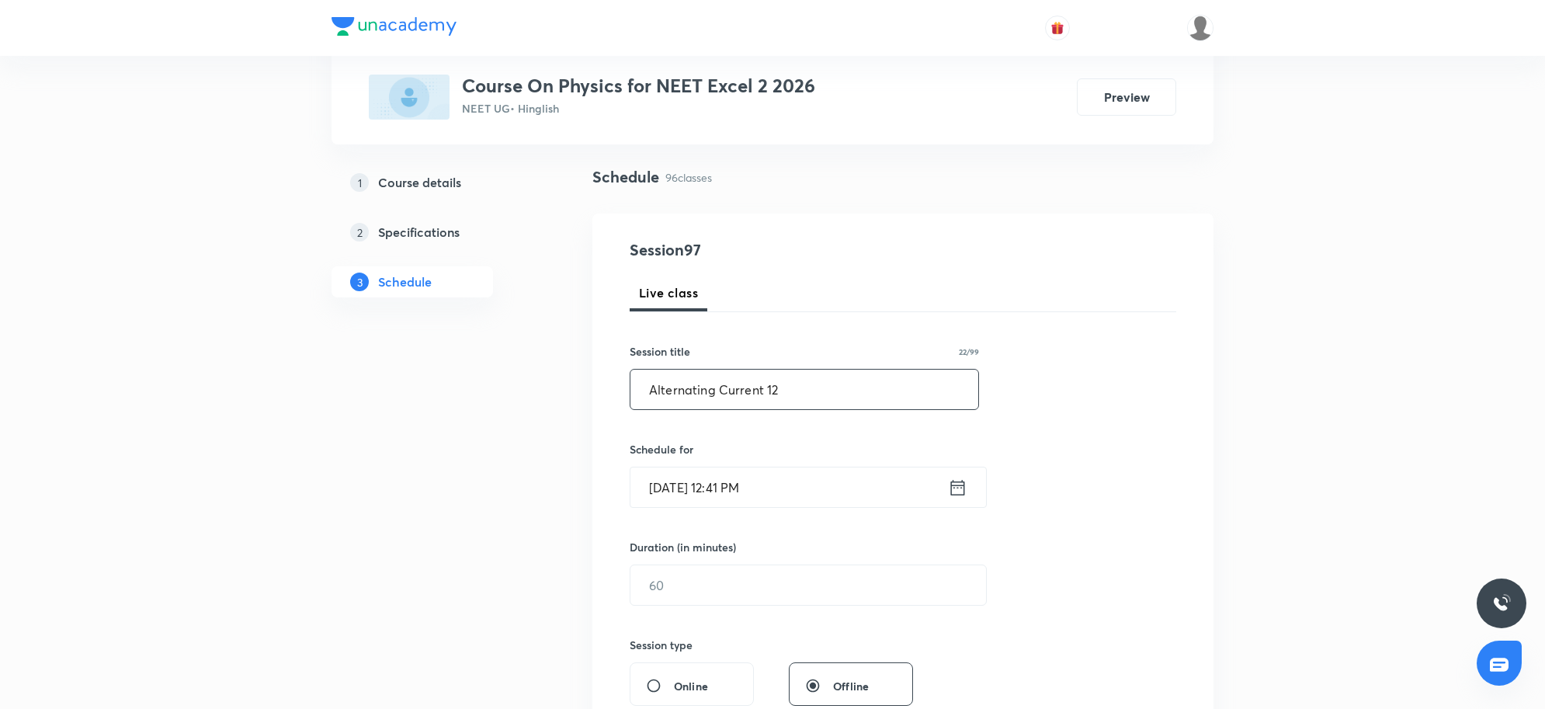
type input "Alternating Current 12"
click at [816, 489] on input "Sep 2, 2025, 12:41 PM" at bounding box center [788, 487] width 317 height 40
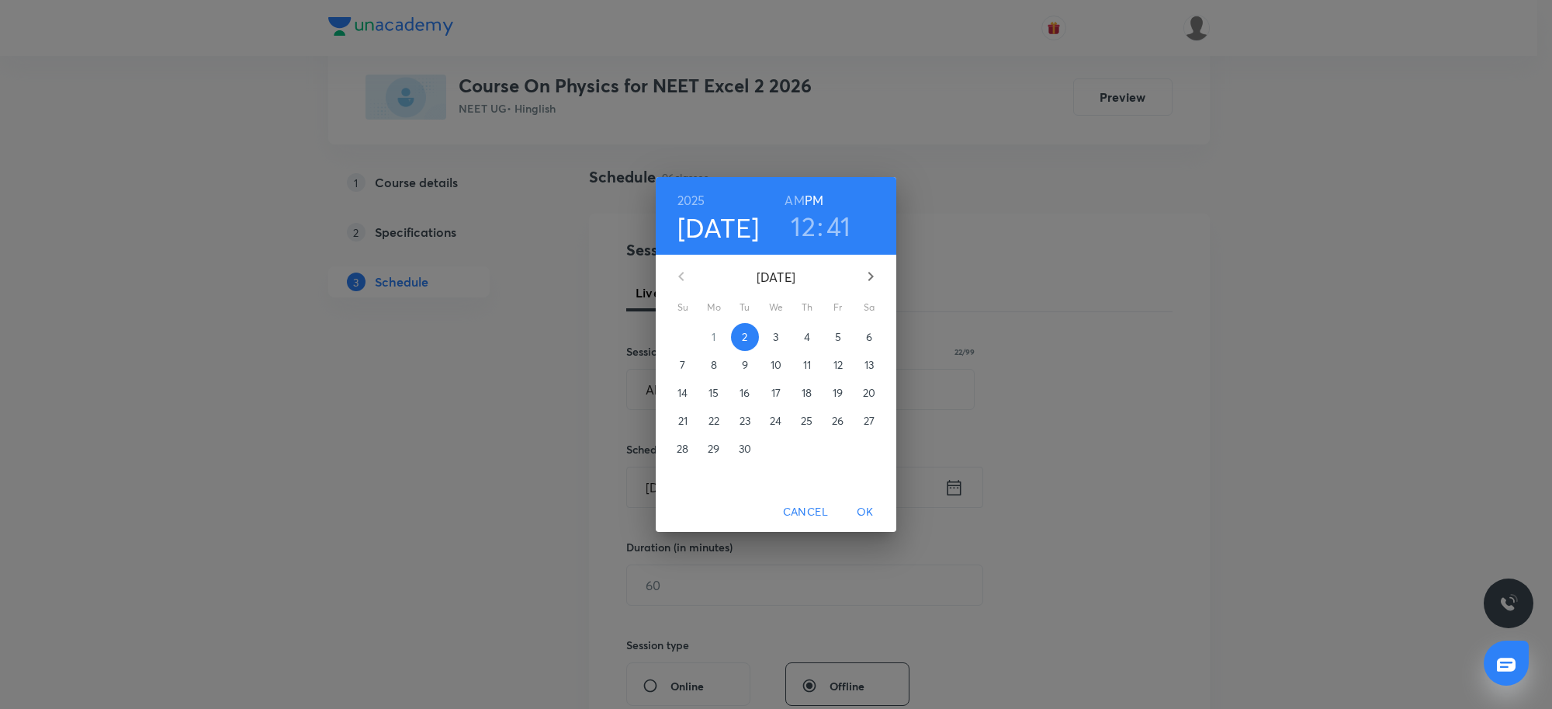
click at [809, 225] on h3 "12" at bounding box center [803, 226] width 25 height 33
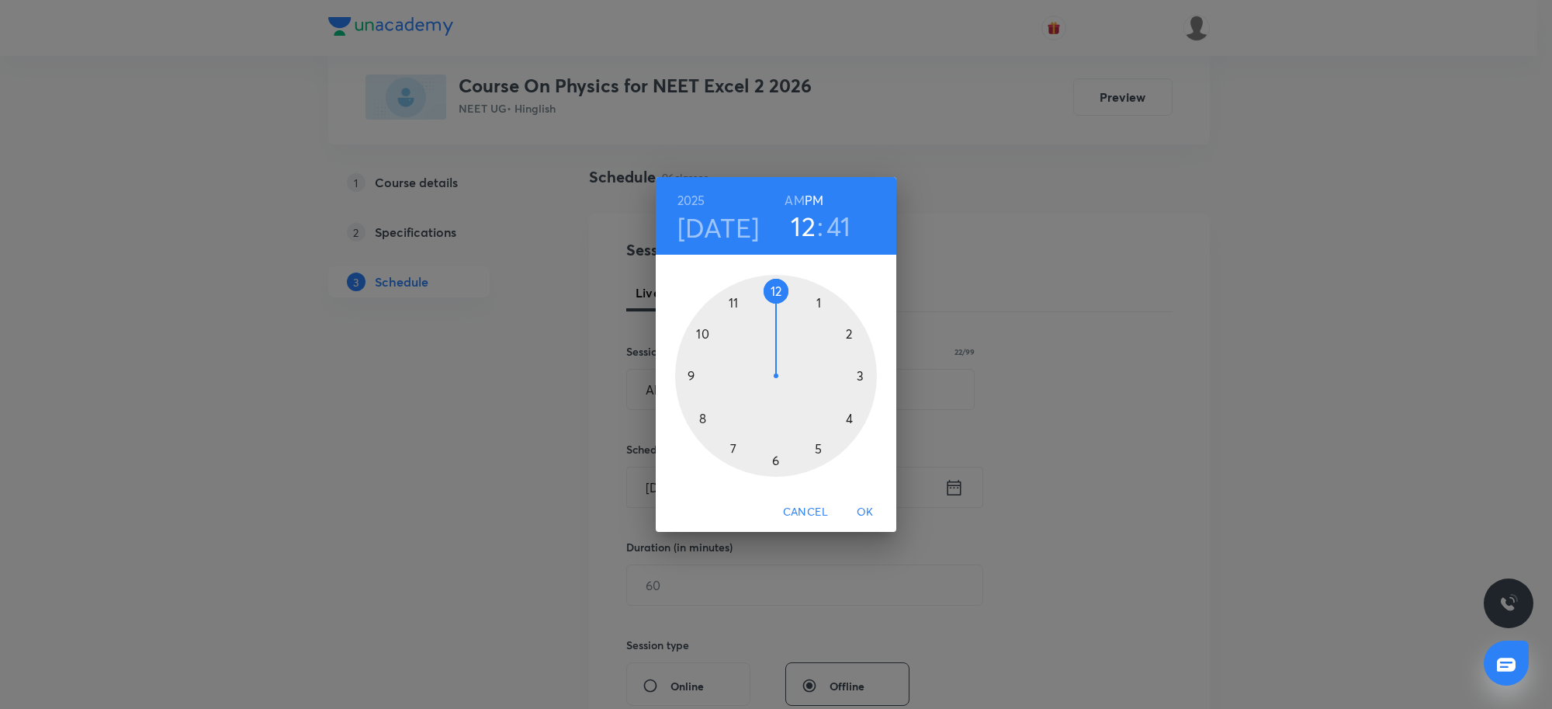
click at [821, 449] on div at bounding box center [776, 376] width 202 height 202
click at [774, 456] on div at bounding box center [776, 376] width 202 height 202
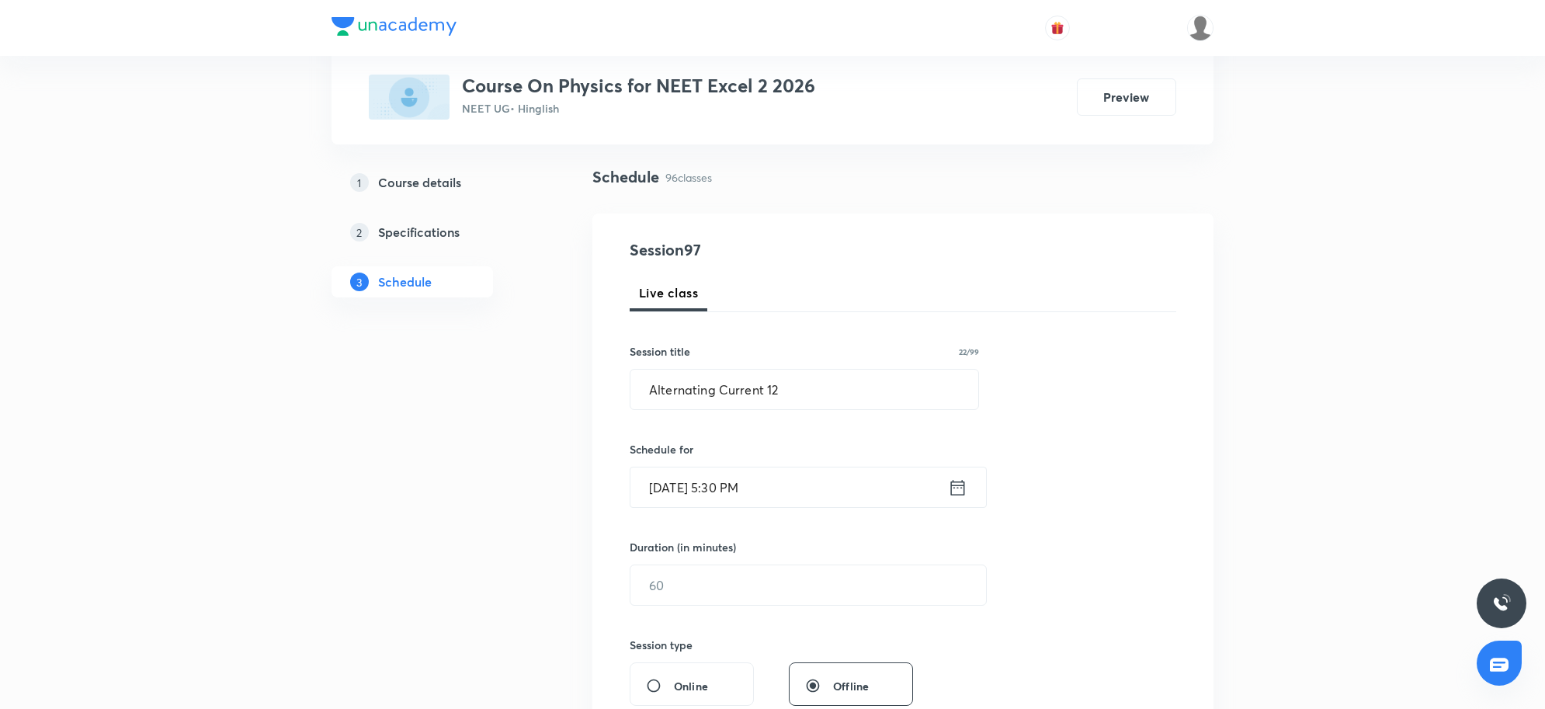
click at [790, 486] on input "[DATE] 5:30 PM" at bounding box center [788, 487] width 317 height 40
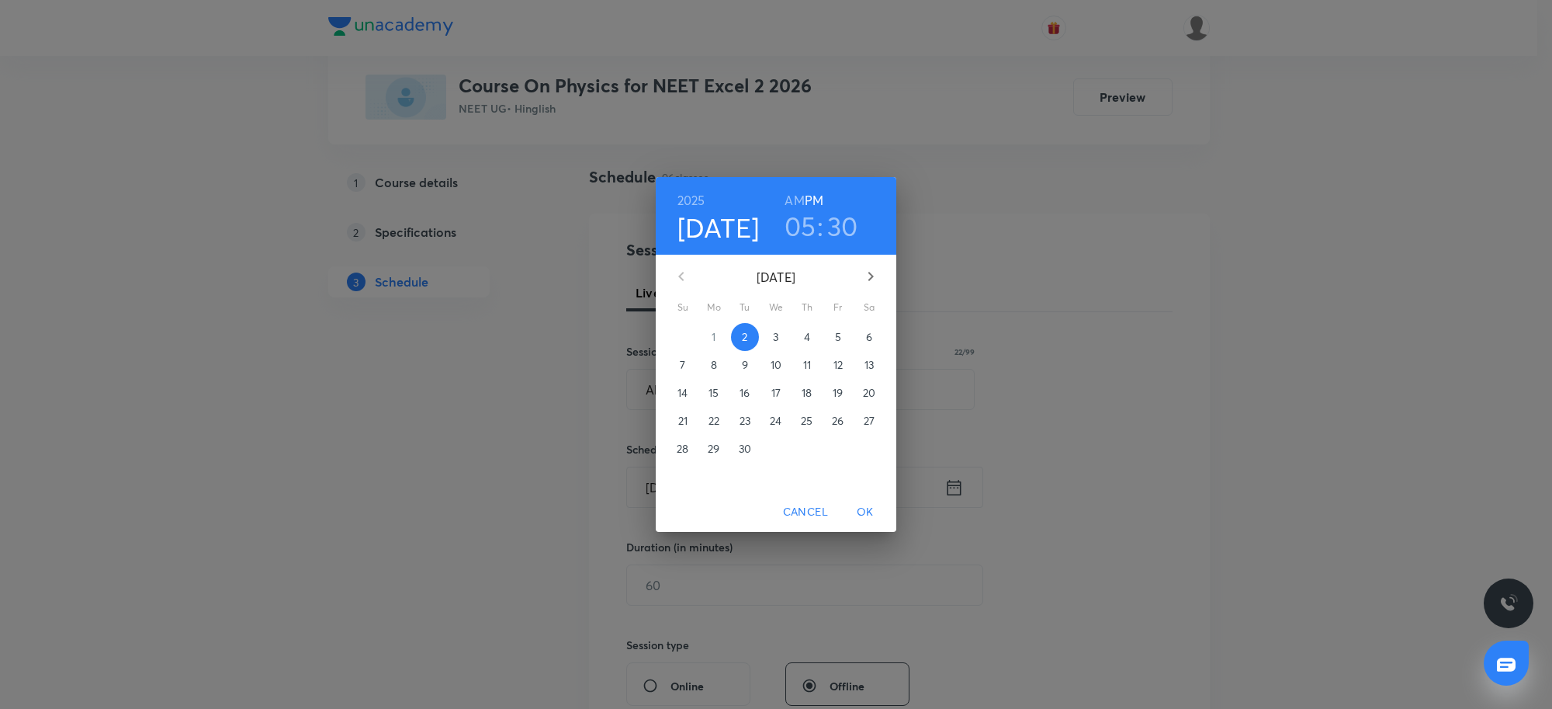
click at [1215, 355] on div "2025 Sep 2 05 : 30 AM PM September 2025 Su Mo Tu We Th Fr Sa 31 1 2 3 4 5 6 7 8…" at bounding box center [776, 354] width 1552 height 709
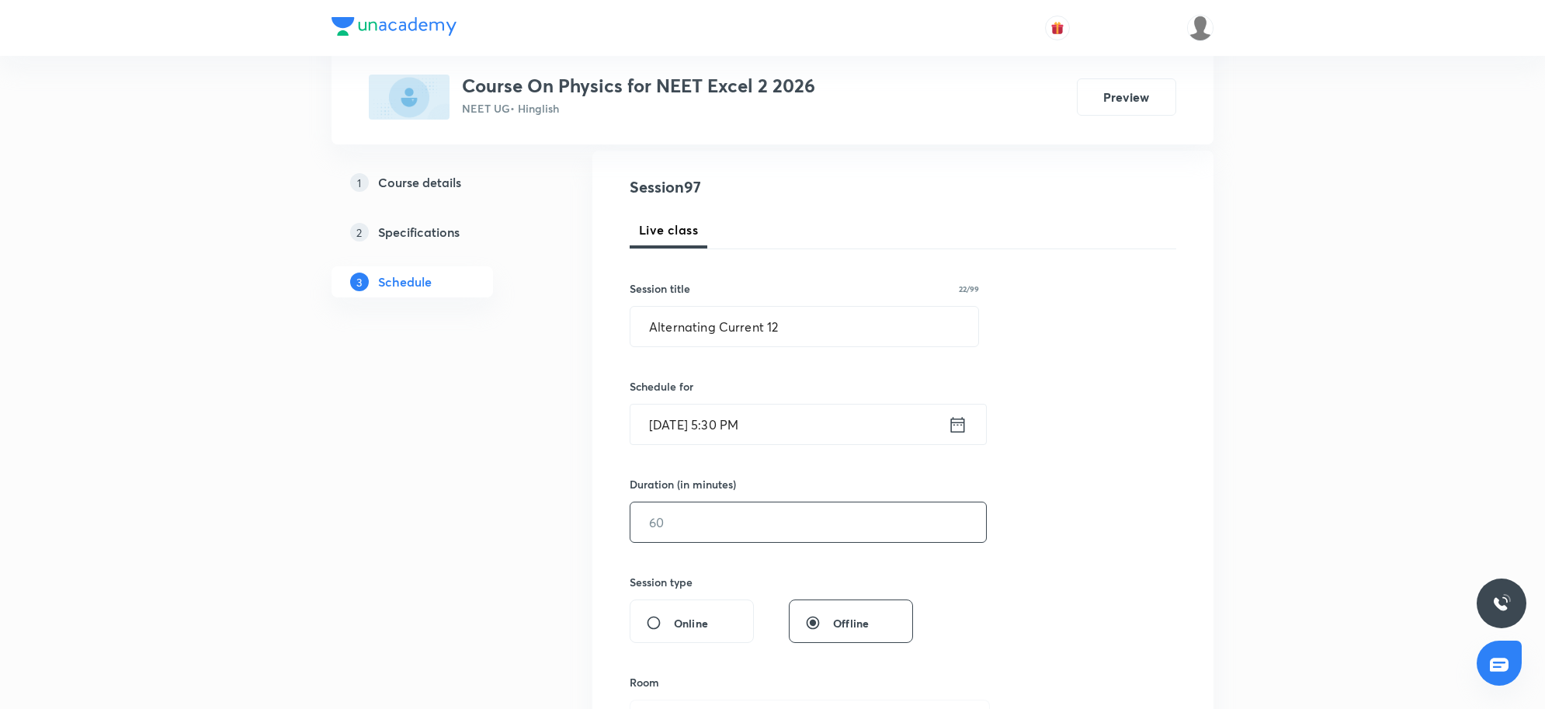
scroll to position [194, 0]
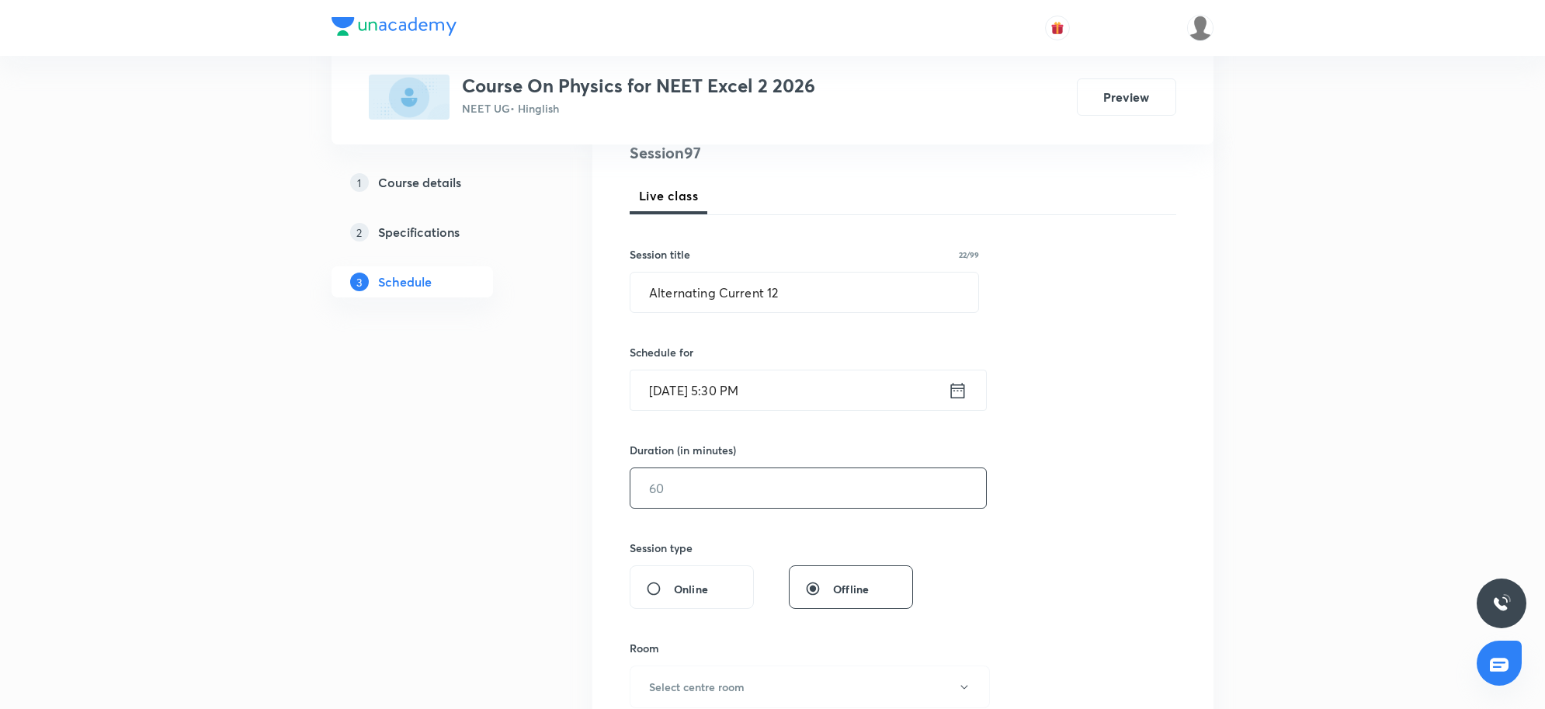
click at [796, 501] on input "text" at bounding box center [808, 488] width 356 height 40
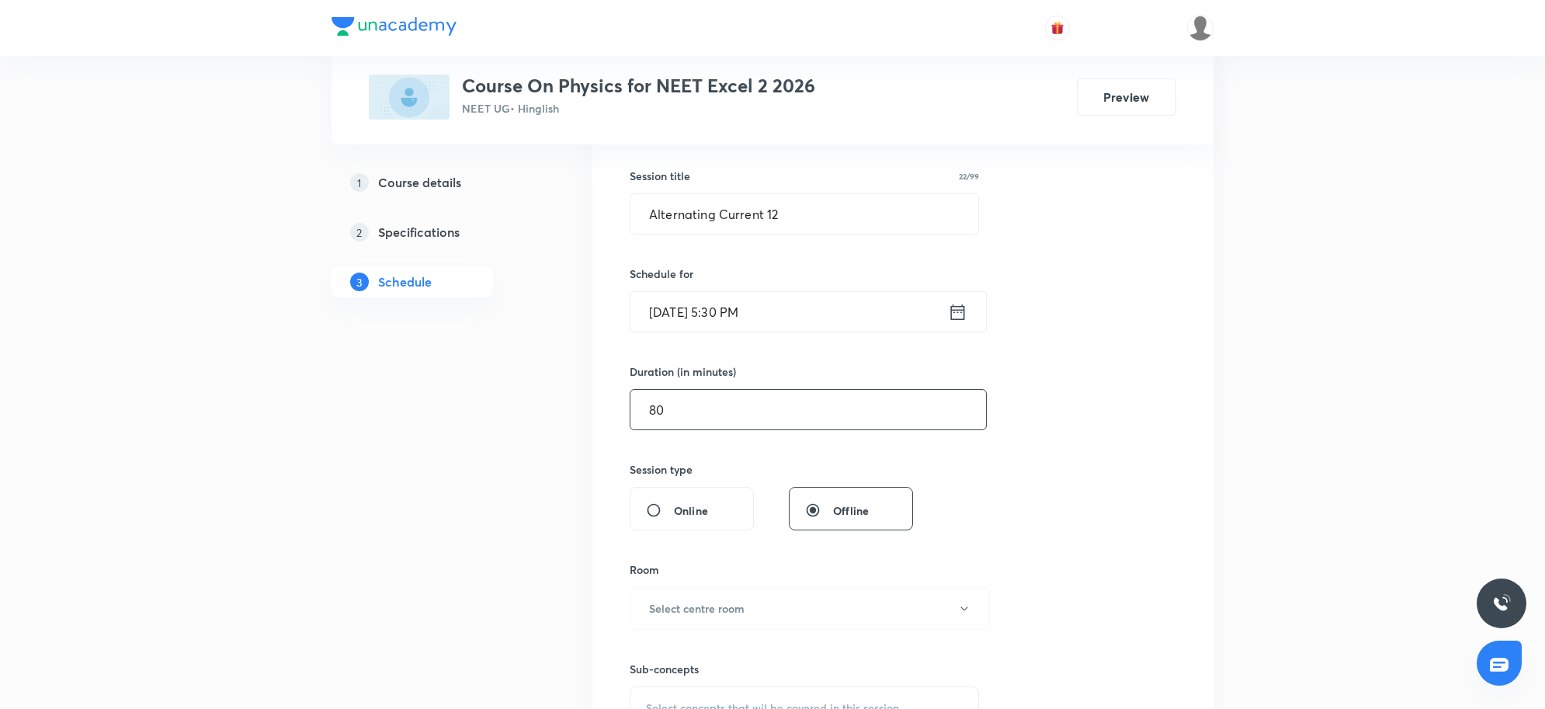
scroll to position [388, 0]
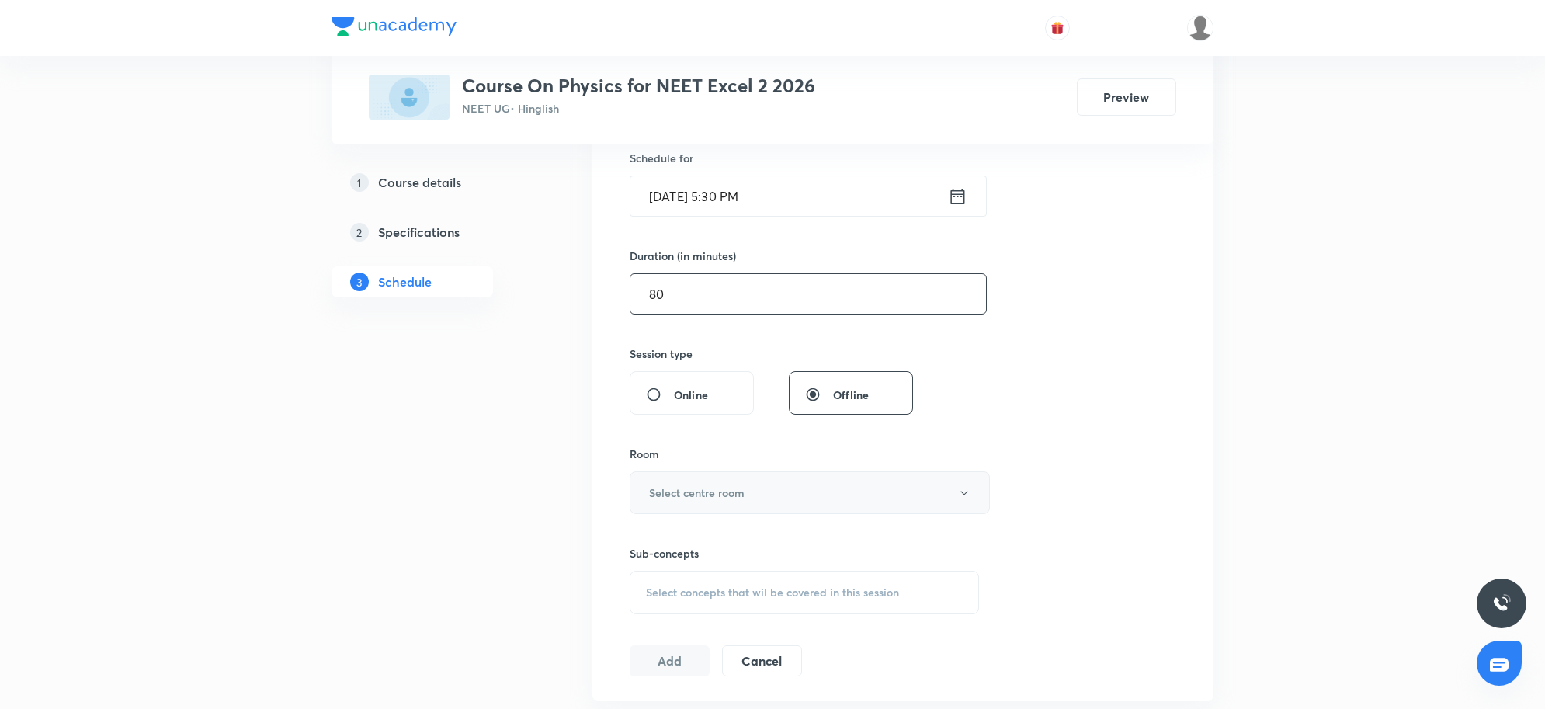
type input "80"
click at [817, 494] on button "Select centre room" at bounding box center [810, 492] width 360 height 43
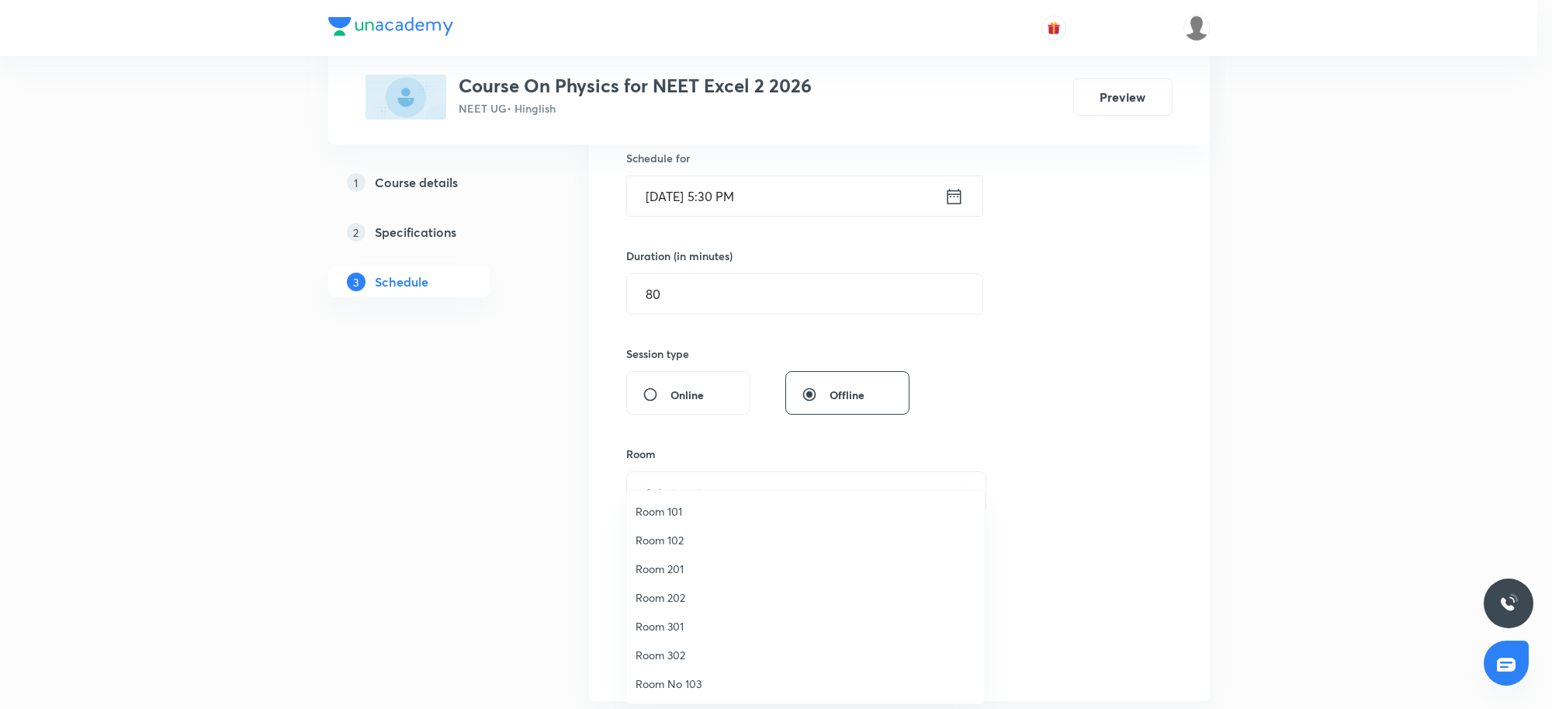
click at [695, 569] on span "Room 201" at bounding box center [806, 568] width 340 height 16
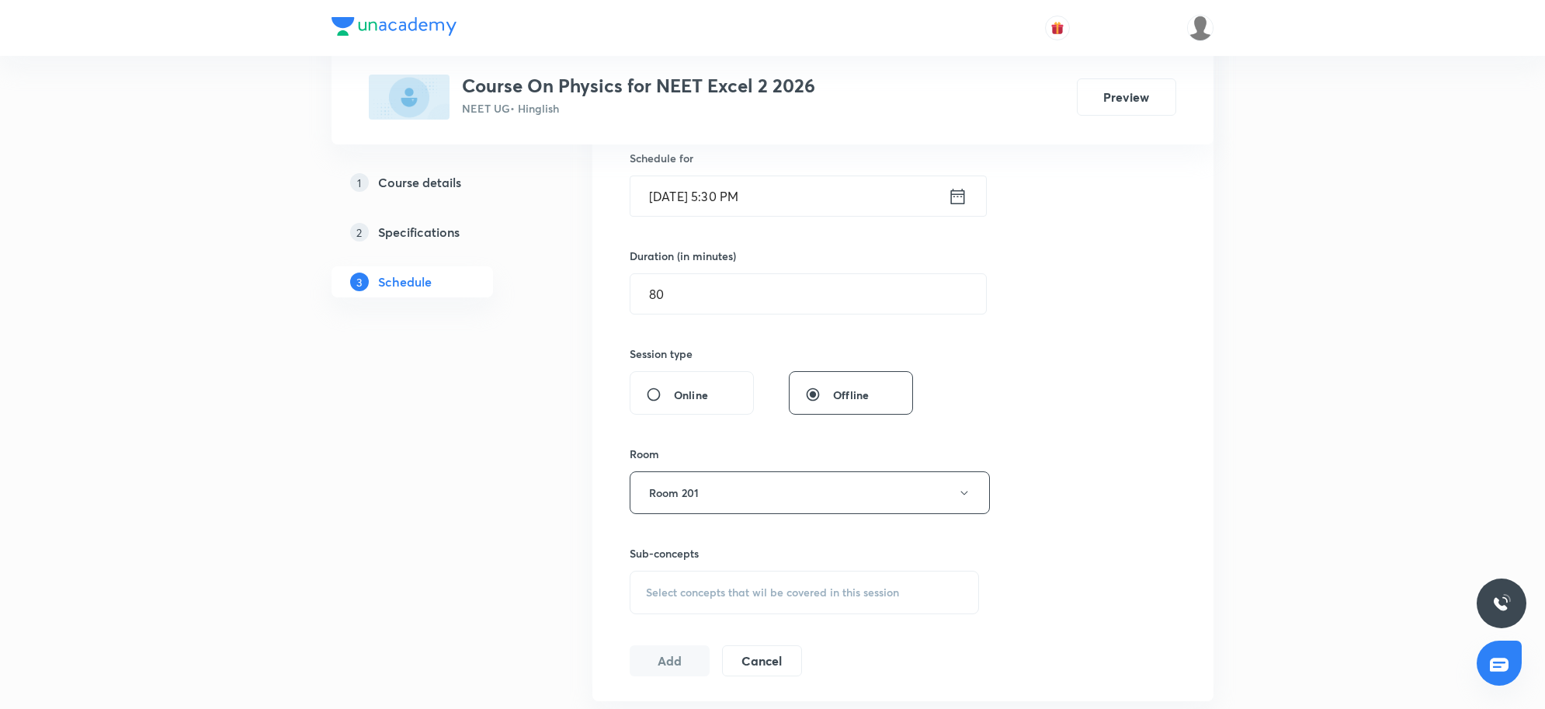
click at [1190, 487] on div "Session 97 Live class Session title 22/99 Alternating Current 12 ​ Schedule for…" at bounding box center [902, 311] width 621 height 779
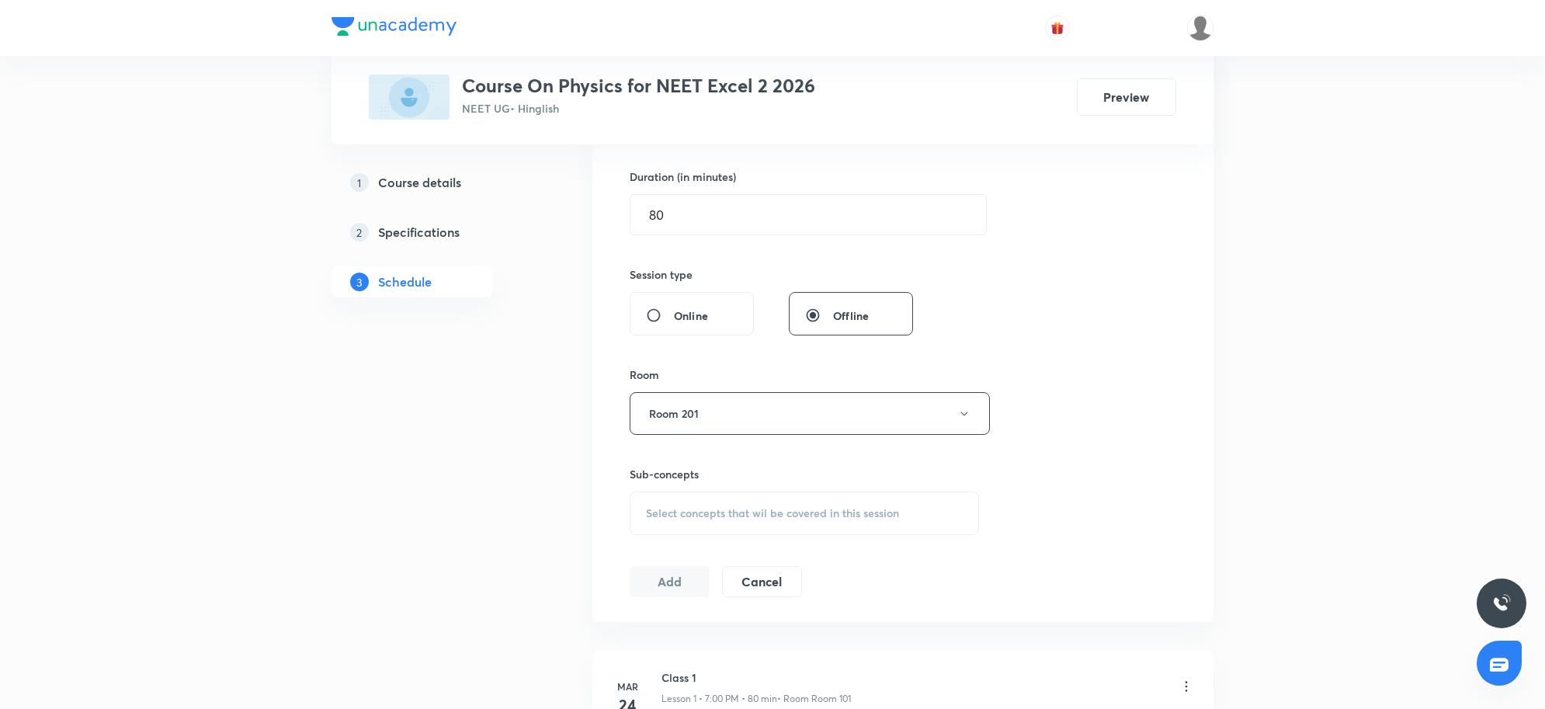
scroll to position [582, 0]
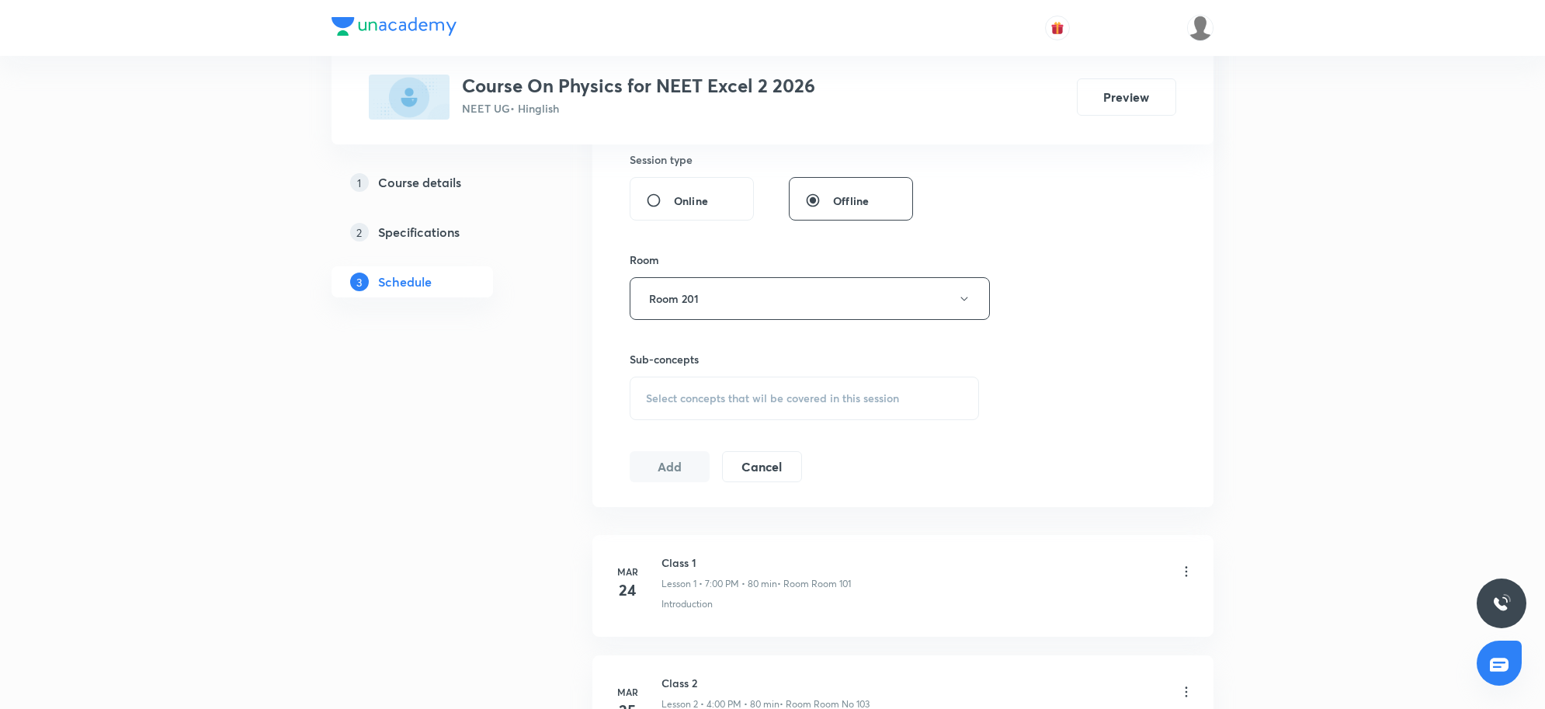
click at [803, 388] on div "Select concepts that wil be covered in this session" at bounding box center [804, 397] width 349 height 43
click at [793, 400] on span "Select concepts that wil be covered in this session" at bounding box center [772, 398] width 253 height 12
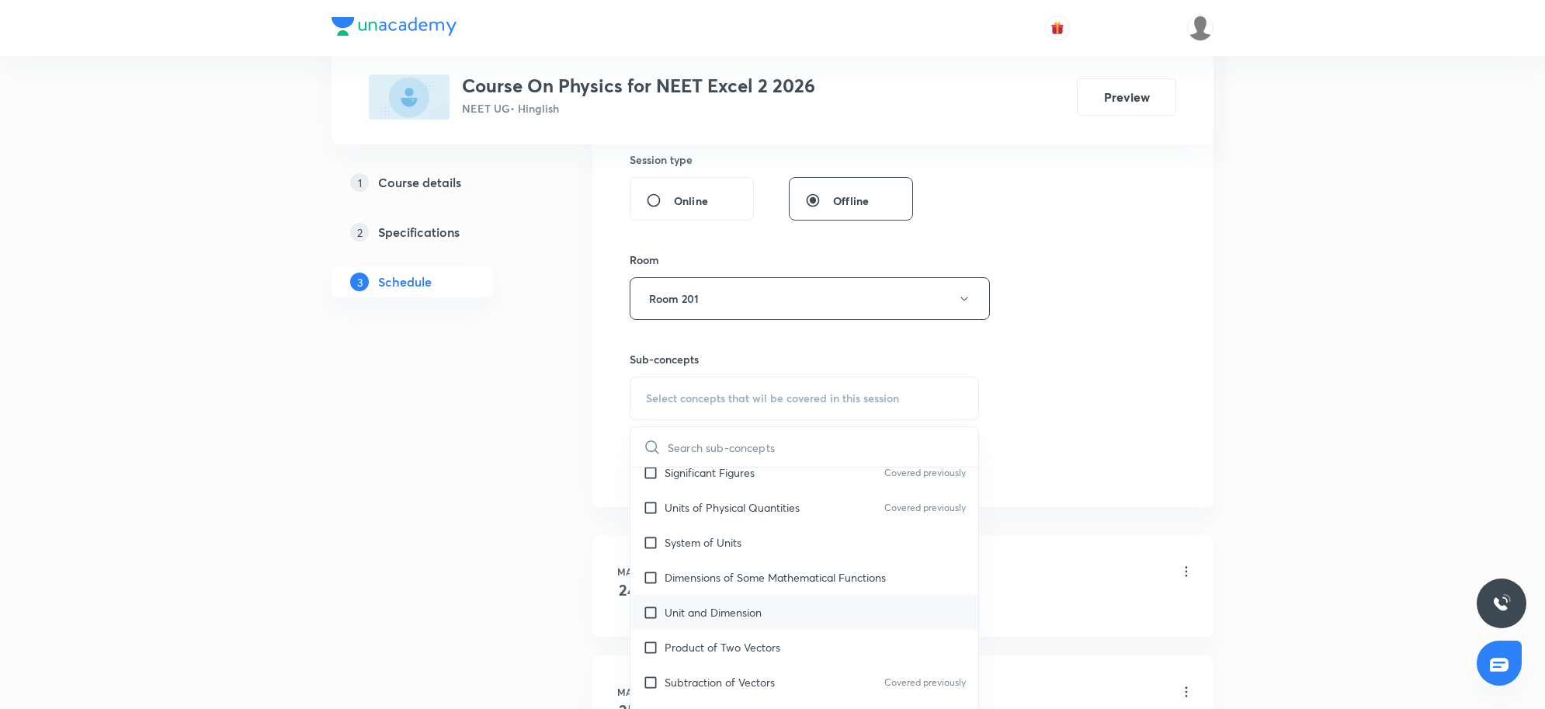
scroll to position [291, 0]
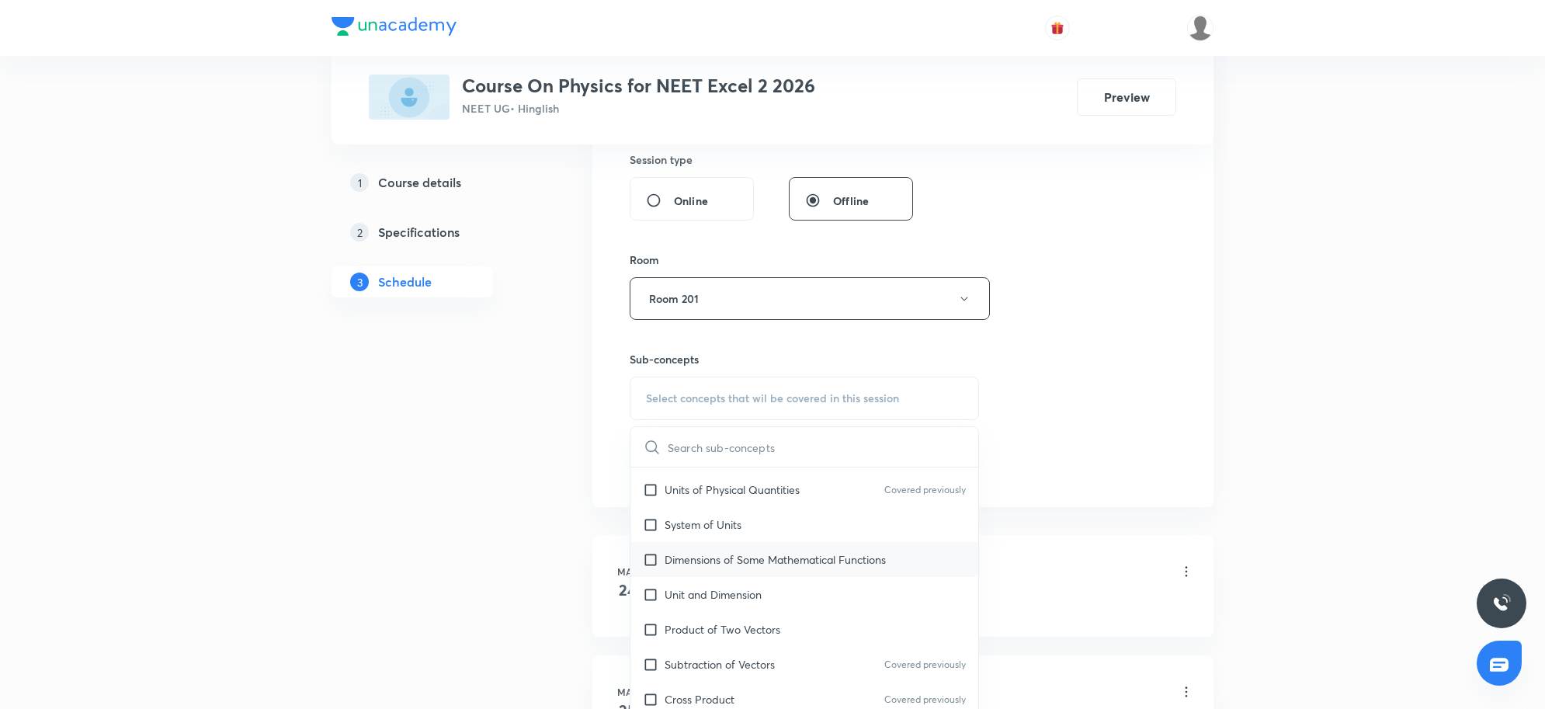
click at [831, 564] on p "Dimensions of Some Mathematical Functions" at bounding box center [774, 559] width 221 height 16
checkbox input "true"
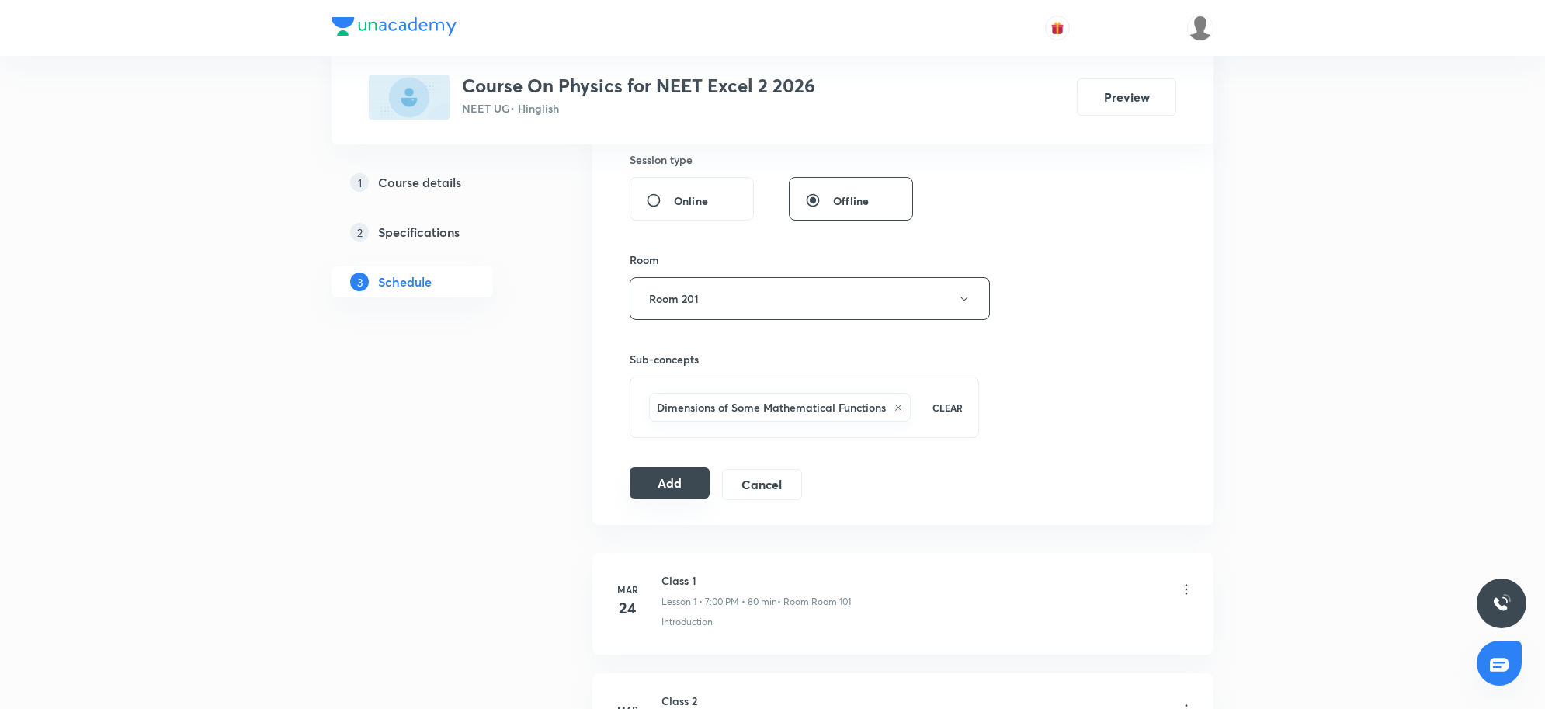
click at [665, 498] on button "Add" at bounding box center [670, 482] width 80 height 31
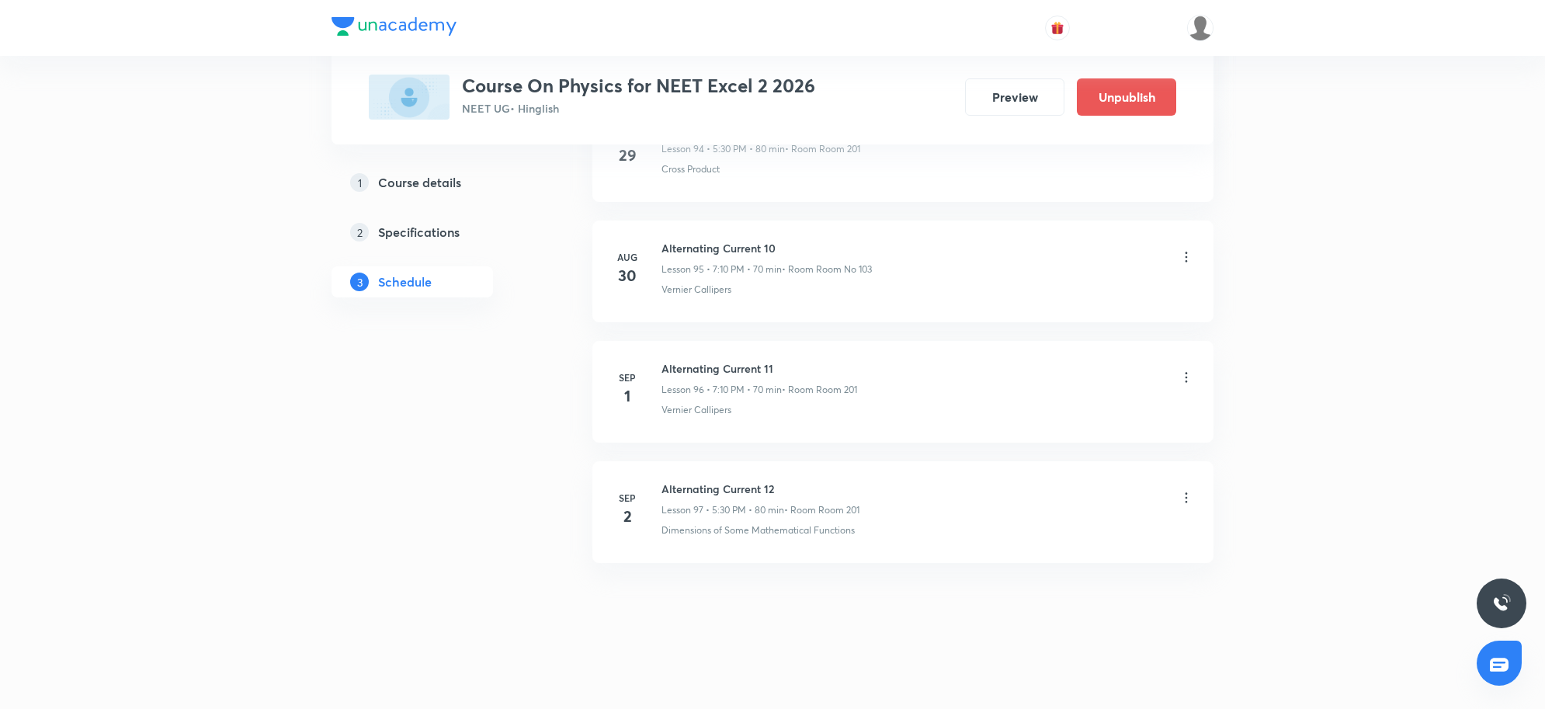
scroll to position [11524, 0]
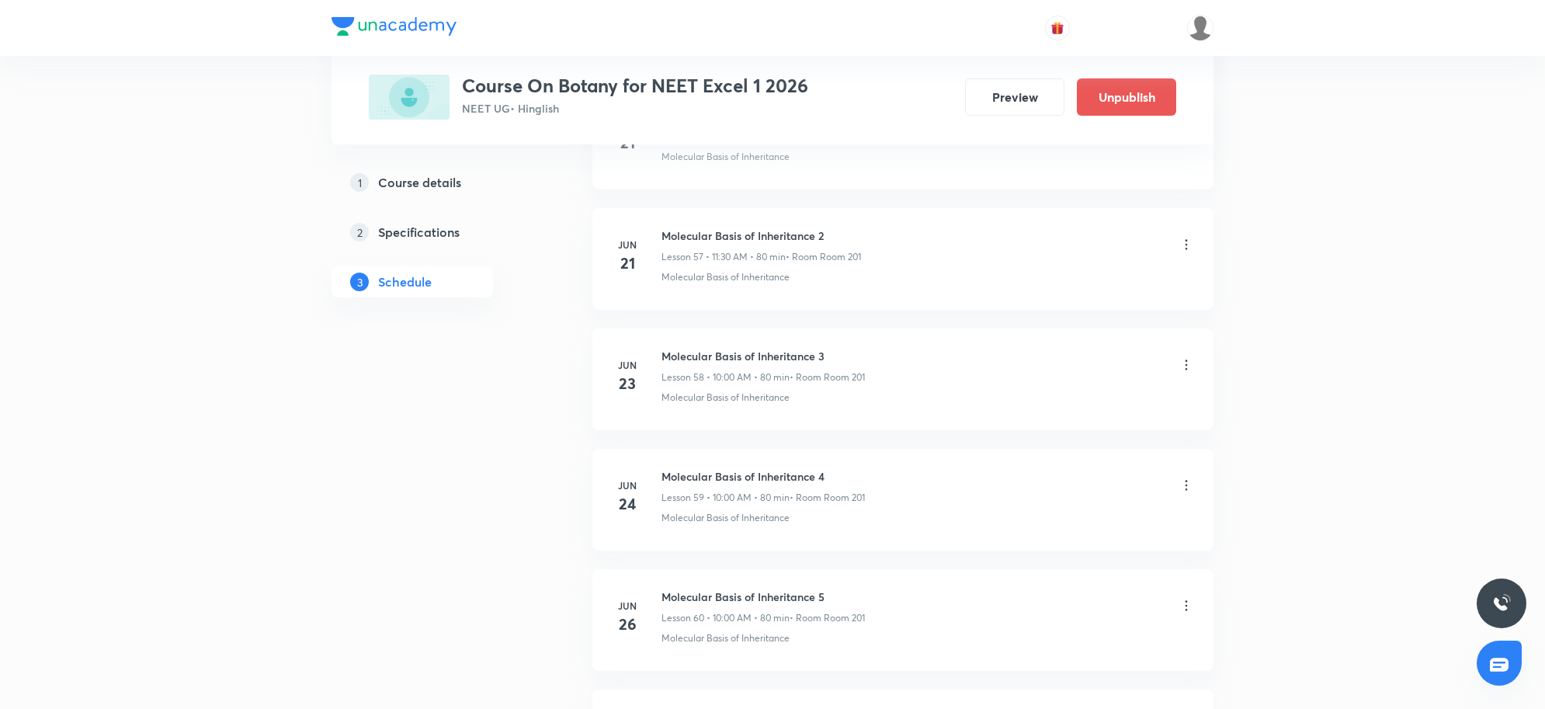
scroll to position [13084, 0]
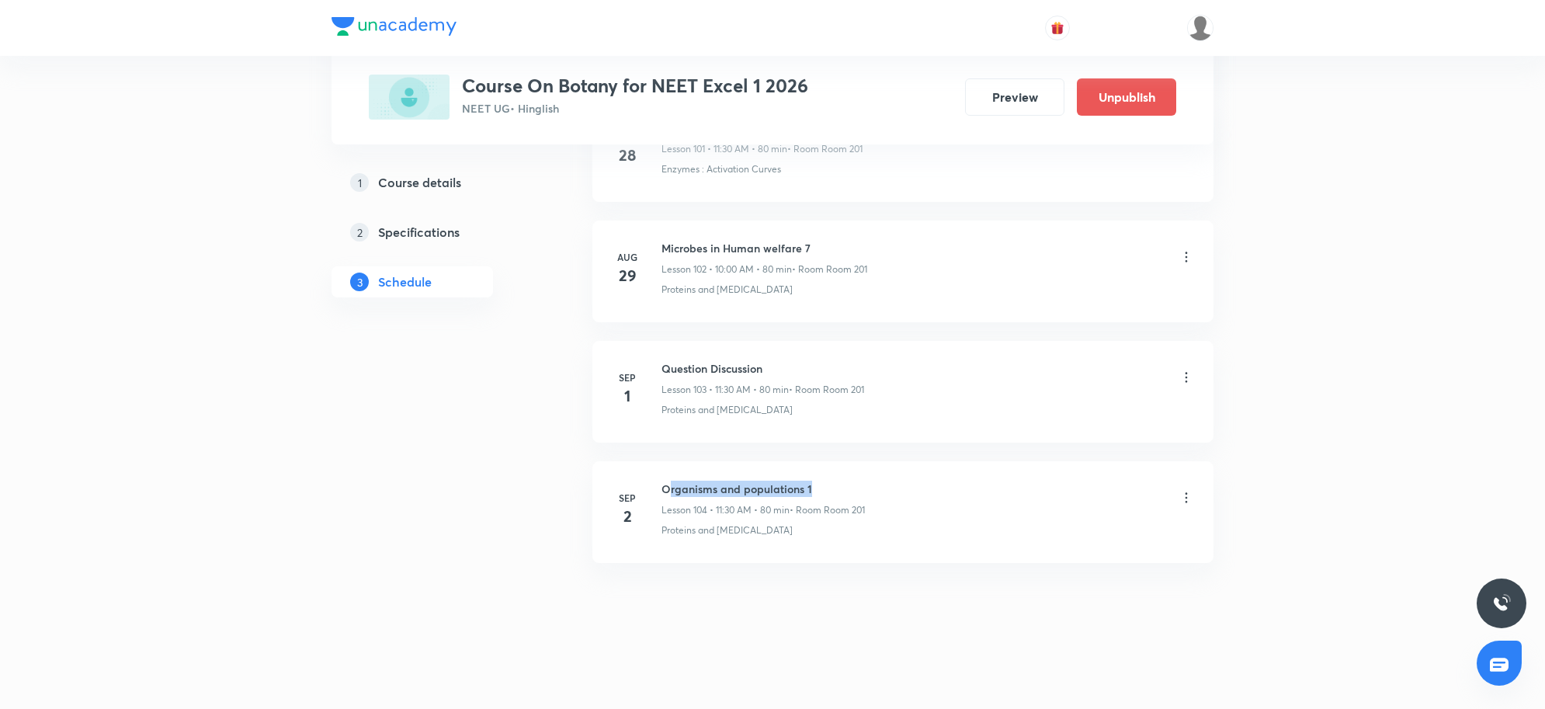
drag, startPoint x: 666, startPoint y: 487, endPoint x: 901, endPoint y: 494, distance: 235.3
click at [901, 494] on div "Organisms and populations 1 Lesson 104 • 11:30 AM • 80 min • Room Room 201" at bounding box center [927, 498] width 532 height 36
click at [956, 560] on li "Sep 2 Organisms and populations 1 Lesson 104 • 11:30 AM • 80 min • Room Room 20…" at bounding box center [902, 512] width 621 height 102
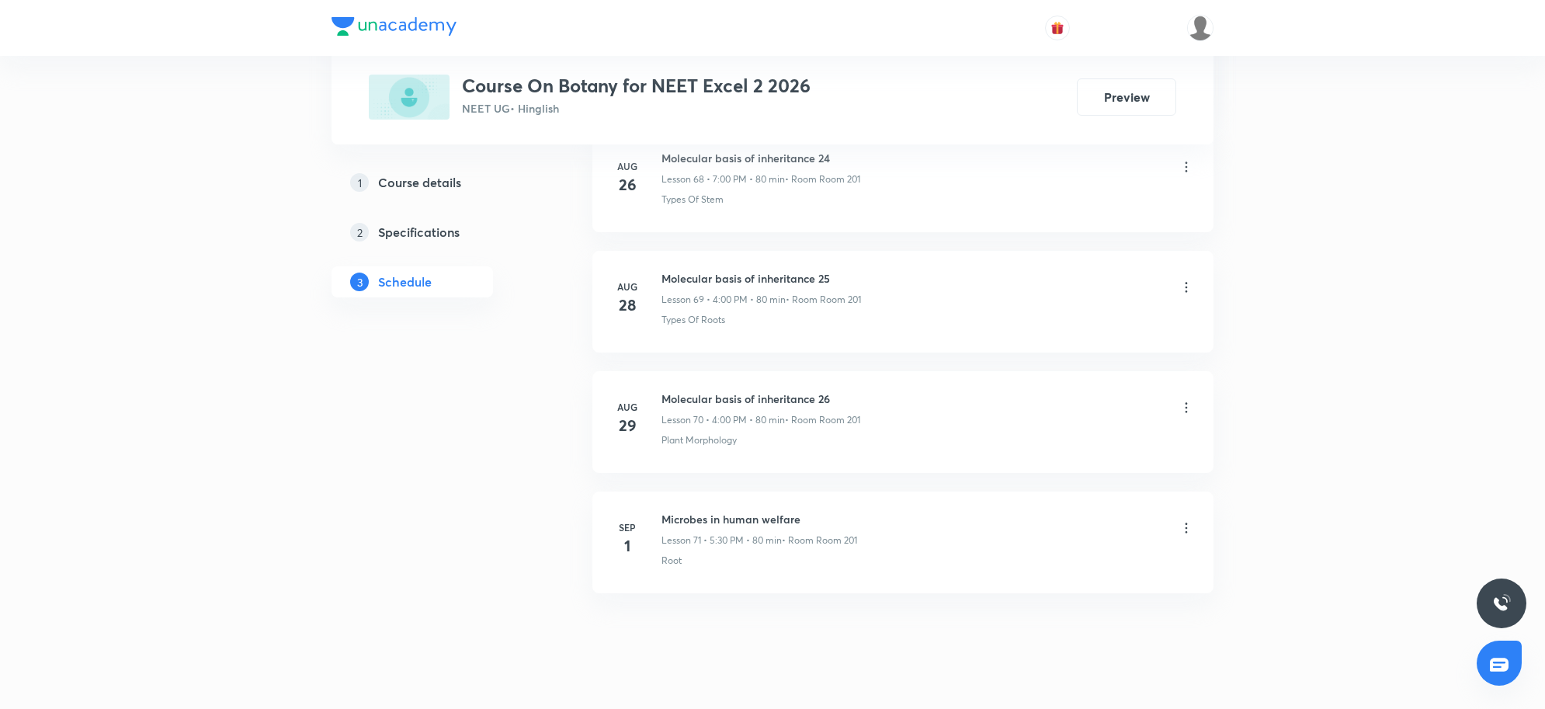
scroll to position [9103, 0]
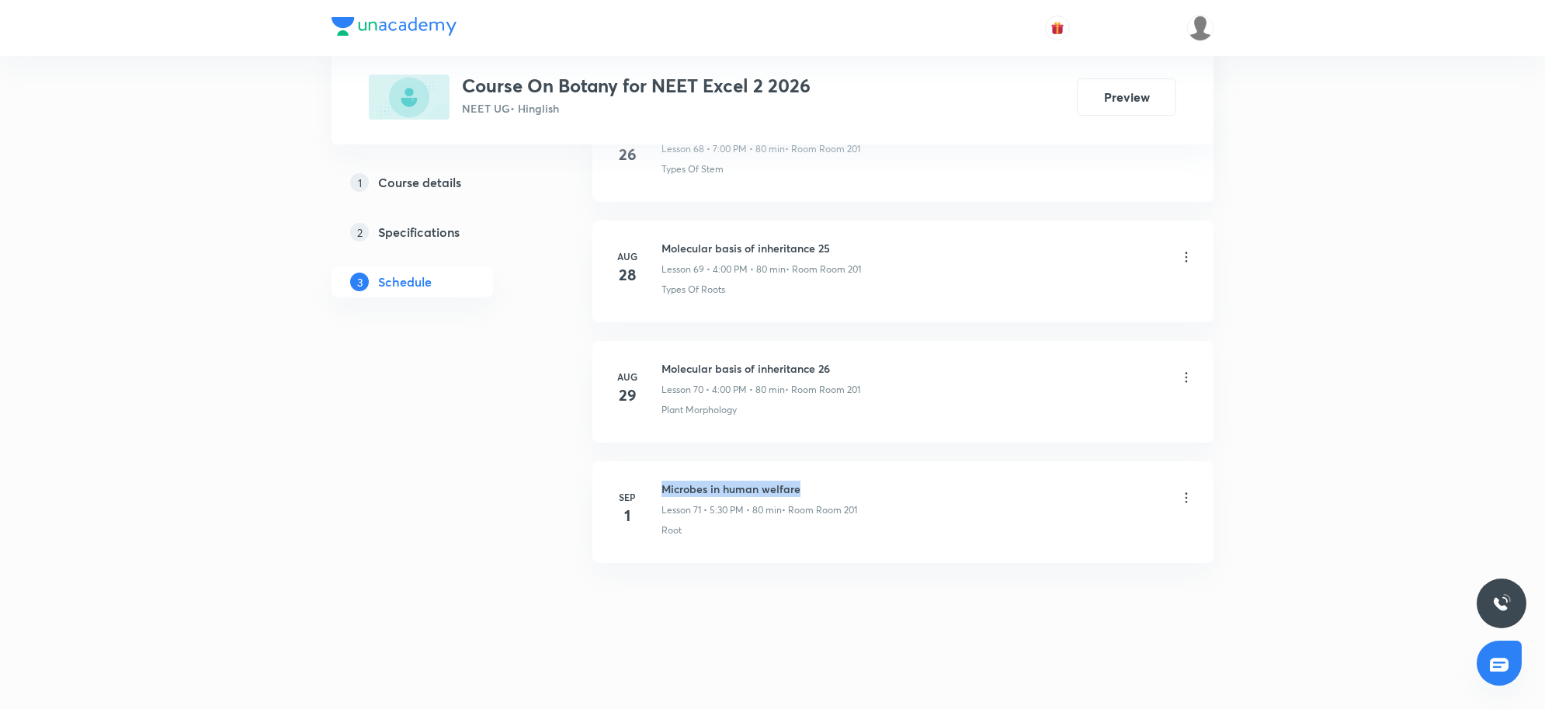
drag, startPoint x: 664, startPoint y: 487, endPoint x: 852, endPoint y: 487, distance: 187.8
click at [852, 487] on h6 "Microbes in human welfare" at bounding box center [759, 488] width 196 height 16
copy h6 "Microbes in human welfare"
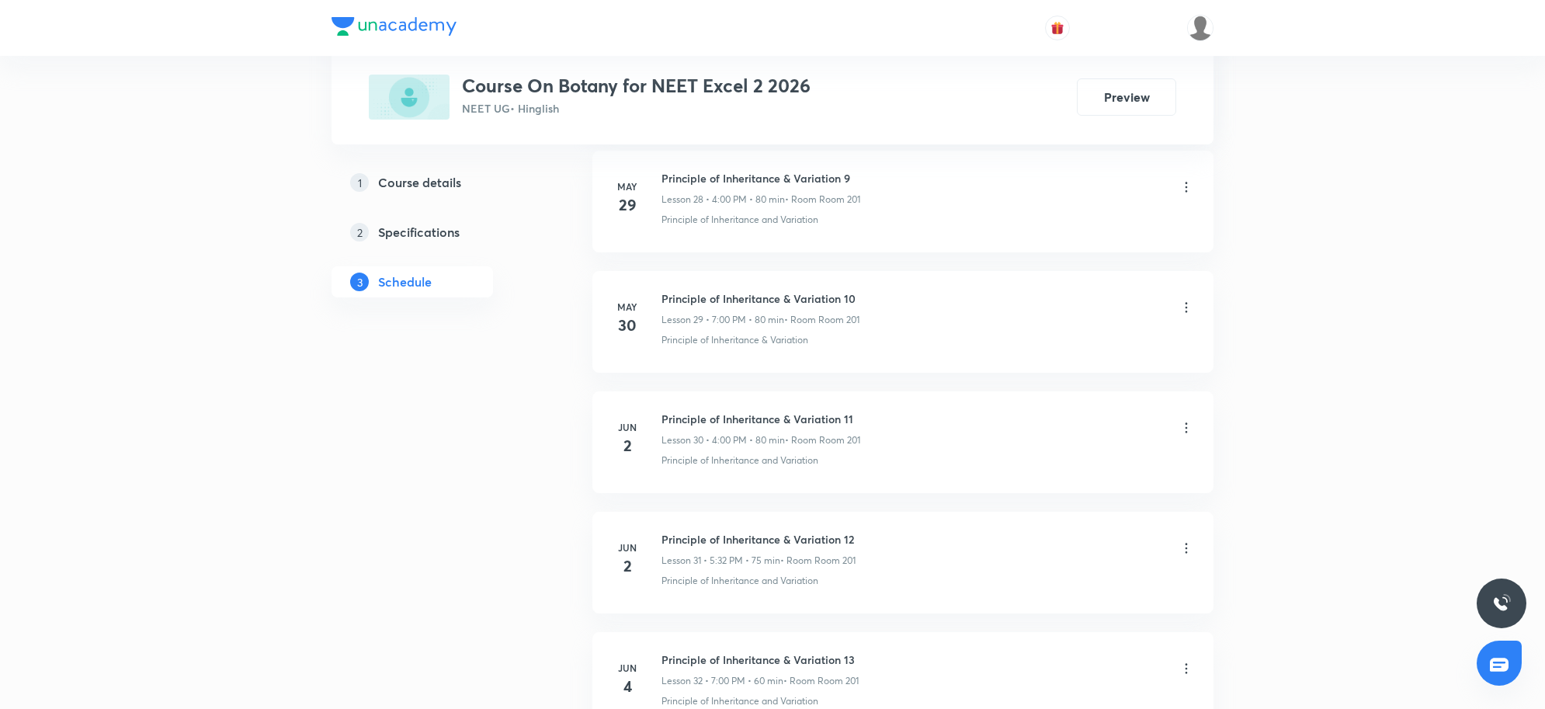
scroll to position [0, 0]
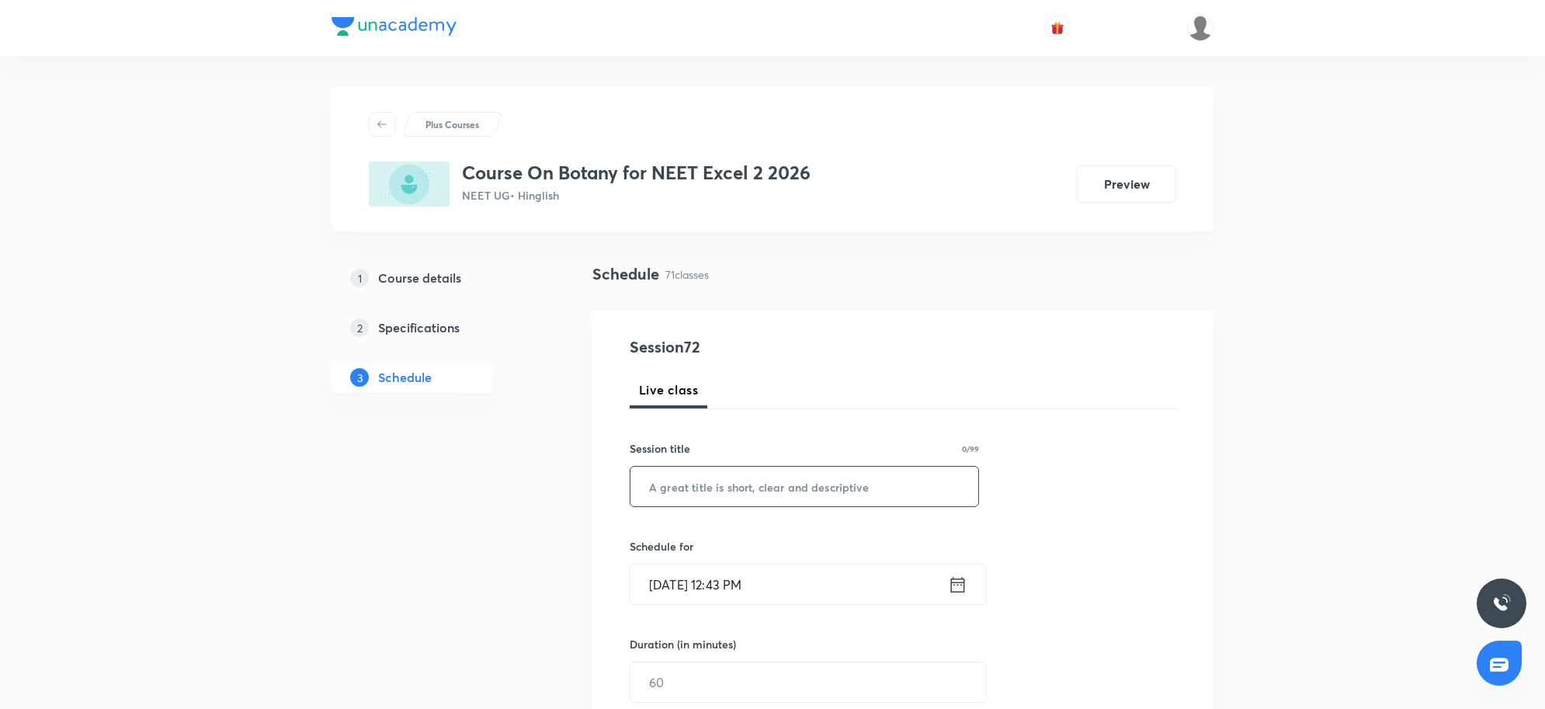
click at [723, 476] on input "text" at bounding box center [804, 487] width 348 height 40
paste input "Microbes in human welfare"
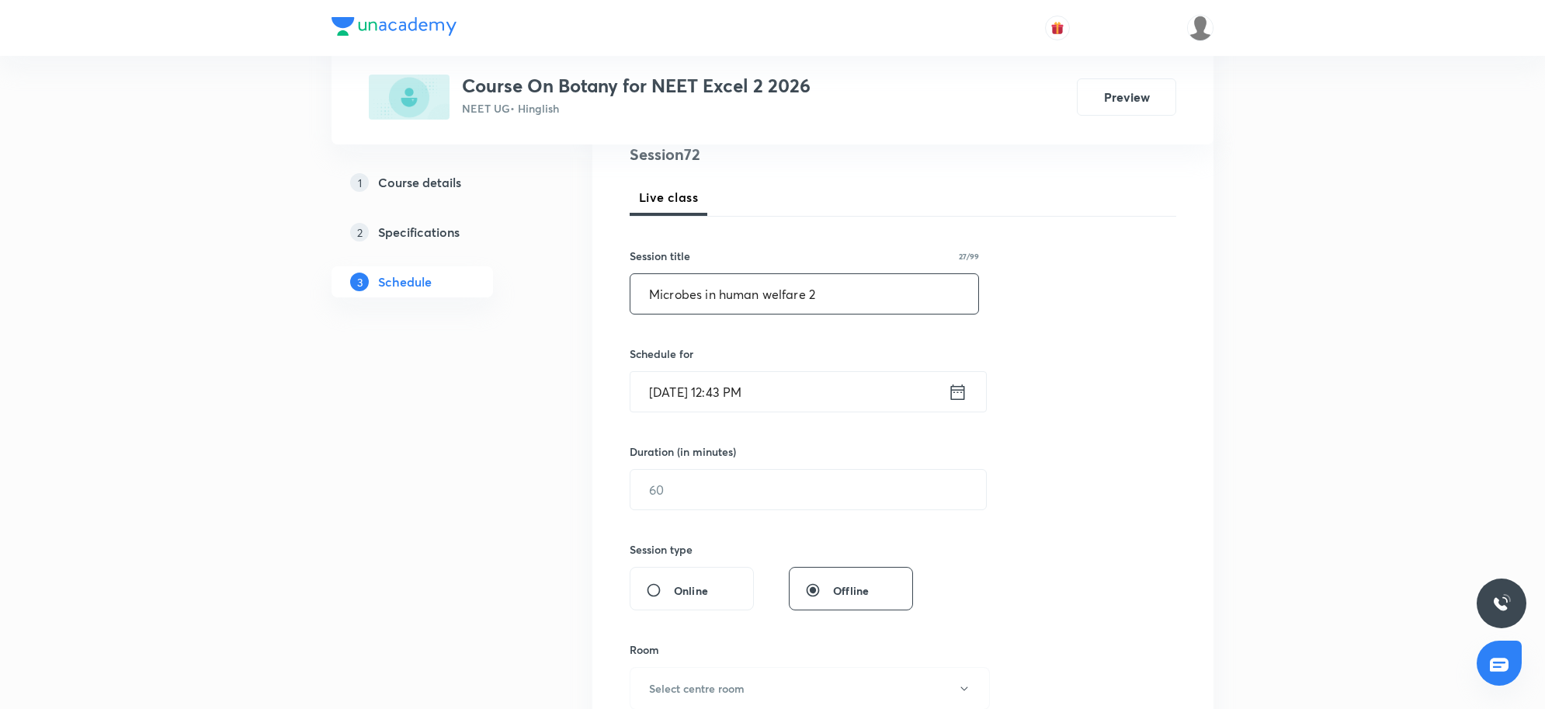
scroll to position [194, 0]
type input "Microbes in human welfare 2"
click at [798, 393] on input "[DATE] 12:43 PM" at bounding box center [788, 390] width 317 height 40
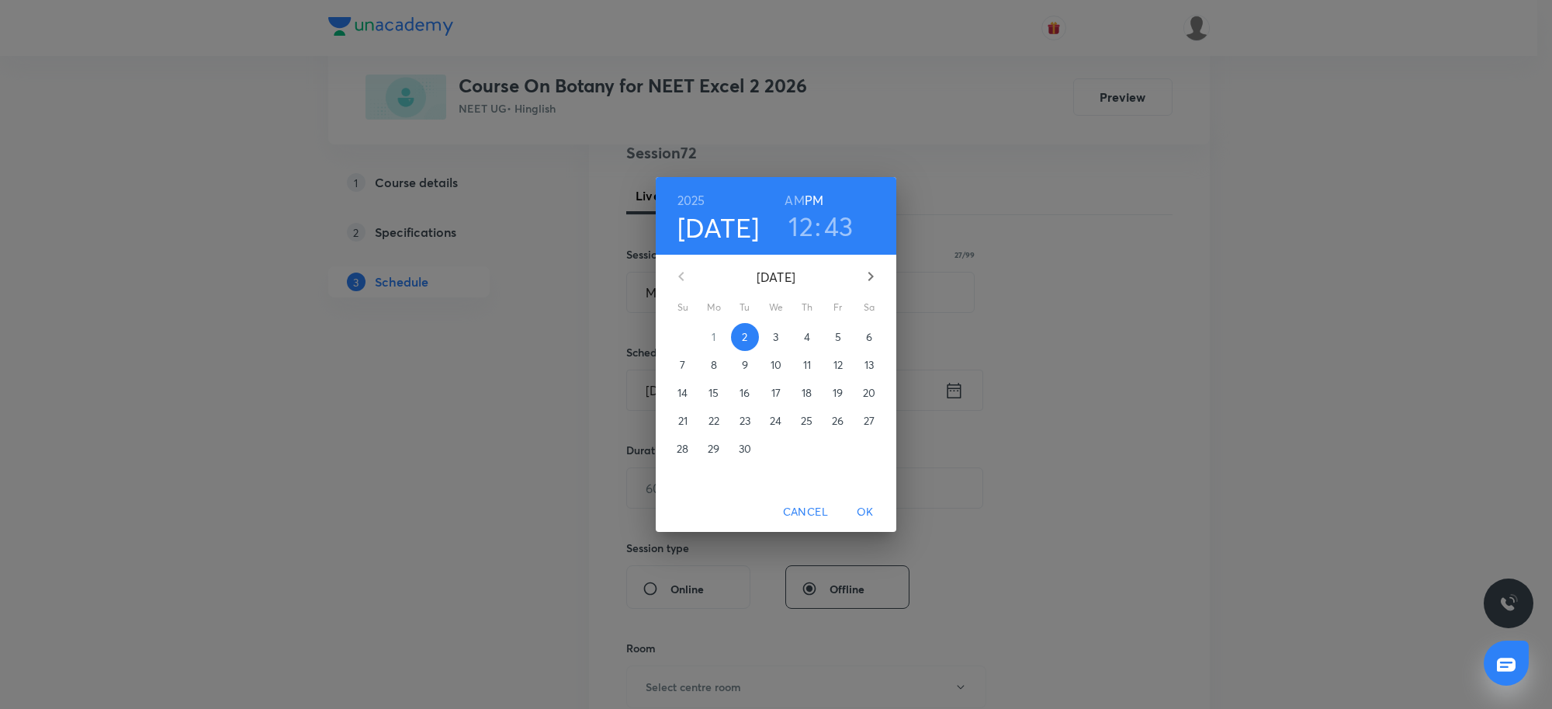
click at [1063, 414] on div "[DATE] 12 : 43 AM PM [DATE] Su Mo Tu We Th Fr Sa 31 1 2 3 4 5 6 7 8 9 10 11 12 …" at bounding box center [776, 354] width 1552 height 709
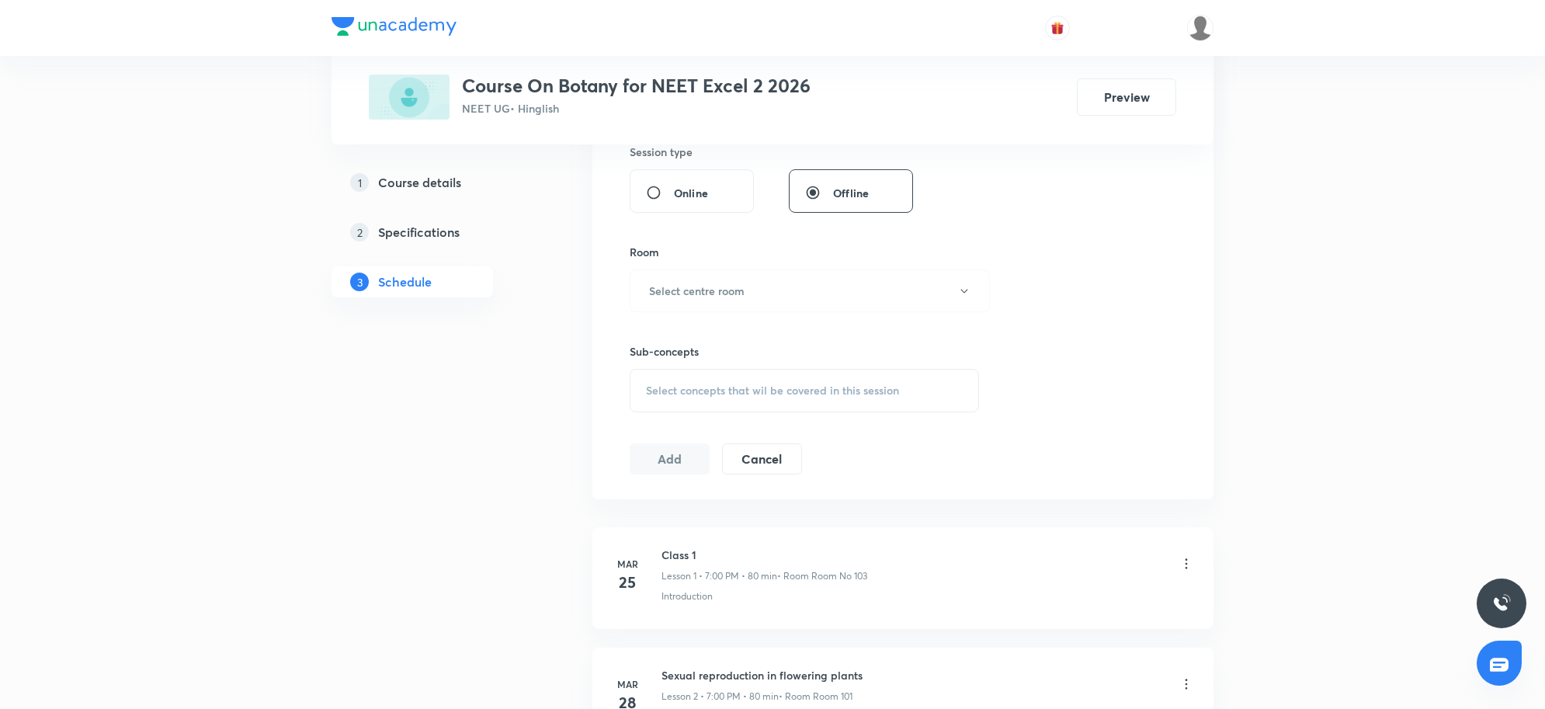
scroll to position [388, 0]
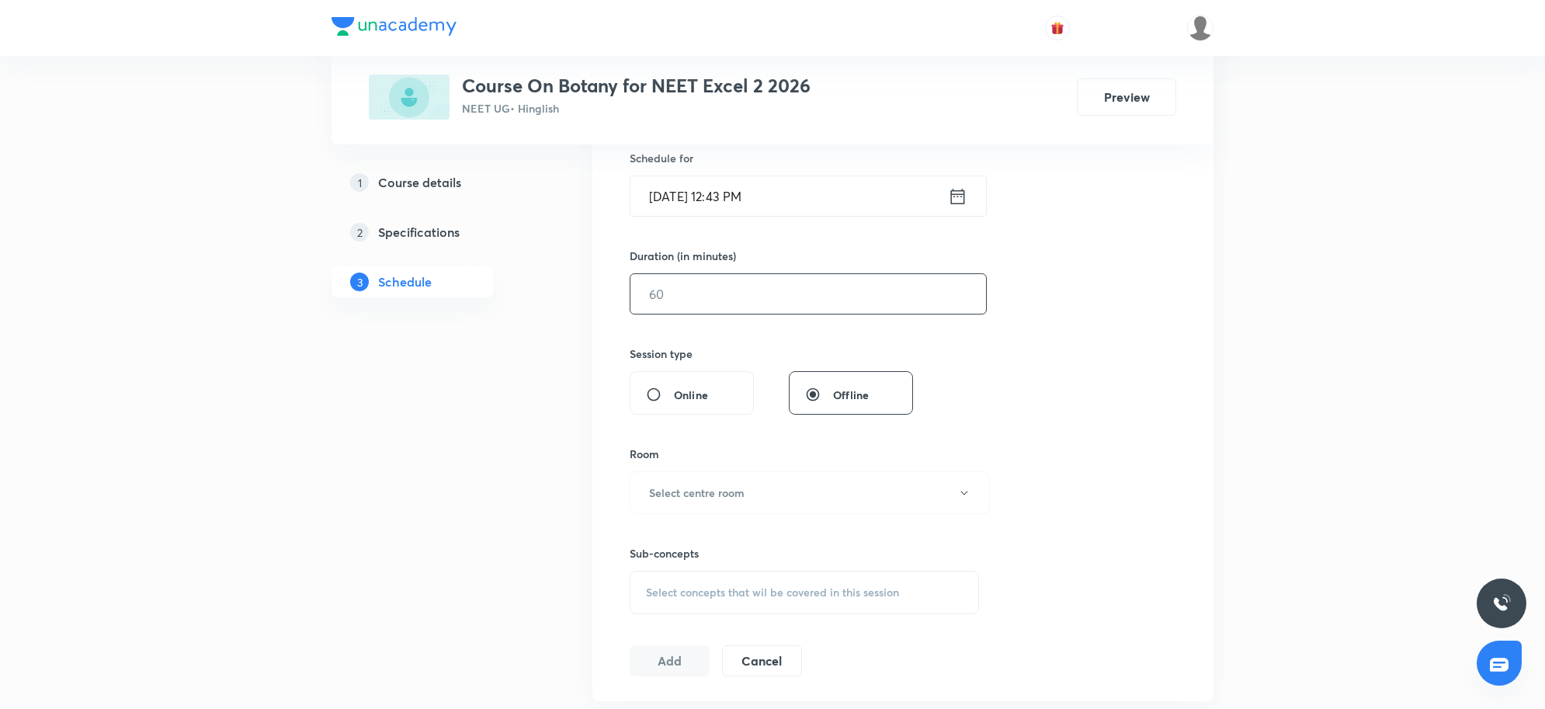
click at [695, 300] on input "text" at bounding box center [808, 294] width 356 height 40
click at [743, 219] on div "Session 72 Live class Session title 27/99 Microbes in human welfare 2 ​ Schedul…" at bounding box center [903, 311] width 546 height 729
click at [745, 193] on input "[DATE] 12:43 PM" at bounding box center [788, 196] width 317 height 40
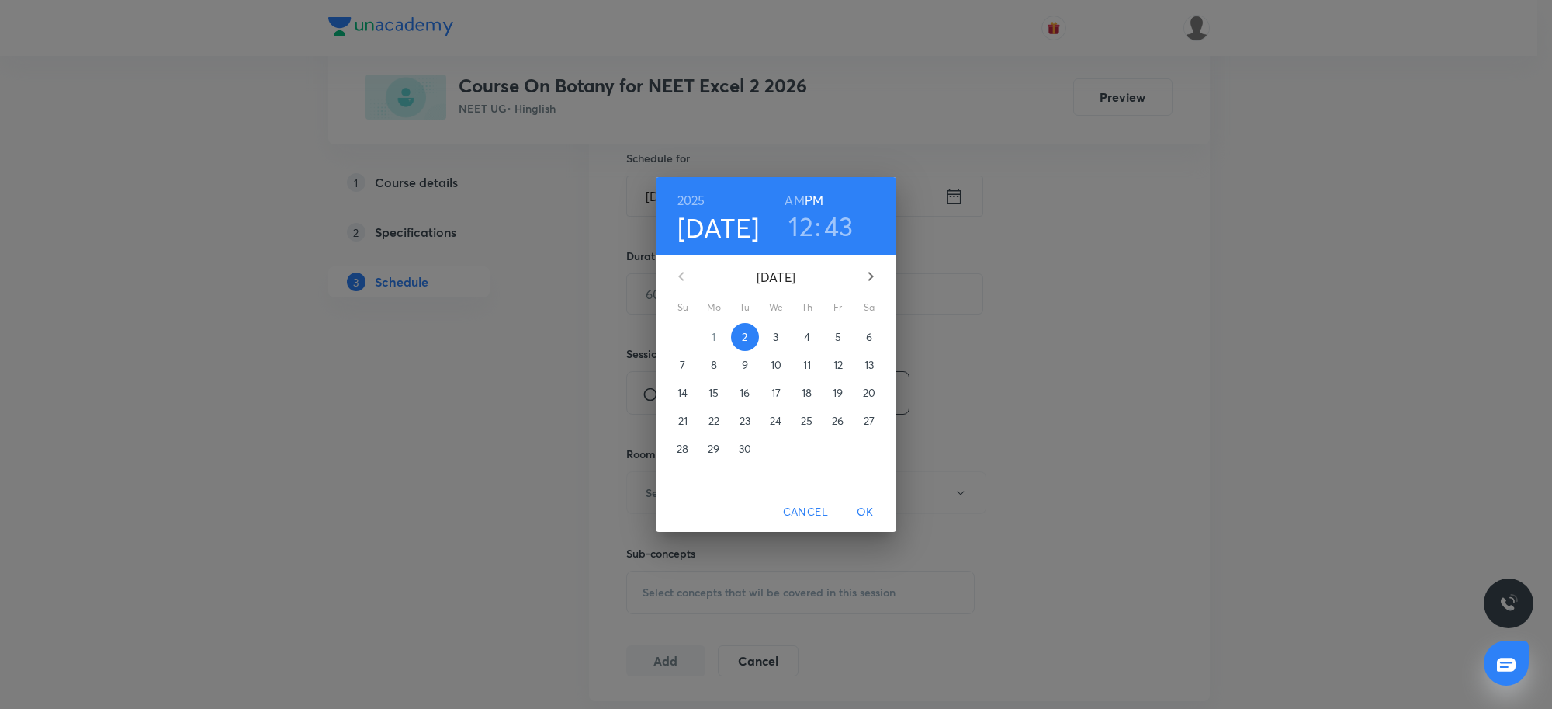
click at [806, 227] on h3 "12" at bounding box center [801, 226] width 25 height 33
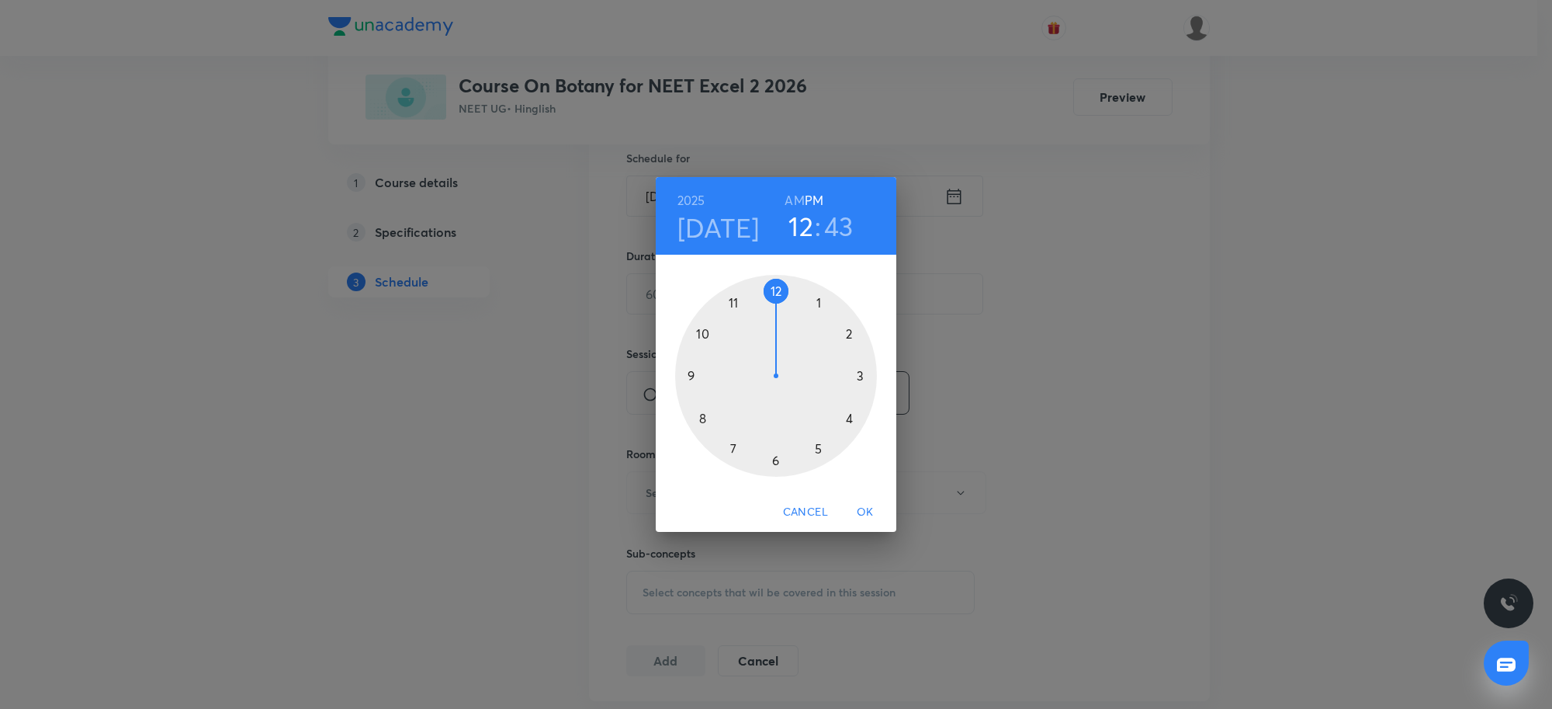
drag, startPoint x: 736, startPoint y: 444, endPoint x: 765, endPoint y: 398, distance: 54.1
click at [735, 444] on div at bounding box center [776, 376] width 202 height 202
click at [777, 280] on div at bounding box center [776, 376] width 202 height 202
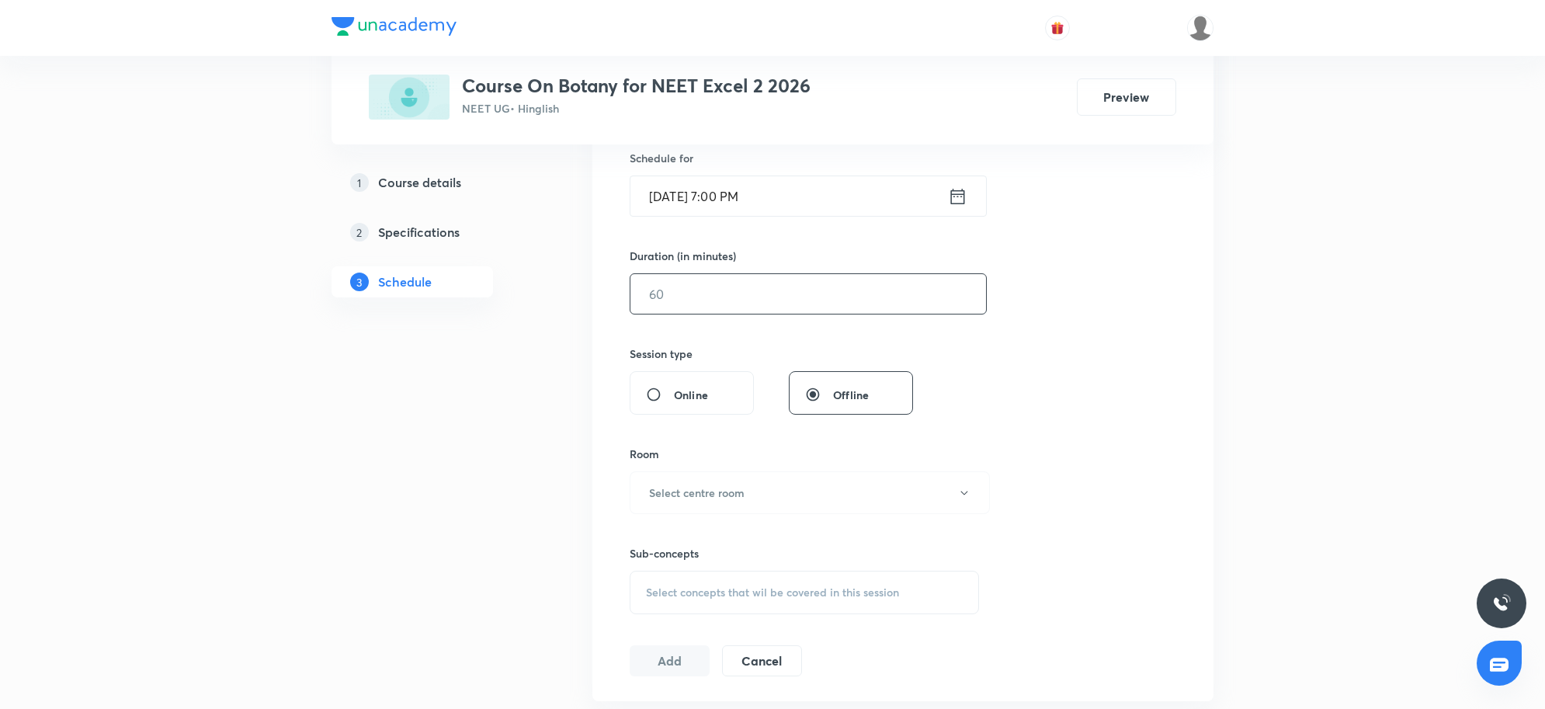
click at [781, 296] on input "text" at bounding box center [808, 294] width 356 height 40
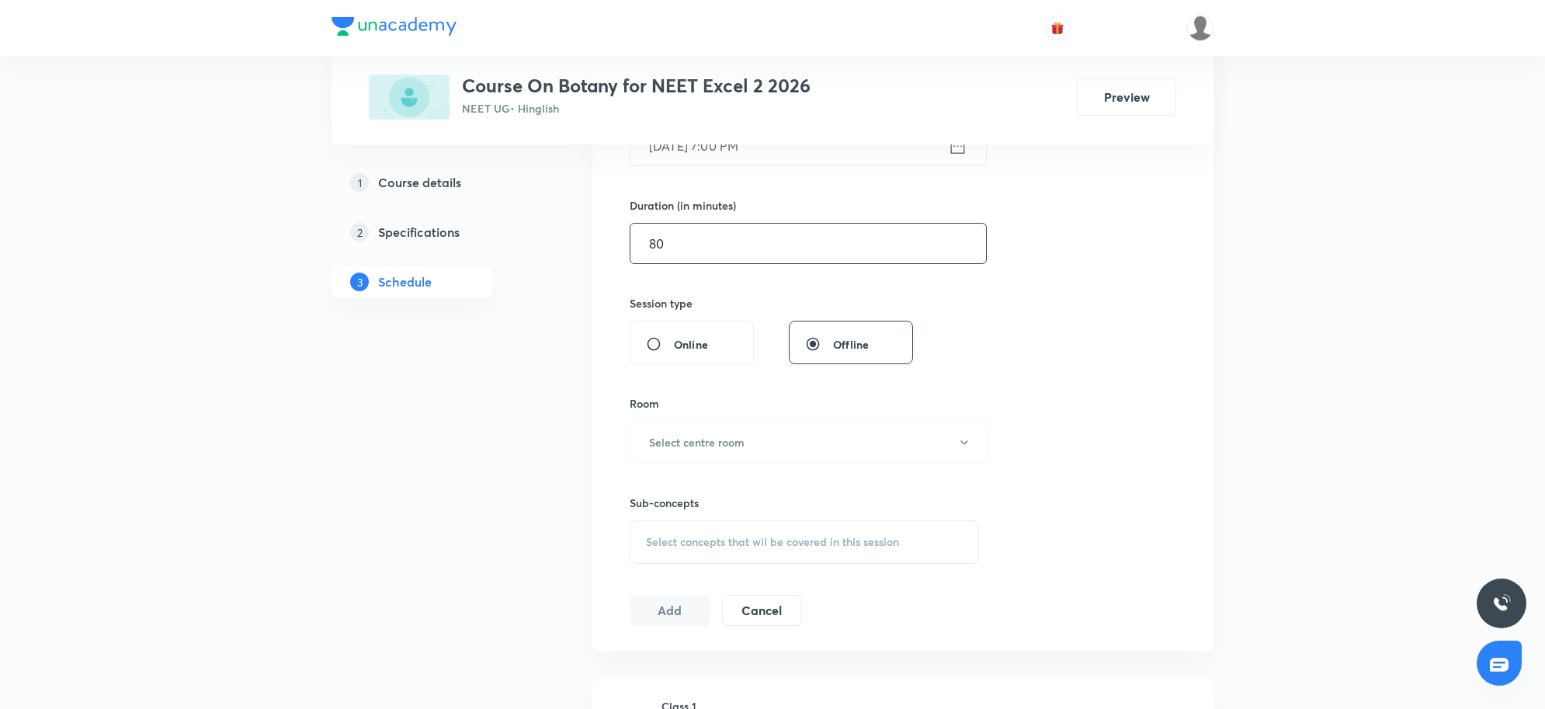
scroll to position [485, 0]
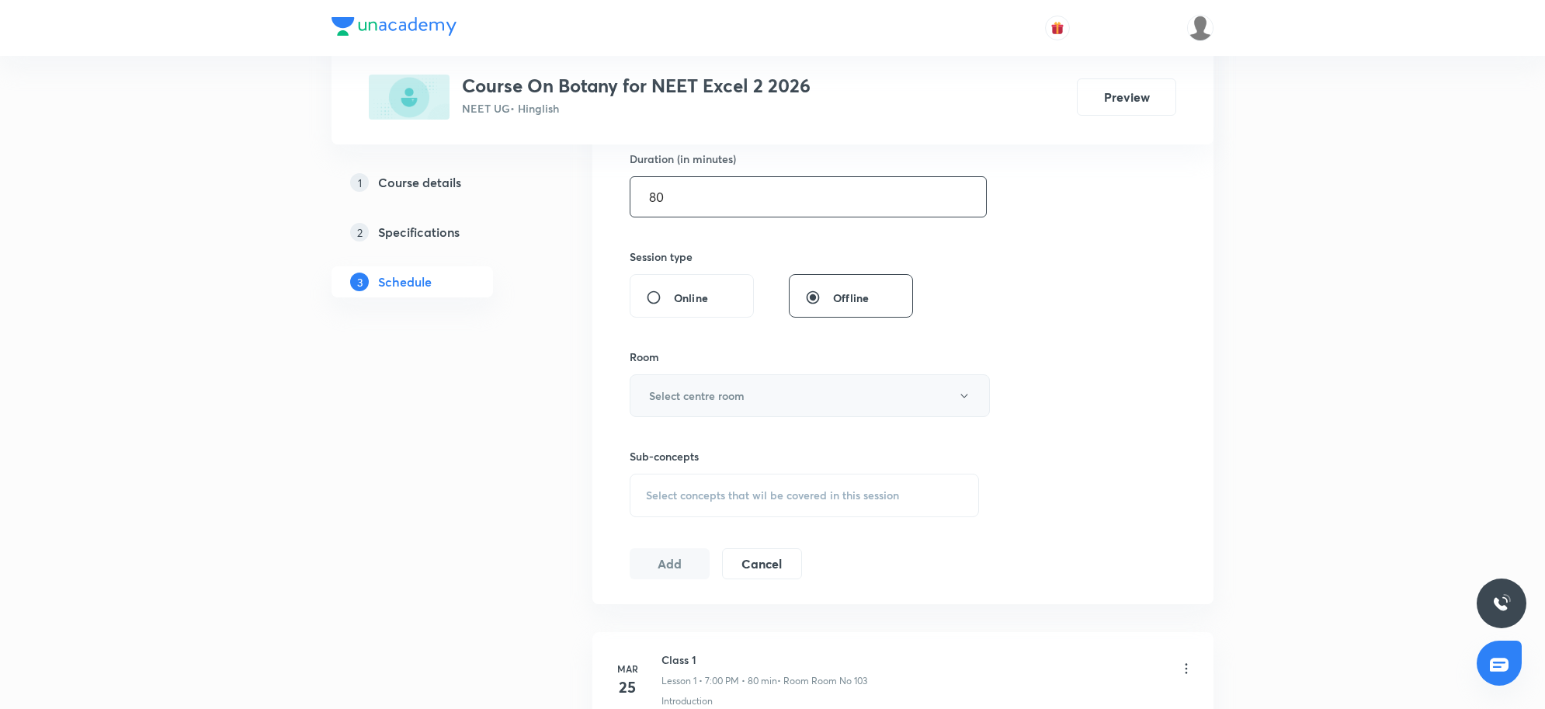
type input "80"
click at [763, 401] on button "Select centre room" at bounding box center [810, 395] width 360 height 43
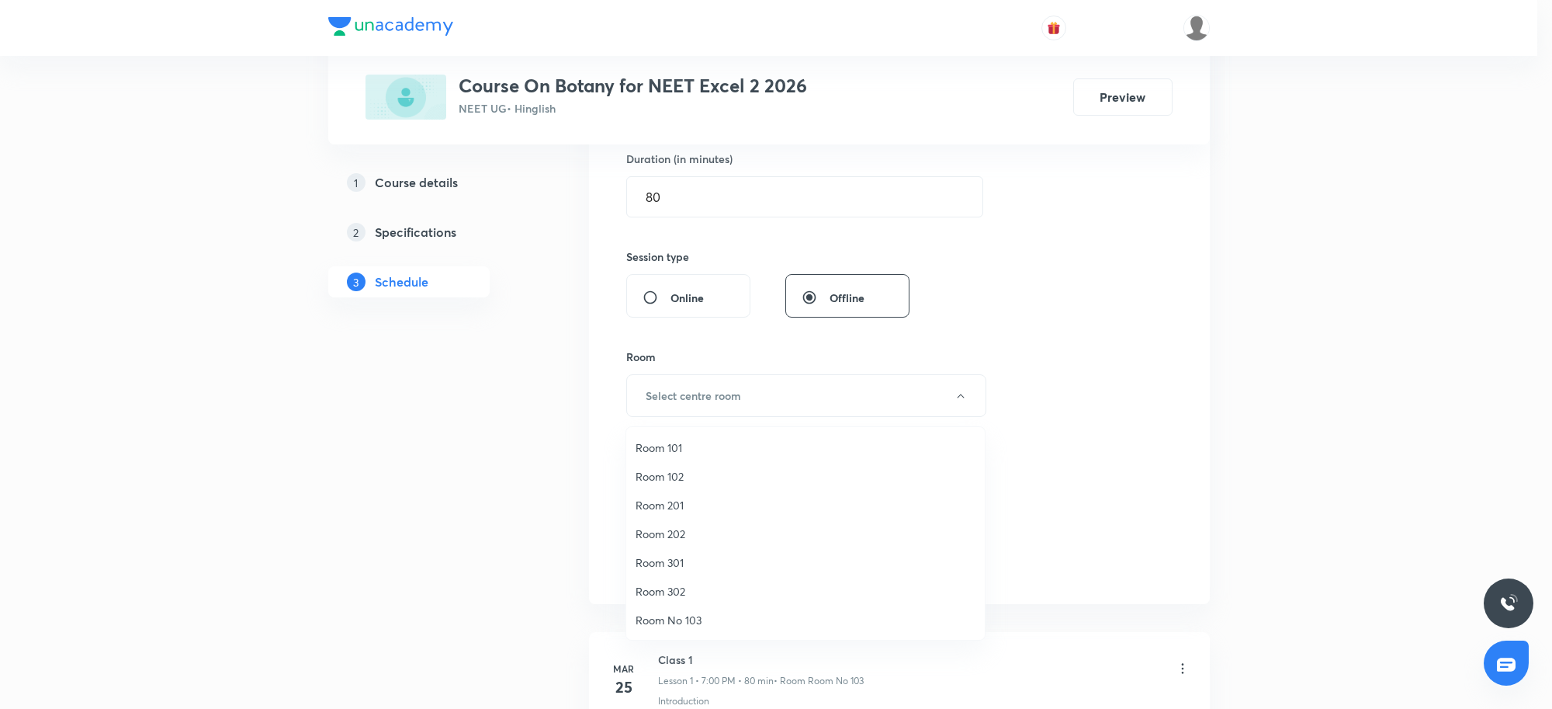
click at [682, 506] on span "Room 201" at bounding box center [806, 505] width 340 height 16
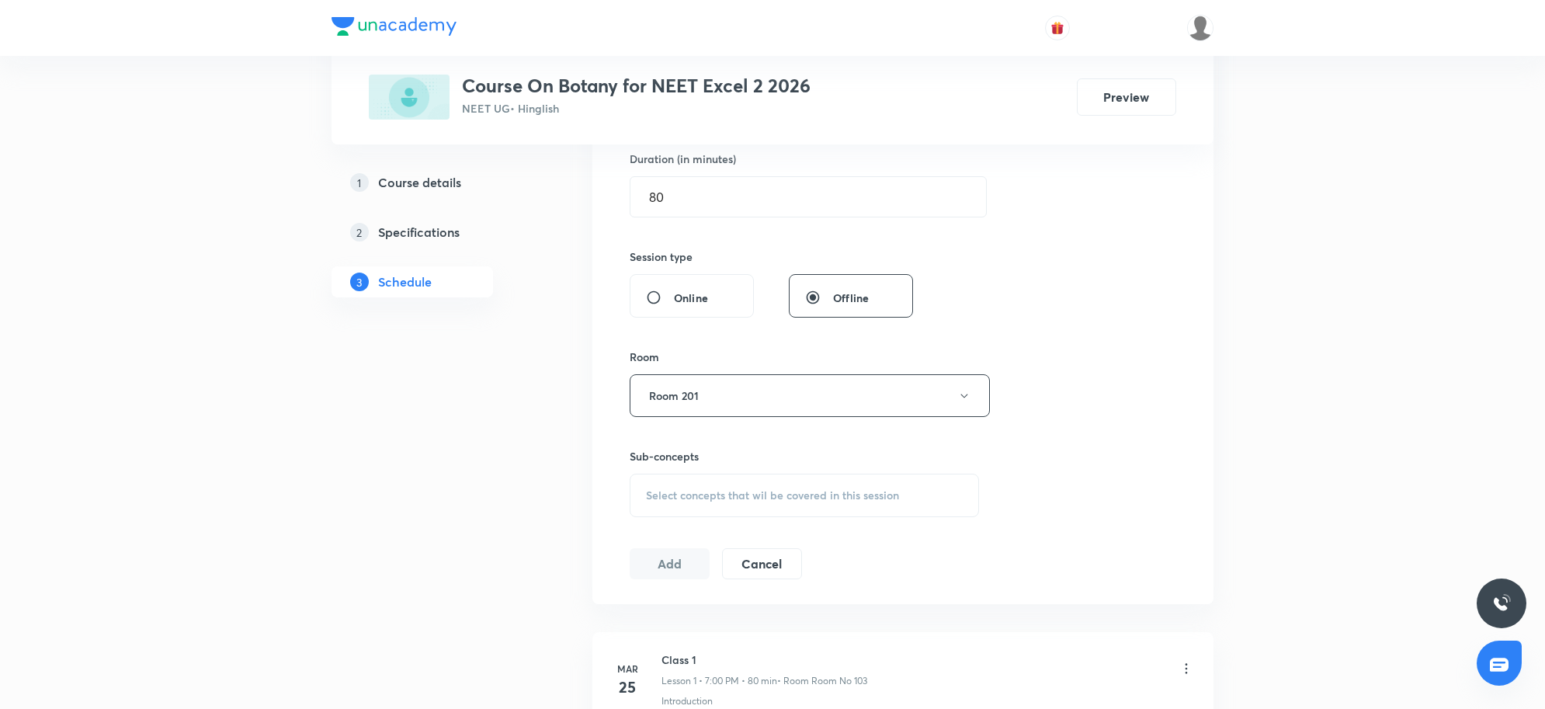
click at [1157, 475] on div "Session 72 Live class Session title 27/99 Microbes in human welfare 2 ​ Schedul…" at bounding box center [903, 214] width 546 height 729
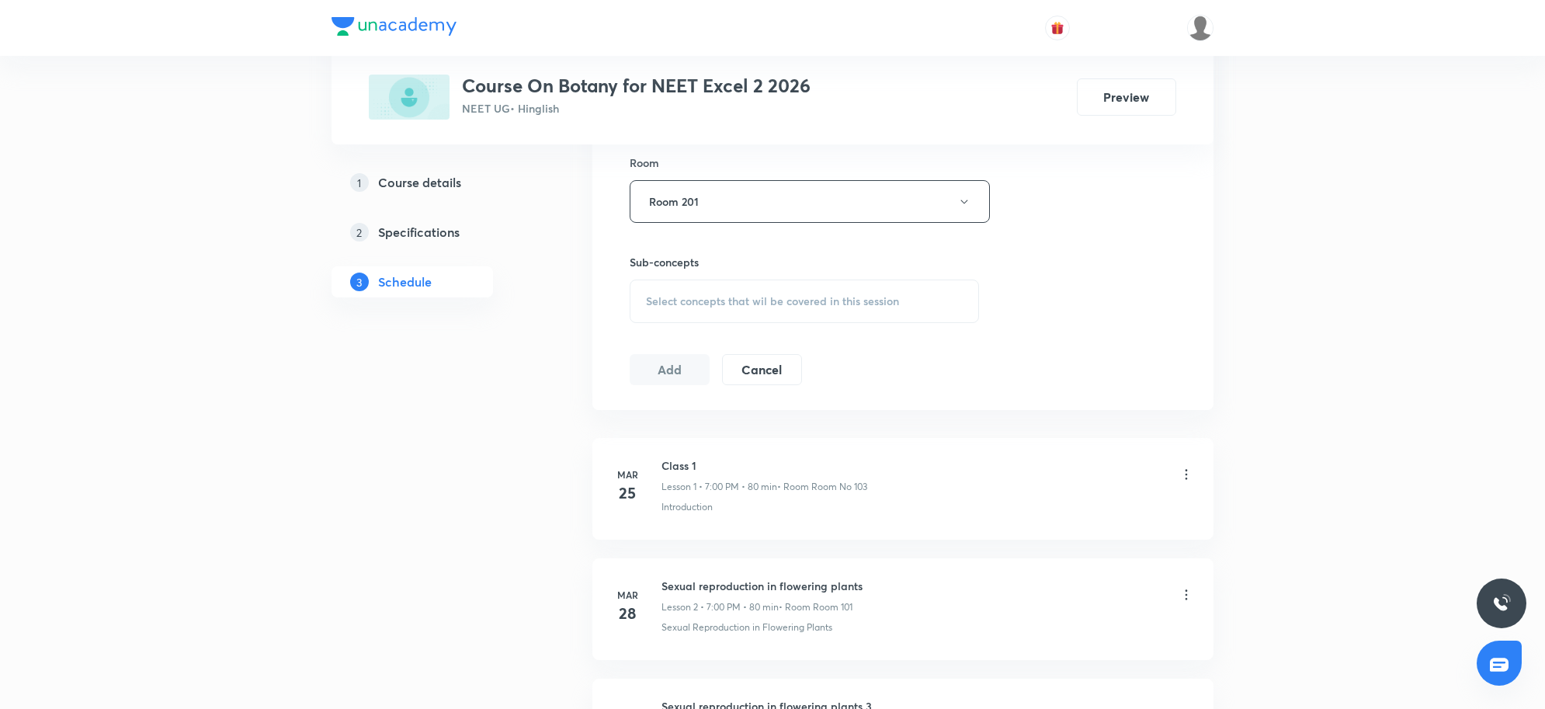
click at [817, 300] on span "Select concepts that wil be covered in this session" at bounding box center [772, 301] width 253 height 12
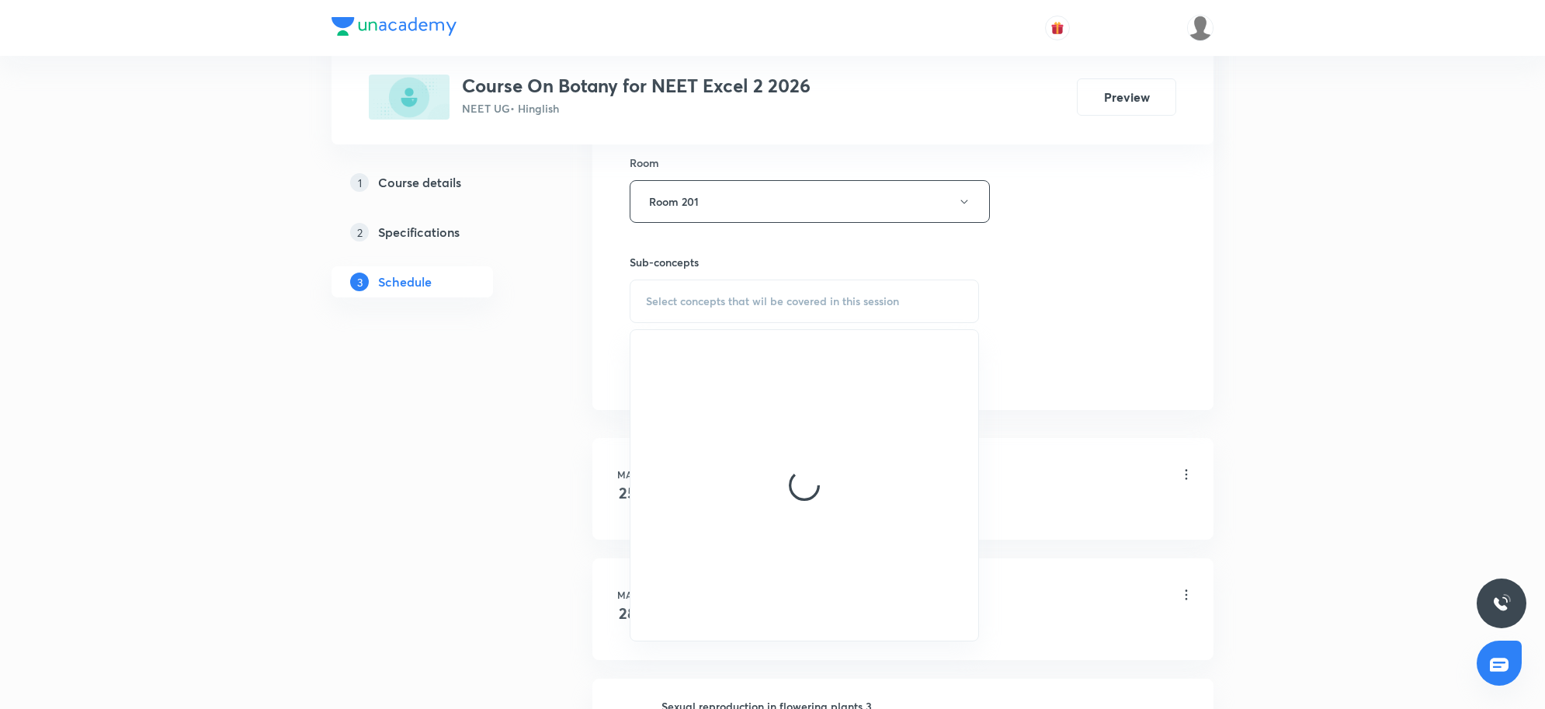
click at [817, 300] on span "Select concepts that wil be covered in this session" at bounding box center [772, 301] width 253 height 12
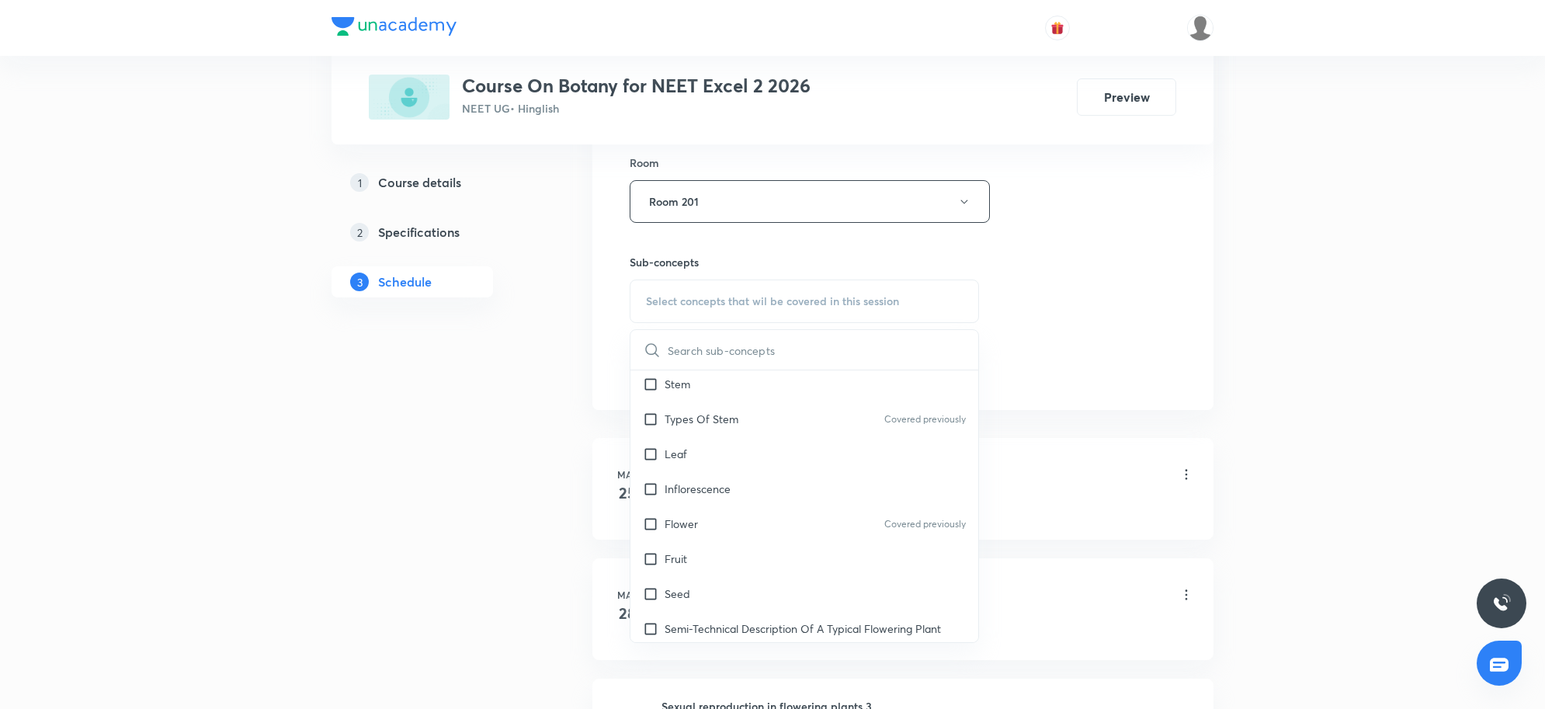
scroll to position [388, 0]
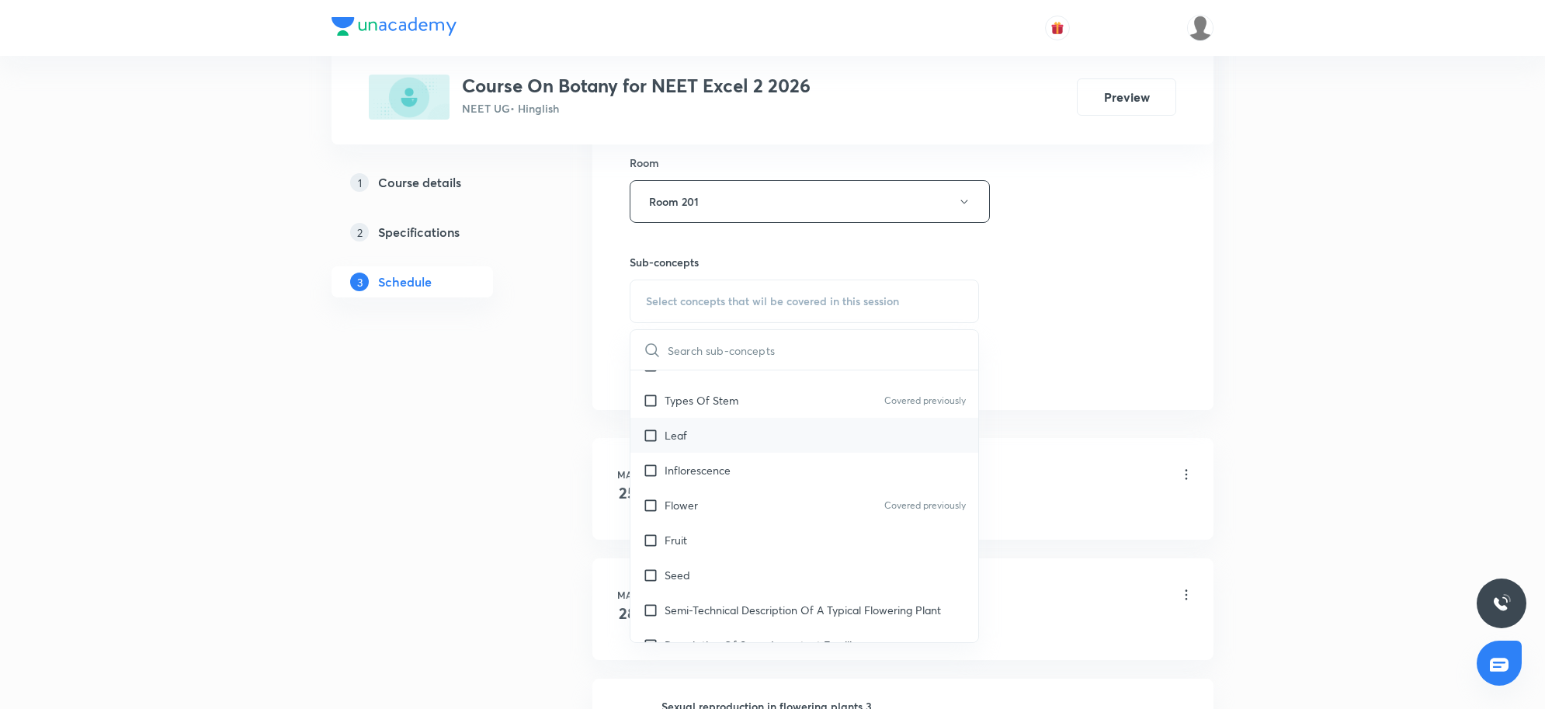
click at [709, 427] on div "Leaf" at bounding box center [804, 435] width 348 height 35
checkbox input "true"
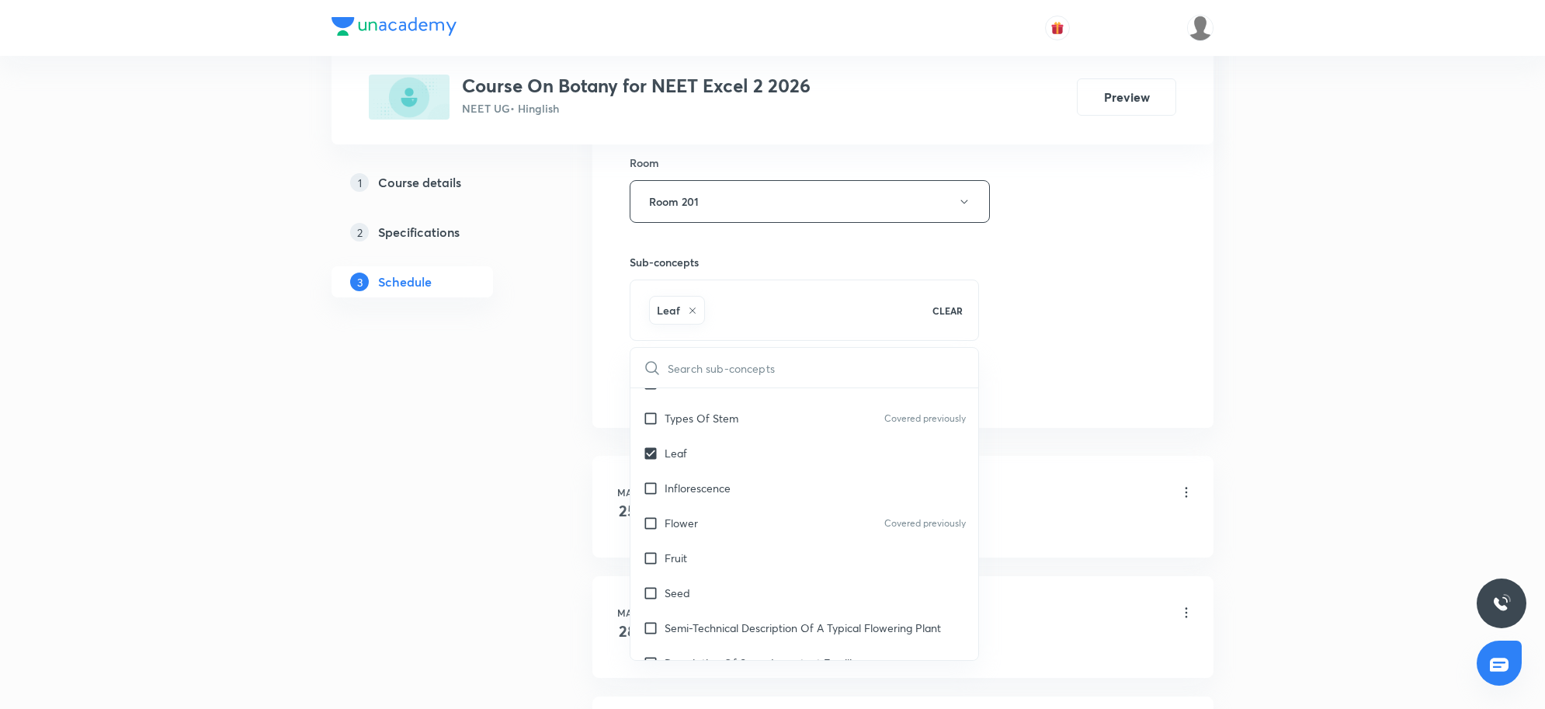
click at [1143, 419] on div "Session 72 Live class Session title 27/99 Microbes in human welfare 2 ​ Schedul…" at bounding box center [902, 29] width 621 height 796
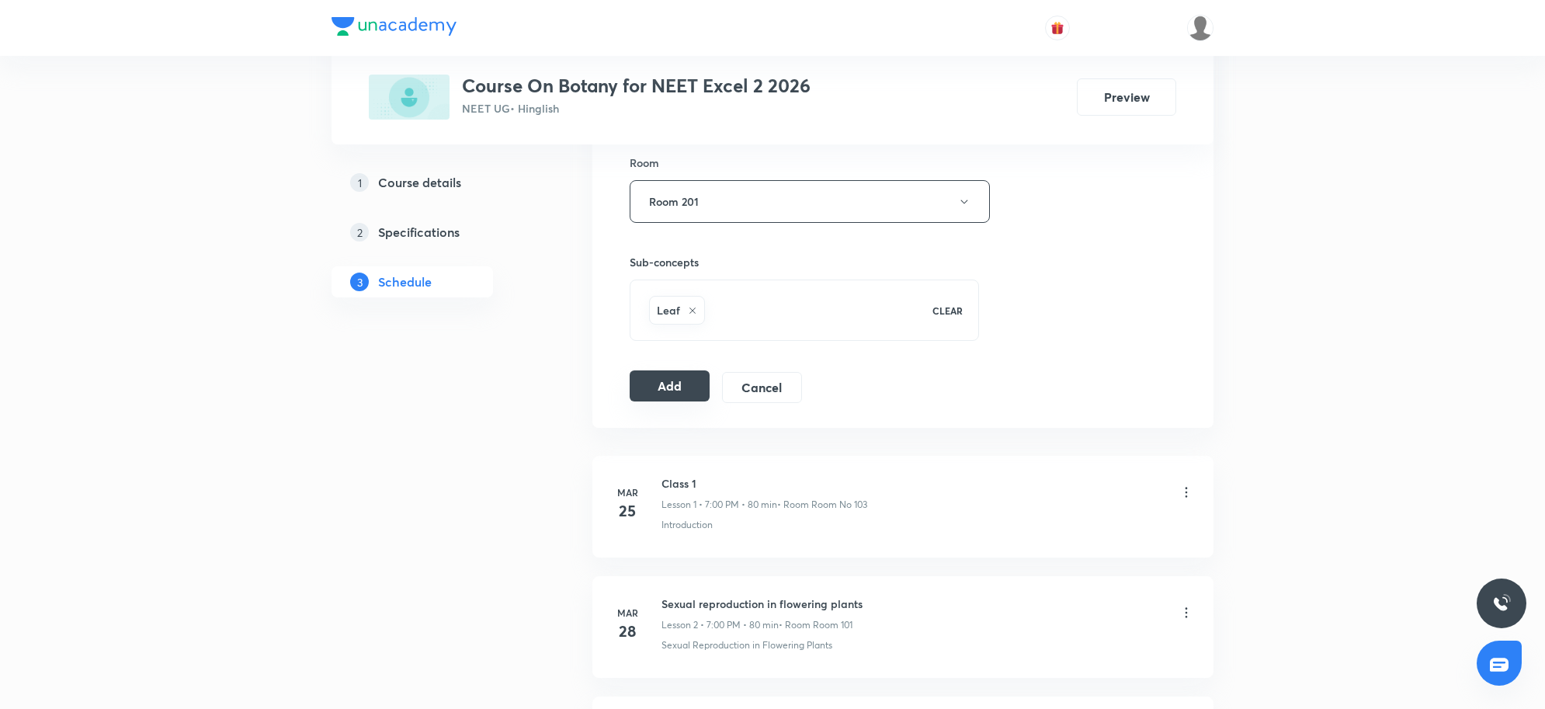
click at [671, 392] on button "Add" at bounding box center [670, 385] width 80 height 31
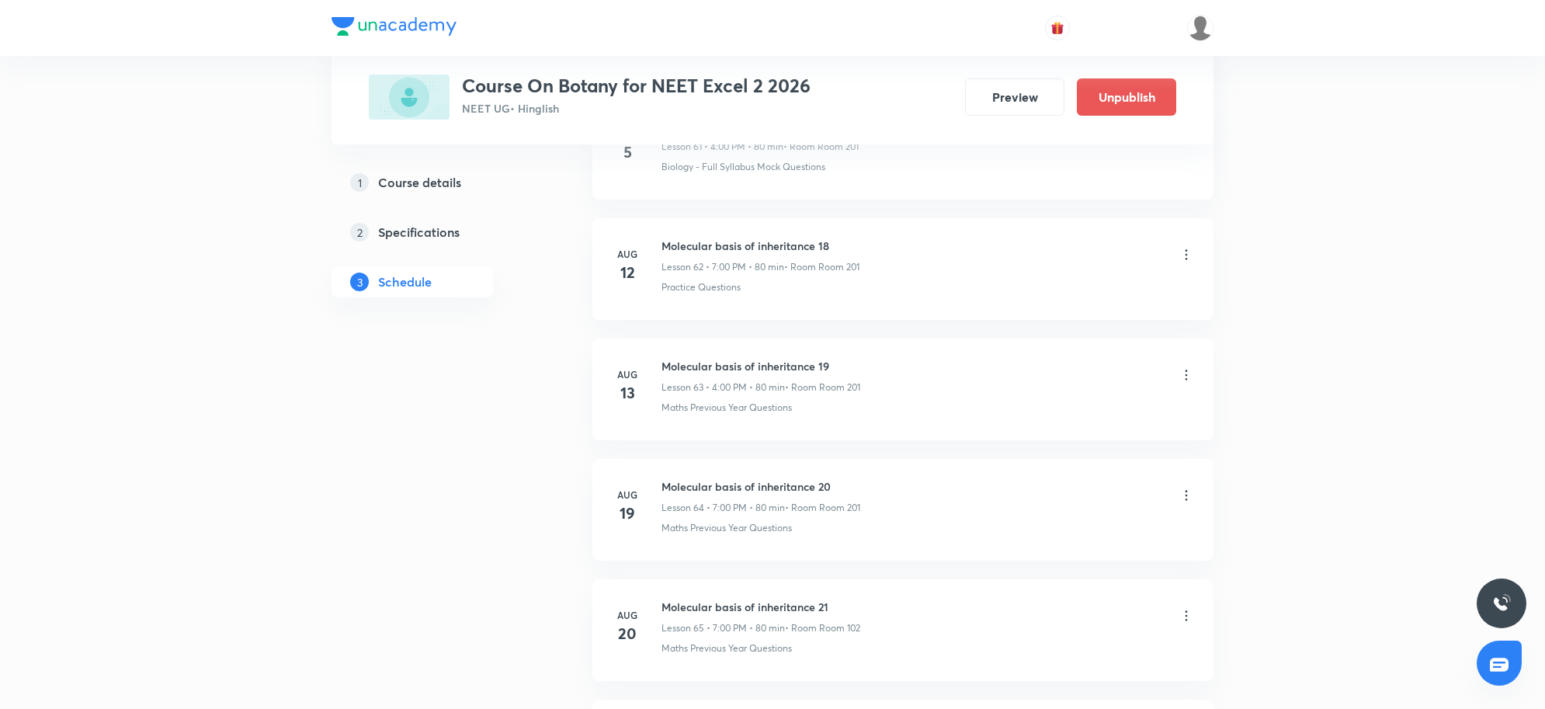
scroll to position [8508, 0]
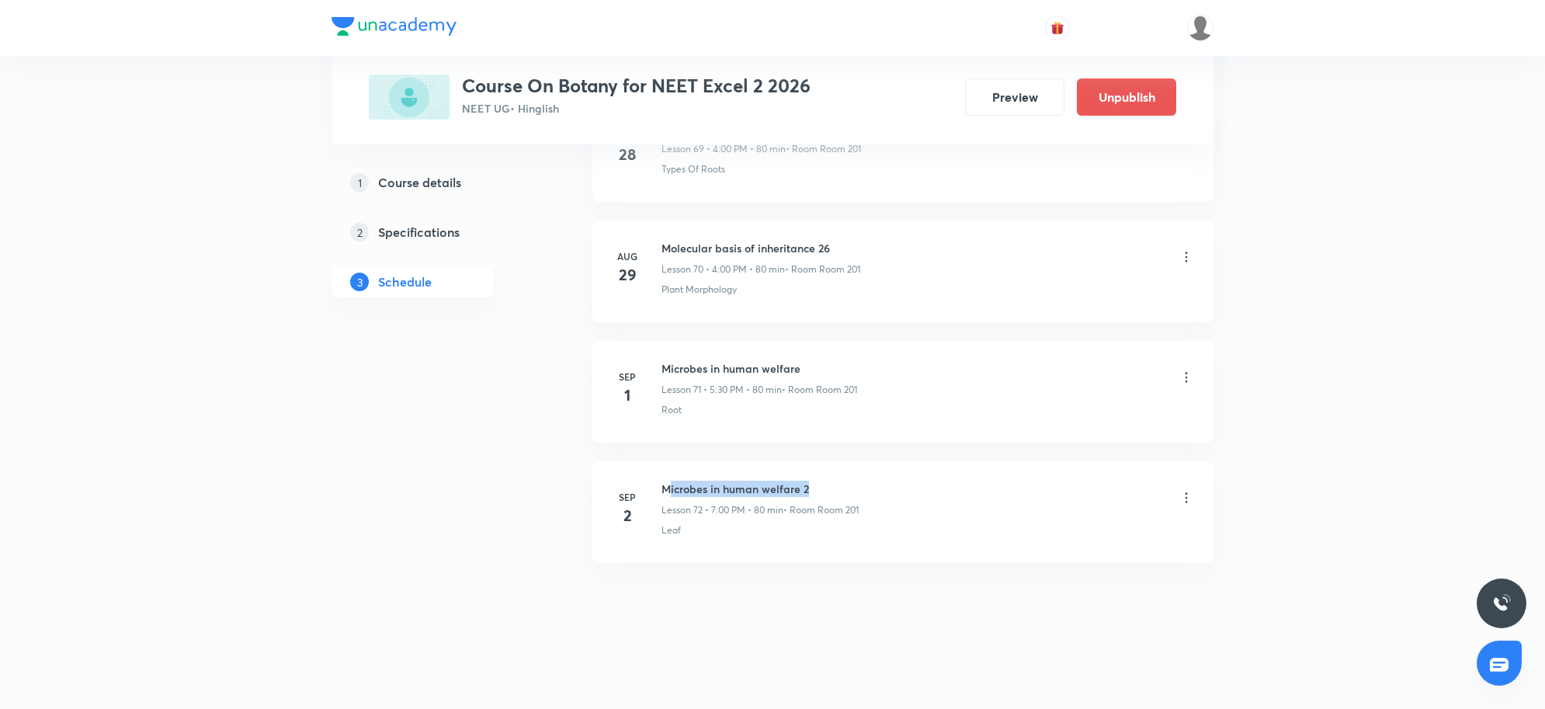
drag, startPoint x: 666, startPoint y: 485, endPoint x: 928, endPoint y: 490, distance: 261.6
click at [928, 490] on div "Microbes in human welfare 2 Lesson 72 • 7:00 PM • 80 min • Room Room 201" at bounding box center [927, 498] width 532 height 36
drag, startPoint x: 657, startPoint y: 479, endPoint x: 966, endPoint y: 502, distance: 310.6
click at [966, 502] on li "[DATE] Microbes in human welfare 2 Lesson 72 • 7:00 PM • 80 min • Room Room 201…" at bounding box center [902, 512] width 621 height 102
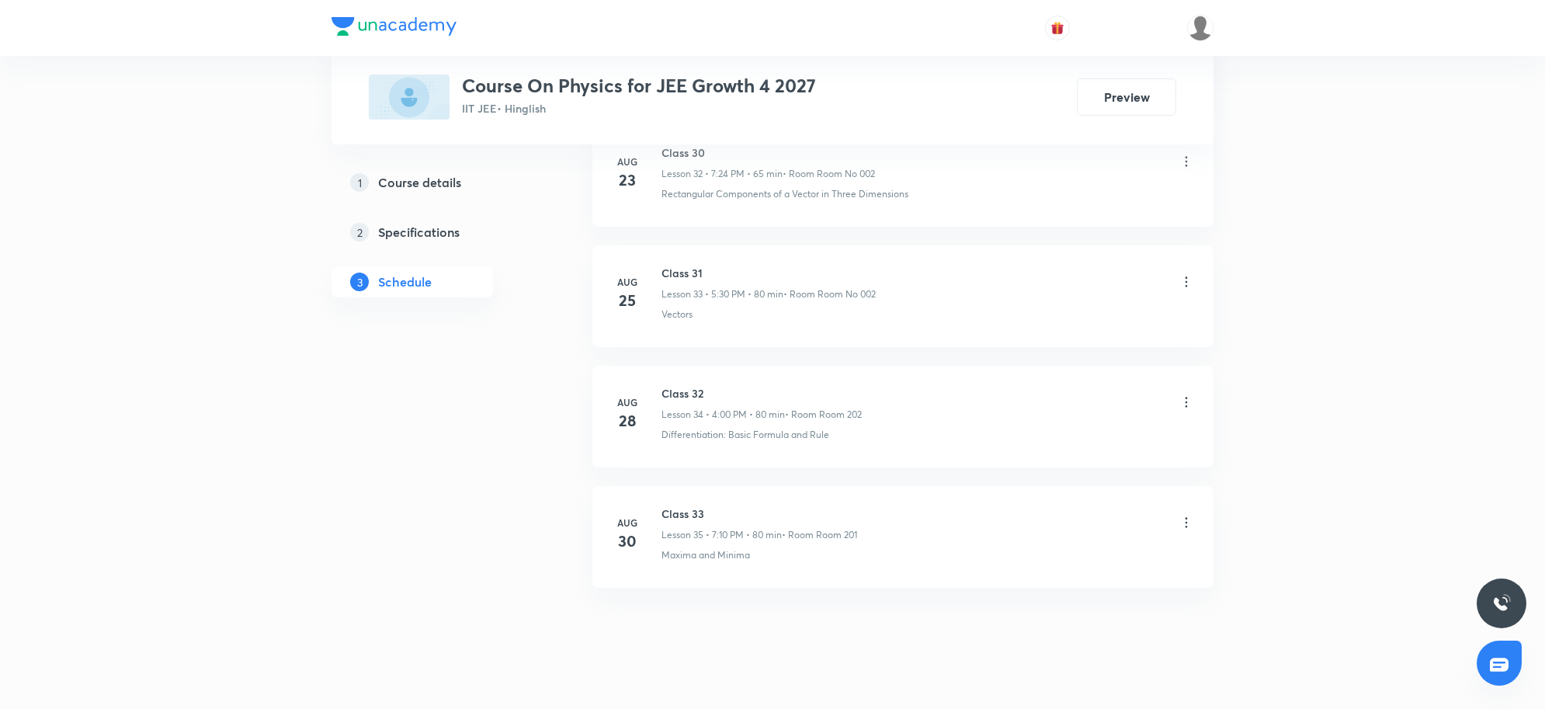
scroll to position [4859, 0]
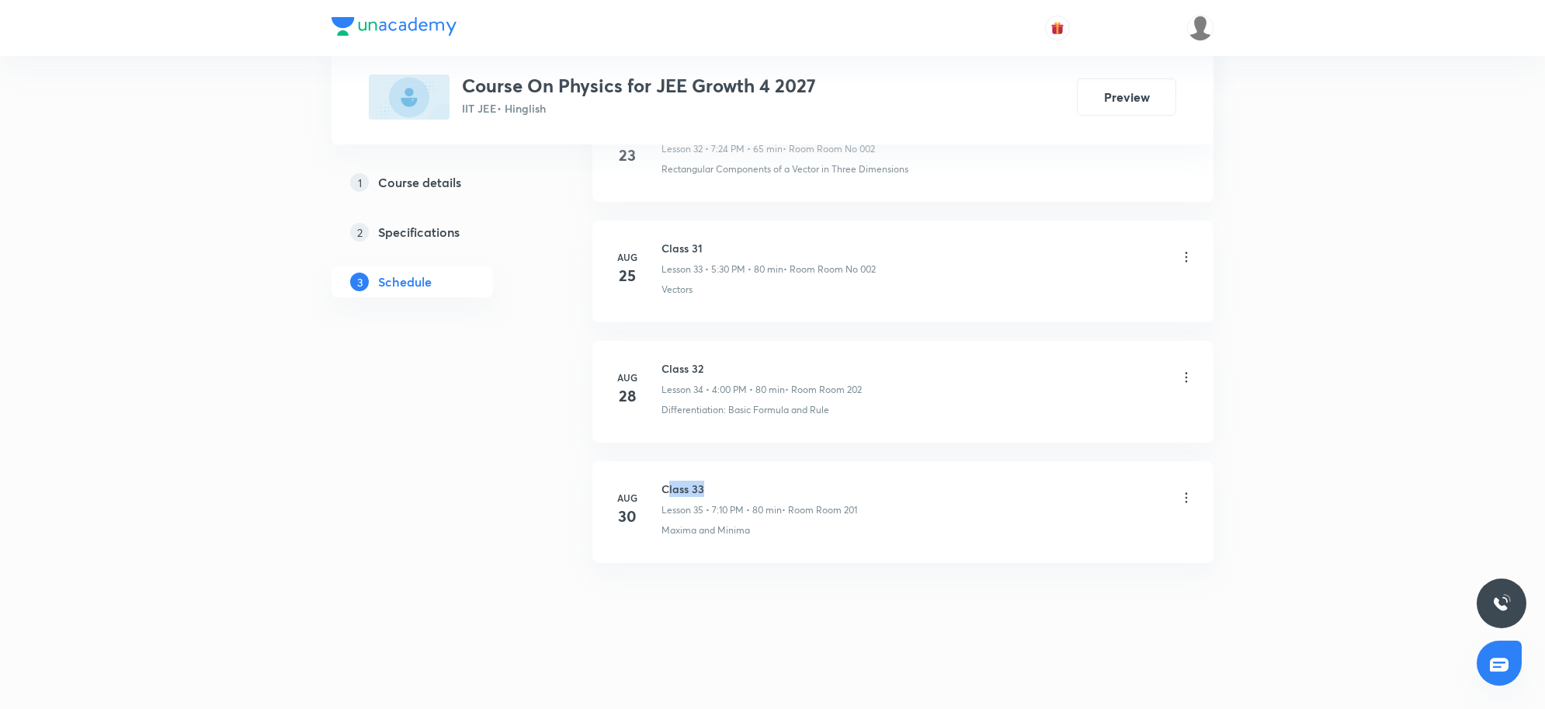
drag, startPoint x: 670, startPoint y: 486, endPoint x: 875, endPoint y: 559, distance: 217.5
click at [735, 487] on h6 "Class 33" at bounding box center [759, 488] width 196 height 16
drag, startPoint x: 656, startPoint y: 490, endPoint x: 687, endPoint y: 494, distance: 31.3
click at [680, 493] on div "[DATE] Class 33 Lesson 35 • 7:10 PM • 80 min • Room Room 201 Maxima and Minima" at bounding box center [903, 508] width 582 height 57
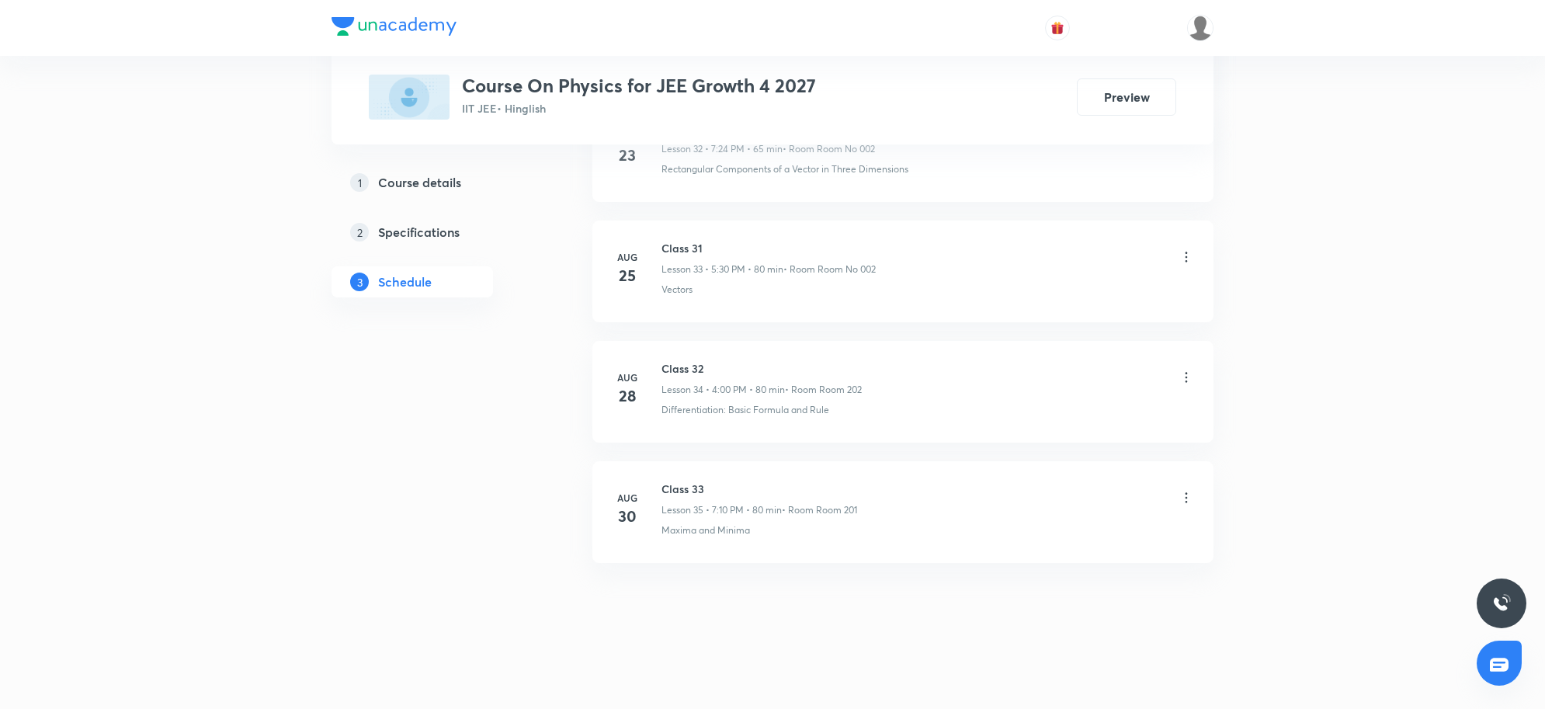
drag, startPoint x: 664, startPoint y: 483, endPoint x: 823, endPoint y: 489, distance: 158.5
click at [823, 489] on h6 "Class 33" at bounding box center [759, 488] width 196 height 16
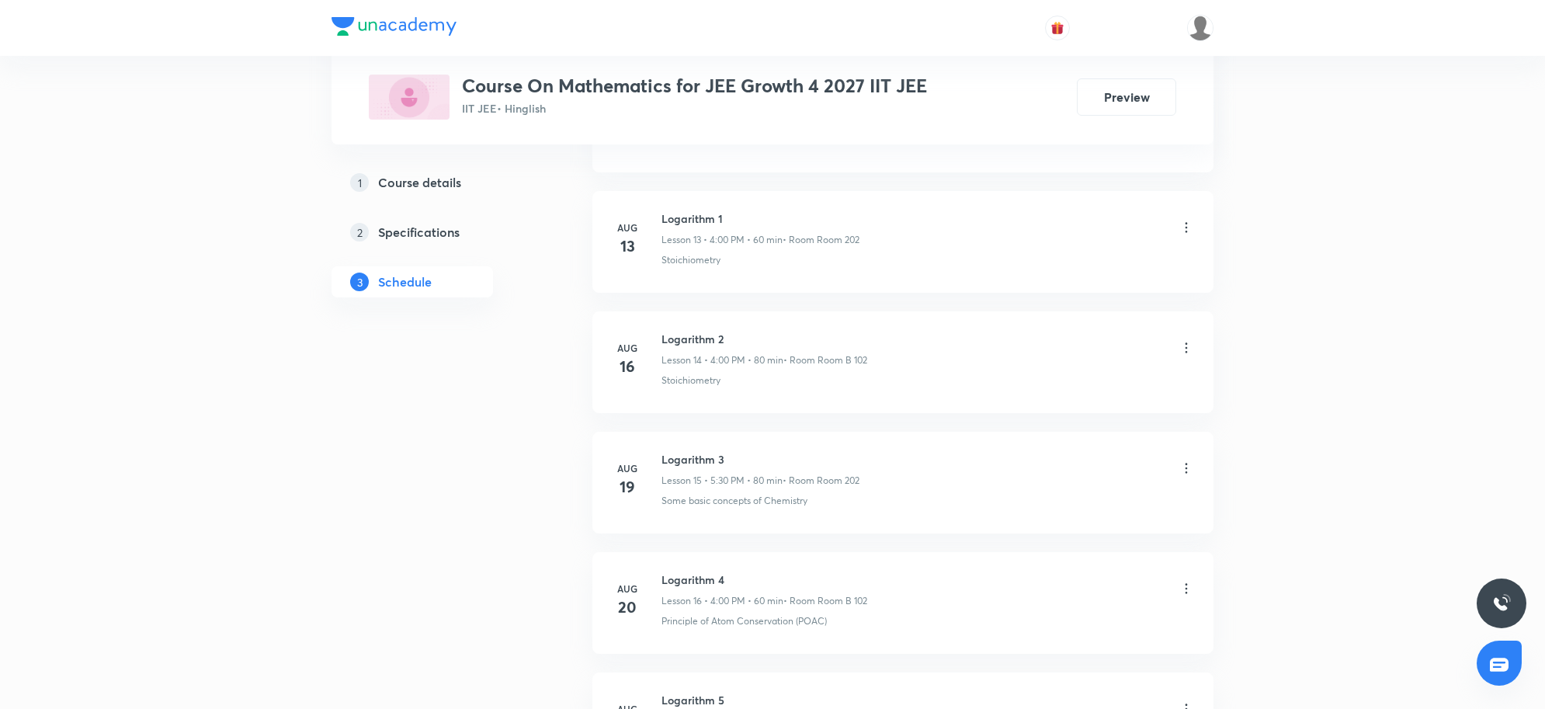
scroll to position [3169, 0]
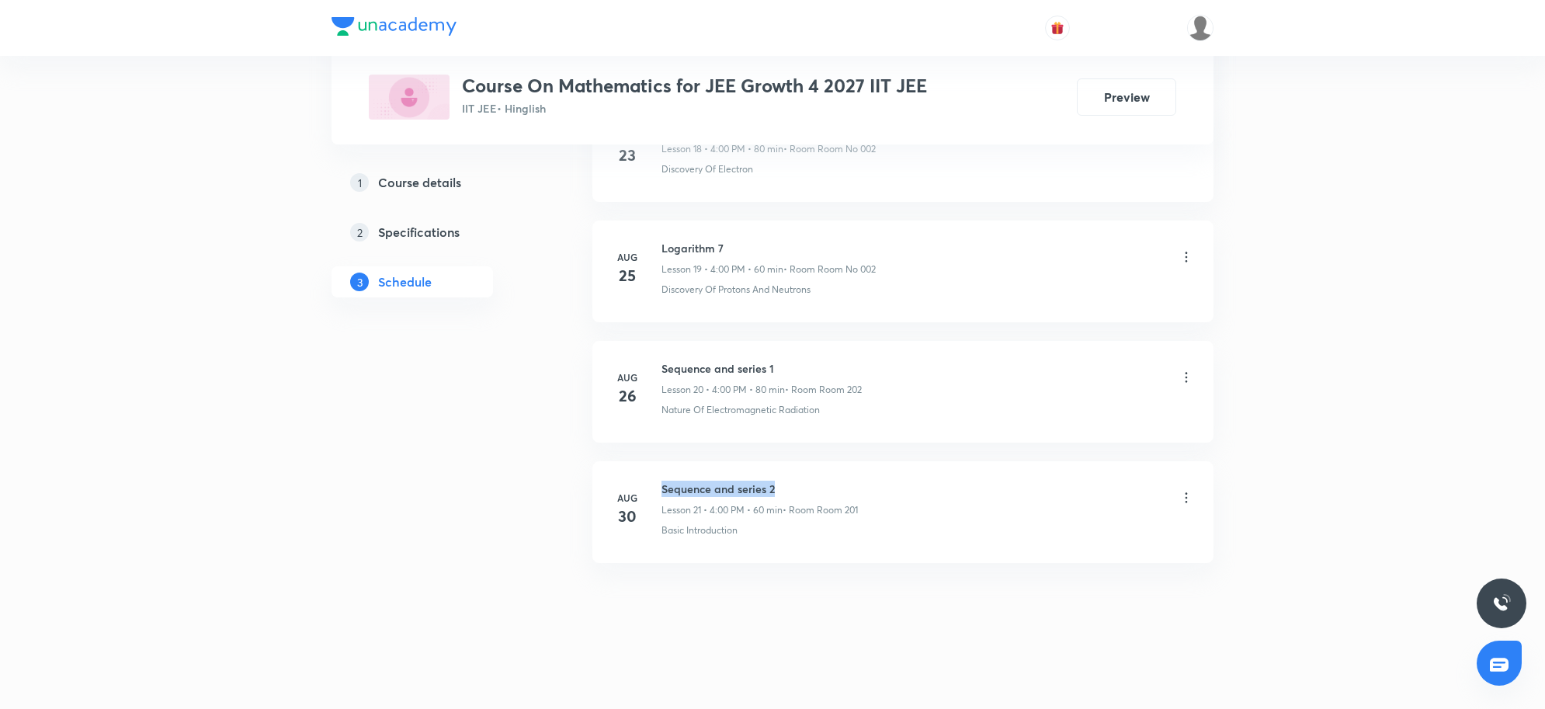
drag, startPoint x: 657, startPoint y: 485, endPoint x: 840, endPoint y: 489, distance: 183.2
click at [840, 489] on div "Aug 30 Sequence and series 2 Lesson 21 • 4:00 PM • 60 min • Room Room 201 Basic…" at bounding box center [903, 508] width 582 height 57
copy h6 "Sequence and series 2"
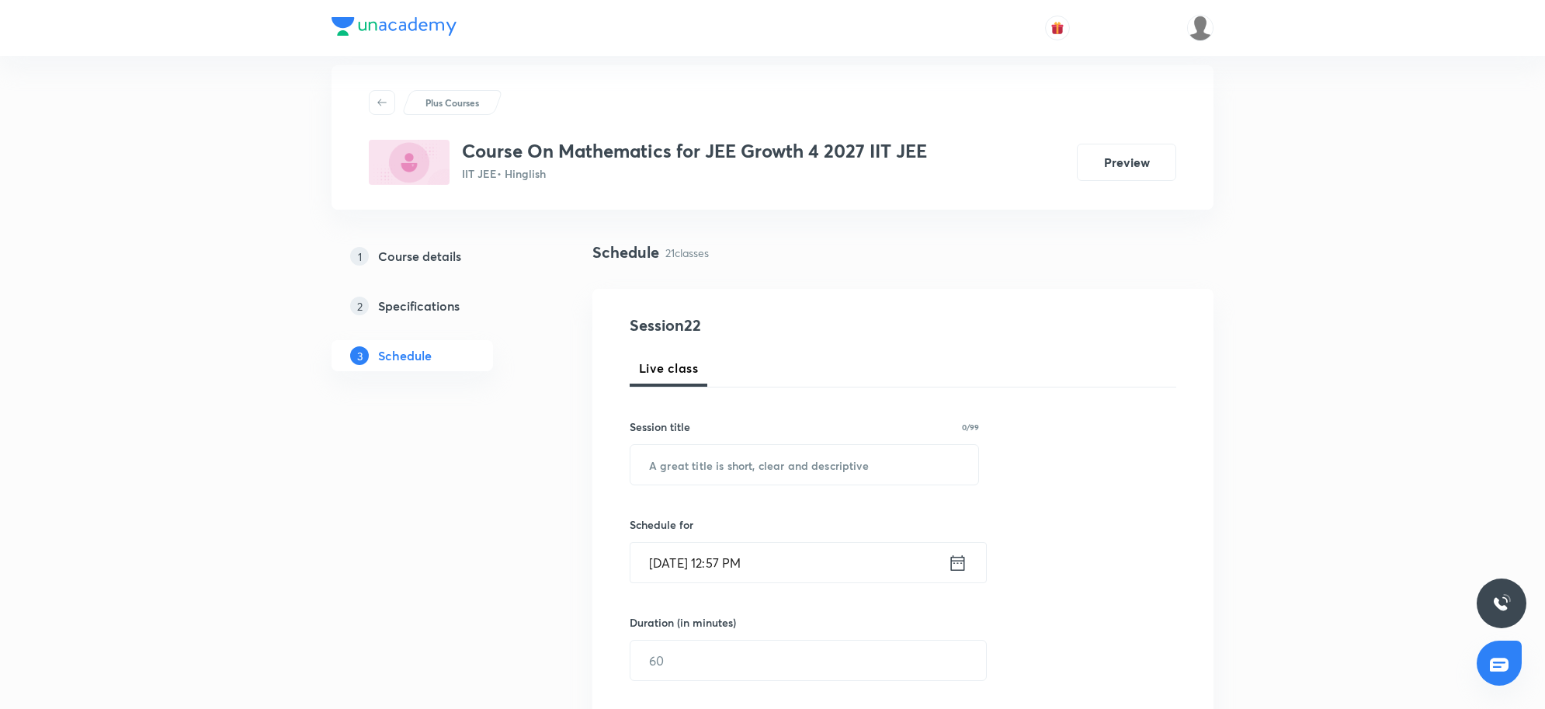
scroll to position [0, 0]
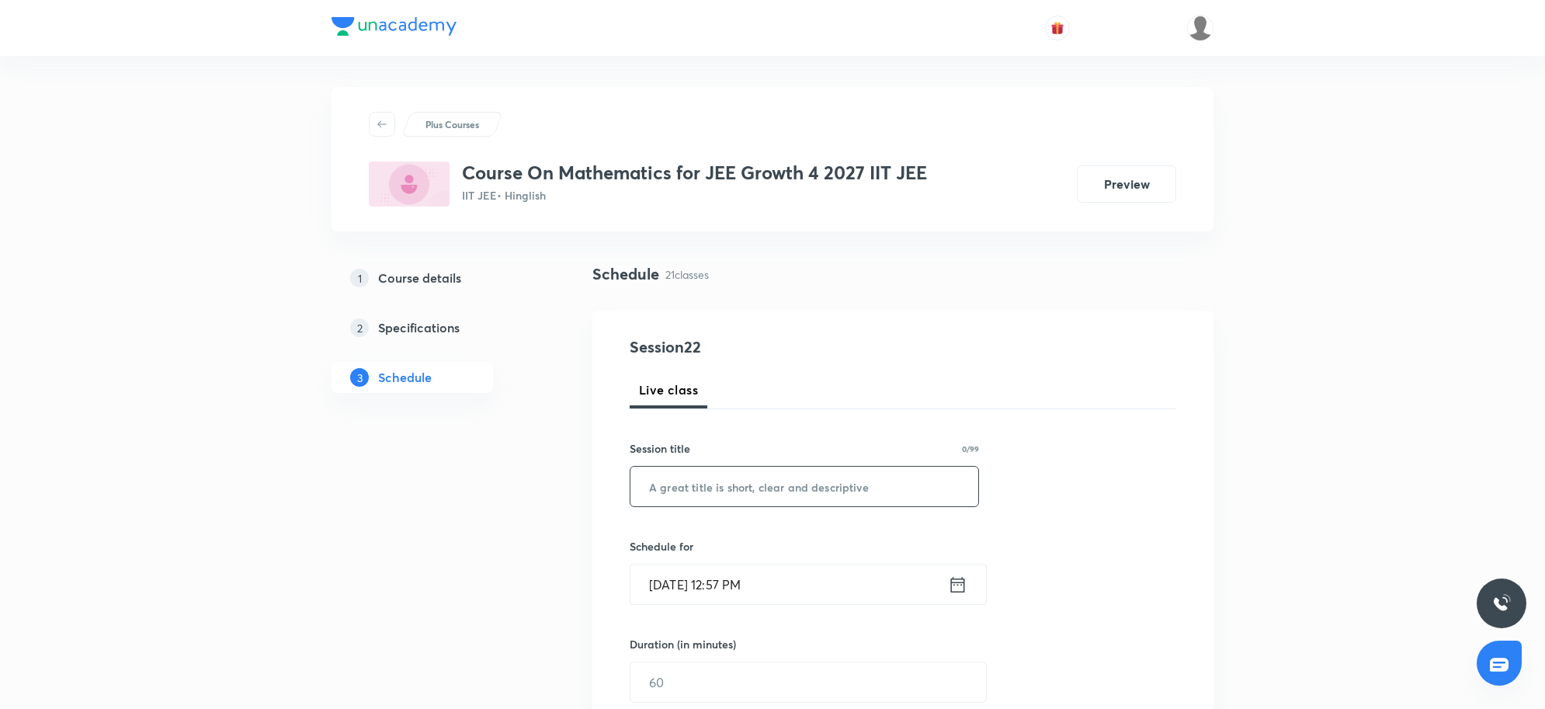
click at [720, 483] on input "text" at bounding box center [804, 487] width 348 height 40
paste input "Sequence and series 2"
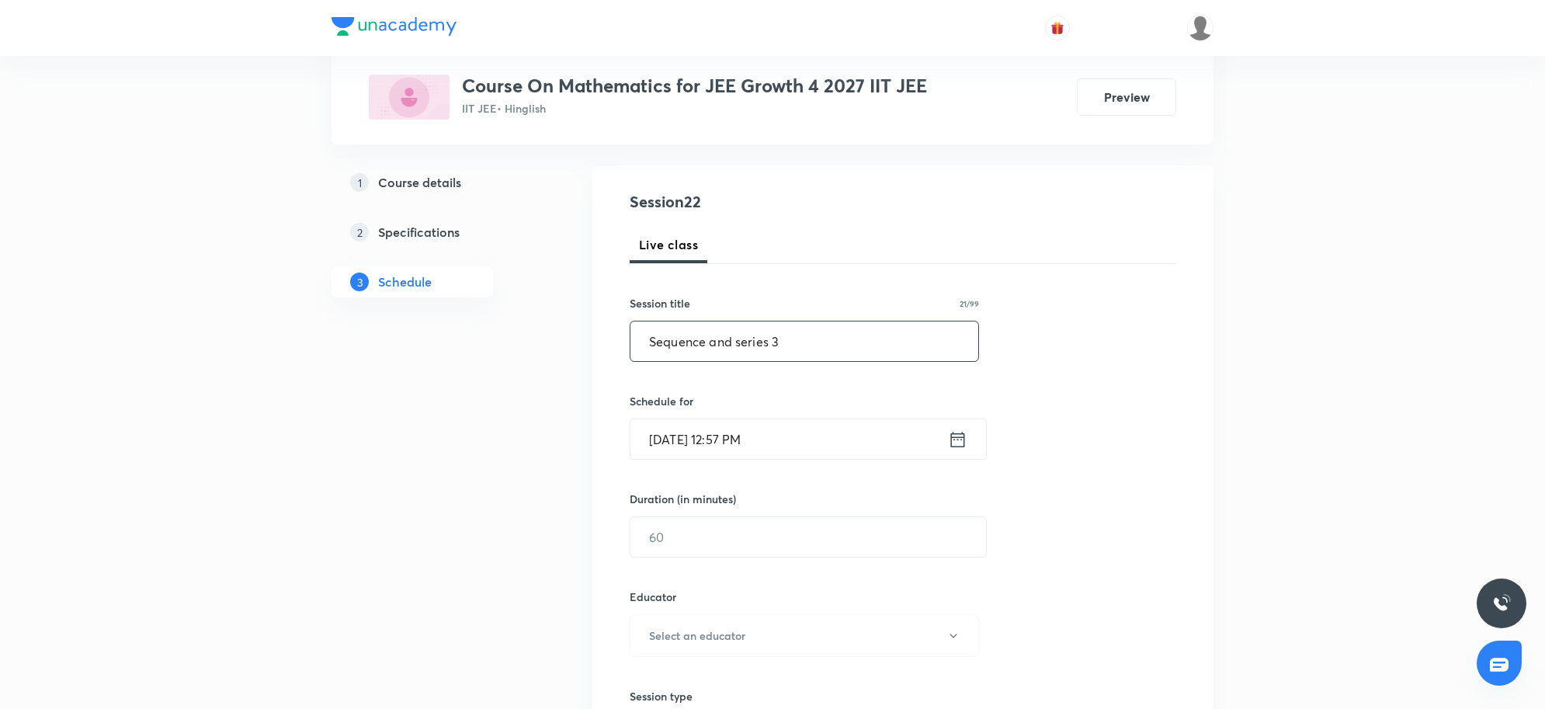
scroll to position [194, 0]
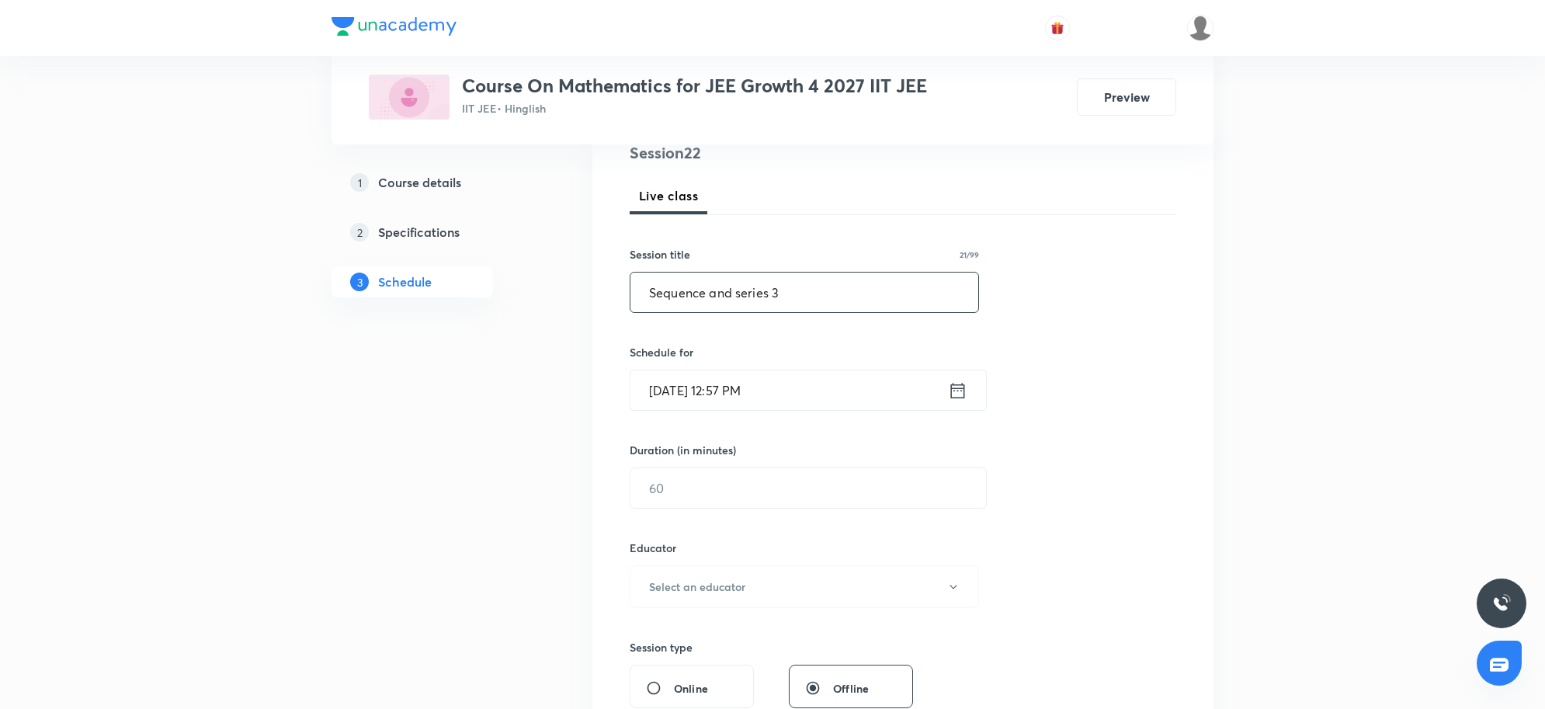
type input "Sequence and series 3"
click at [794, 401] on input "Sep 2, 2025, 12:57 PM" at bounding box center [788, 390] width 317 height 40
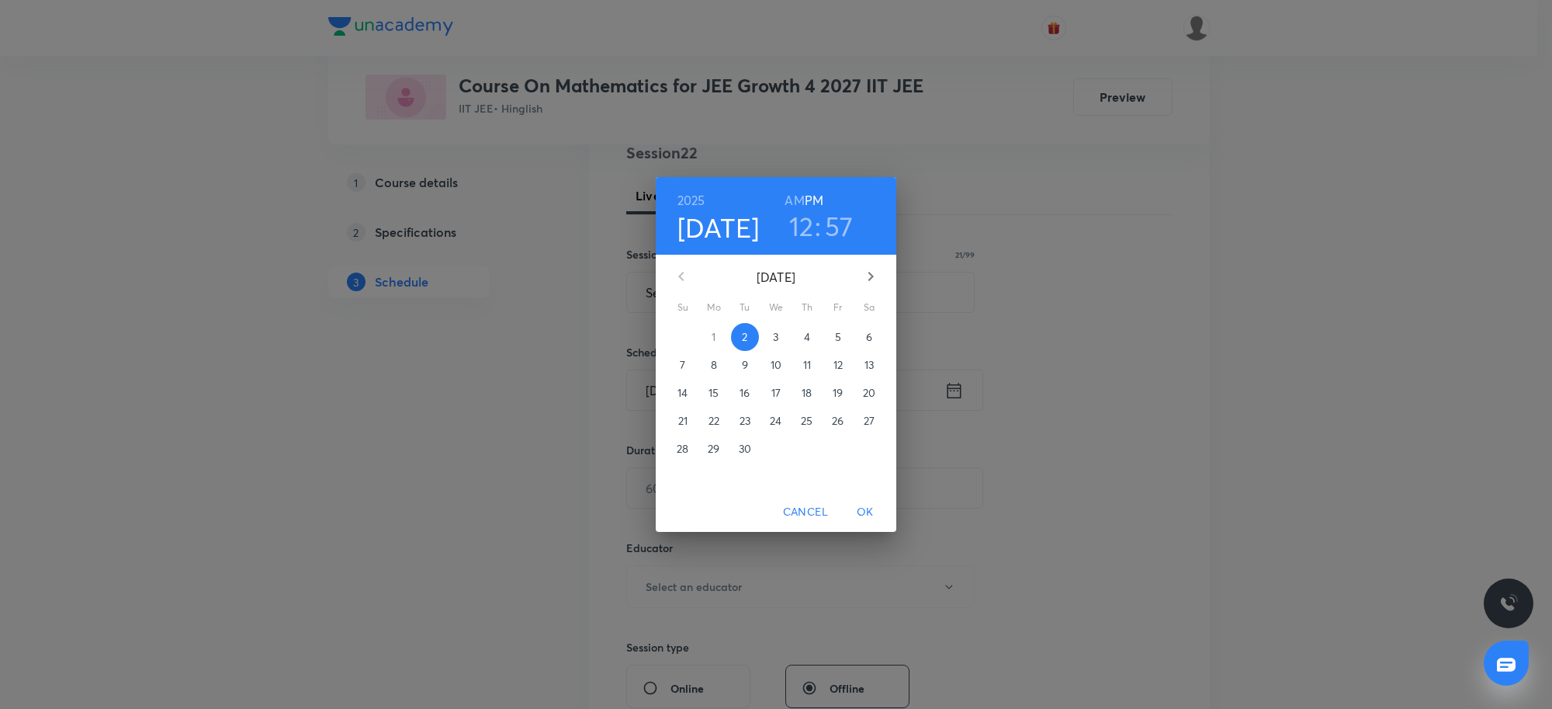
click at [803, 223] on h3 "12" at bounding box center [801, 226] width 25 height 33
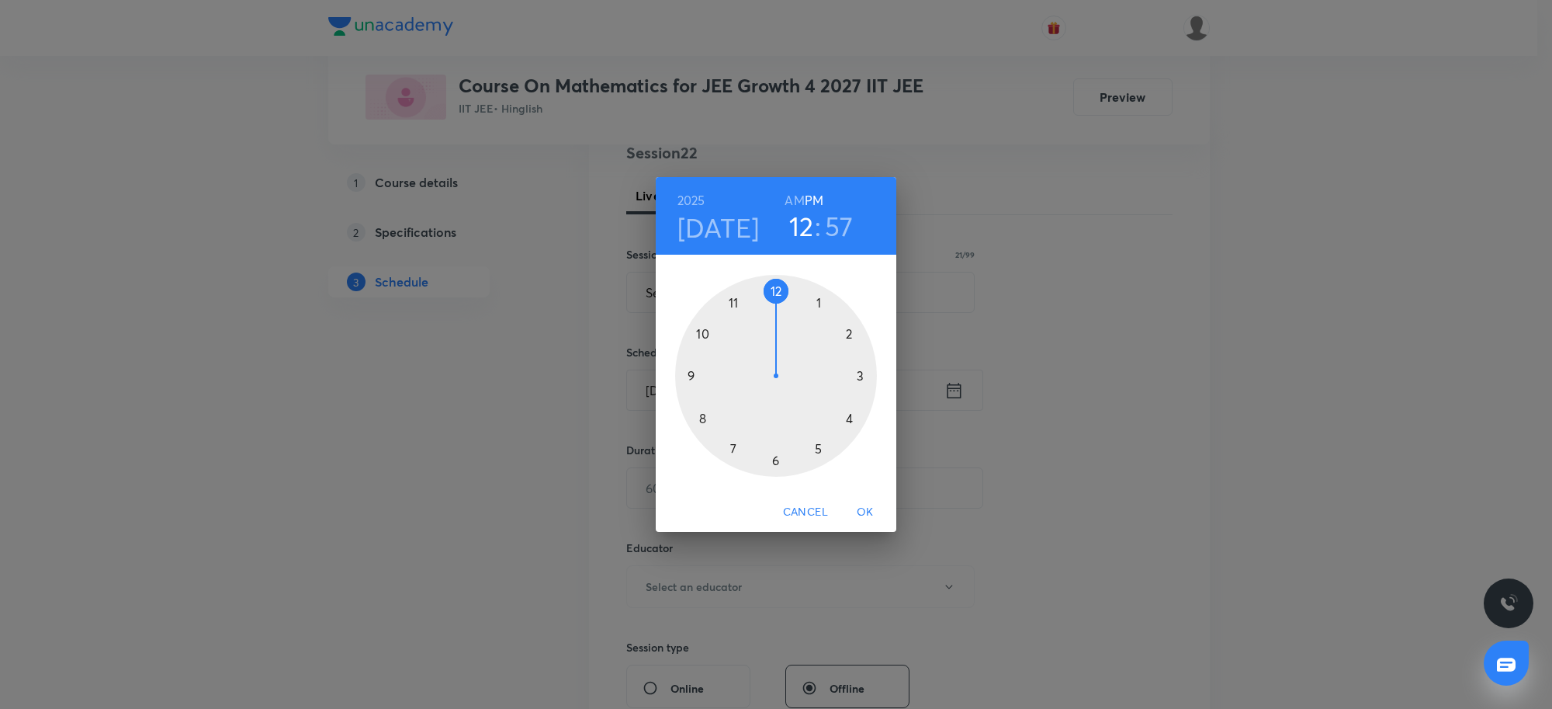
click at [848, 421] on div at bounding box center [776, 376] width 202 height 202
click at [778, 295] on div at bounding box center [776, 376] width 202 height 202
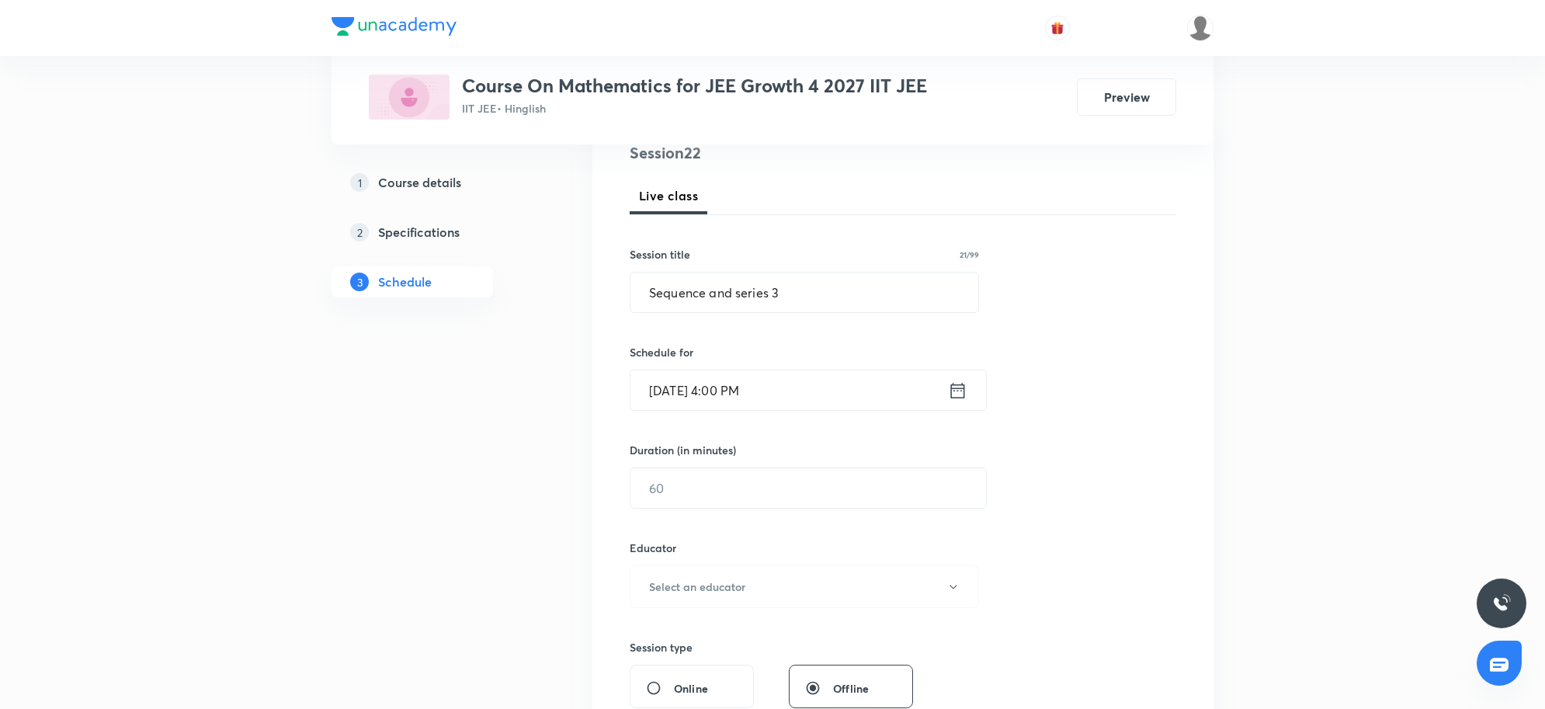
click at [710, 511] on div "Session 22 Live class Session title 21/99 Sequence and series 3 ​ Schedule for …" at bounding box center [903, 555] width 546 height 828
click at [776, 491] on input "text" at bounding box center [808, 488] width 356 height 40
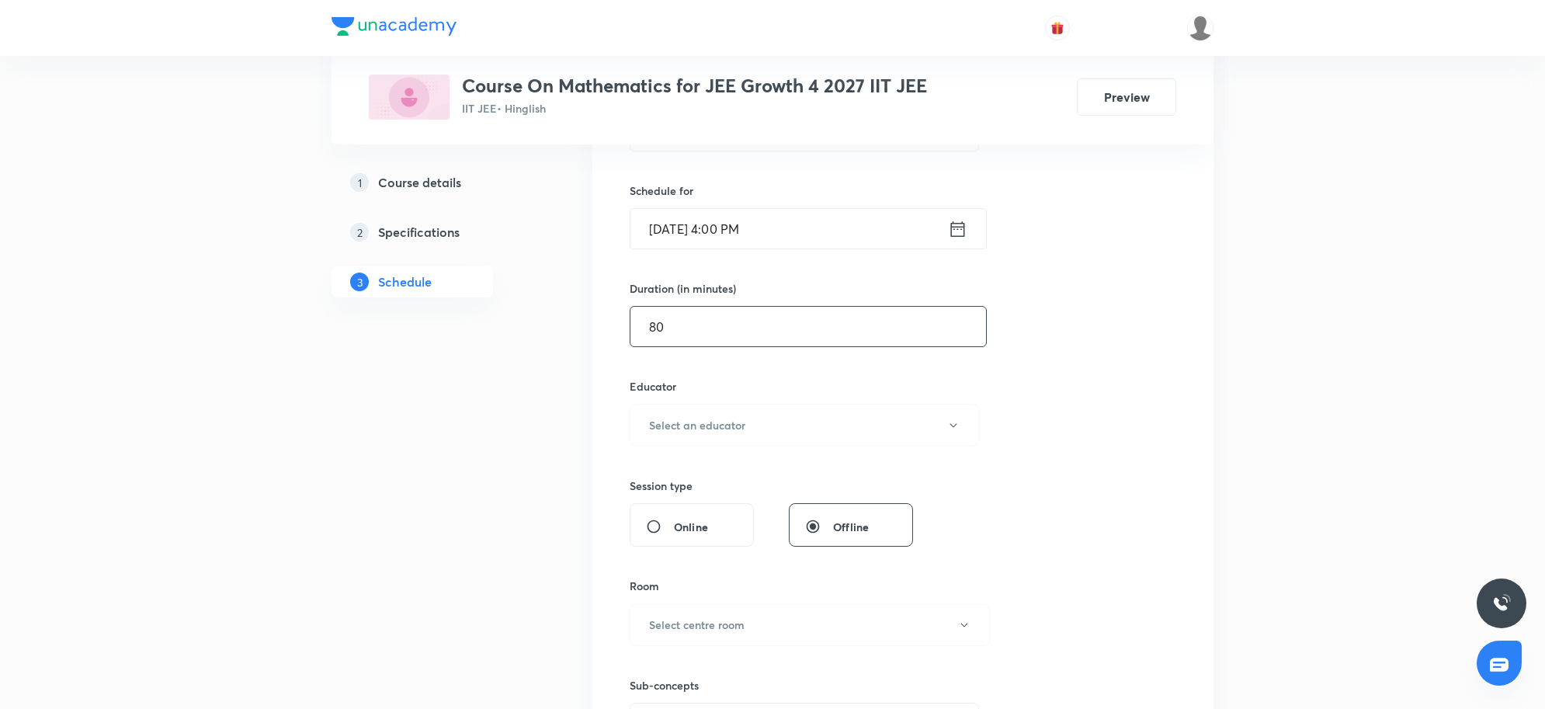
scroll to position [485, 0]
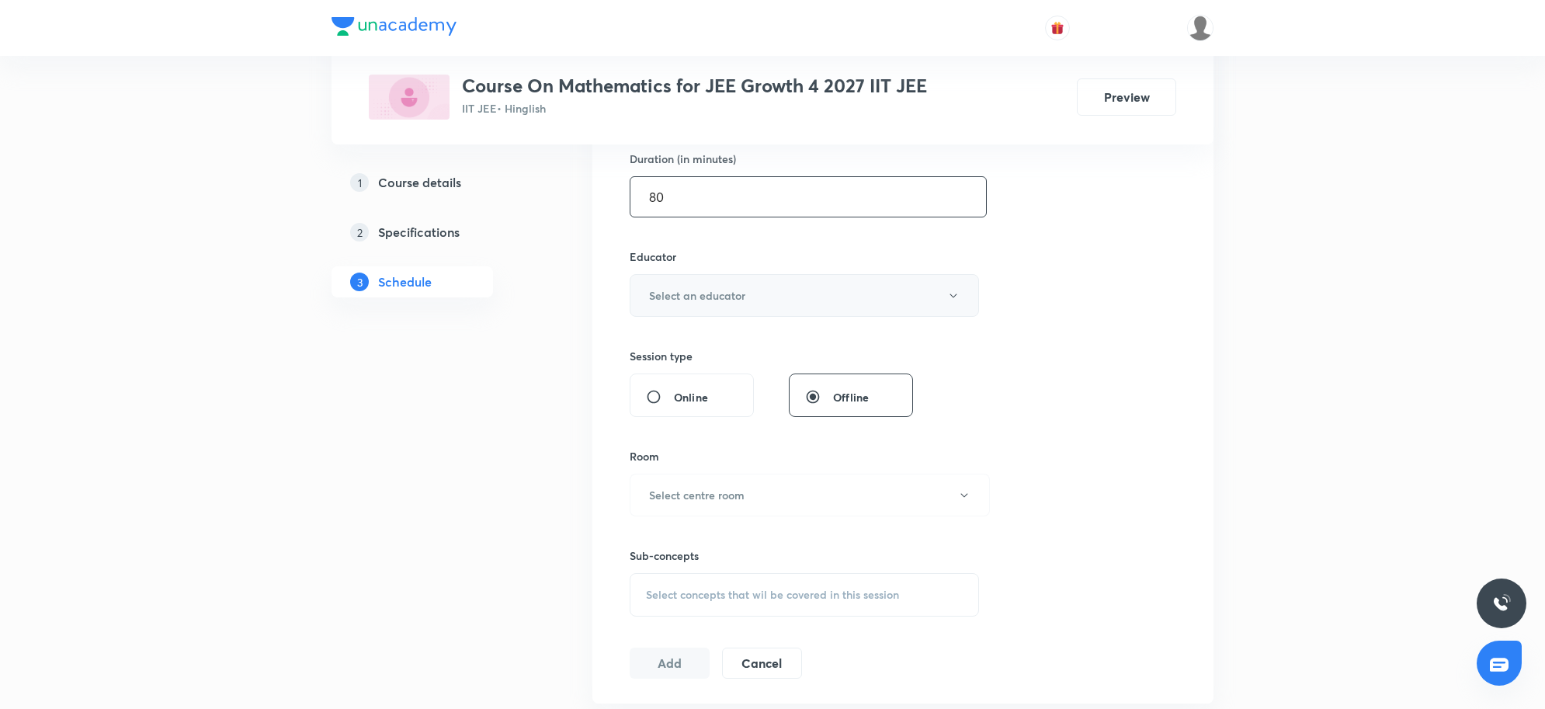
type input "80"
click at [726, 293] on h6 "Select an educator" at bounding box center [697, 295] width 96 height 16
click at [470, 478] on div at bounding box center [776, 354] width 1552 height 709
click at [720, 494] on h6 "Select centre room" at bounding box center [696, 495] width 95 height 16
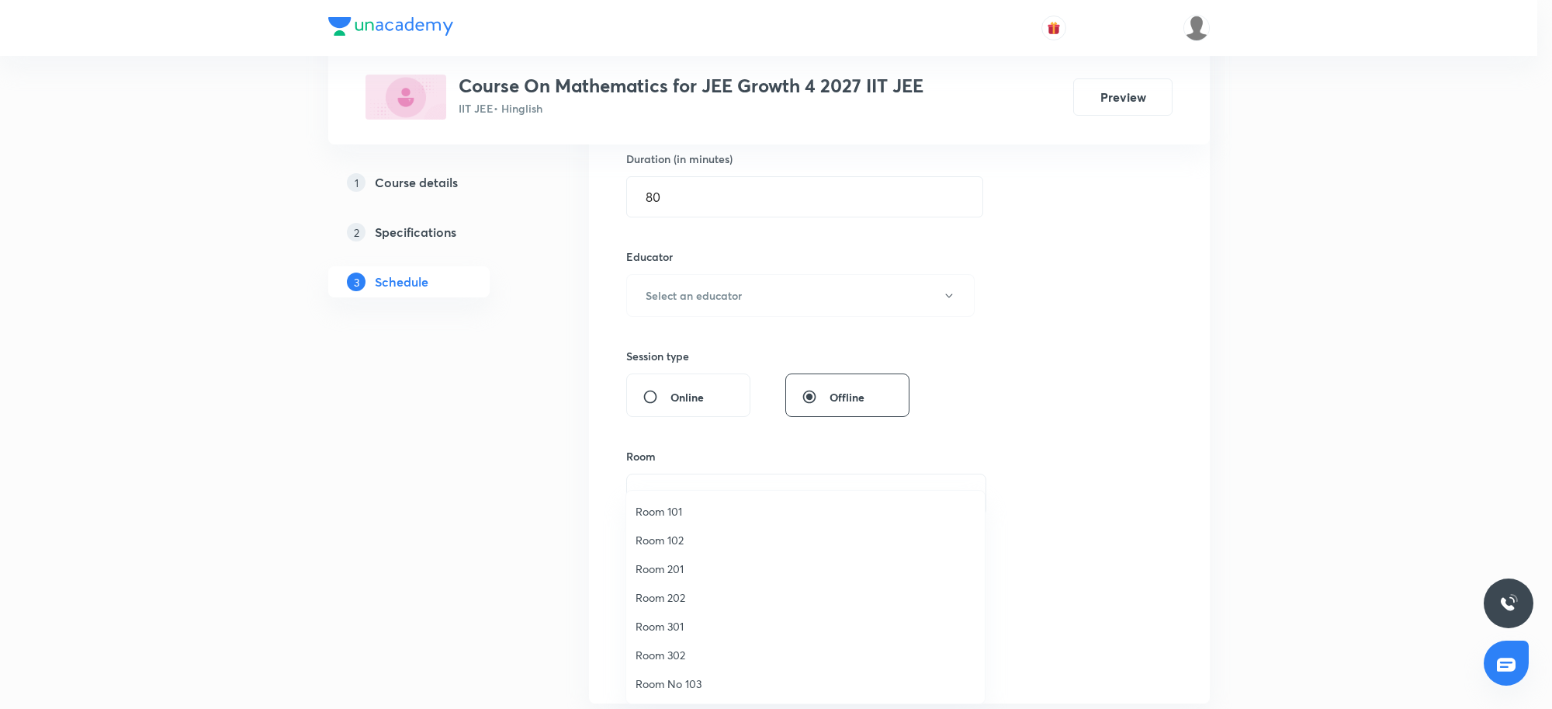
click at [668, 598] on span "Room 202" at bounding box center [806, 597] width 340 height 16
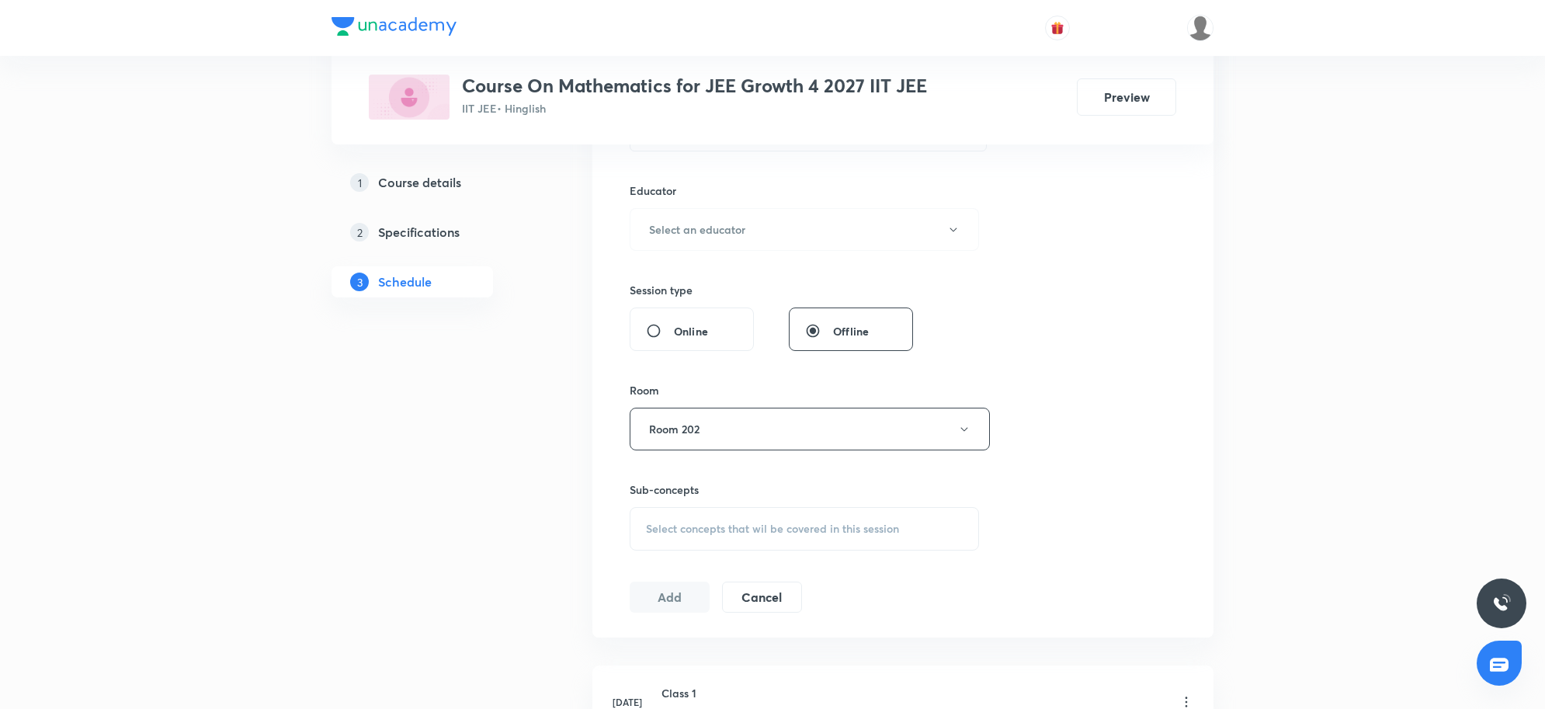
scroll to position [582, 0]
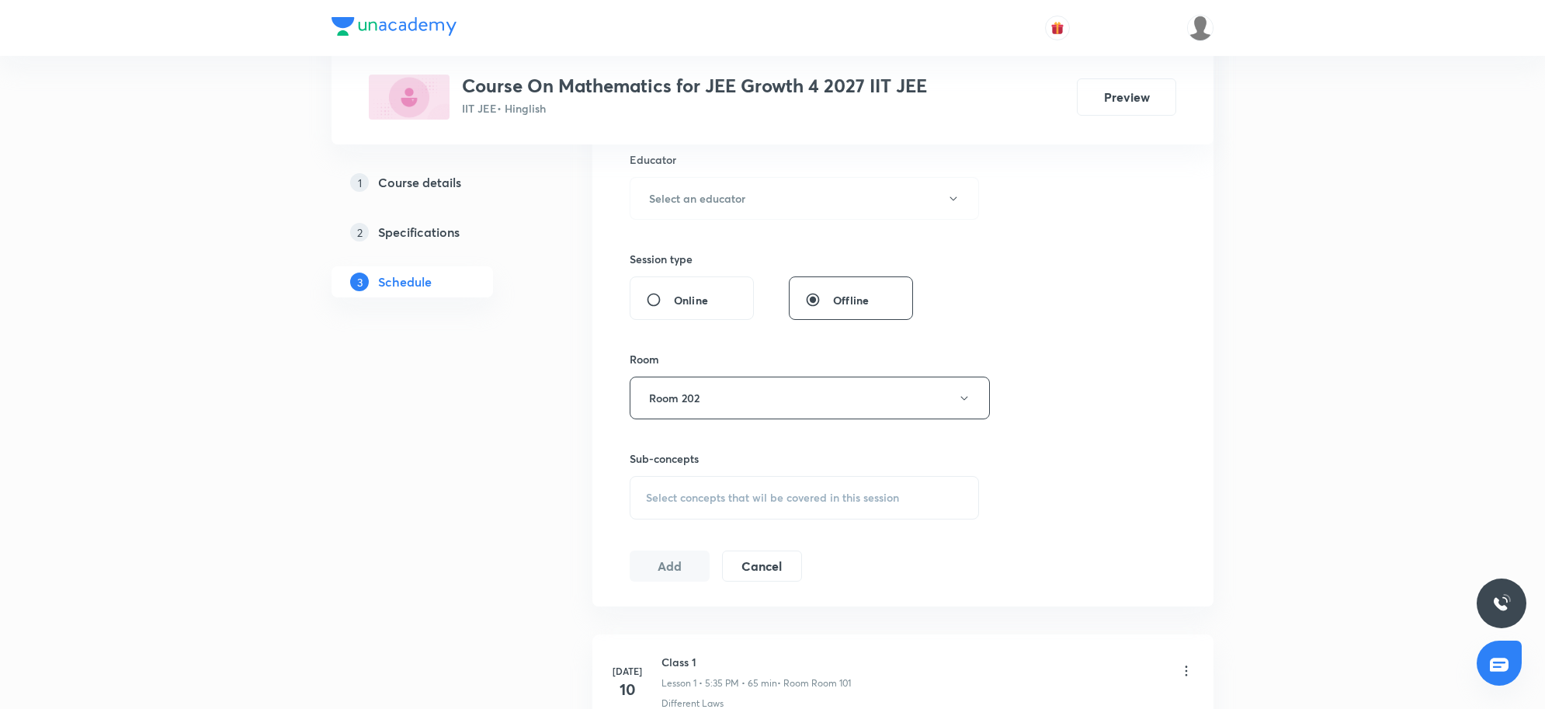
click at [723, 494] on span "Select concepts that wil be covered in this session" at bounding box center [772, 497] width 253 height 12
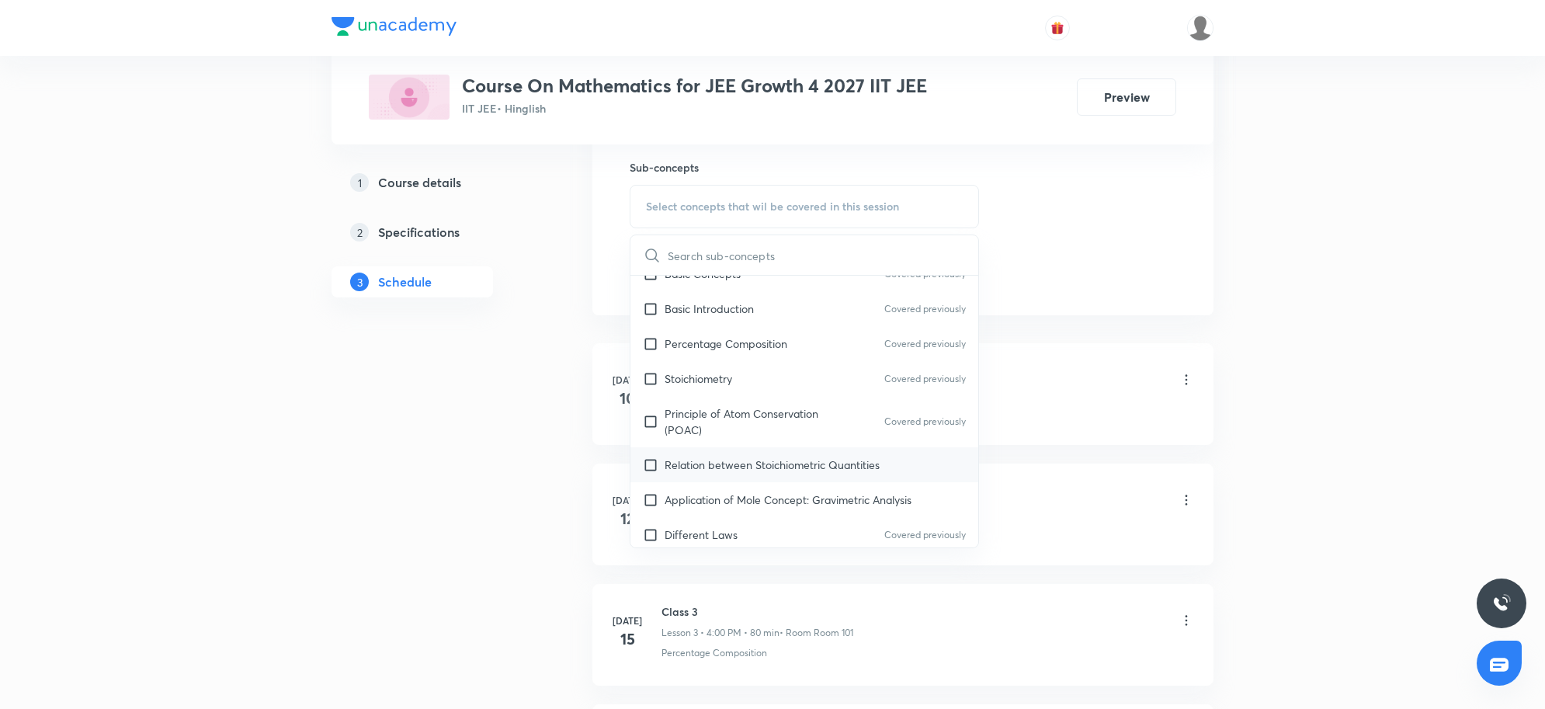
scroll to position [291, 0]
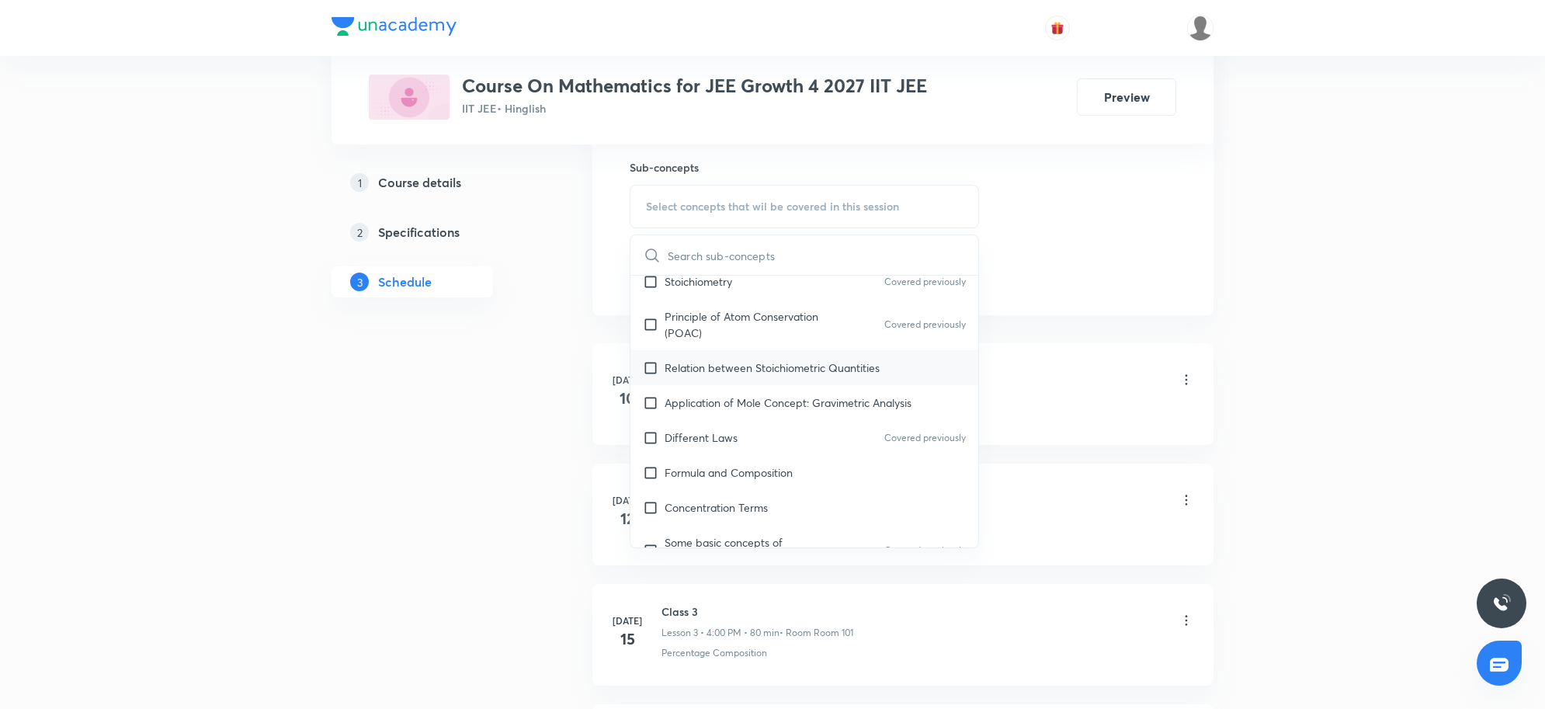
click at [741, 371] on p "Relation between Stoichiometric Quantities" at bounding box center [771, 367] width 215 height 16
checkbox input "true"
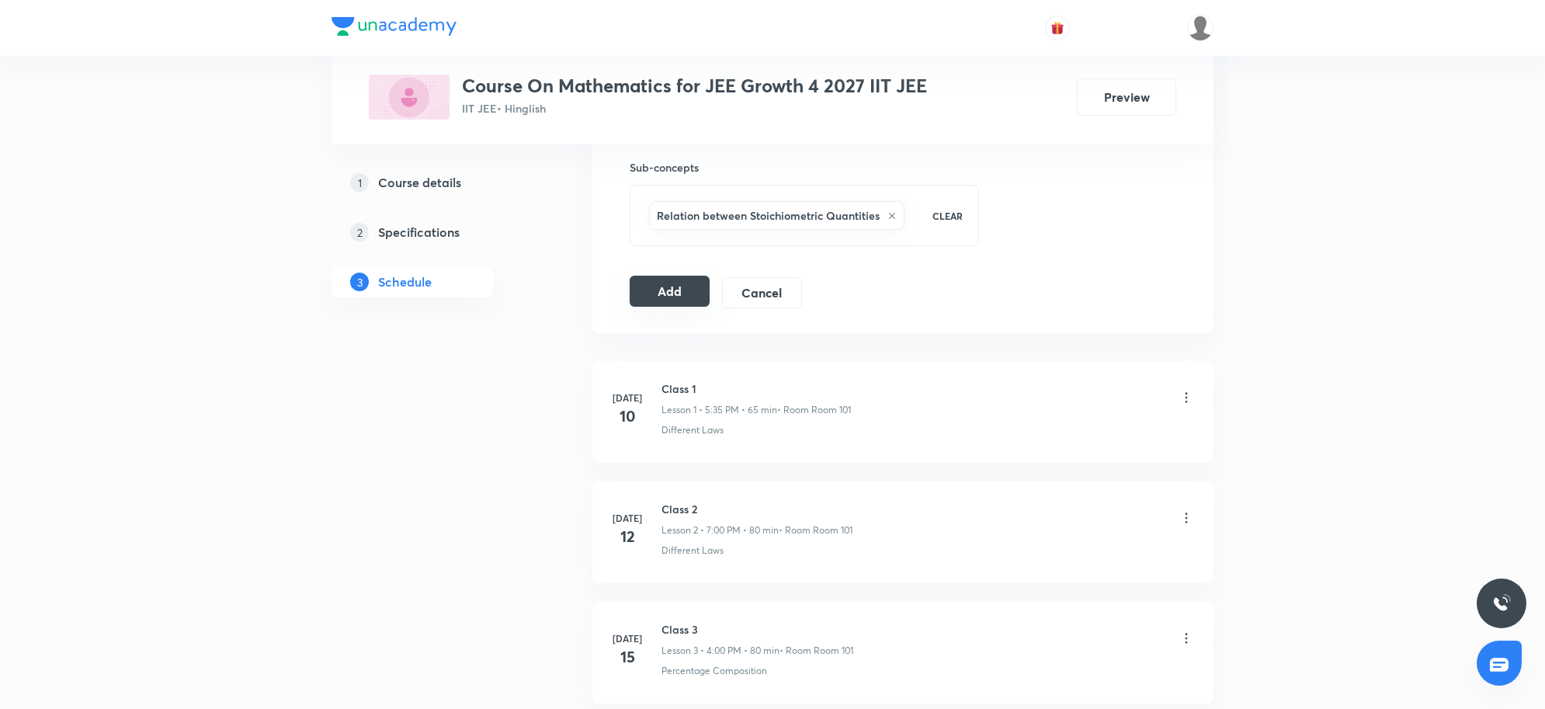
click at [687, 293] on button "Add" at bounding box center [670, 291] width 80 height 31
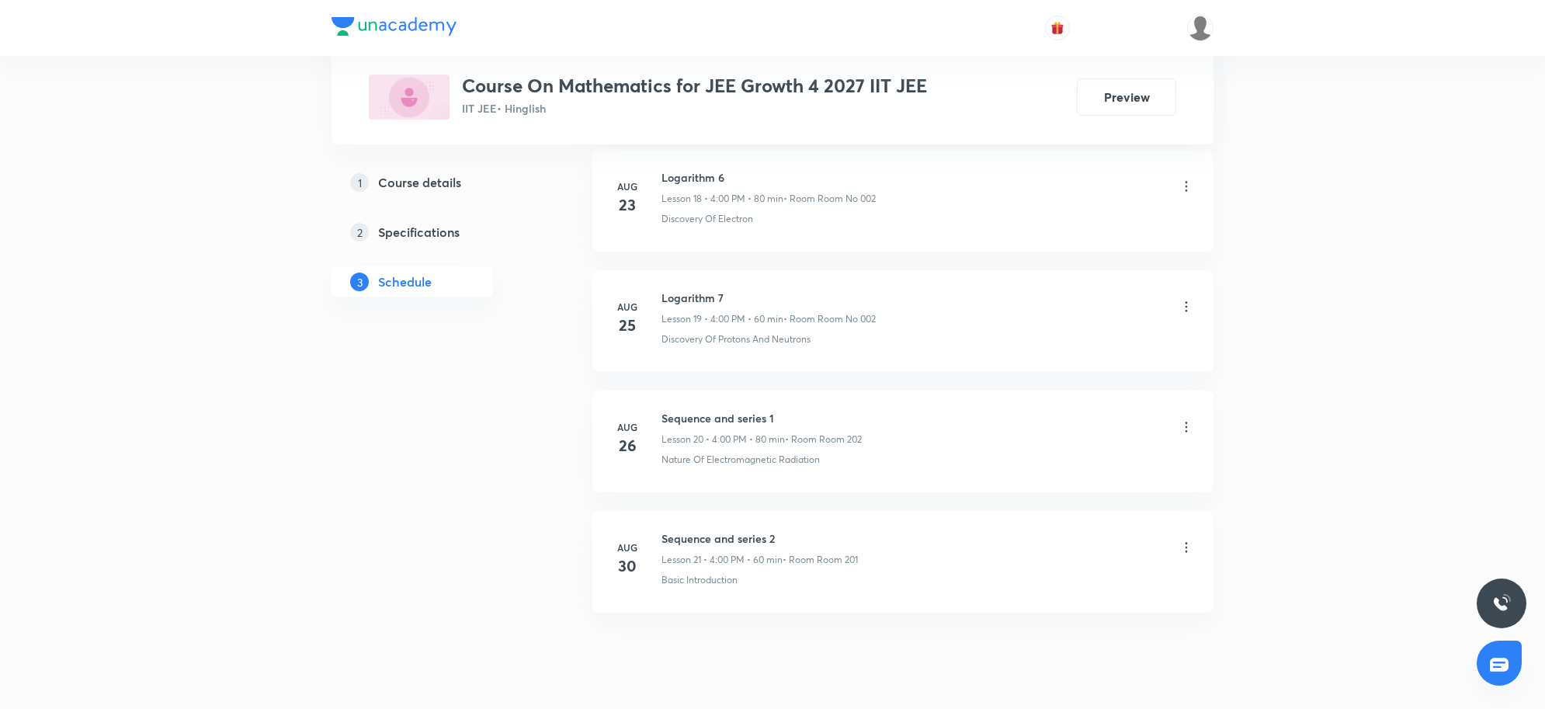
scroll to position [3203, 0]
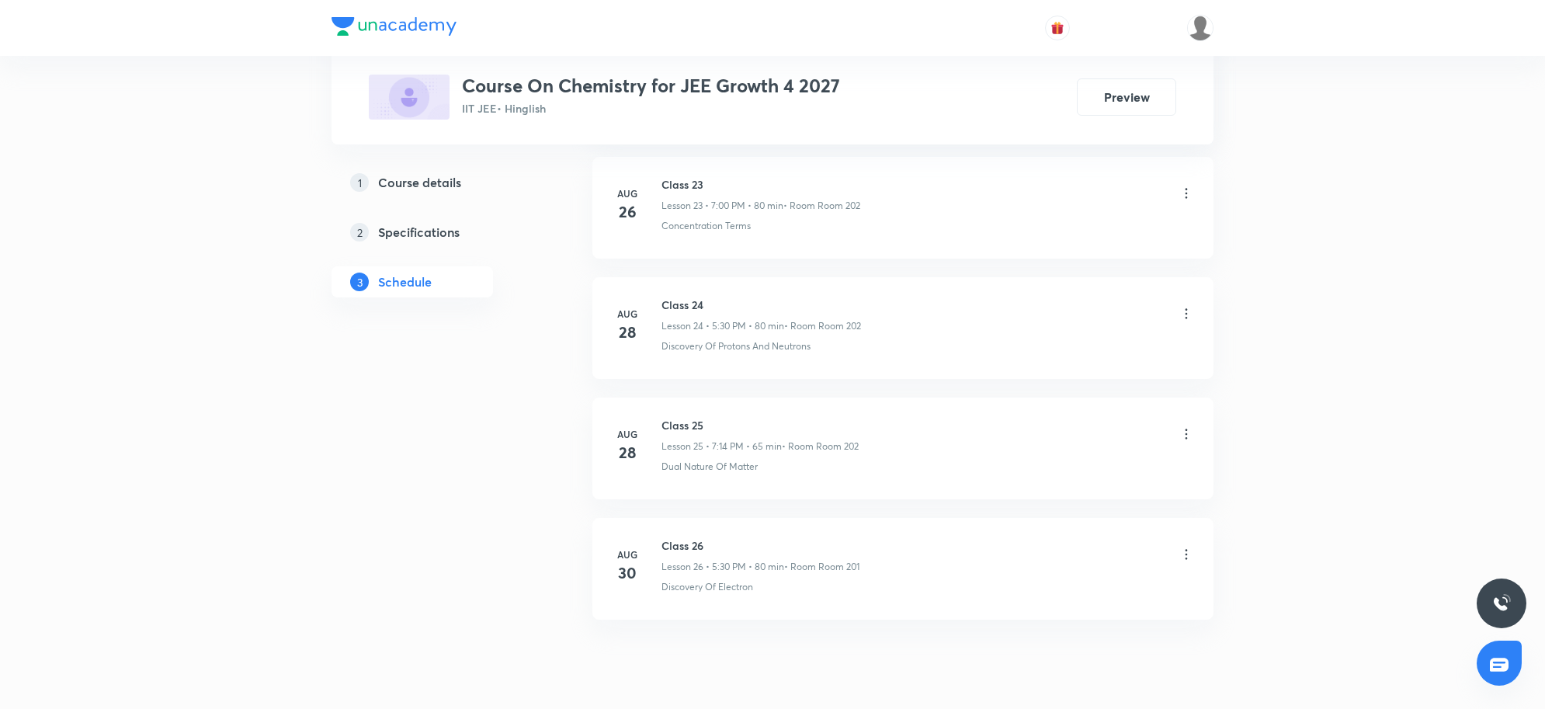
scroll to position [3673, 0]
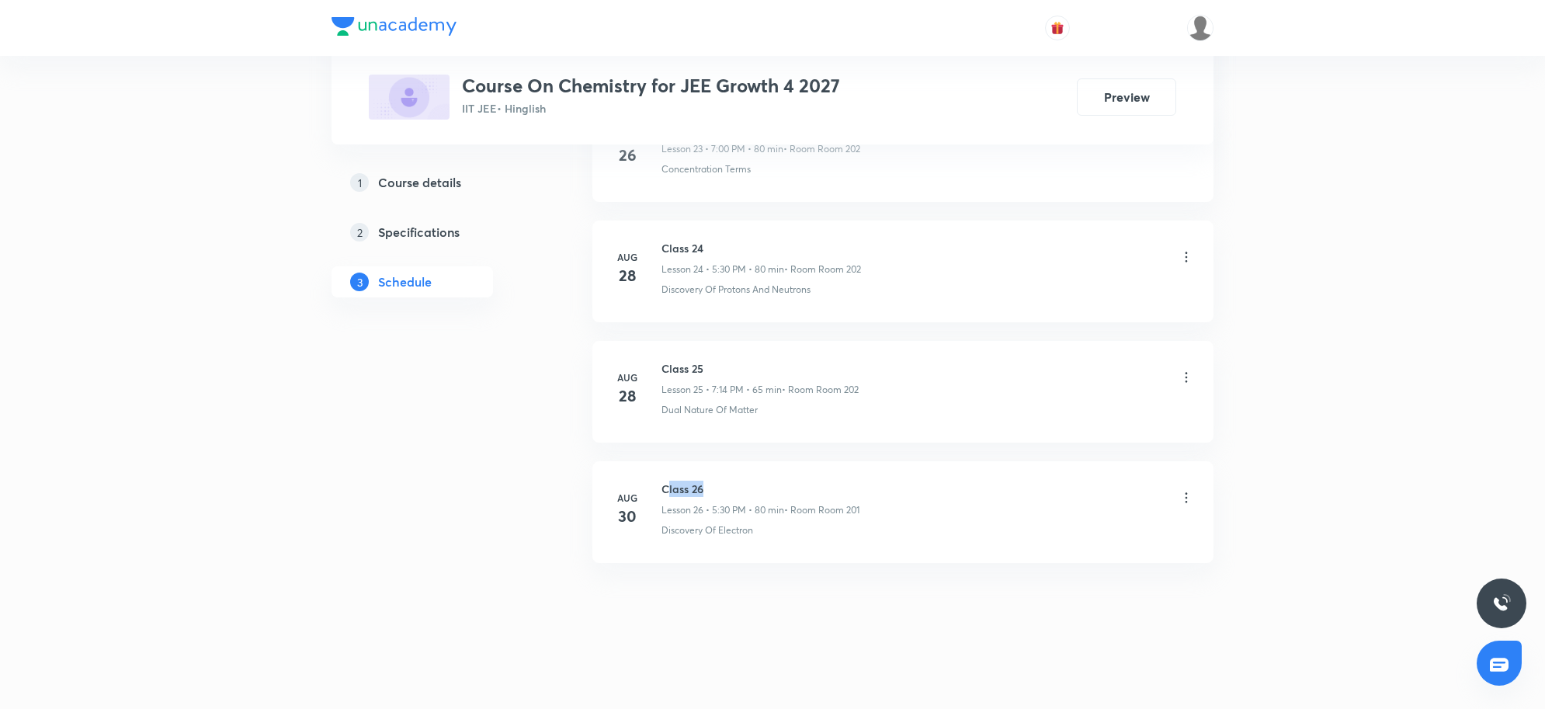
drag, startPoint x: 666, startPoint y: 486, endPoint x: 758, endPoint y: 483, distance: 92.4
click at [758, 483] on h6 "Class 26" at bounding box center [760, 488] width 198 height 16
drag, startPoint x: 656, startPoint y: 477, endPoint x: 789, endPoint y: 487, distance: 133.8
click at [789, 487] on li "[DATE] Class 26 Lesson 26 • 5:30 PM • 80 min • Room Room 201 Discovery Of Elect…" at bounding box center [902, 512] width 621 height 102
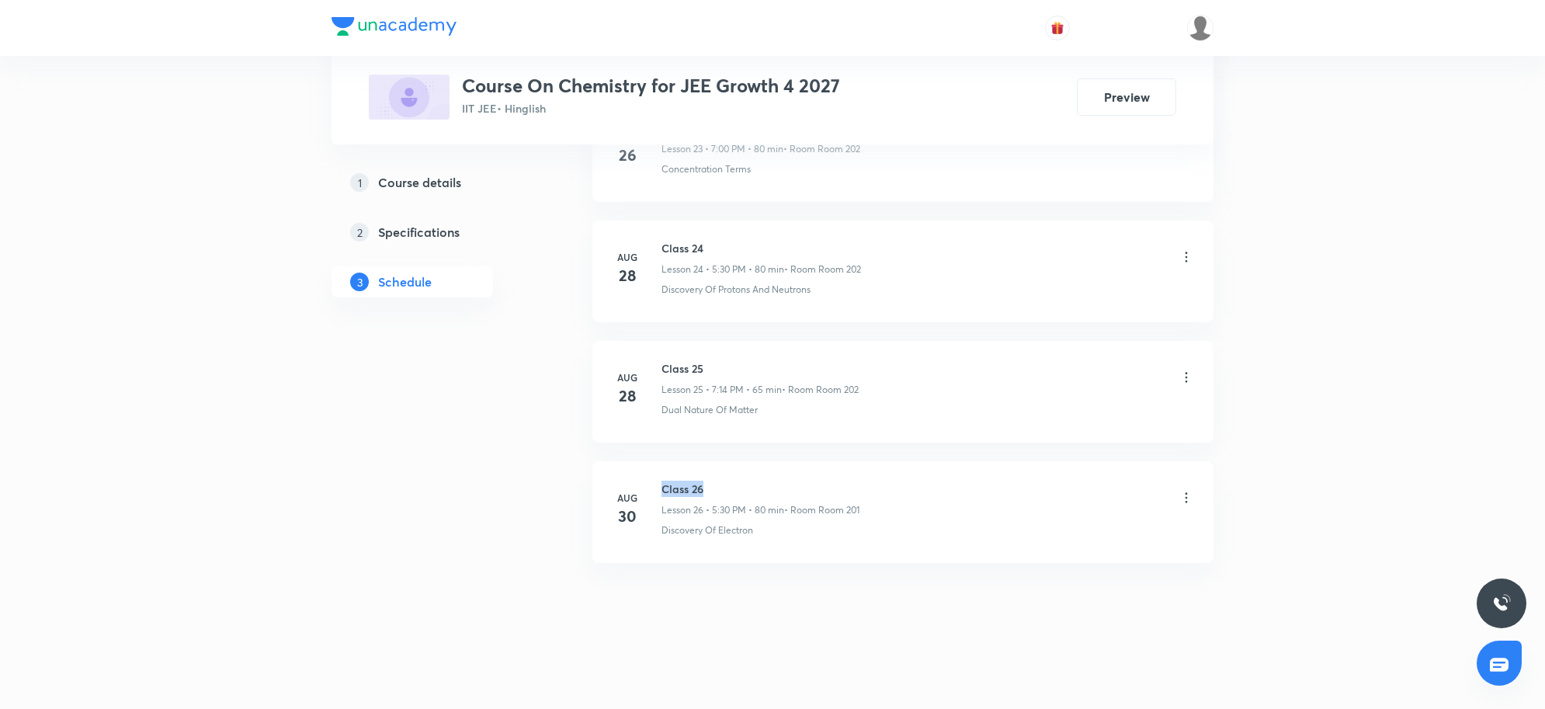
copy h6 "Class 26"
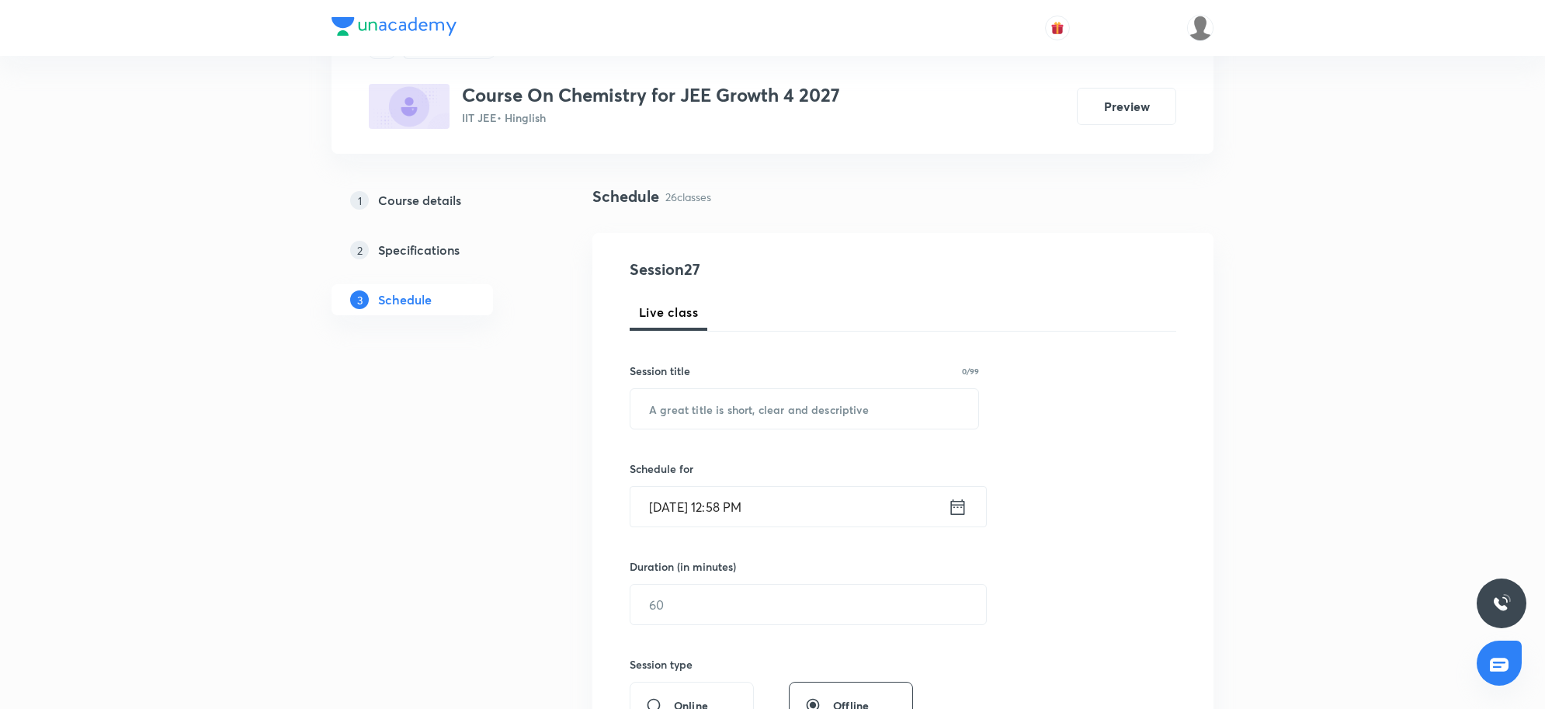
scroll to position [36, 0]
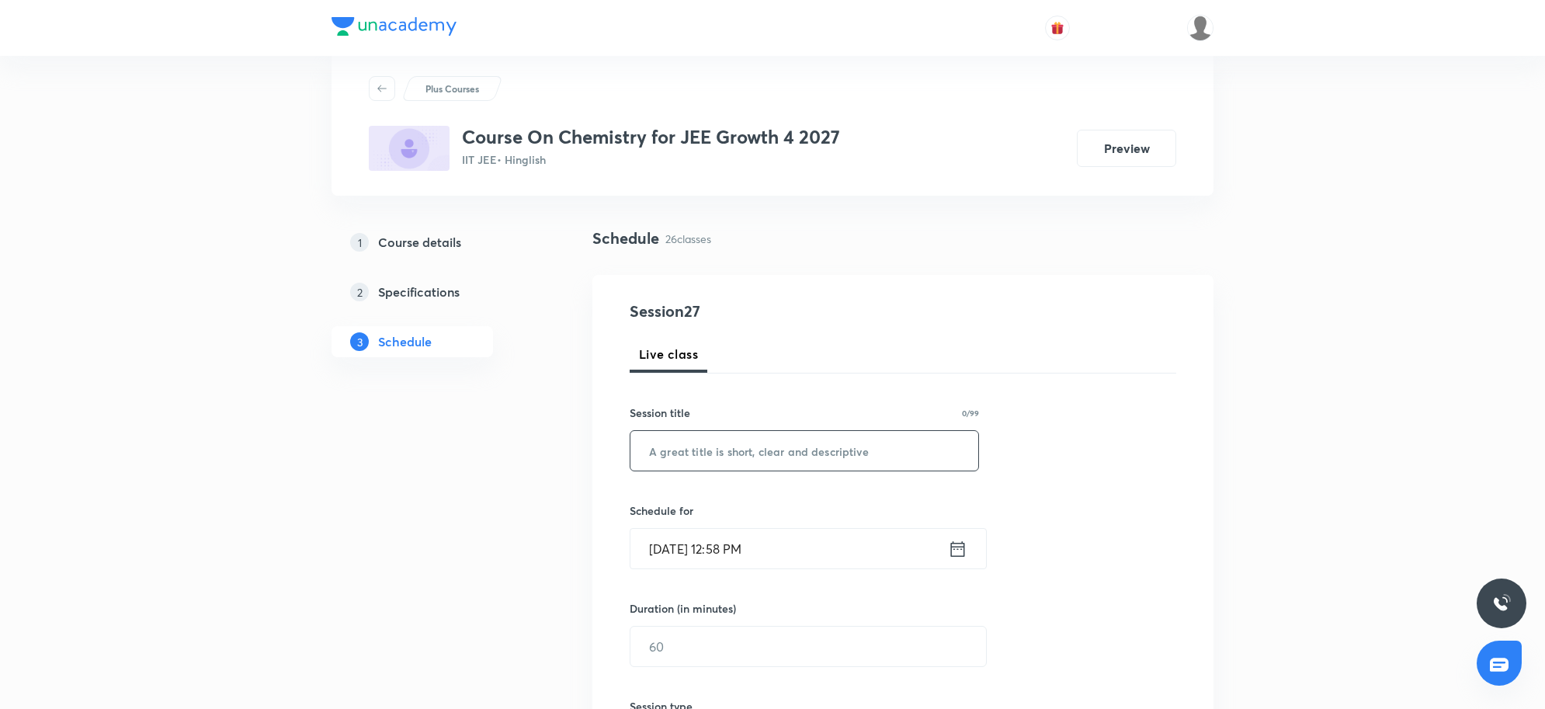
click at [689, 454] on input "text" at bounding box center [804, 451] width 348 height 40
paste input "Class 26"
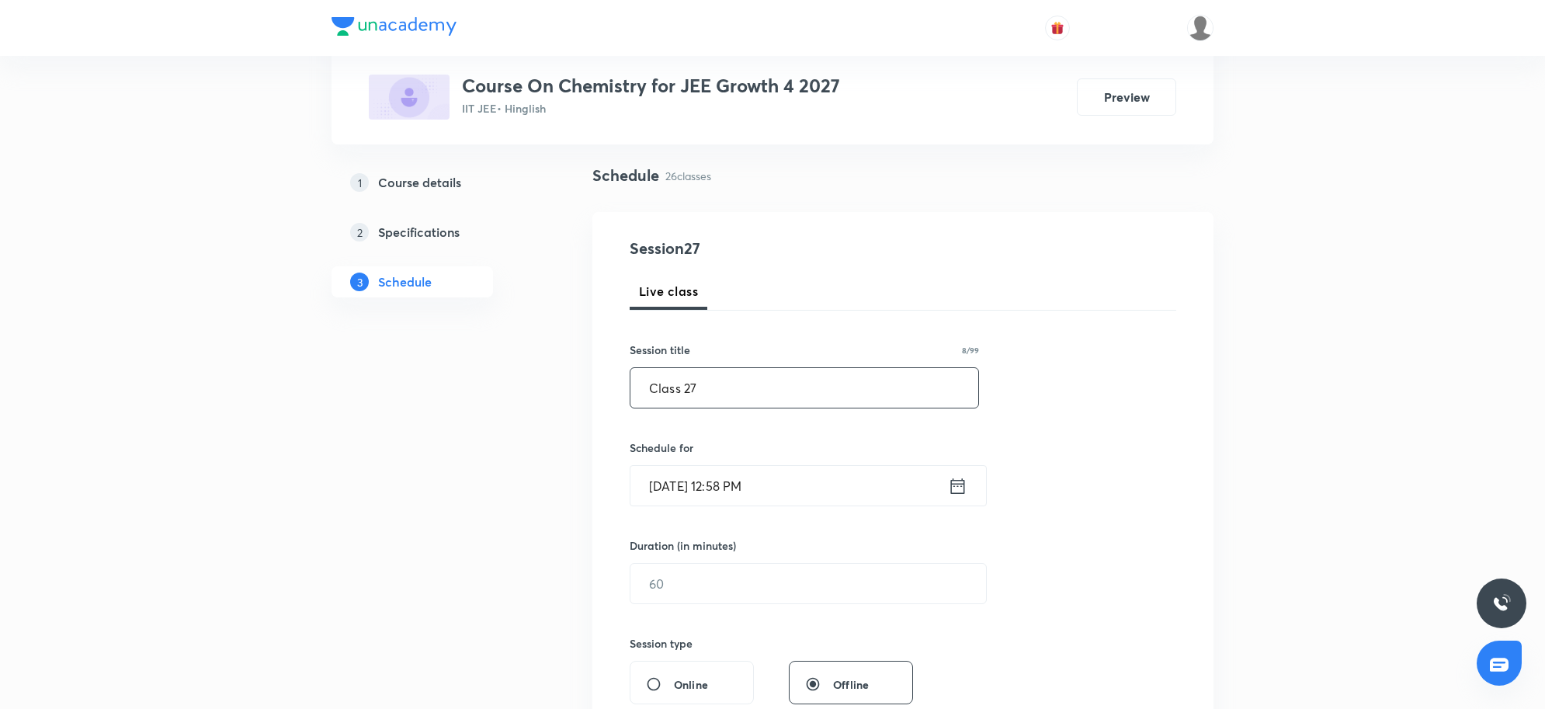
scroll to position [133, 0]
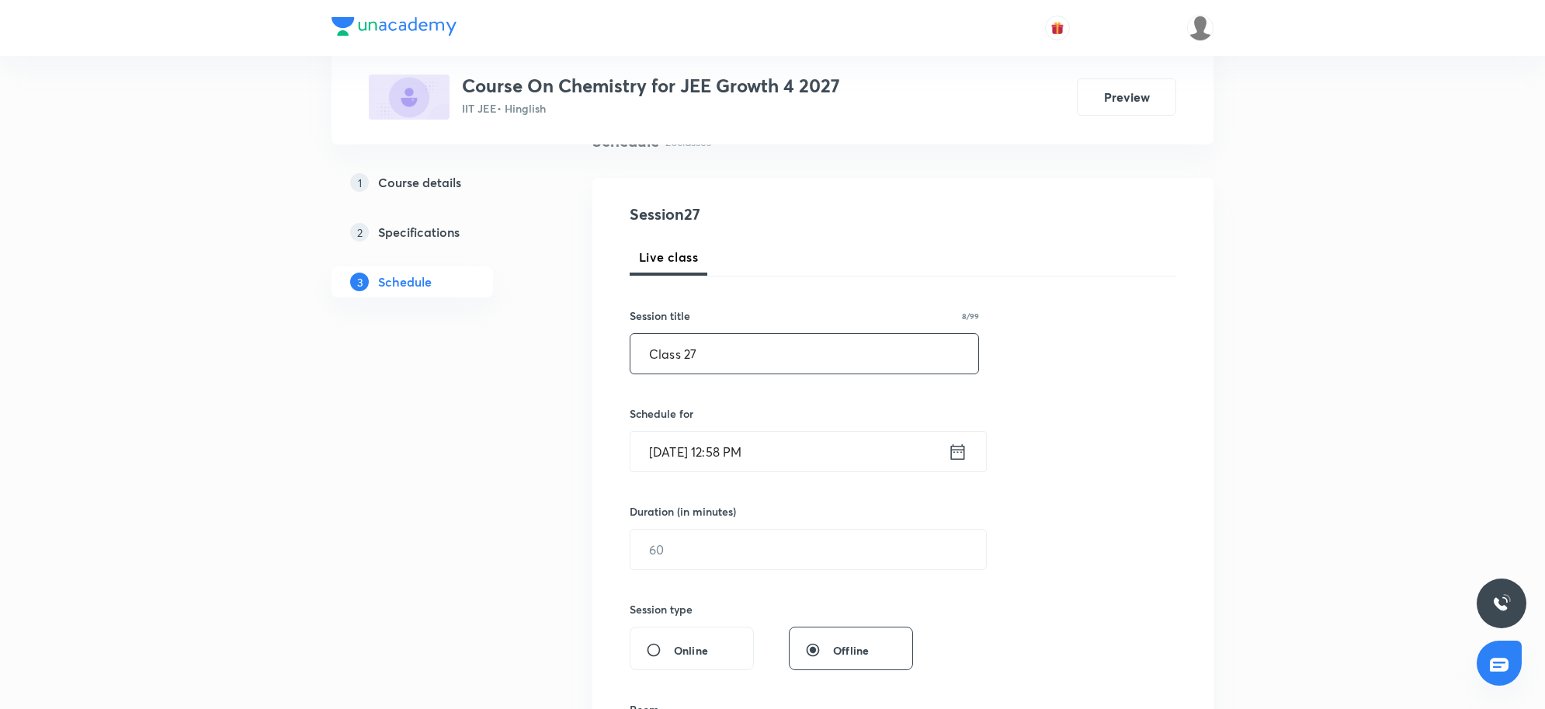
type input "Class 27"
click at [817, 436] on input "[DATE] 12:58 PM" at bounding box center [788, 452] width 317 height 40
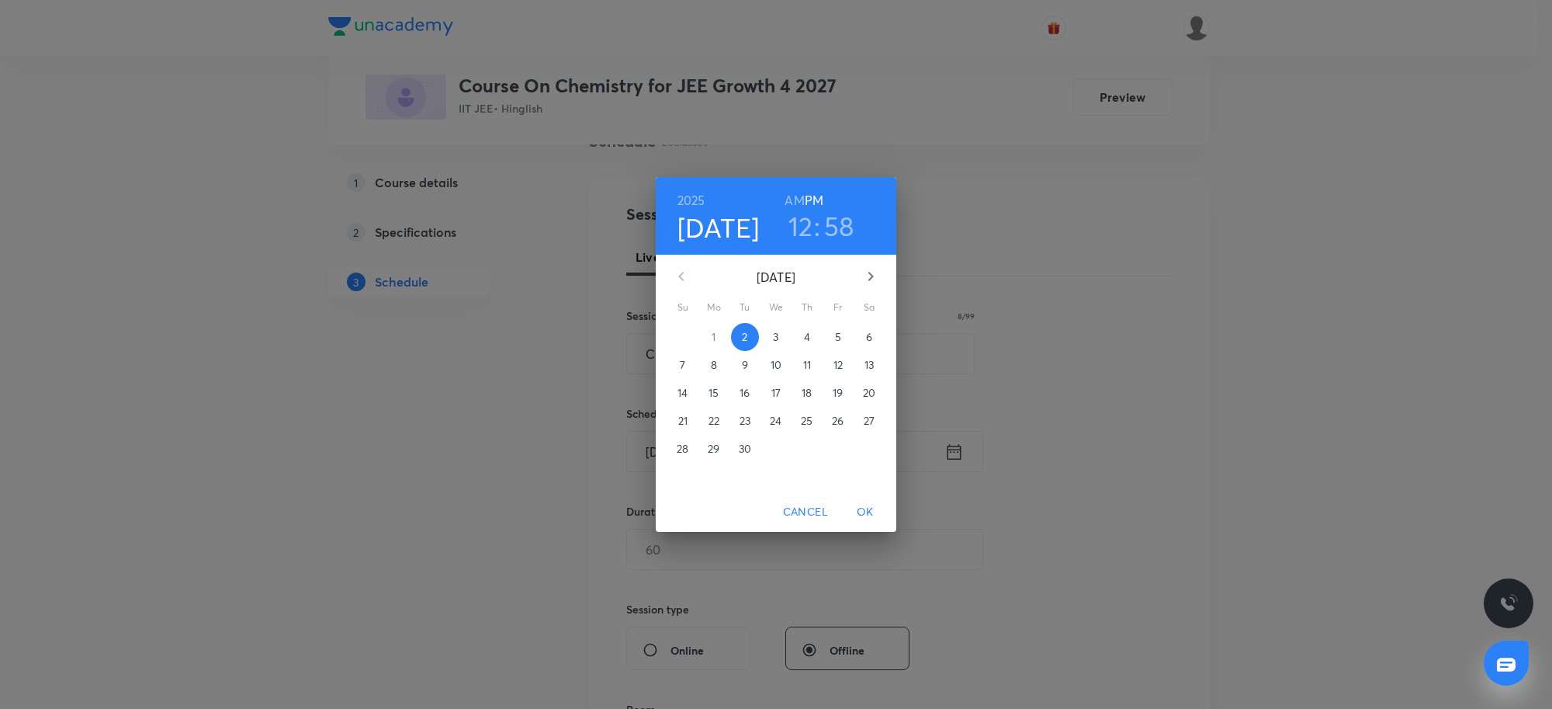
click at [803, 231] on h3 "12" at bounding box center [801, 226] width 25 height 33
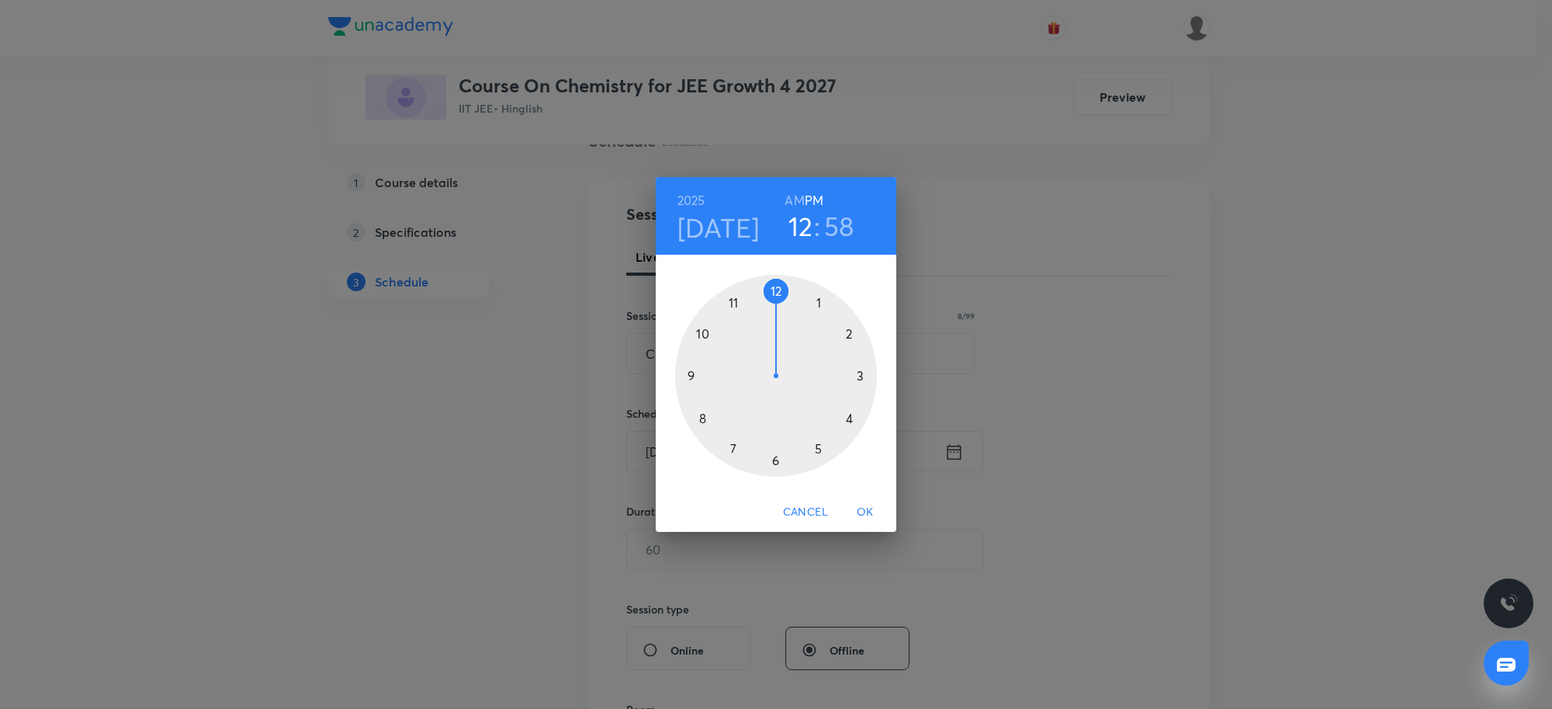
click at [820, 448] on div at bounding box center [776, 376] width 202 height 202
click at [767, 460] on div at bounding box center [776, 376] width 202 height 202
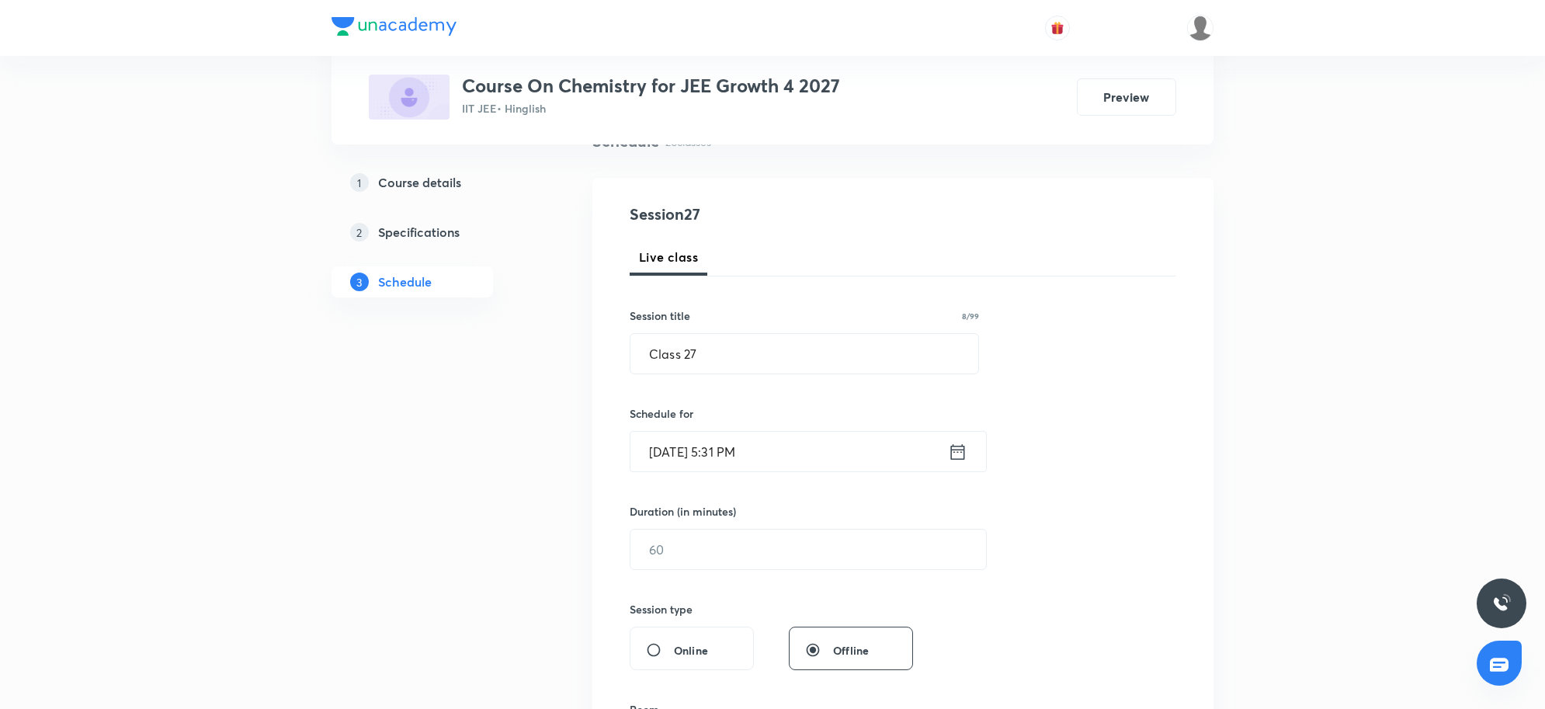
click at [800, 458] on input "[DATE] 5:31 PM" at bounding box center [788, 452] width 317 height 40
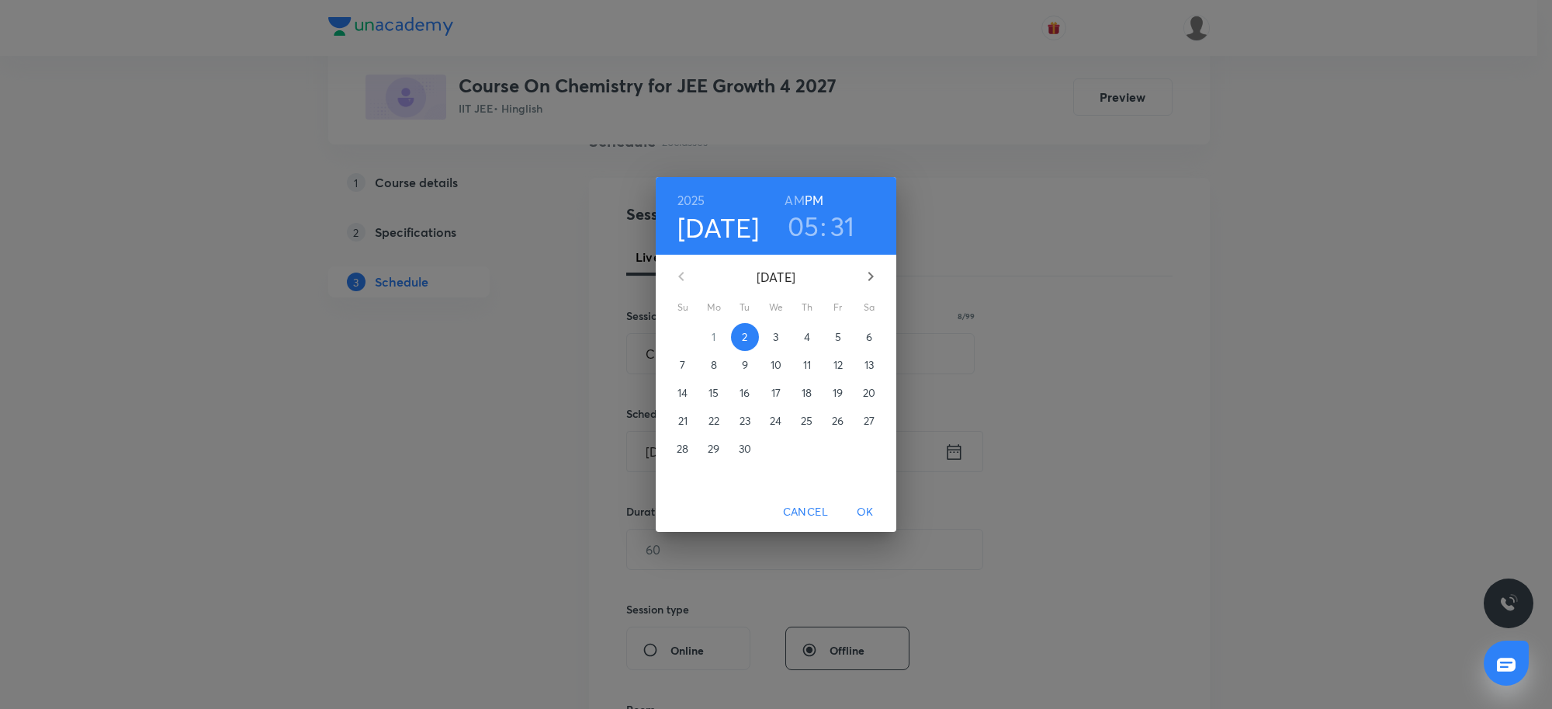
click at [833, 238] on h3 "31" at bounding box center [843, 226] width 25 height 33
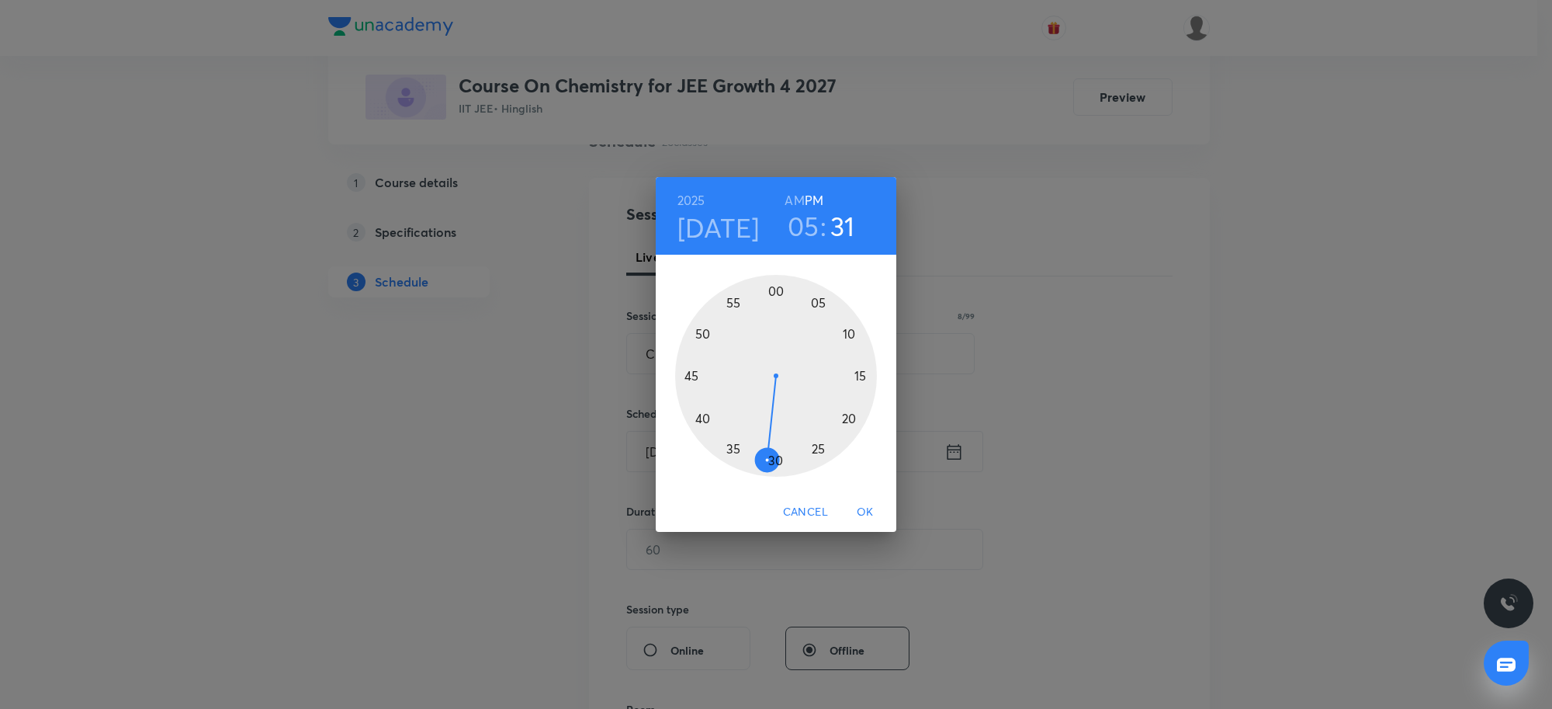
click at [778, 460] on div at bounding box center [776, 376] width 202 height 202
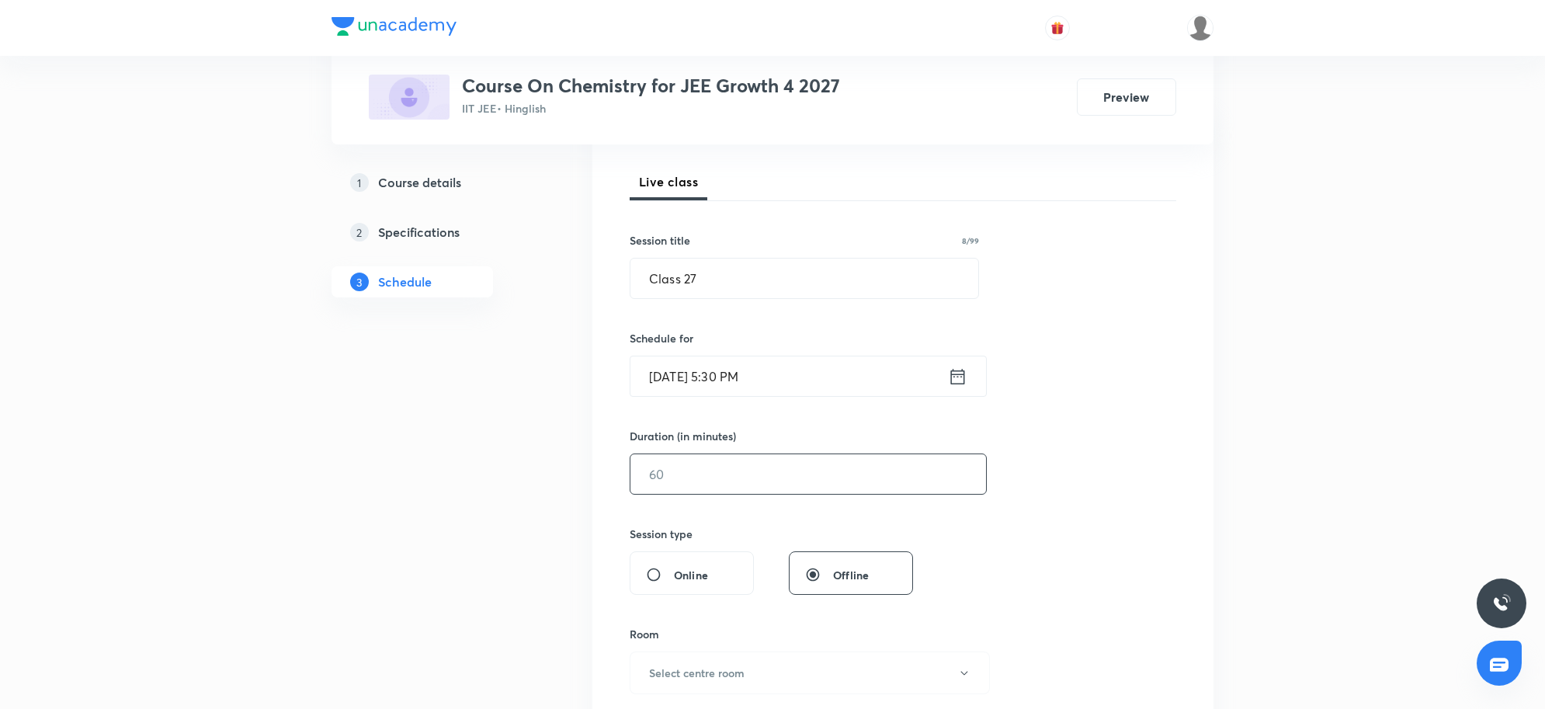
scroll to position [230, 0]
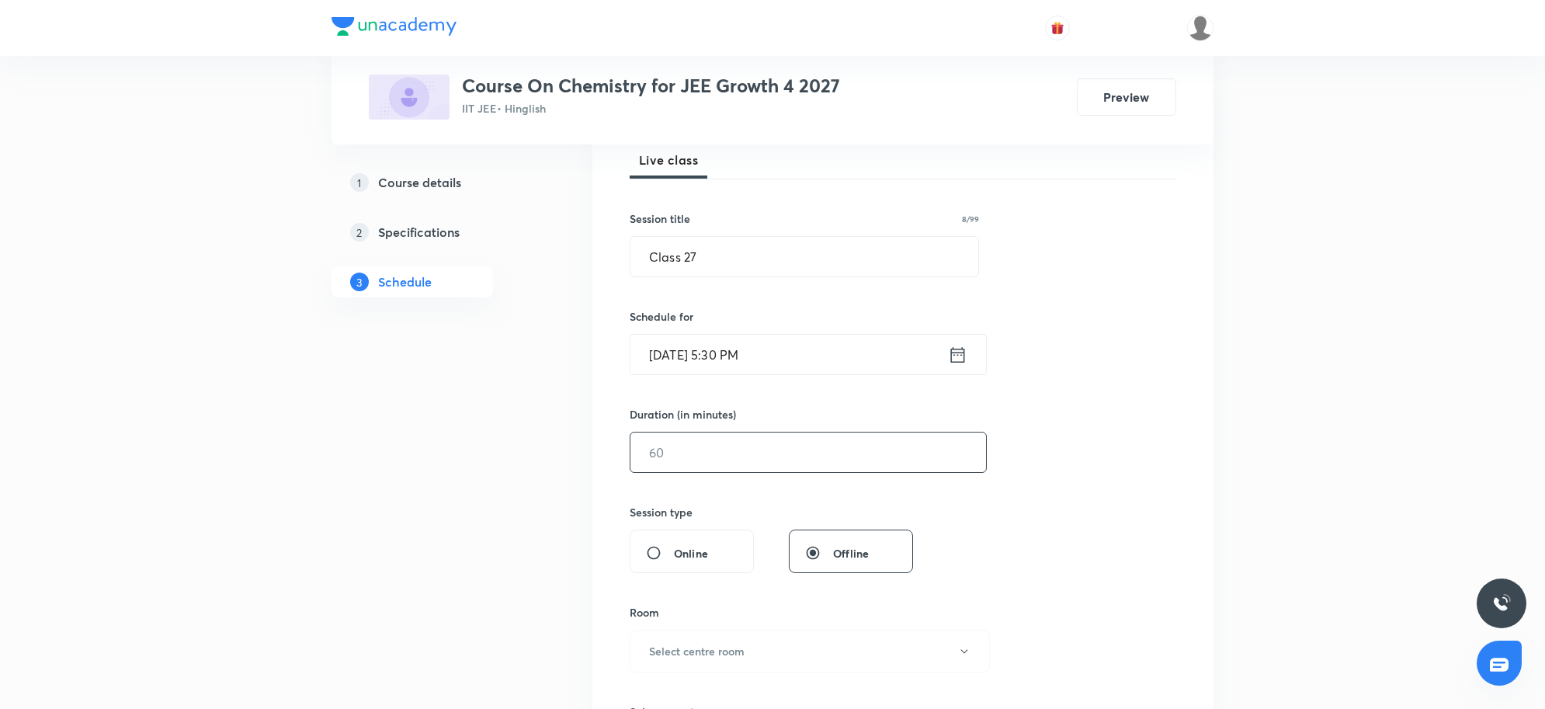
click at [682, 453] on input "text" at bounding box center [808, 452] width 356 height 40
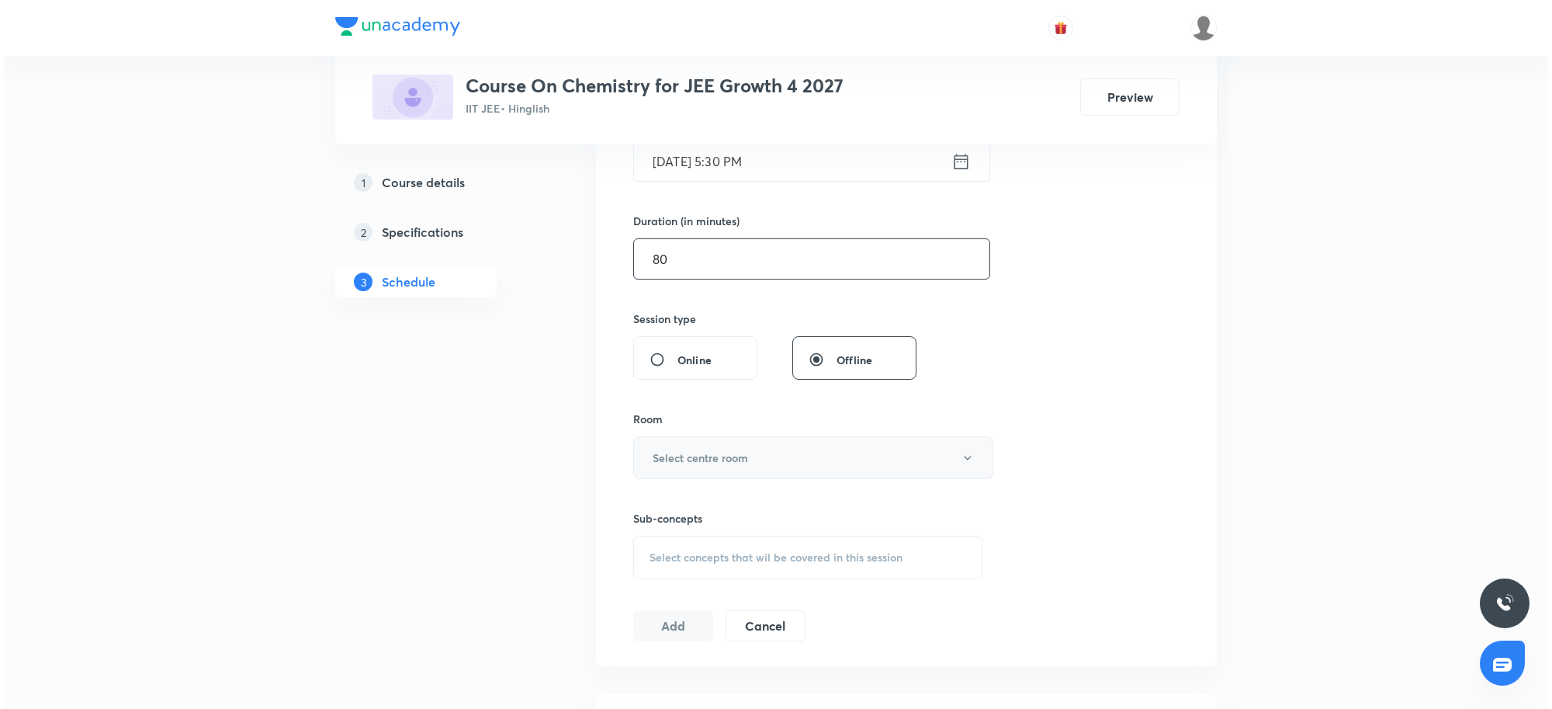
scroll to position [424, 0]
type input "80"
click at [687, 467] on button "Select centre room" at bounding box center [810, 456] width 360 height 43
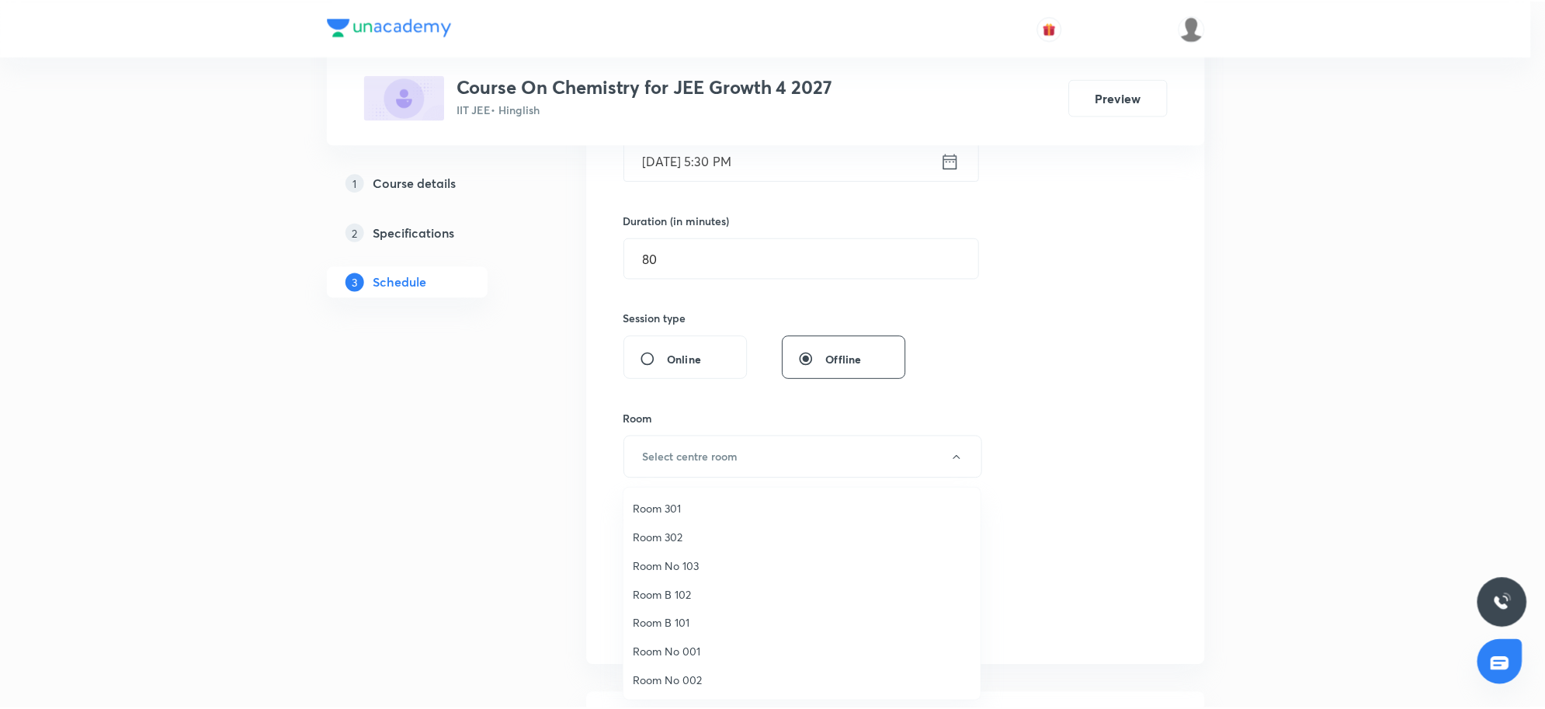
scroll to position [18, 0]
click at [641, 569] on span "Room 202" at bounding box center [806, 577] width 340 height 16
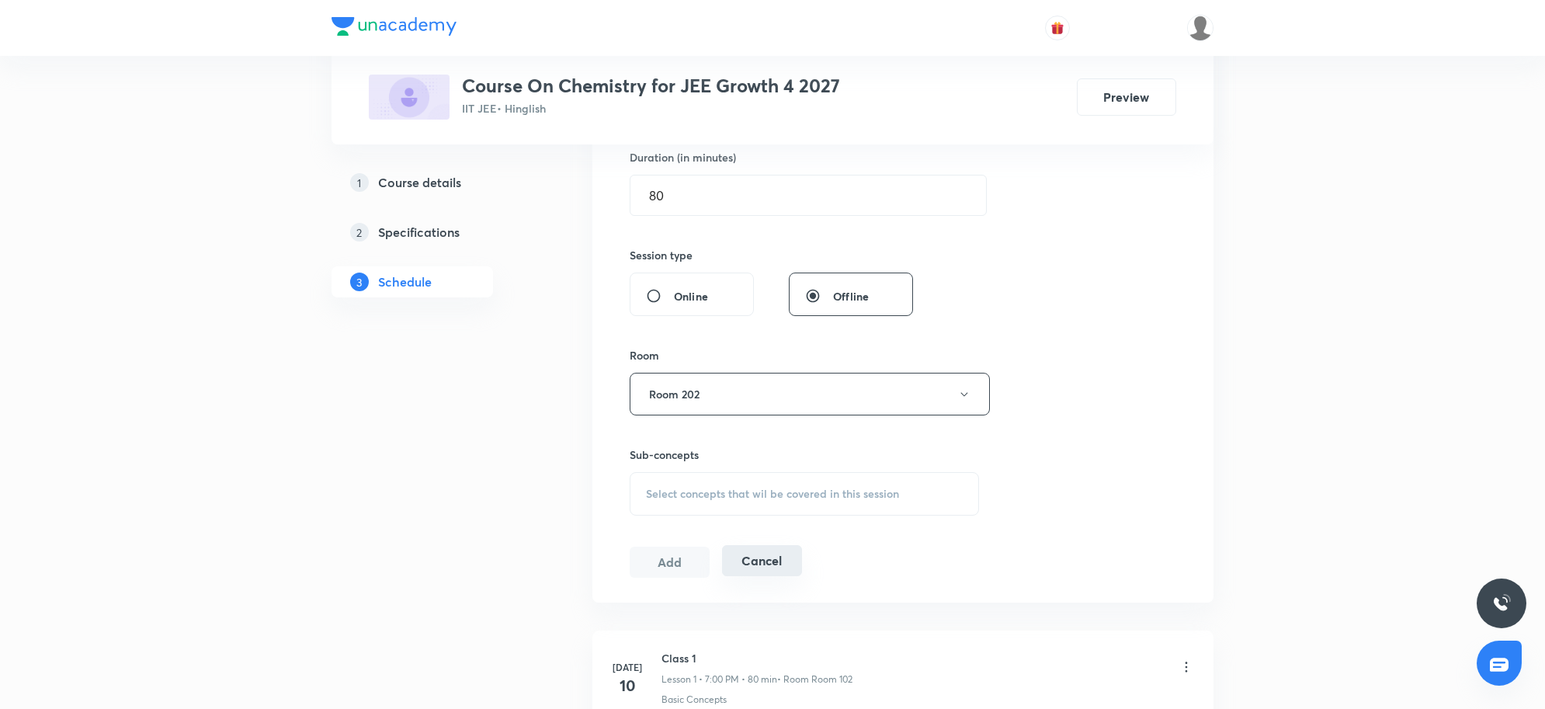
scroll to position [521, 0]
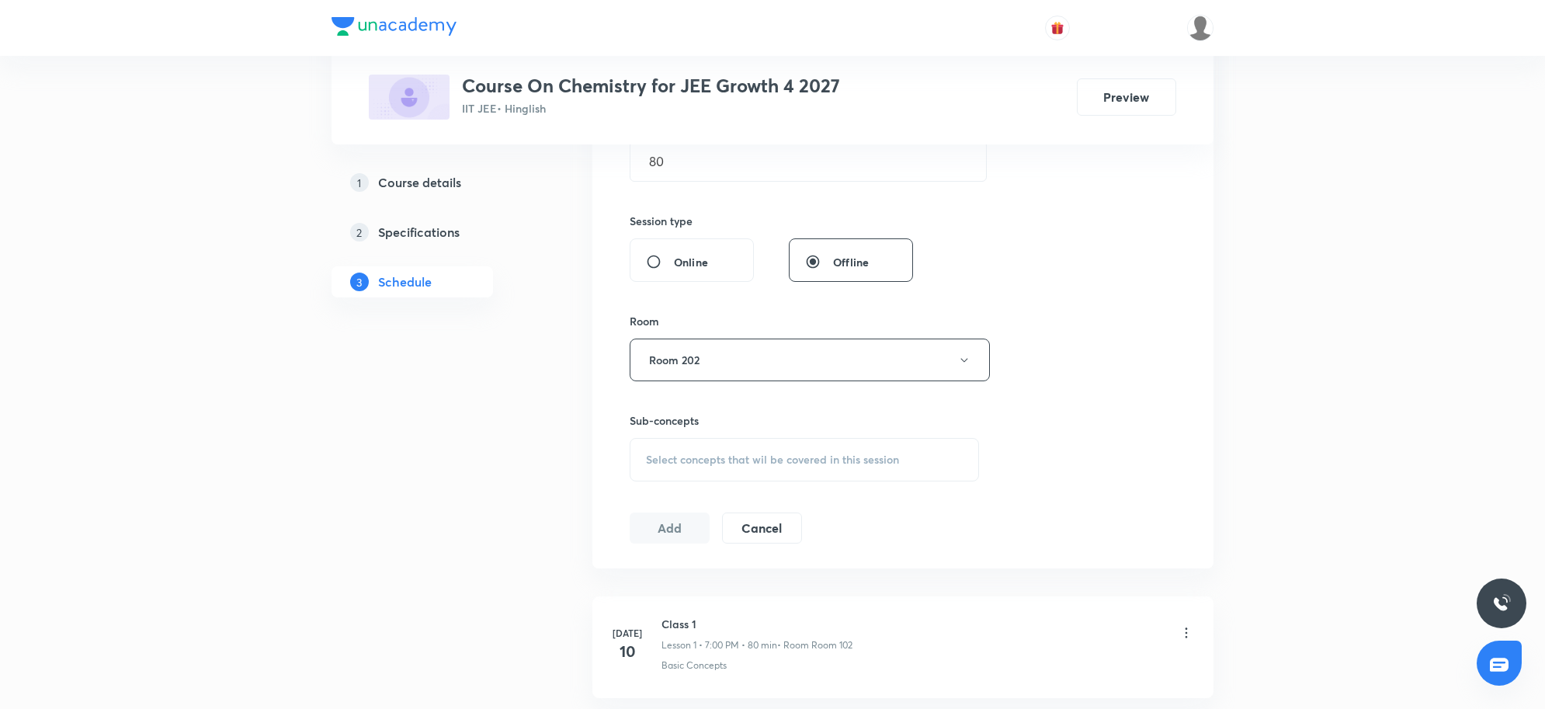
click at [727, 463] on span "Select concepts that wil be covered in this session" at bounding box center [772, 459] width 253 height 12
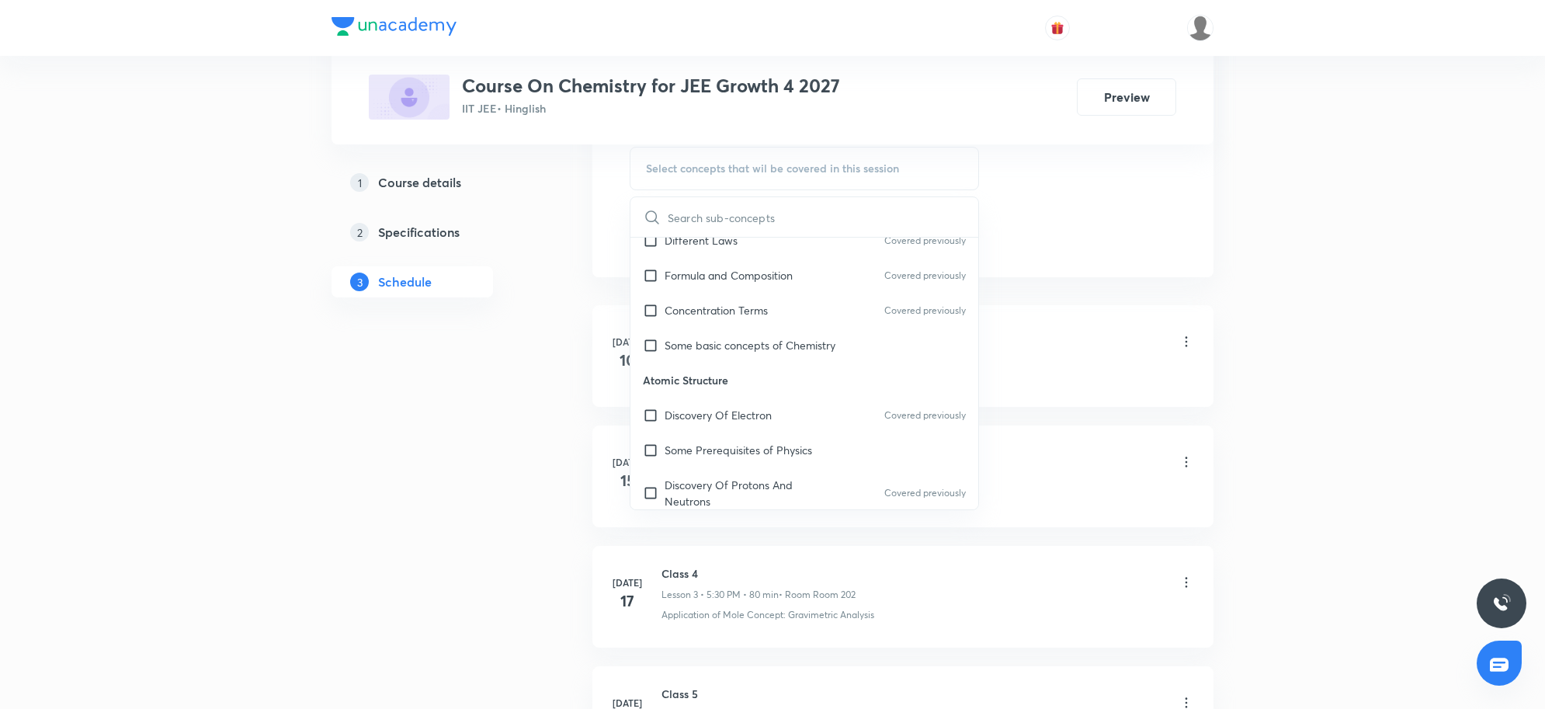
scroll to position [485, 0]
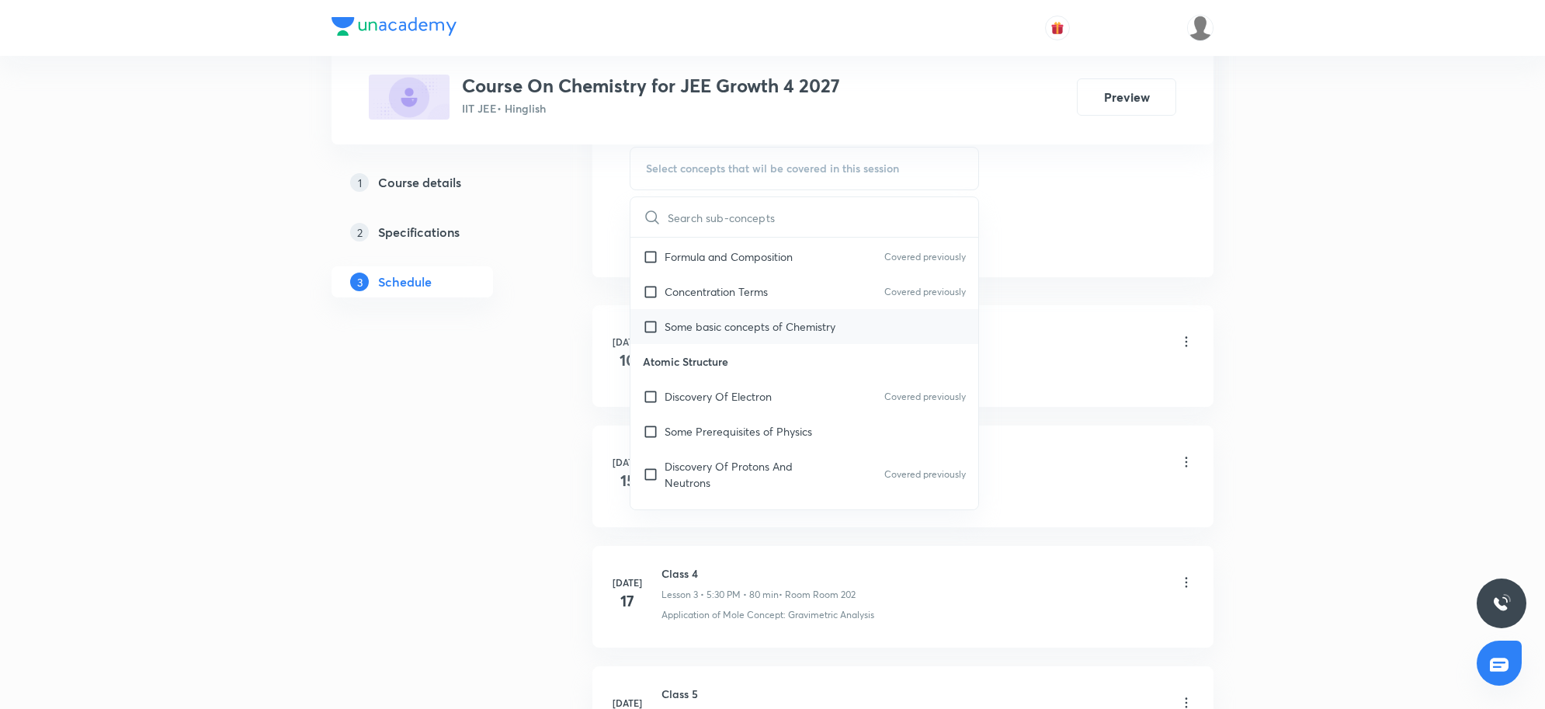
click at [782, 332] on p "Some basic concepts of Chemistry" at bounding box center [749, 326] width 171 height 16
checkbox input "true"
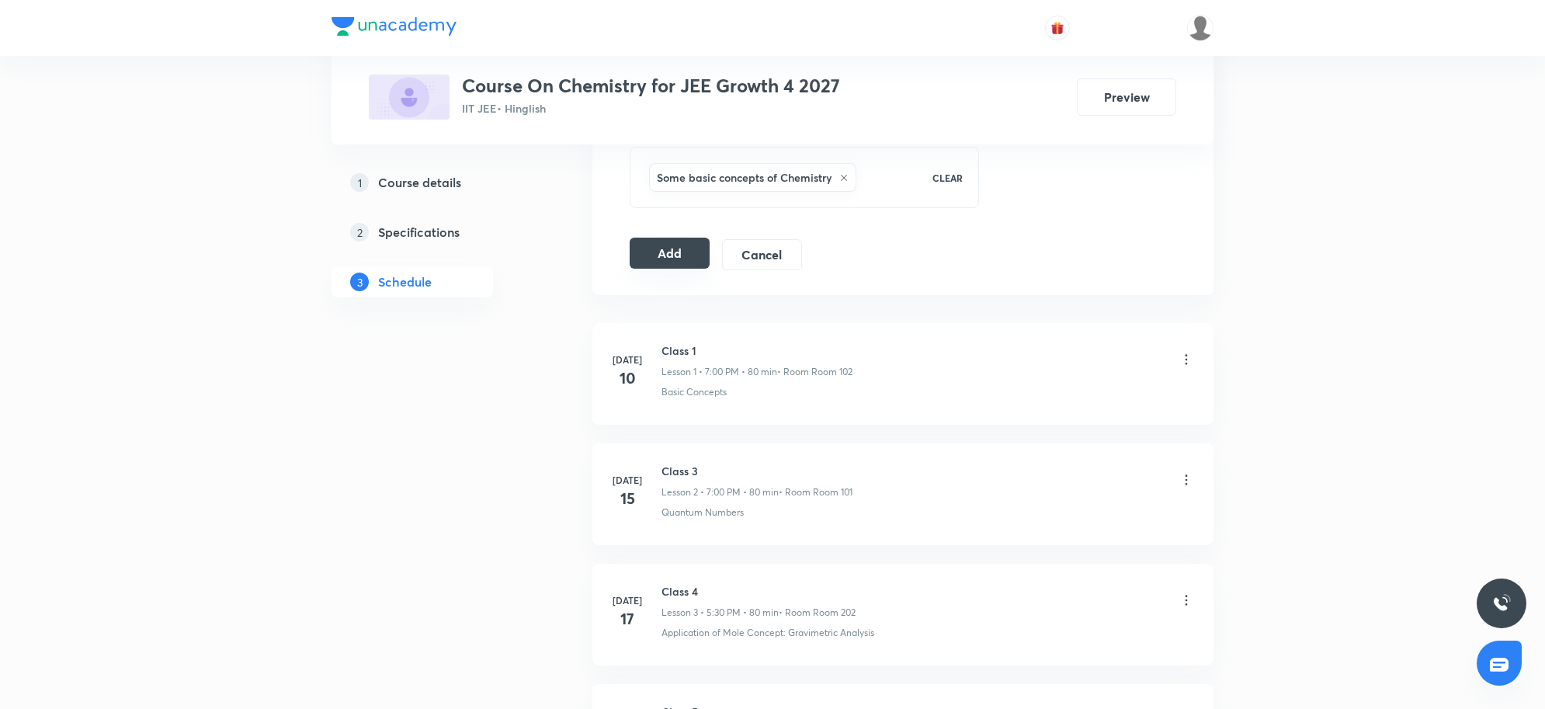
click at [692, 269] on button "Add" at bounding box center [670, 253] width 80 height 31
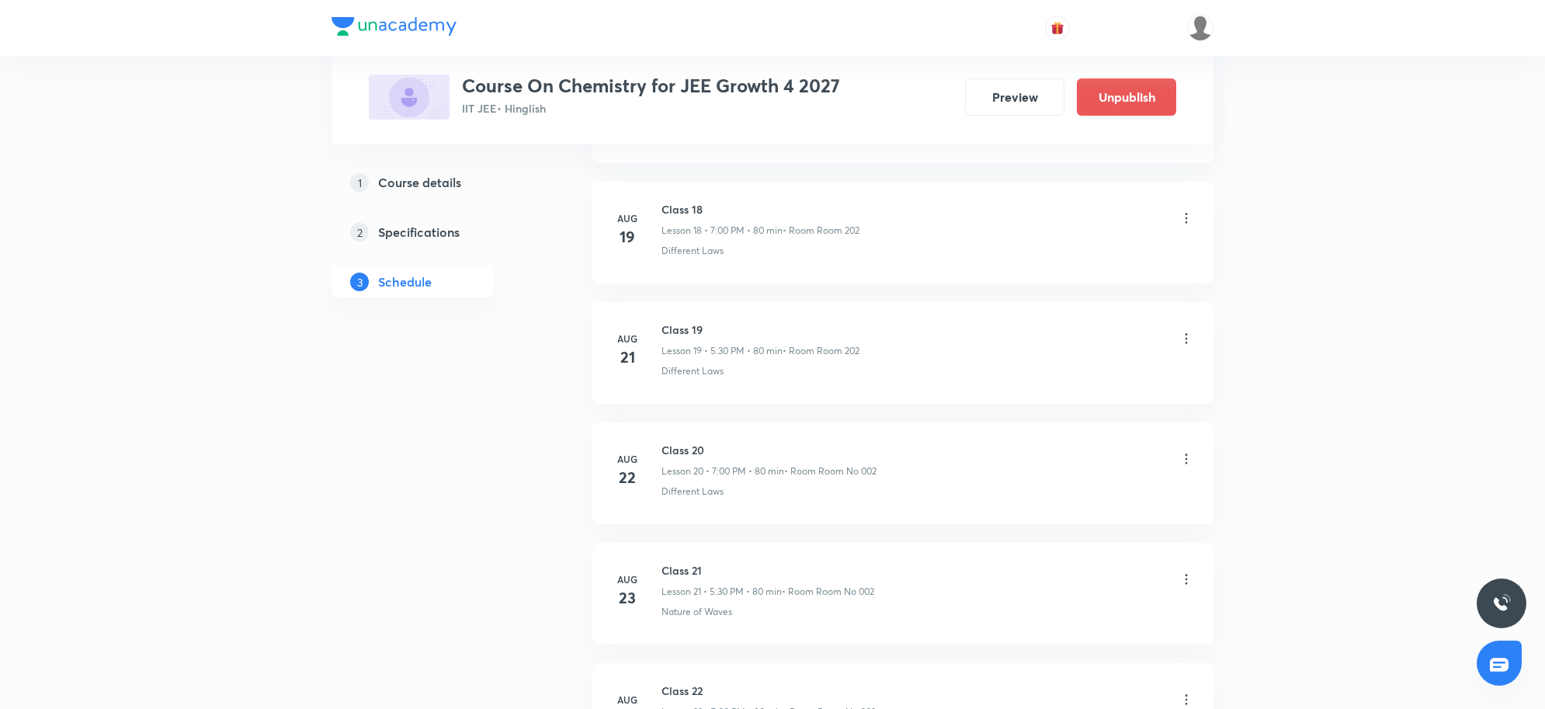
scroll to position [3079, 0]
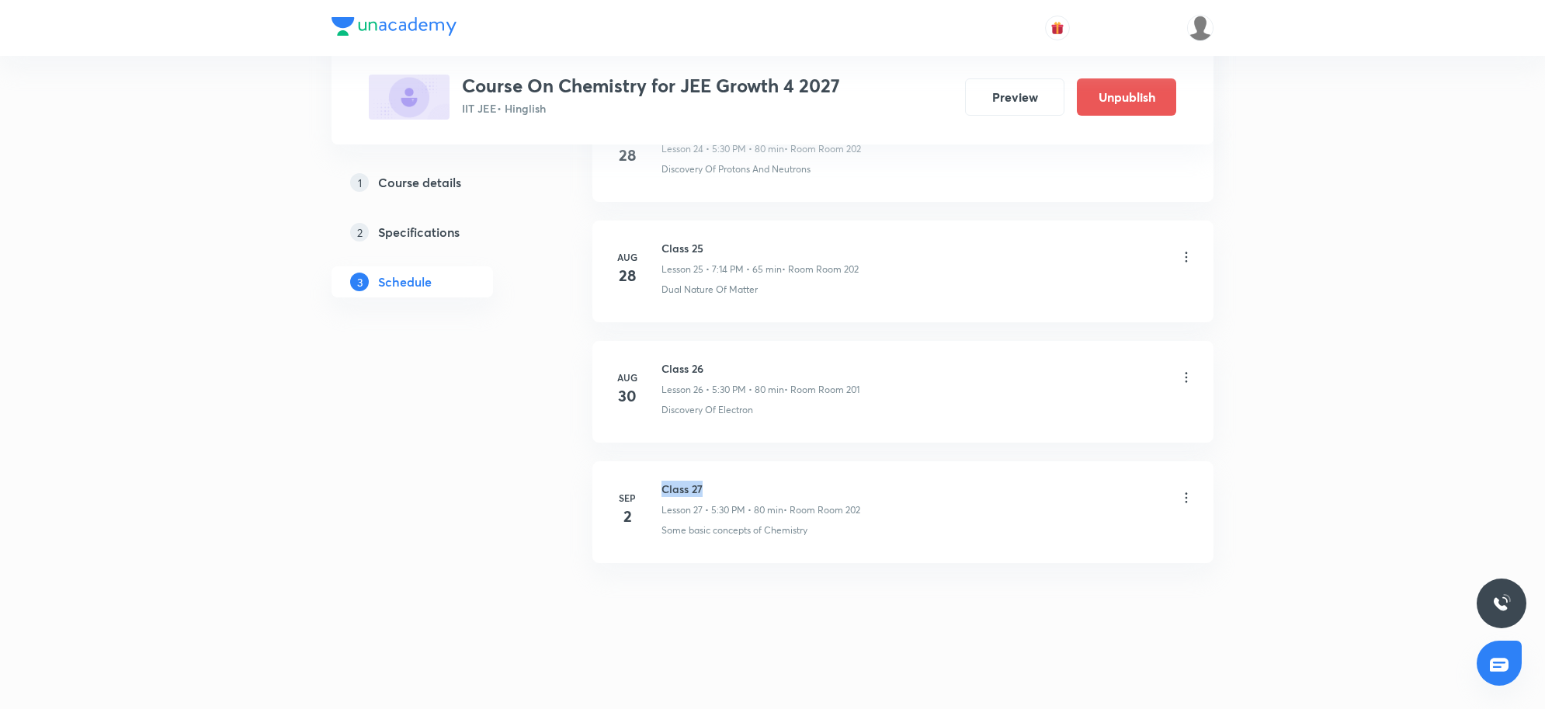
drag, startPoint x: 661, startPoint y: 489, endPoint x: 817, endPoint y: 484, distance: 155.3
click at [815, 484] on h6 "Class 27" at bounding box center [760, 488] width 199 height 16
click at [862, 551] on li "[DATE] Class 27 Lesson 27 • 5:30 PM • 80 min • Room Room 202 Some basic concept…" at bounding box center [902, 512] width 621 height 102
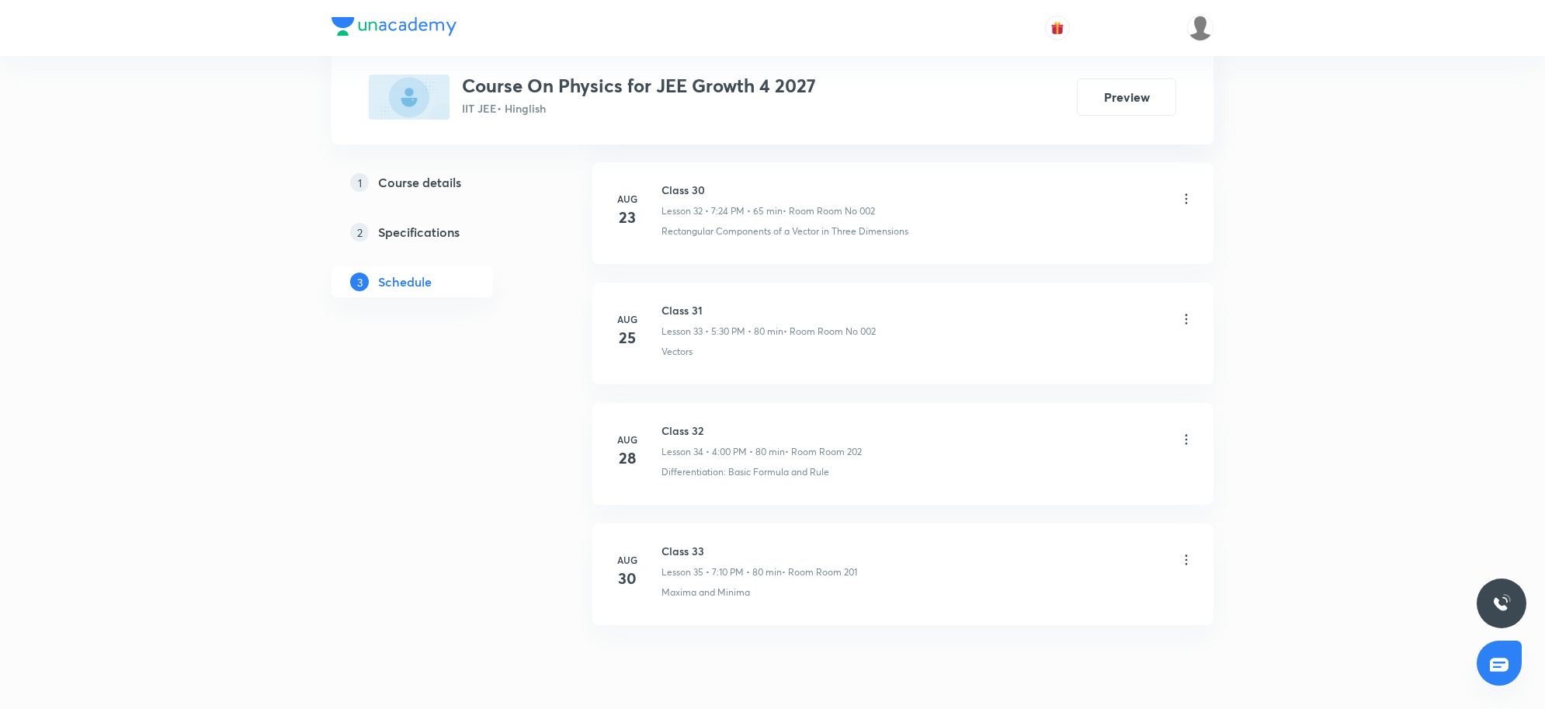
scroll to position [4859, 0]
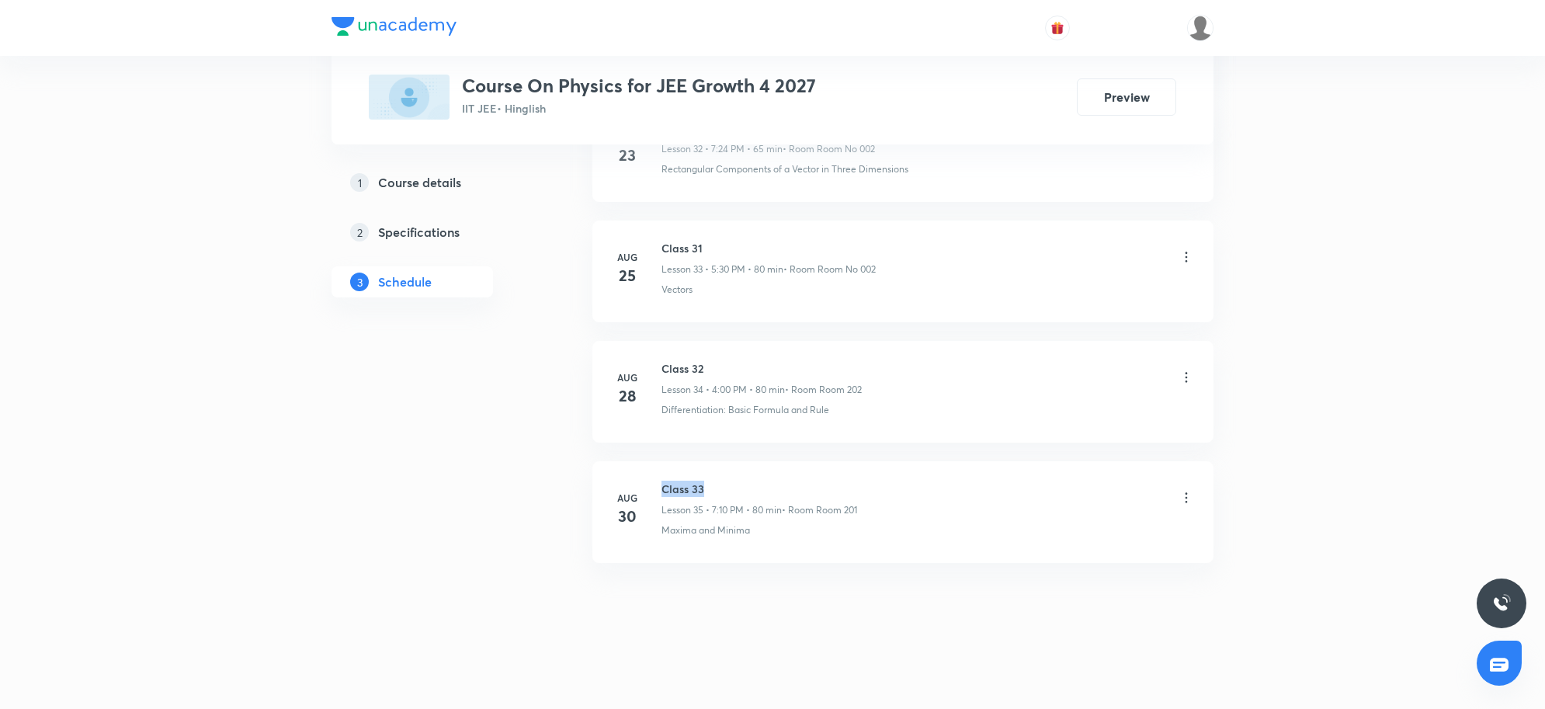
drag, startPoint x: 661, startPoint y: 486, endPoint x: 716, endPoint y: 491, distance: 56.2
click at [720, 491] on h6 "Class 33" at bounding box center [759, 488] width 196 height 16
copy h6 "Class 33"
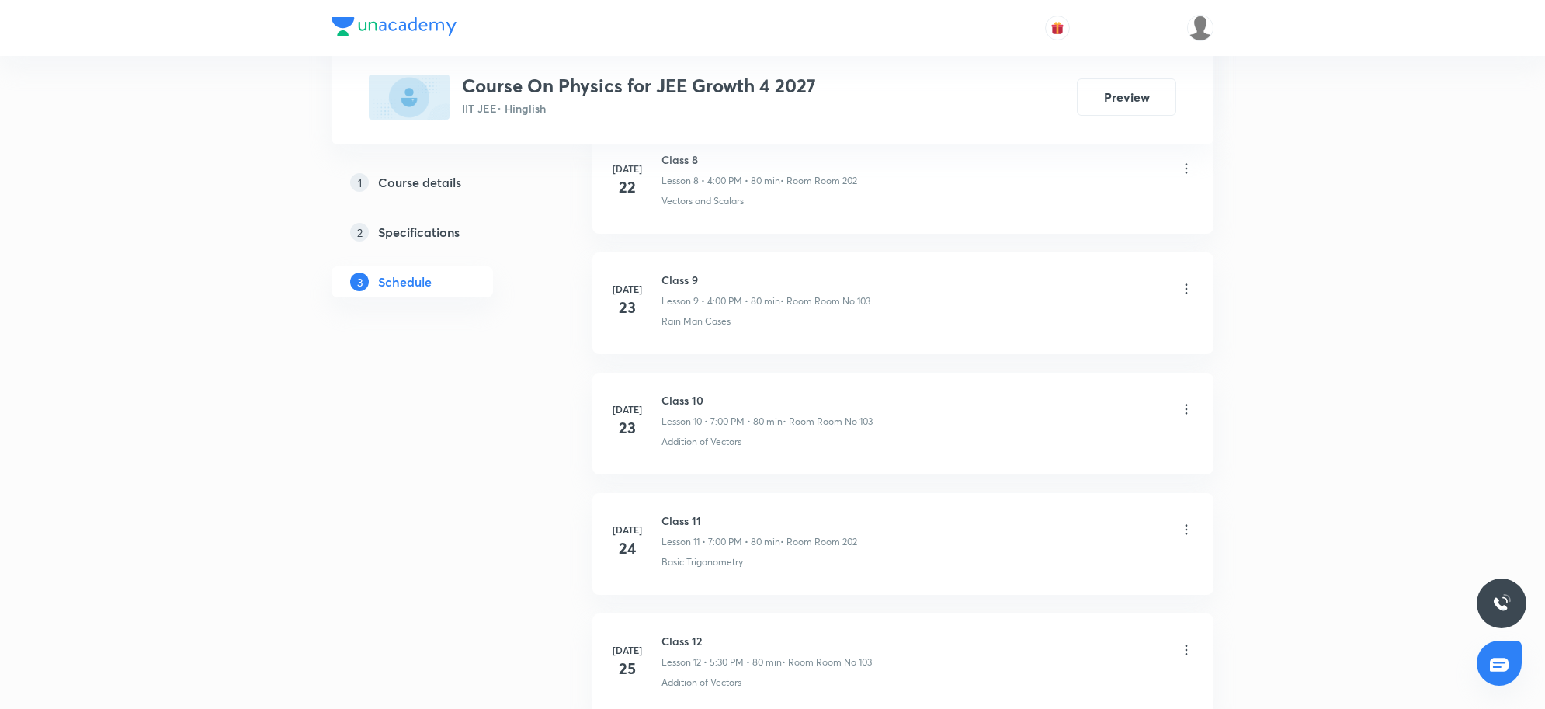
scroll to position [0, 0]
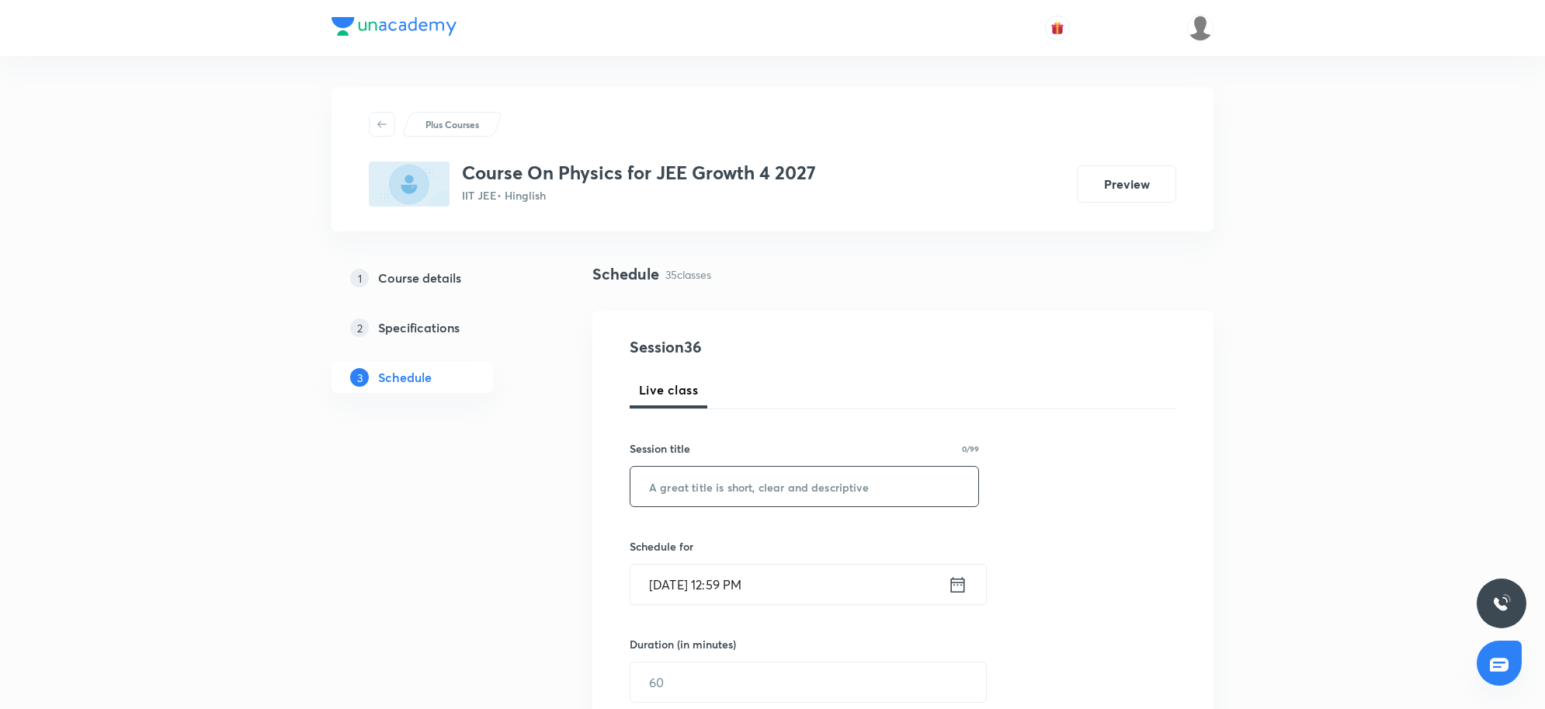
click at [720, 477] on input "text" at bounding box center [804, 487] width 348 height 40
paste input "Class 33"
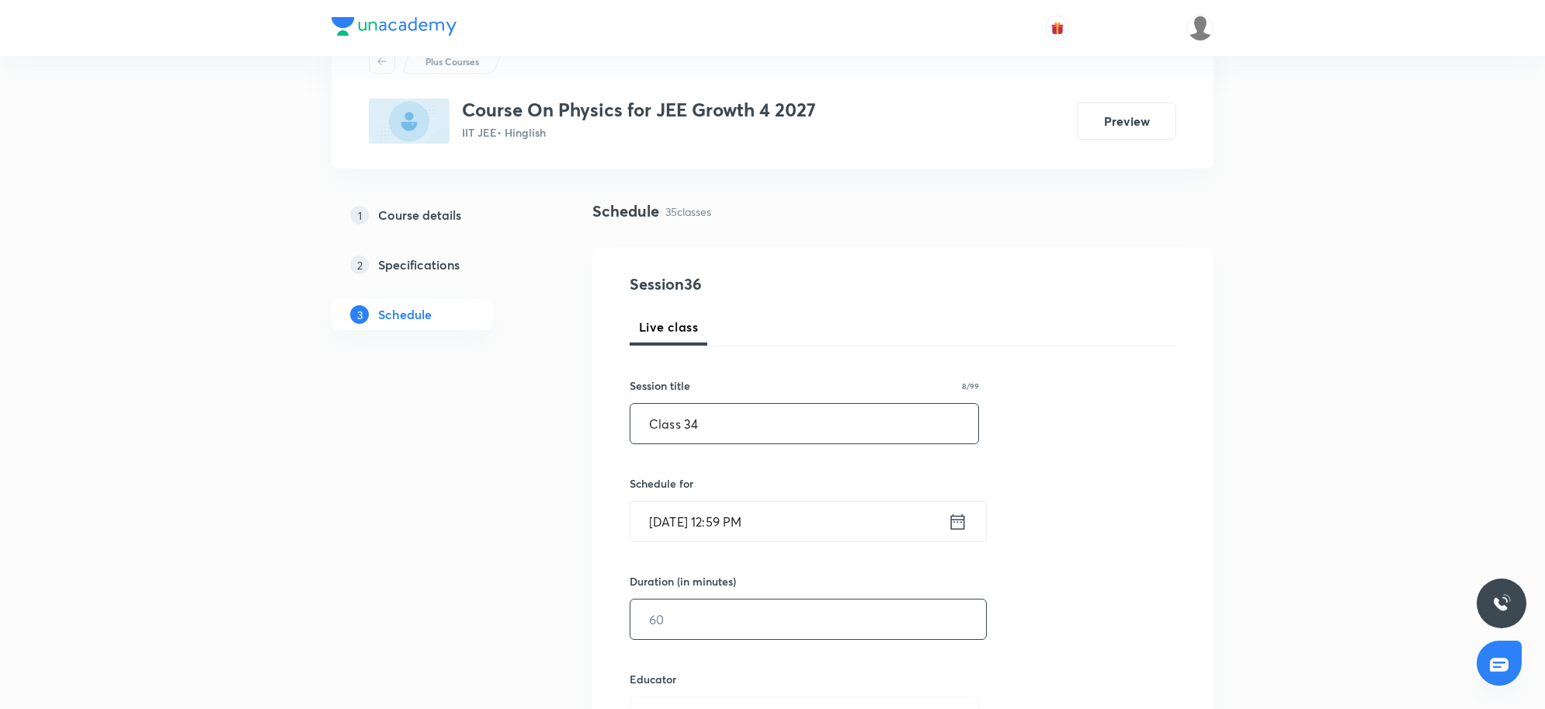
scroll to position [97, 0]
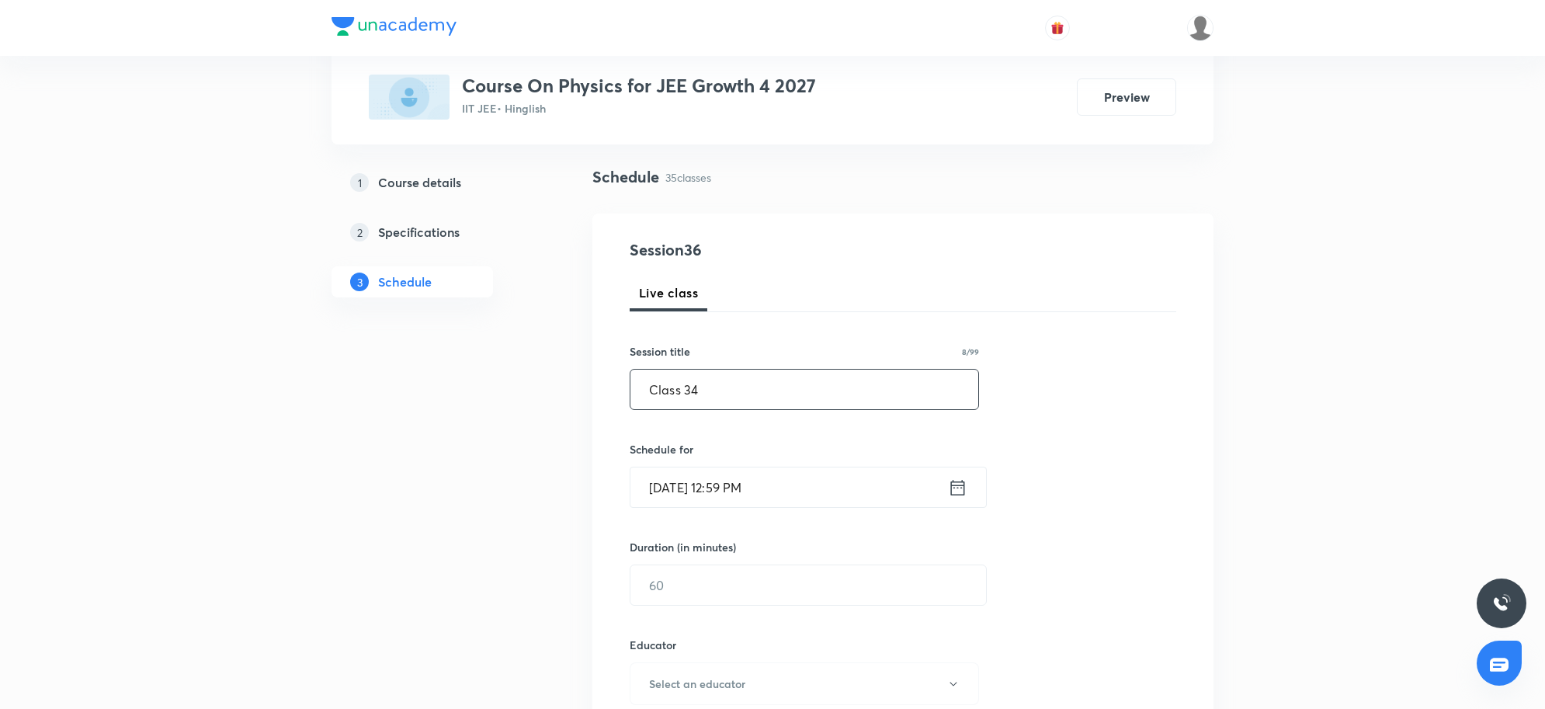
type input "Class 34"
click at [813, 480] on input "Sep 2, 2025, 12:59 PM" at bounding box center [788, 487] width 317 height 40
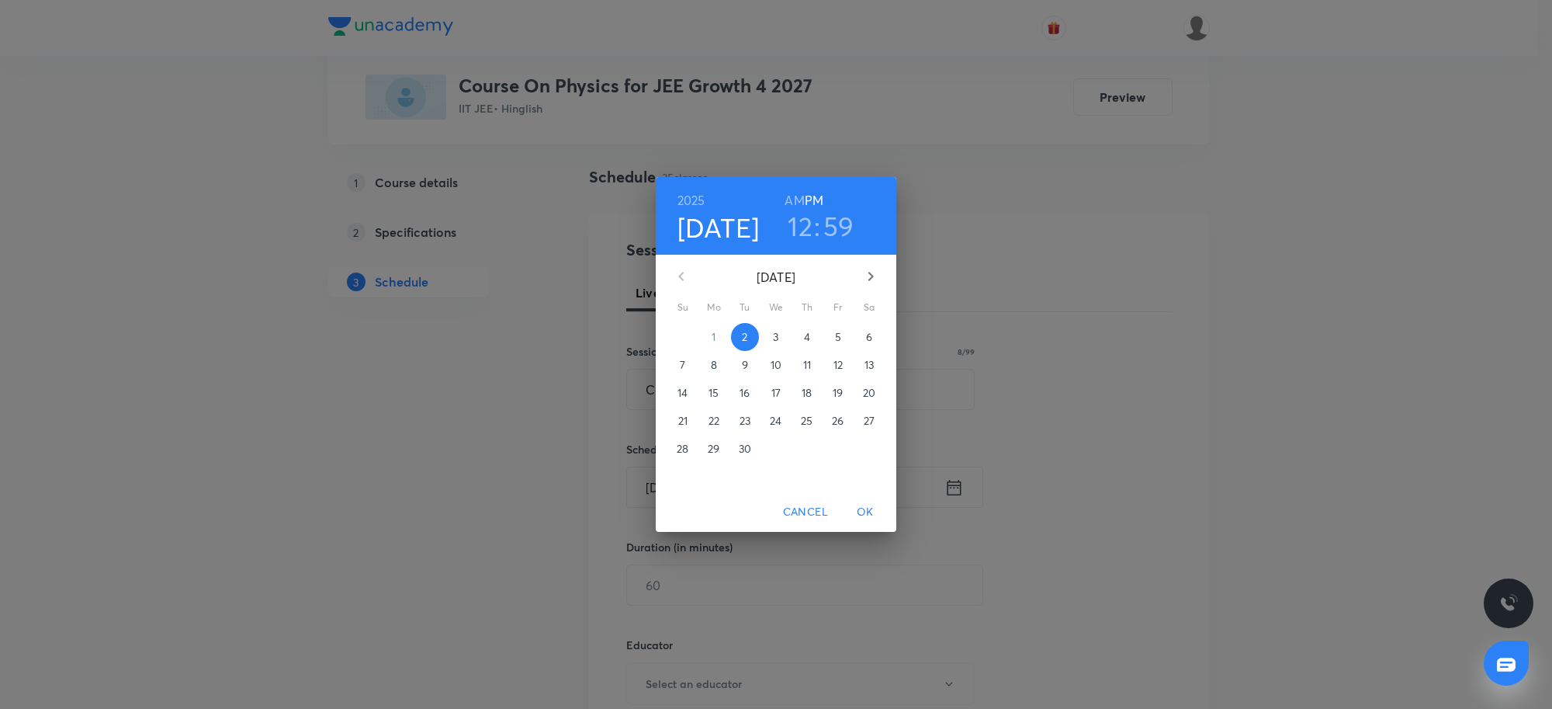
click at [797, 214] on h3 "12" at bounding box center [800, 226] width 25 height 33
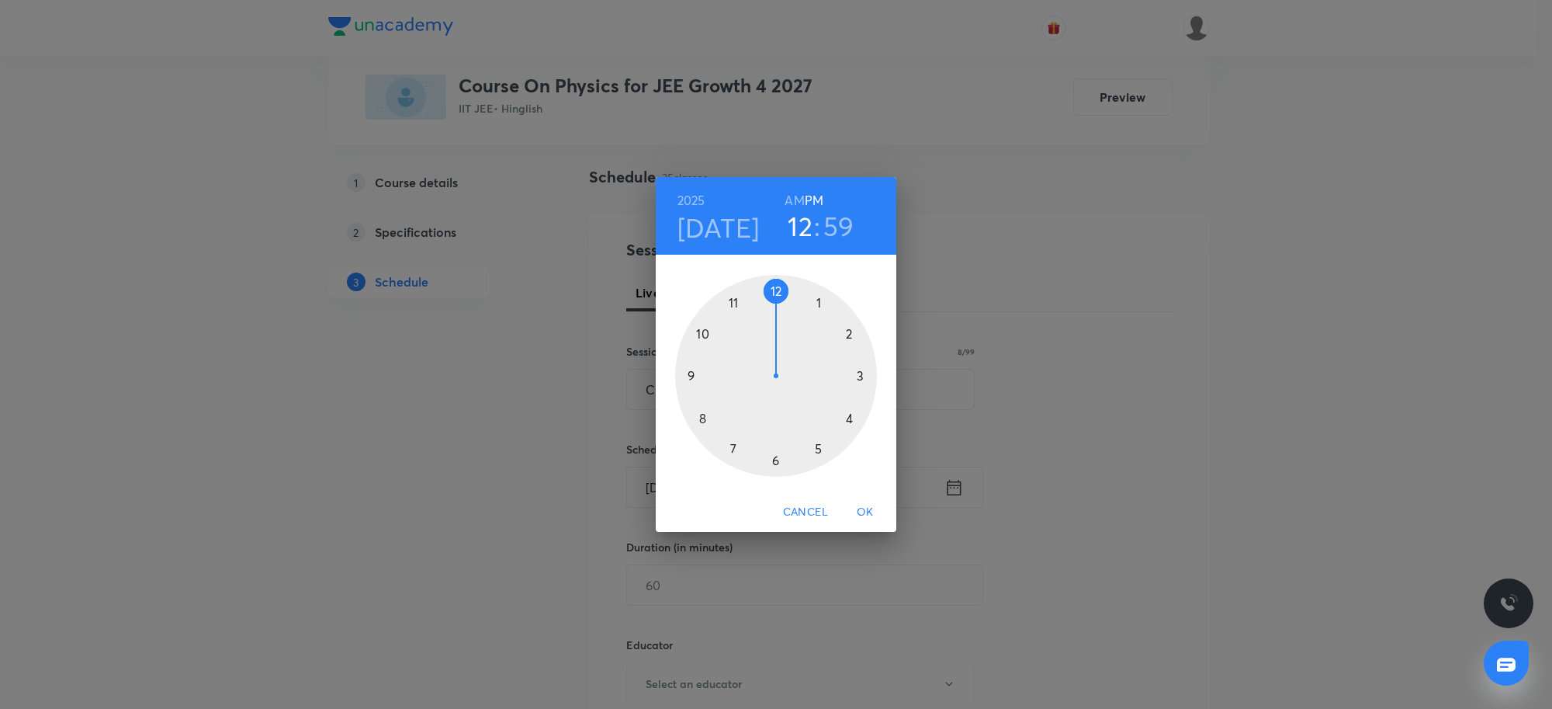
click at [732, 449] on div at bounding box center [776, 376] width 202 height 202
click at [779, 290] on div at bounding box center [776, 376] width 202 height 202
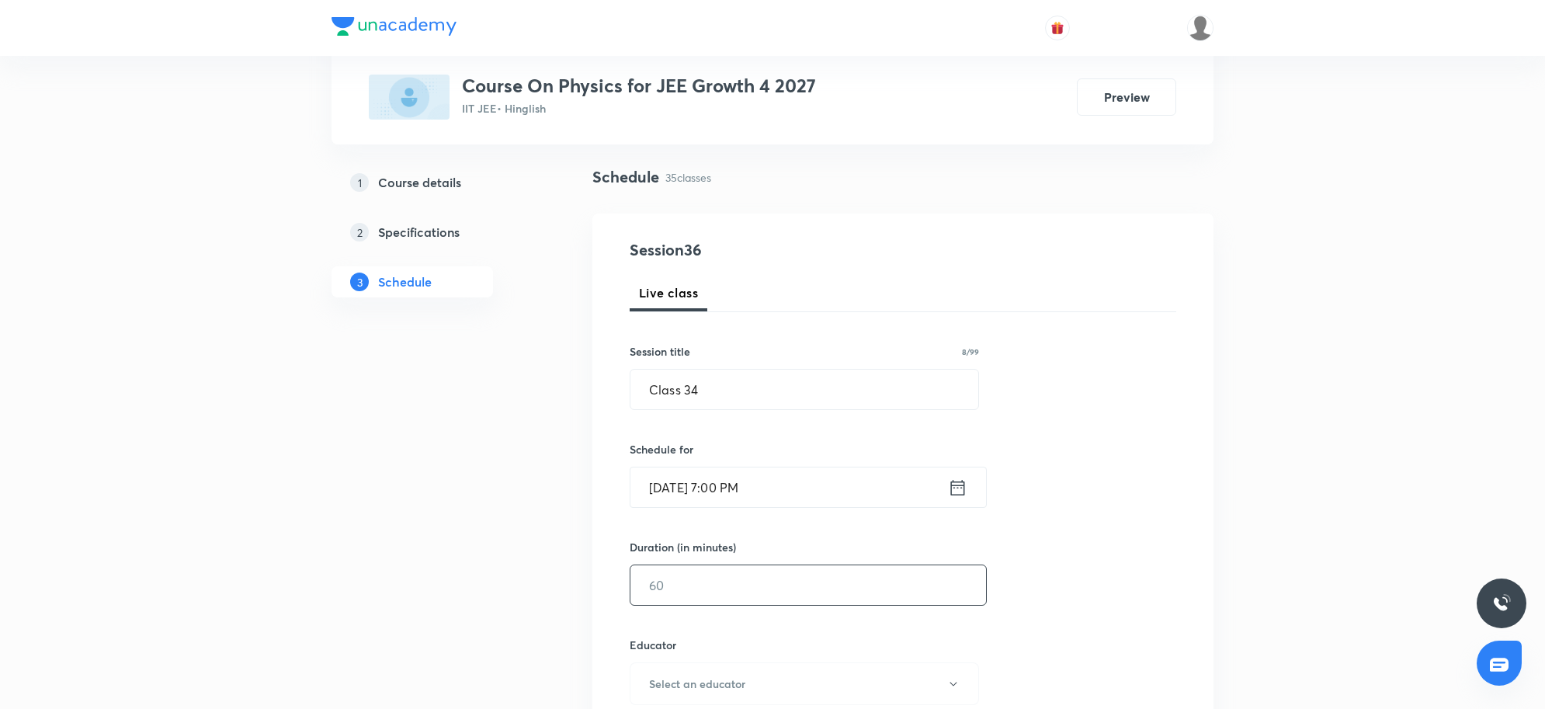
click at [695, 579] on input "text" at bounding box center [808, 585] width 356 height 40
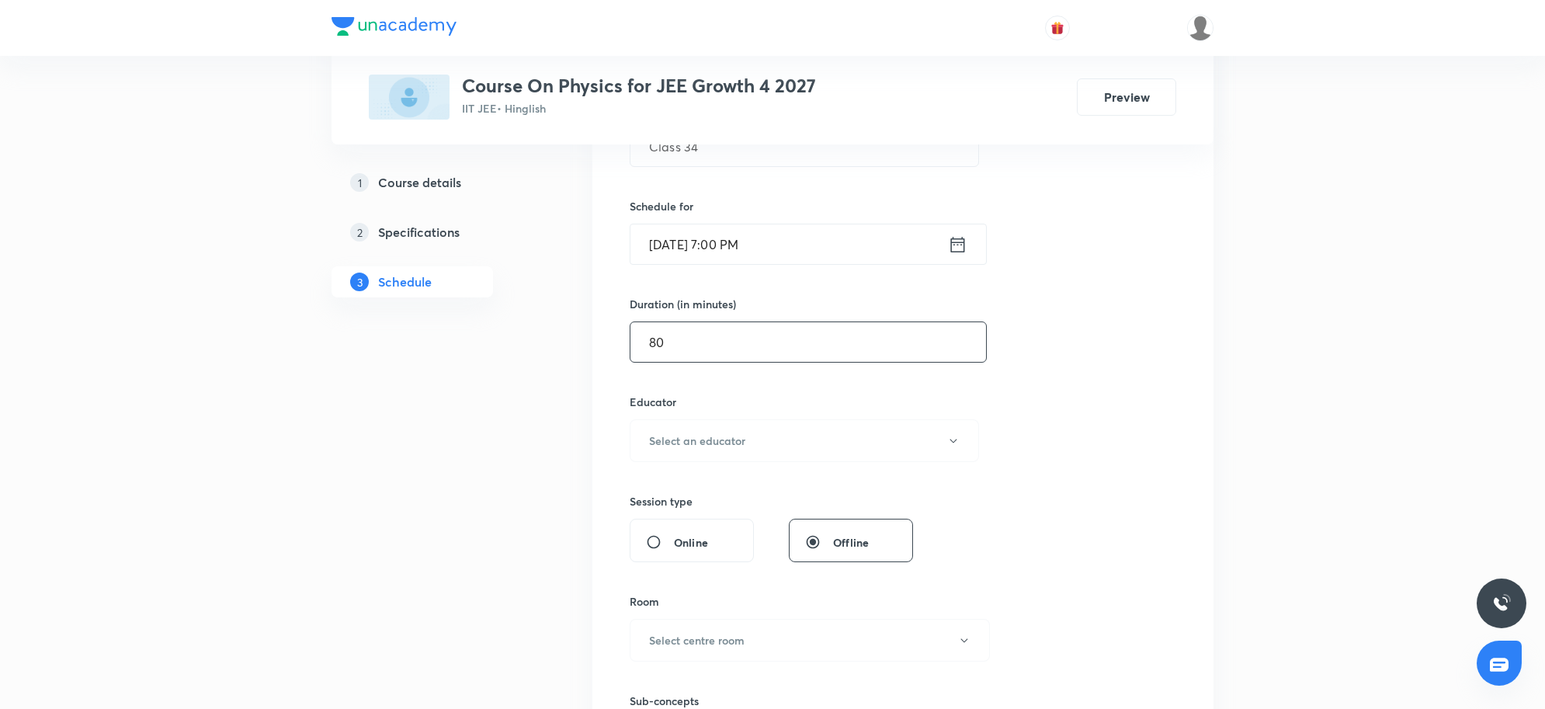
scroll to position [388, 0]
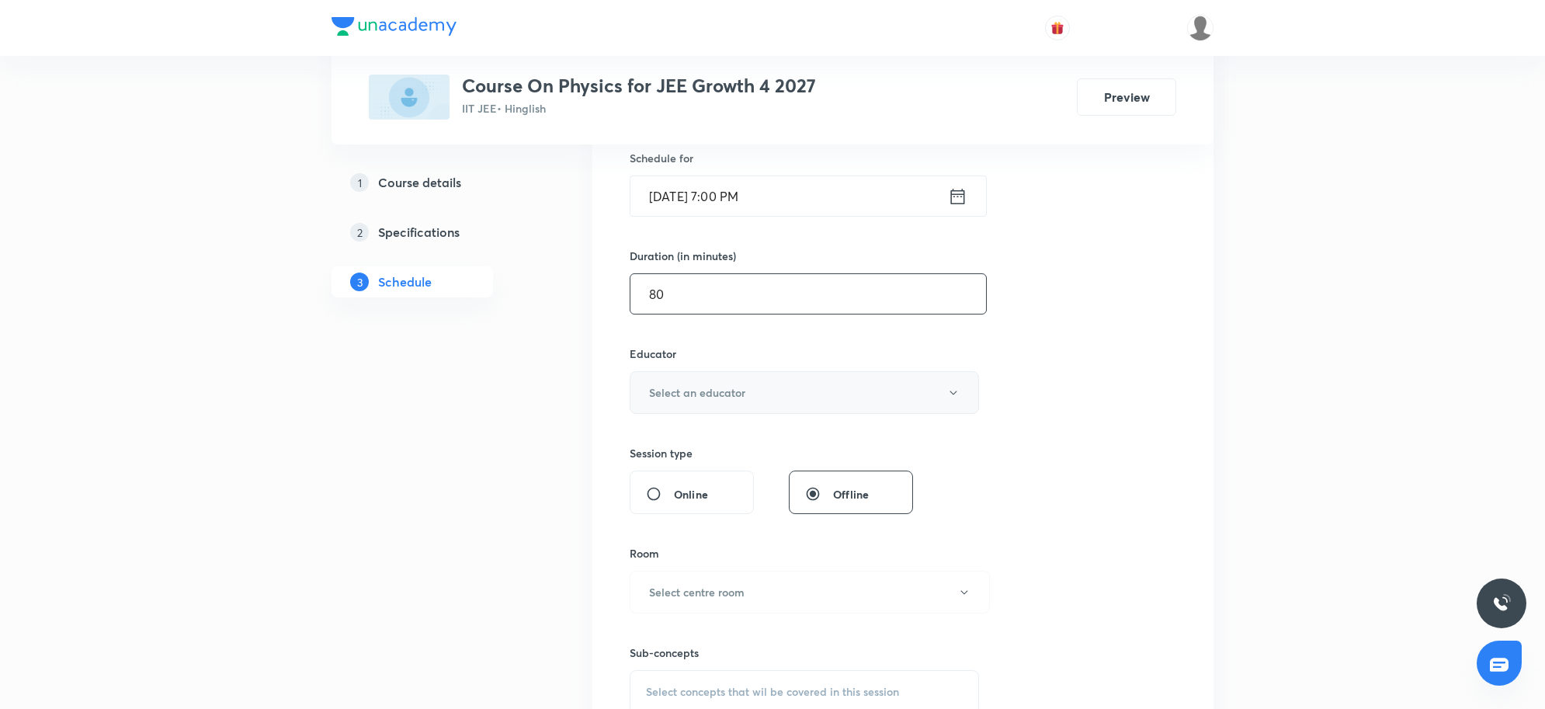
type input "80"
click at [751, 402] on button "Select an educator" at bounding box center [804, 392] width 349 height 43
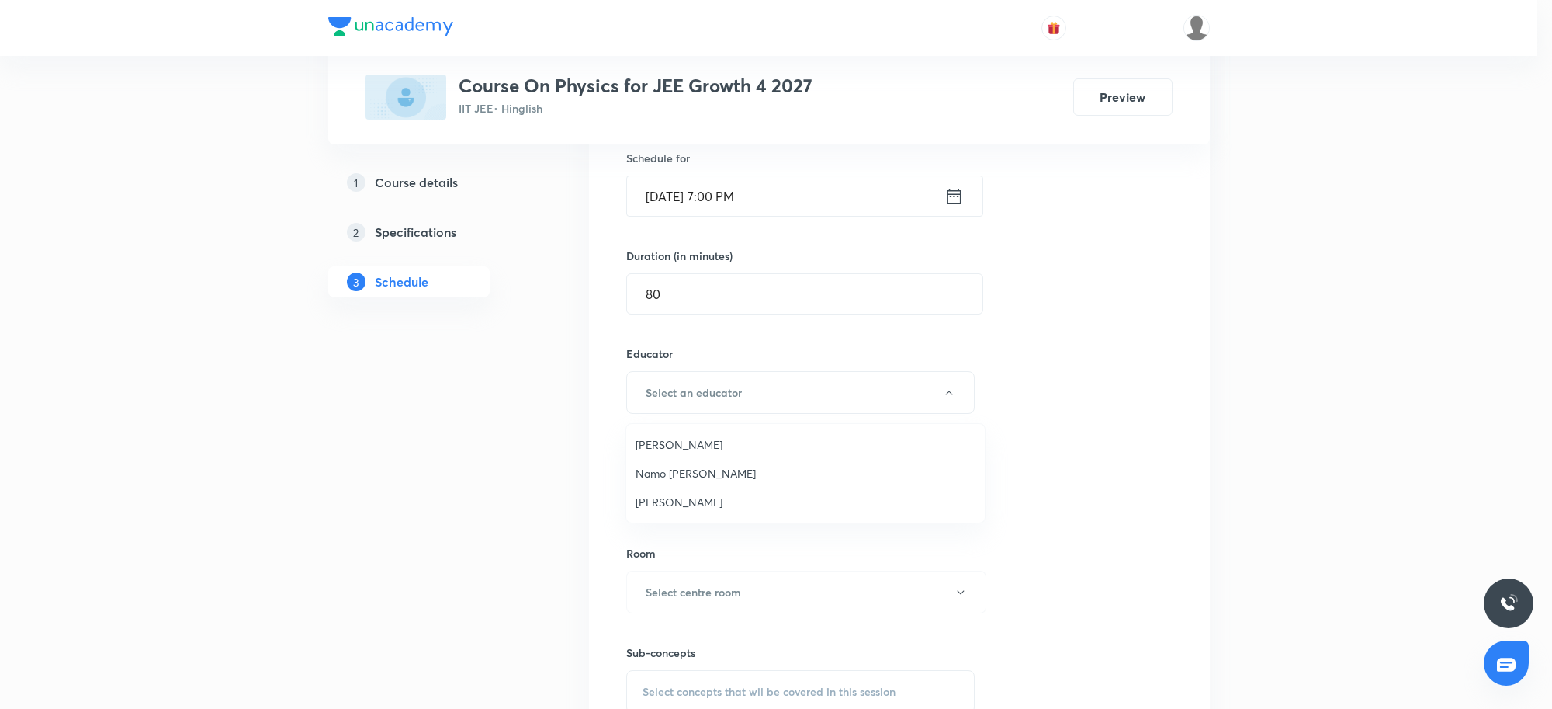
click at [685, 494] on span "Ritesh Kumar" at bounding box center [806, 502] width 340 height 16
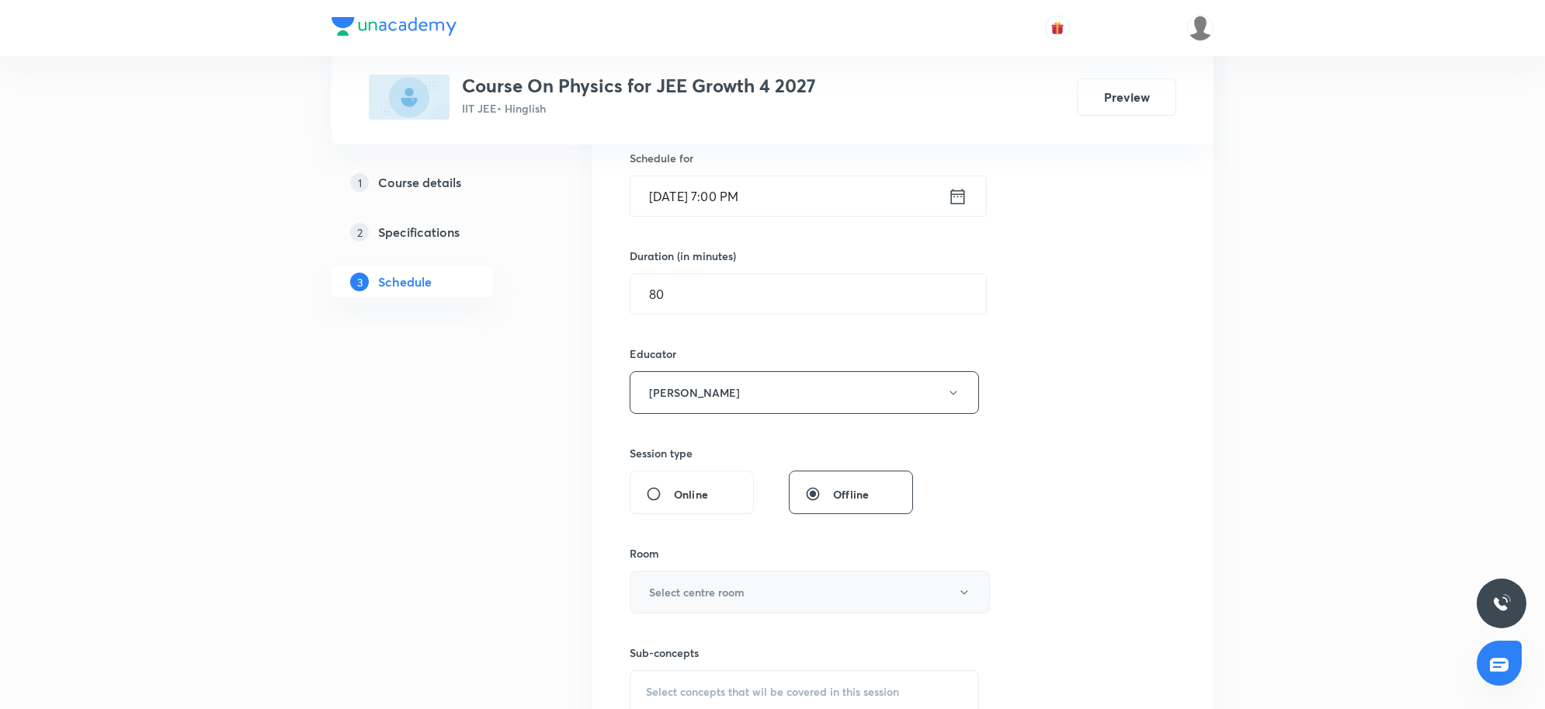
click at [765, 592] on button "Select centre room" at bounding box center [810, 592] width 360 height 43
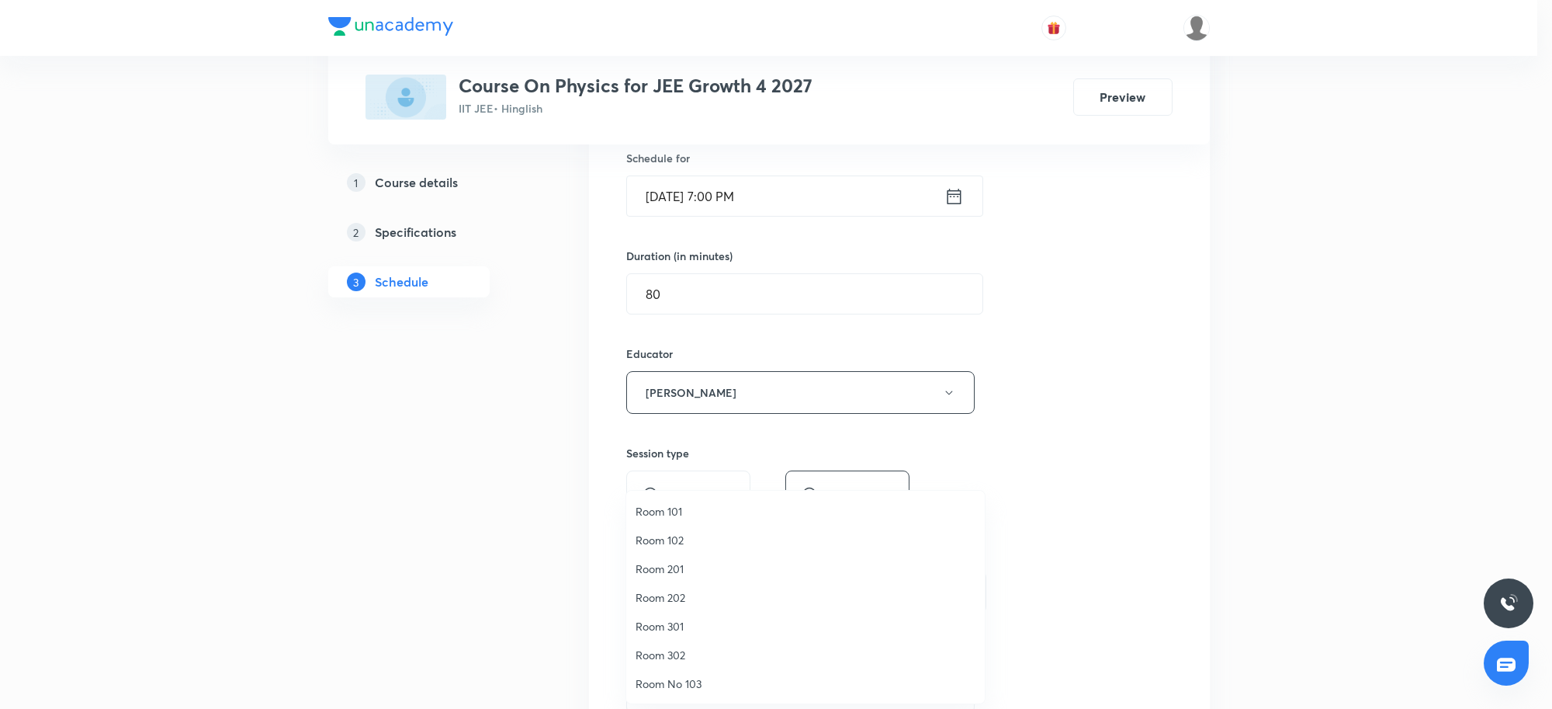
click at [668, 600] on span "Room 202" at bounding box center [806, 597] width 340 height 16
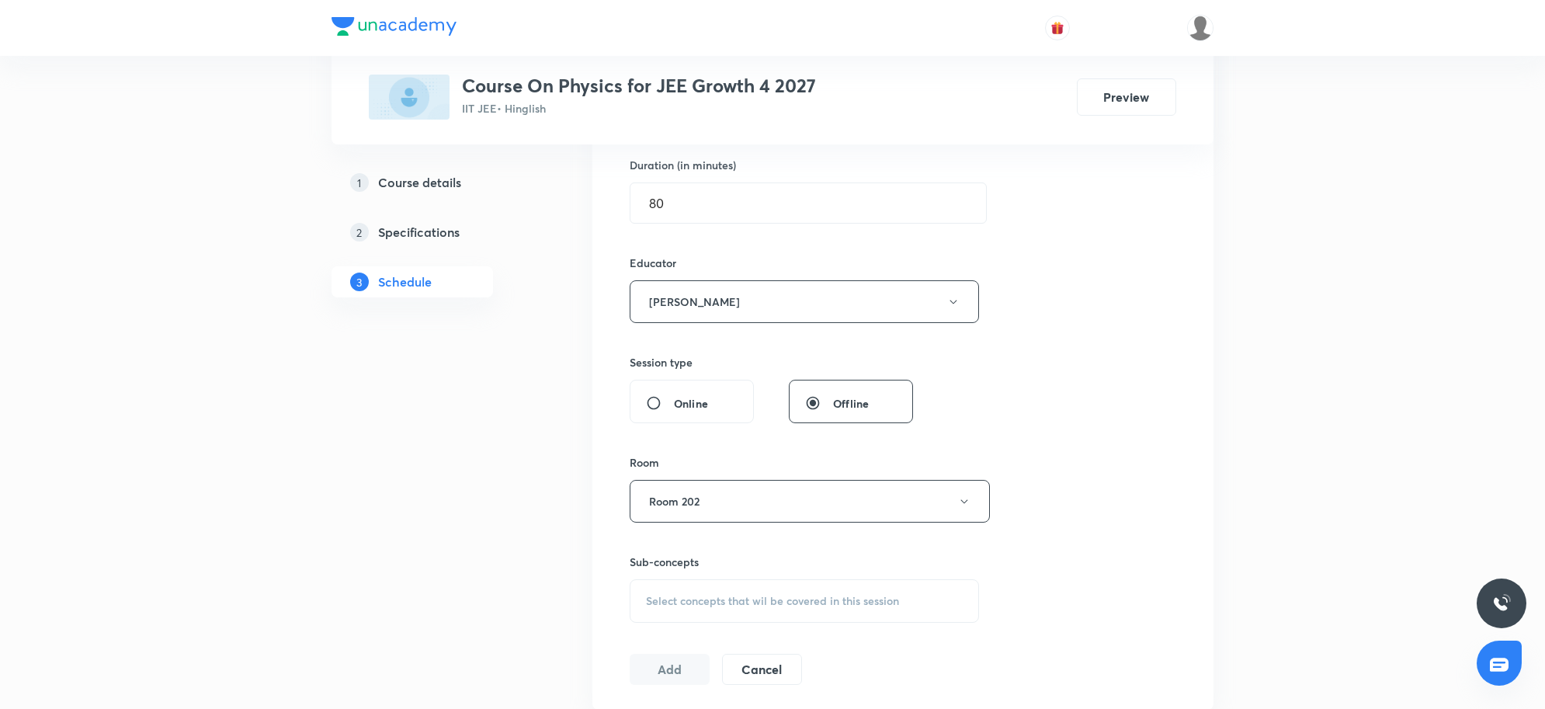
scroll to position [679, 0]
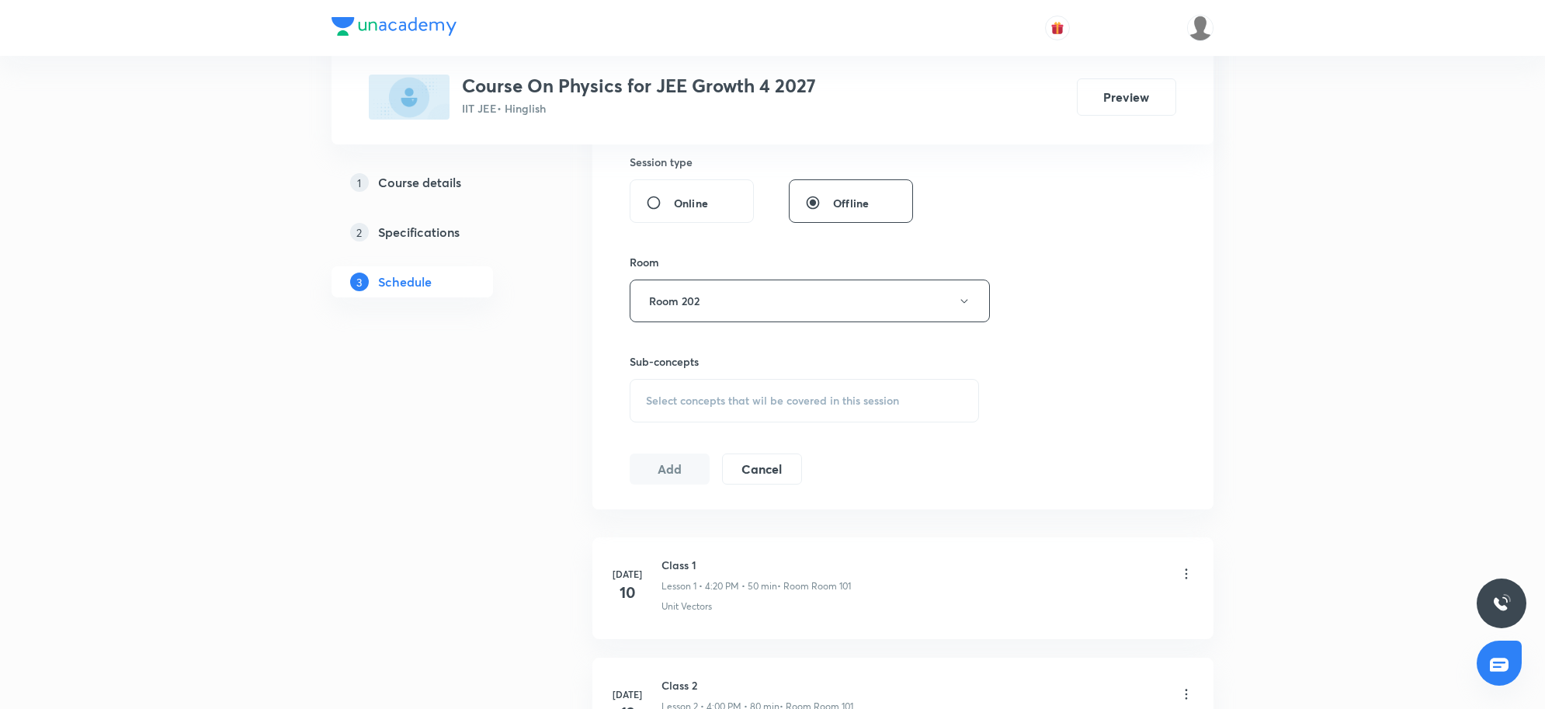
click at [695, 411] on div "Select concepts that wil be covered in this session" at bounding box center [804, 400] width 349 height 43
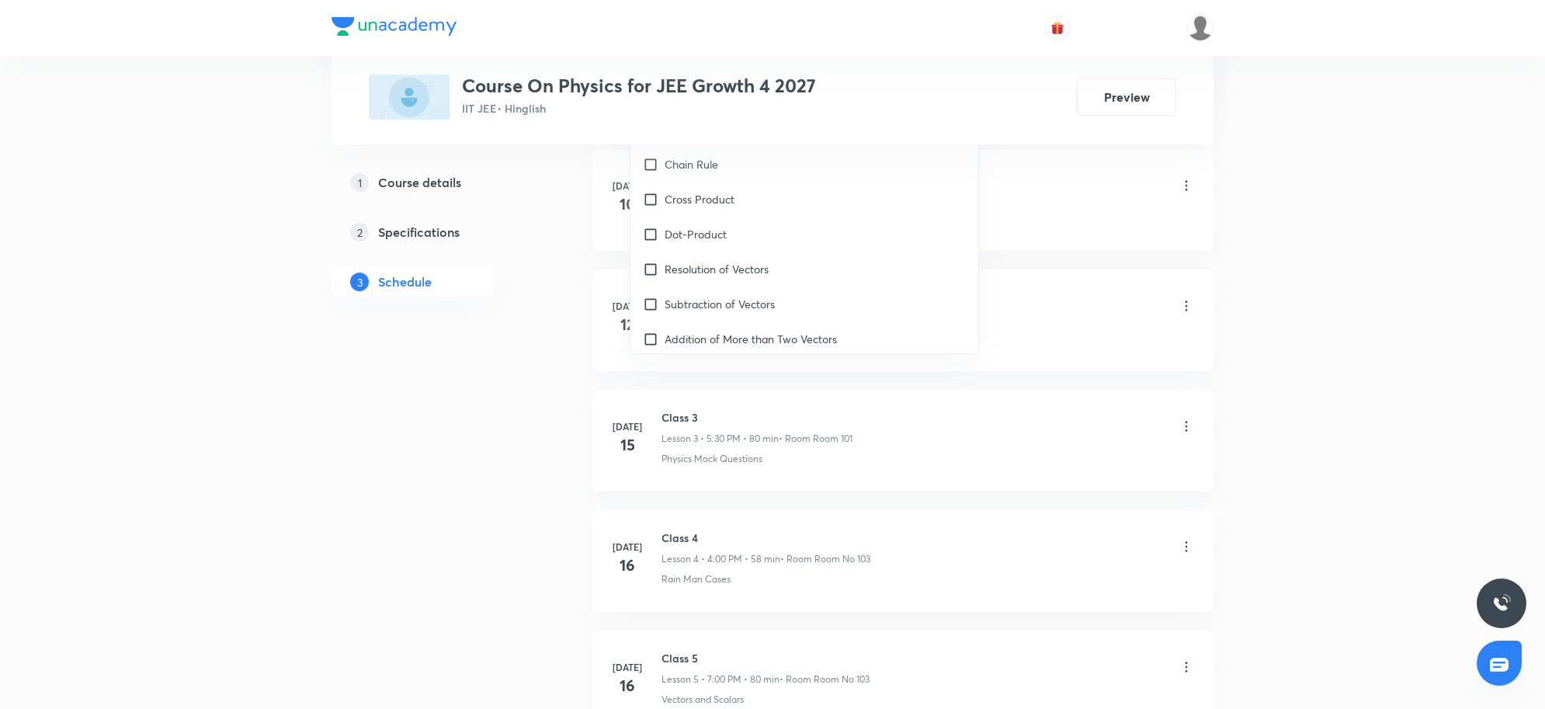
scroll to position [1067, 0]
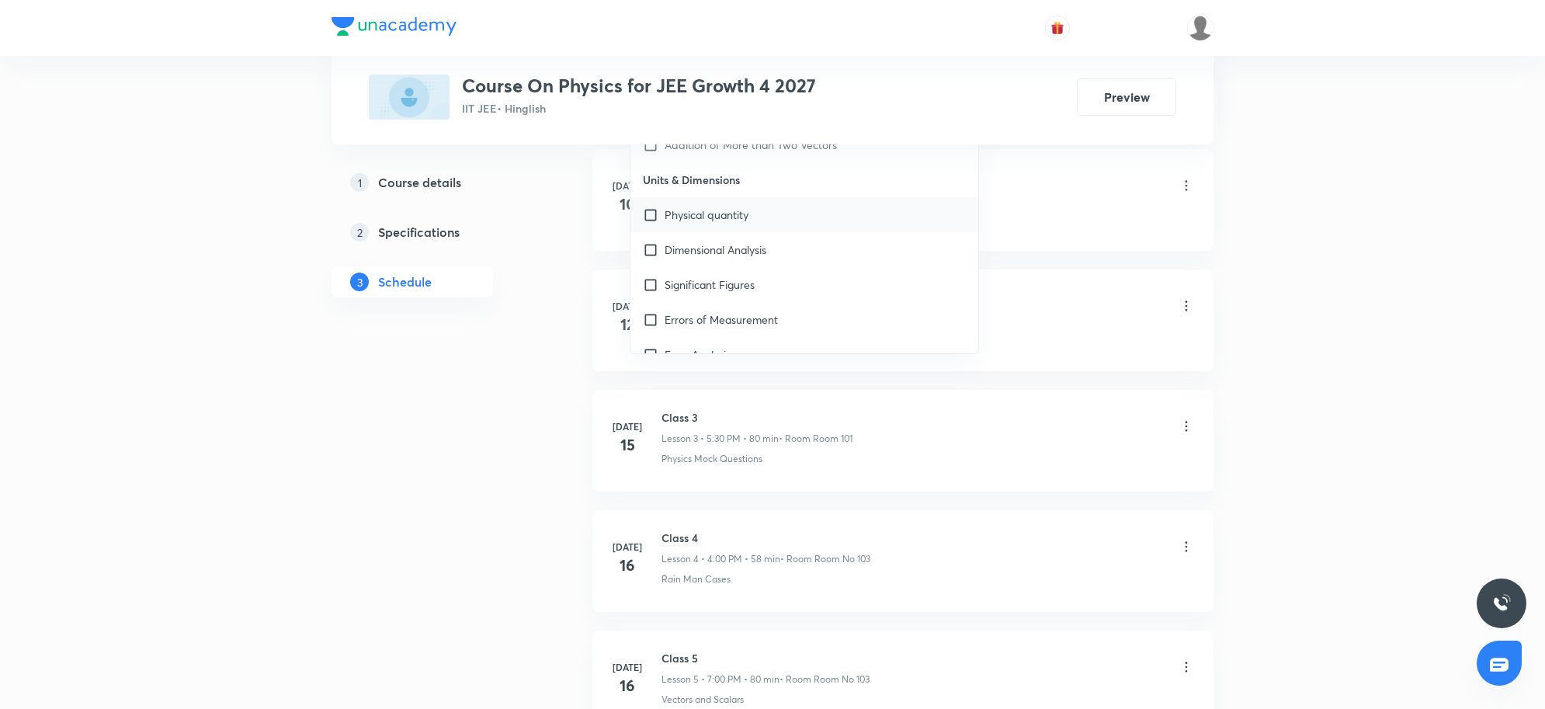
click at [743, 216] on p "Physical quantity" at bounding box center [706, 214] width 84 height 16
checkbox input "true"
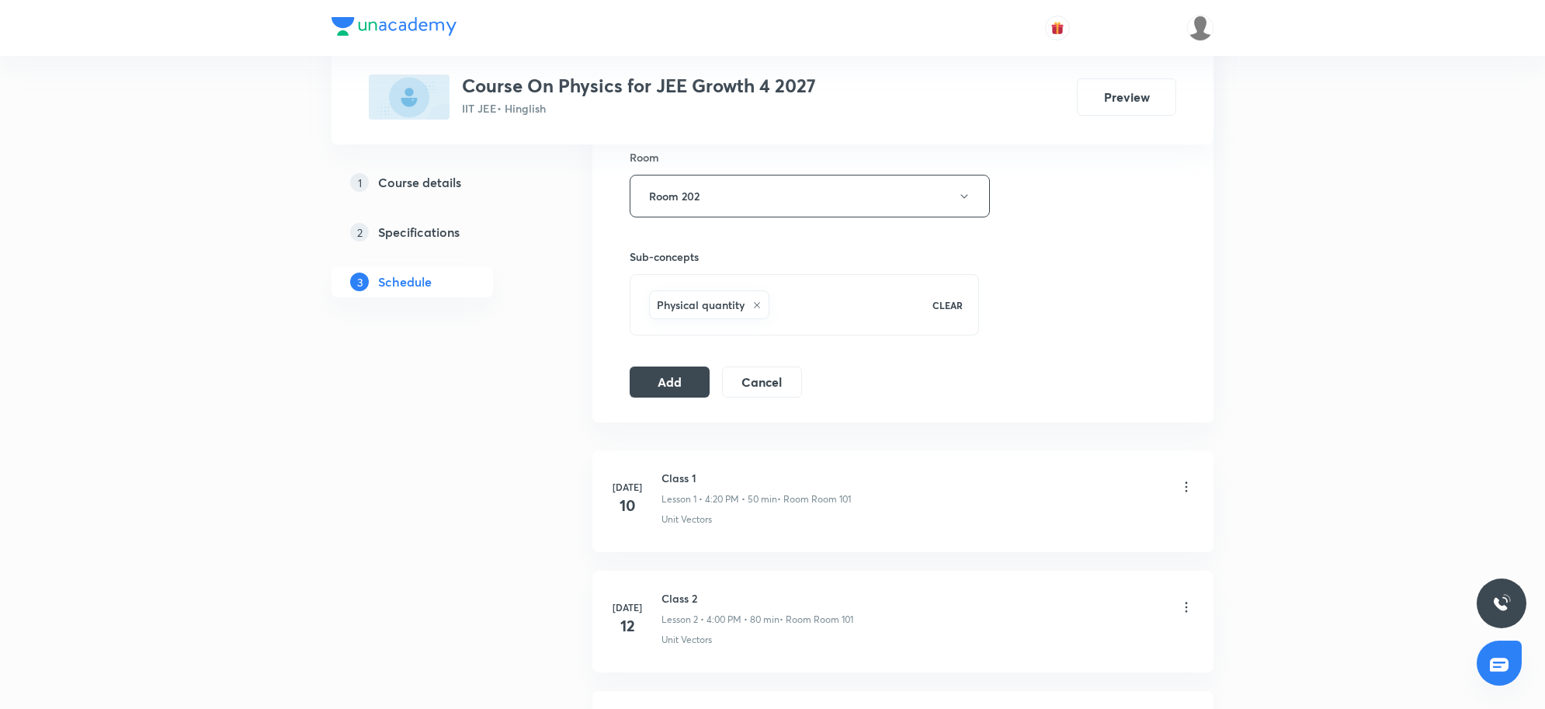
scroll to position [776, 0]
click at [692, 393] on button "Add" at bounding box center [670, 388] width 80 height 31
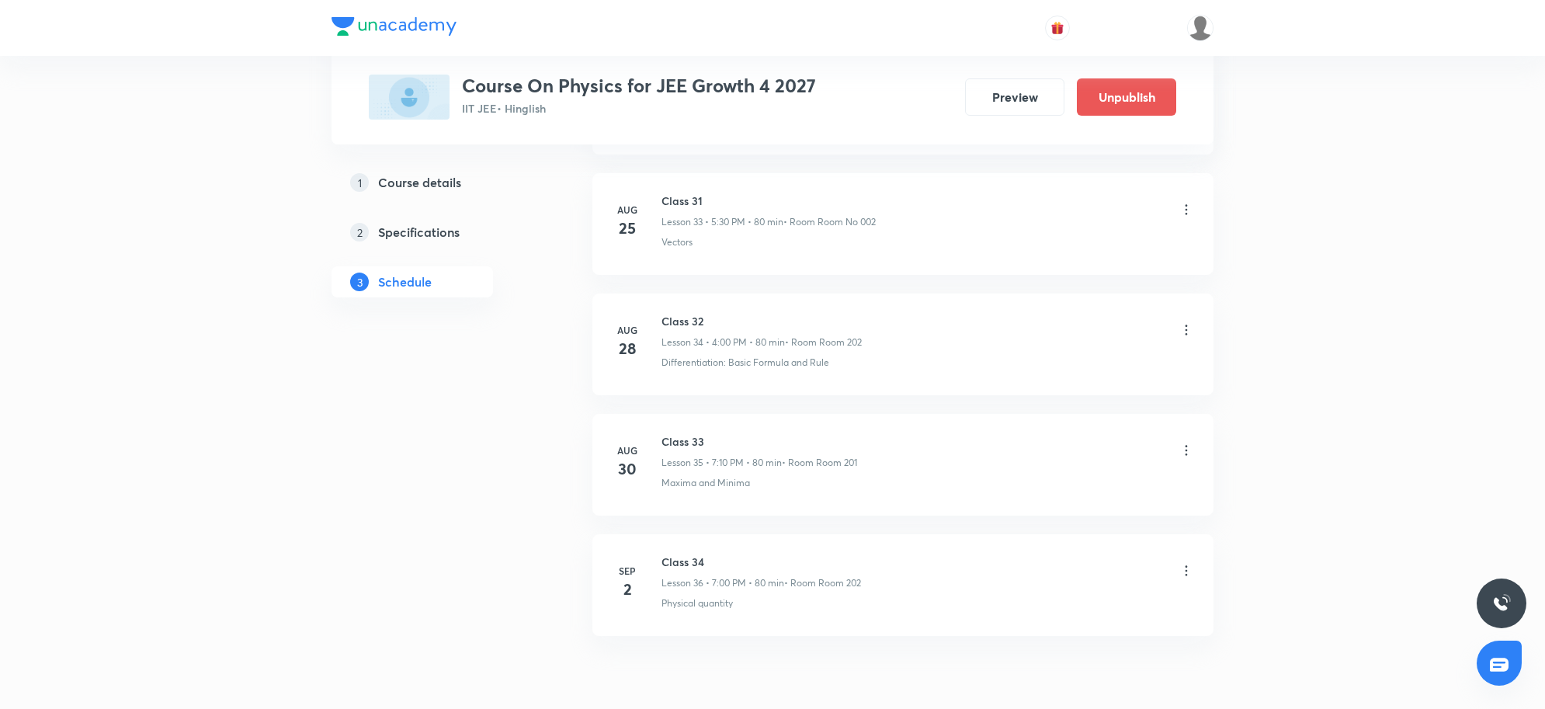
scroll to position [4164, 0]
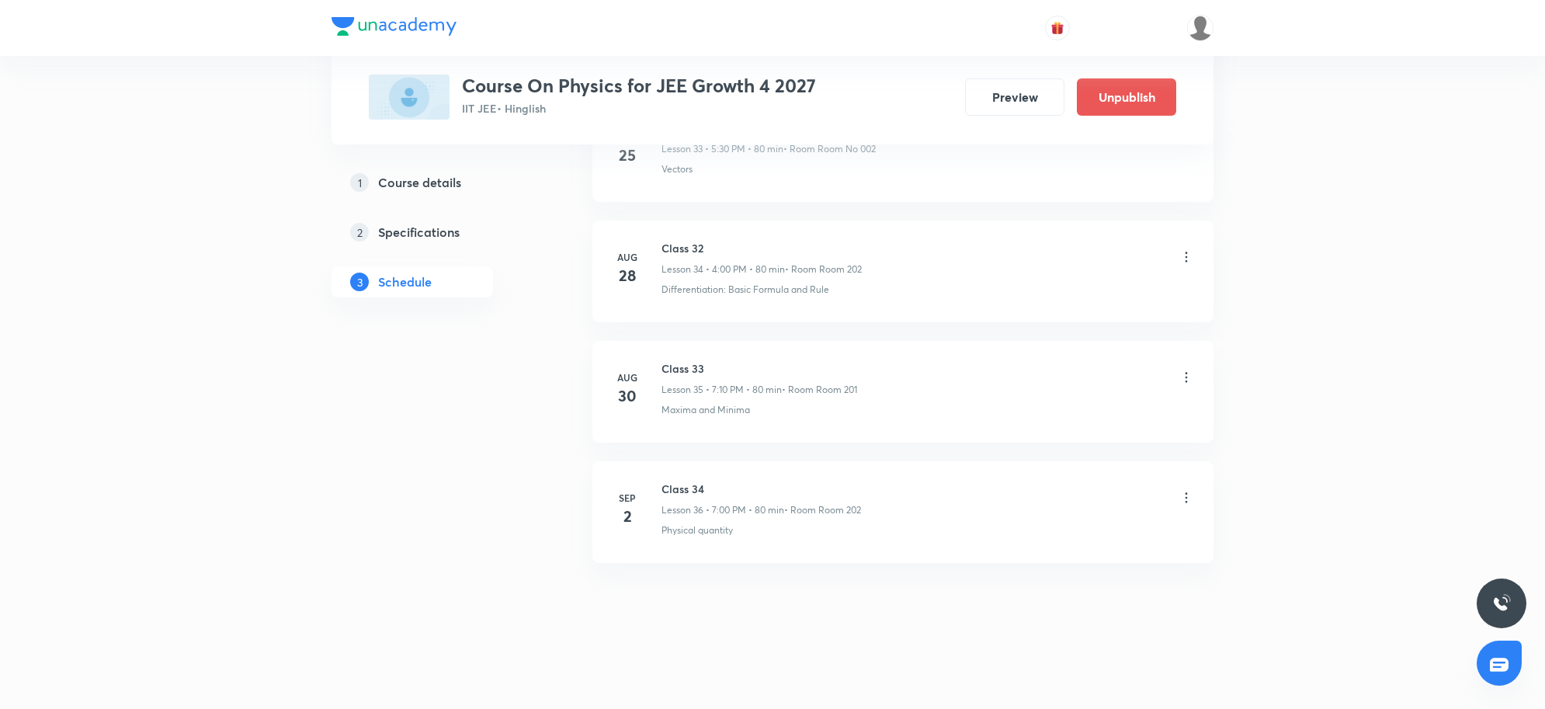
drag, startPoint x: 684, startPoint y: 491, endPoint x: 1080, endPoint y: 560, distance: 401.7
click at [868, 499] on div "Class 34 Lesson 36 • 7:00 PM • 80 min • Room Room 202" at bounding box center [927, 498] width 532 height 36
drag, startPoint x: 1080, startPoint y: 560, endPoint x: 1033, endPoint y: 646, distance: 97.9
click at [1080, 561] on li "Sep 2 Class 34 Lesson 36 • 7:00 PM • 80 min • Room Room 202 Physical quantity" at bounding box center [902, 512] width 621 height 102
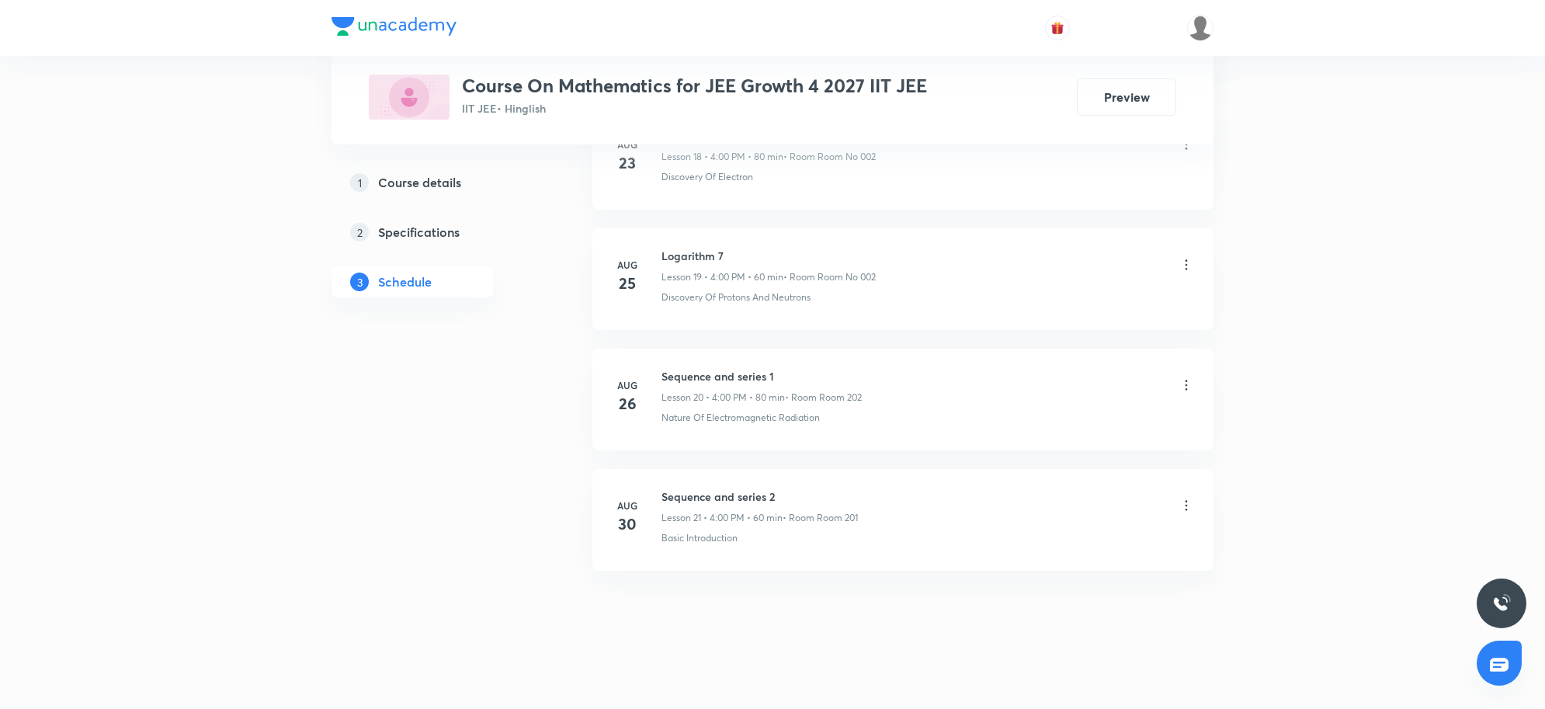
scroll to position [3169, 0]
drag, startPoint x: 662, startPoint y: 480, endPoint x: 881, endPoint y: 484, distance: 218.9
click at [881, 484] on div "Sequence and series 2 Lesson 21 • 4:00 PM • 60 min • Room Room 201" at bounding box center [927, 498] width 532 height 36
copy h6 "Sequence and series 2"
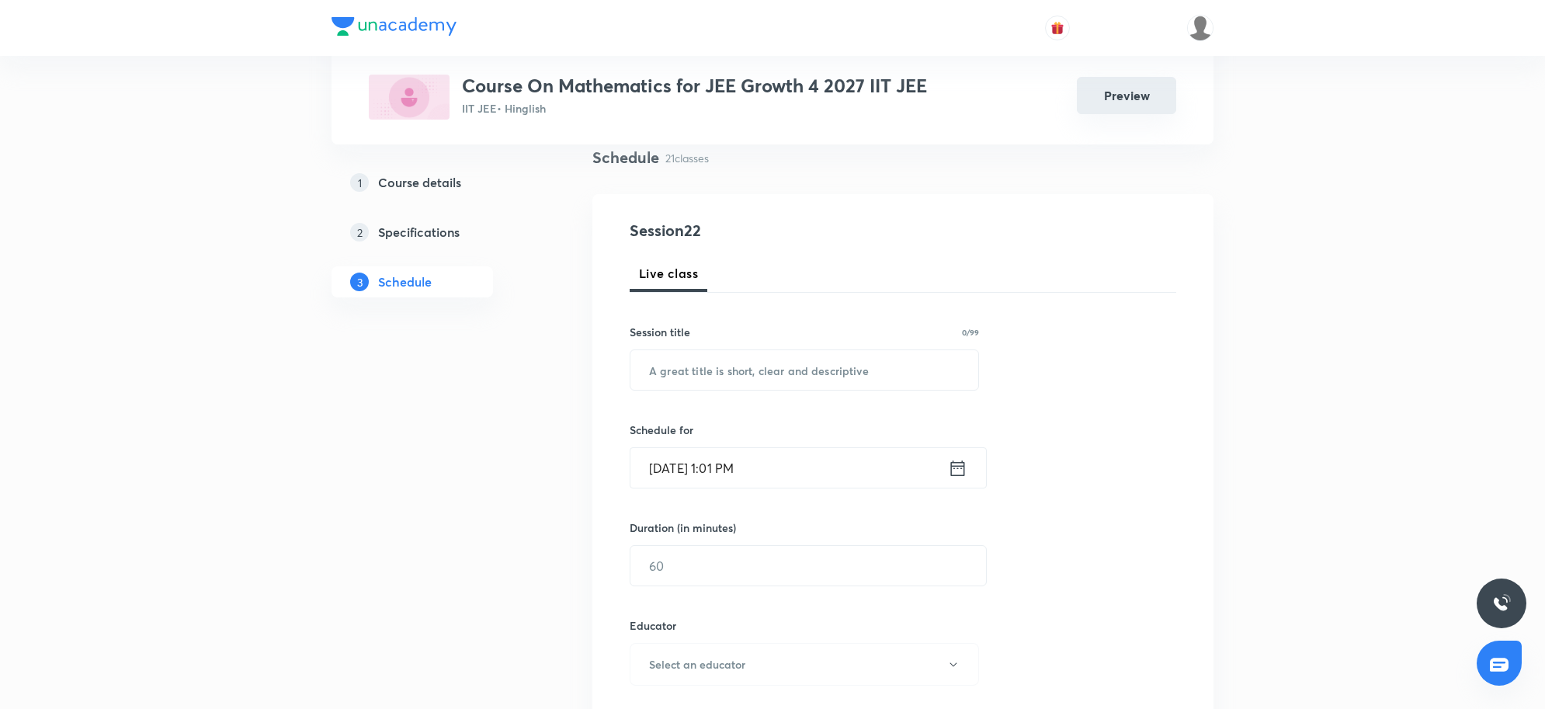
scroll to position [0, 0]
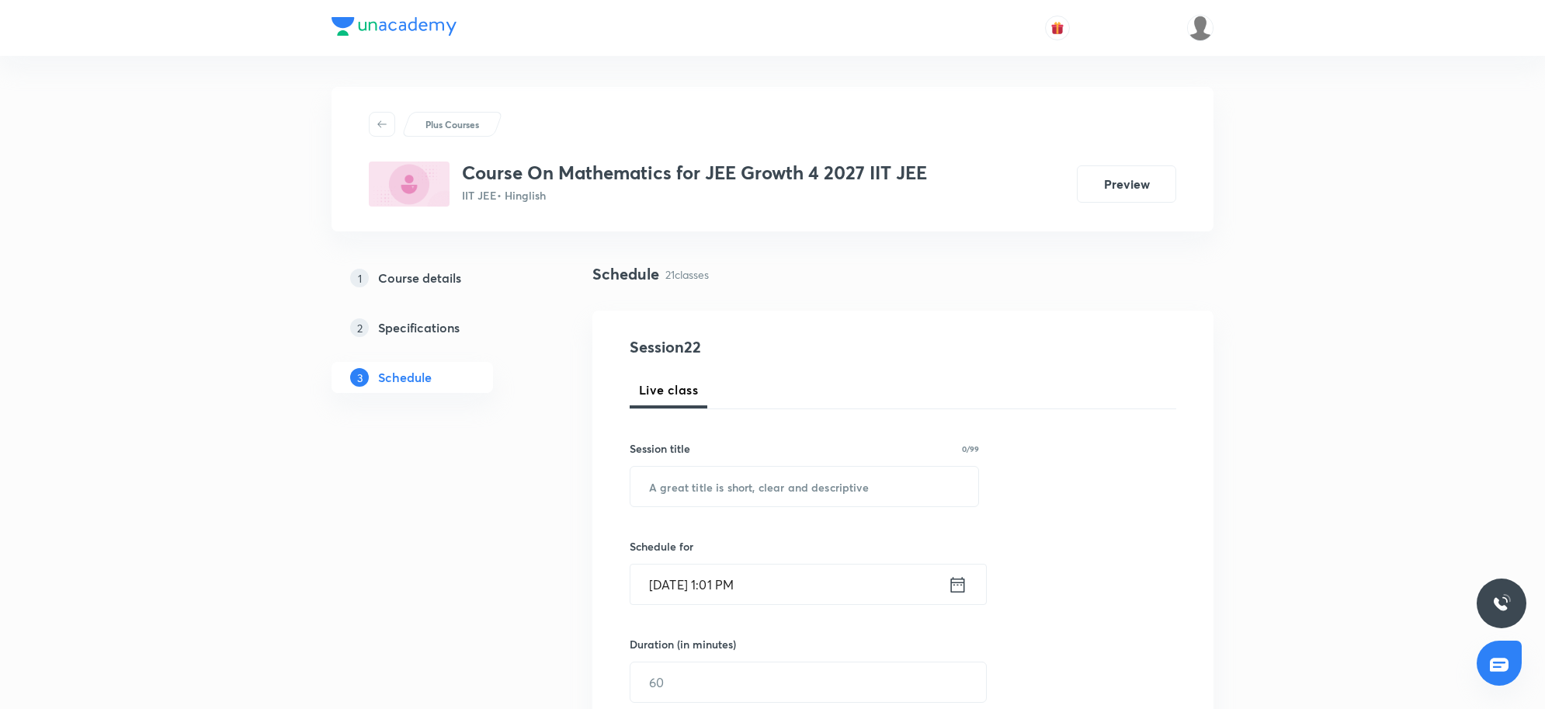
click at [703, 486] on input "text" at bounding box center [804, 487] width 348 height 40
paste input "Sequence and series 2"
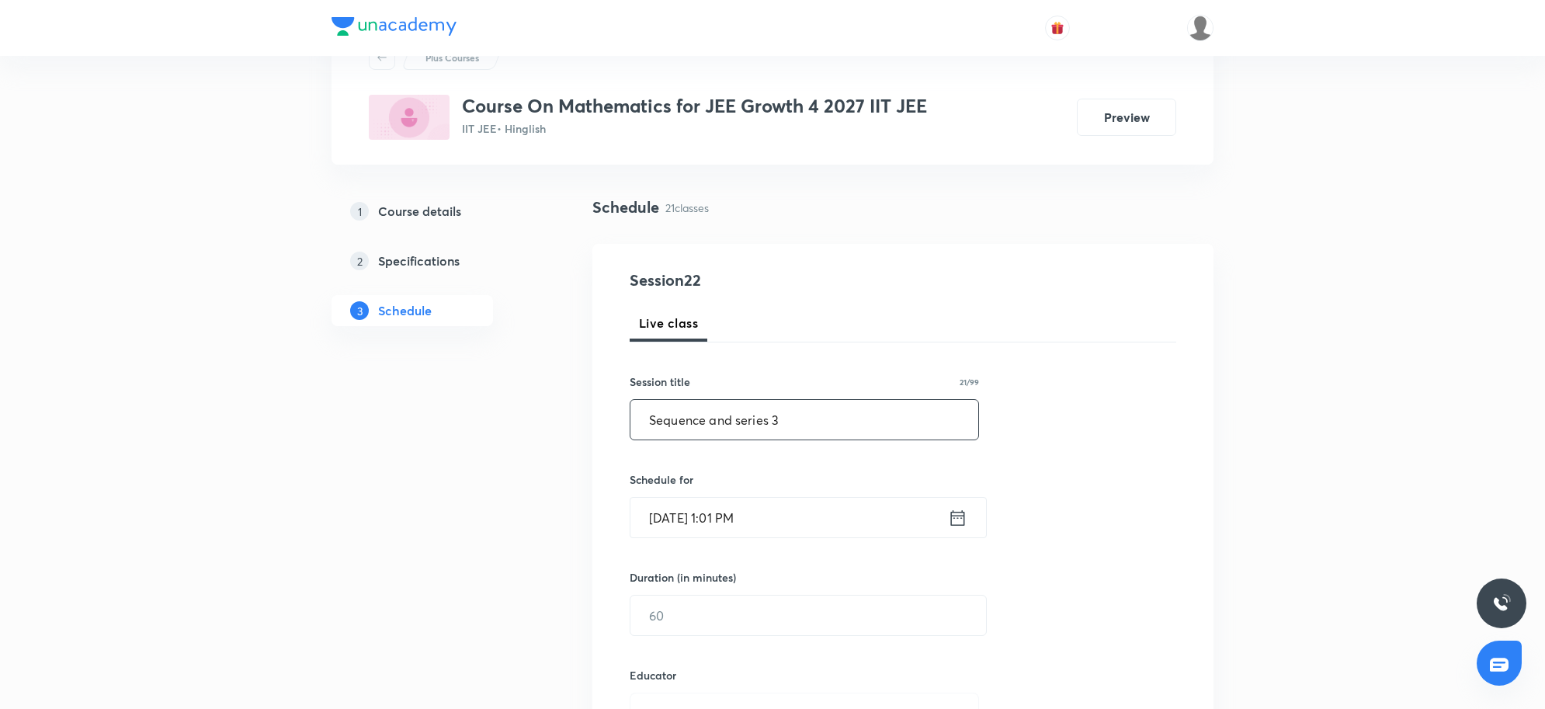
scroll to position [97, 0]
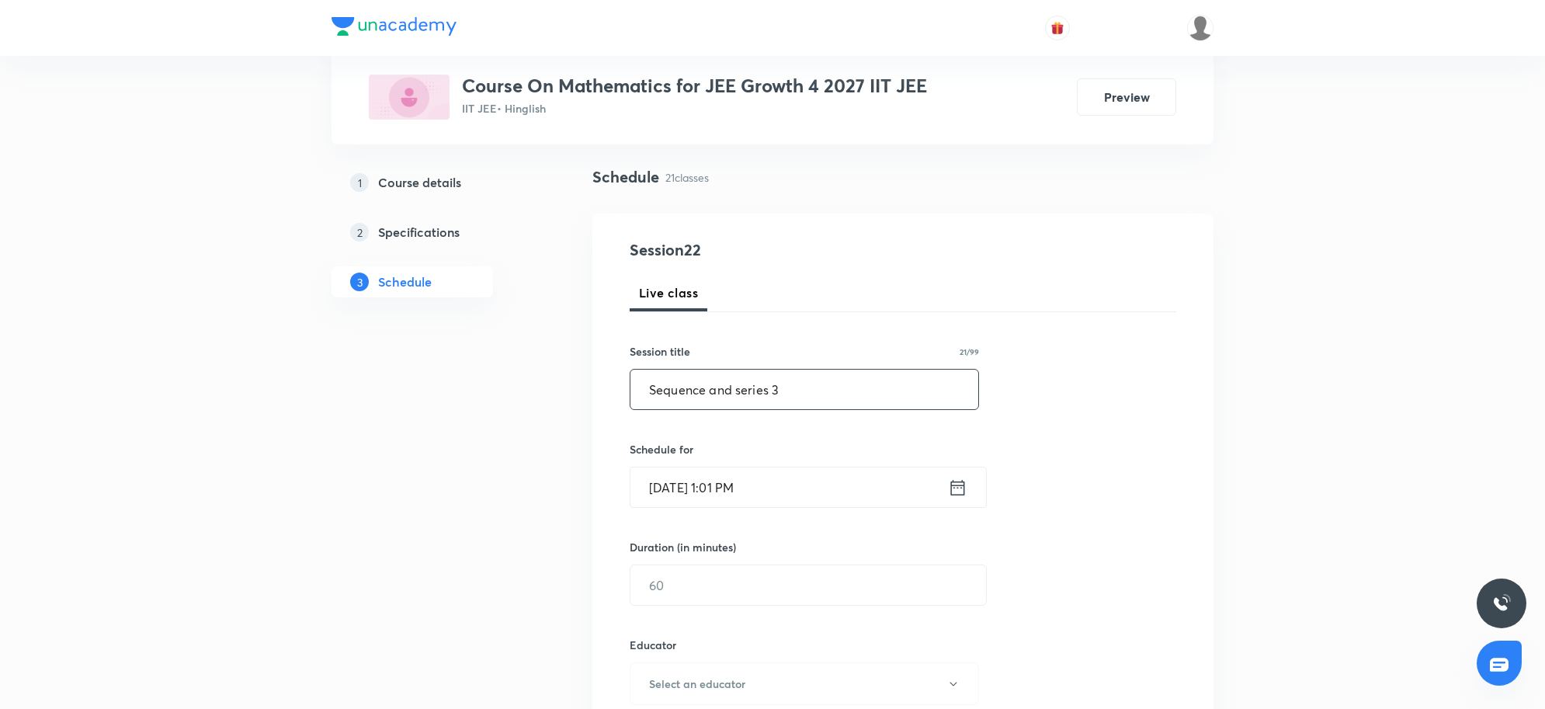
type input "Sequence and series 3"
click at [803, 481] on input "[DATE] 1:01 PM" at bounding box center [788, 487] width 317 height 40
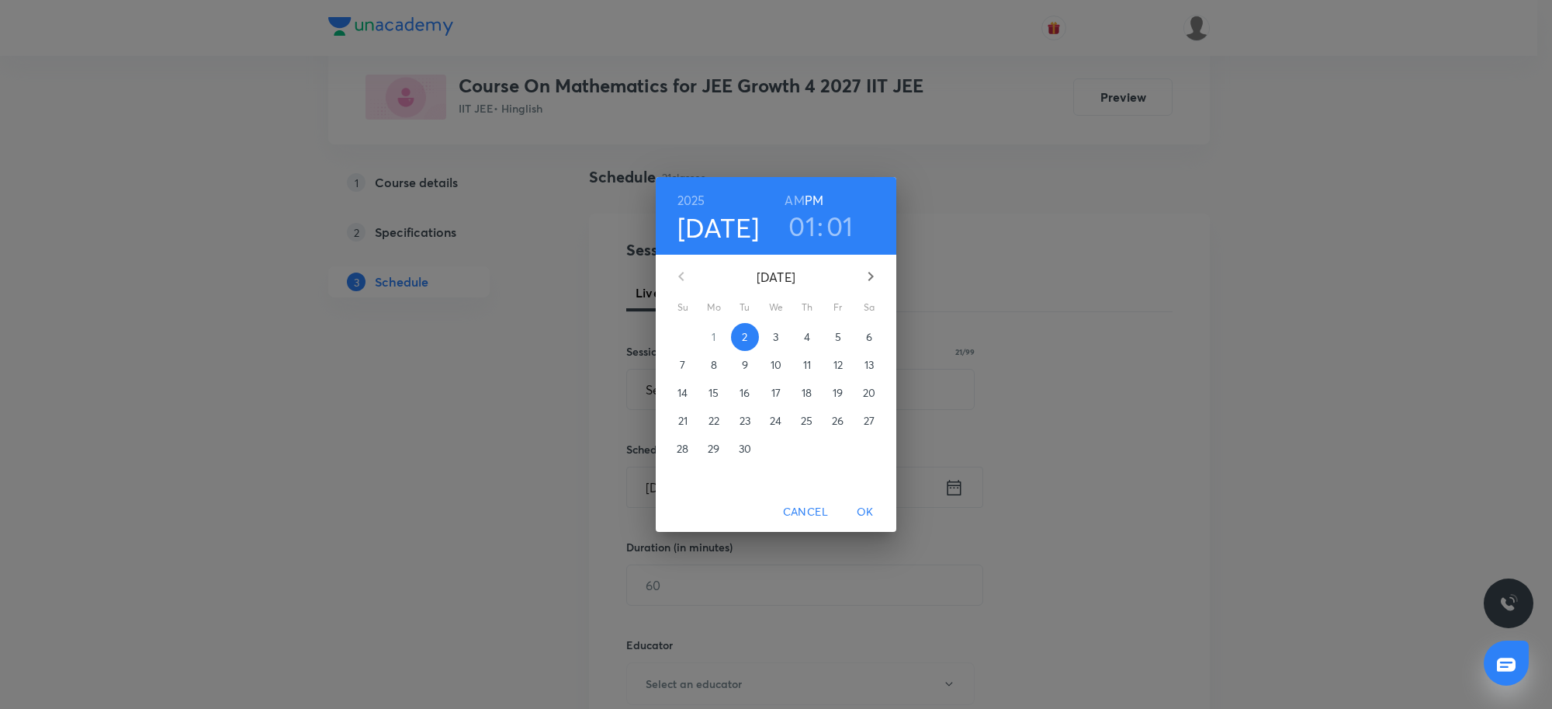
click at [809, 233] on h3 "01" at bounding box center [802, 226] width 27 height 33
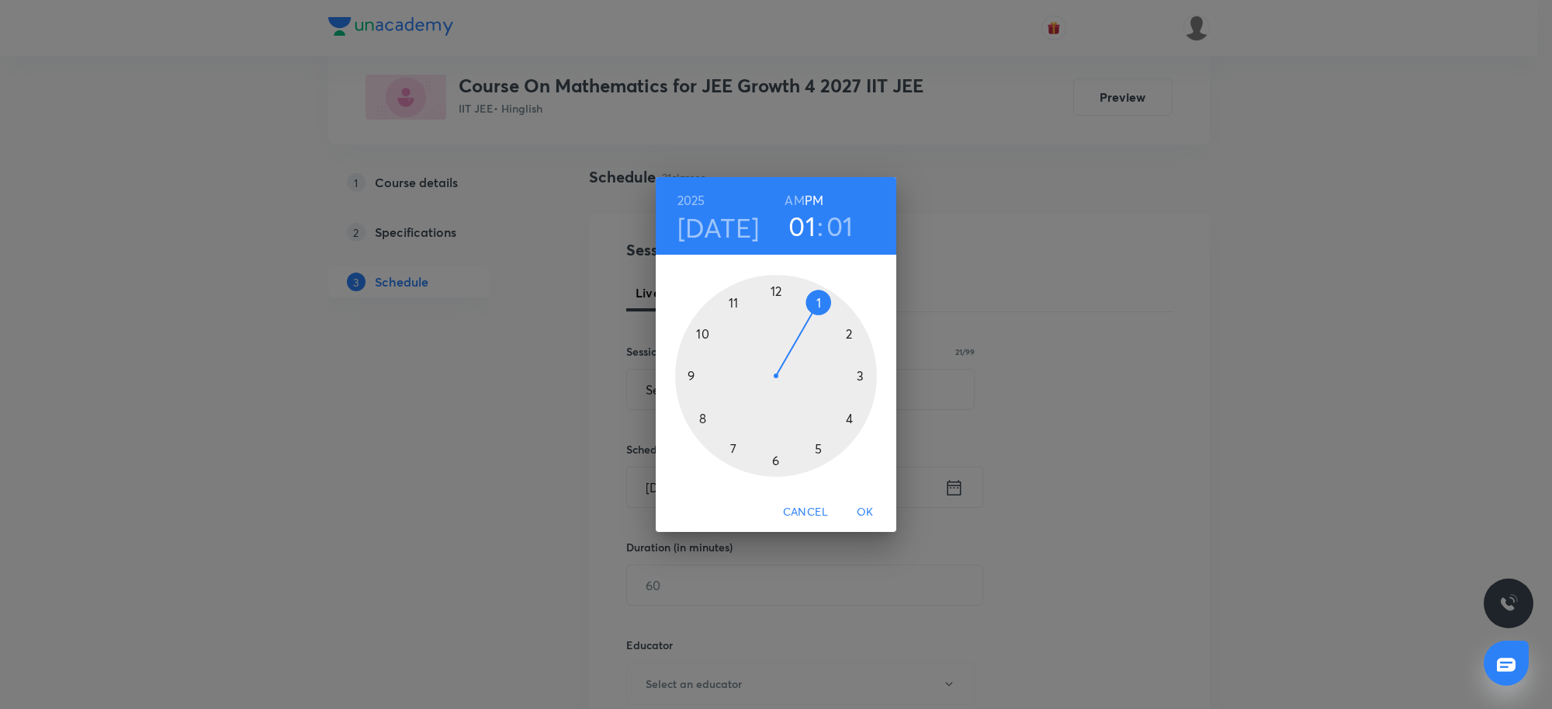
click at [848, 420] on div at bounding box center [776, 376] width 202 height 202
click at [777, 283] on div at bounding box center [776, 376] width 202 height 202
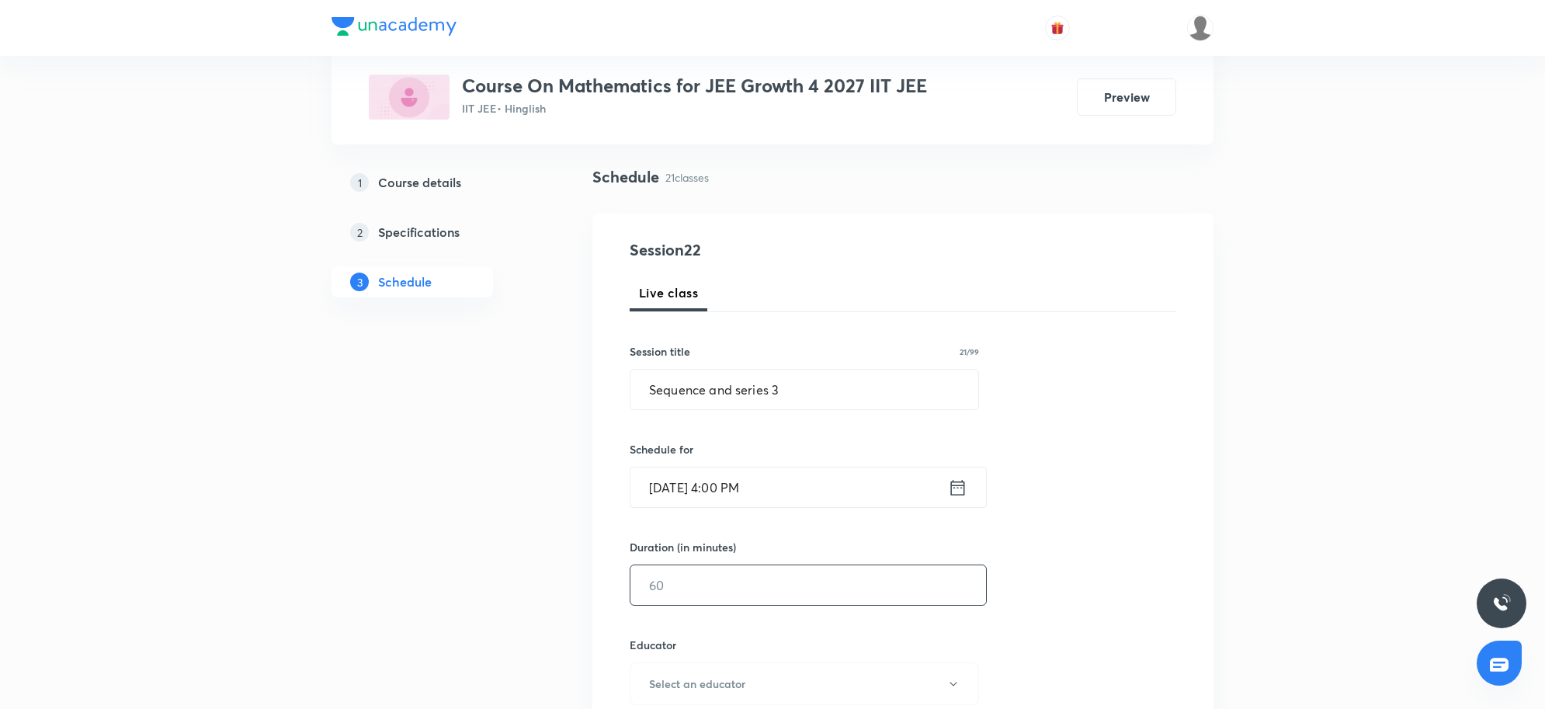
click at [749, 586] on input "text" at bounding box center [808, 585] width 356 height 40
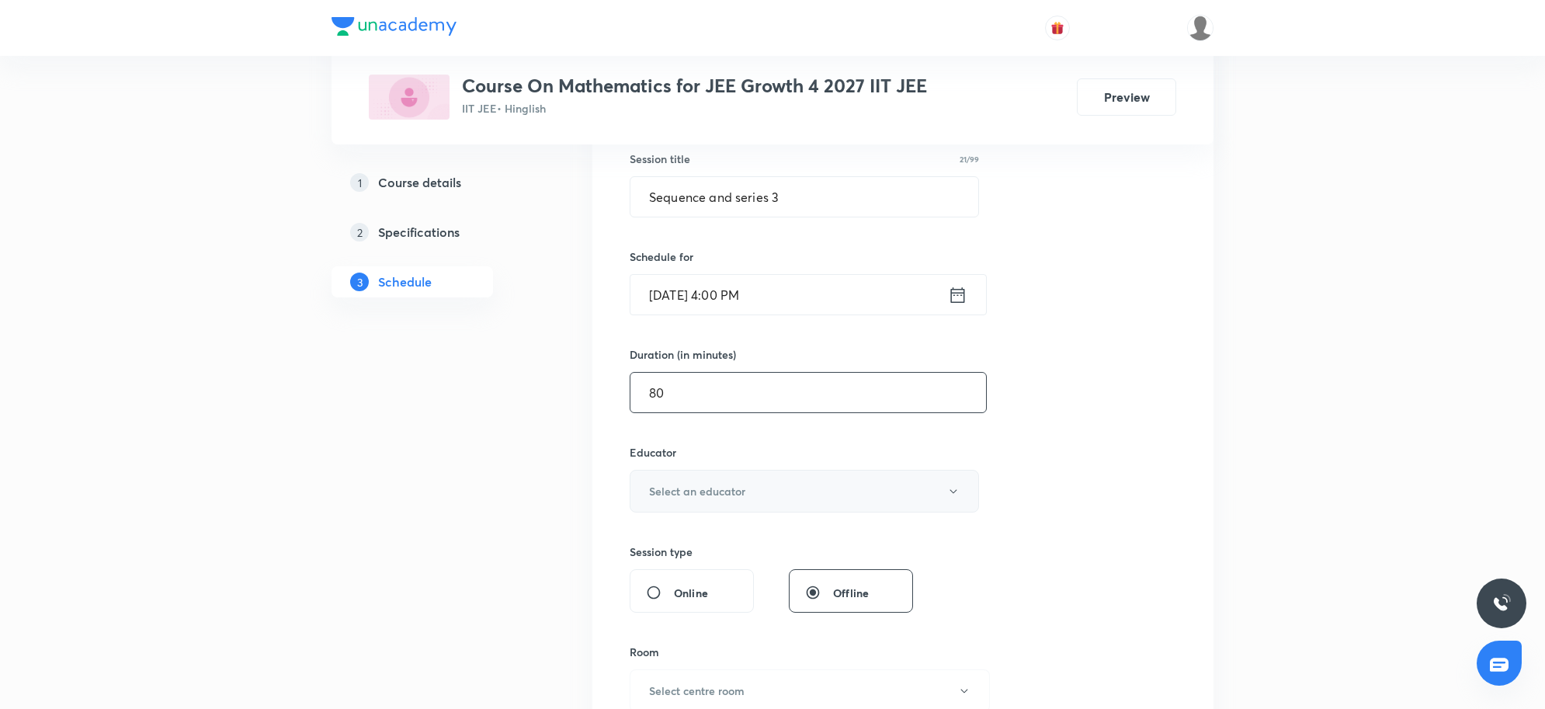
scroll to position [291, 0]
type input "80"
click at [758, 499] on button "Select an educator" at bounding box center [804, 489] width 349 height 43
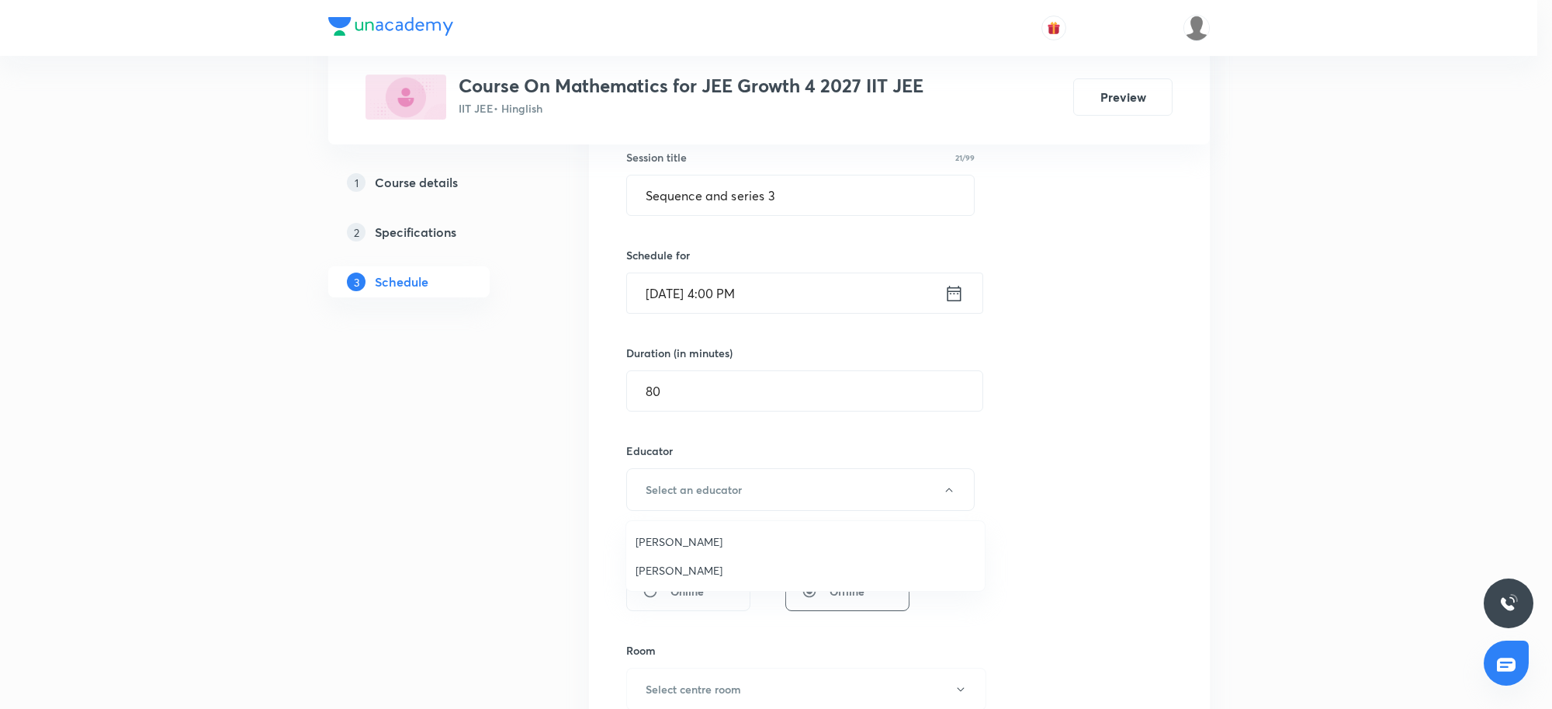
click at [705, 546] on span "[PERSON_NAME]" at bounding box center [806, 541] width 340 height 16
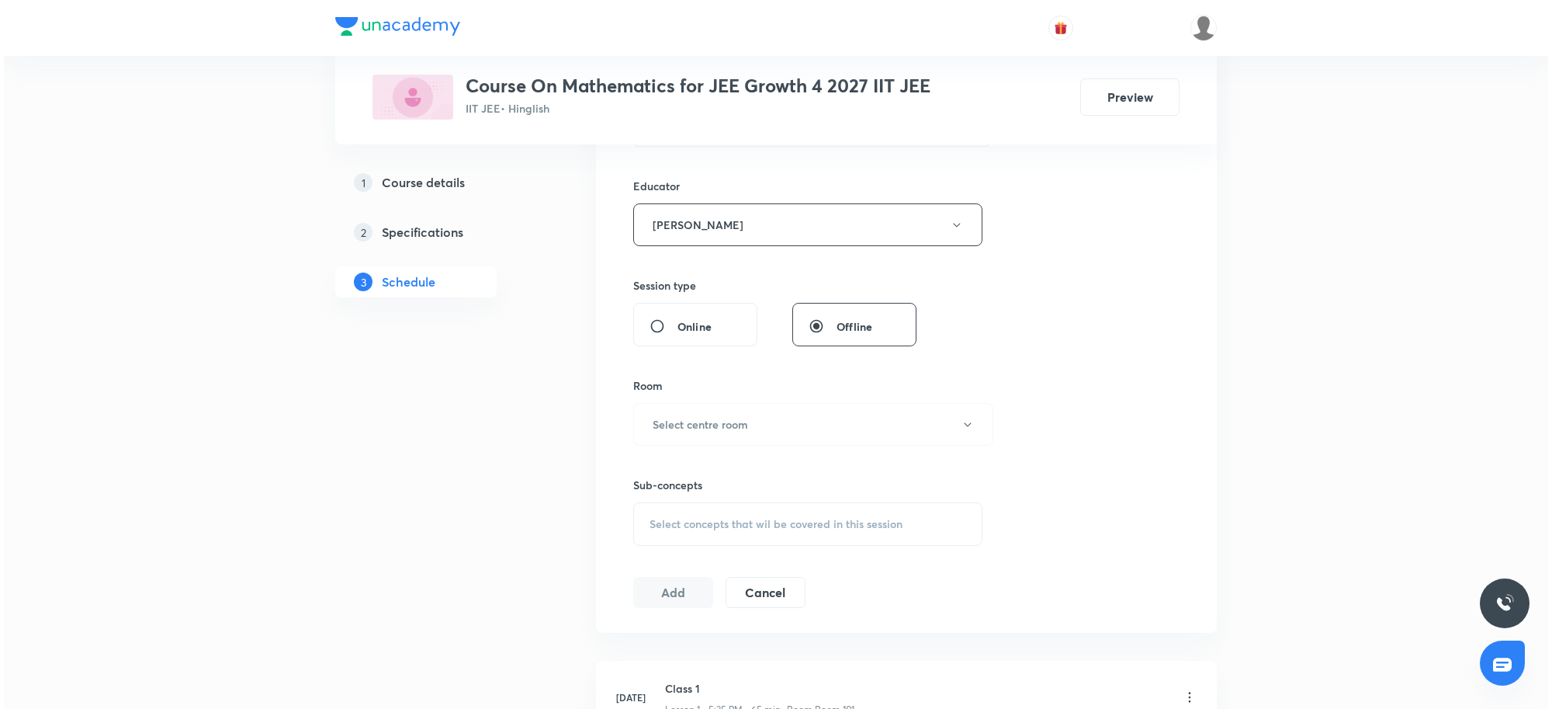
scroll to position [582, 0]
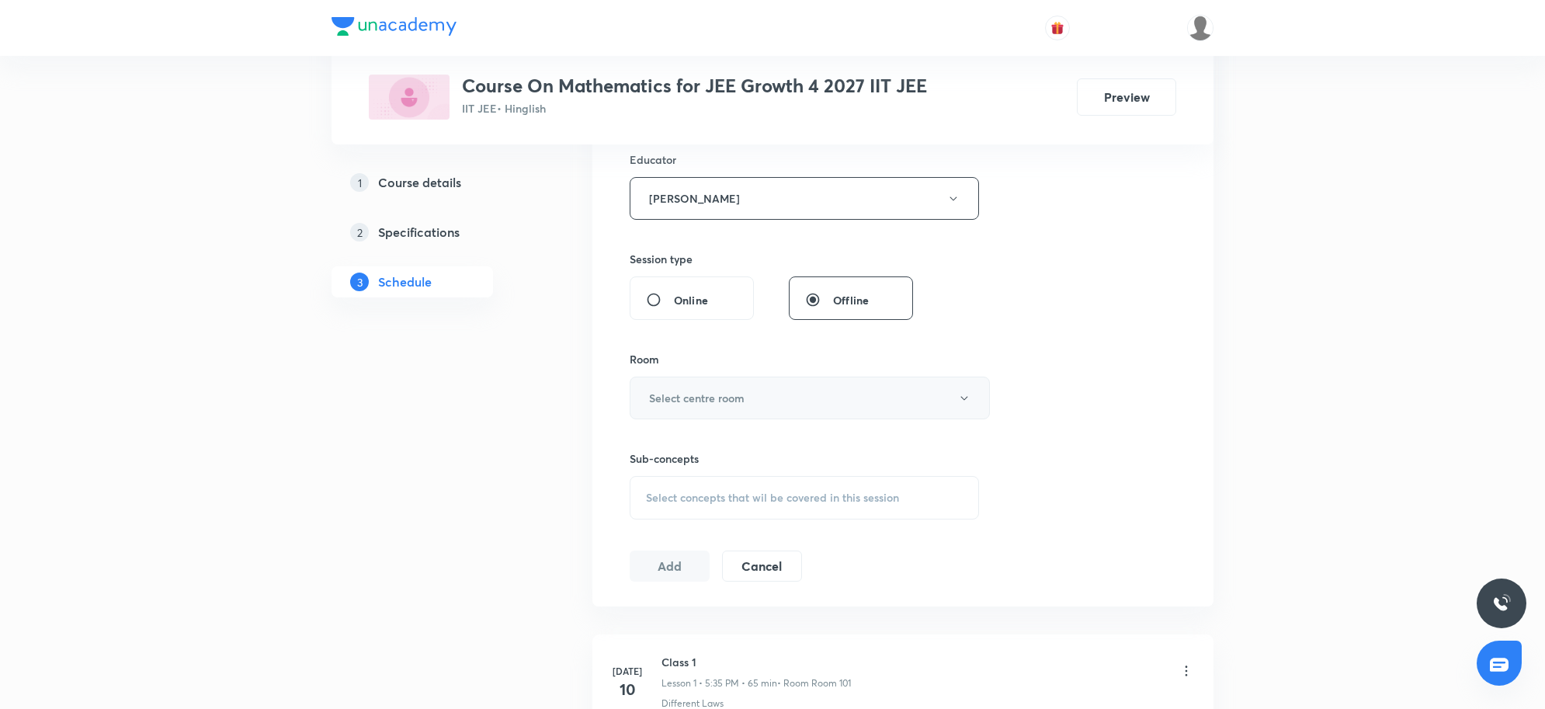
click at [770, 397] on button "Select centre room" at bounding box center [810, 397] width 360 height 43
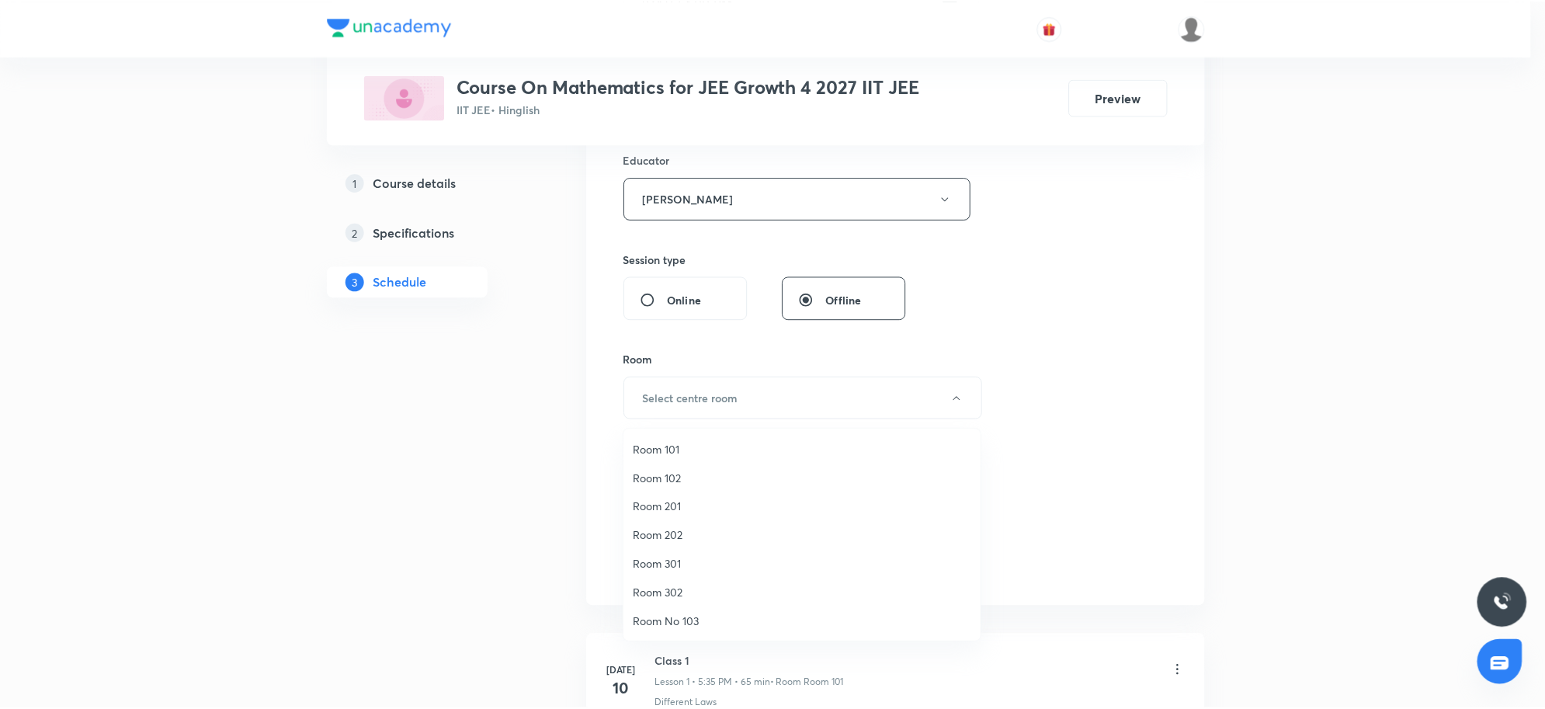
scroll to position [97, 0]
click at [657, 443] on span "Room 202" at bounding box center [806, 439] width 340 height 16
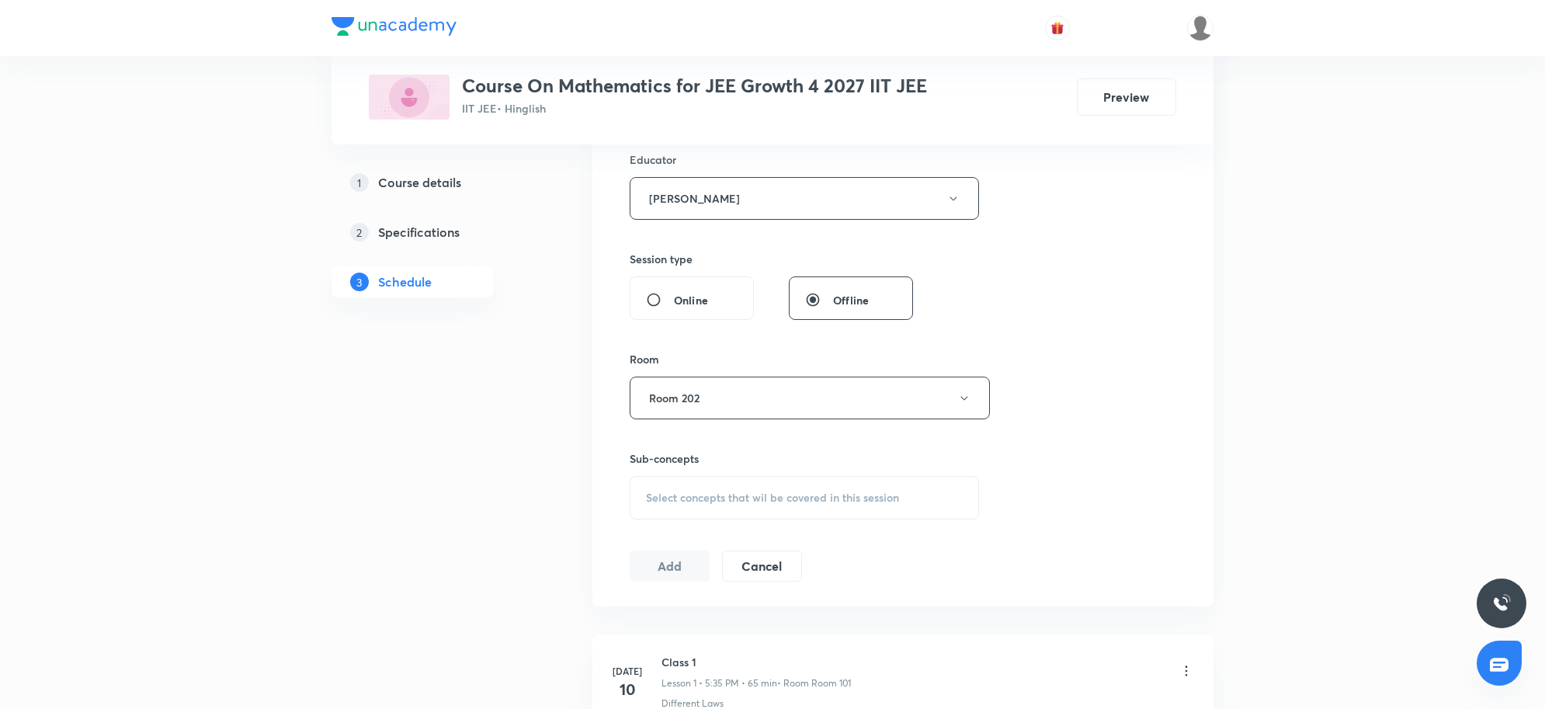
click at [1060, 467] on div "Session 22 Live class Session title 21/99 Sequence and series 3 ​ Schedule for …" at bounding box center [903, 167] width 546 height 828
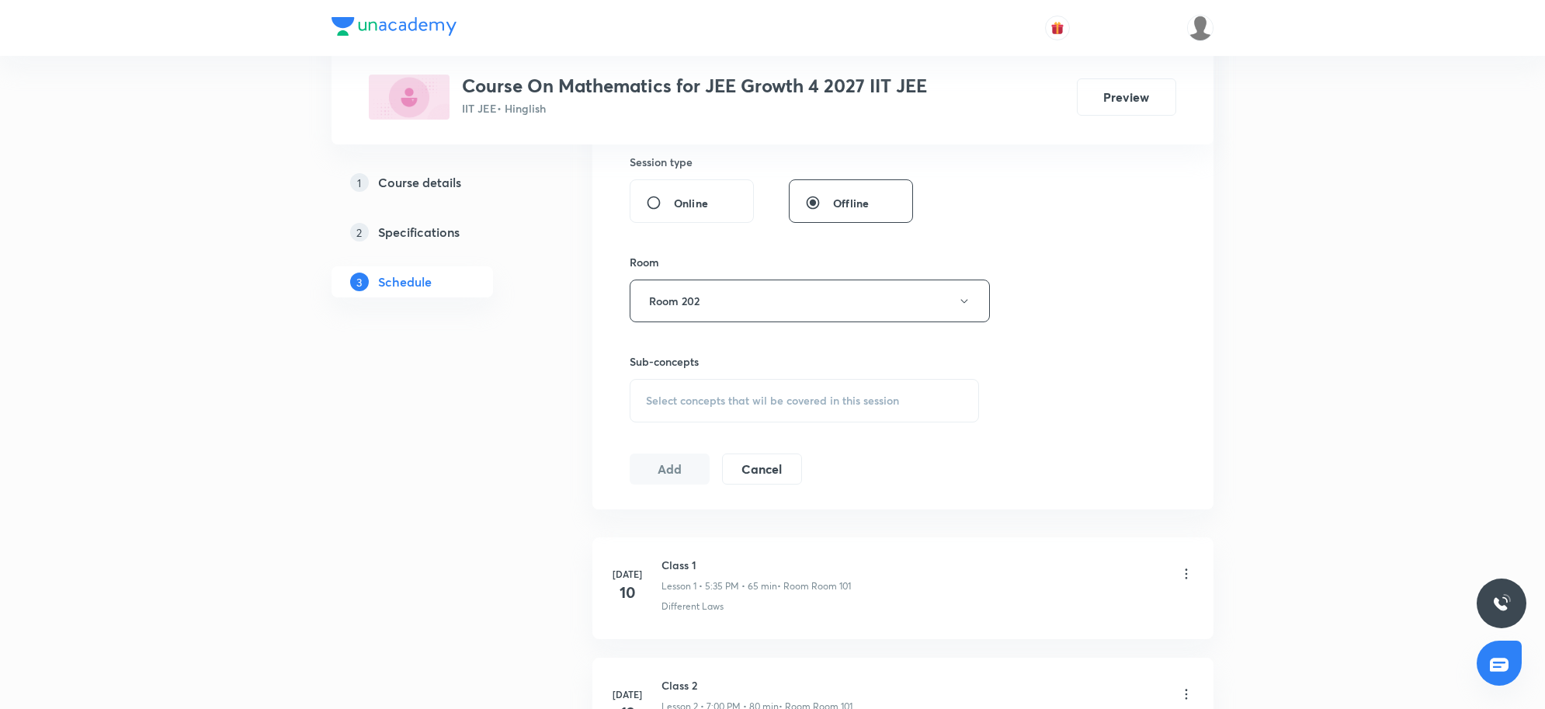
click at [762, 397] on span "Select concepts that wil be covered in this session" at bounding box center [772, 400] width 253 height 12
click at [754, 410] on div "Select concepts that wil be covered in this session" at bounding box center [804, 400] width 349 height 43
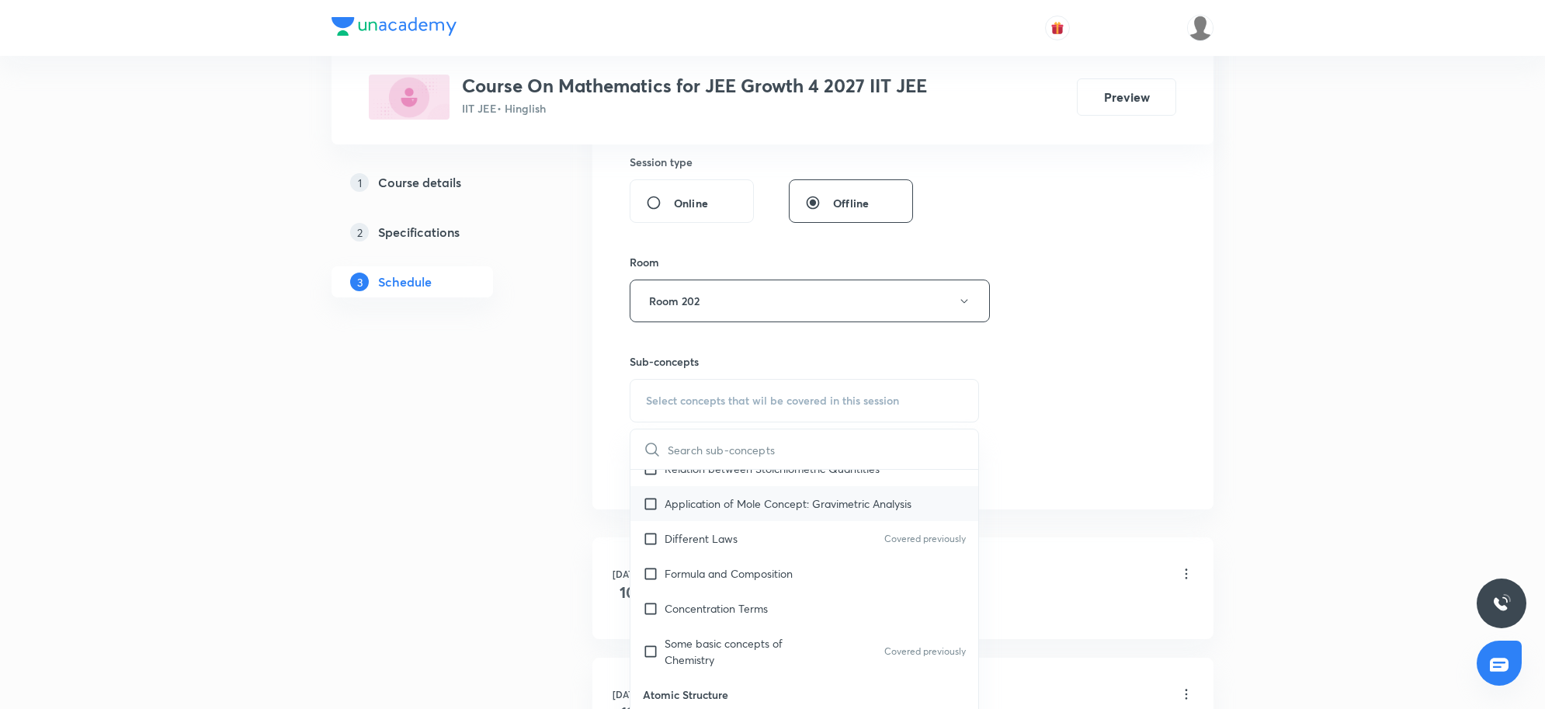
scroll to position [485, 0]
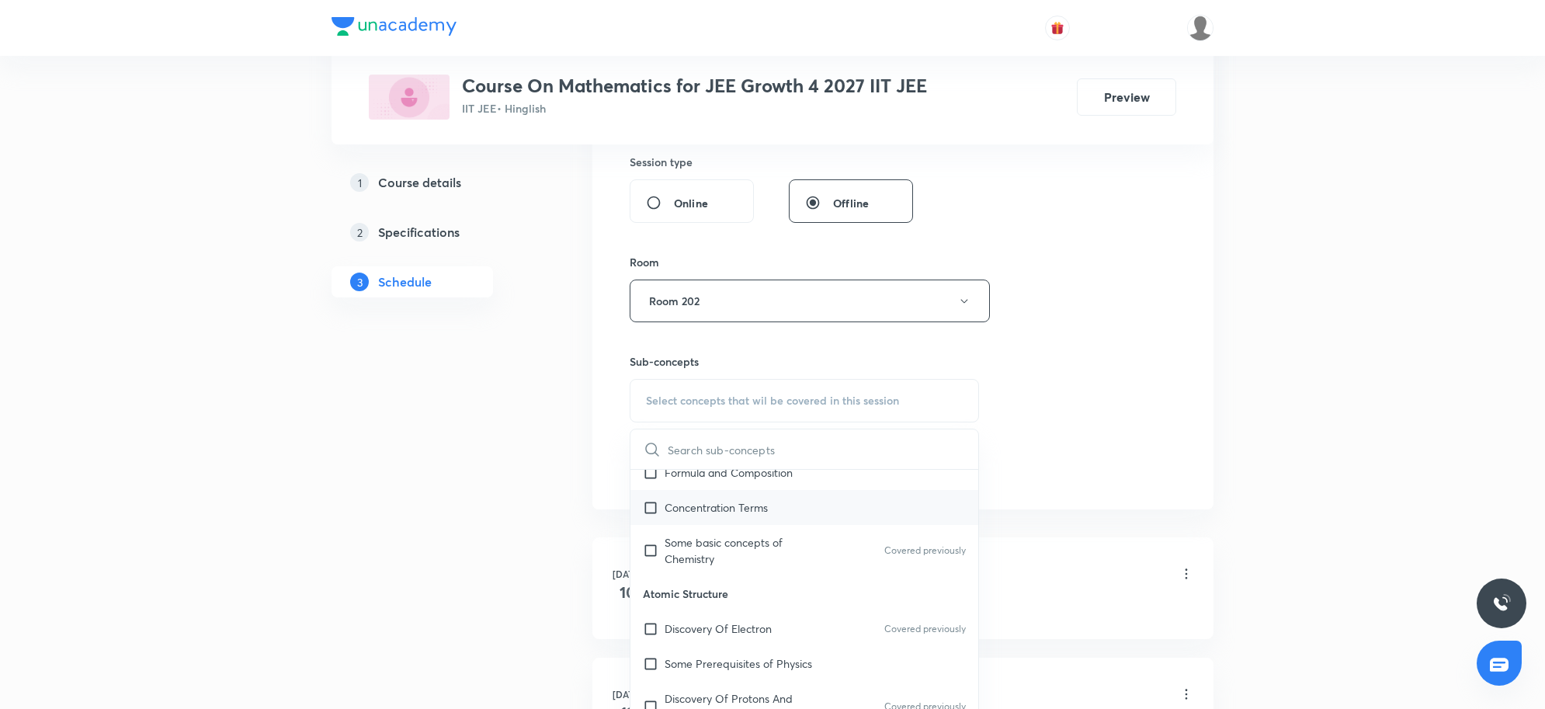
click at [740, 514] on p "Concentration Terms" at bounding box center [715, 507] width 103 height 16
checkbox input "true"
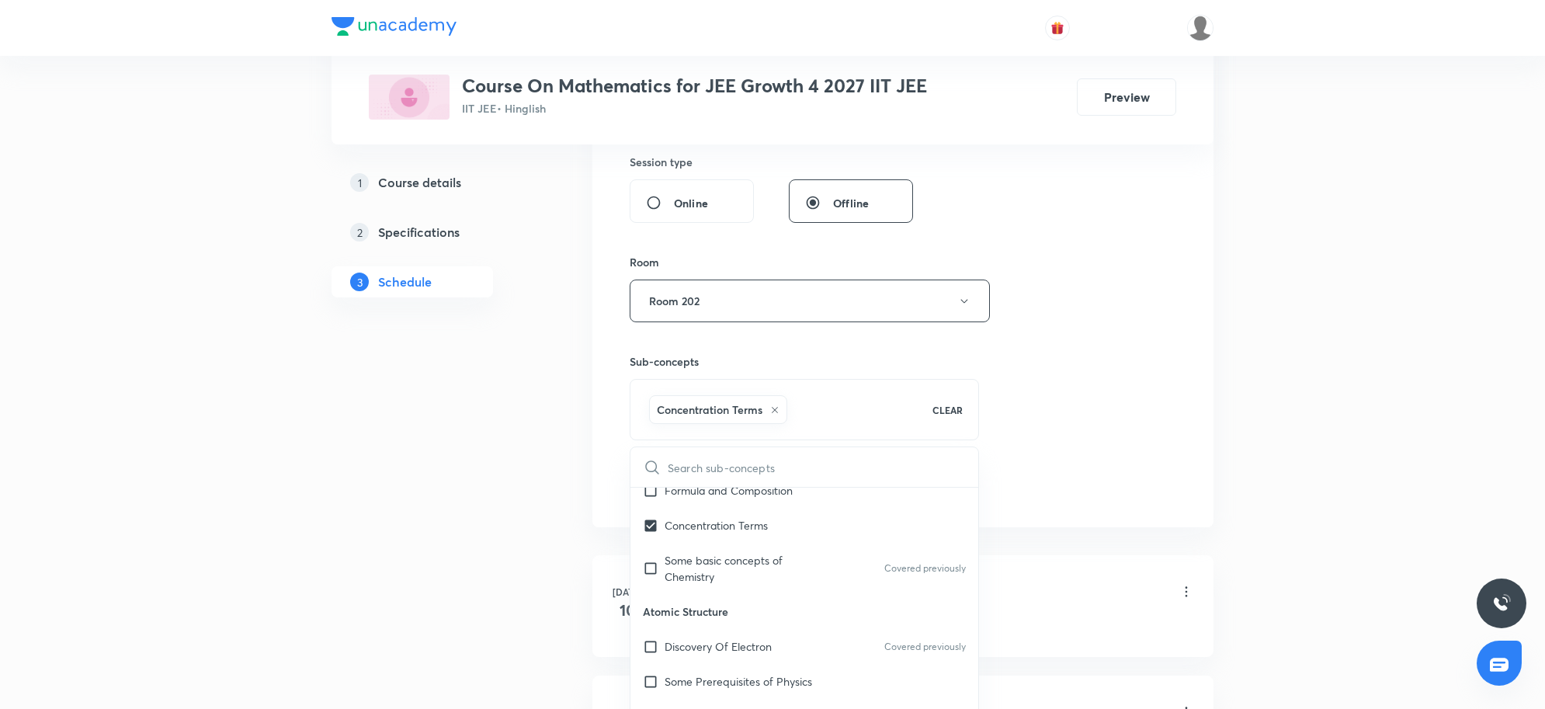
click at [1205, 513] on div "Session 22 Live class Session title 21/99 Sequence and series 3 ​ Schedule for …" at bounding box center [902, 79] width 621 height 896
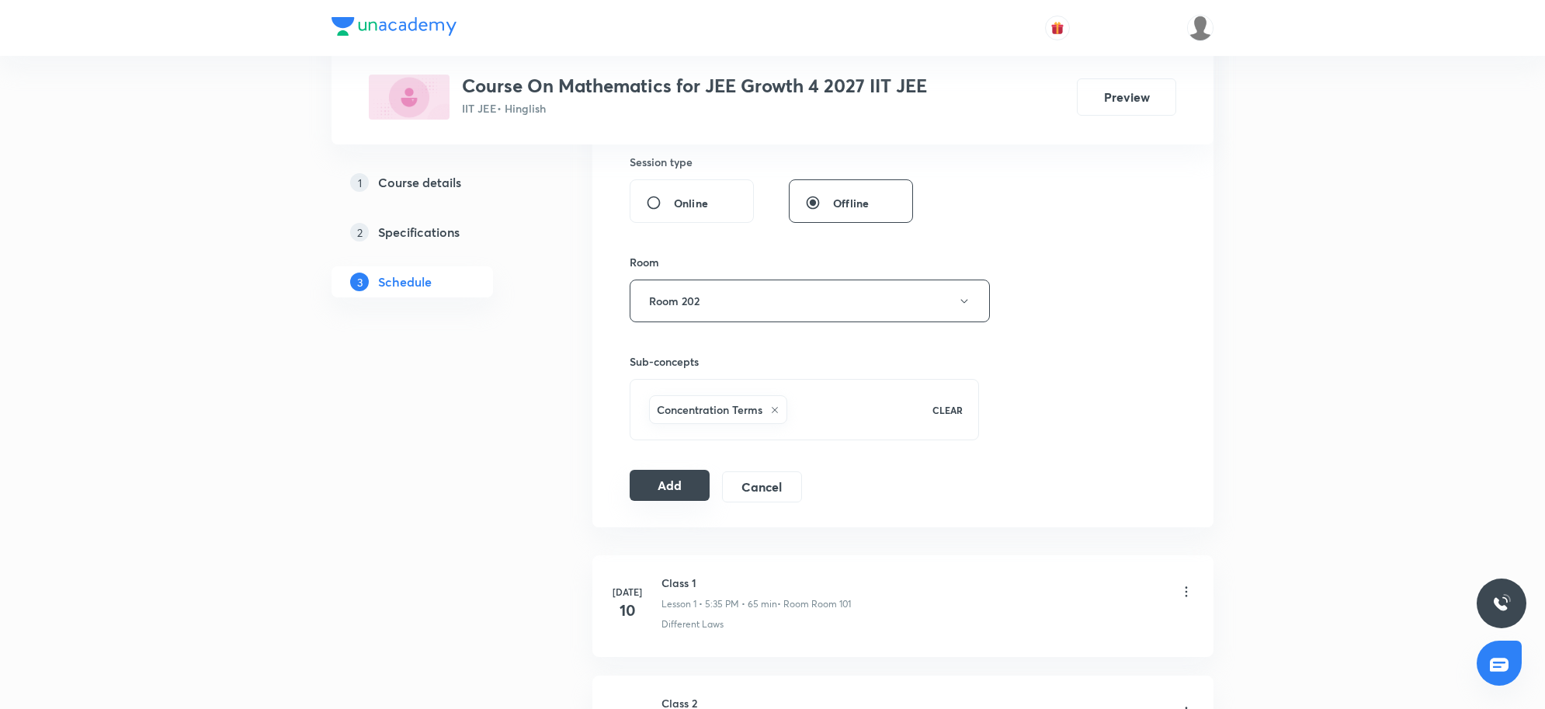
click at [695, 489] on button "Add" at bounding box center [670, 485] width 80 height 31
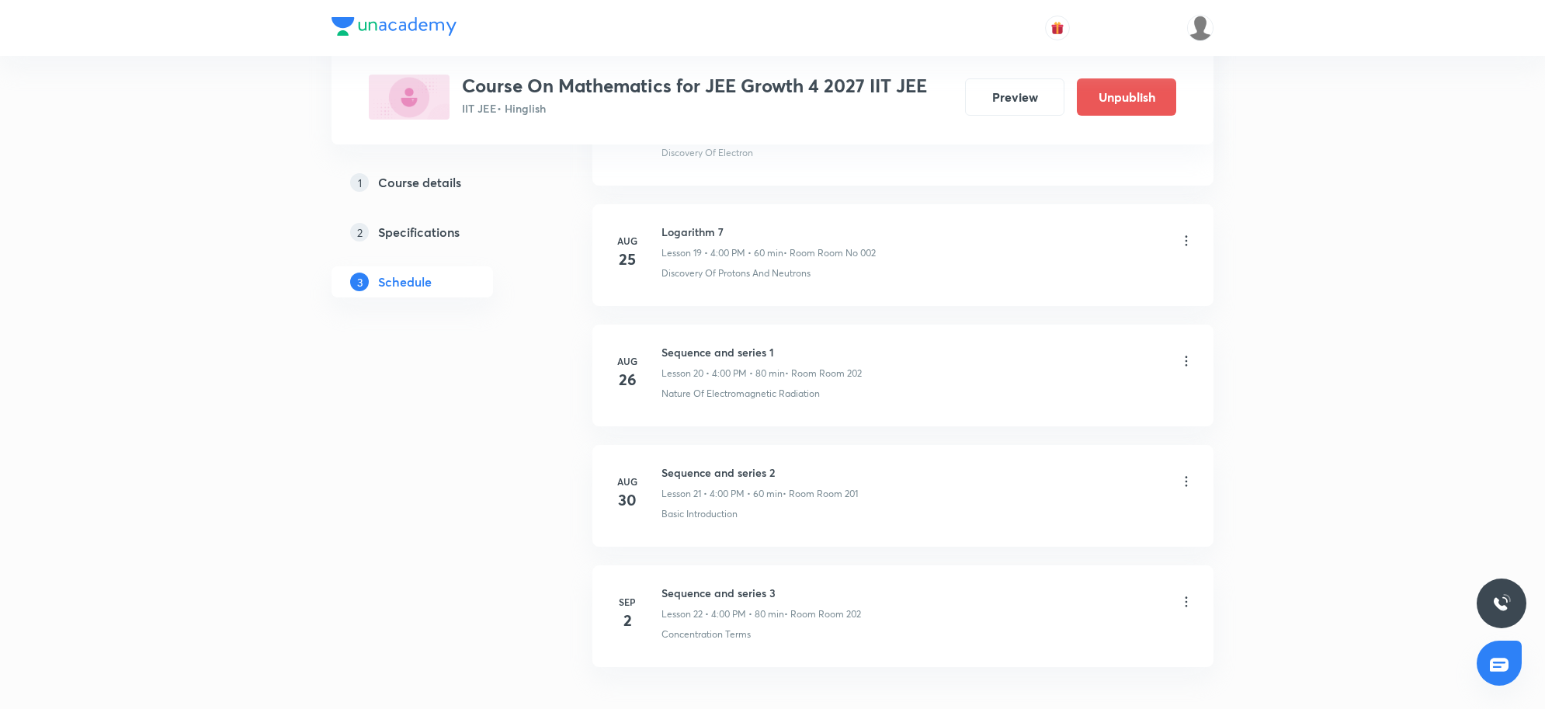
scroll to position [2476, 0]
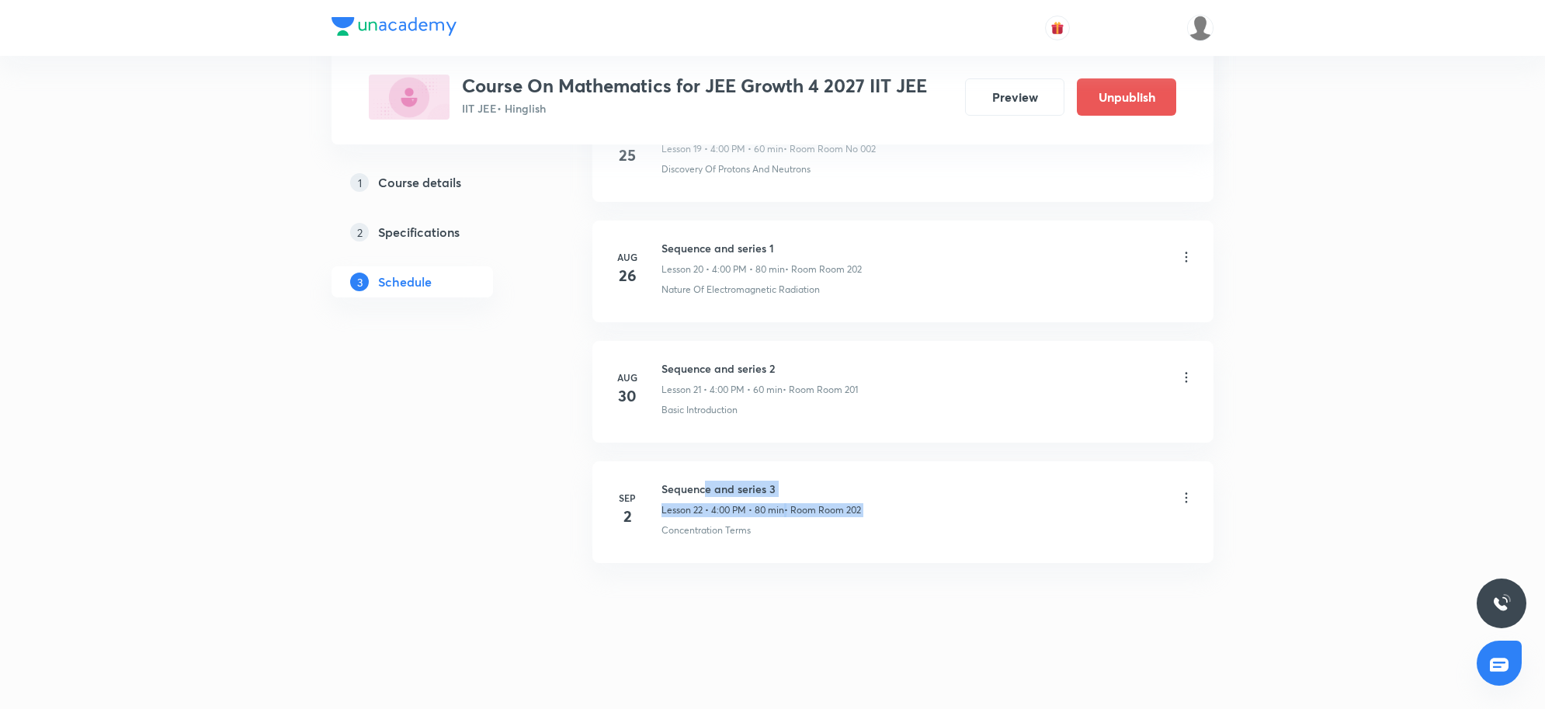
drag, startPoint x: 707, startPoint y: 474, endPoint x: 1069, endPoint y: 515, distance: 364.0
click at [1069, 515] on li "Sep 2 Sequence and series 3 Lesson 22 • 4:00 PM • 80 min • Room Room 202 Concen…" at bounding box center [902, 512] width 621 height 102
click at [757, 563] on li "Sep 2 Sequence and series 3 Lesson 22 • 4:00 PM • 80 min • Room Room 202 Concen…" at bounding box center [902, 512] width 621 height 102
drag, startPoint x: 750, startPoint y: 494, endPoint x: 871, endPoint y: 490, distance: 121.2
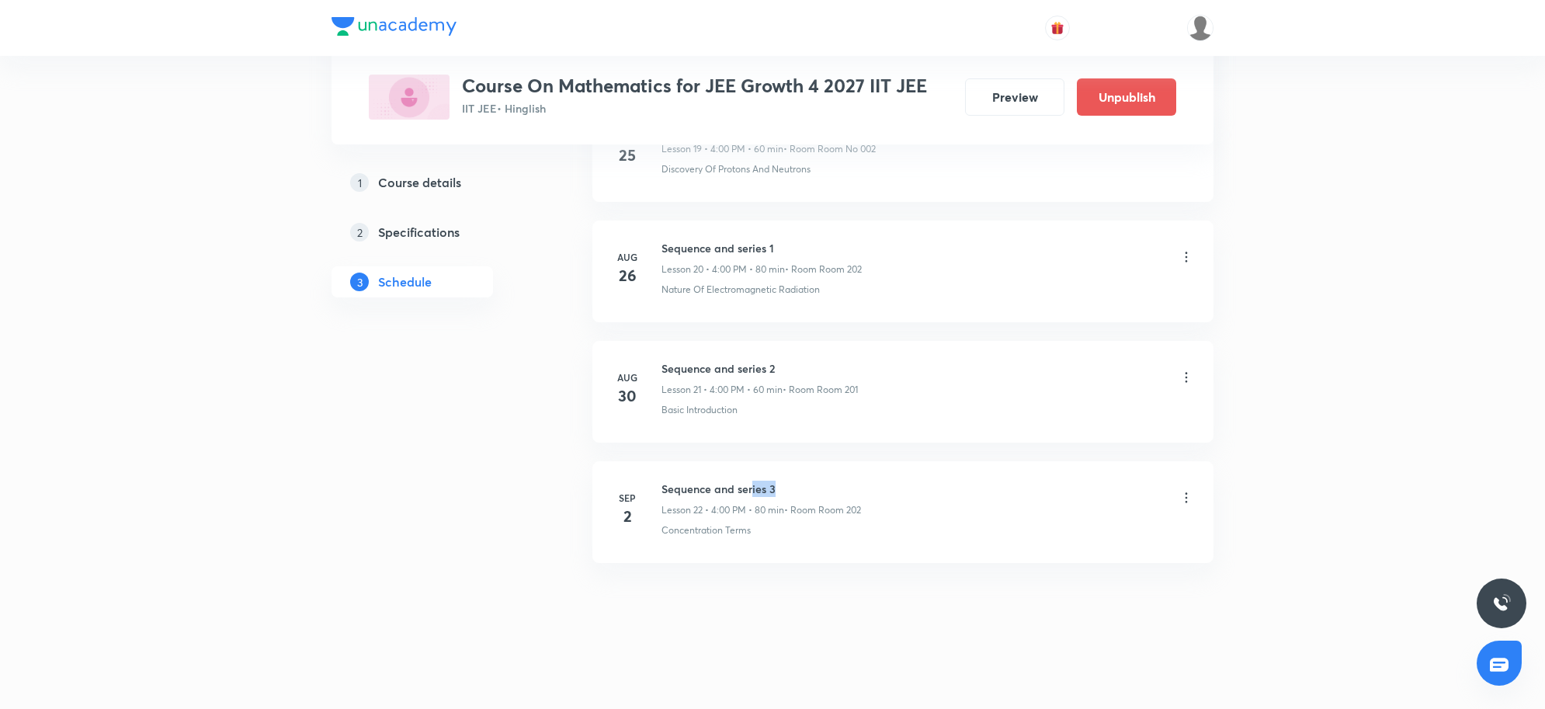
click at [871, 490] on div "Sequence and series 3 Lesson 22 • 4:00 PM • 80 min • Room Room 202" at bounding box center [927, 498] width 532 height 36
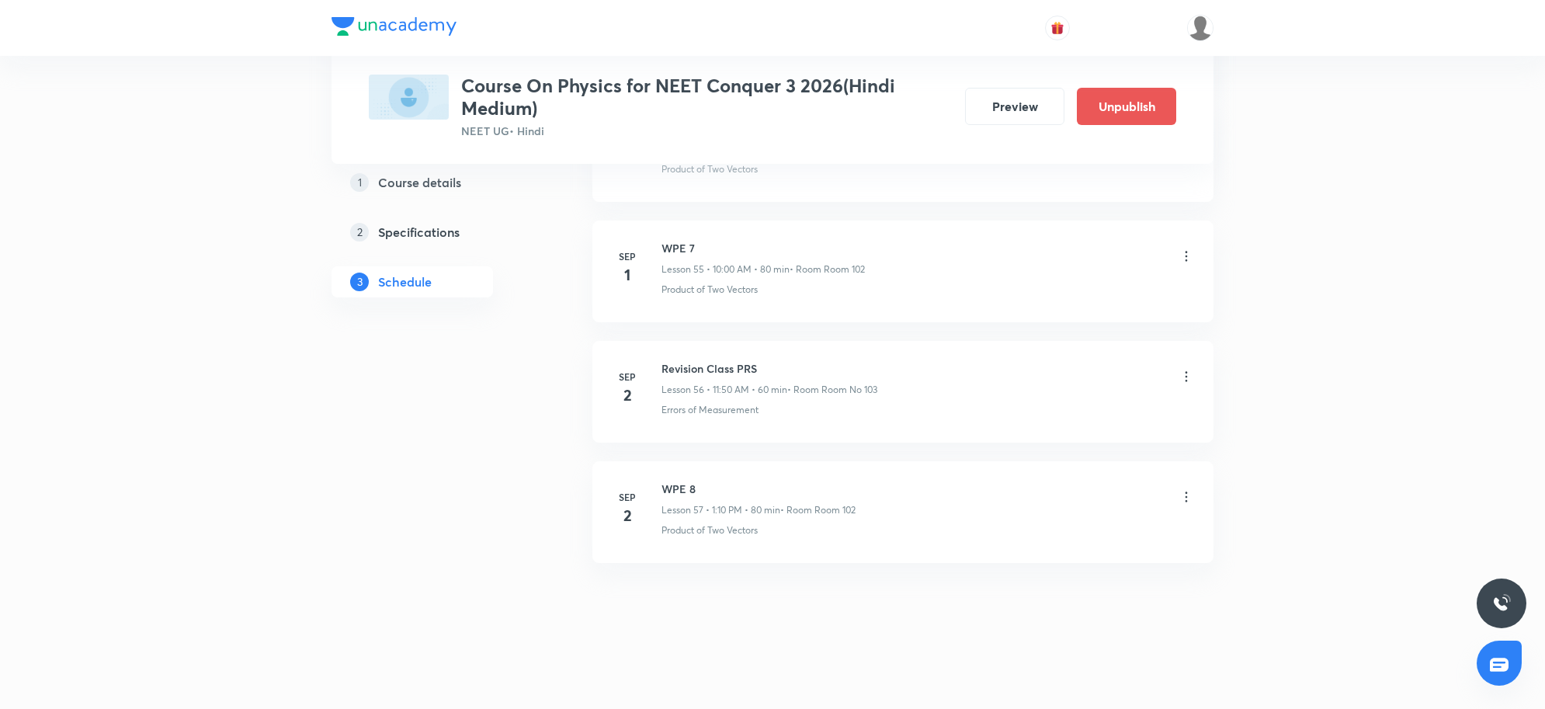
click at [1192, 495] on icon at bounding box center [1186, 497] width 16 height 16
click at [1035, 536] on p "Edit" at bounding box center [1041, 537] width 19 height 16
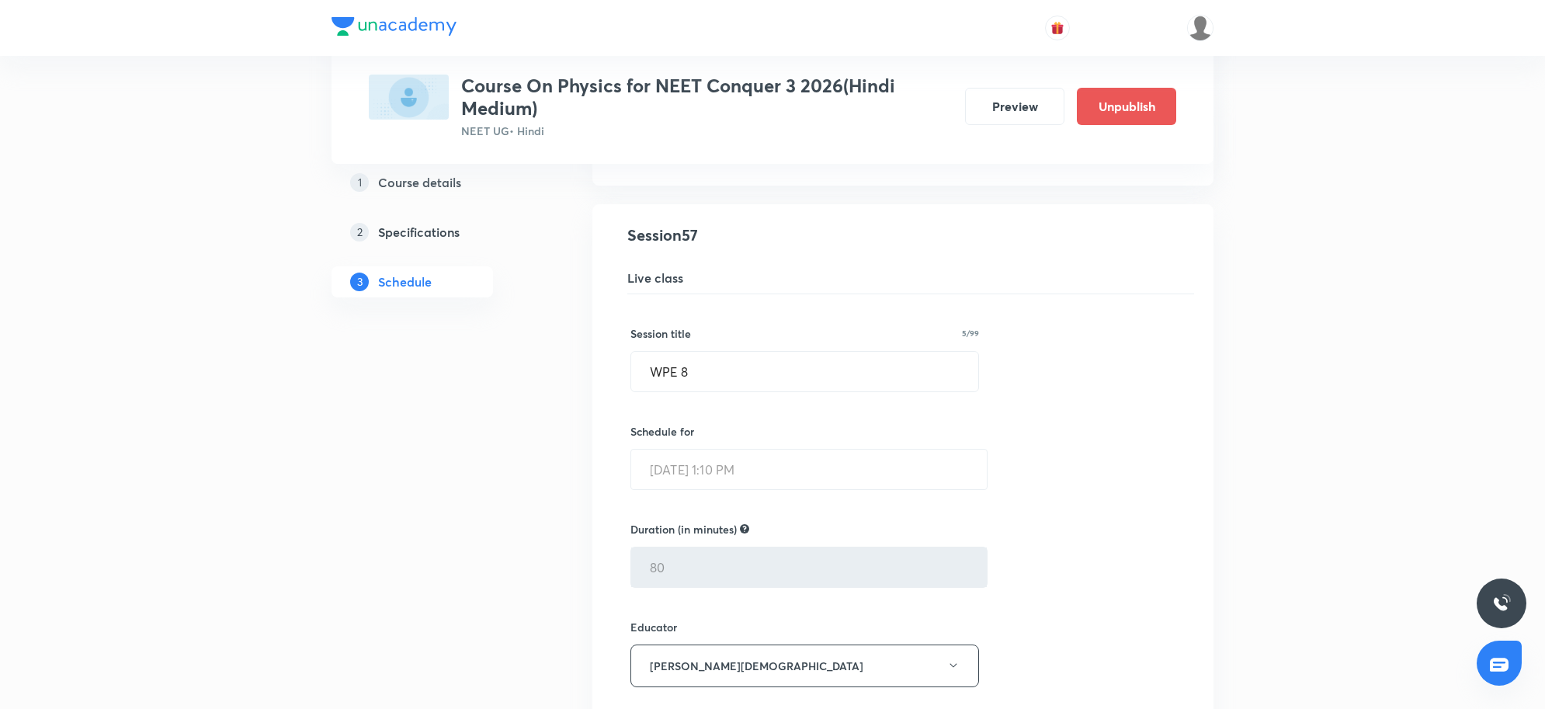
scroll to position [6835, 0]
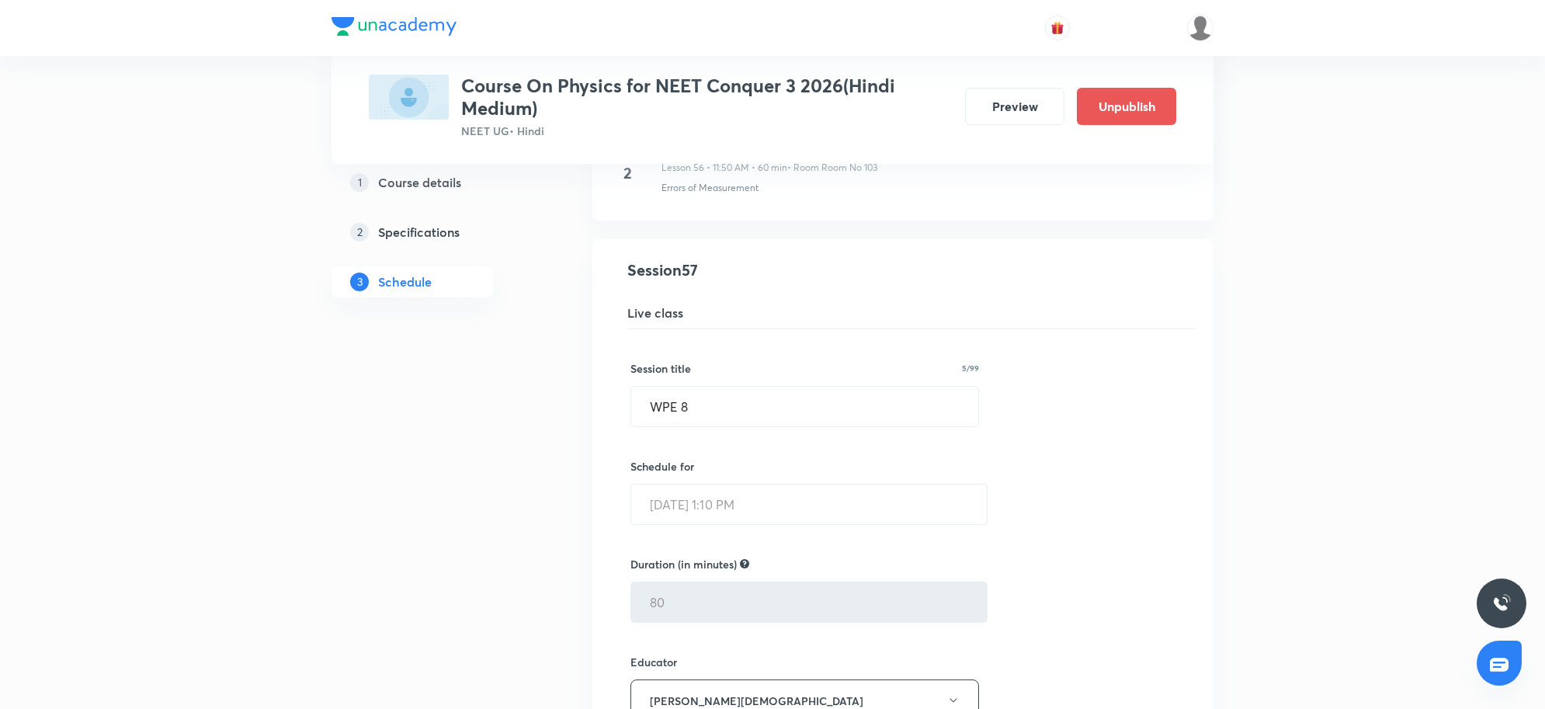
drag, startPoint x: 813, startPoint y: 433, endPoint x: 328, endPoint y: 421, distance: 485.3
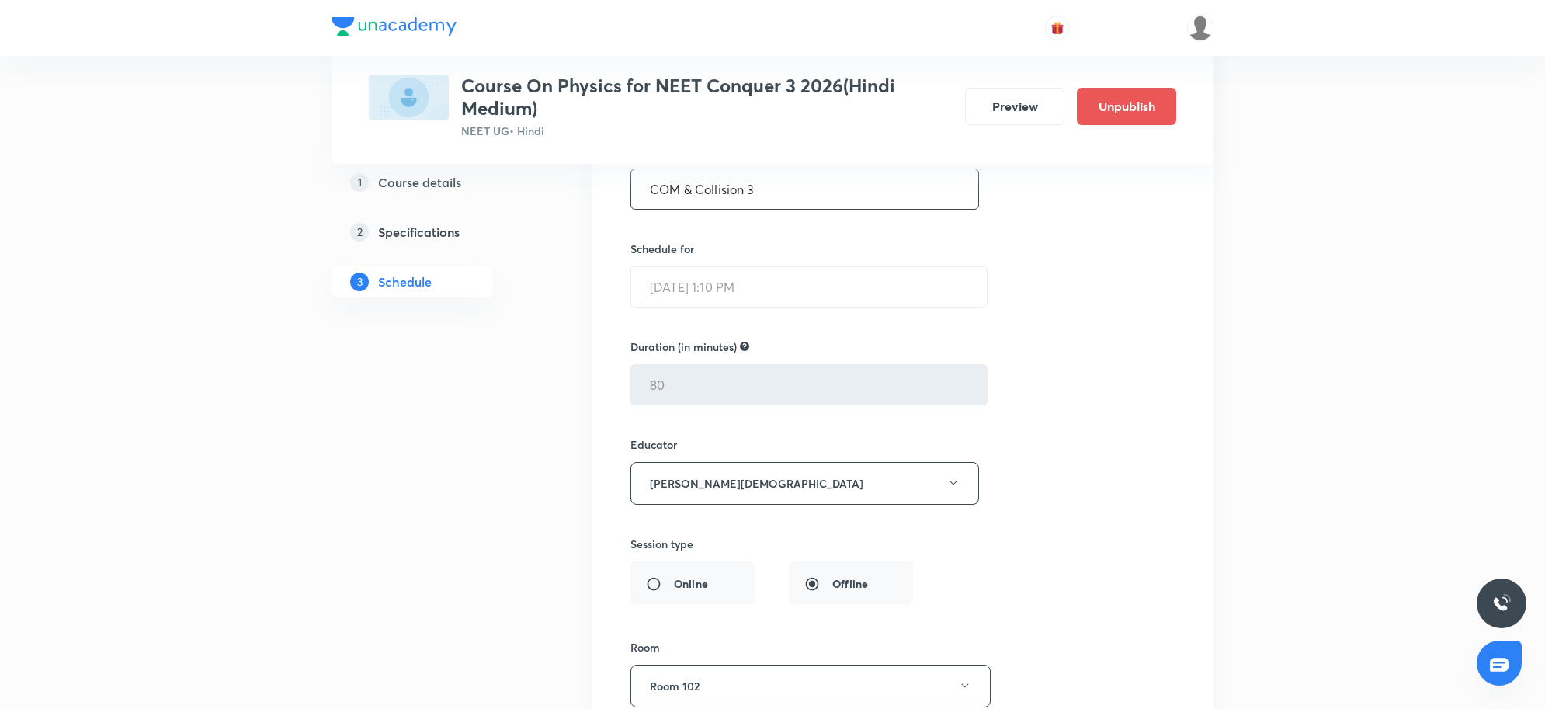
scroll to position [7417, 0]
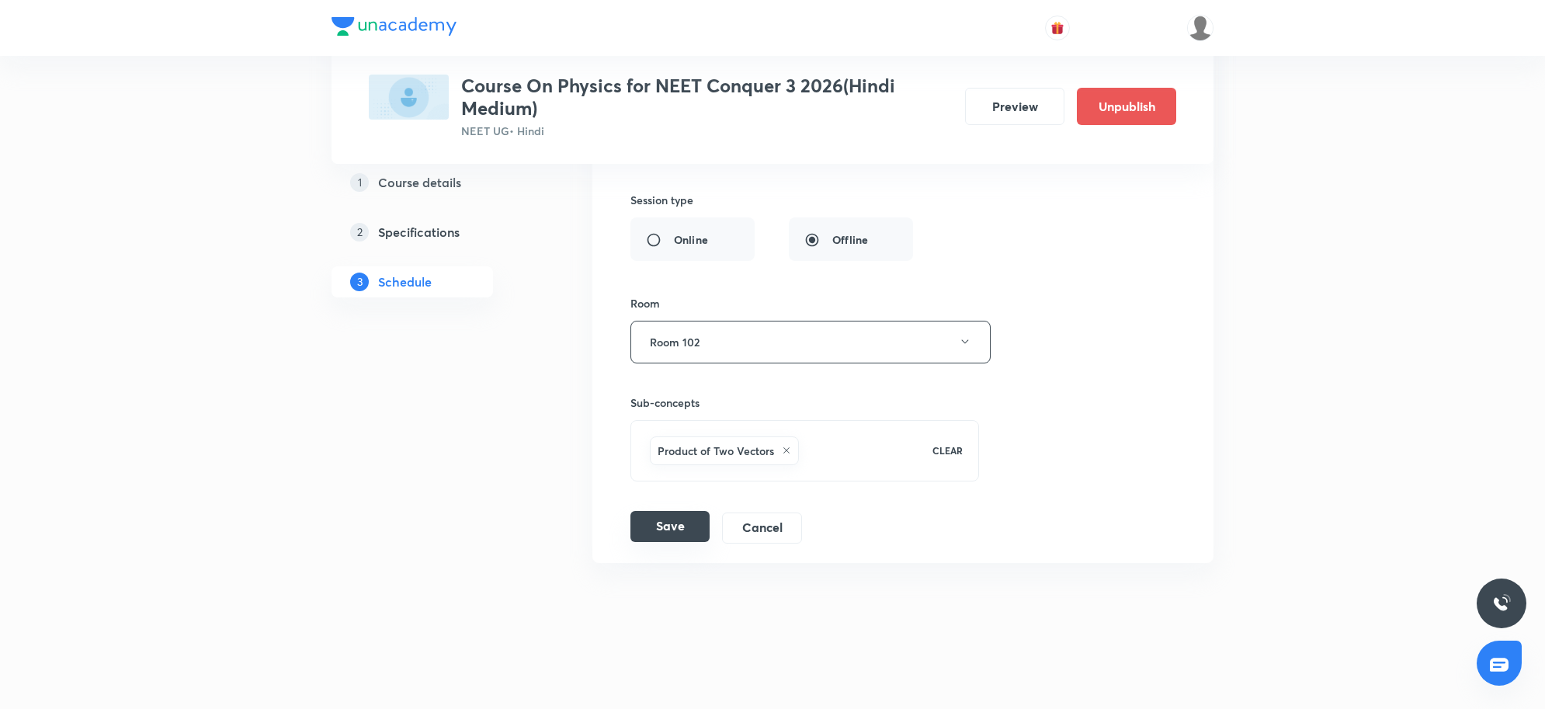
type input "COM & Collision 3"
click at [678, 529] on button "Save" at bounding box center [669, 526] width 79 height 31
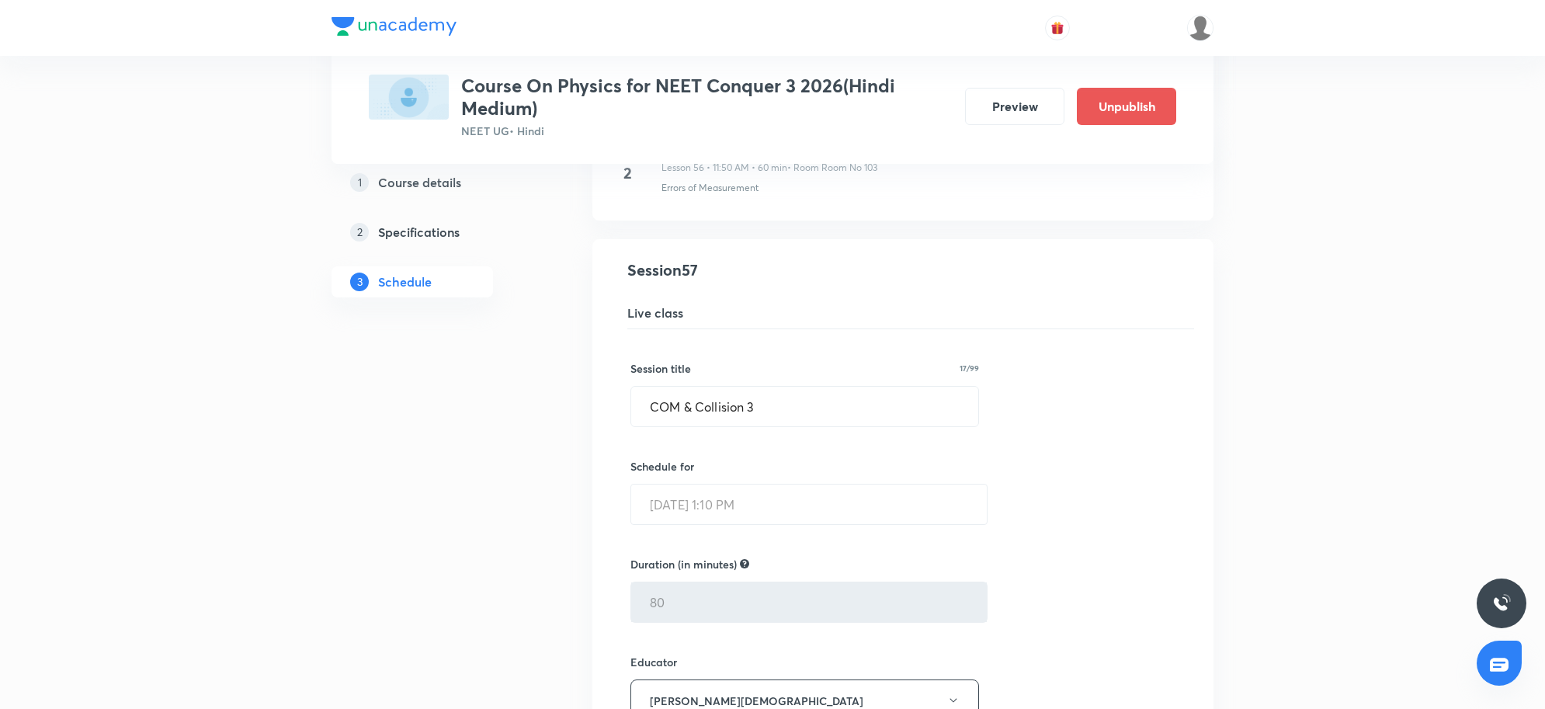
scroll to position [6717, 0]
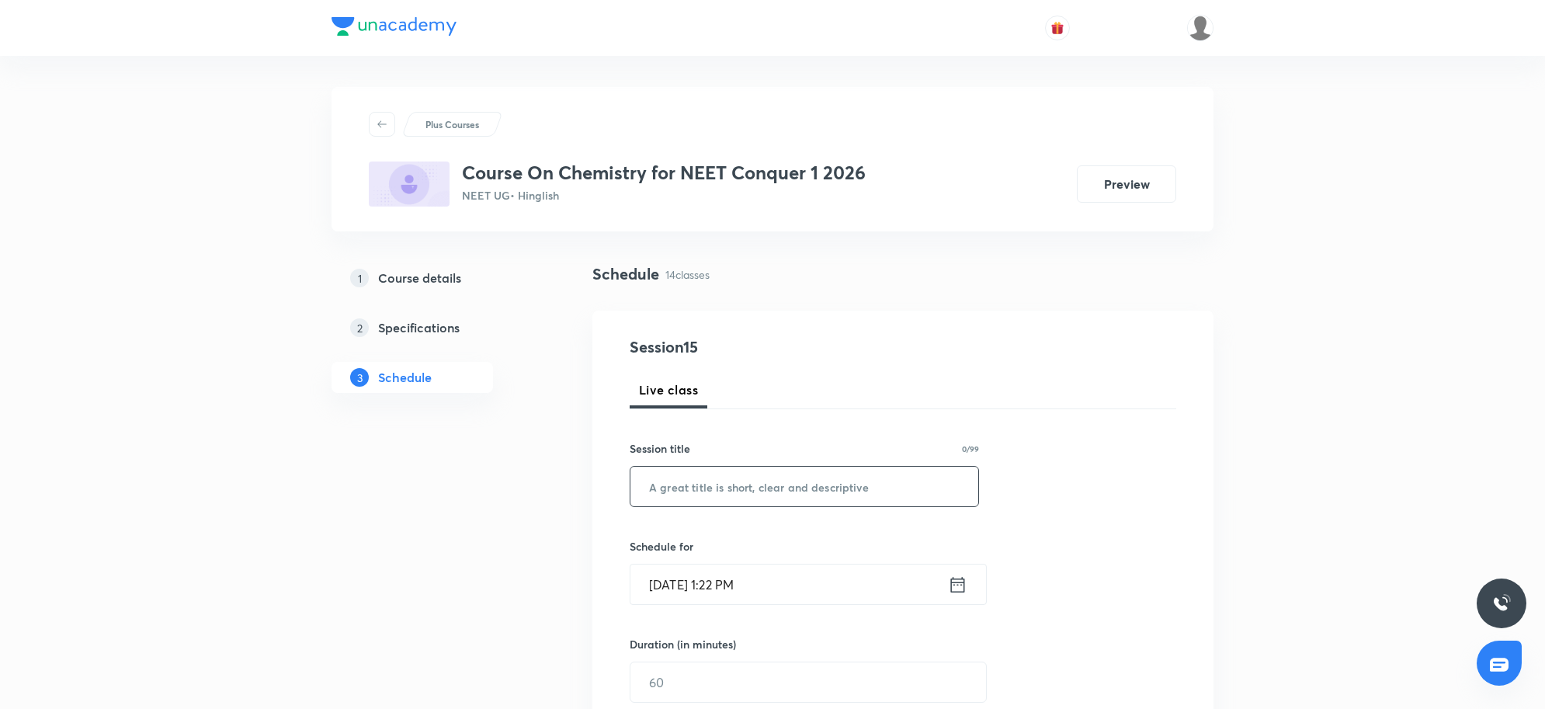
click at [699, 494] on input "text" at bounding box center [804, 487] width 348 height 40
type input "Revision CSN"
click at [836, 592] on input "Sep 2, 2025, 1:22 PM" at bounding box center [788, 584] width 317 height 40
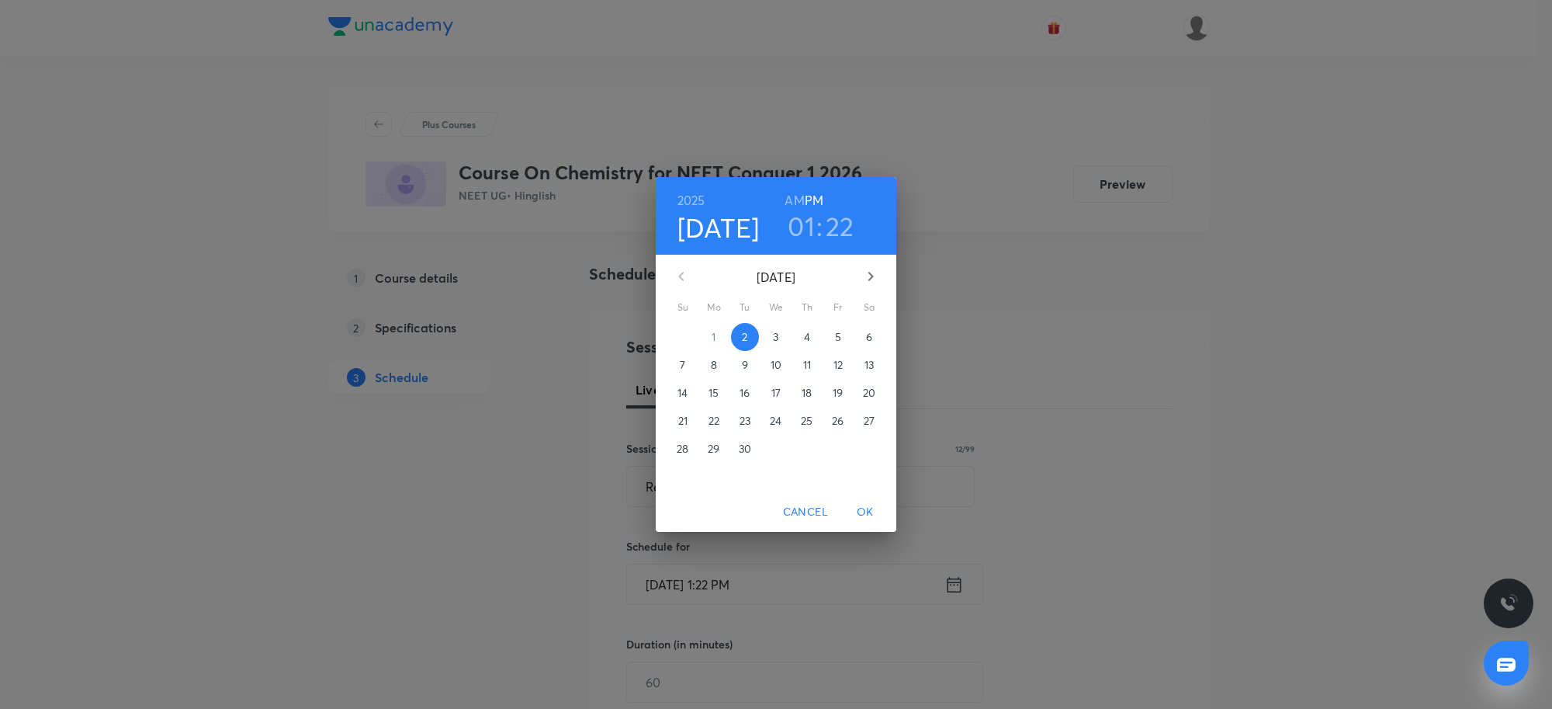
click at [797, 227] on h3 "01" at bounding box center [801, 226] width 27 height 33
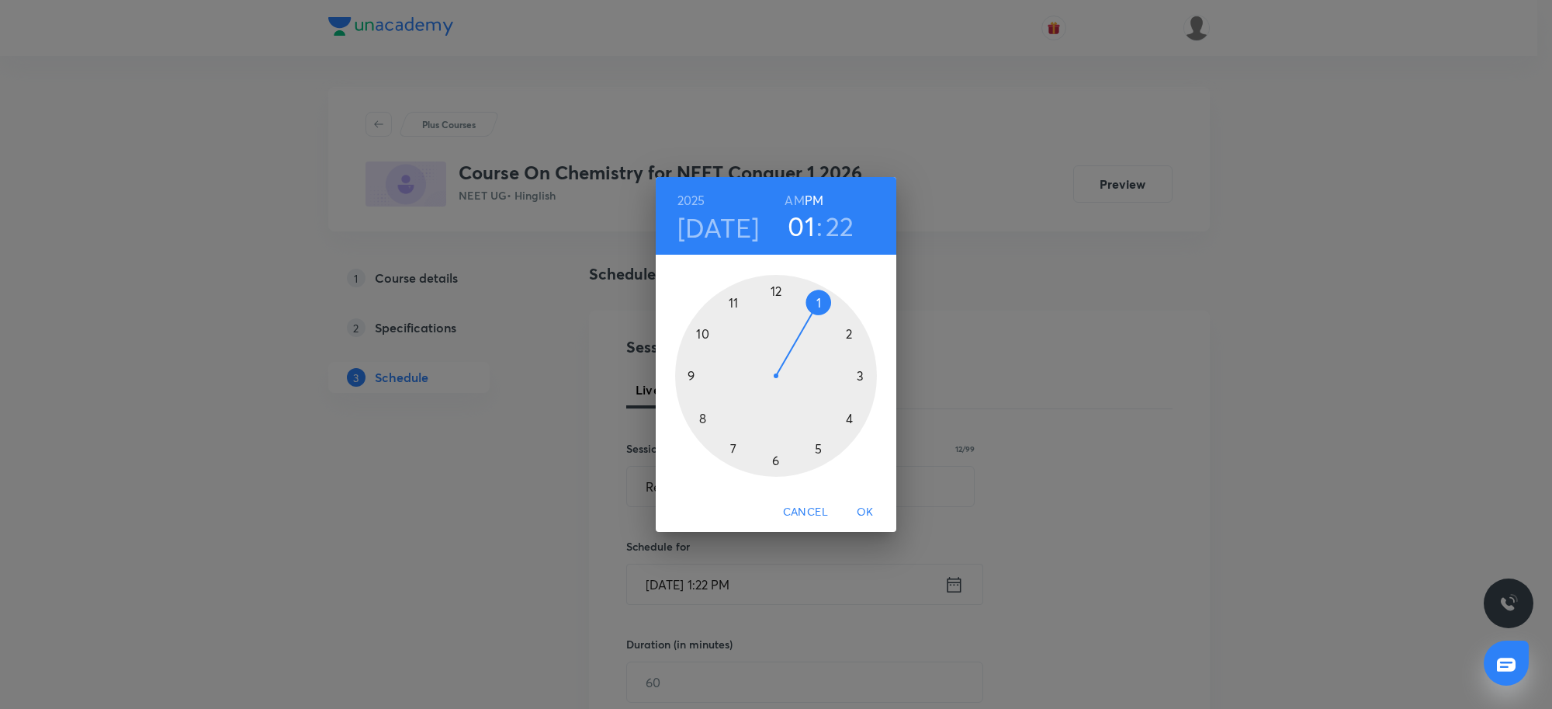
click at [842, 231] on h3 "22" at bounding box center [840, 226] width 29 height 33
click at [820, 451] on div at bounding box center [776, 376] width 202 height 202
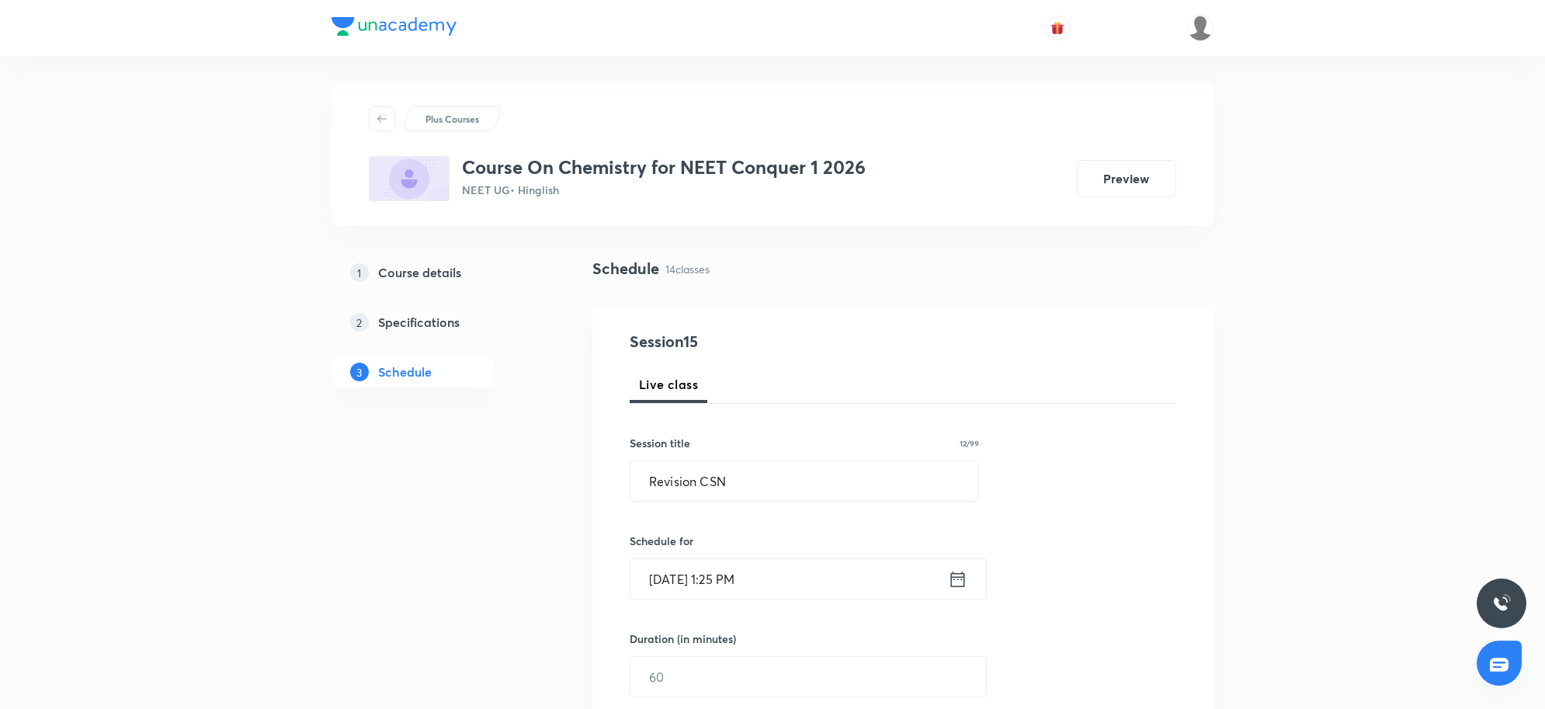
scroll to position [97, 0]
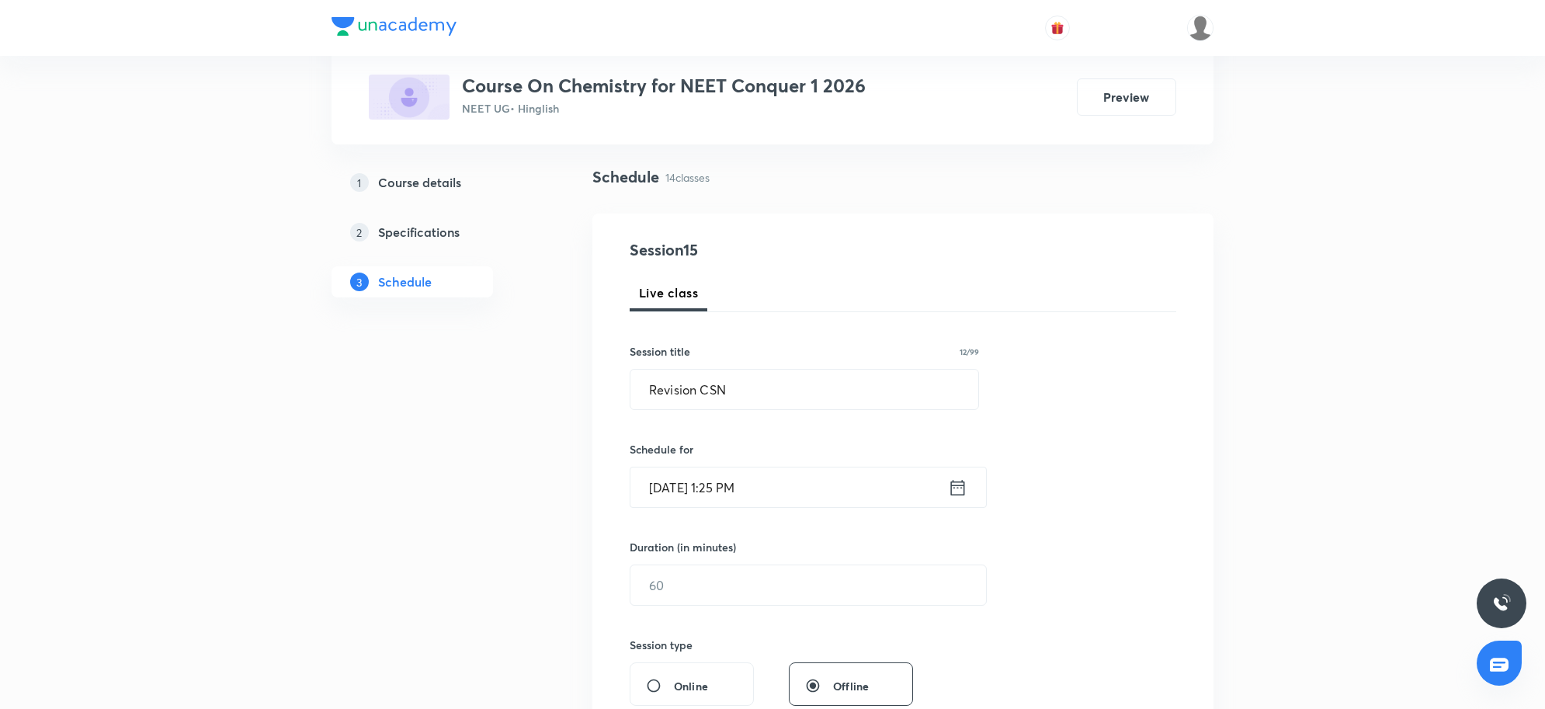
click at [810, 604] on input "text" at bounding box center [808, 585] width 356 height 40
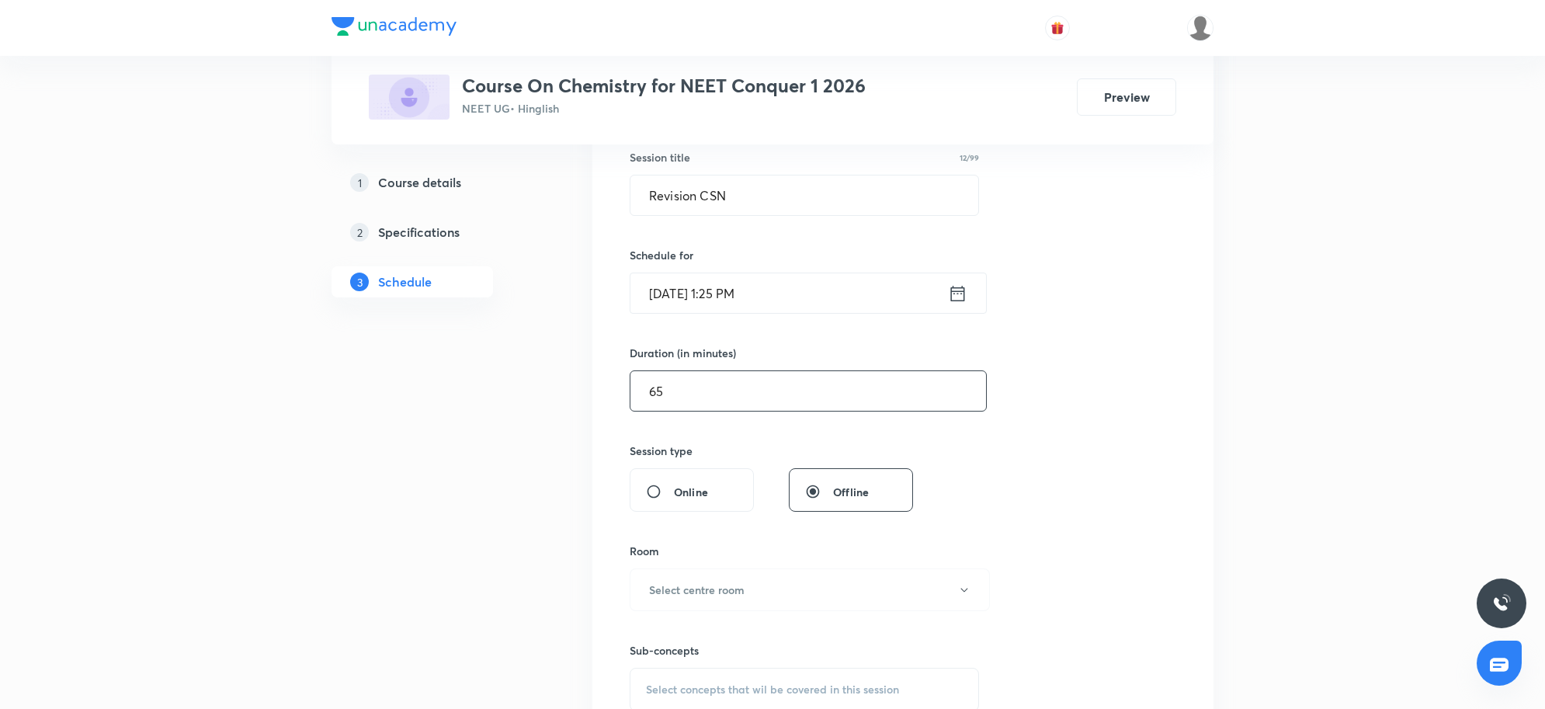
scroll to position [388, 0]
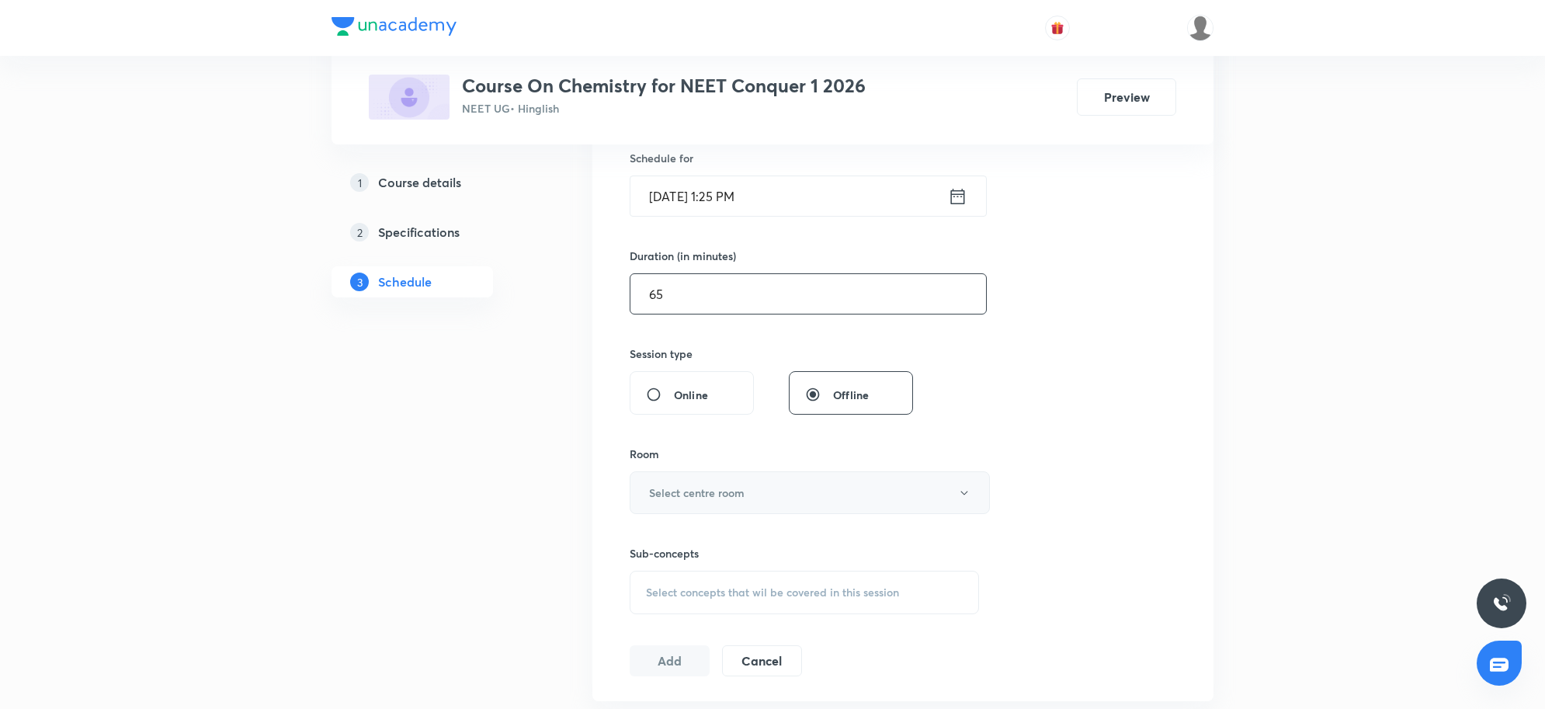
type input "65"
click at [743, 502] on button "Select centre room" at bounding box center [810, 492] width 360 height 43
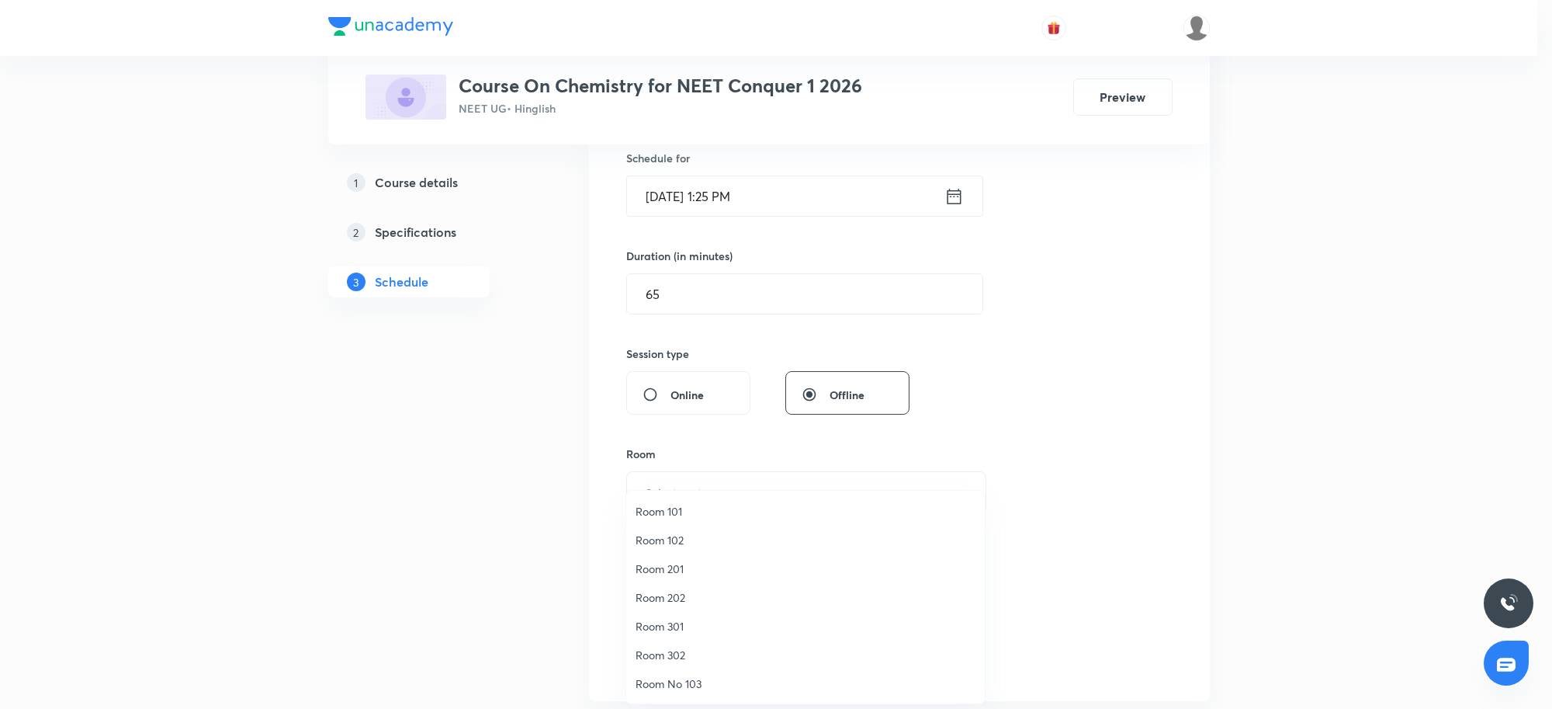
click at [675, 594] on span "Room 202" at bounding box center [806, 597] width 340 height 16
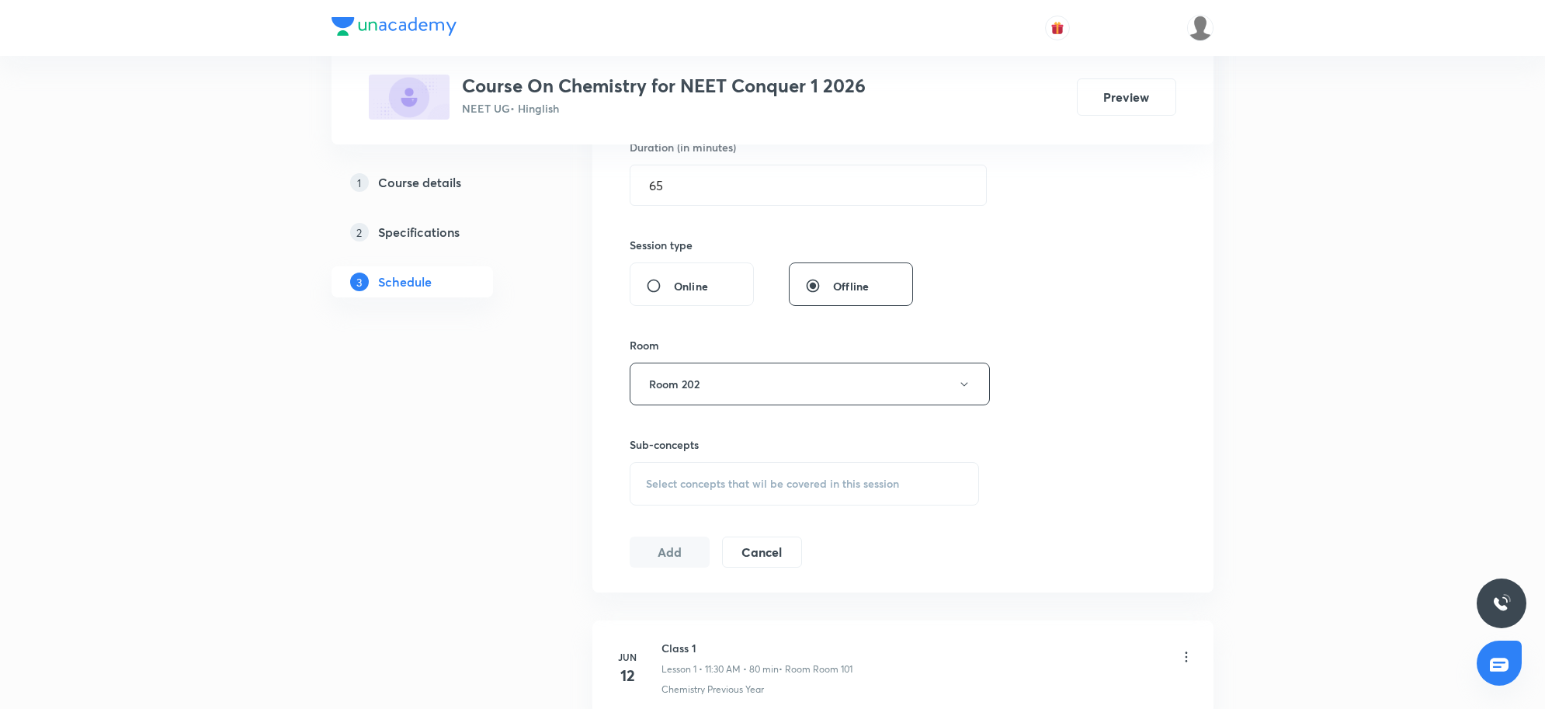
scroll to position [679, 0]
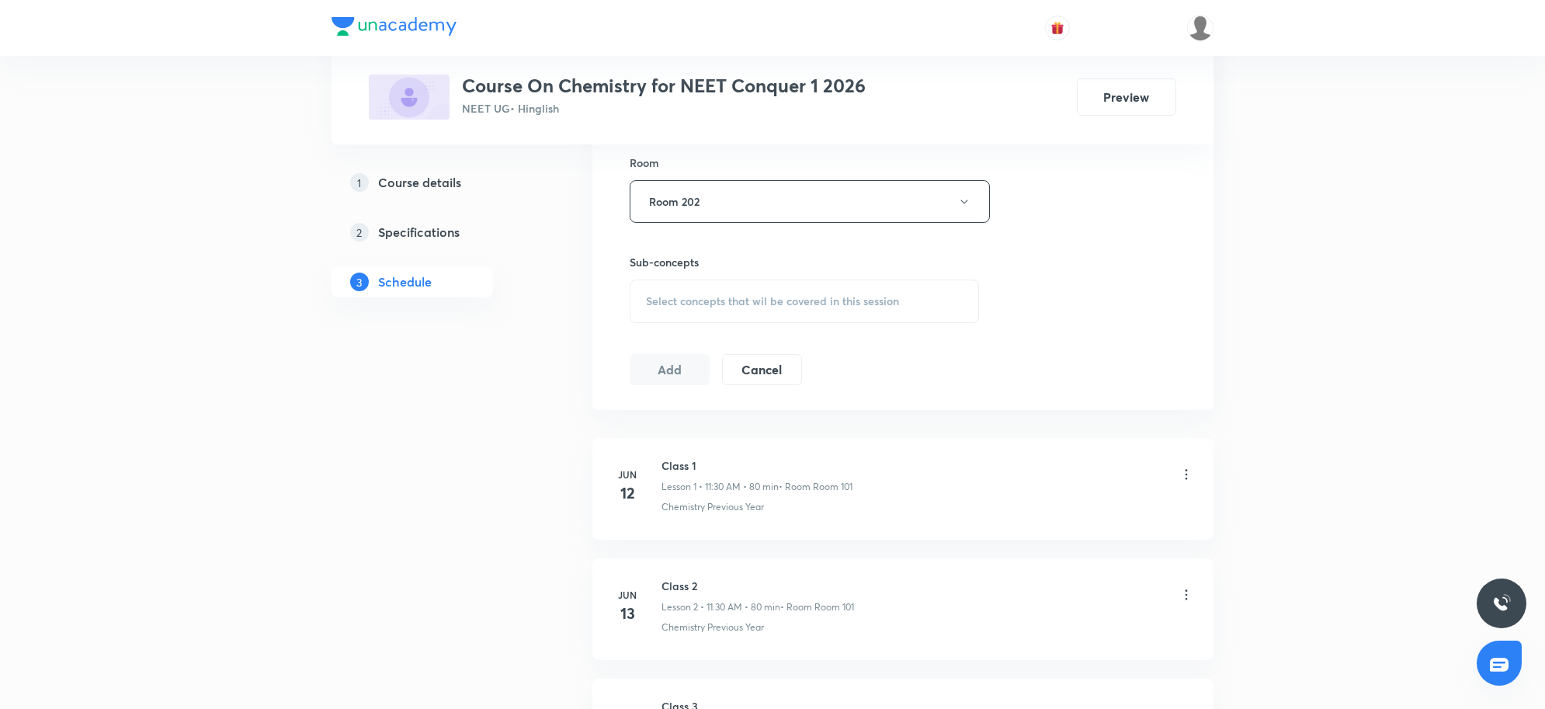
click at [720, 305] on span "Select concepts that wil be covered in this session" at bounding box center [772, 301] width 253 height 12
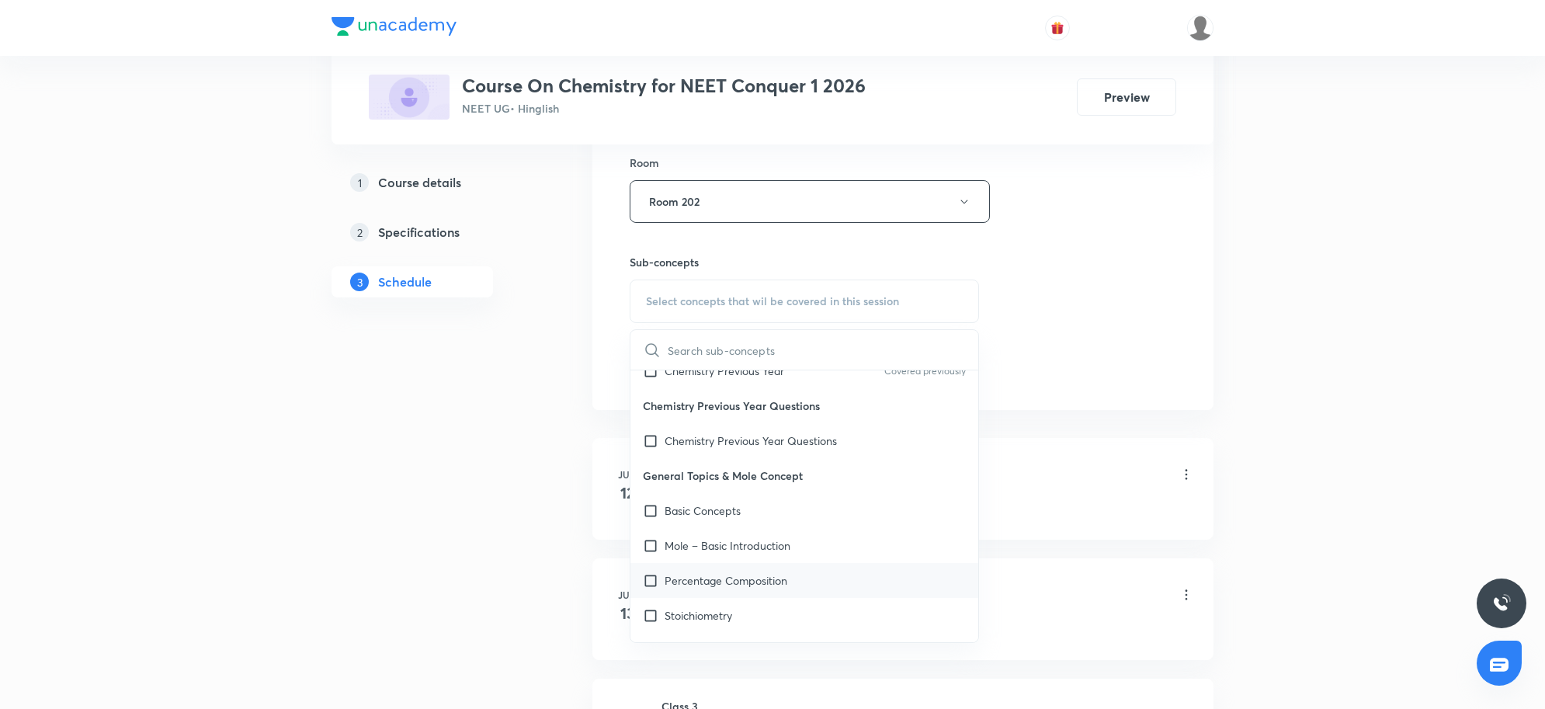
scroll to position [194, 0]
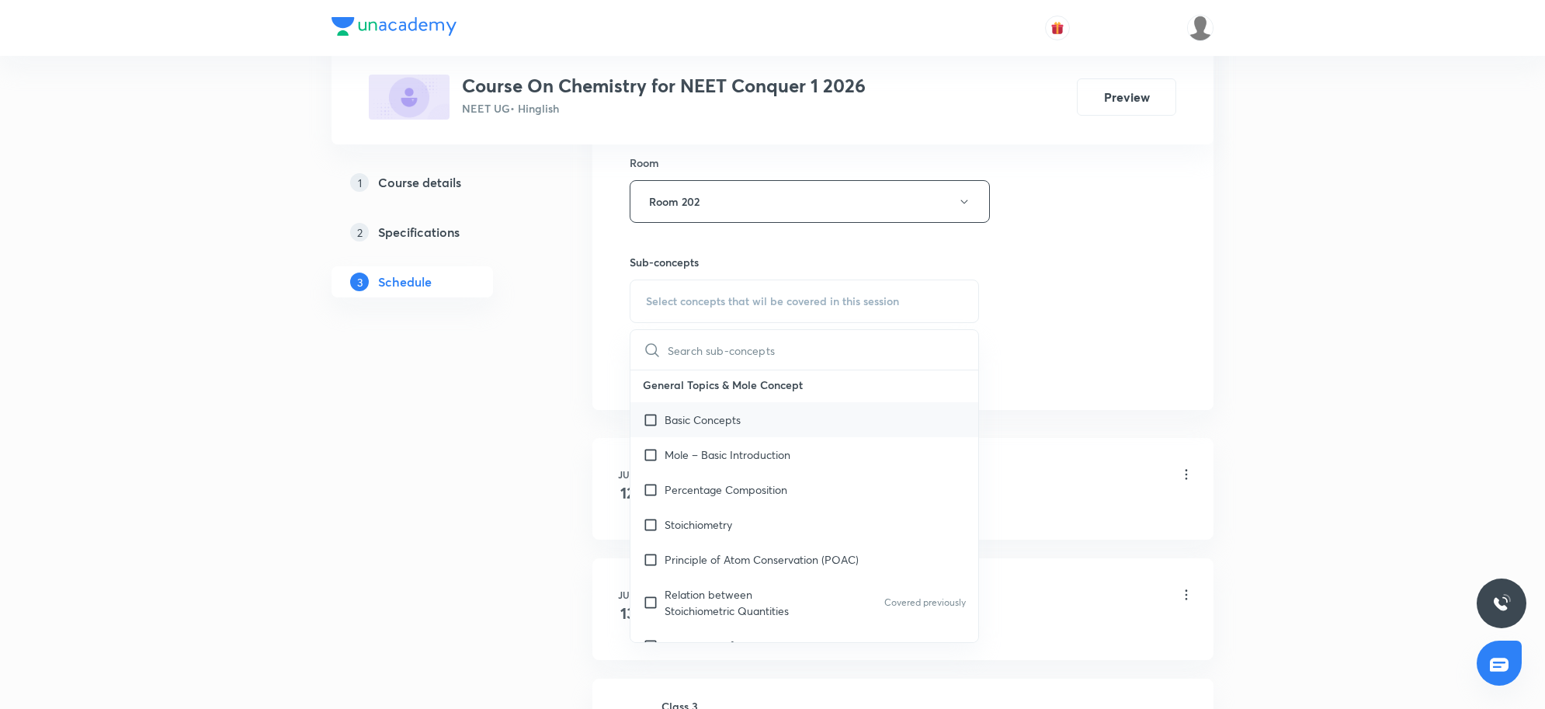
click at [726, 427] on p "Basic Concepts" at bounding box center [702, 419] width 76 height 16
checkbox input "true"
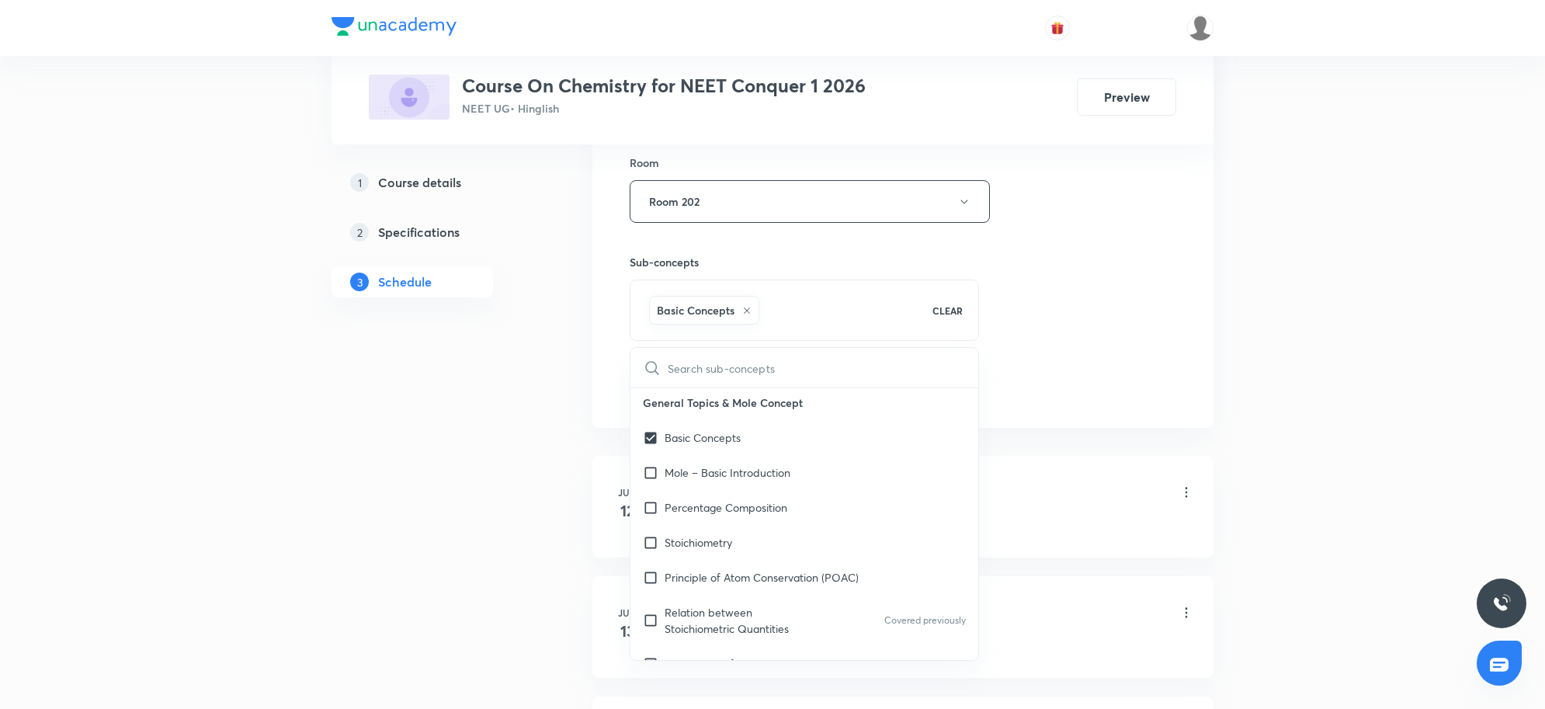
click at [1069, 378] on div "Session 15 Live class Session title 12/99 Revision CSN ​ Schedule for Sep 2, 20…" at bounding box center [903, 29] width 546 height 747
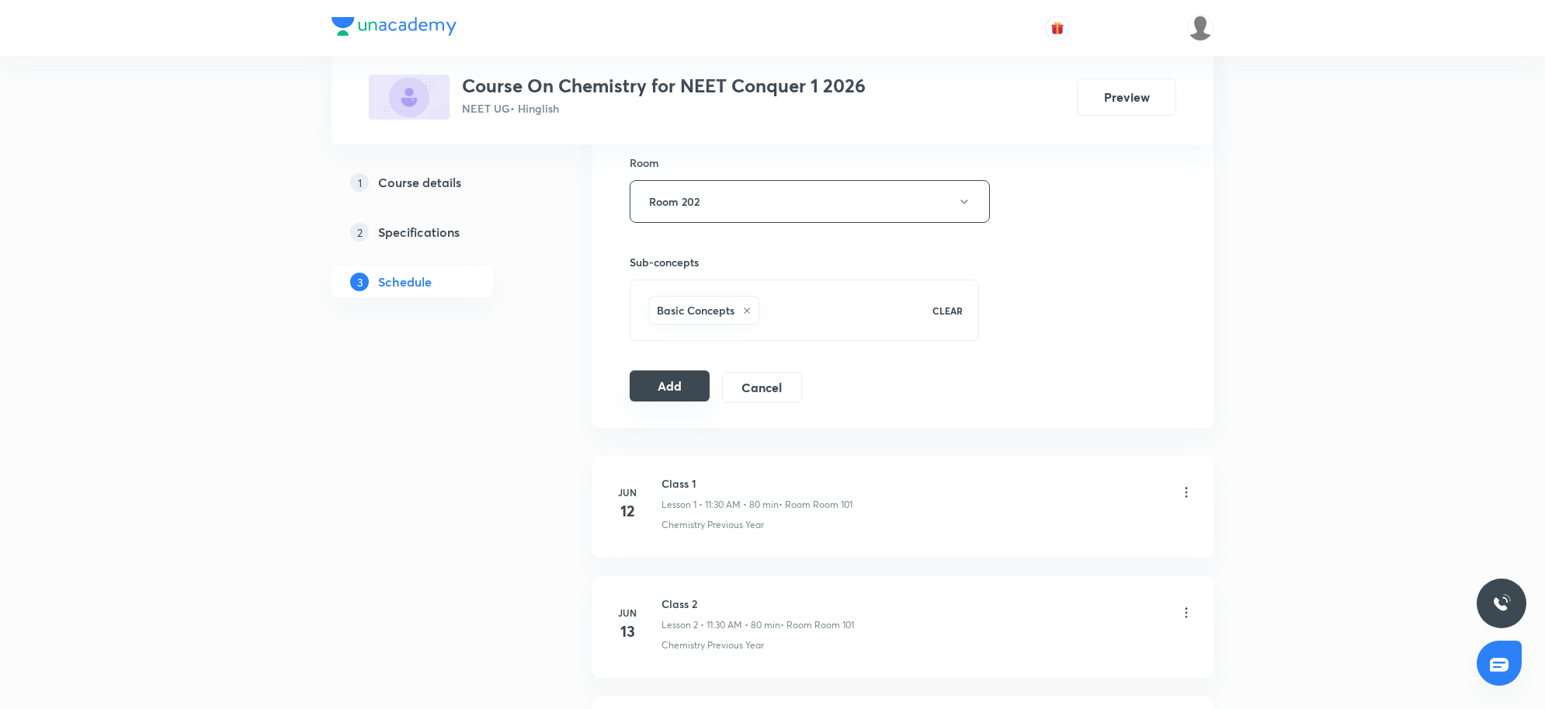
click at [679, 397] on button "Add" at bounding box center [670, 385] width 80 height 31
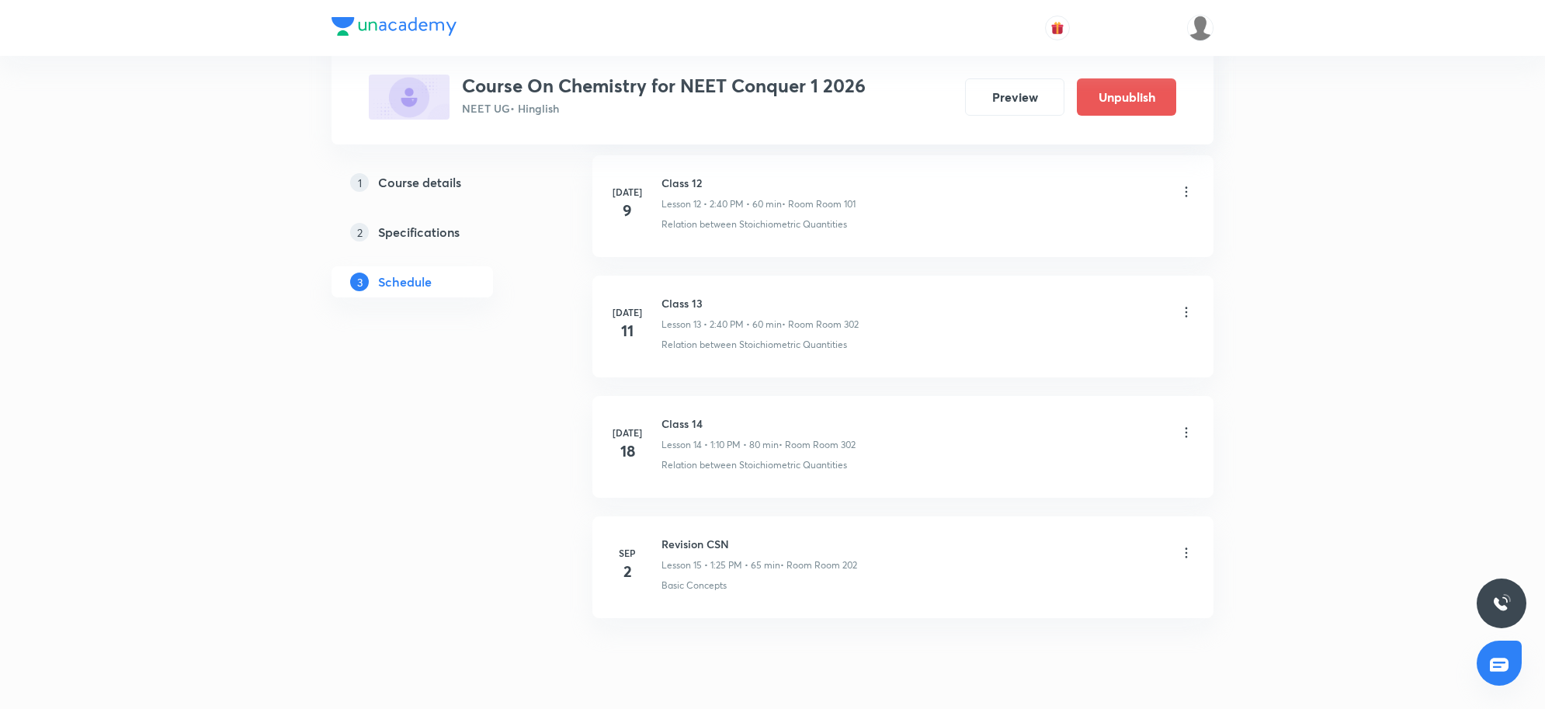
scroll to position [1631, 0]
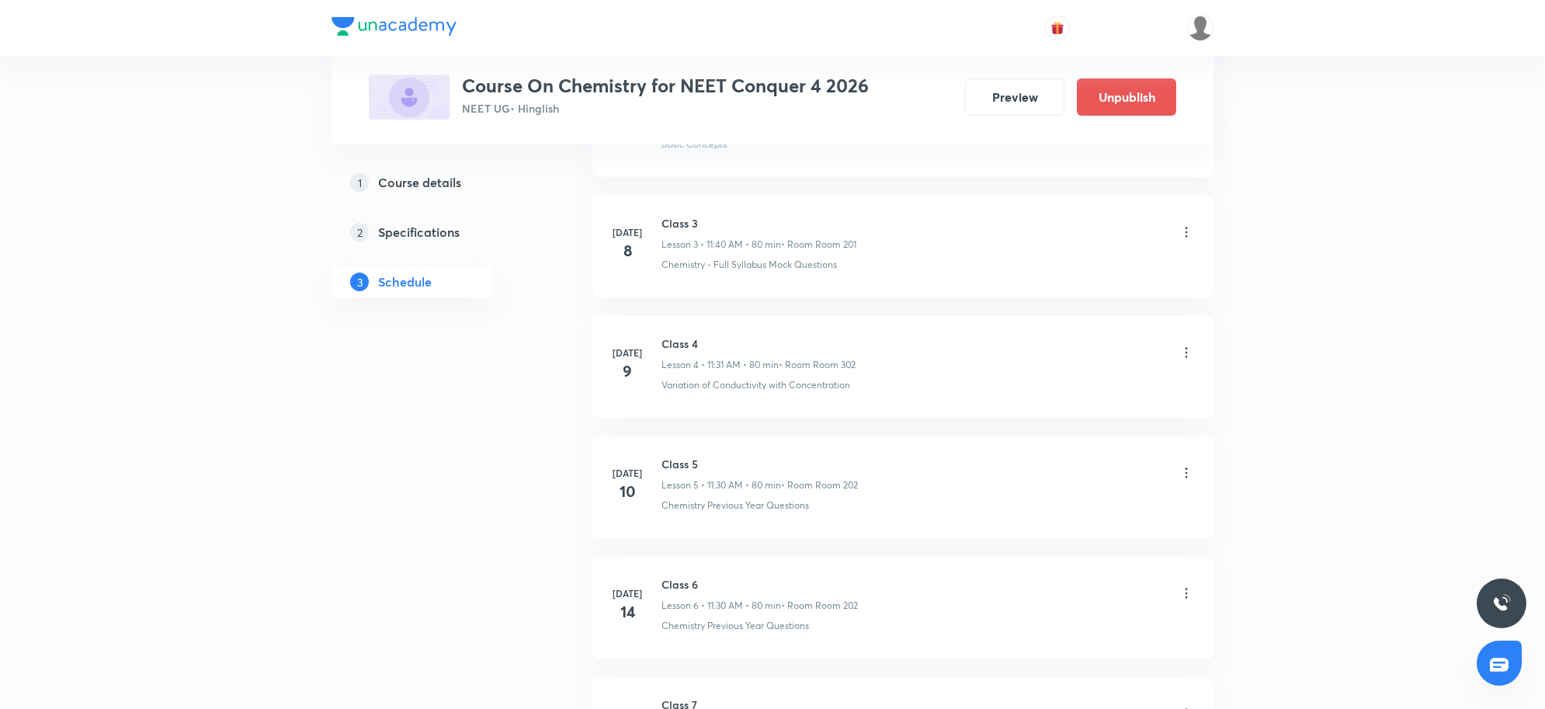
click at [401, 189] on h5 "Course details" at bounding box center [419, 182] width 83 height 19
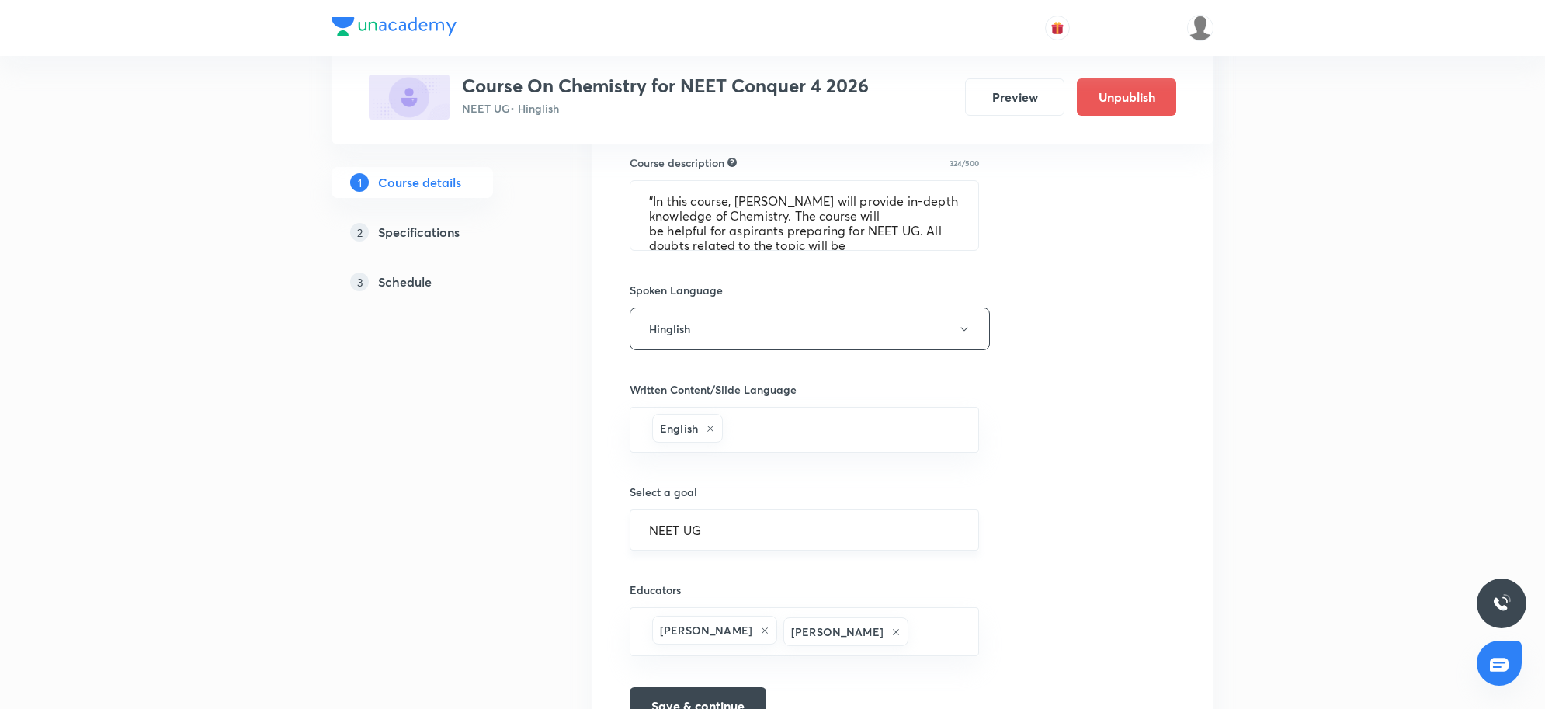
scroll to position [776, 0]
